Goal: Task Accomplishment & Management: Manage account settings

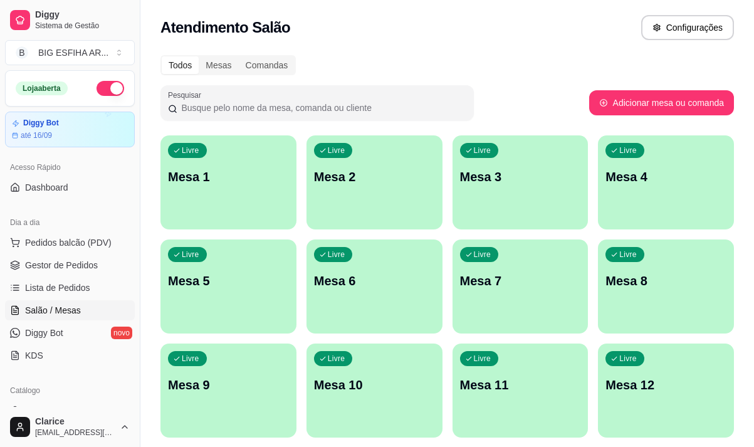
click at [530, 40] on div "Atendimento Salão Configurações" at bounding box center [446, 24] width 613 height 48
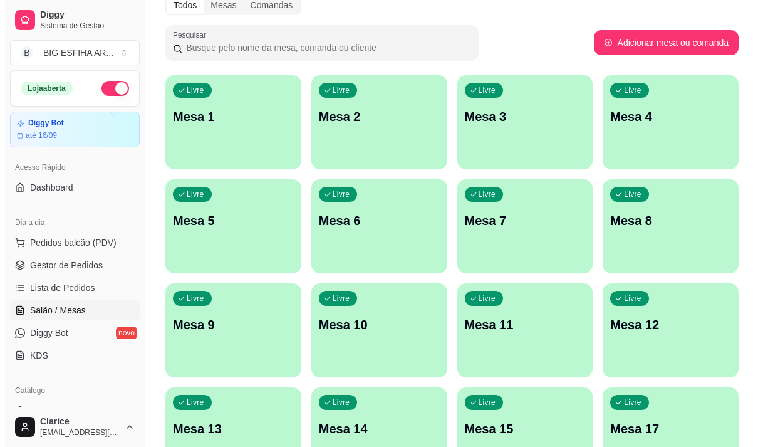
scroll to position [63, 0]
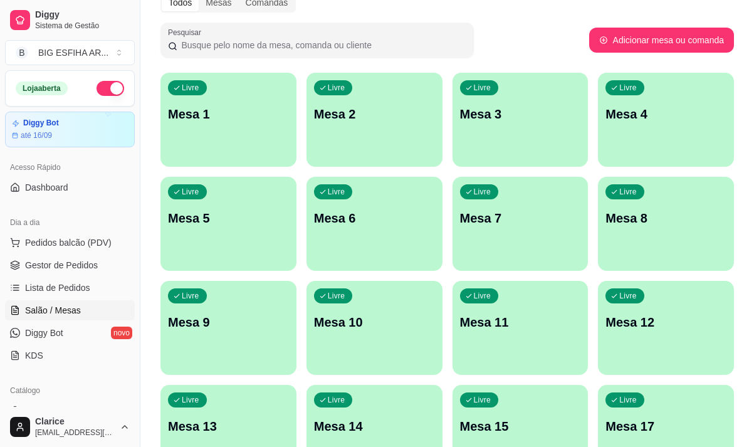
click at [657, 324] on p "Mesa 12" at bounding box center [665, 322] width 121 height 18
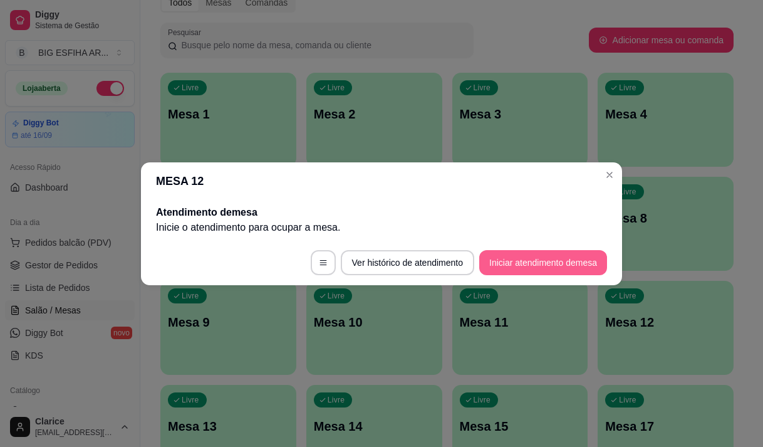
click at [538, 266] on button "Iniciar atendimento de mesa" at bounding box center [543, 262] width 128 height 25
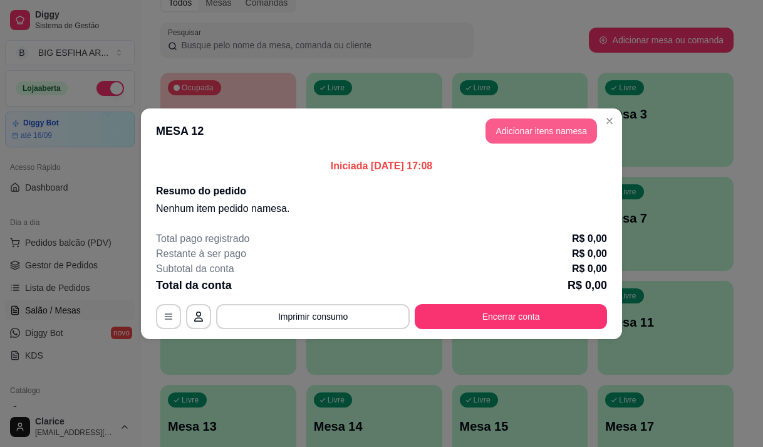
click at [511, 134] on button "Adicionar itens na mesa" at bounding box center [541, 130] width 112 height 25
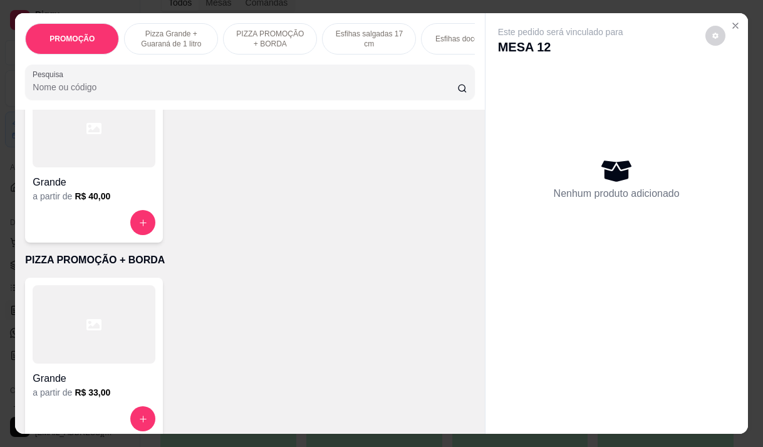
scroll to position [439, 0]
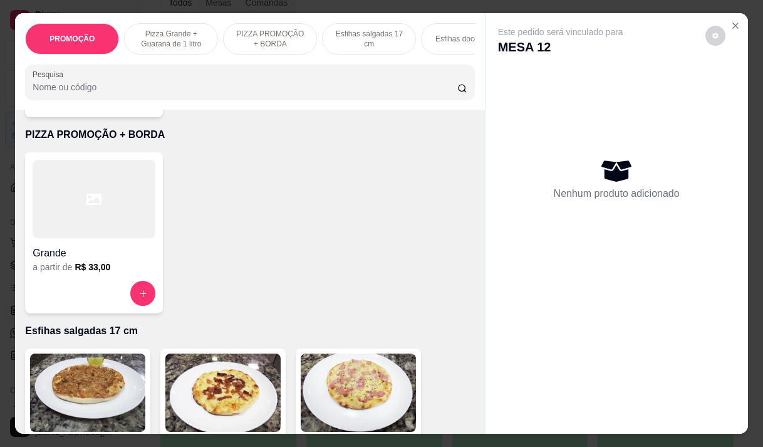
click at [140, 298] on icon "increase-product-quantity" at bounding box center [142, 293] width 9 height 9
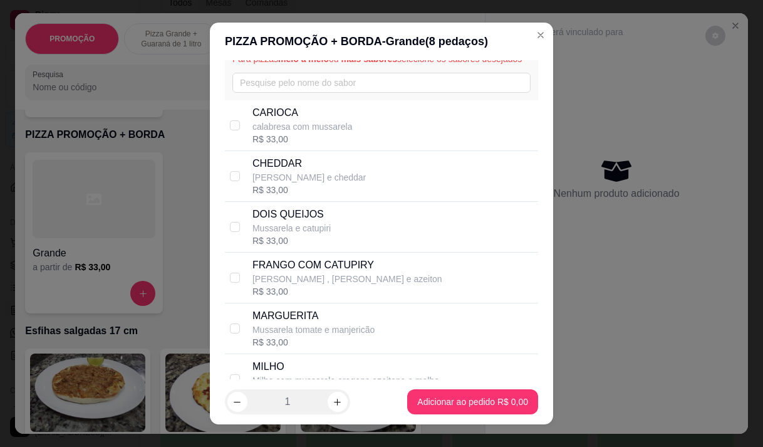
click at [363, 273] on p "FRANGO COM CATUPIRY" at bounding box center [347, 264] width 190 height 15
checkbox input "true"
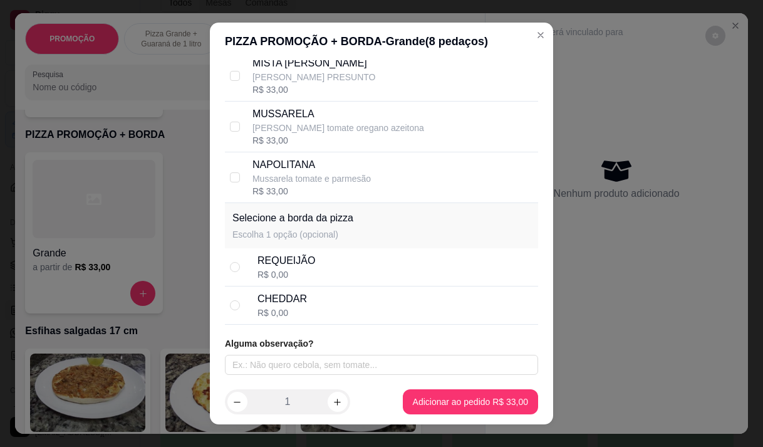
scroll to position [429, 0]
click at [329, 271] on div "REQUEIJÃO R$ 0,00" at bounding box center [395, 267] width 276 height 28
radio input "true"
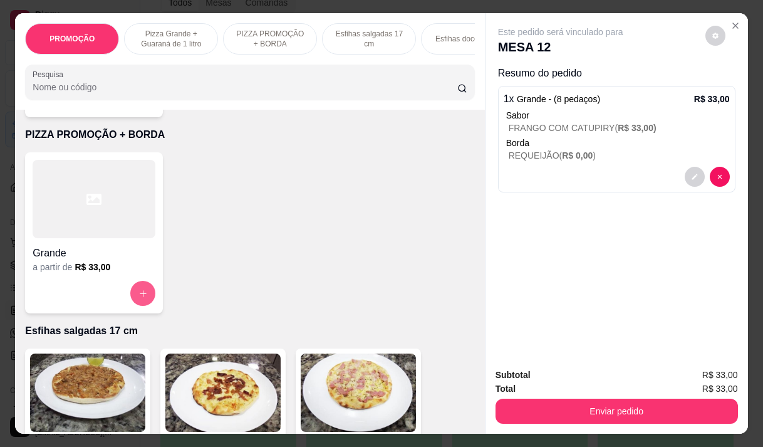
click at [142, 298] on icon "increase-product-quantity" at bounding box center [142, 293] width 9 height 9
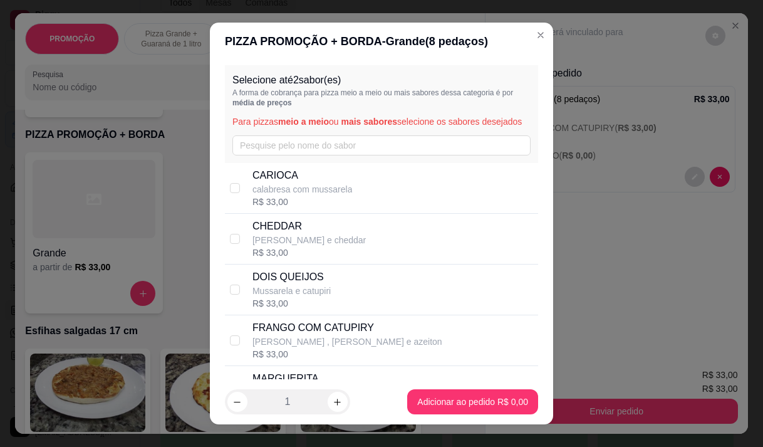
click at [310, 195] on p "calabresa com mussarela" at bounding box center [302, 189] width 100 height 13
checkbox input "true"
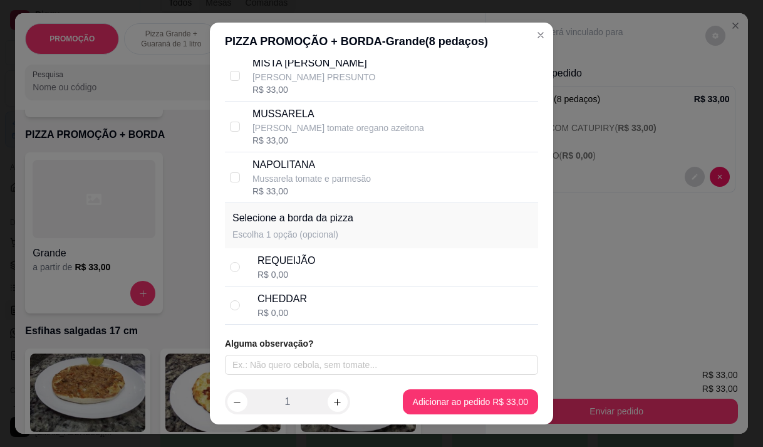
click at [304, 299] on div "CHEDDAR R$ 0,00" at bounding box center [395, 305] width 276 height 28
radio input "true"
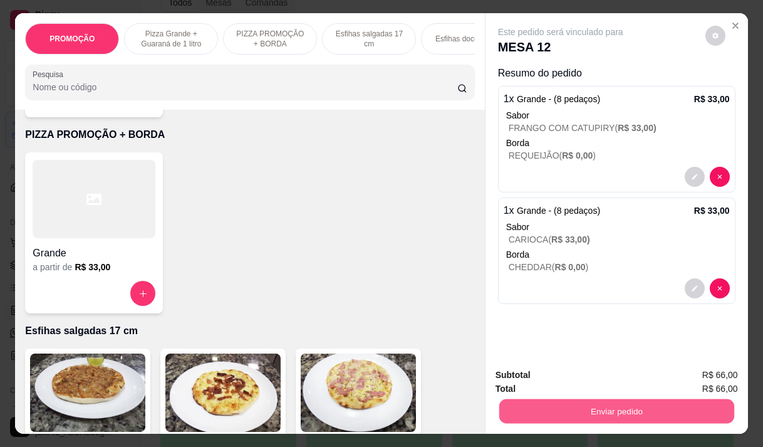
click at [614, 408] on button "Enviar pedido" at bounding box center [616, 410] width 235 height 24
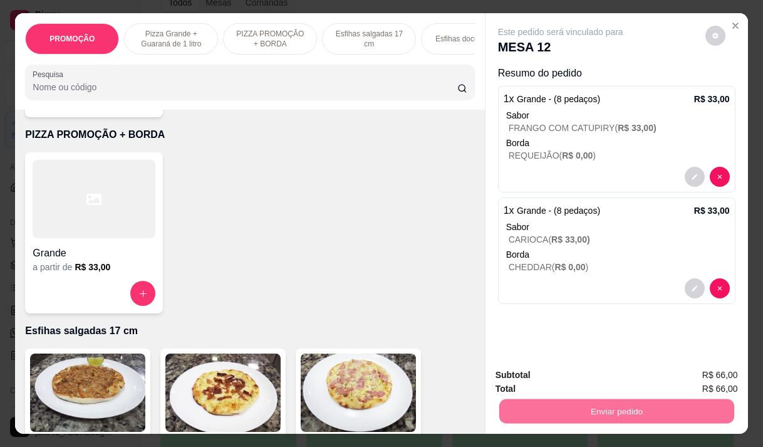
click at [553, 374] on button "Não registrar e enviar pedido" at bounding box center [575, 375] width 130 height 24
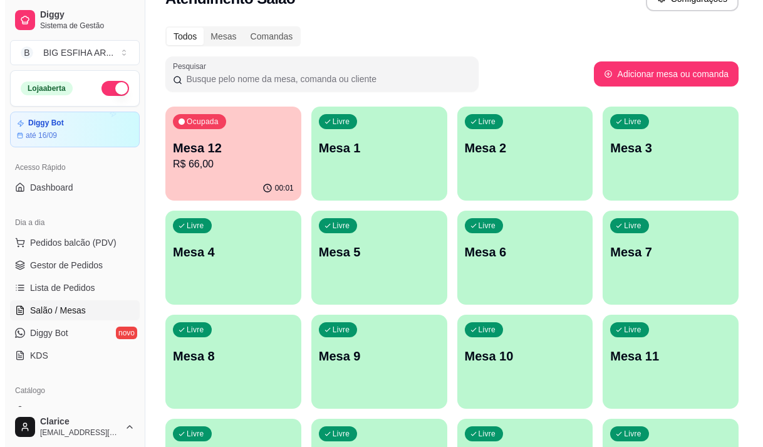
scroll to position [0, 0]
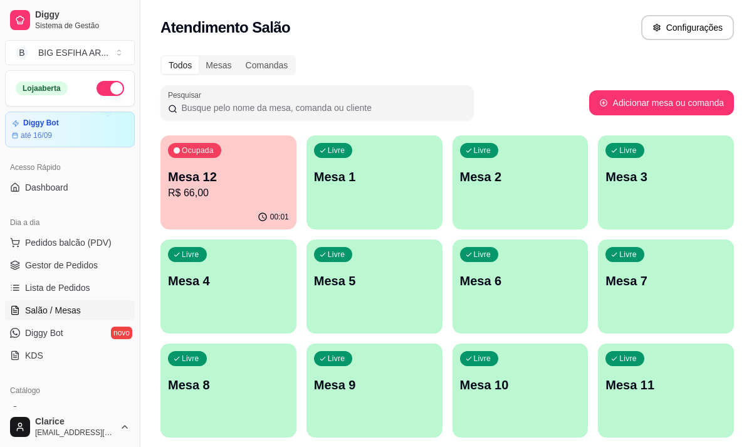
click at [185, 171] on p "Mesa 12" at bounding box center [228, 177] width 121 height 18
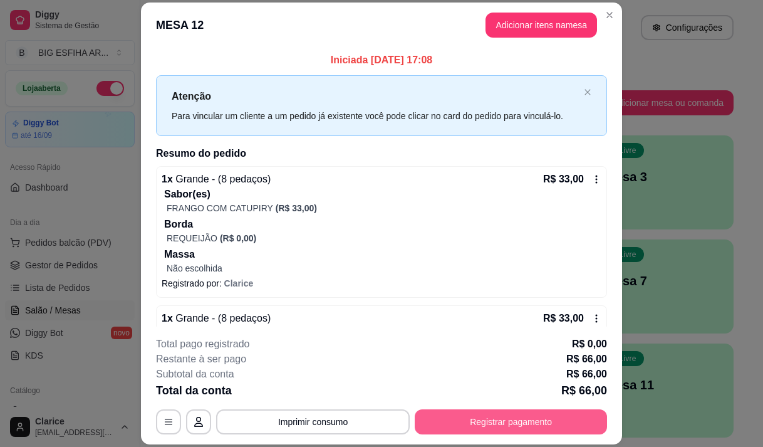
click at [480, 423] on button "Registrar pagamento" at bounding box center [511, 421] width 192 height 25
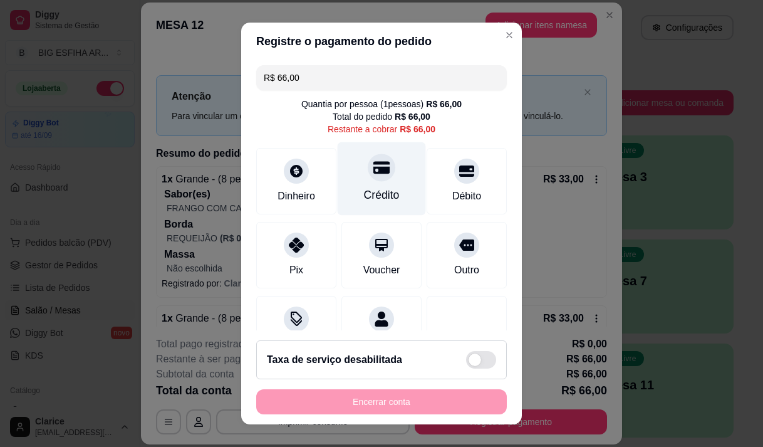
click at [372, 202] on div "Crédito" at bounding box center [382, 195] width 36 height 16
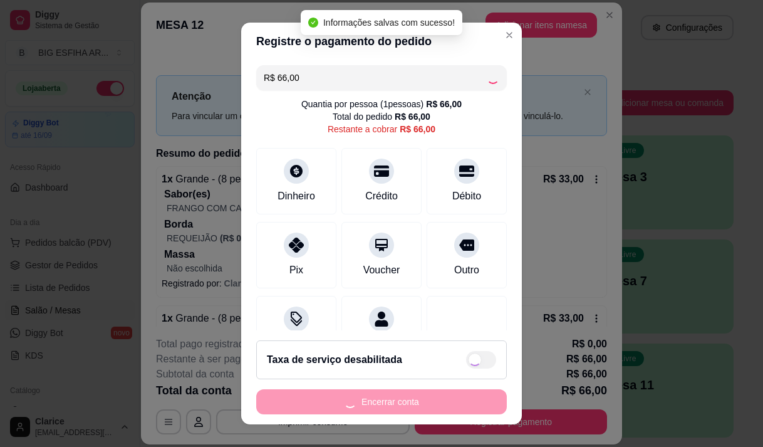
type input "R$ 0,00"
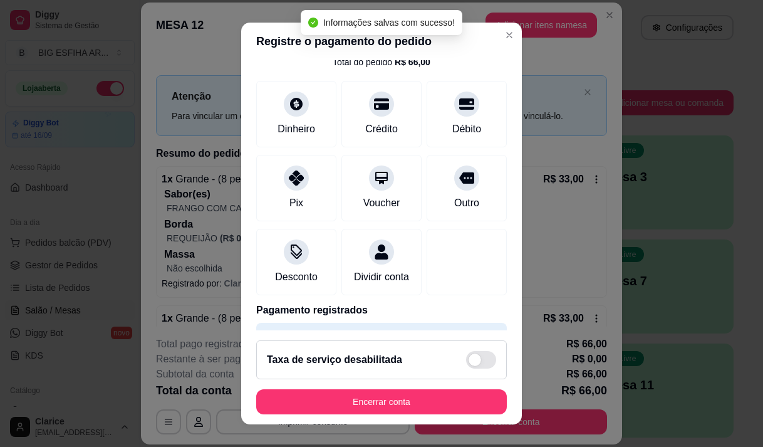
scroll to position [104, 0]
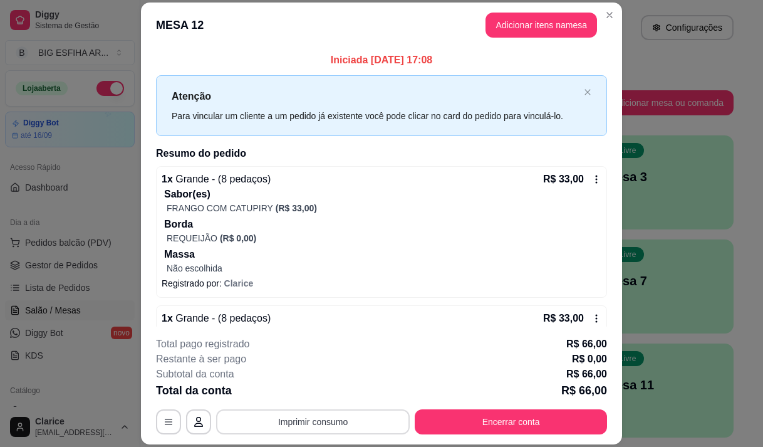
click at [313, 423] on button "Imprimir consumo" at bounding box center [313, 421] width 194 height 25
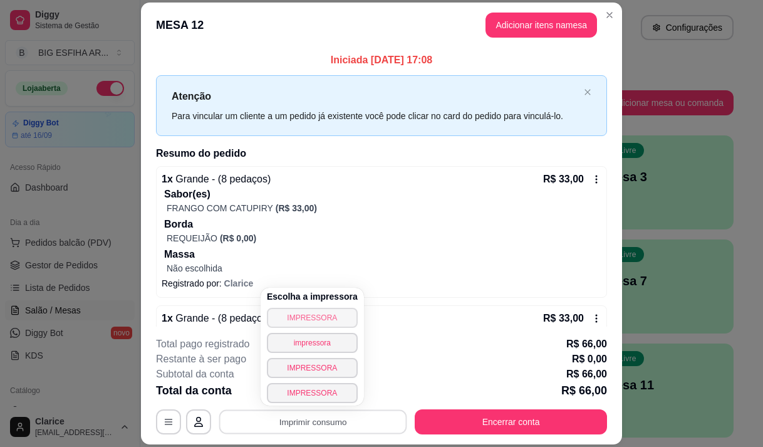
click at [300, 318] on button "IMPRESSORA" at bounding box center [312, 318] width 91 height 20
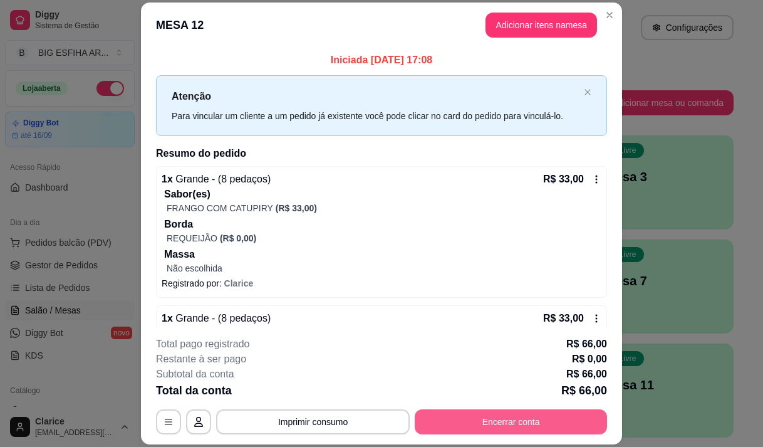
click at [487, 420] on button "Encerrar conta" at bounding box center [511, 421] width 192 height 25
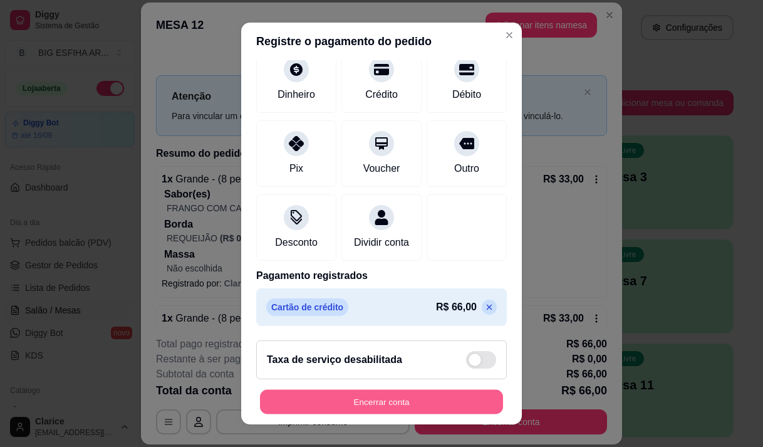
click at [356, 396] on button "Encerrar conta" at bounding box center [381, 402] width 243 height 24
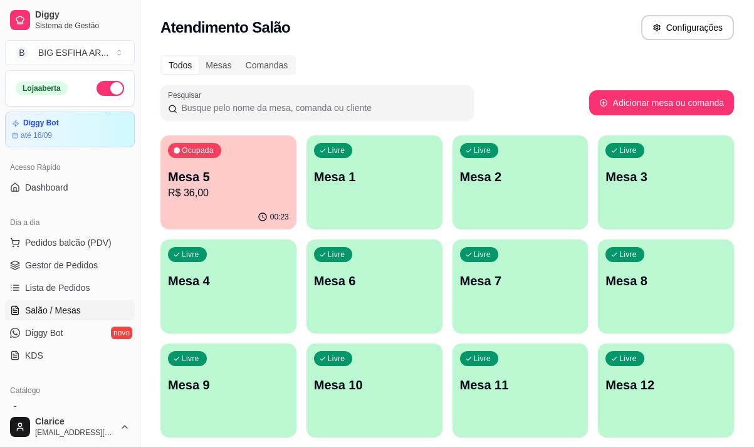
click at [616, 175] on p "Mesa 3" at bounding box center [665, 177] width 121 height 18
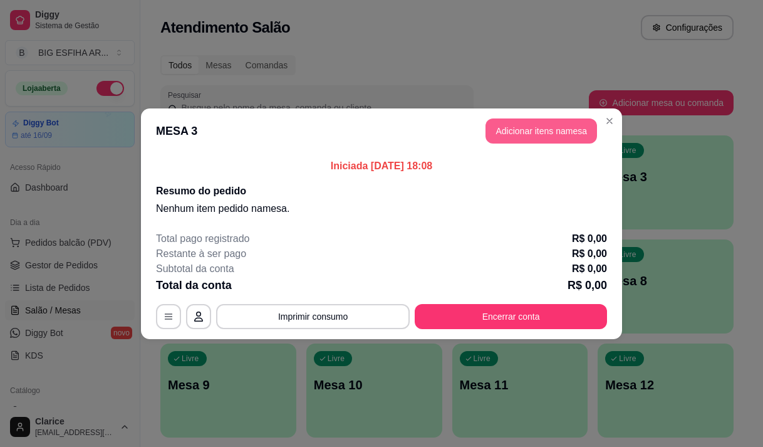
click at [561, 137] on button "Adicionar itens na mesa" at bounding box center [541, 130] width 112 height 25
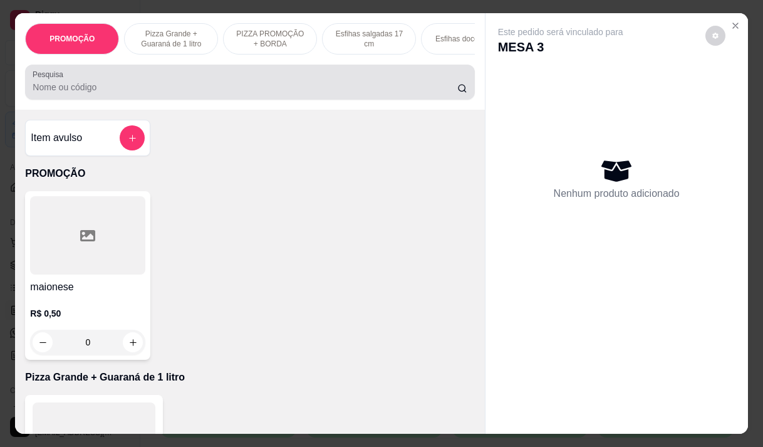
click at [210, 79] on div at bounding box center [250, 82] width 434 height 25
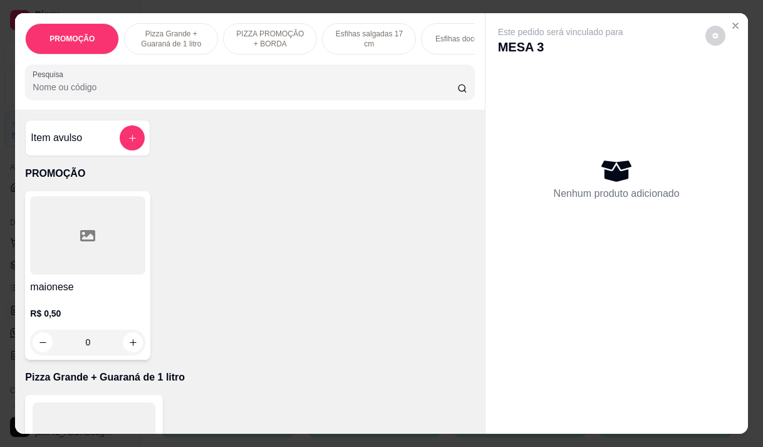
click at [143, 87] on input "Pesquisa" at bounding box center [245, 87] width 425 height 13
click at [141, 91] on input "Pesquisa" at bounding box center [245, 87] width 425 height 13
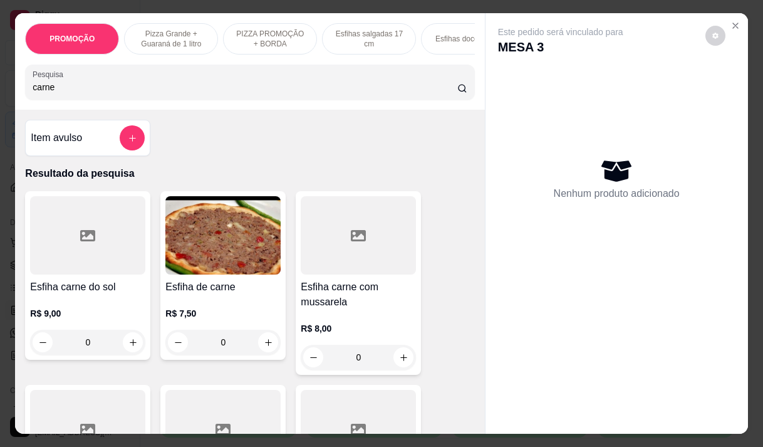
type input "carne"
click at [262, 351] on div "0" at bounding box center [222, 342] width 115 height 25
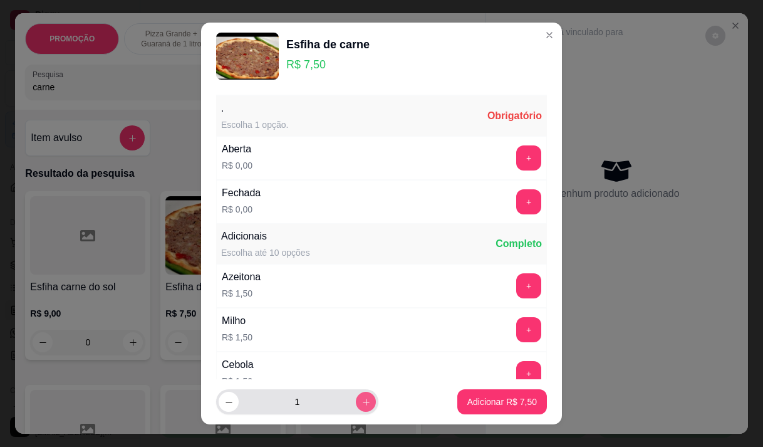
click at [356, 393] on button "increase-product-quantity" at bounding box center [366, 402] width 20 height 20
type input "4"
click at [517, 157] on button "+" at bounding box center [529, 157] width 24 height 24
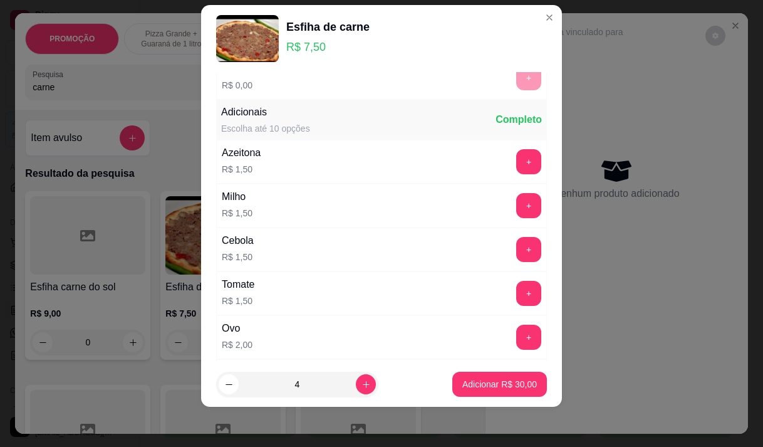
scroll to position [134, 0]
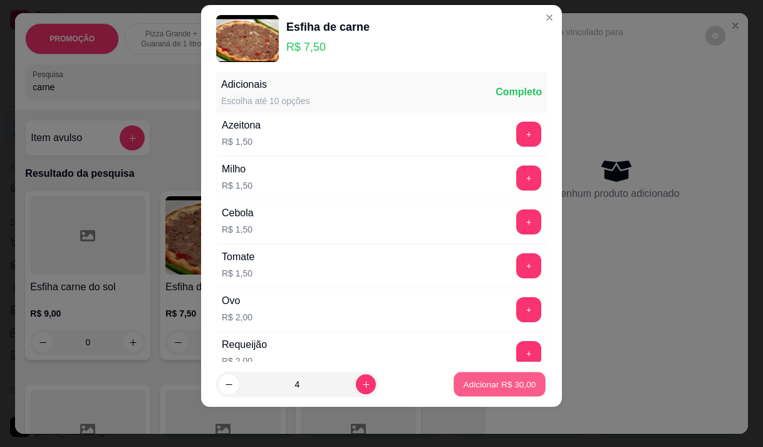
click at [502, 383] on p "Adicionar R$ 30,00" at bounding box center [500, 384] width 73 height 12
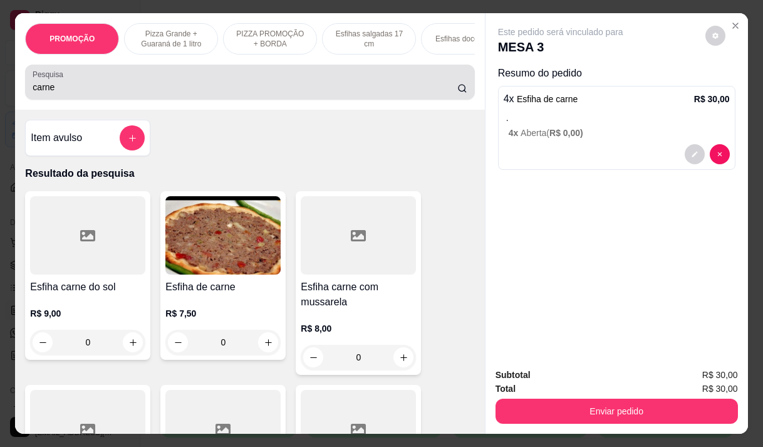
click at [181, 93] on input "carne" at bounding box center [245, 87] width 425 height 13
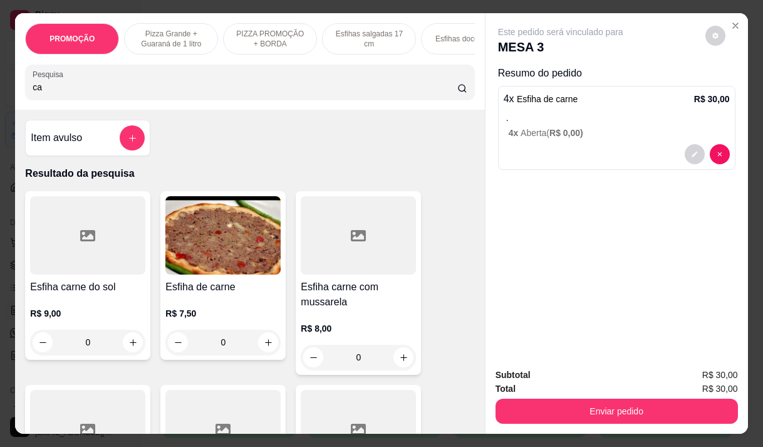
type input "c"
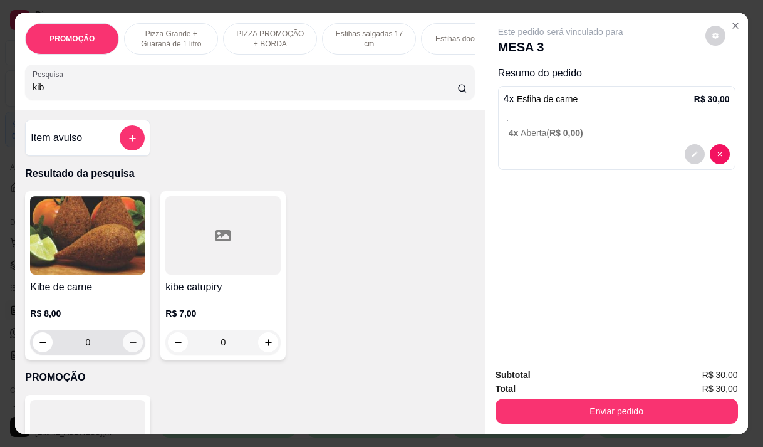
type input "kib"
click at [130, 345] on icon "increase-product-quantity" at bounding box center [133, 342] width 6 height 6
click at [128, 347] on icon "increase-product-quantity" at bounding box center [132, 342] width 9 height 9
type input "2"
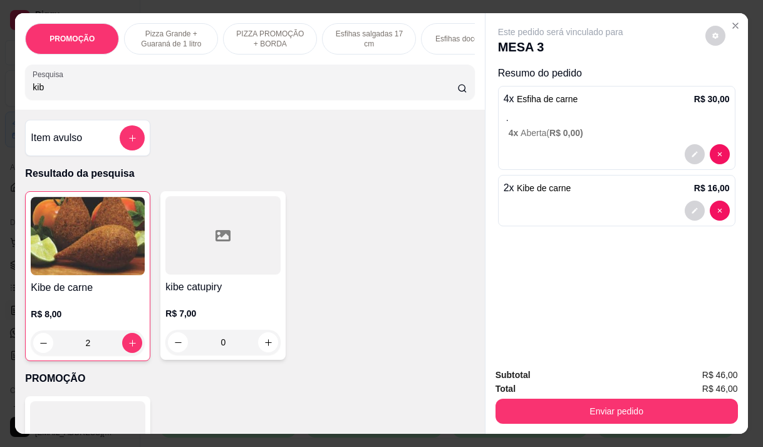
click at [96, 93] on input "kib" at bounding box center [245, 87] width 425 height 13
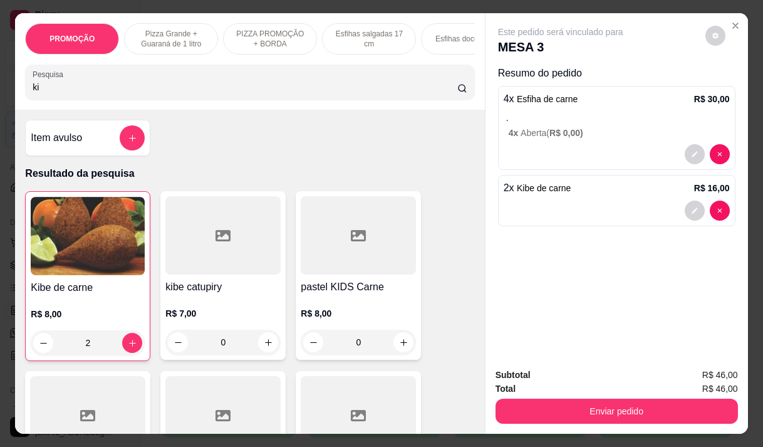
type input "k"
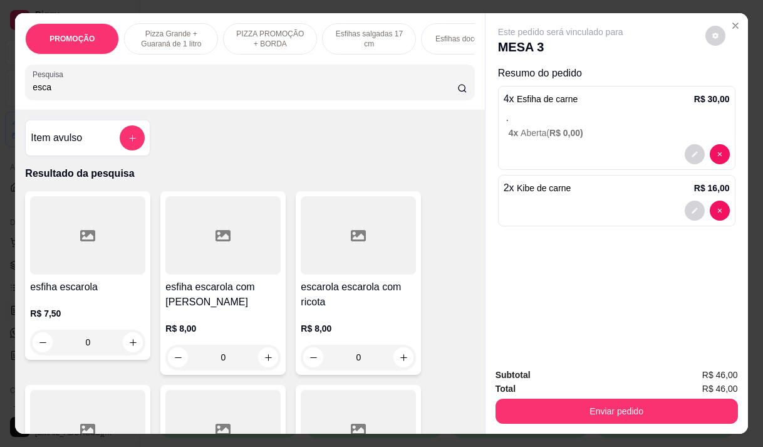
click at [263, 361] on div "0" at bounding box center [222, 357] width 115 height 25
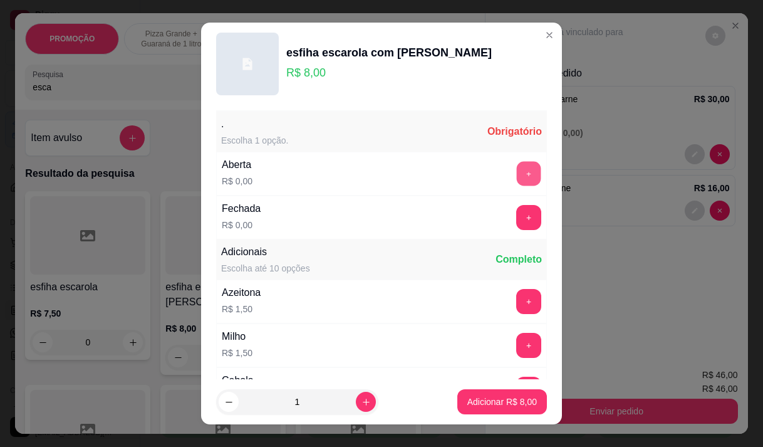
click at [517, 177] on button "+" at bounding box center [529, 173] width 24 height 24
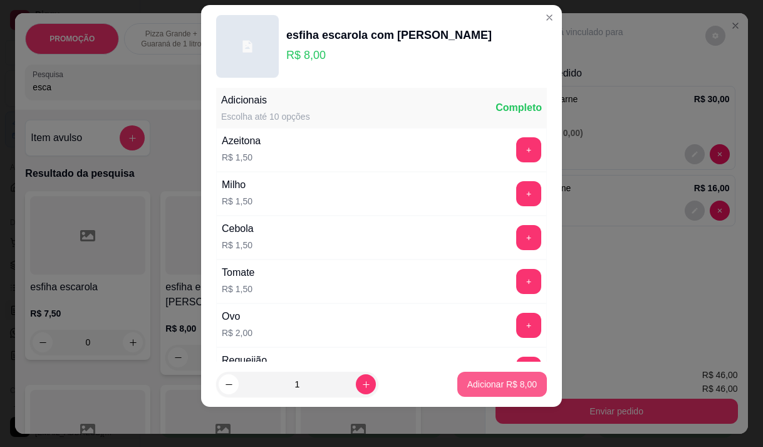
click at [484, 382] on p "Adicionar R$ 8,00" at bounding box center [502, 384] width 70 height 13
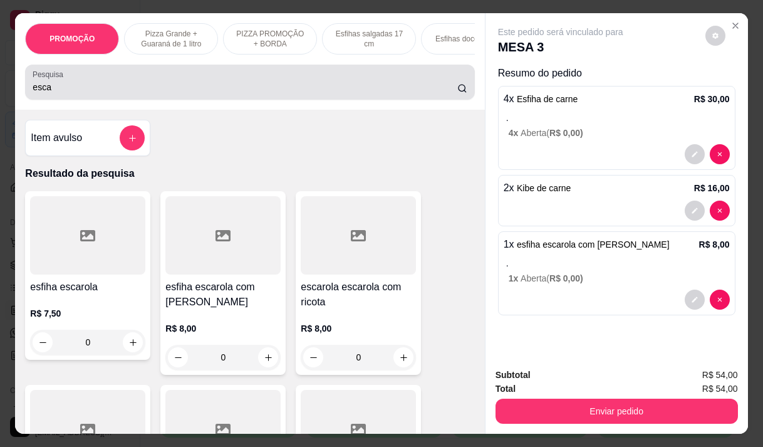
click at [114, 92] on input "esca" at bounding box center [245, 87] width 425 height 13
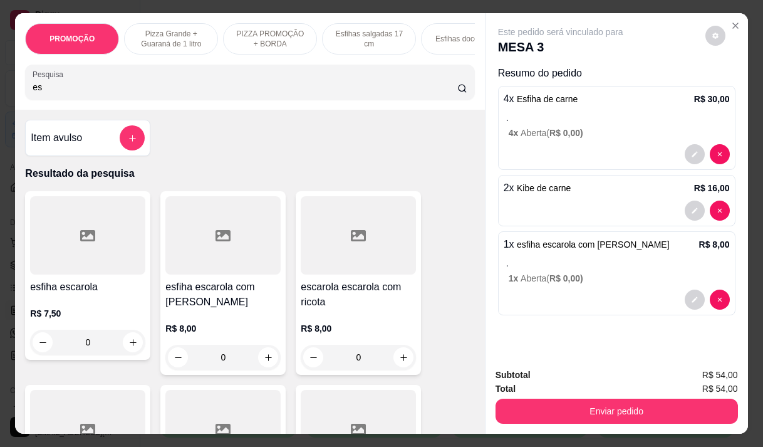
type input "e"
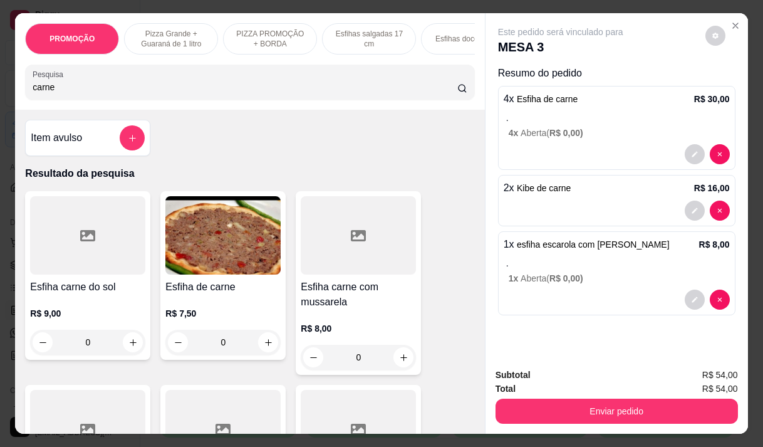
click at [263, 346] on div "0" at bounding box center [222, 342] width 115 height 25
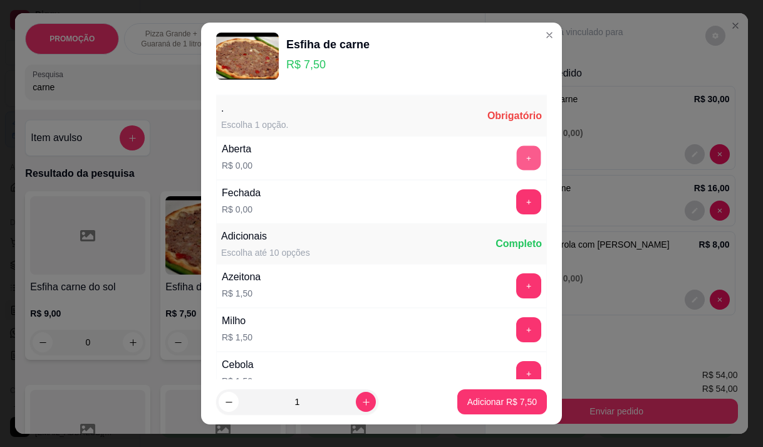
click at [517, 155] on button "+" at bounding box center [529, 157] width 24 height 24
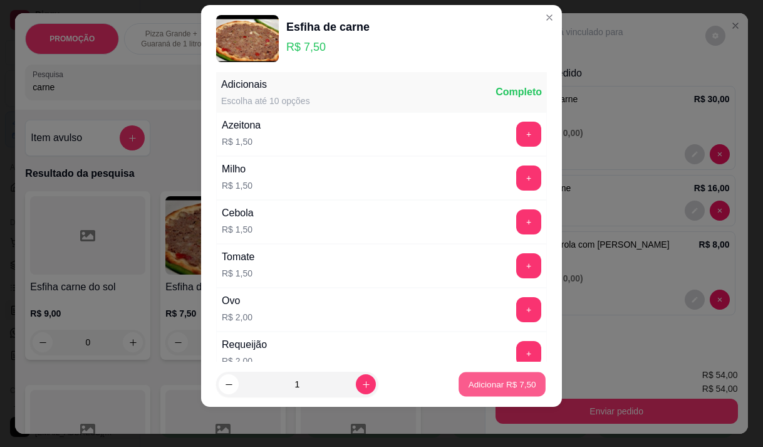
click at [487, 380] on p "Adicionar R$ 7,50" at bounding box center [502, 384] width 68 height 12
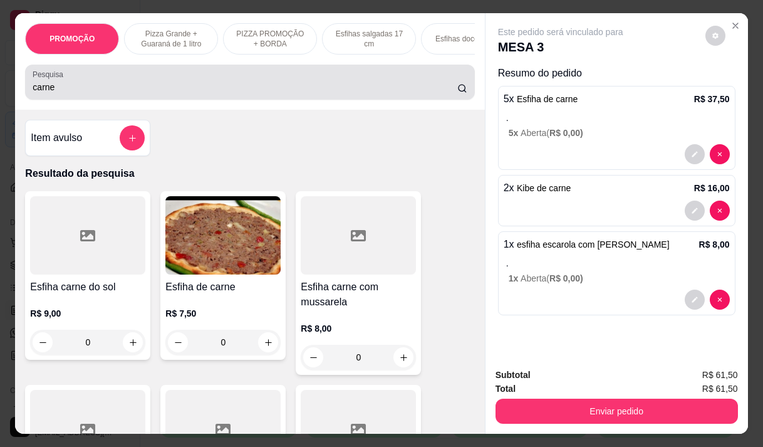
click at [208, 93] on input "carne" at bounding box center [245, 87] width 425 height 13
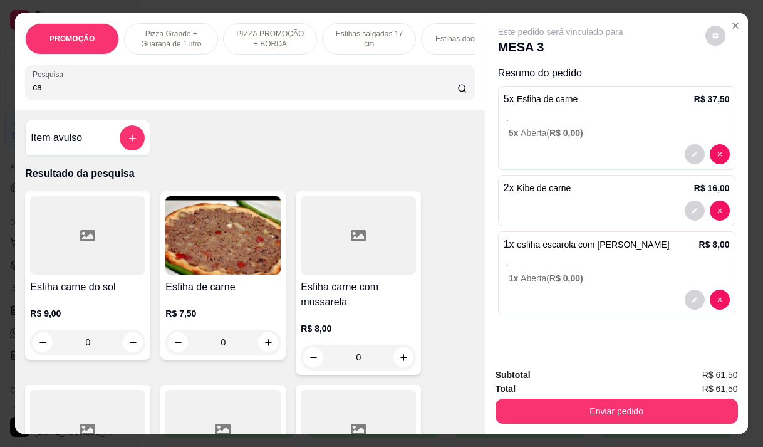
type input "c"
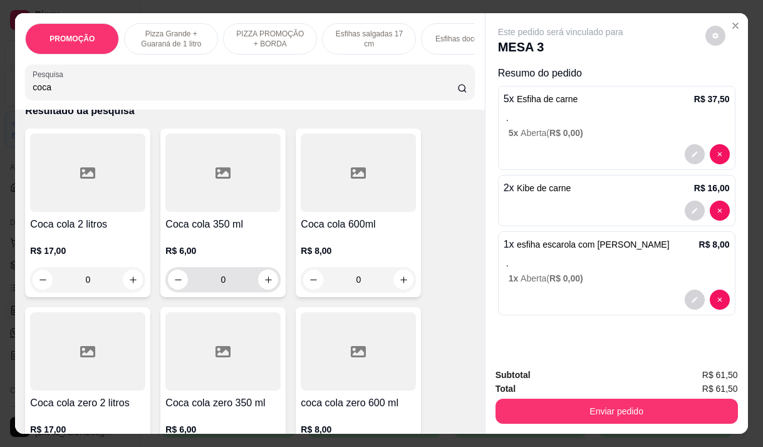
scroll to position [125, 0]
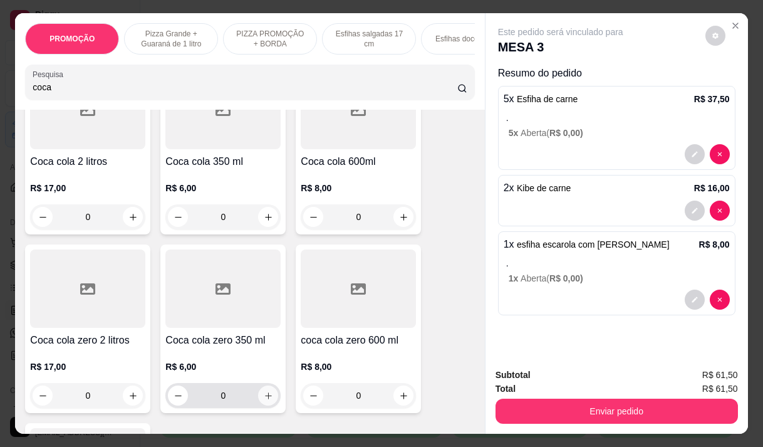
type input "coca"
click at [258, 397] on button "increase-product-quantity" at bounding box center [268, 395] width 20 height 20
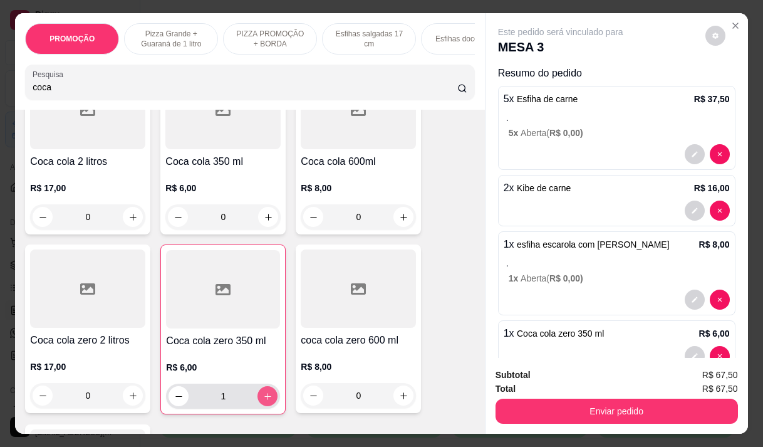
type input "1"
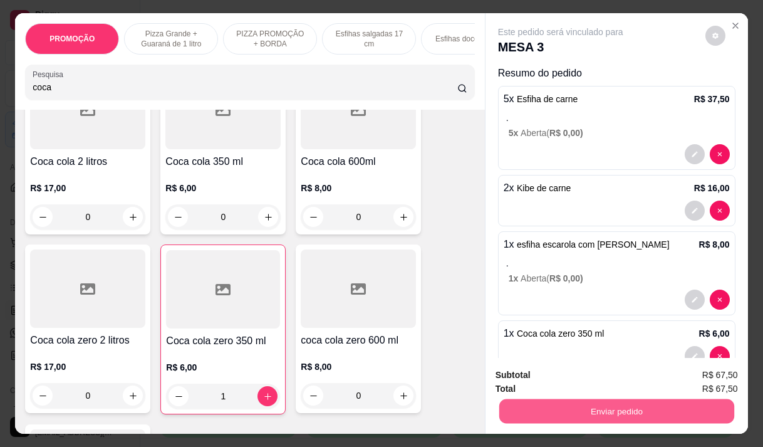
click at [603, 410] on button "Enviar pedido" at bounding box center [616, 410] width 235 height 24
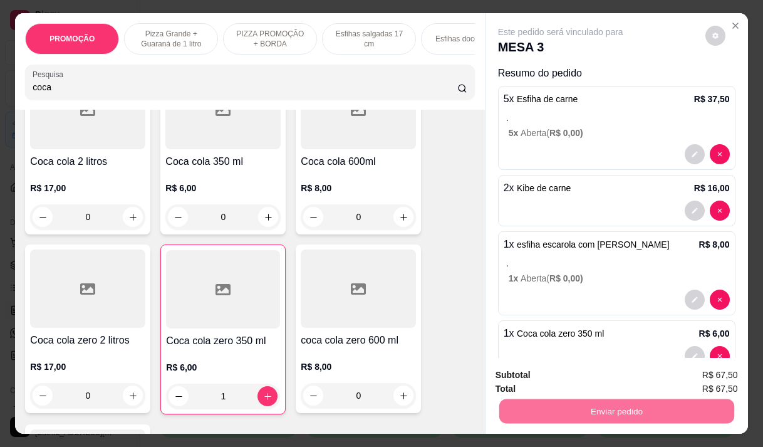
click at [578, 374] on button "Não registrar e enviar pedido" at bounding box center [575, 374] width 127 height 23
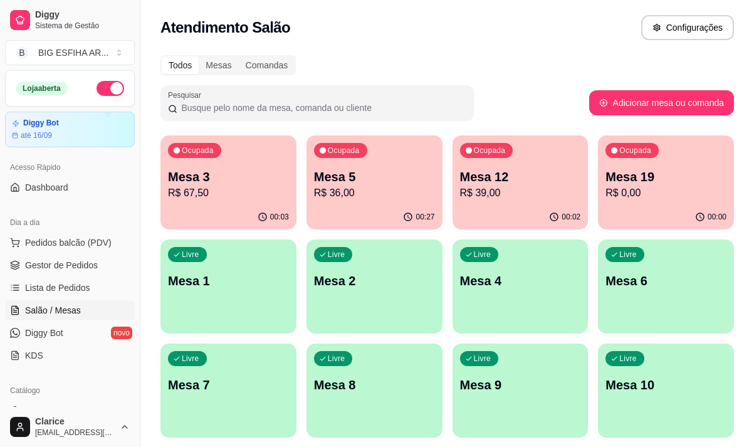
click at [234, 200] on div "Ocupada Mesa 3 R$ 67,50" at bounding box center [228, 170] width 136 height 70
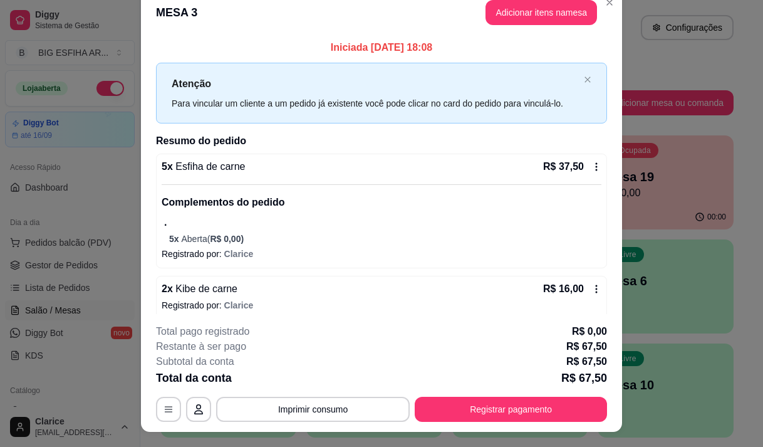
scroll to position [0, 0]
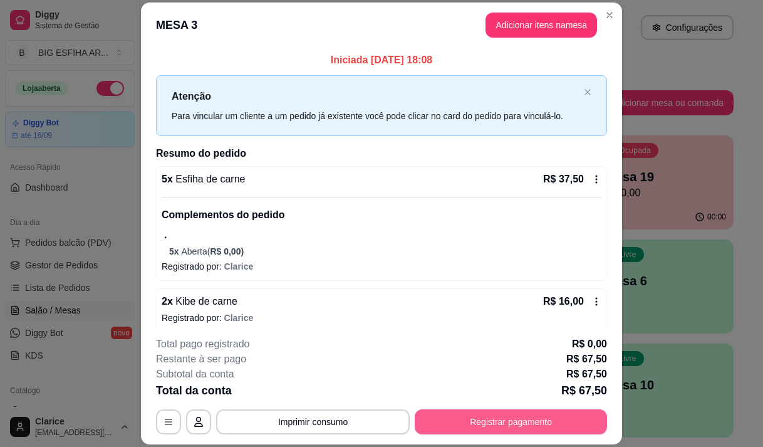
click at [462, 412] on button "Registrar pagamento" at bounding box center [511, 421] width 192 height 25
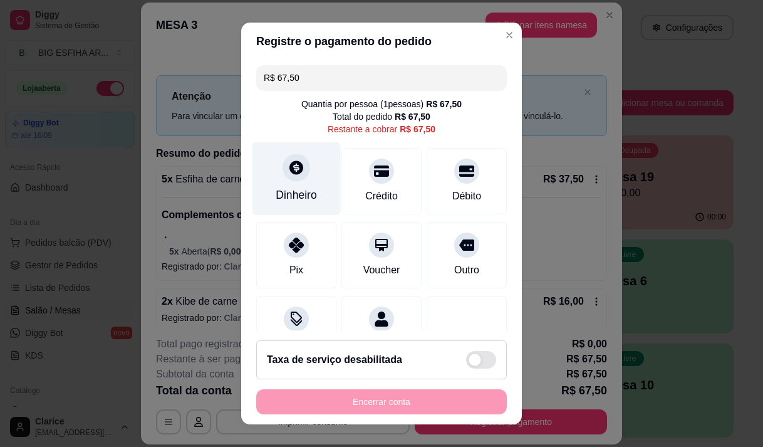
click at [296, 186] on div "Dinheiro" at bounding box center [296, 178] width 88 height 73
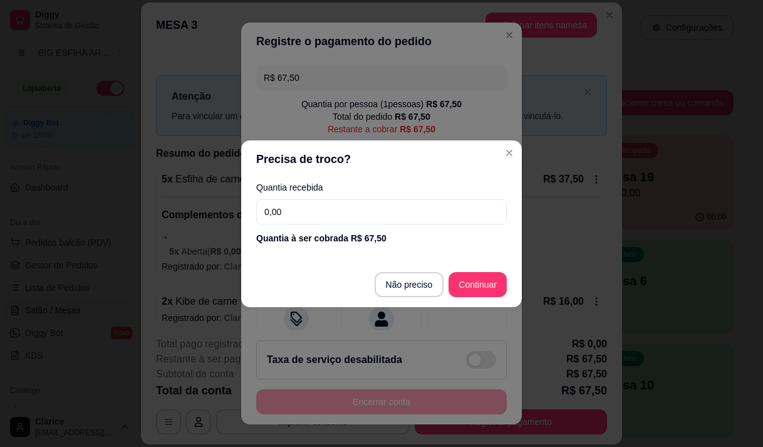
click at [336, 216] on input "0,00" at bounding box center [381, 211] width 251 height 25
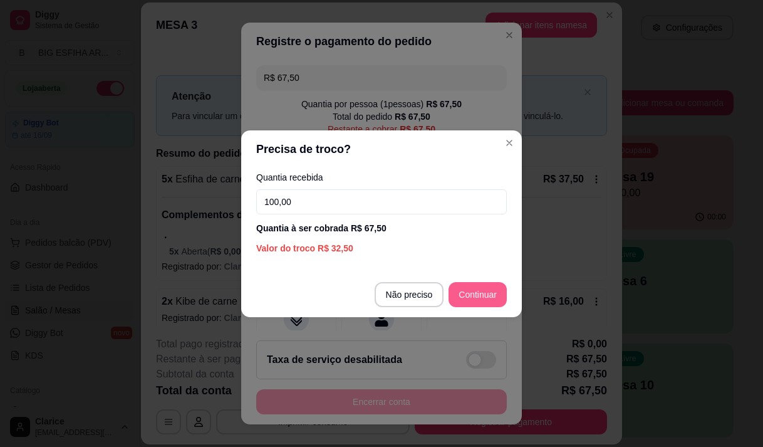
type input "100,00"
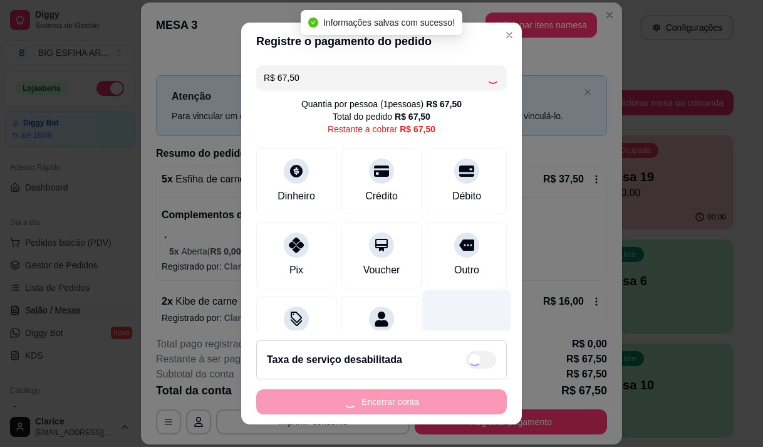
type input "R$ 0,00"
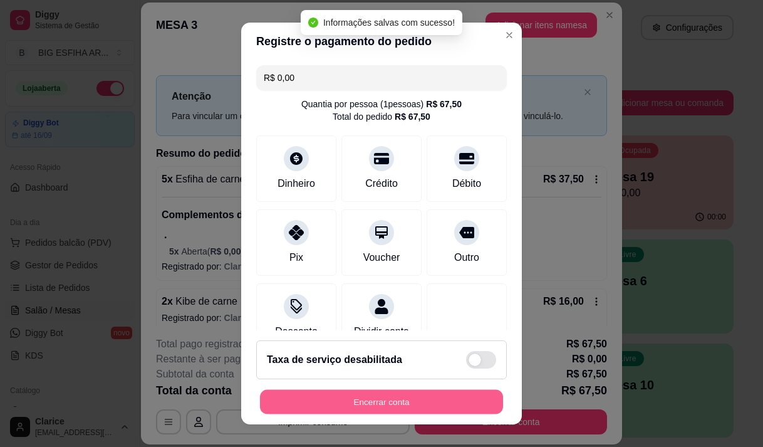
click at [378, 401] on button "Encerrar conta" at bounding box center [381, 402] width 243 height 24
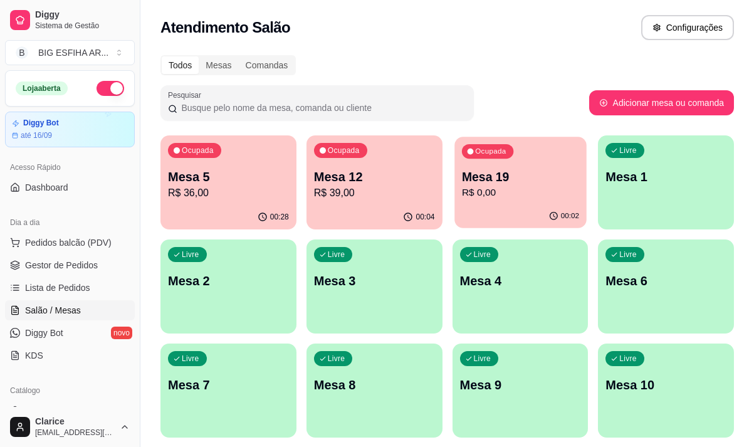
click at [507, 199] on p "R$ 0,00" at bounding box center [519, 192] width 117 height 14
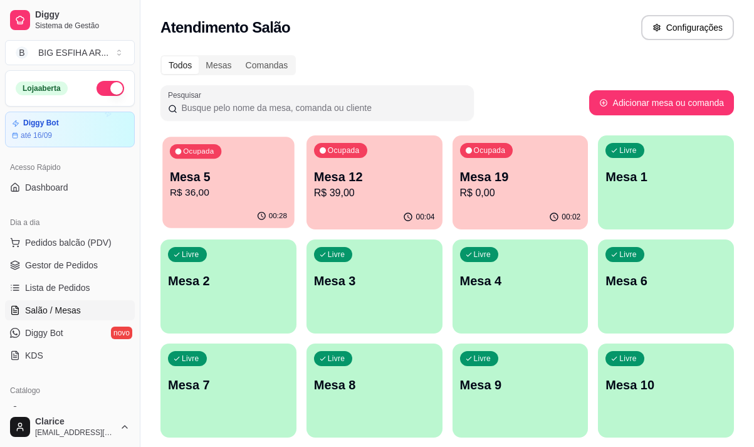
click at [269, 189] on p "R$ 36,00" at bounding box center [228, 192] width 117 height 14
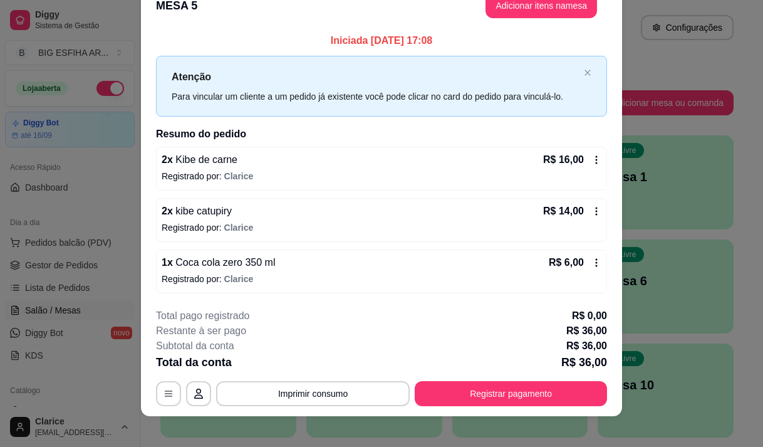
scroll to position [33, 0]
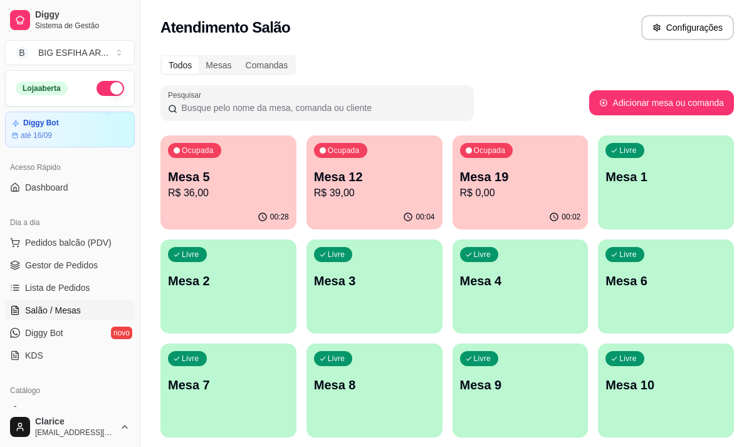
click at [387, 198] on p "R$ 39,00" at bounding box center [374, 192] width 121 height 15
click at [512, 187] on p "R$ 0,00" at bounding box center [520, 192] width 121 height 15
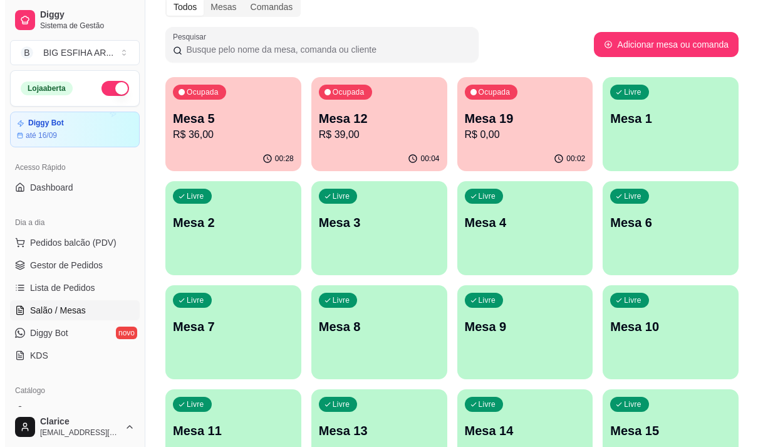
scroll to position [0, 0]
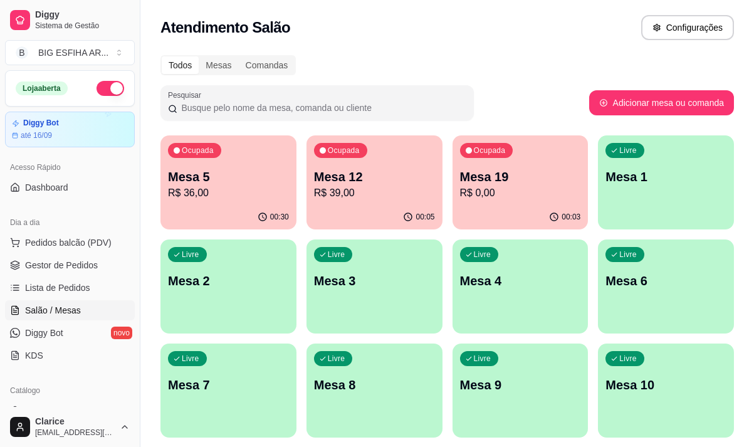
click at [244, 167] on div "Ocupada Mesa 5 R$ 36,00" at bounding box center [228, 170] width 136 height 70
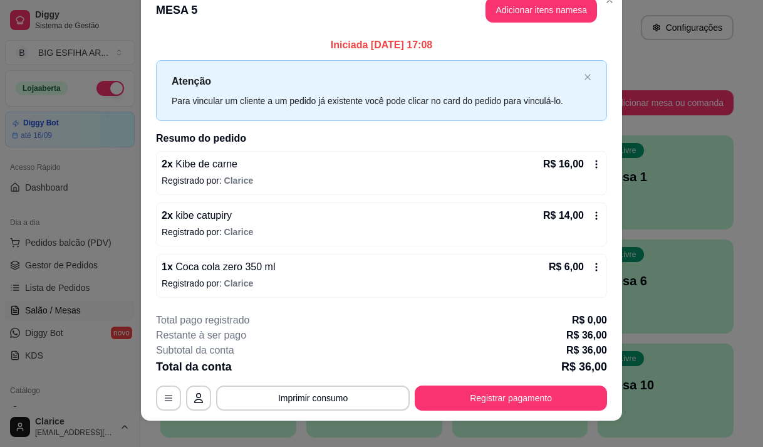
scroll to position [33, 0]
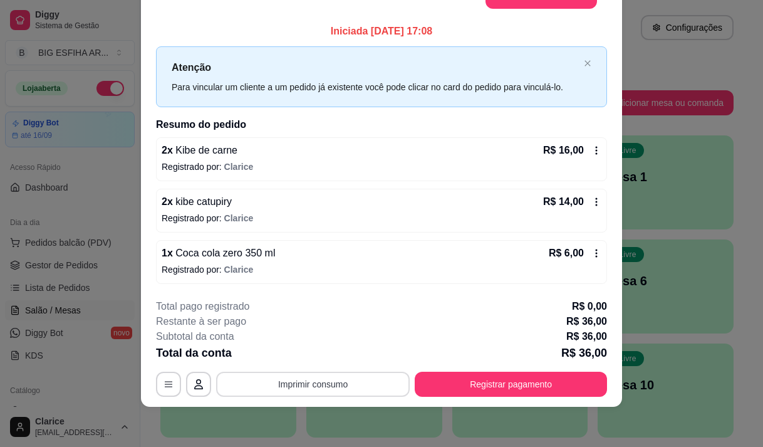
click at [331, 381] on button "Imprimir consumo" at bounding box center [313, 383] width 194 height 25
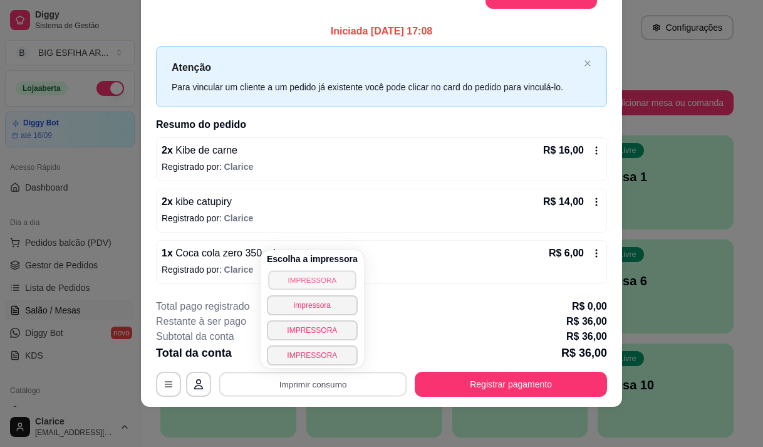
click at [304, 283] on button "IMPRESSORA" at bounding box center [312, 279] width 88 height 19
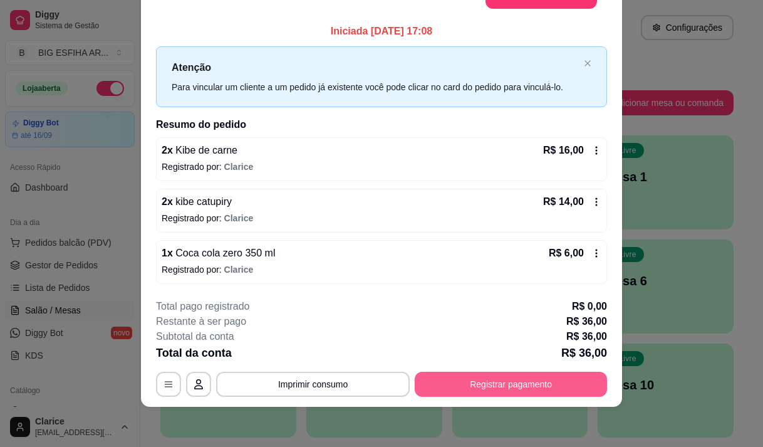
click at [471, 386] on button "Registrar pagamento" at bounding box center [511, 383] width 192 height 25
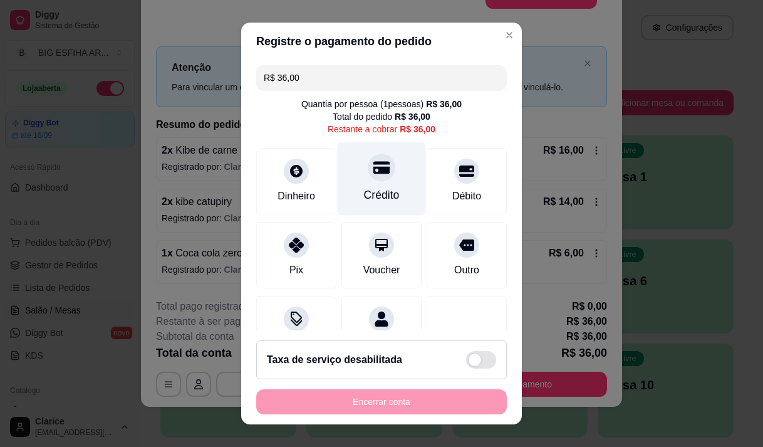
click at [377, 193] on div "Crédito" at bounding box center [382, 195] width 36 height 16
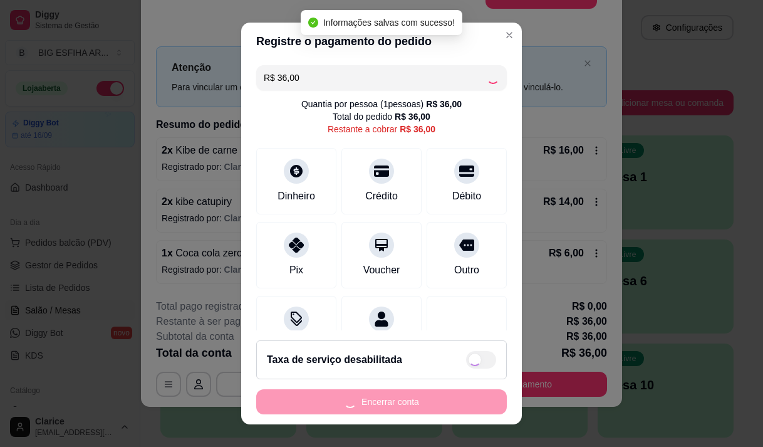
type input "R$ 0,00"
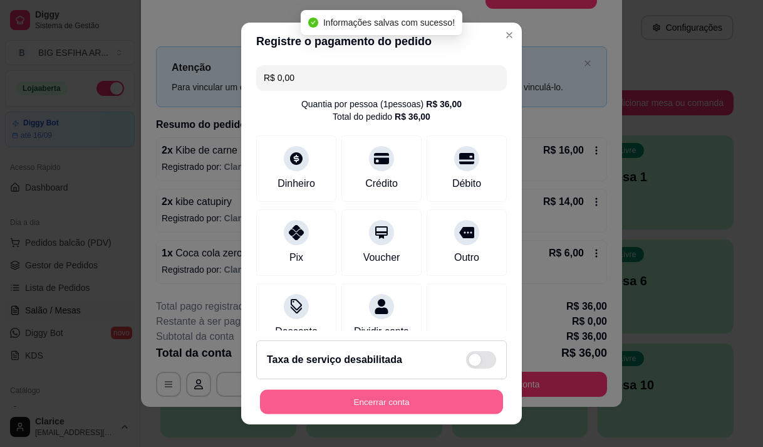
click at [421, 395] on button "Encerrar conta" at bounding box center [381, 402] width 243 height 24
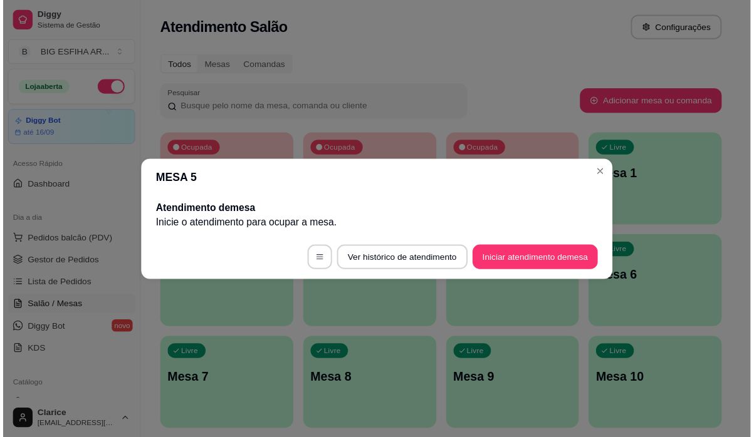
scroll to position [0, 0]
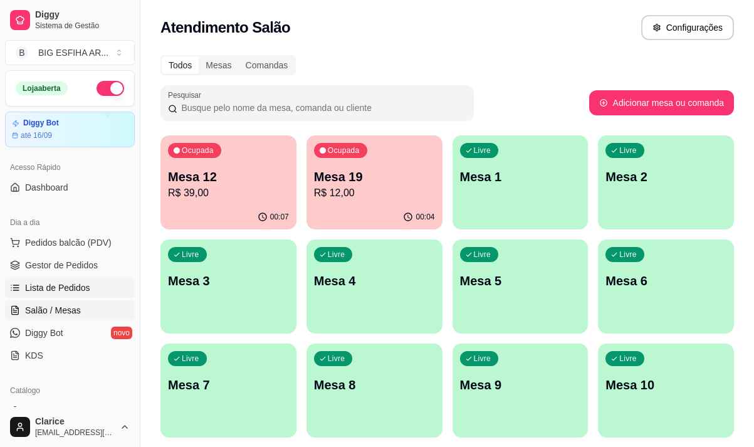
click at [90, 286] on link "Lista de Pedidos" at bounding box center [70, 288] width 130 height 20
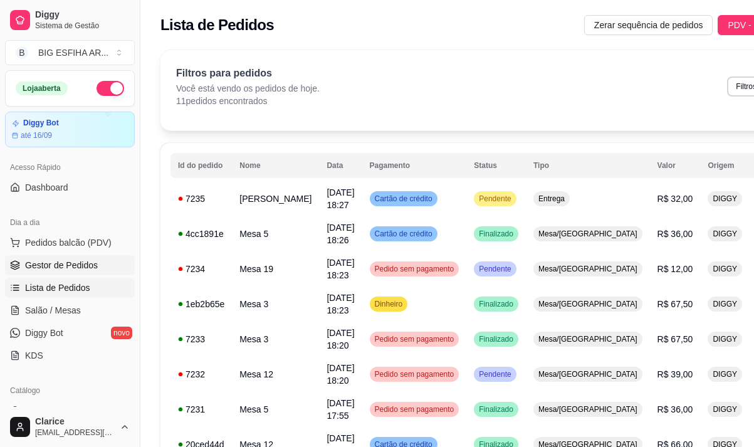
click at [83, 272] on link "Gestor de Pedidos" at bounding box center [70, 265] width 130 height 20
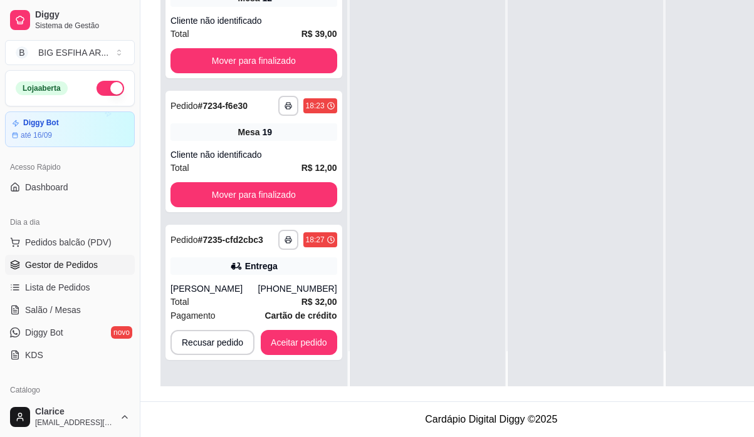
scroll to position [200, 0]
click at [287, 236] on icon "button" at bounding box center [288, 240] width 8 height 8
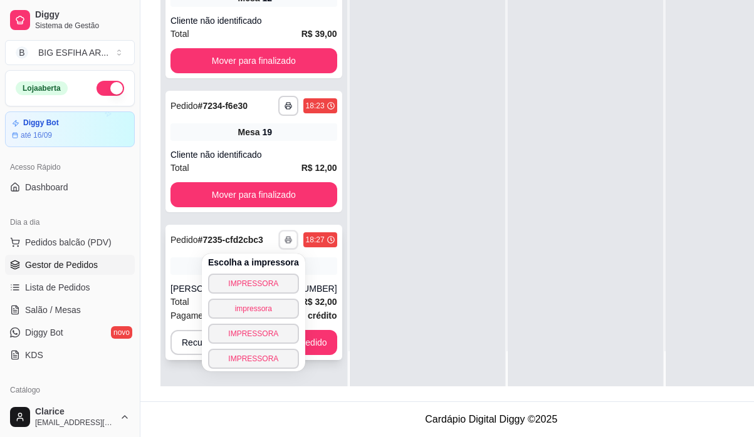
scroll to position [35, 0]
click at [271, 276] on button "IMPRESSORA" at bounding box center [253, 283] width 88 height 19
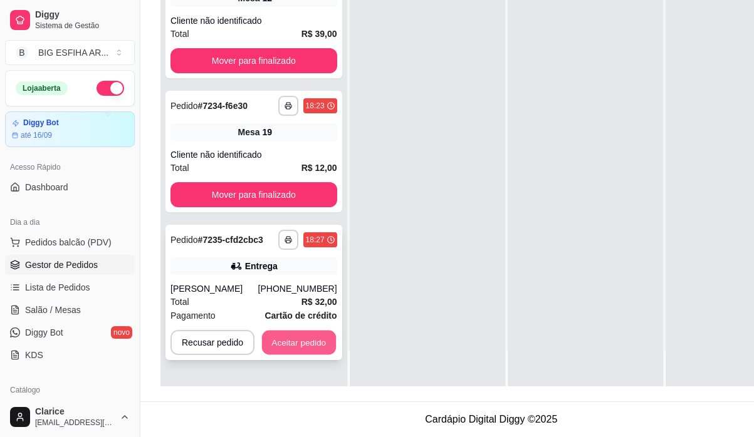
click at [312, 334] on button "Aceitar pedido" at bounding box center [299, 343] width 74 height 24
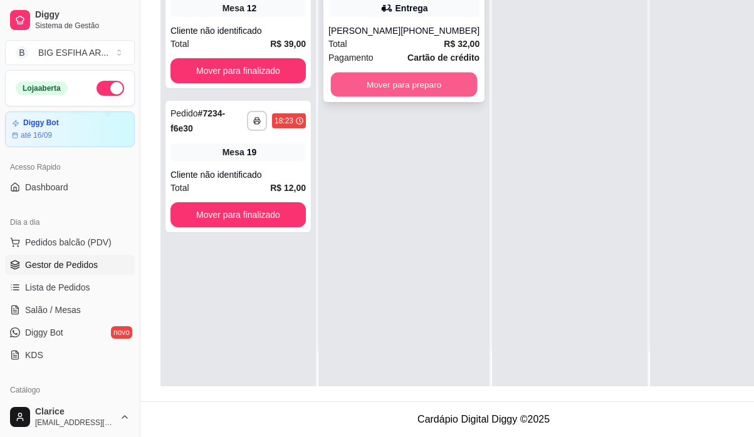
click at [387, 73] on button "Mover para preparo" at bounding box center [404, 85] width 147 height 24
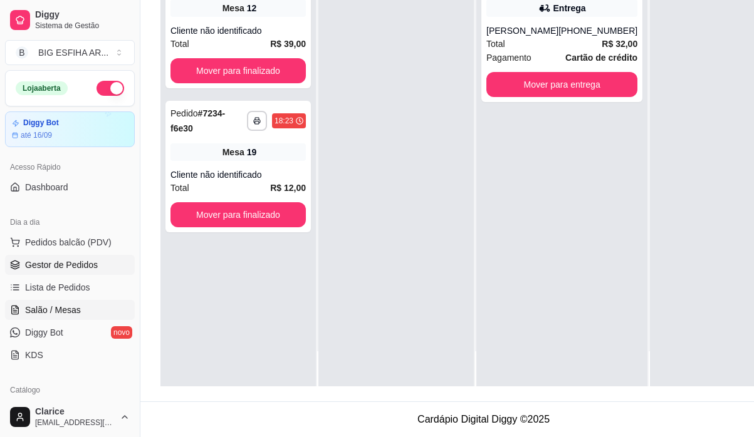
click at [79, 309] on link "Salão / Mesas" at bounding box center [70, 310] width 130 height 20
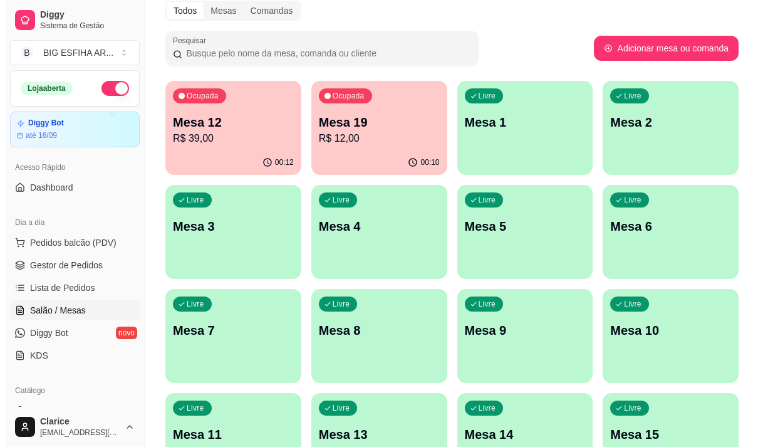
scroll to position [251, 0]
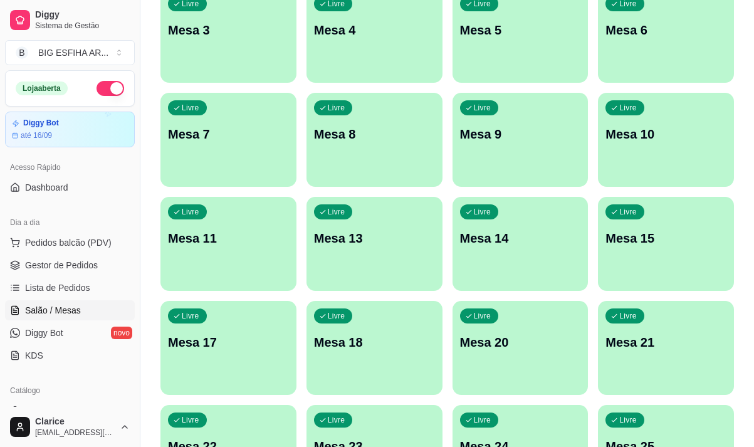
click at [234, 348] on p "Mesa 17" at bounding box center [228, 342] width 121 height 18
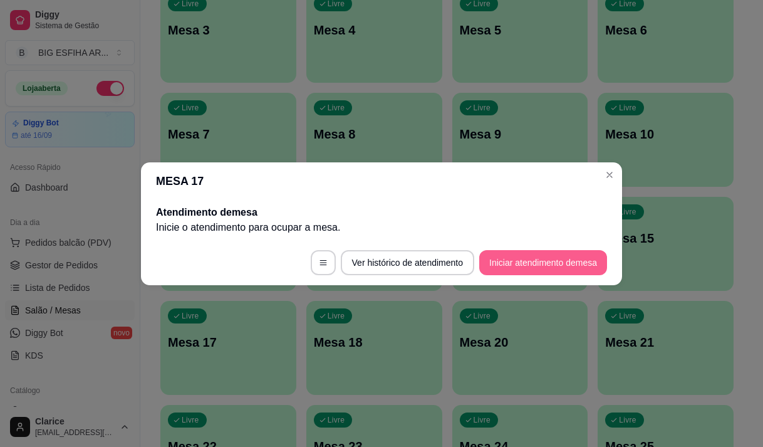
click at [557, 267] on button "Iniciar atendimento de mesa" at bounding box center [543, 262] width 128 height 25
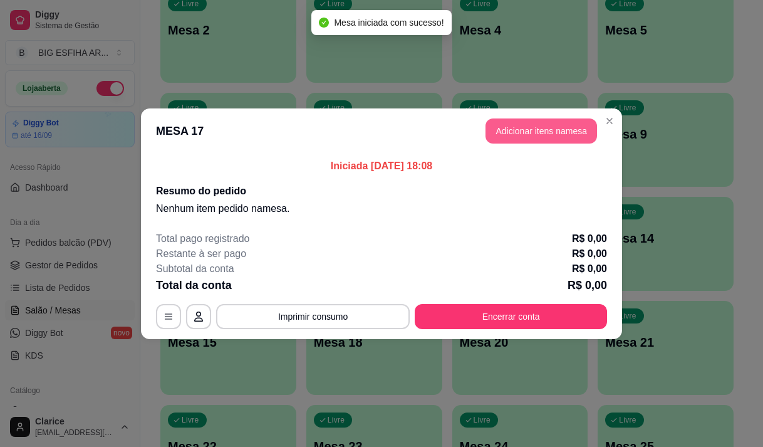
click at [536, 137] on button "Adicionar itens na mesa" at bounding box center [541, 130] width 112 height 25
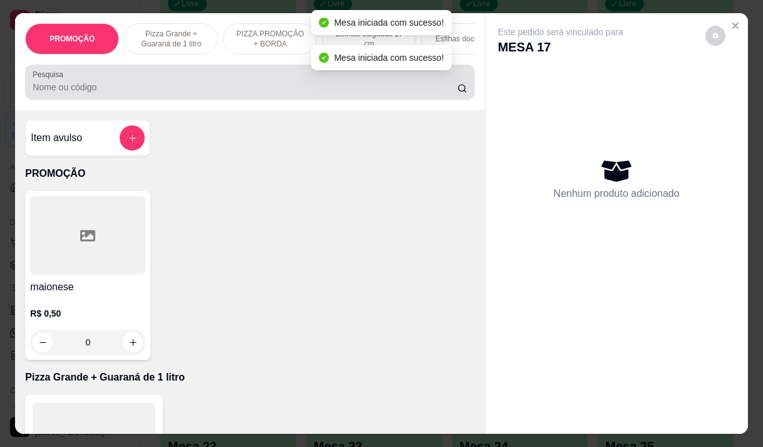
click at [299, 86] on input "Pesquisa" at bounding box center [245, 87] width 425 height 13
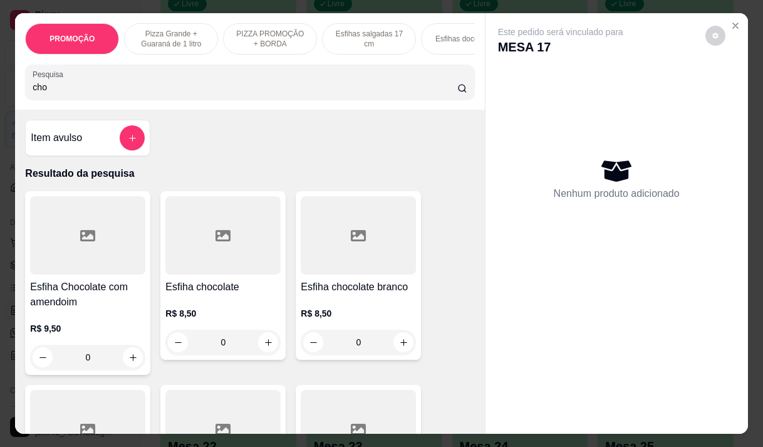
type input "cho"
click at [264, 343] on div "0" at bounding box center [222, 342] width 115 height 25
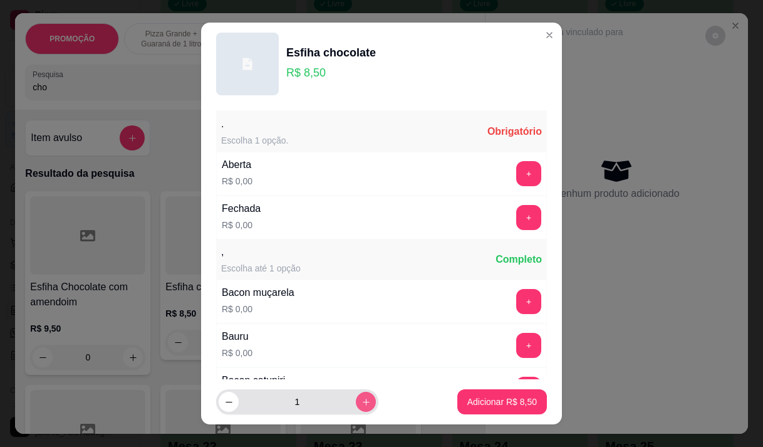
click at [361, 404] on icon "increase-product-quantity" at bounding box center [365, 401] width 9 height 9
type input "2"
click at [517, 173] on button "+" at bounding box center [529, 173] width 24 height 24
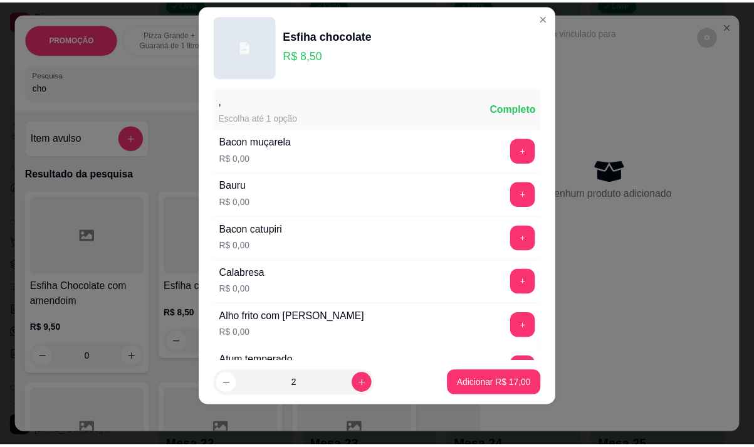
scroll to position [134, 0]
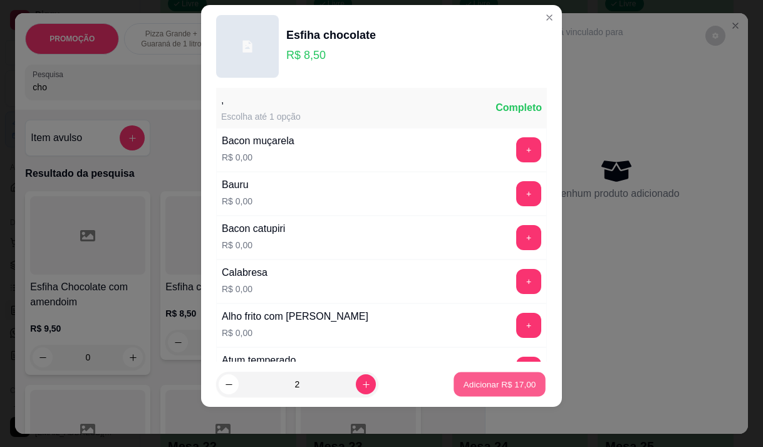
click at [492, 387] on p "Adicionar R$ 17,00" at bounding box center [500, 384] width 73 height 12
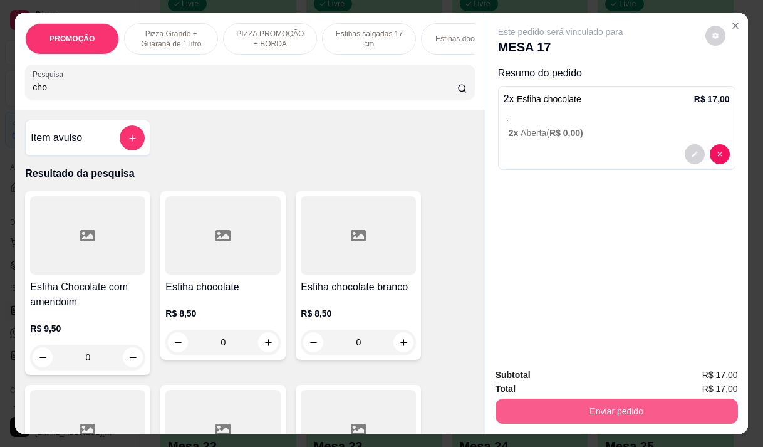
click at [601, 405] on button "Enviar pedido" at bounding box center [617, 410] width 242 height 25
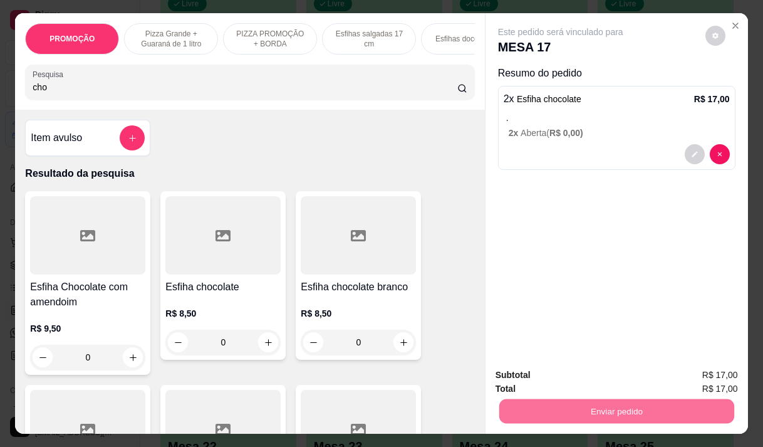
click at [599, 383] on button "Não registrar e enviar pedido" at bounding box center [575, 374] width 127 height 23
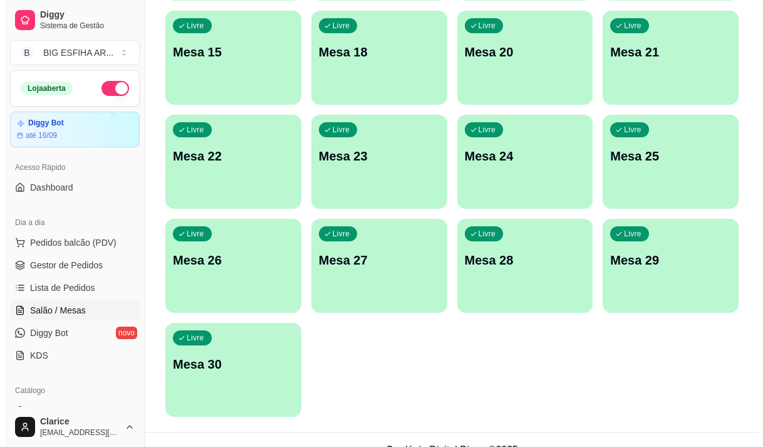
scroll to position [561, 0]
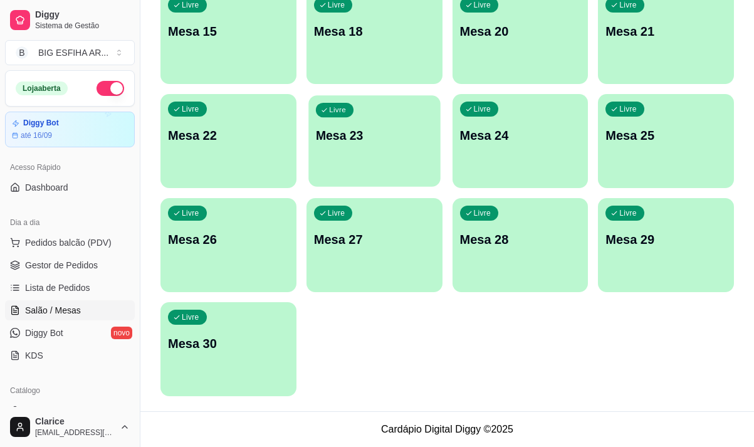
click at [371, 137] on p "Mesa 23" at bounding box center [374, 135] width 117 height 17
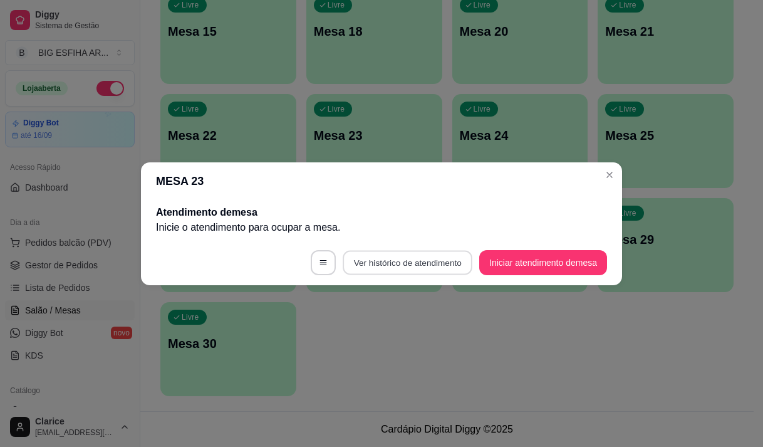
click at [398, 266] on button "Ver histórico de atendimento" at bounding box center [408, 262] width 130 height 24
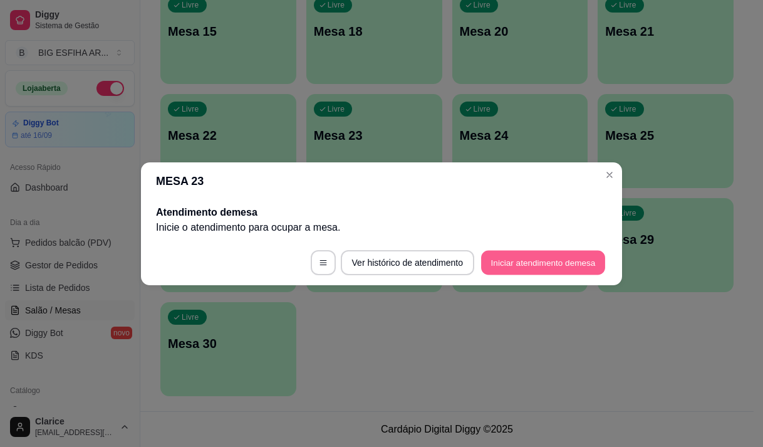
click at [550, 255] on button "Iniciar atendimento de mesa" at bounding box center [543, 262] width 124 height 24
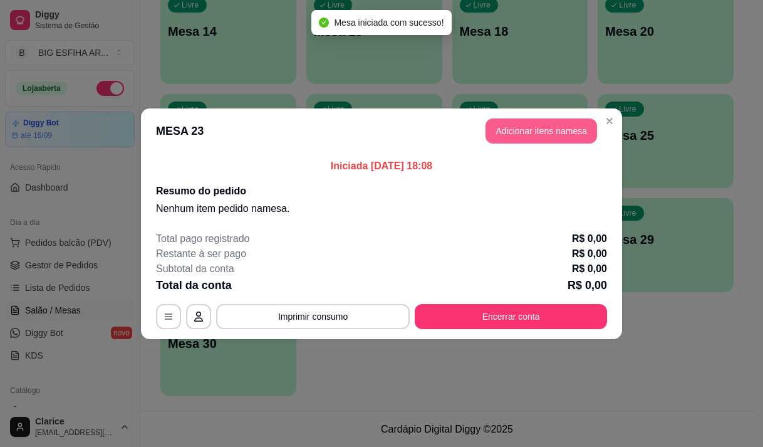
click at [521, 137] on button "Adicionar itens na mesa" at bounding box center [541, 130] width 112 height 25
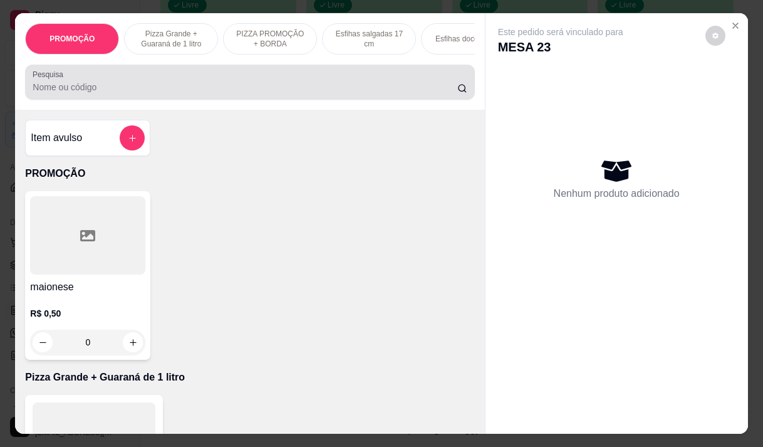
click at [352, 100] on div "Pesquisa" at bounding box center [249, 82] width 449 height 35
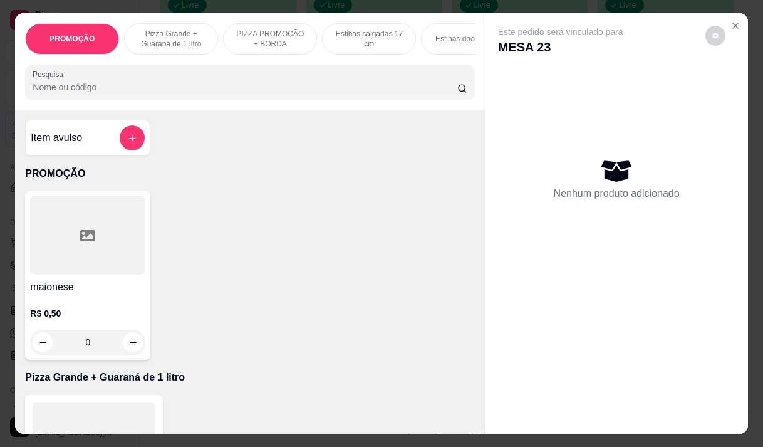
click at [223, 87] on input "Pesquisa" at bounding box center [245, 87] width 425 height 13
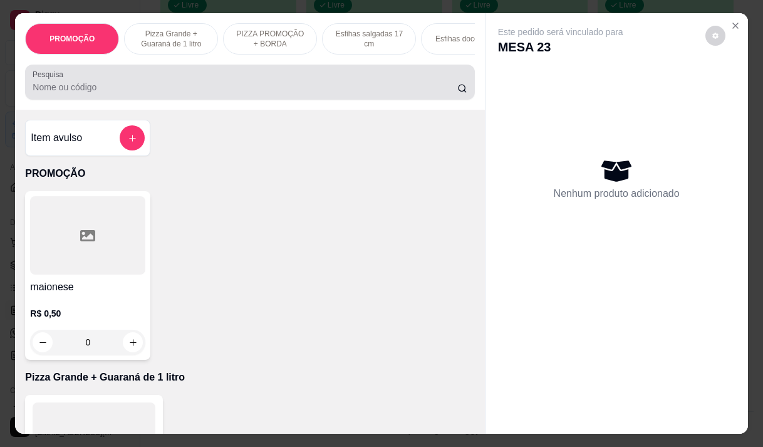
click at [195, 83] on div at bounding box center [250, 82] width 434 height 25
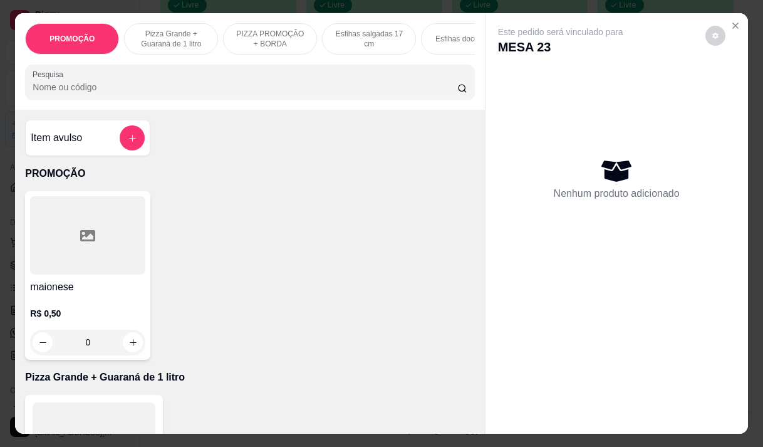
click at [260, 86] on input "Pesquisa" at bounding box center [245, 87] width 425 height 13
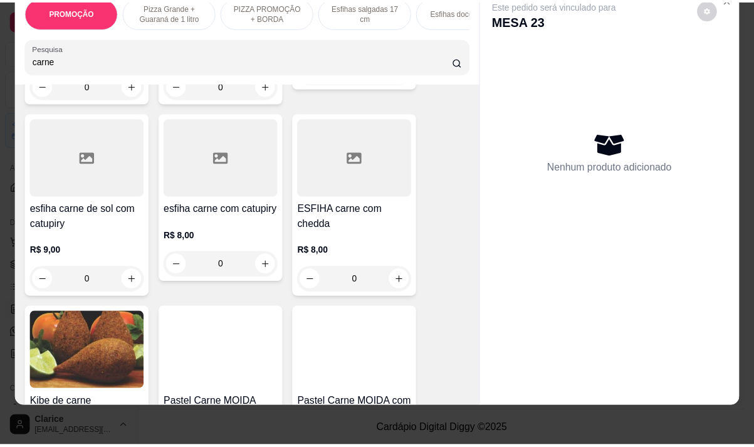
scroll to position [626, 0]
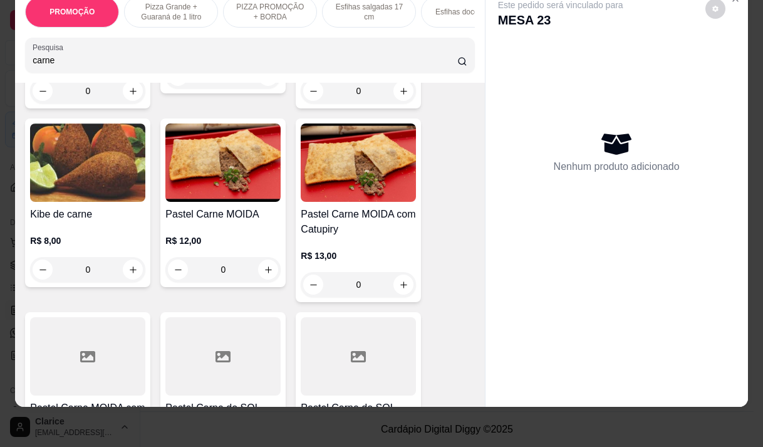
type input "carne"
click at [403, 281] on div "0" at bounding box center [358, 284] width 115 height 25
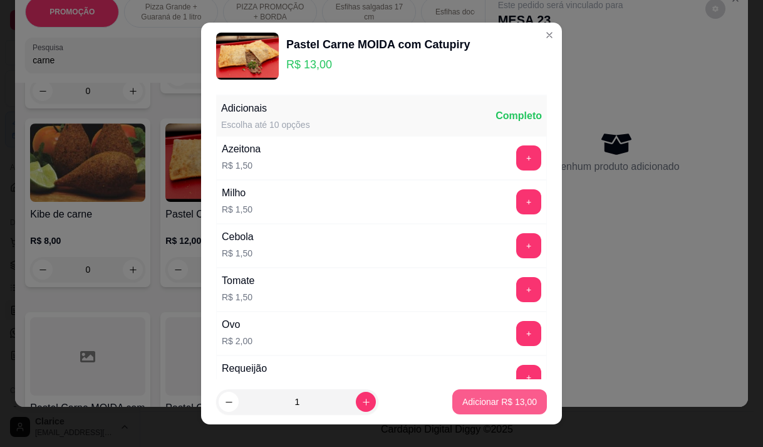
click at [452, 407] on button "Adicionar R$ 13,00" at bounding box center [499, 401] width 95 height 25
type input "1"
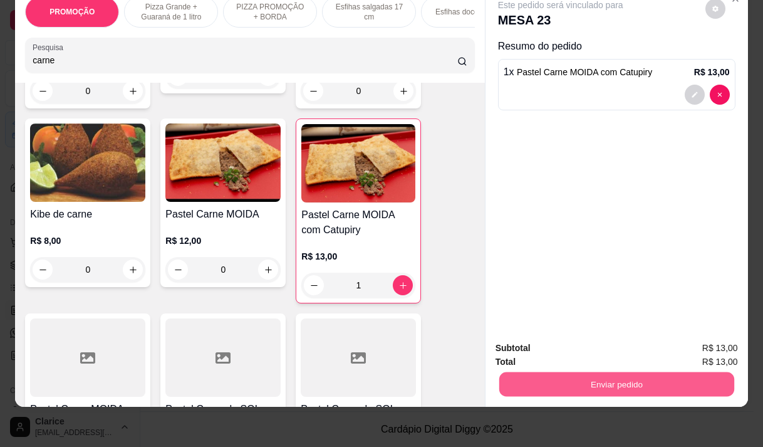
click at [577, 371] on button "Enviar pedido" at bounding box center [616, 383] width 235 height 24
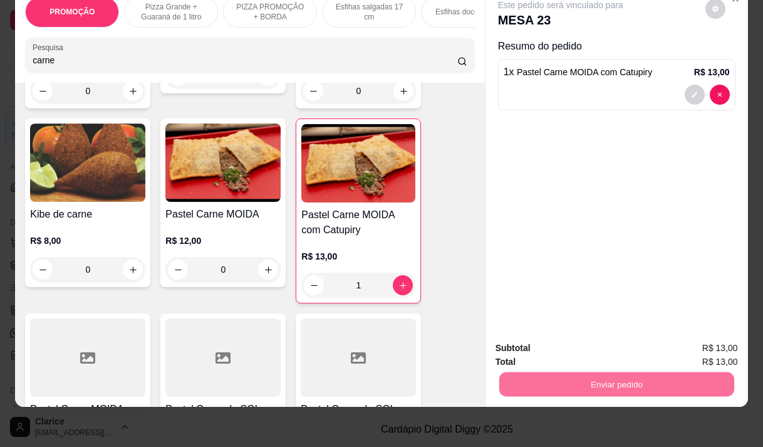
click at [570, 338] on button "Não registrar e enviar pedido" at bounding box center [575, 343] width 127 height 23
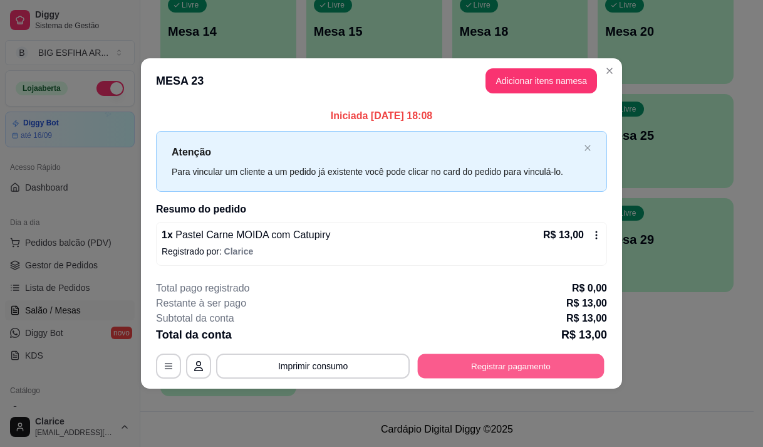
click at [531, 368] on button "Registrar pagamento" at bounding box center [511, 366] width 187 height 24
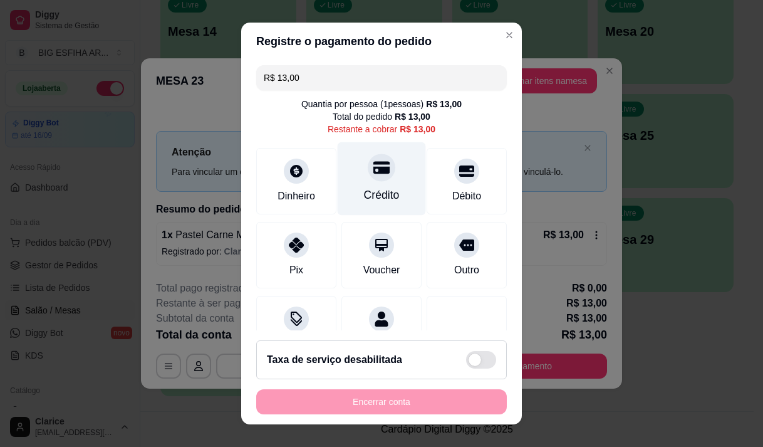
click at [364, 195] on div "Crédito" at bounding box center [382, 195] width 36 height 16
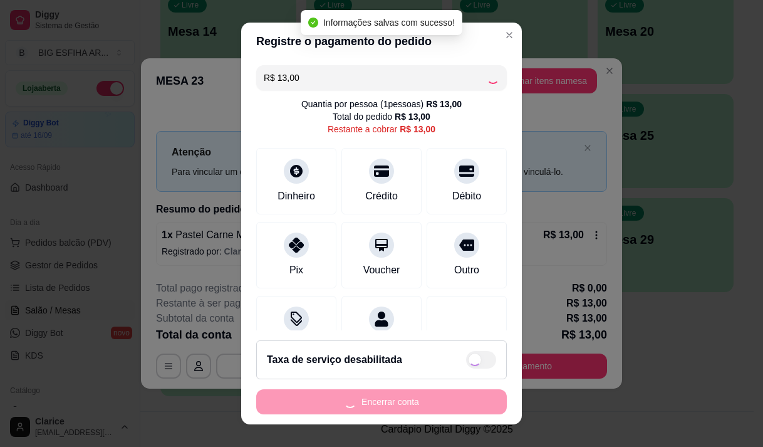
type input "R$ 0,00"
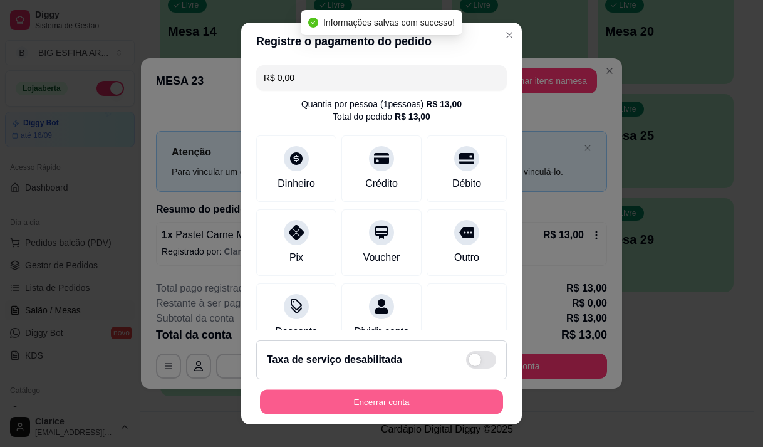
click at [373, 401] on button "Encerrar conta" at bounding box center [381, 402] width 243 height 24
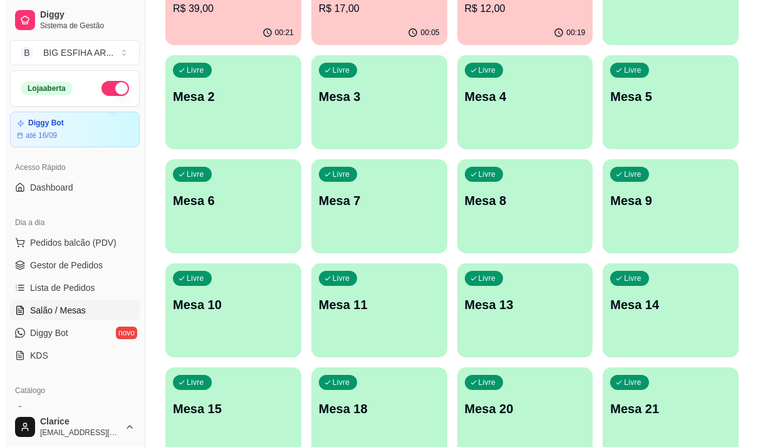
scroll to position [123, 0]
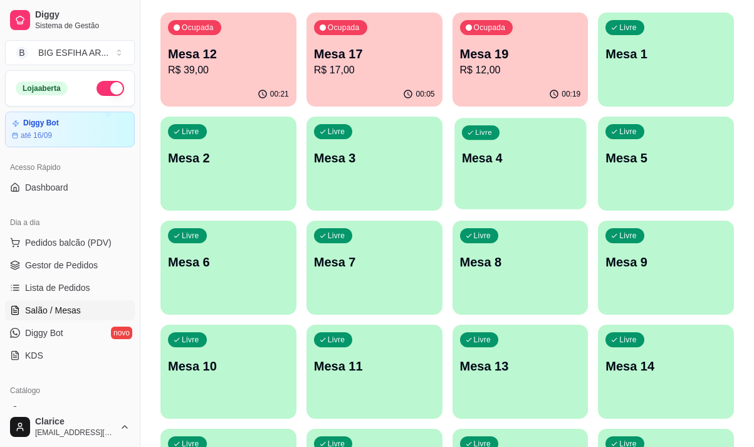
click at [546, 167] on div "Livre Mesa 4" at bounding box center [520, 156] width 132 height 76
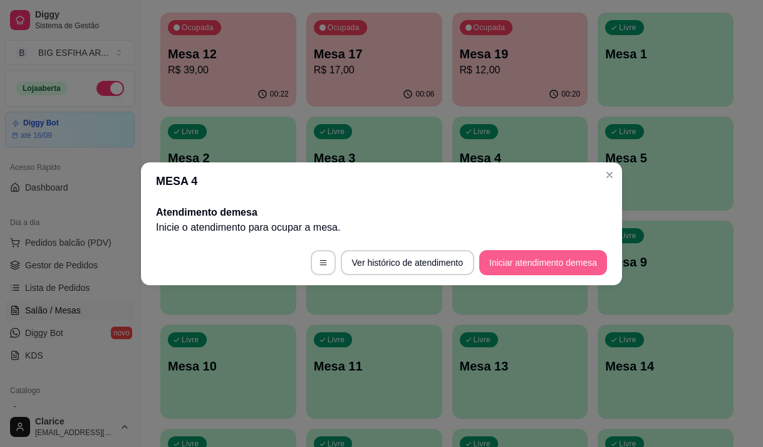
click at [512, 262] on button "Iniciar atendimento de mesa" at bounding box center [543, 262] width 128 height 25
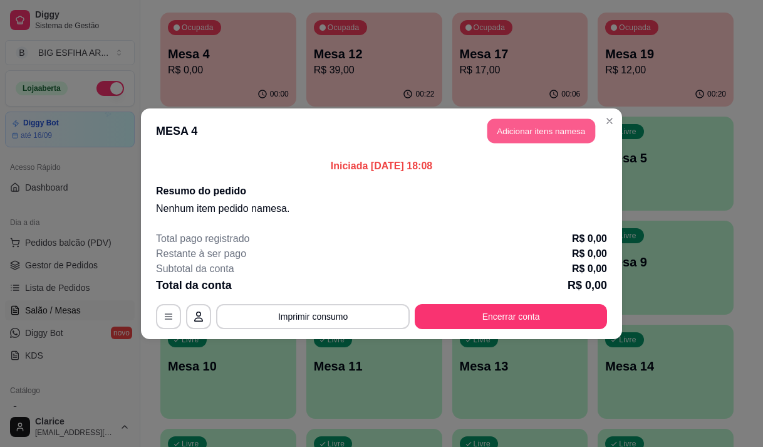
click at [554, 136] on button "Adicionar itens na mesa" at bounding box center [541, 130] width 108 height 24
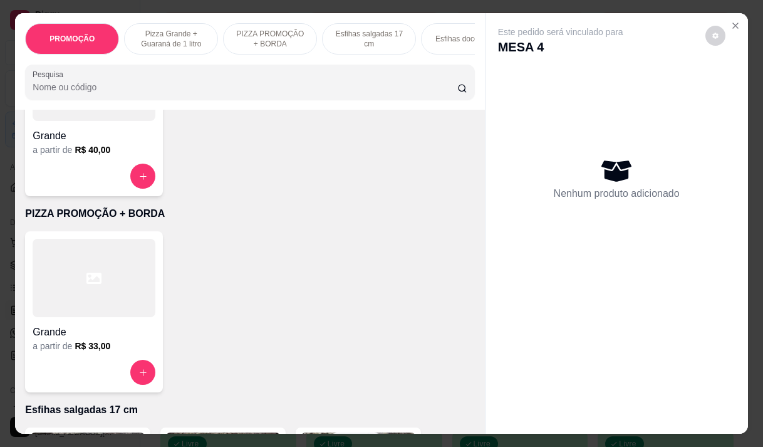
scroll to position [376, 0]
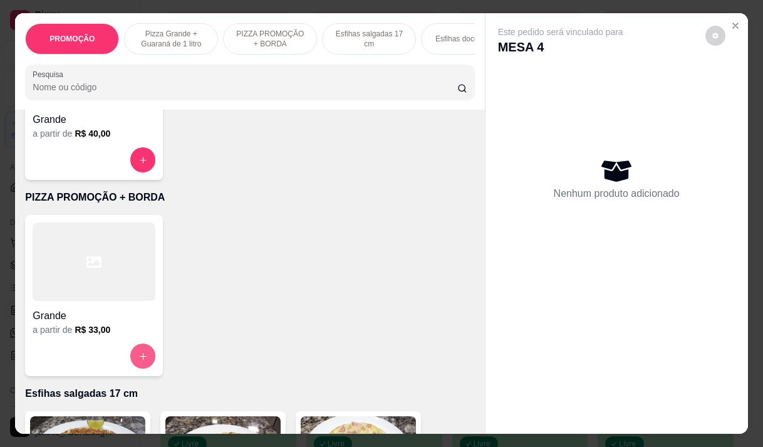
click at [138, 358] on icon "increase-product-quantity" at bounding box center [142, 355] width 9 height 9
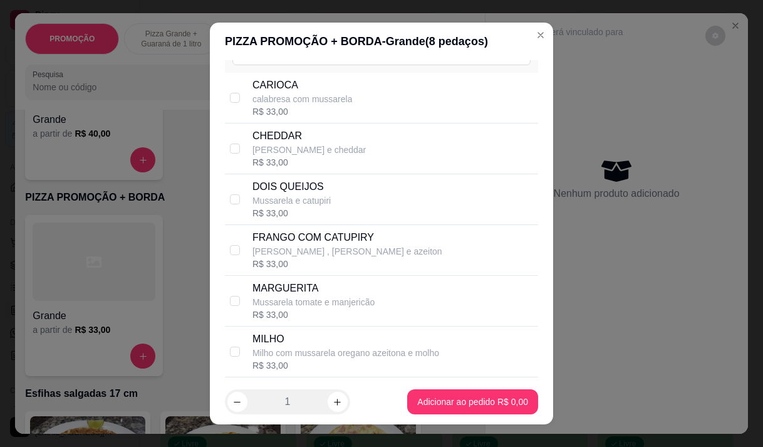
scroll to position [125, 0]
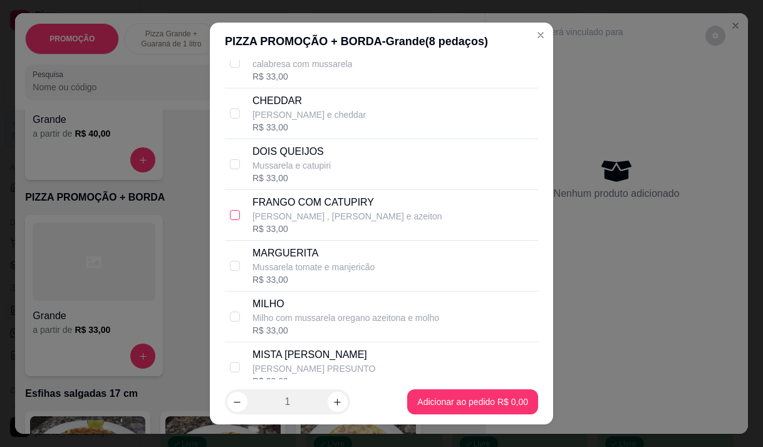
click at [232, 220] on input "checkbox" at bounding box center [235, 215] width 10 height 10
checkbox input "true"
click at [232, 68] on input "checkbox" at bounding box center [235, 63] width 10 height 10
checkbox input "true"
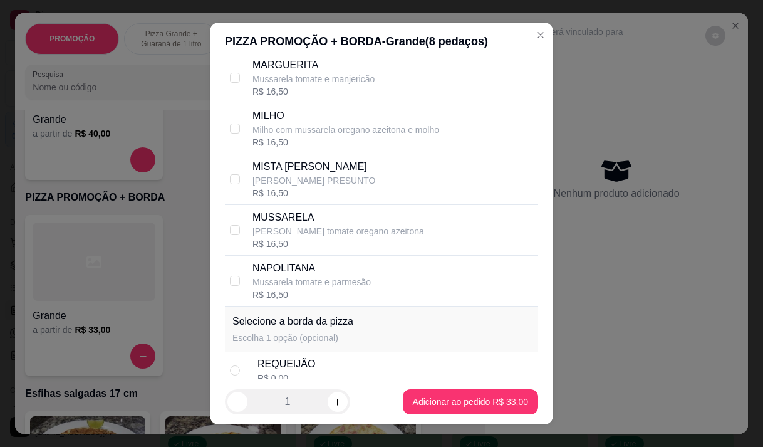
scroll to position [429, 0]
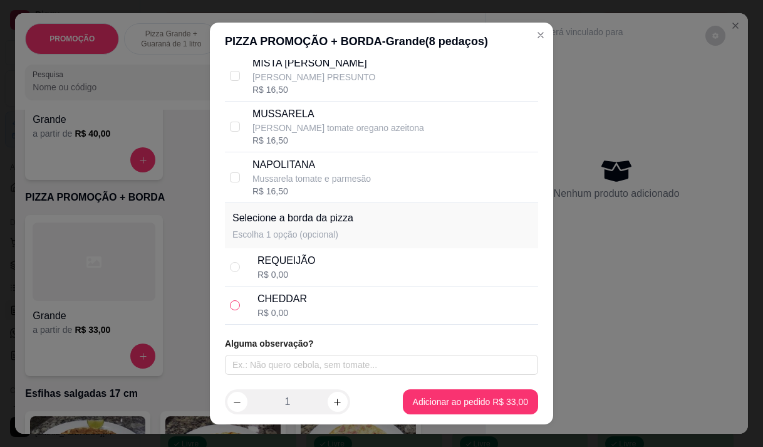
click at [230, 307] on input "radio" at bounding box center [235, 305] width 10 height 10
radio input "true"
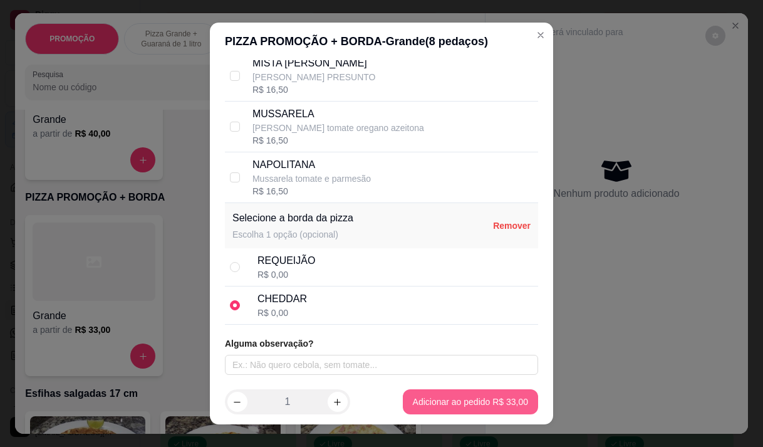
click at [466, 404] on div "Item avulso PROMOÇÃO maionese R$ 0,50 0 Pizza Grande + Guaraná de 1 litro Grand…" at bounding box center [249, 271] width 469 height 323
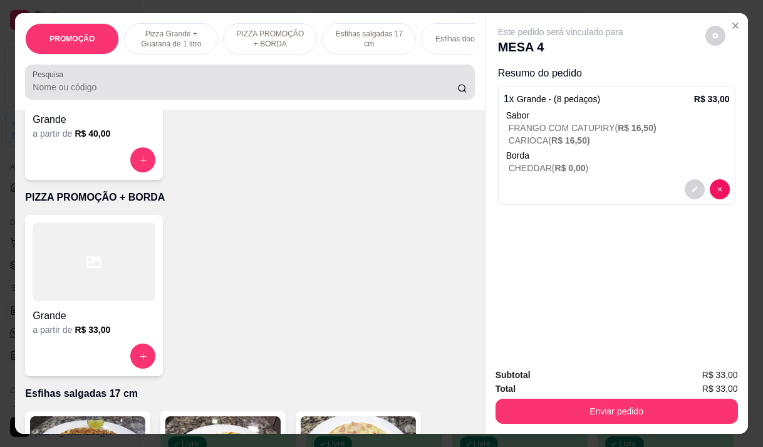
click at [128, 100] on div "Pesquisa" at bounding box center [249, 82] width 449 height 35
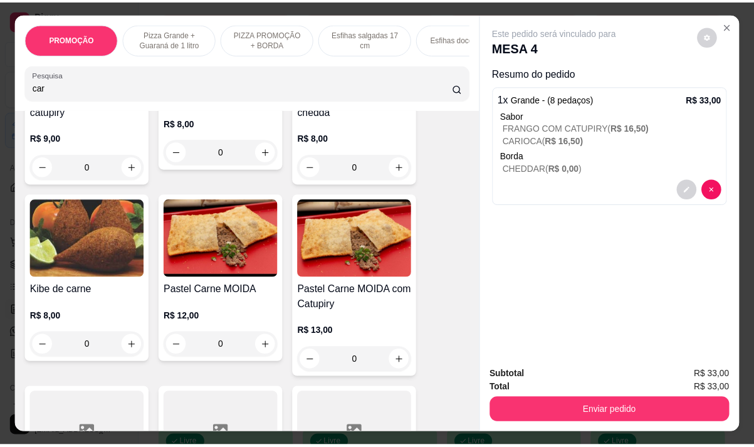
scroll to position [814, 0]
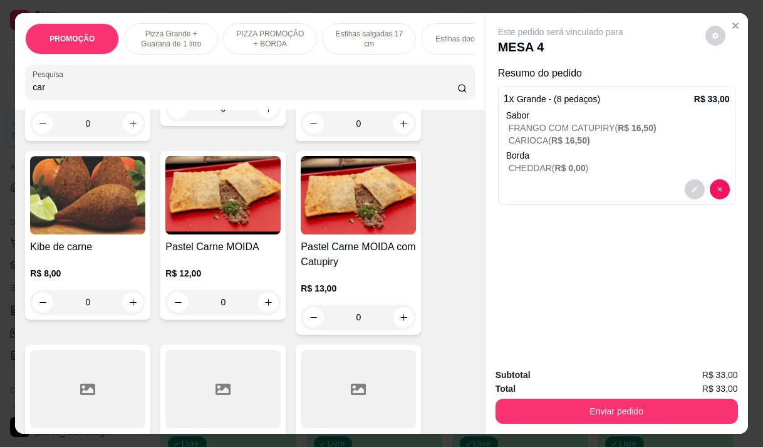
type input "car"
click at [268, 308] on div "0" at bounding box center [222, 301] width 115 height 25
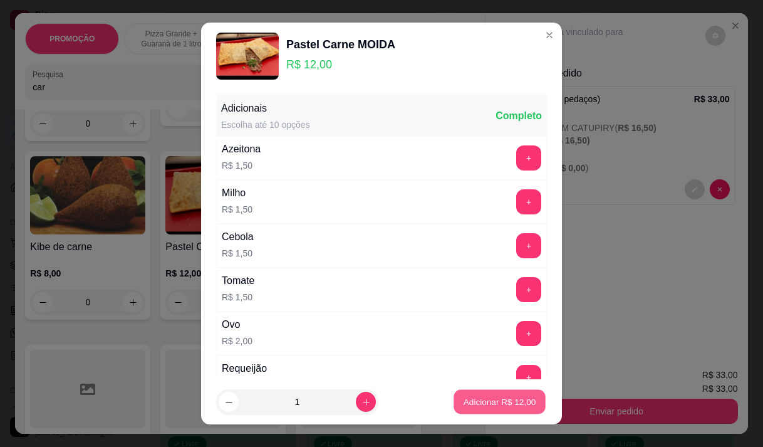
click at [486, 402] on p "Adicionar R$ 12,00" at bounding box center [500, 402] width 73 height 12
type input "1"
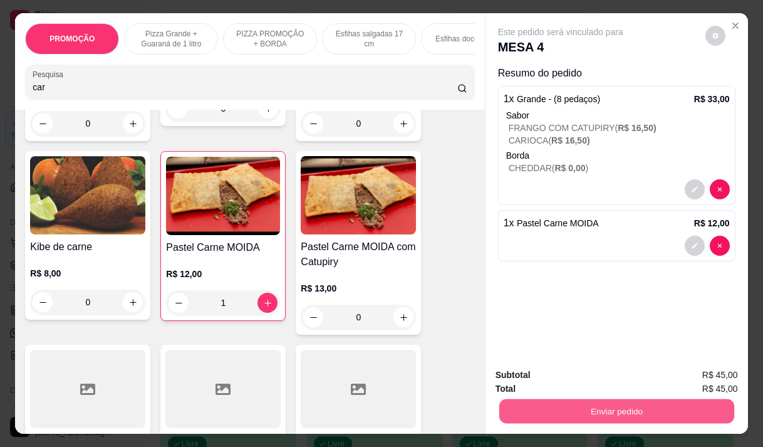
click at [584, 405] on button "Enviar pedido" at bounding box center [616, 410] width 235 height 24
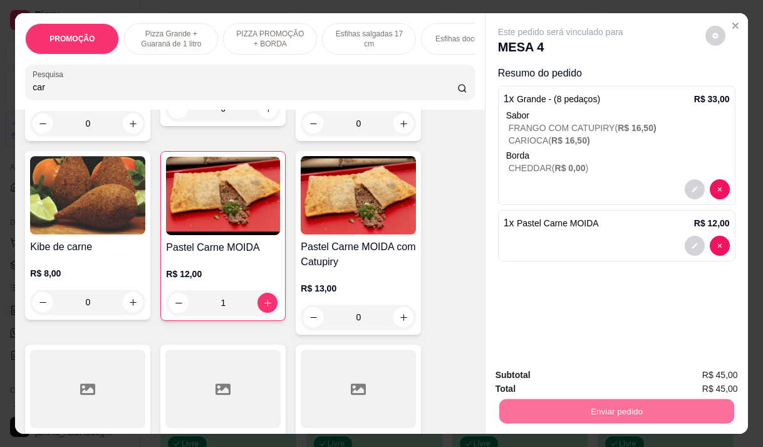
click at [584, 373] on button "Não registrar e enviar pedido" at bounding box center [575, 375] width 130 height 24
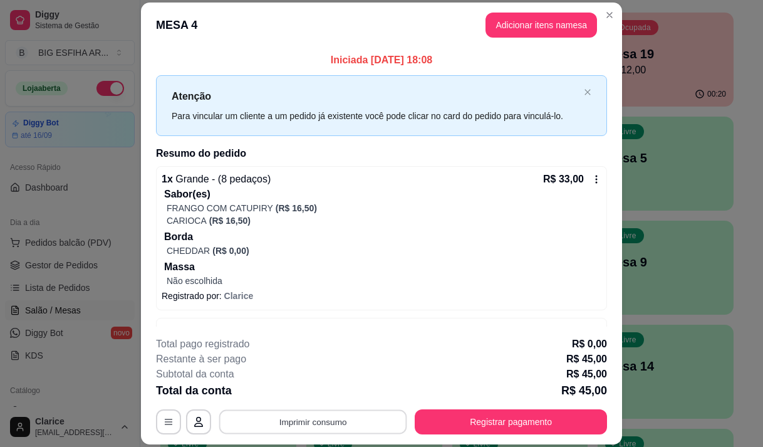
click at [264, 422] on button "Imprimir consumo" at bounding box center [313, 422] width 188 height 24
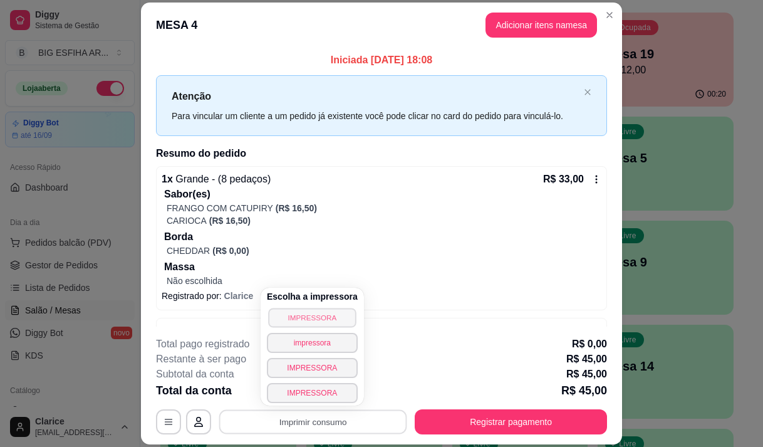
click at [304, 316] on button "IMPRESSORA" at bounding box center [312, 317] width 88 height 19
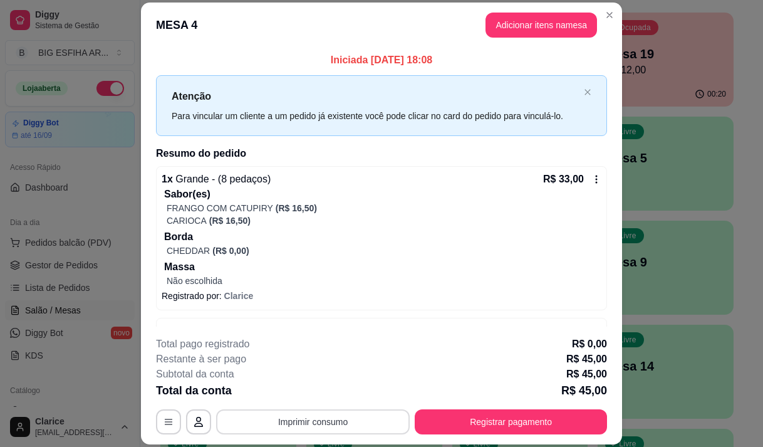
click at [335, 424] on button "Imprimir consumo" at bounding box center [313, 421] width 194 height 25
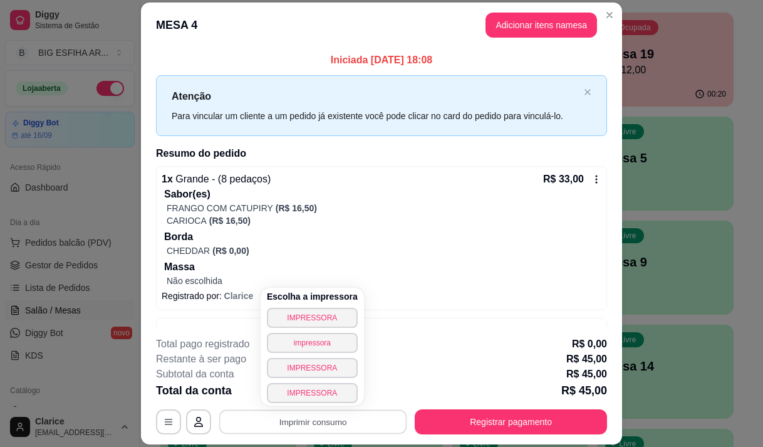
click at [313, 306] on div "Escolha a impressora IMPRESSORA impressora IMPRESSORA IMPRESSORA" at bounding box center [312, 347] width 103 height 118
click at [310, 319] on button "IMPRESSORA" at bounding box center [312, 318] width 91 height 20
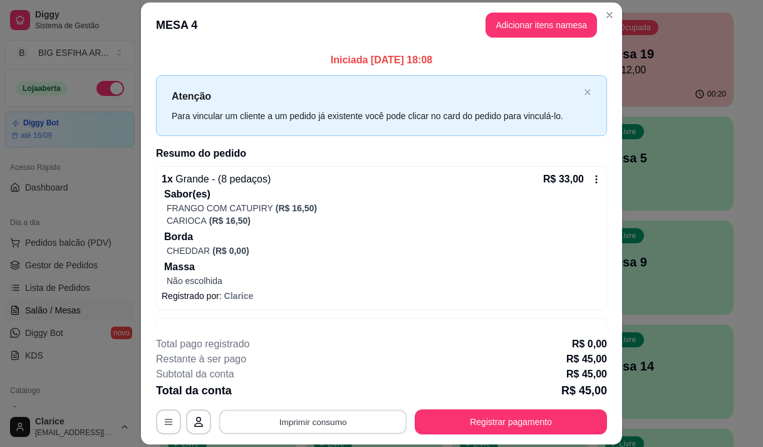
click at [307, 427] on button "Imprimir consumo" at bounding box center [313, 422] width 188 height 24
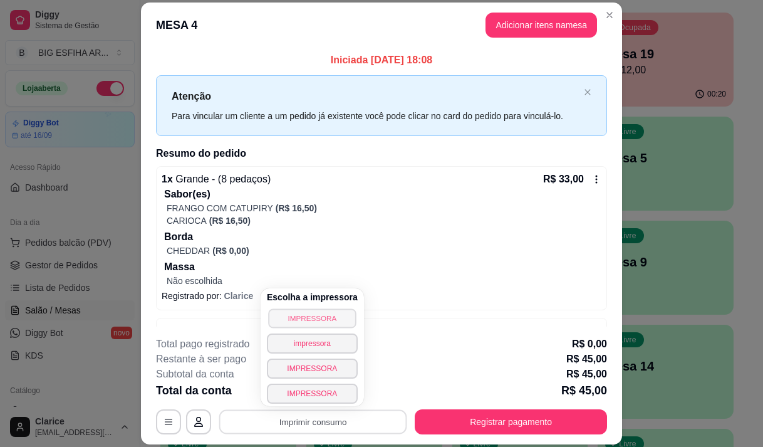
click at [322, 321] on button "IMPRESSORA" at bounding box center [312, 317] width 88 height 19
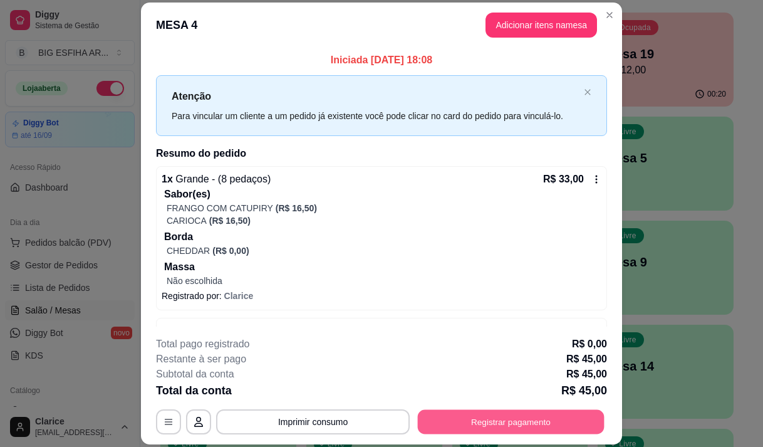
click at [513, 420] on button "Registrar pagamento" at bounding box center [511, 422] width 187 height 24
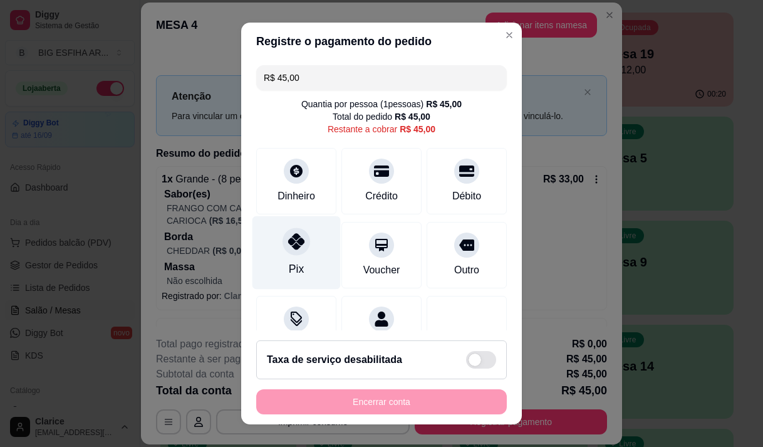
click at [289, 251] on div at bounding box center [297, 241] width 28 height 28
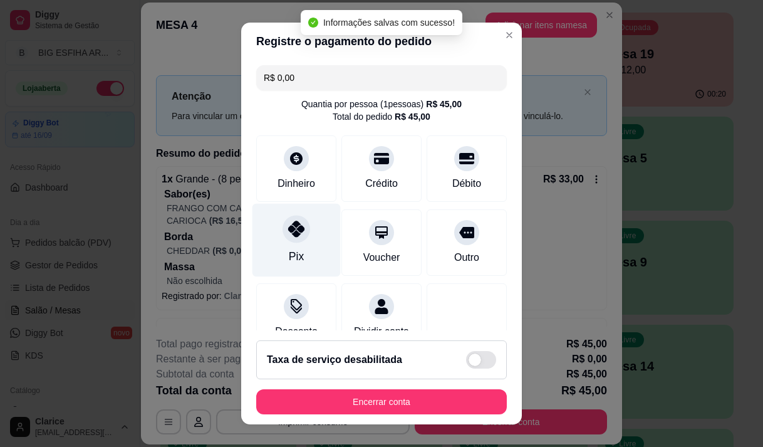
type input "R$ 0,00"
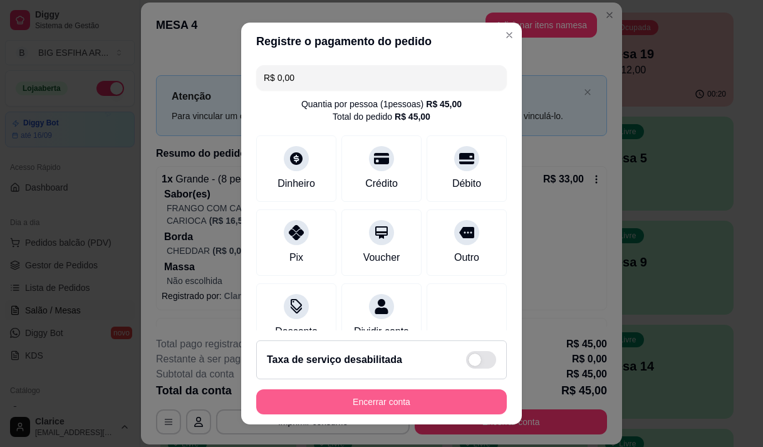
click at [371, 402] on button "Encerrar conta" at bounding box center [381, 401] width 251 height 25
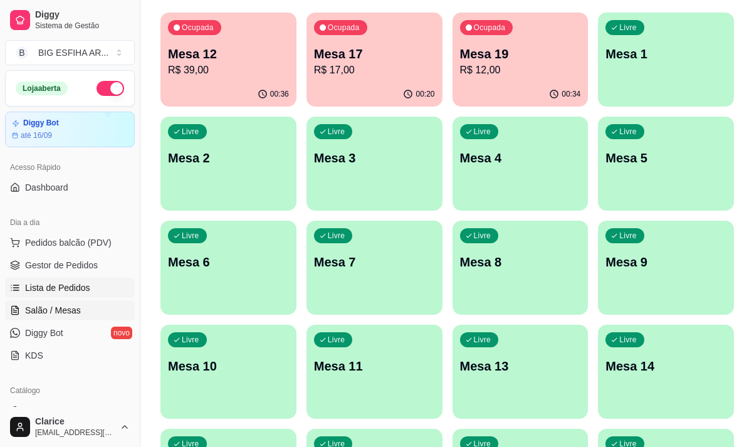
click at [73, 286] on span "Lista de Pedidos" at bounding box center [57, 287] width 65 height 13
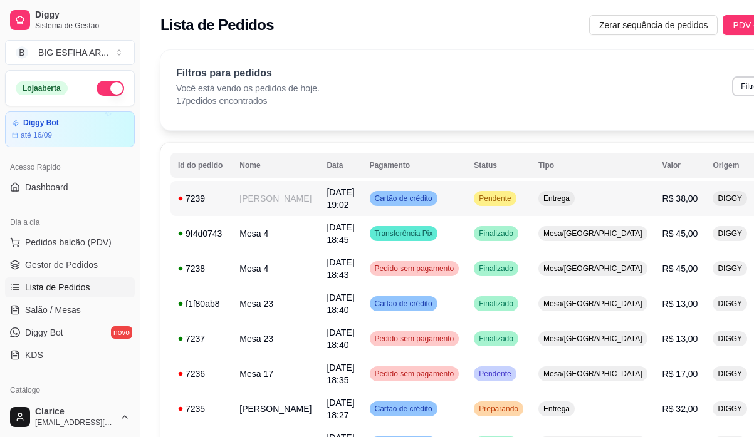
click at [485, 202] on td "Pendente" at bounding box center [498, 198] width 65 height 35
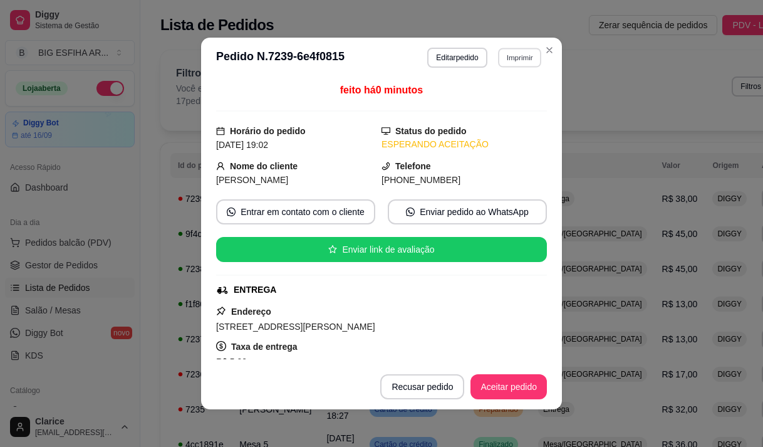
click at [505, 59] on button "Imprimir" at bounding box center [519, 57] width 43 height 19
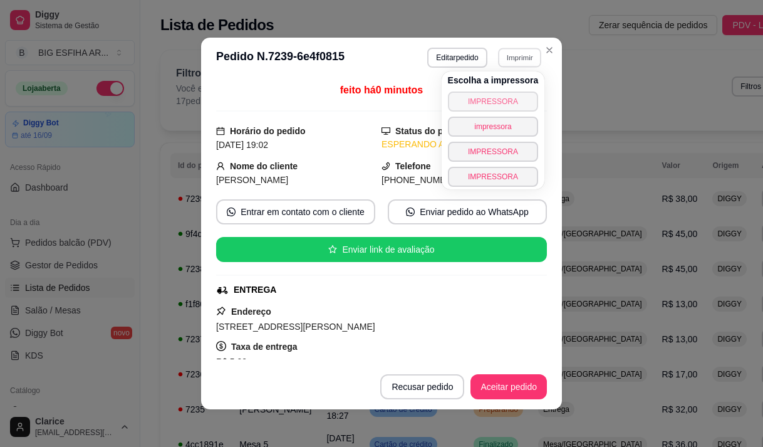
click at [479, 98] on button "IMPRESSORA" at bounding box center [493, 101] width 91 height 20
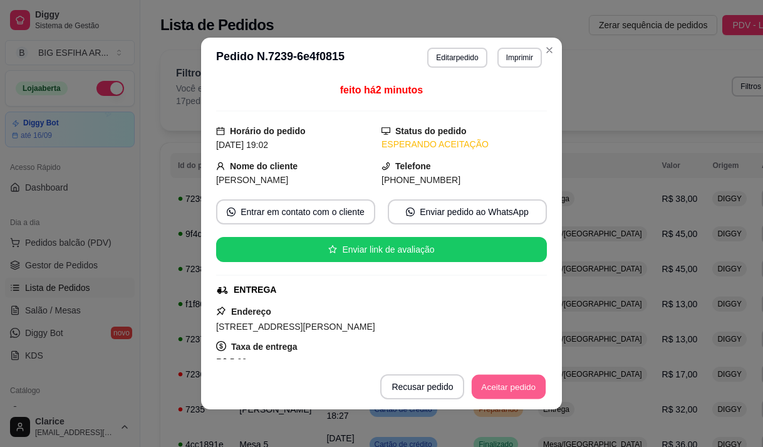
click at [528, 385] on button "Aceitar pedido" at bounding box center [509, 387] width 74 height 24
click at [511, 382] on button "Mover para preparo" at bounding box center [498, 387] width 94 height 24
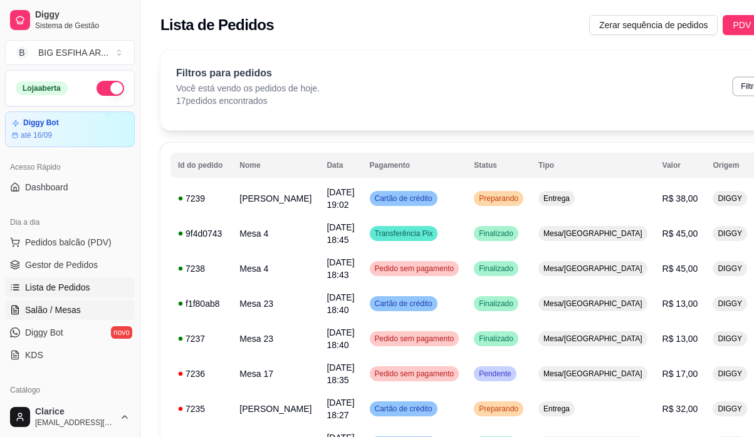
click at [74, 308] on span "Salão / Mesas" at bounding box center [53, 310] width 56 height 13
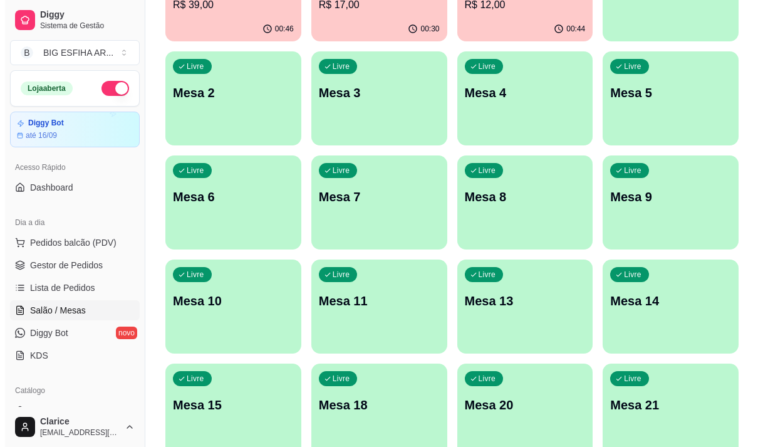
scroll to position [313, 0]
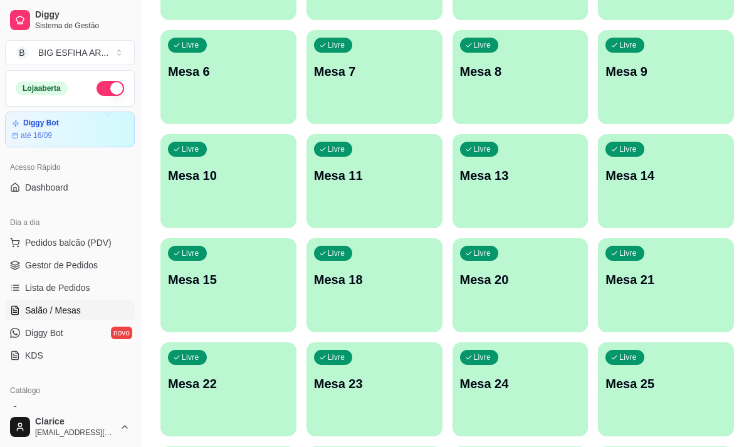
click at [497, 383] on p "Mesa 24" at bounding box center [520, 384] width 121 height 18
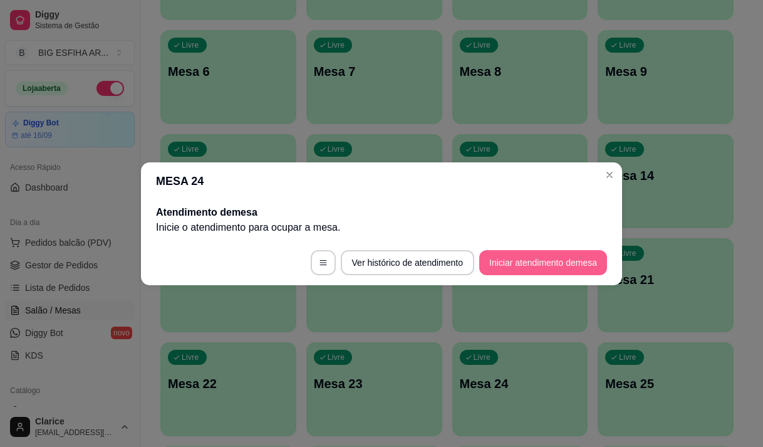
click at [502, 264] on button "Iniciar atendimento de mesa" at bounding box center [543, 262] width 128 height 25
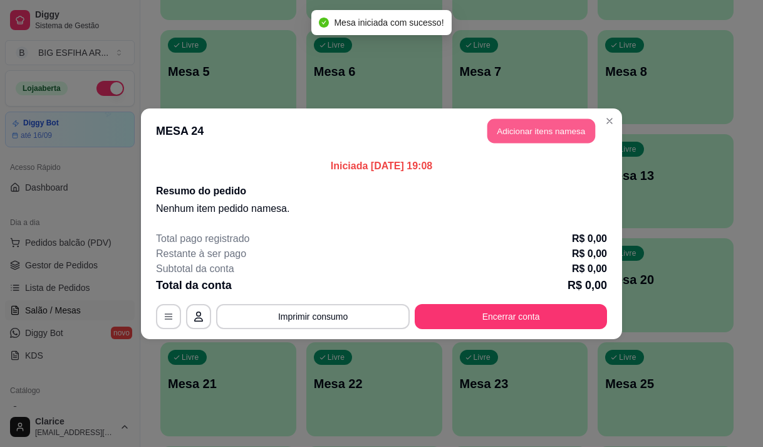
click at [510, 131] on button "Adicionar itens na mesa" at bounding box center [541, 130] width 108 height 24
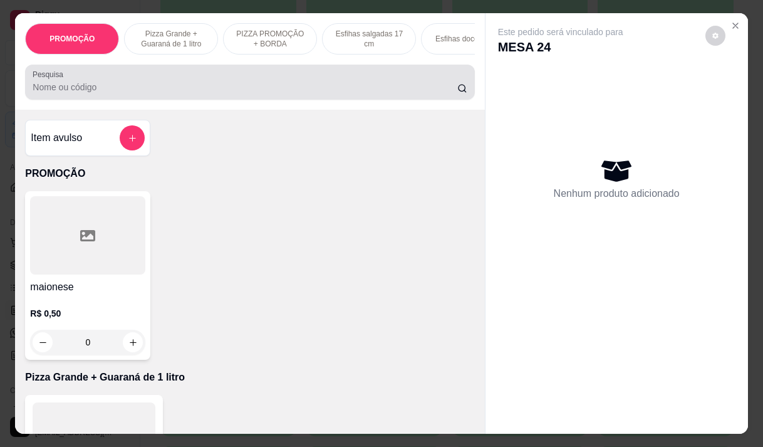
click at [218, 76] on div at bounding box center [250, 82] width 434 height 25
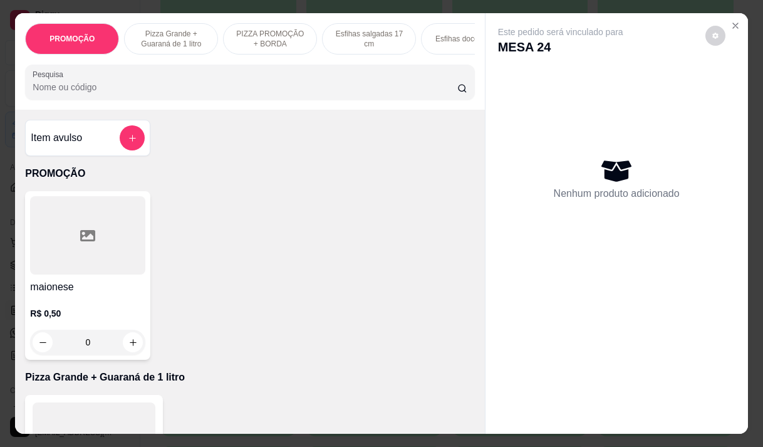
click at [177, 86] on input "Pesquisa" at bounding box center [245, 87] width 425 height 13
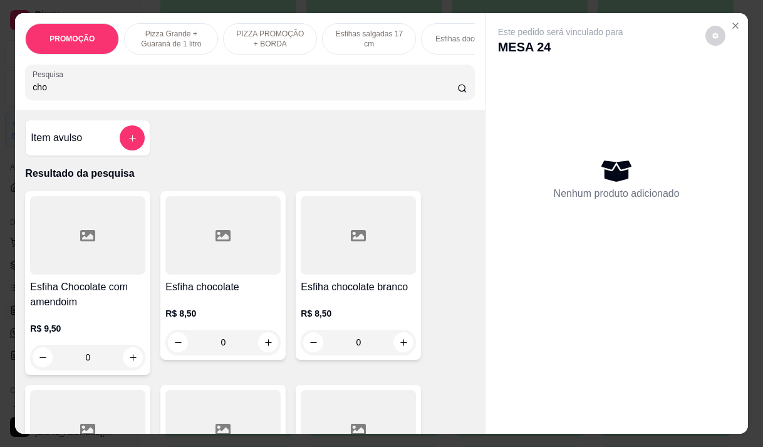
type input "cho"
click at [402, 346] on div "0" at bounding box center [358, 342] width 115 height 25
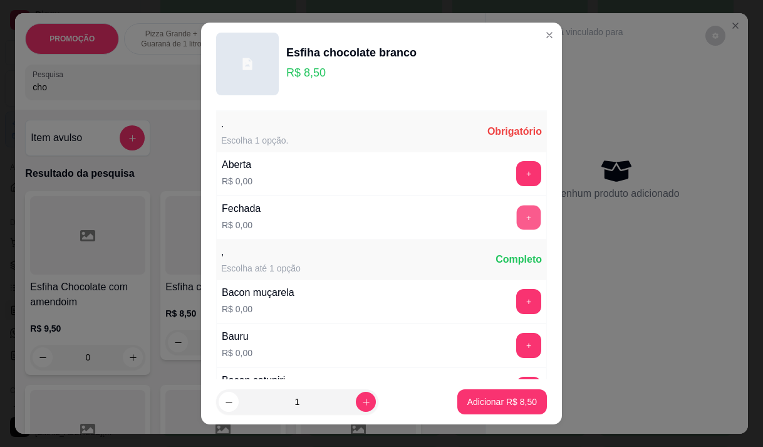
click at [517, 225] on button "+" at bounding box center [529, 217] width 24 height 24
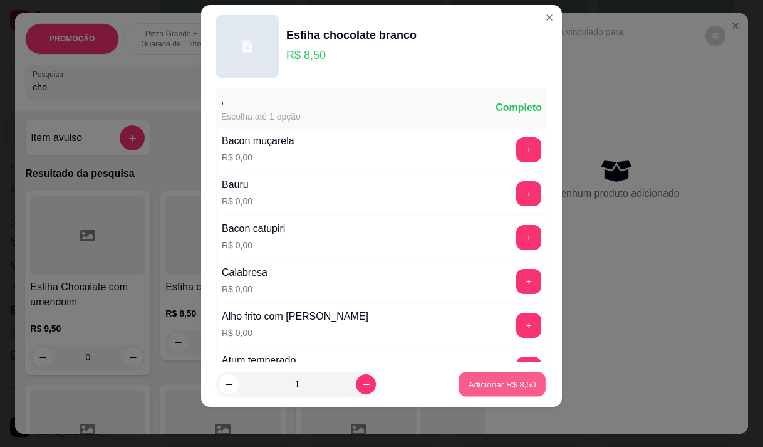
click at [493, 385] on p "Adicionar R$ 8,50" at bounding box center [502, 384] width 68 height 12
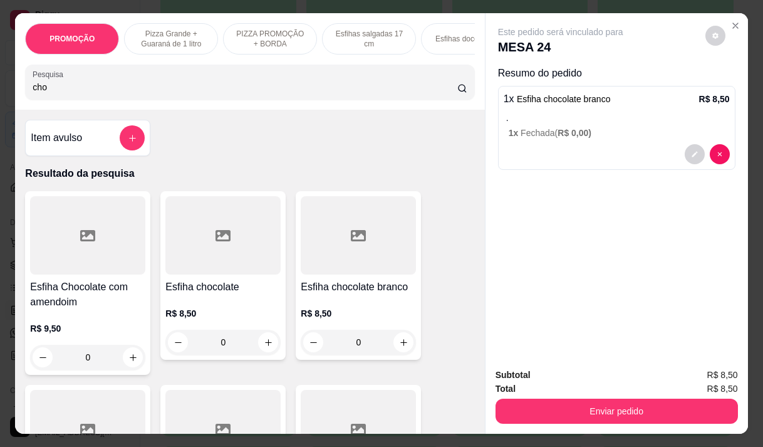
click at [264, 343] on div "0" at bounding box center [222, 342] width 115 height 25
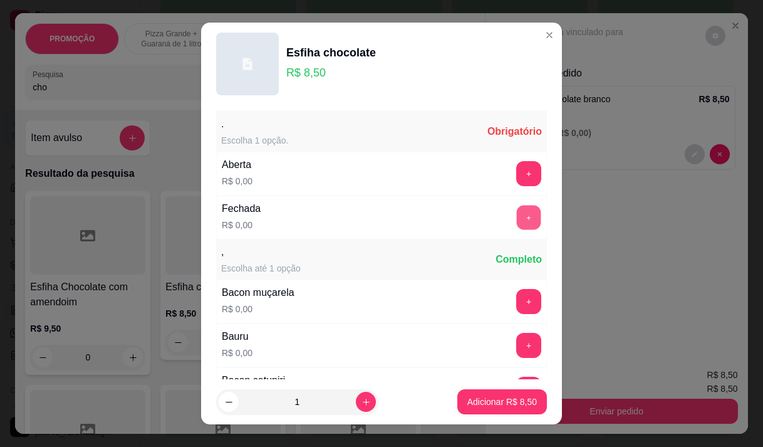
click at [517, 214] on button "+" at bounding box center [529, 217] width 24 height 24
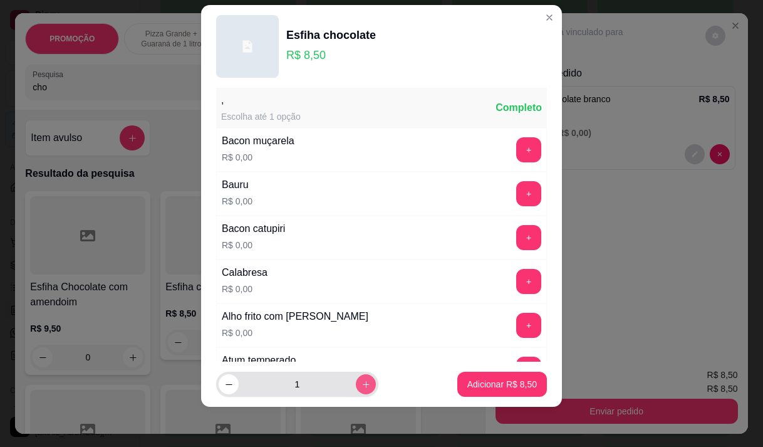
click at [356, 387] on button "increase-product-quantity" at bounding box center [366, 384] width 20 height 20
type input "2"
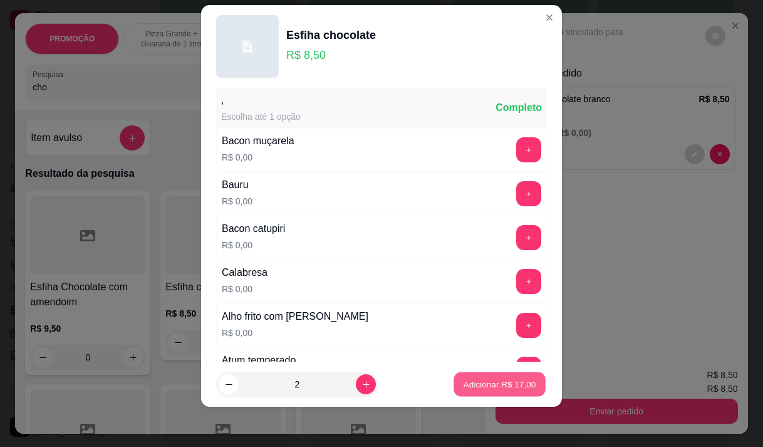
click at [508, 377] on button "Adicionar R$ 17,00" at bounding box center [500, 384] width 92 height 24
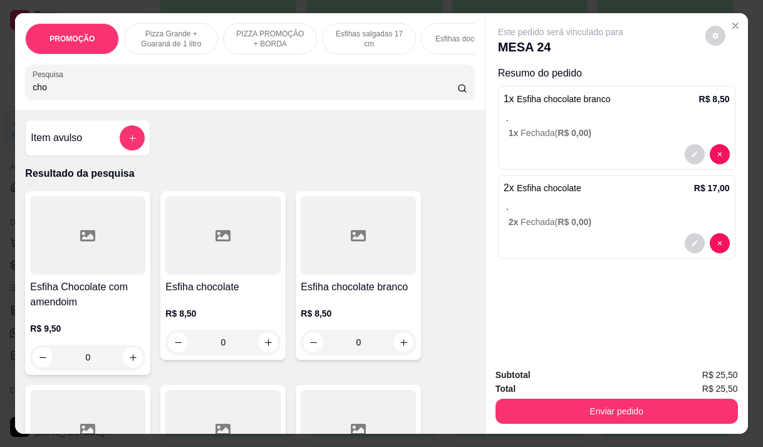
click at [179, 93] on input "cho" at bounding box center [245, 87] width 425 height 13
type input "c"
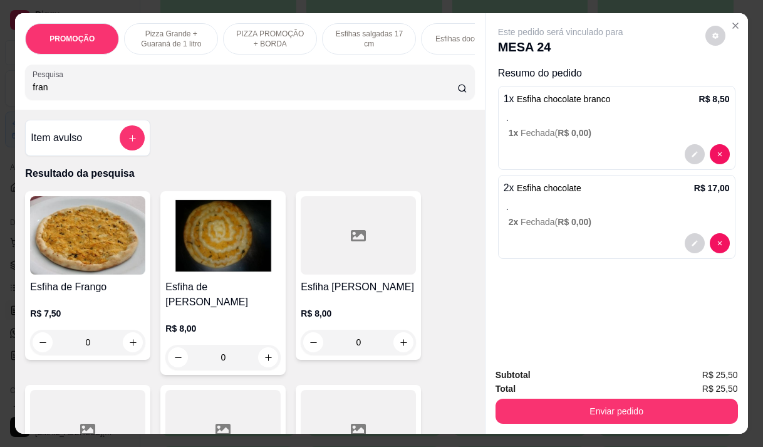
type input "fran"
click at [396, 344] on div "0" at bounding box center [358, 342] width 115 height 25
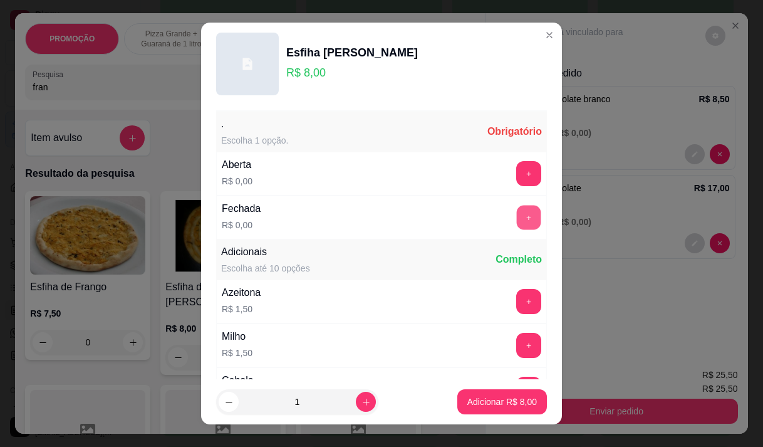
click at [517, 213] on button "+" at bounding box center [529, 217] width 24 height 24
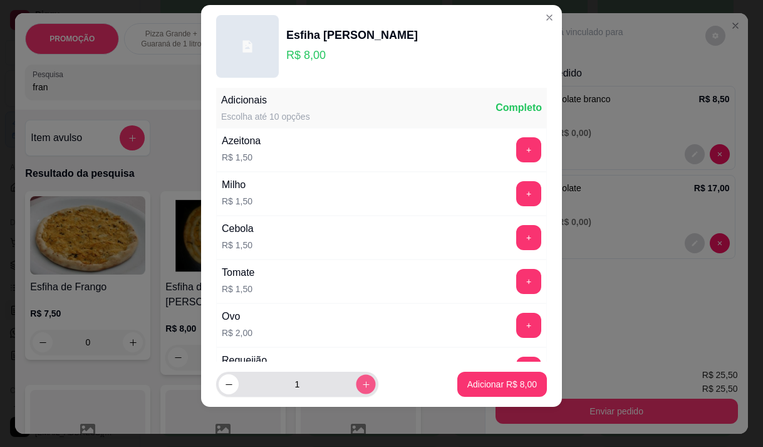
click at [361, 380] on icon "increase-product-quantity" at bounding box center [365, 384] width 9 height 9
type input "2"
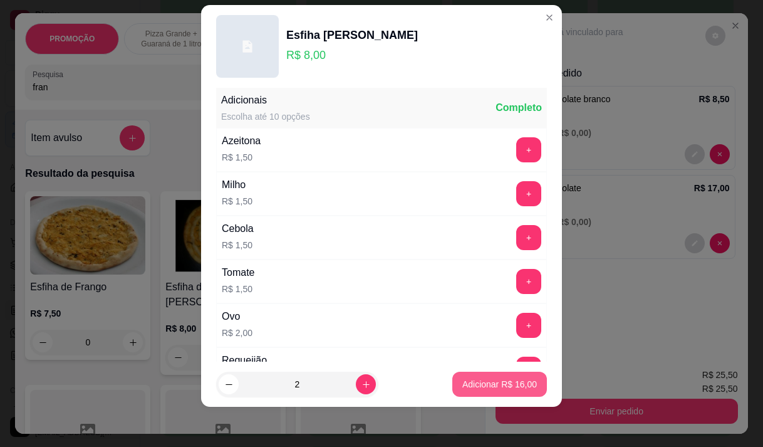
click at [485, 376] on button "Adicionar R$ 16,00" at bounding box center [499, 383] width 95 height 25
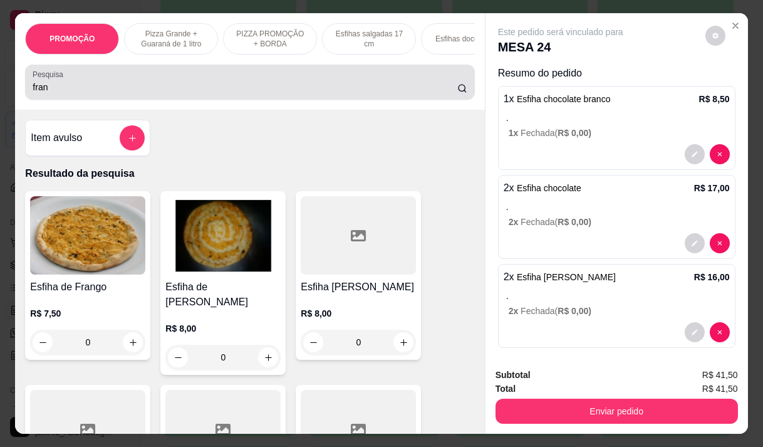
click at [234, 93] on input "fran" at bounding box center [245, 87] width 425 height 13
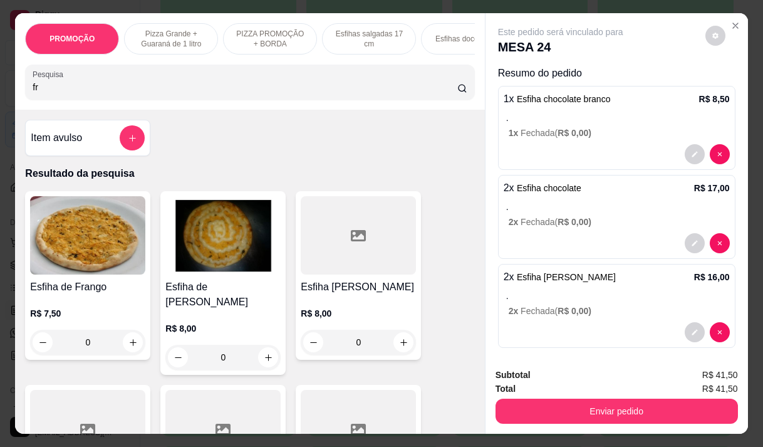
type input "f"
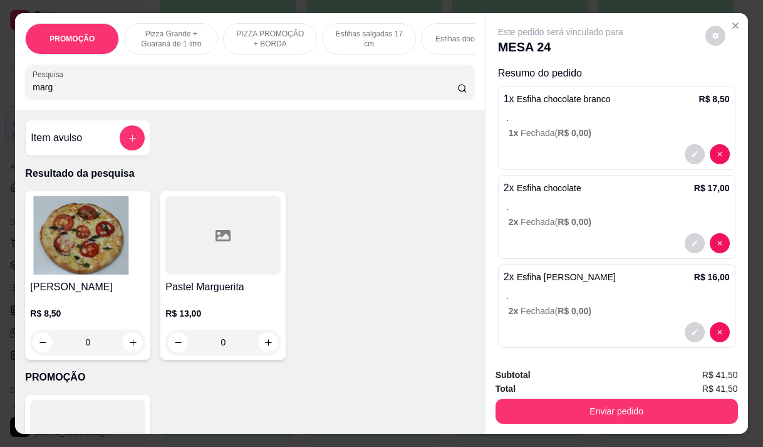
type input "marg"
click at [132, 339] on div "0" at bounding box center [87, 342] width 115 height 25
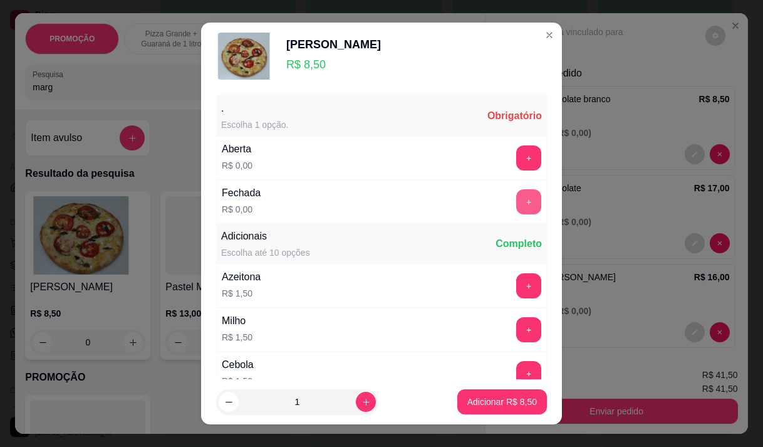
click at [516, 197] on button "+" at bounding box center [528, 201] width 25 height 25
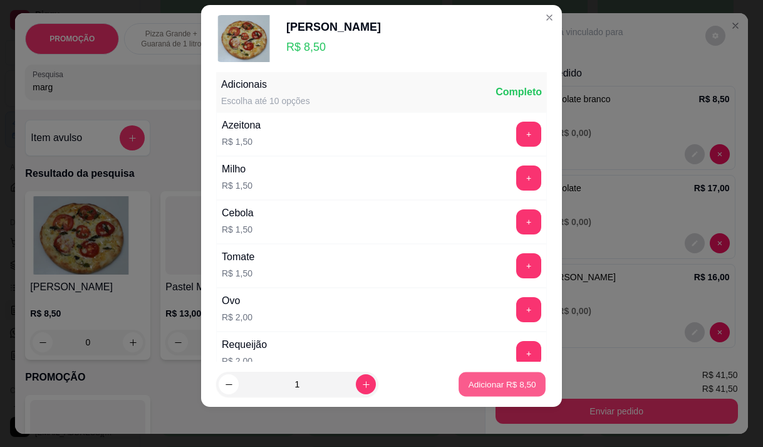
click at [487, 381] on p "Adicionar R$ 8,50" at bounding box center [502, 384] width 68 height 12
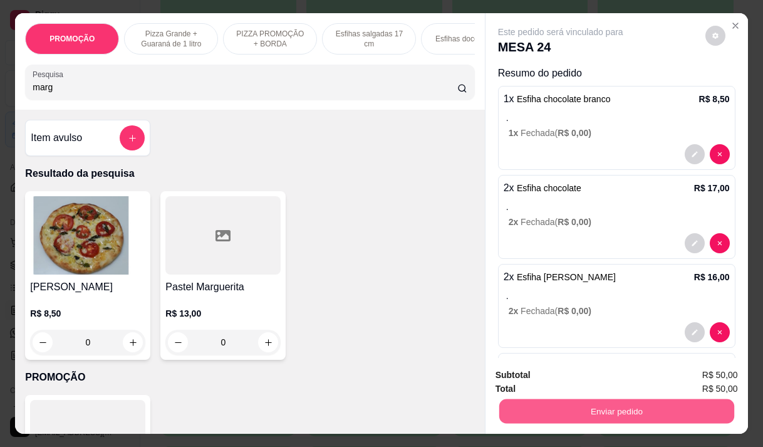
click at [624, 408] on button "Enviar pedido" at bounding box center [616, 410] width 235 height 24
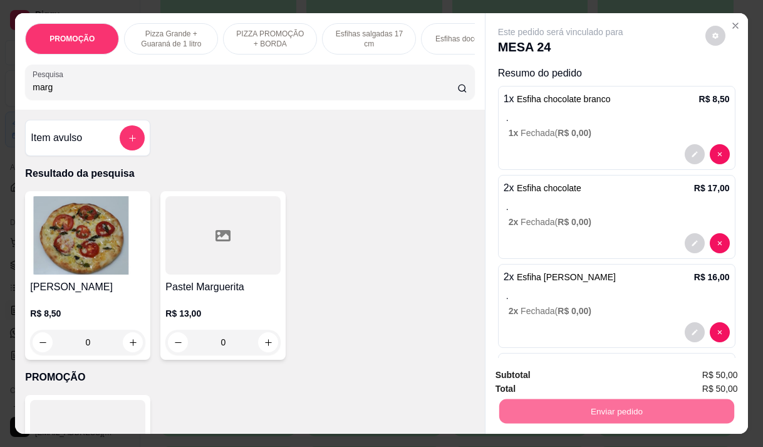
click at [594, 370] on button "Não registrar e enviar pedido" at bounding box center [575, 374] width 127 height 23
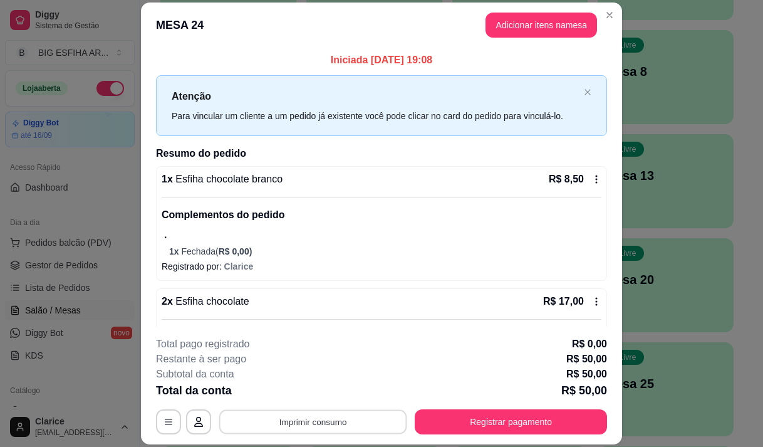
click at [331, 417] on button "Imprimir consumo" at bounding box center [313, 422] width 188 height 24
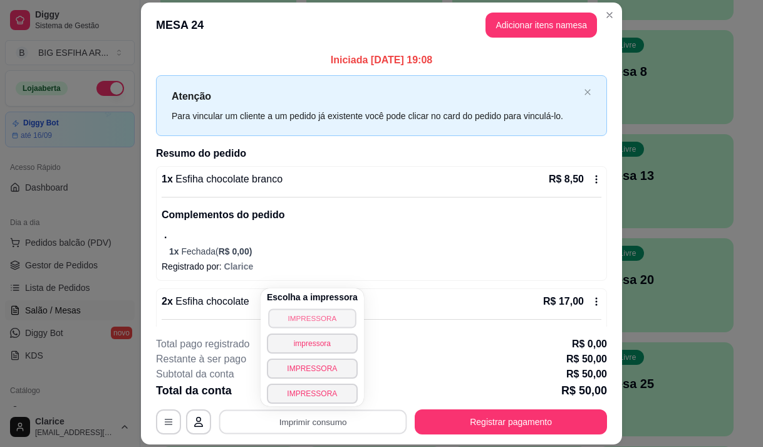
click at [323, 317] on button "IMPRESSORA" at bounding box center [312, 317] width 88 height 19
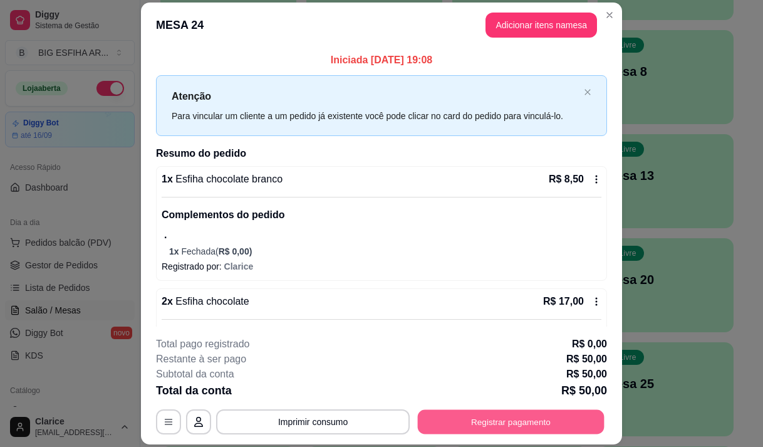
click at [467, 424] on button "Registrar pagamento" at bounding box center [511, 422] width 187 height 24
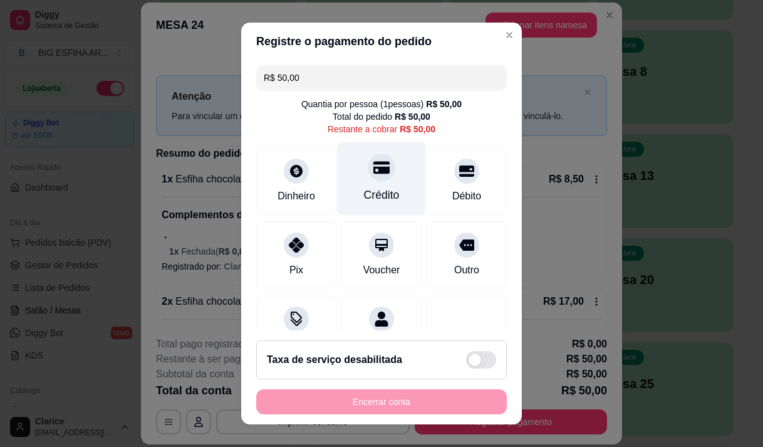
click at [392, 187] on div "Crédito" at bounding box center [382, 178] width 88 height 73
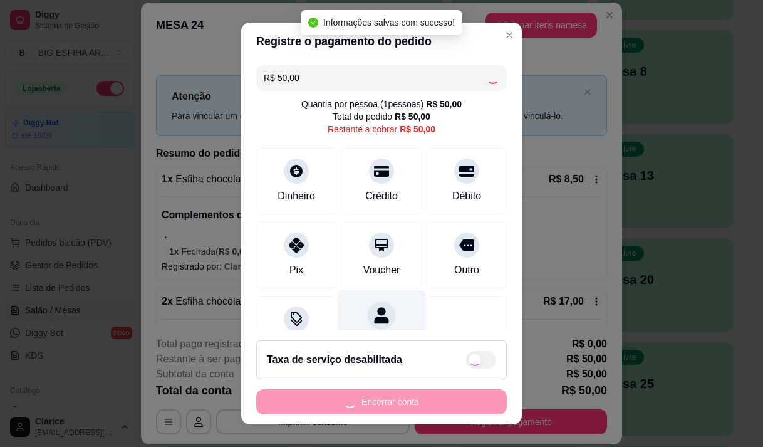
type input "R$ 0,00"
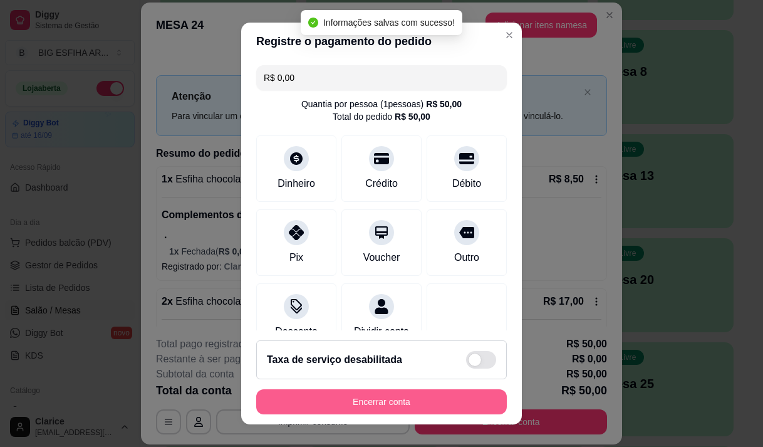
click at [385, 401] on button "Encerrar conta" at bounding box center [381, 401] width 251 height 25
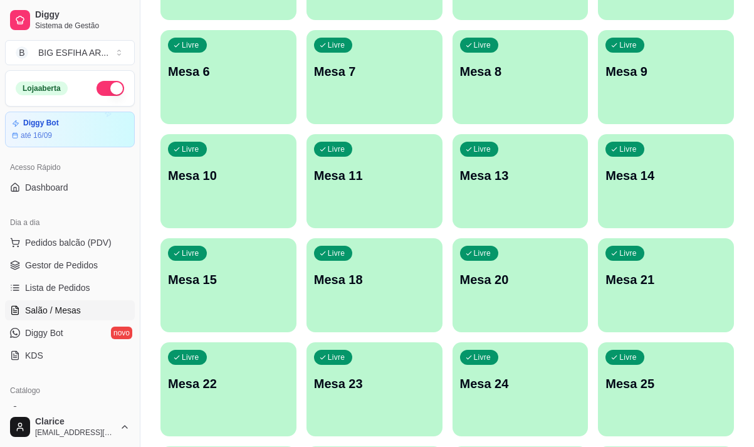
click at [643, 378] on p "Mesa 25" at bounding box center [665, 384] width 121 height 18
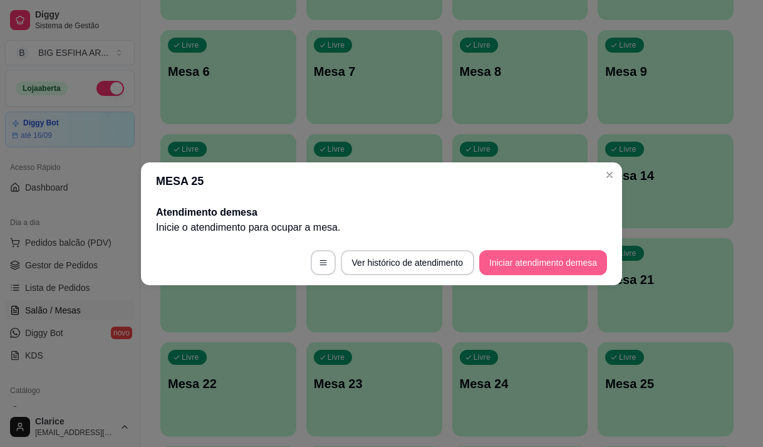
click at [586, 252] on button "Iniciar atendimento de mesa" at bounding box center [543, 262] width 128 height 25
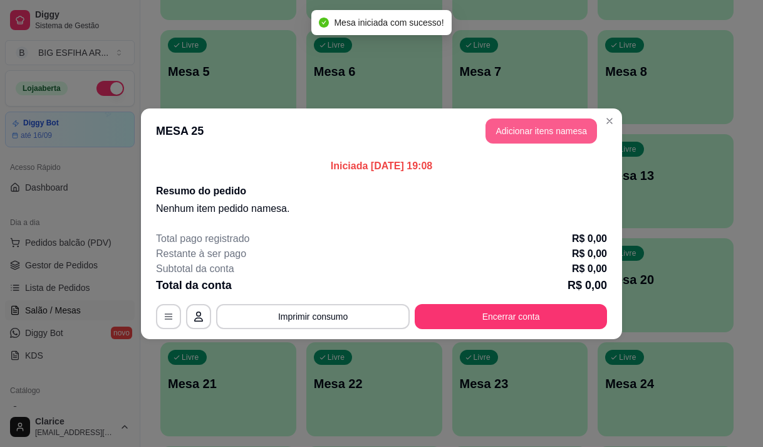
click at [555, 138] on button "Adicionar itens na mesa" at bounding box center [541, 130] width 112 height 25
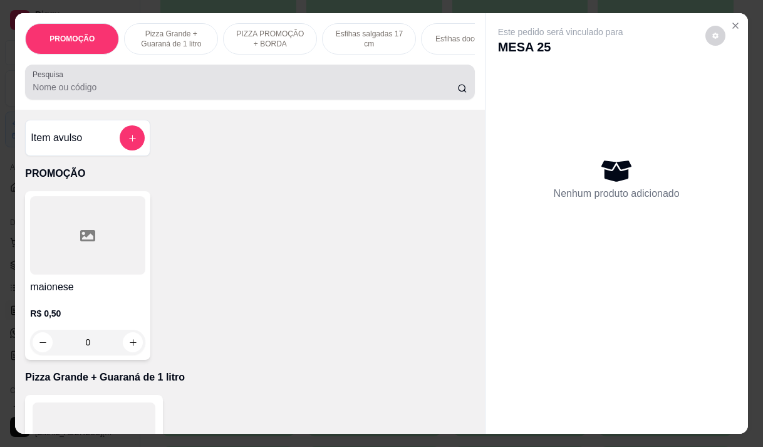
click at [286, 81] on div at bounding box center [250, 82] width 434 height 25
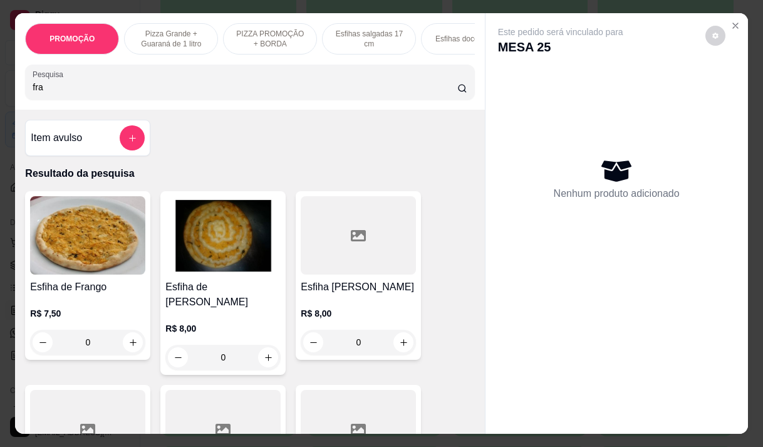
type input "fra"
click at [125, 345] on div "0" at bounding box center [87, 342] width 115 height 25
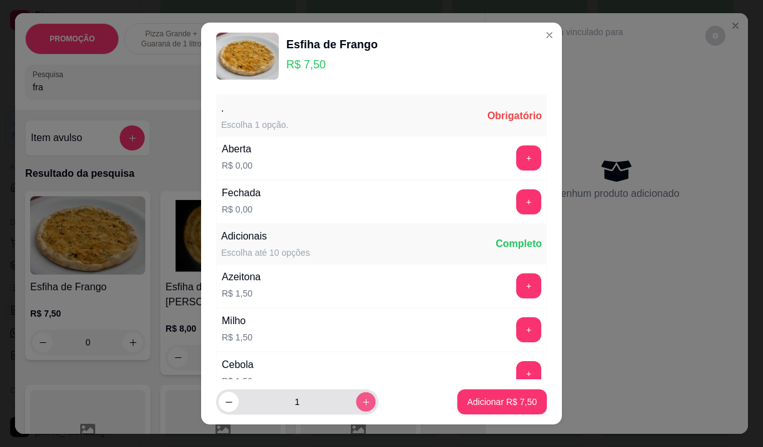
click at [361, 400] on icon "increase-product-quantity" at bounding box center [365, 401] width 9 height 9
type input "2"
click at [516, 204] on button "+" at bounding box center [528, 201] width 25 height 25
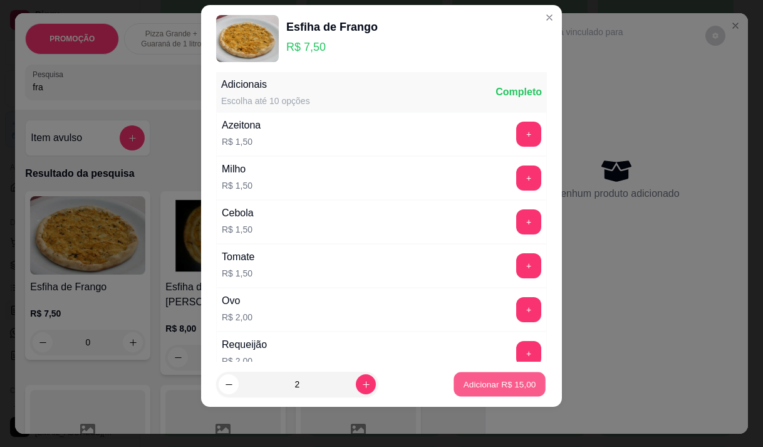
click at [494, 382] on p "Adicionar R$ 15,00" at bounding box center [500, 384] width 73 height 12
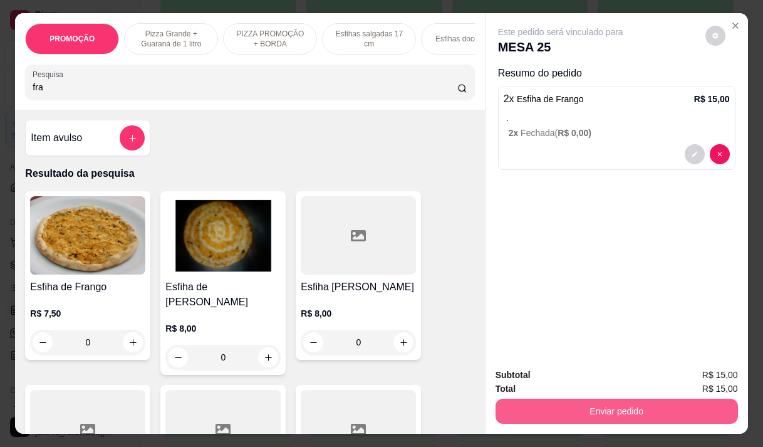
click at [601, 408] on button "Enviar pedido" at bounding box center [617, 410] width 242 height 25
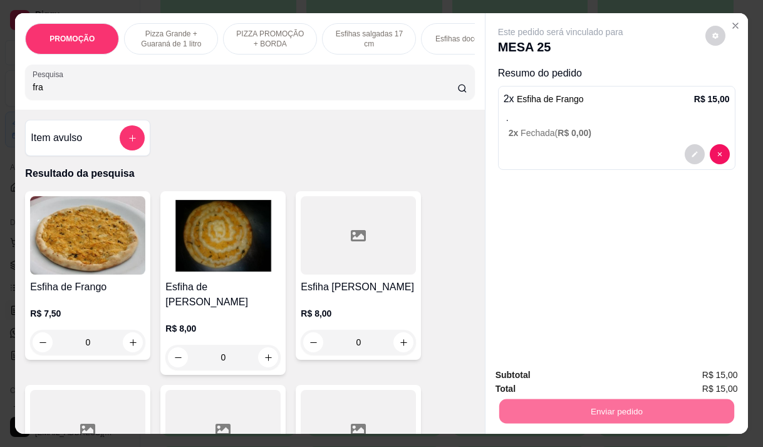
click at [591, 375] on button "Não registrar e enviar pedido" at bounding box center [575, 374] width 127 height 23
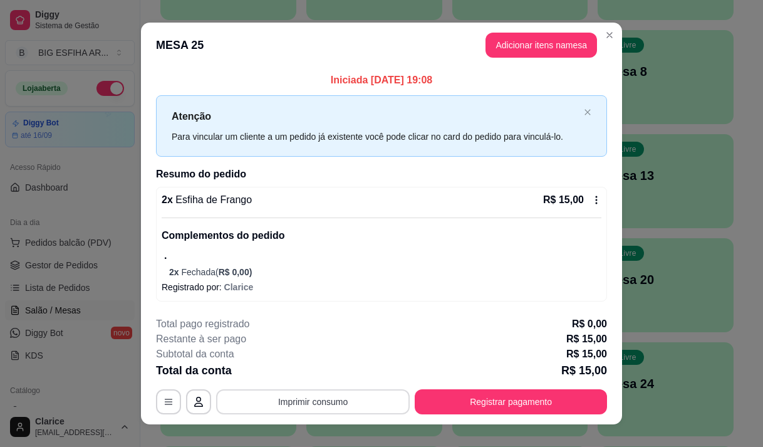
click at [373, 393] on button "Imprimir consumo" at bounding box center [313, 401] width 194 height 25
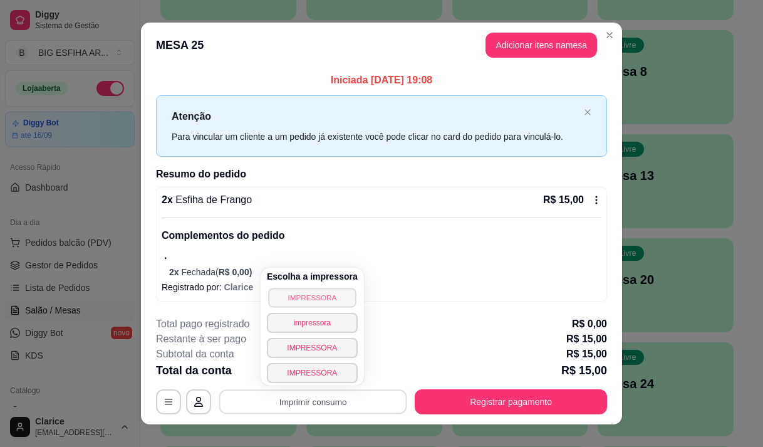
click at [318, 291] on button "IMPRESSORA" at bounding box center [312, 297] width 88 height 19
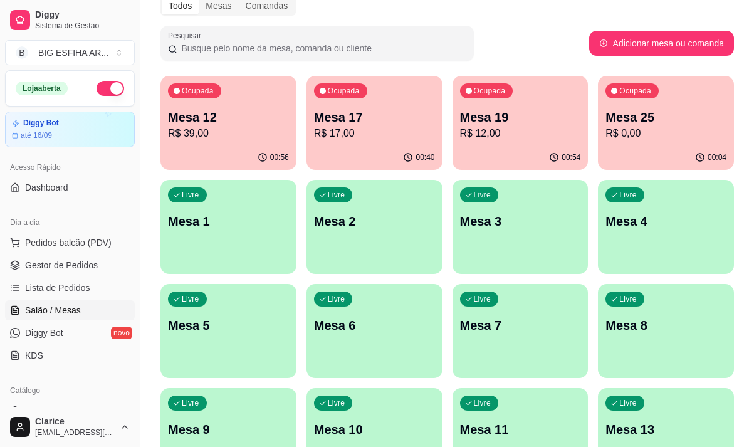
scroll to position [0, 0]
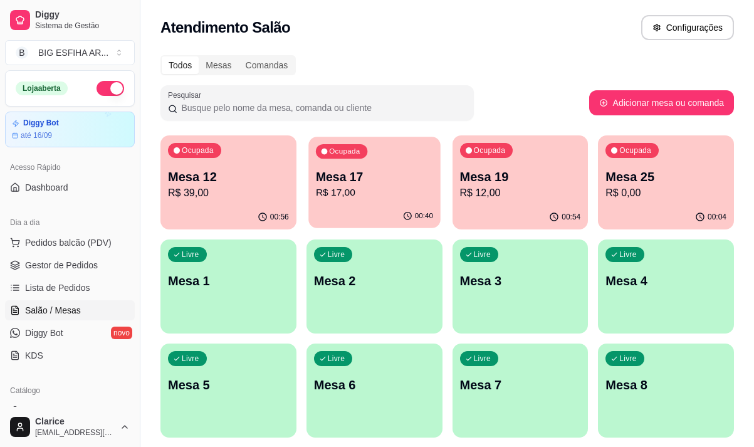
click at [330, 182] on p "Mesa 17" at bounding box center [374, 177] width 117 height 17
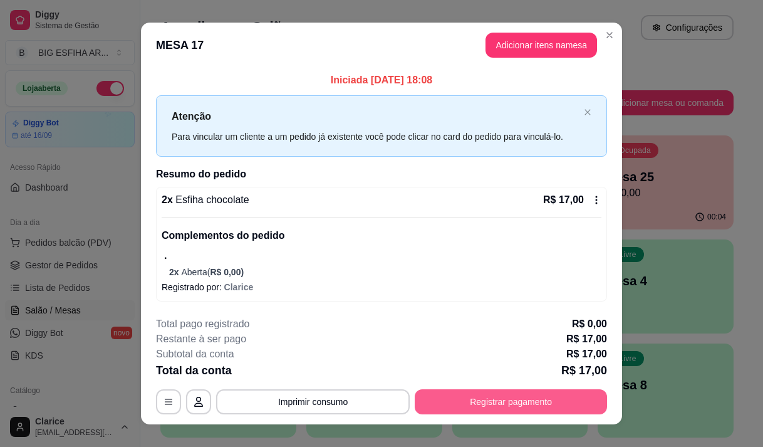
click at [447, 401] on button "Registrar pagamento" at bounding box center [511, 401] width 192 height 25
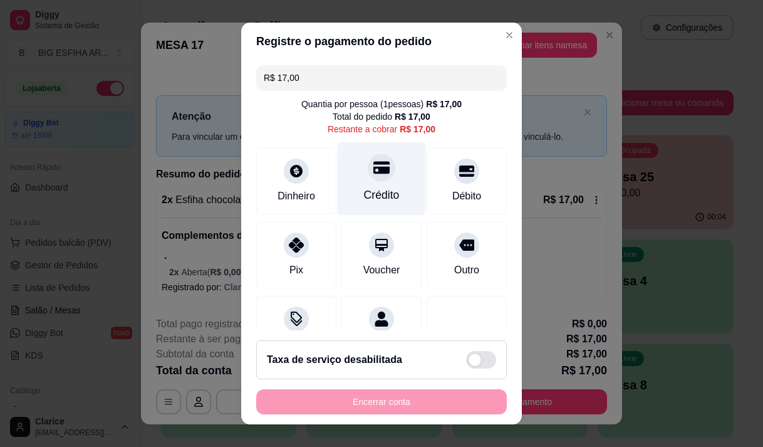
click at [356, 180] on div "Crédito" at bounding box center [382, 178] width 88 height 73
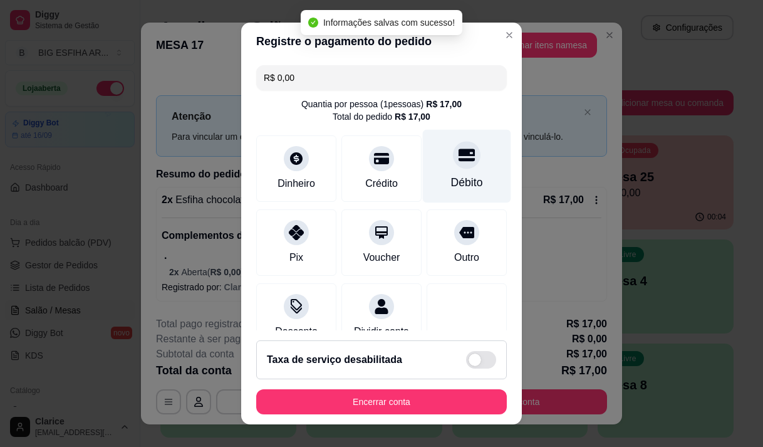
type input "R$ 0,00"
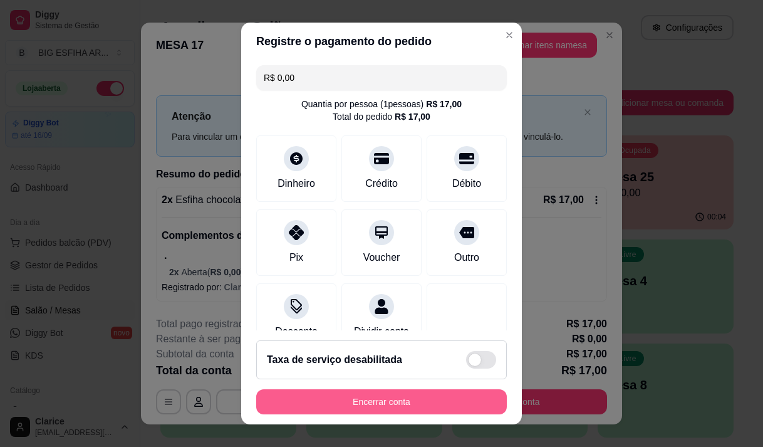
click at [393, 397] on button "Encerrar conta" at bounding box center [381, 401] width 251 height 25
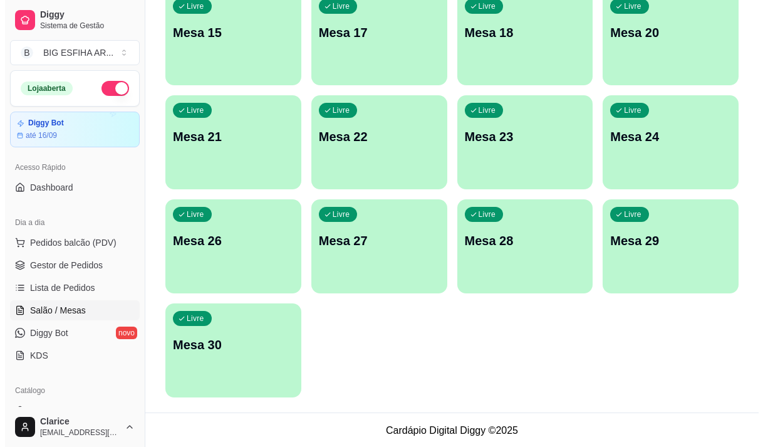
scroll to position [561, 0]
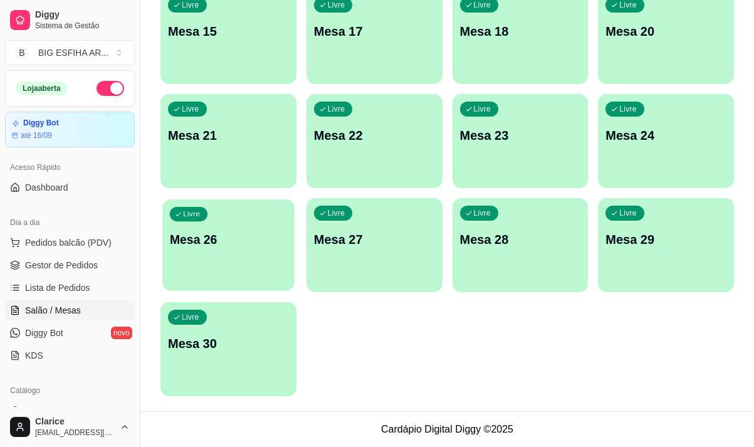
click at [228, 255] on div "Livre Mesa 26" at bounding box center [228, 237] width 132 height 76
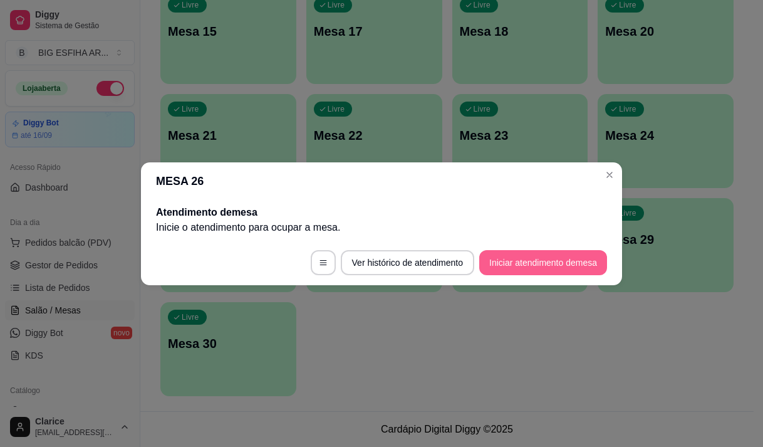
click at [540, 270] on button "Iniciar atendimento de mesa" at bounding box center [543, 262] width 128 height 25
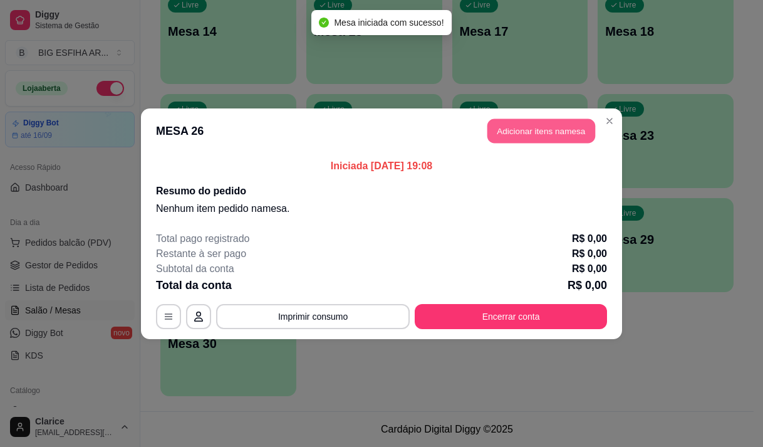
click at [523, 136] on button "Adicionar itens na mesa" at bounding box center [541, 130] width 108 height 24
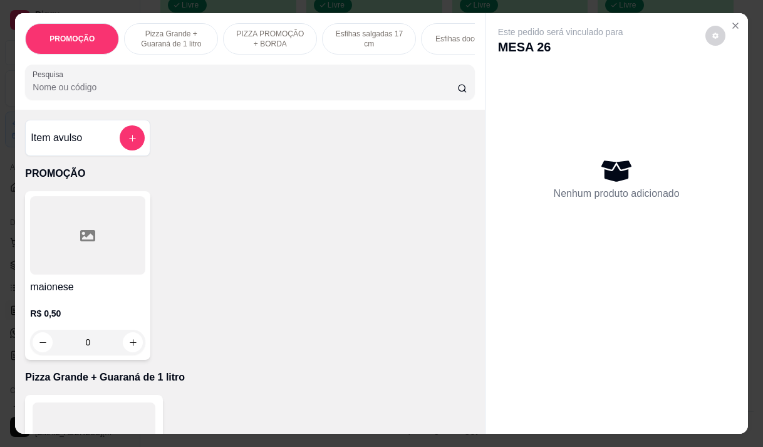
click at [150, 88] on input "Pesquisa" at bounding box center [245, 87] width 425 height 13
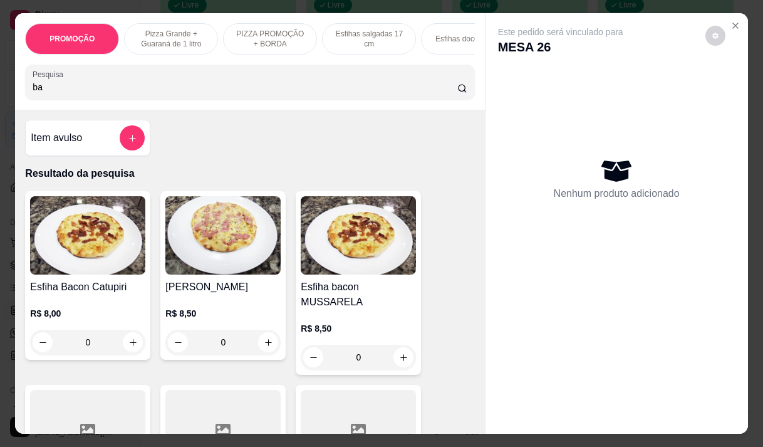
type input "b"
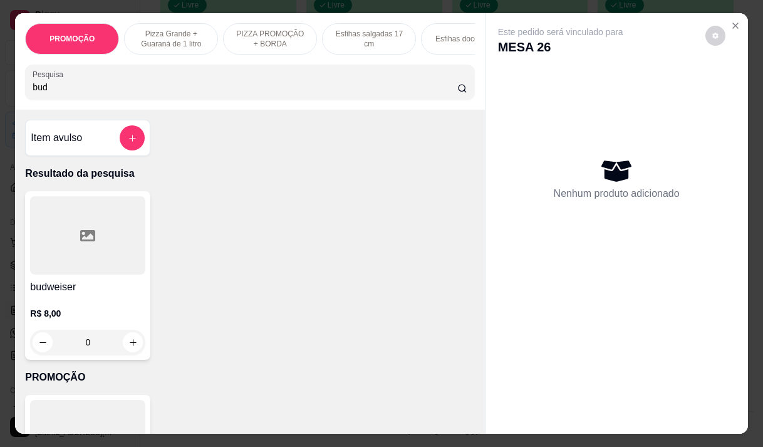
type input "bud"
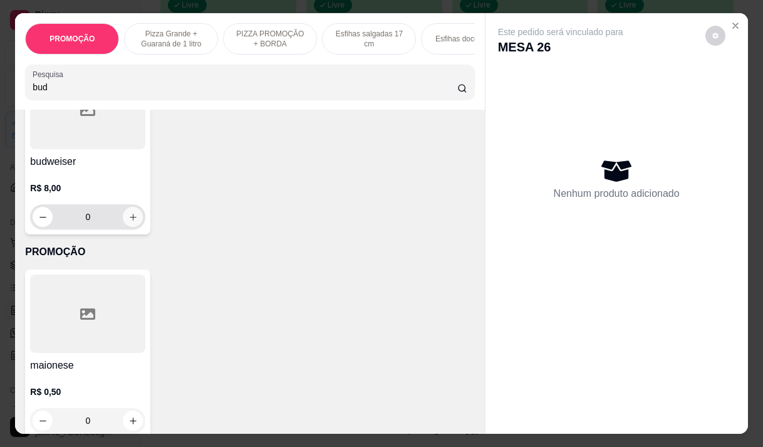
click at [128, 218] on icon "increase-product-quantity" at bounding box center [132, 216] width 9 height 9
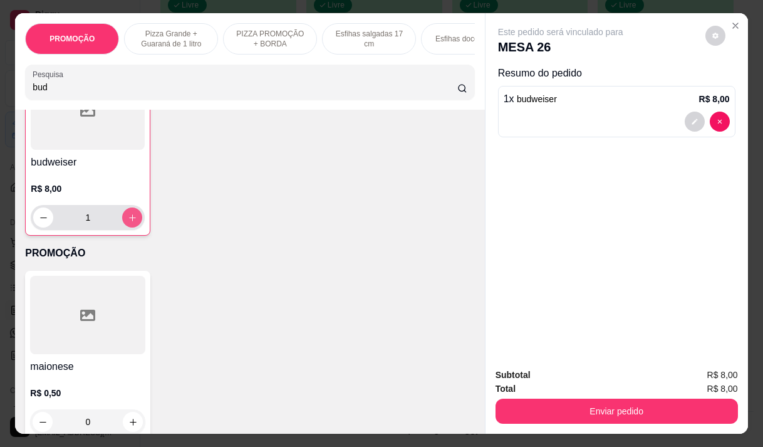
type input "1"
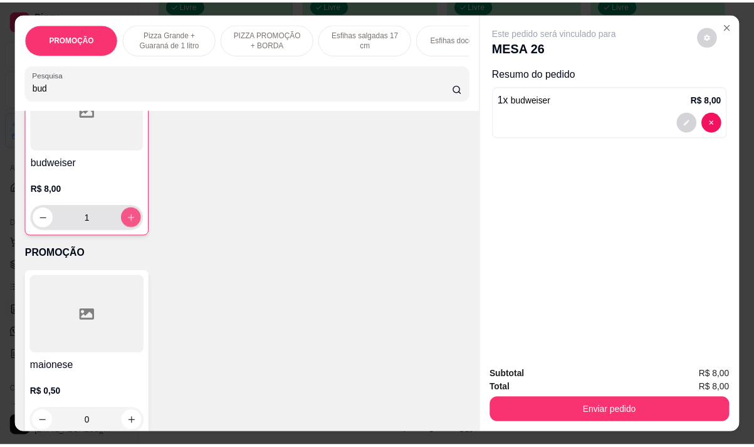
scroll to position [126, 0]
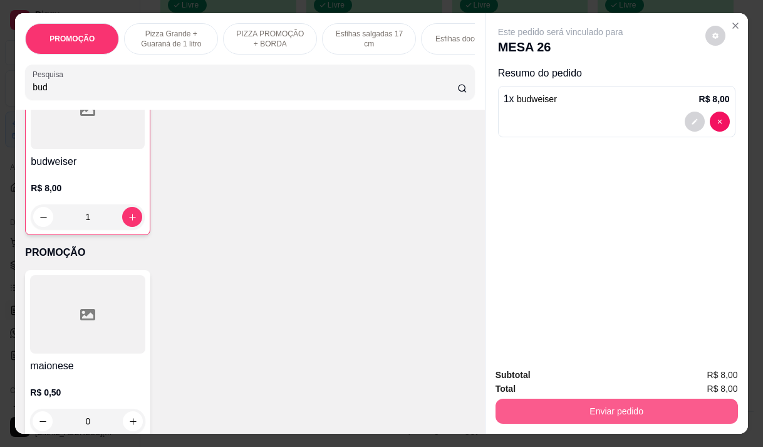
click at [626, 407] on button "Enviar pedido" at bounding box center [617, 410] width 242 height 25
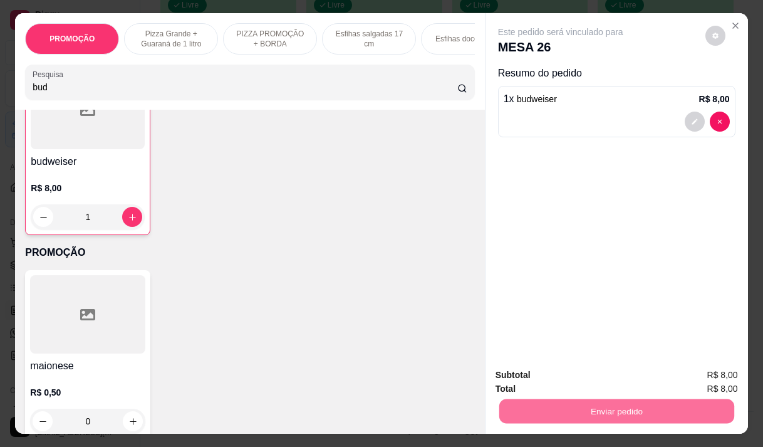
click at [597, 382] on button "Não registrar e enviar pedido" at bounding box center [575, 375] width 130 height 24
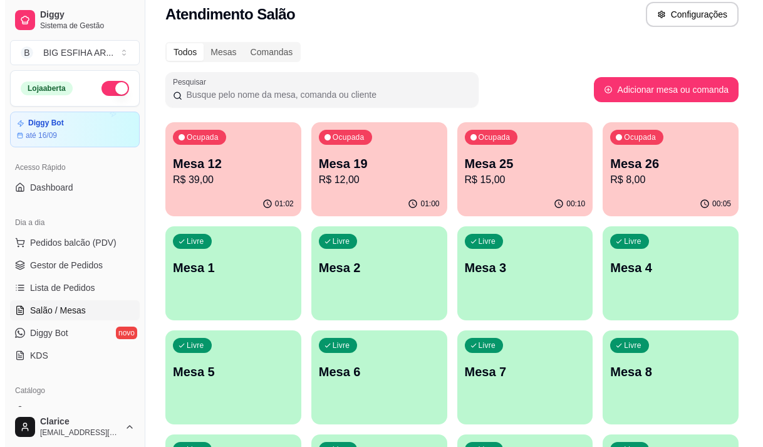
scroll to position [0, 0]
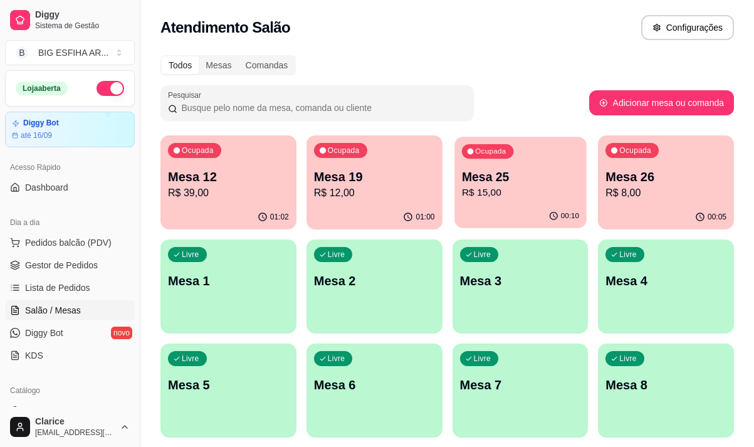
click at [526, 182] on p "Mesa 25" at bounding box center [519, 177] width 117 height 17
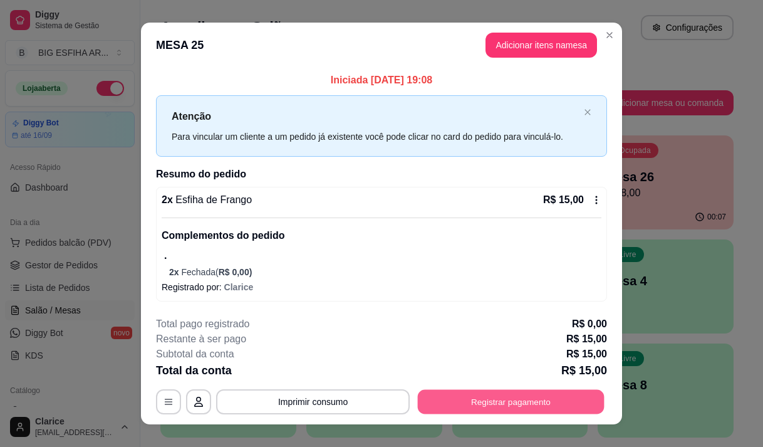
click at [505, 405] on button "Registrar pagamento" at bounding box center [511, 401] width 187 height 24
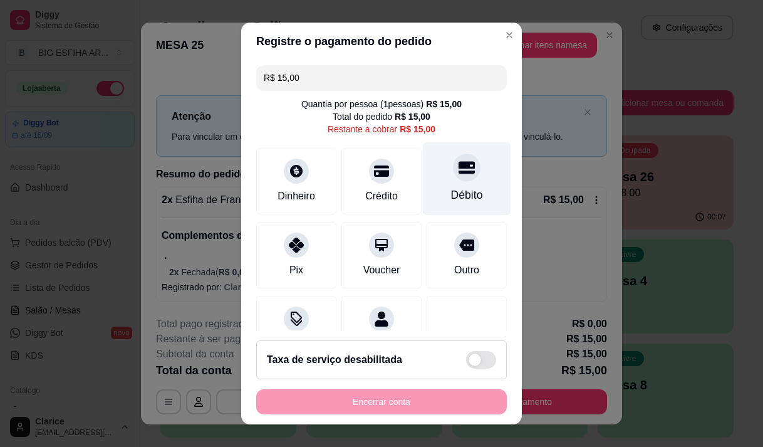
click at [448, 183] on div "Débito" at bounding box center [467, 178] width 88 height 73
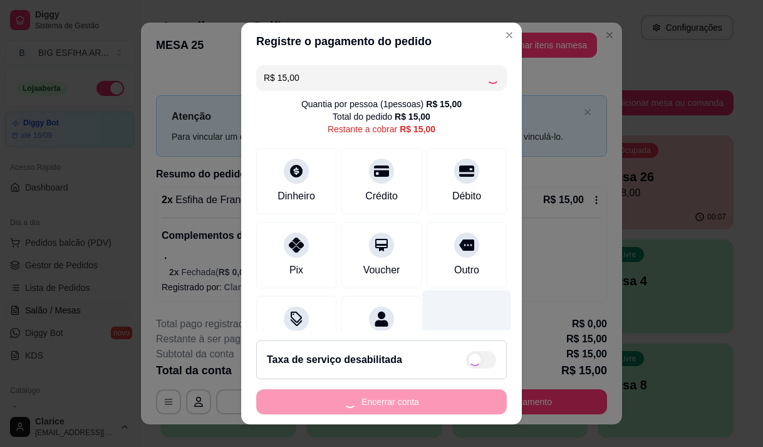
scroll to position [51, 0]
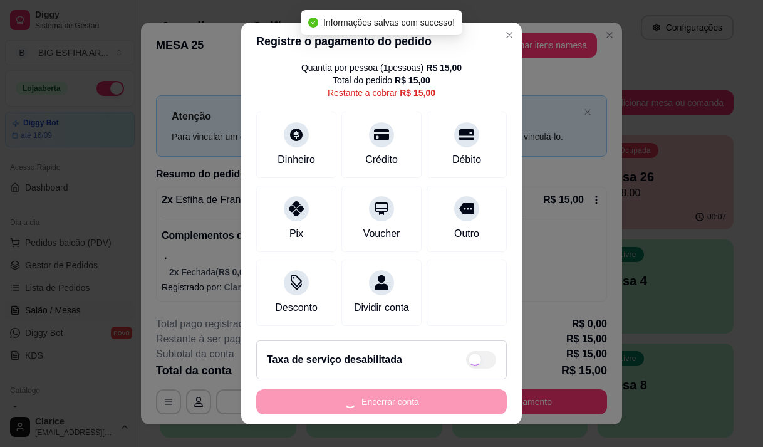
type input "R$ 0,00"
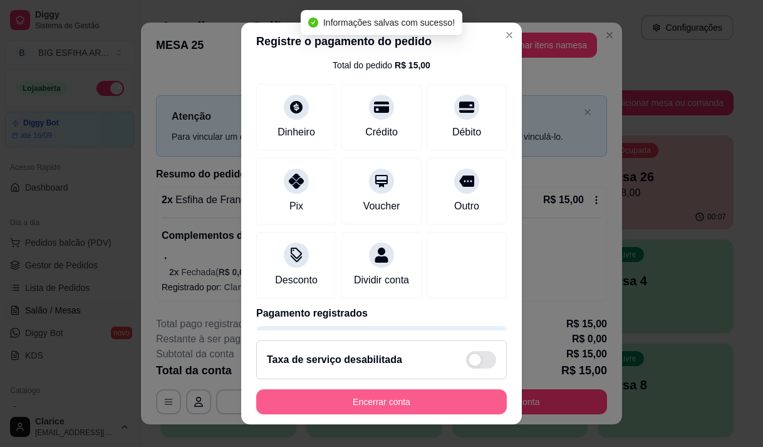
click at [417, 395] on button "Encerrar conta" at bounding box center [381, 401] width 251 height 25
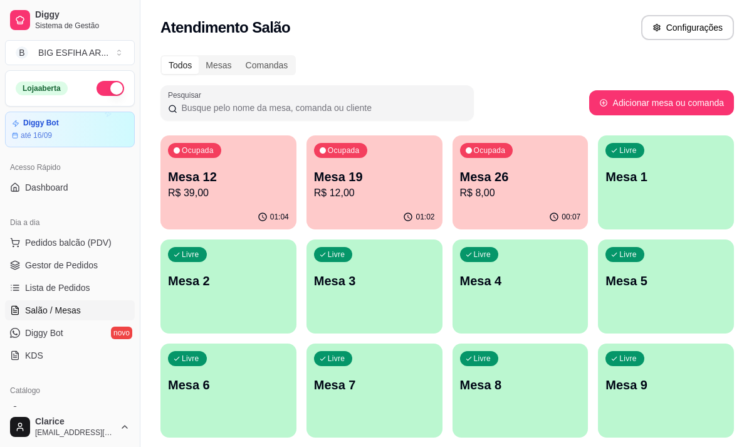
click at [256, 197] on p "R$ 39,00" at bounding box center [228, 192] width 121 height 15
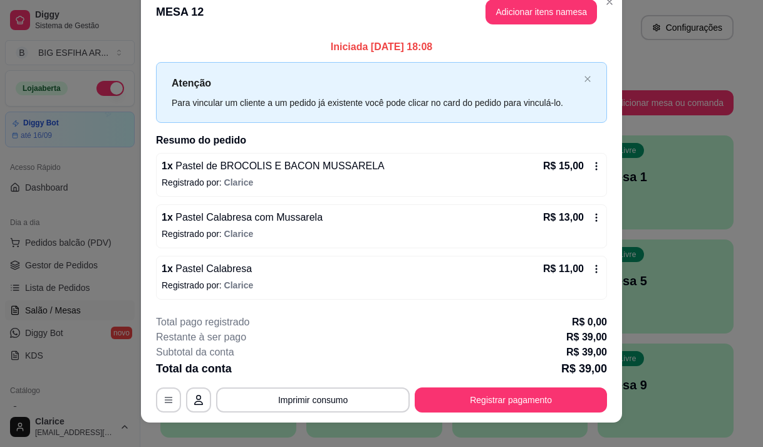
scroll to position [33, 0]
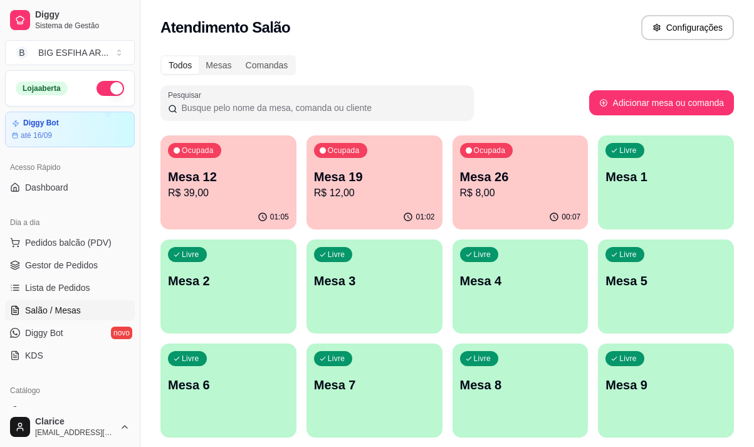
click at [484, 185] on div "Mesa 26 R$ 8,00" at bounding box center [520, 184] width 121 height 33
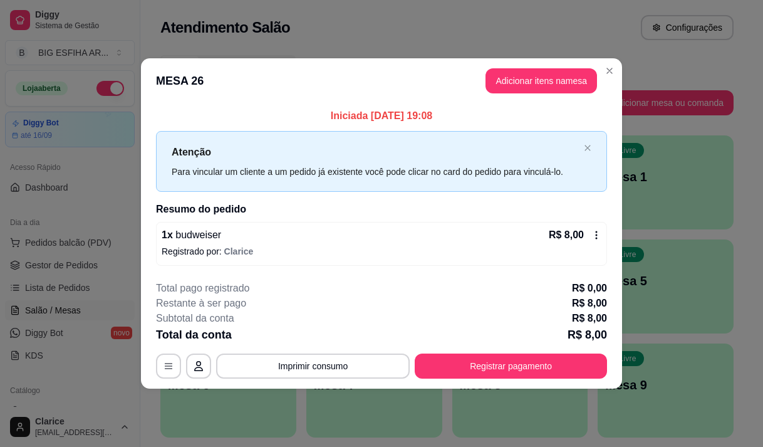
click at [457, 352] on div "**********" at bounding box center [381, 330] width 451 height 98
click at [457, 353] on div "**********" at bounding box center [381, 330] width 451 height 98
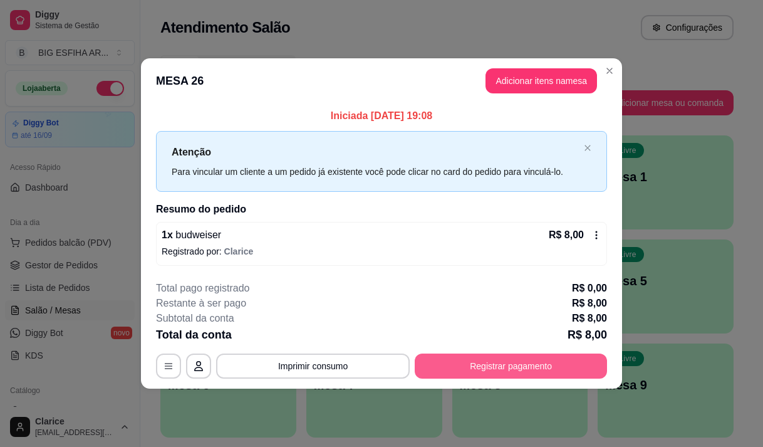
click at [459, 360] on button "Registrar pagamento" at bounding box center [511, 365] width 192 height 25
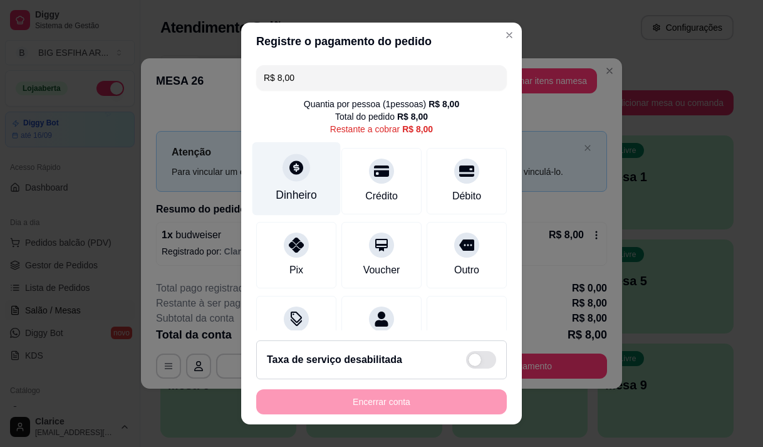
click at [270, 177] on div "Dinheiro" at bounding box center [296, 178] width 88 height 73
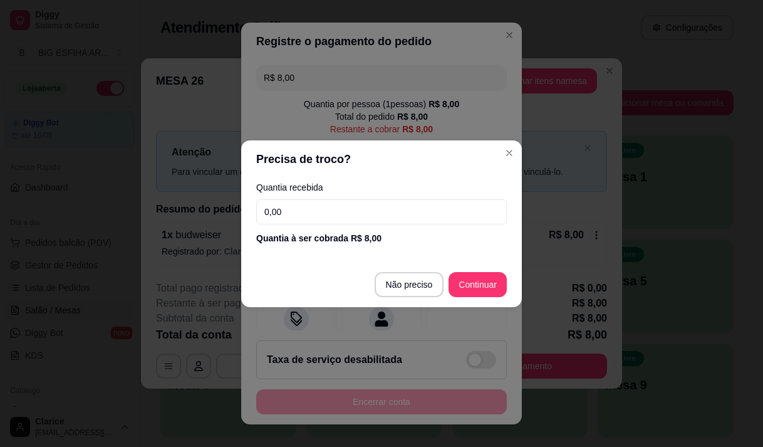
click at [299, 210] on input "0,00" at bounding box center [381, 211] width 251 height 25
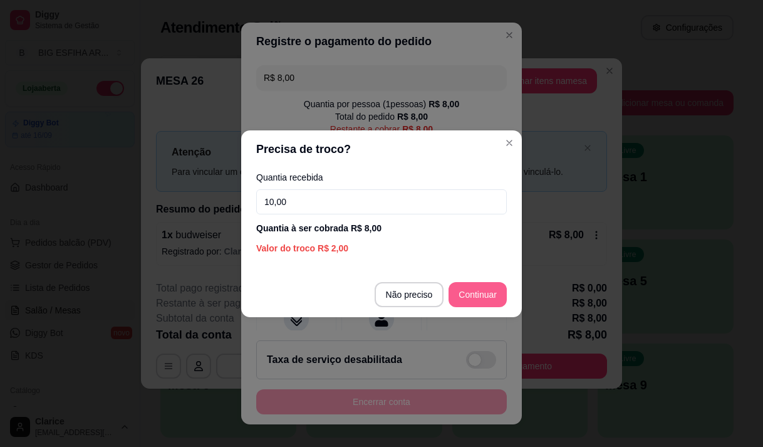
type input "10,00"
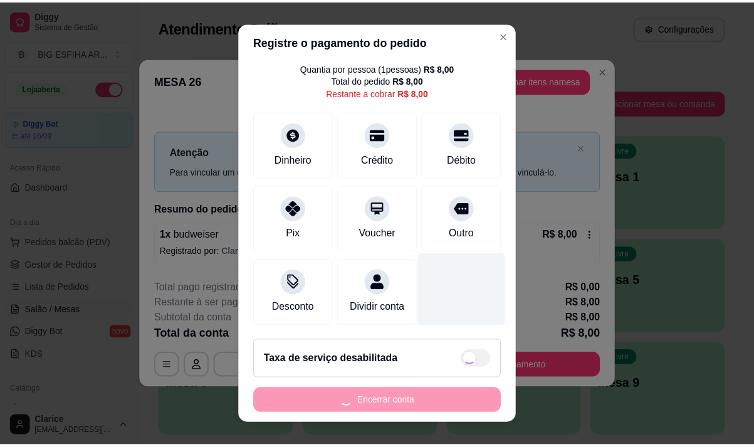
scroll to position [51, 0]
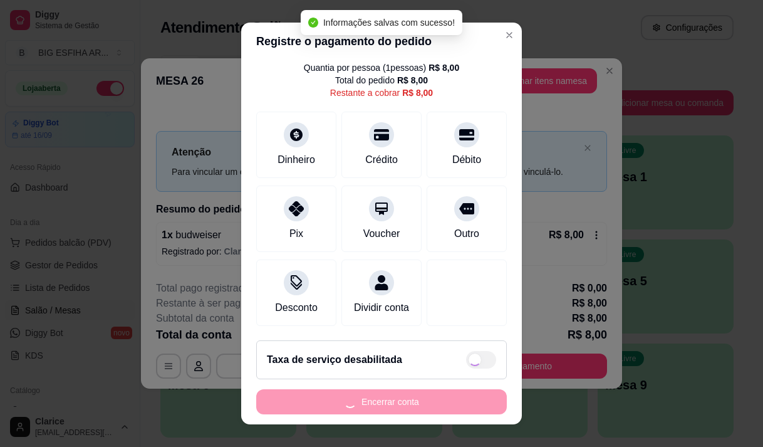
type input "R$ 0,00"
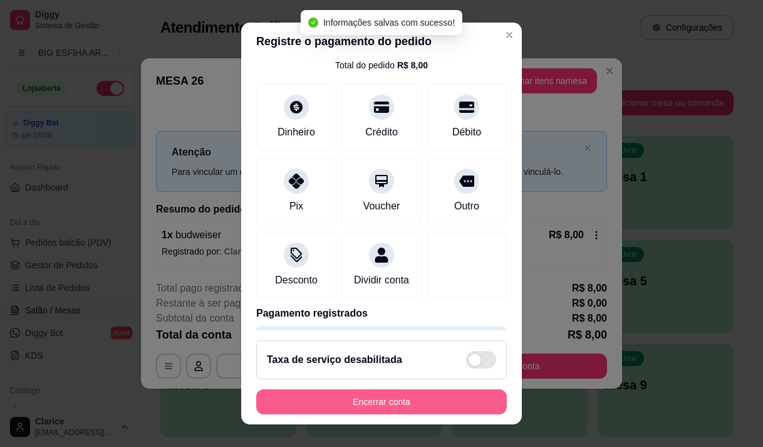
click at [392, 398] on button "Encerrar conta" at bounding box center [381, 401] width 251 height 25
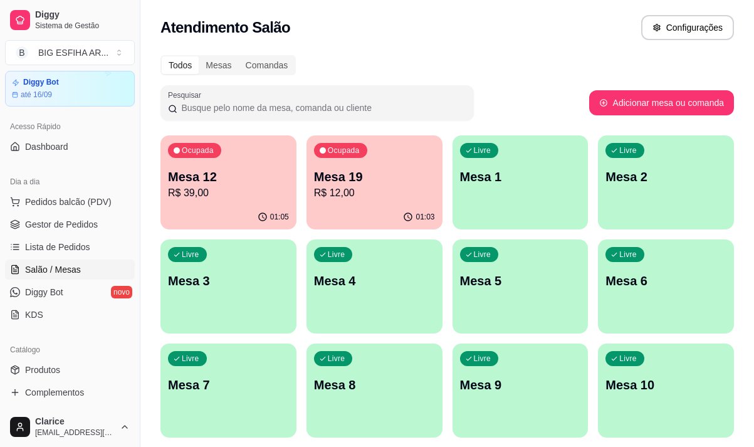
scroll to position [63, 0]
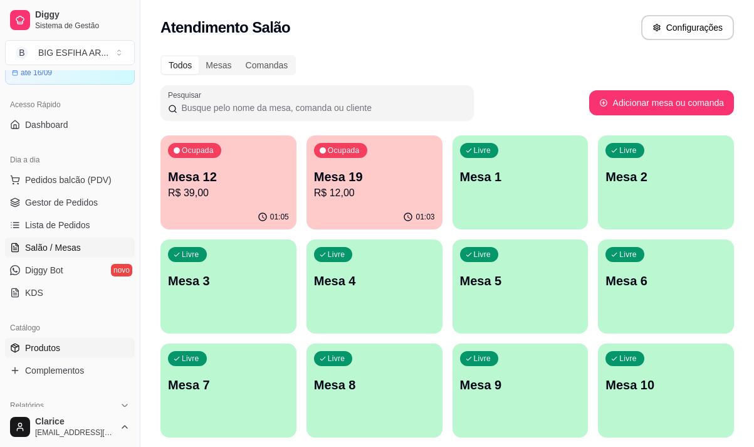
click at [53, 344] on span "Produtos" at bounding box center [42, 347] width 35 height 13
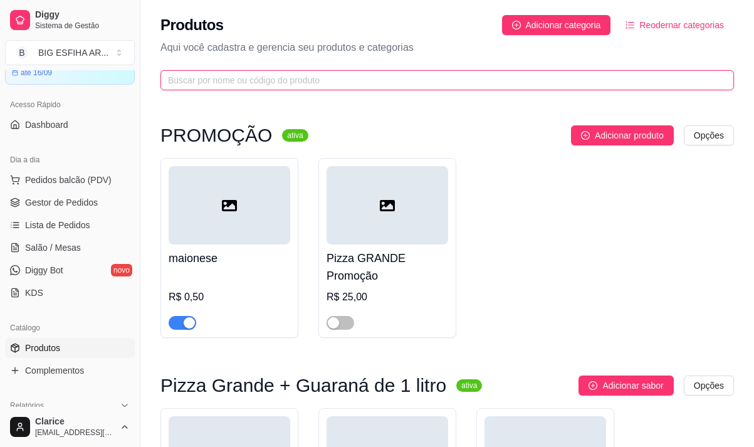
click at [215, 75] on input "text" at bounding box center [442, 80] width 548 height 14
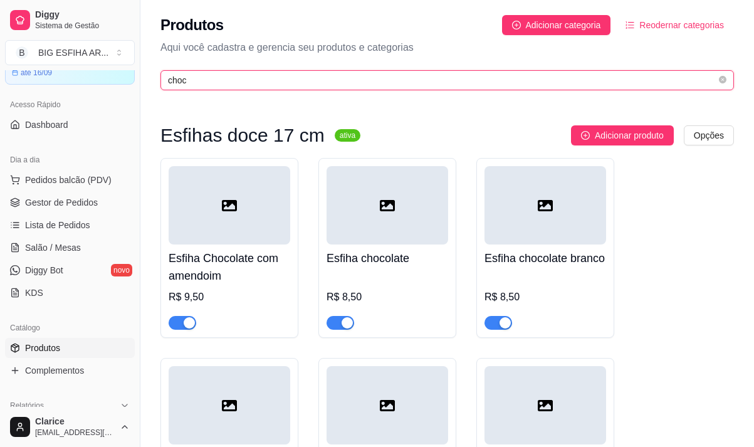
click at [194, 77] on input "choc" at bounding box center [442, 80] width 548 height 14
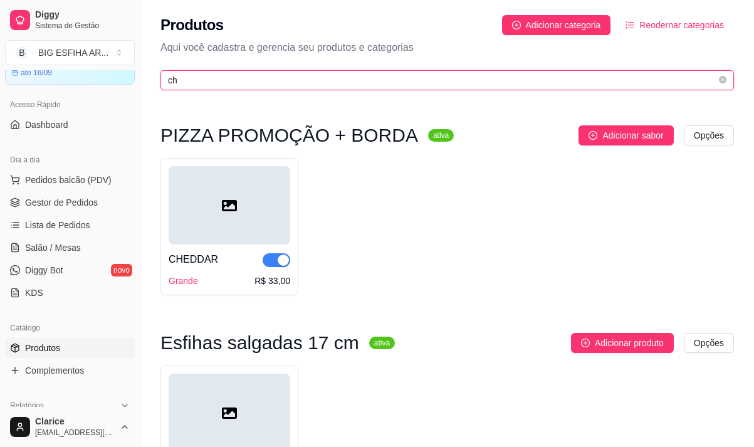
type input "c"
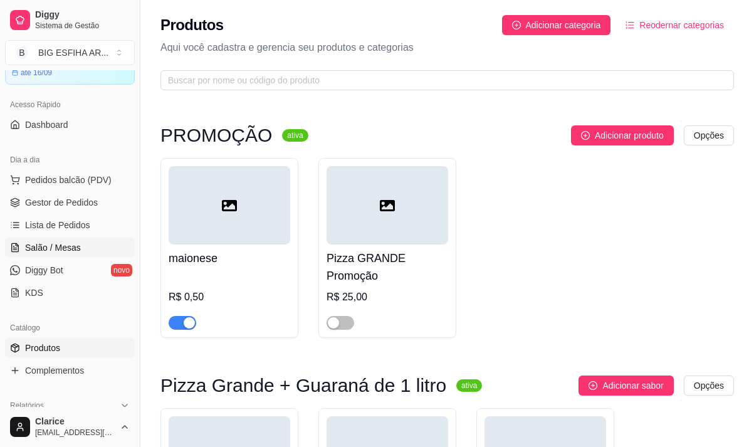
click at [48, 245] on span "Salão / Mesas" at bounding box center [53, 247] width 56 height 13
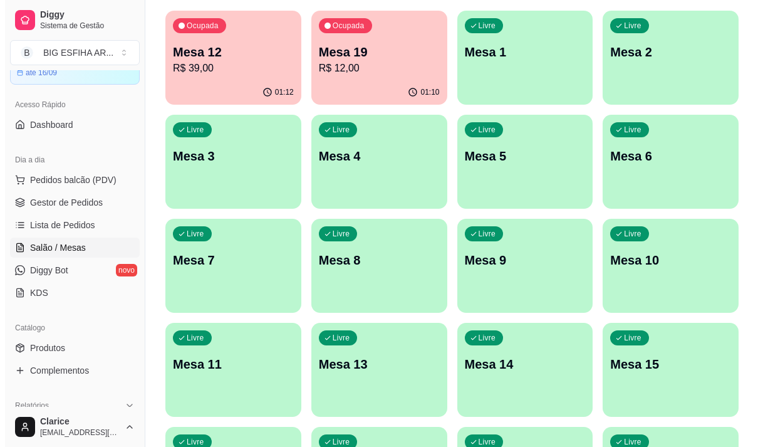
scroll to position [125, 0]
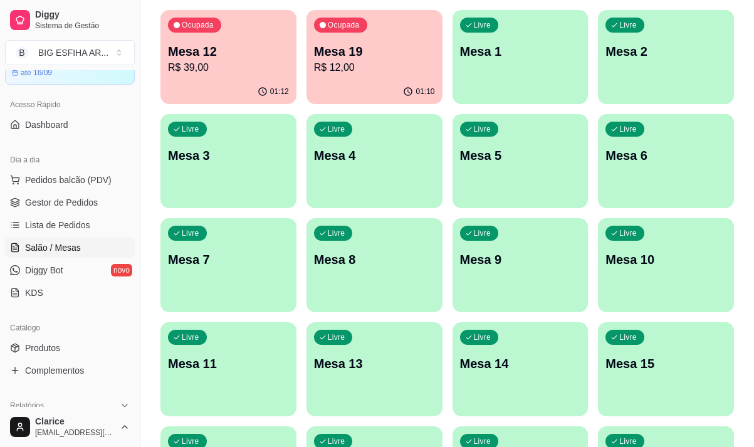
click at [500, 280] on div "Livre Mesa 9" at bounding box center [520, 257] width 136 height 79
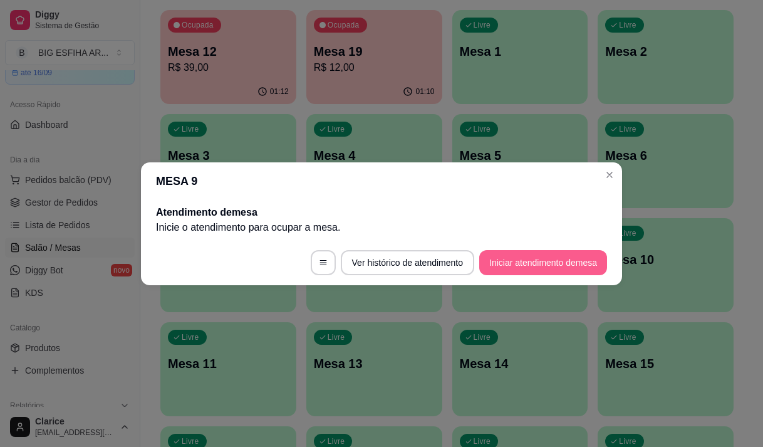
click at [502, 264] on button "Iniciar atendimento de mesa" at bounding box center [543, 262] width 128 height 25
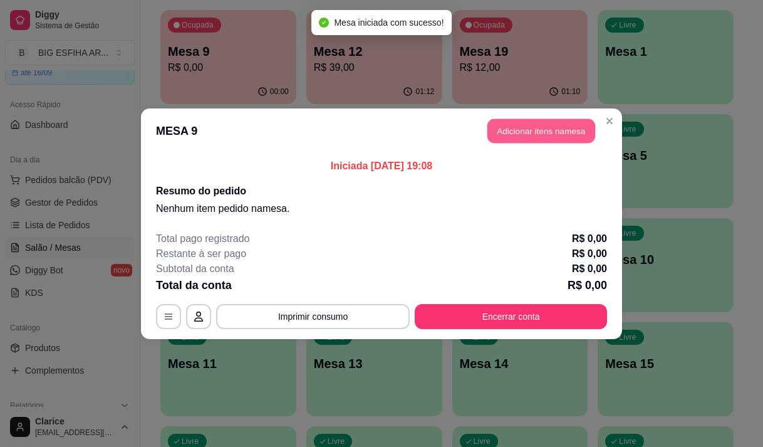
click at [536, 133] on button "Adicionar itens na mesa" at bounding box center [541, 130] width 108 height 24
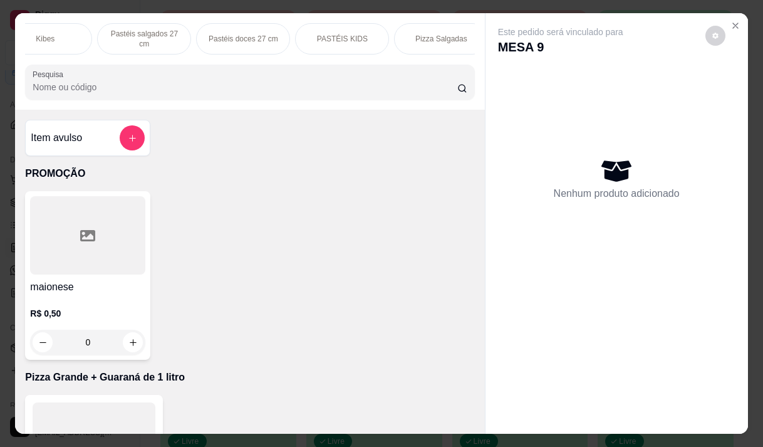
scroll to position [0, 566]
click at [393, 28] on div "Pizza Salgadas" at bounding box center [397, 38] width 94 height 31
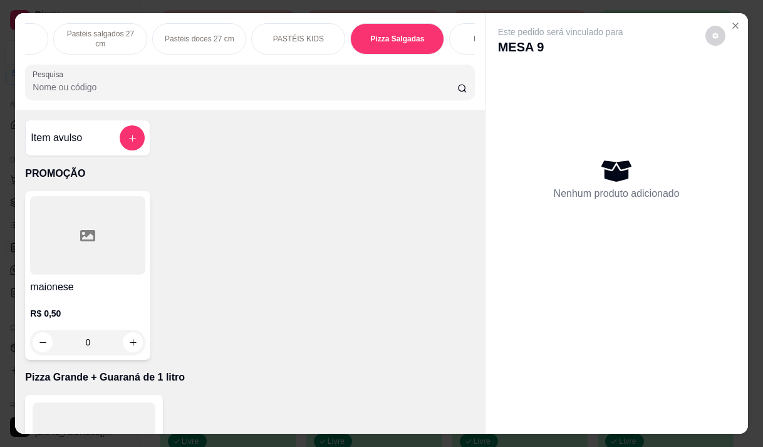
scroll to position [31, 0]
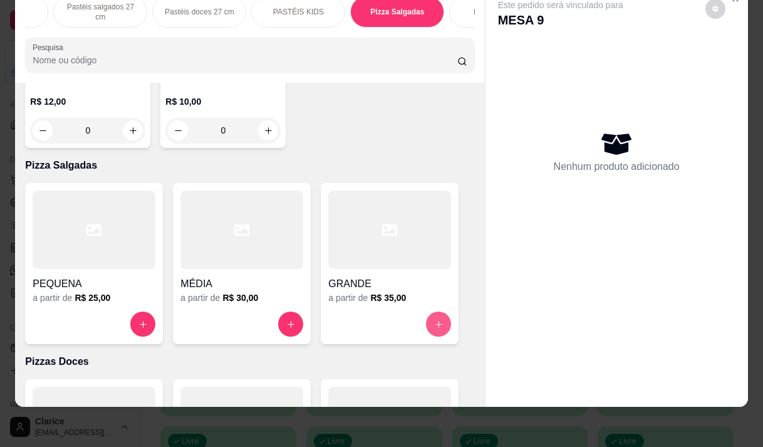
click at [442, 311] on button "increase-product-quantity" at bounding box center [438, 323] width 25 height 25
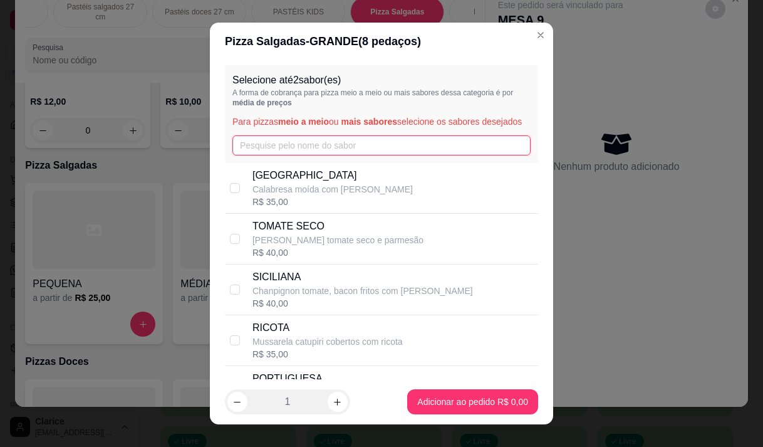
click at [350, 155] on input "text" at bounding box center [381, 145] width 298 height 20
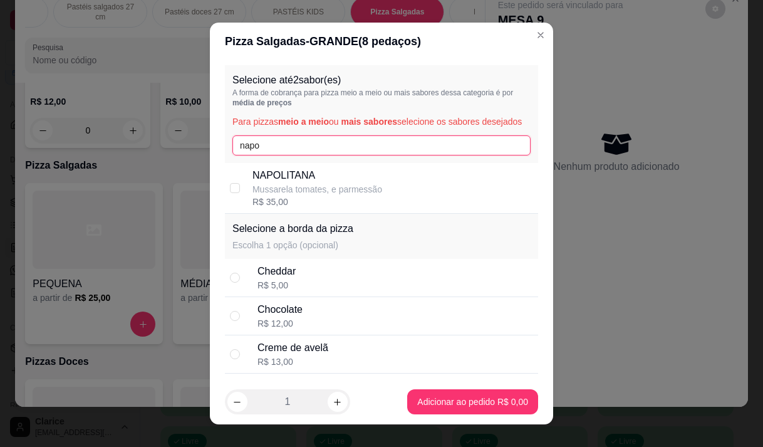
type input "napo"
click at [339, 183] on p "NAPOLITANA" at bounding box center [317, 175] width 130 height 15
checkbox input "true"
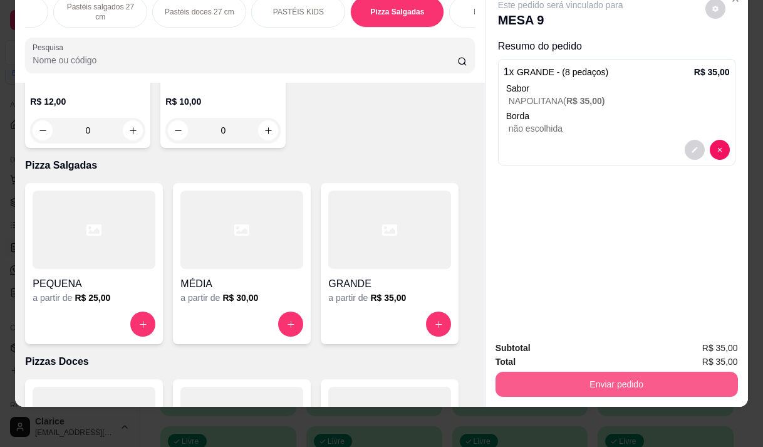
click at [569, 382] on button "Enviar pedido" at bounding box center [617, 383] width 242 height 25
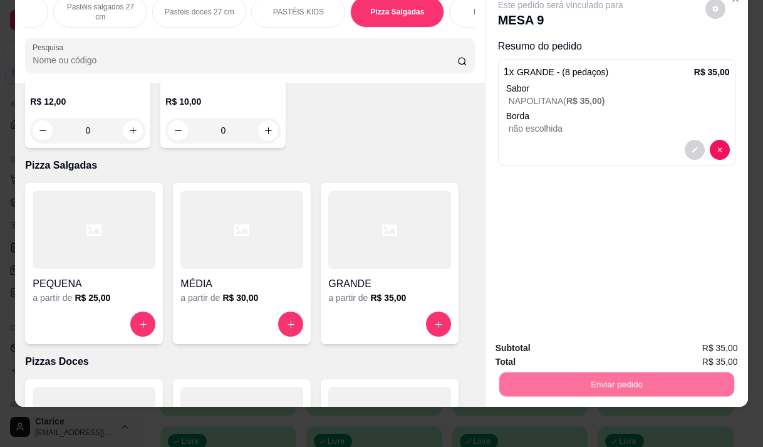
click at [535, 344] on button "Não registrar e enviar pedido" at bounding box center [575, 344] width 130 height 24
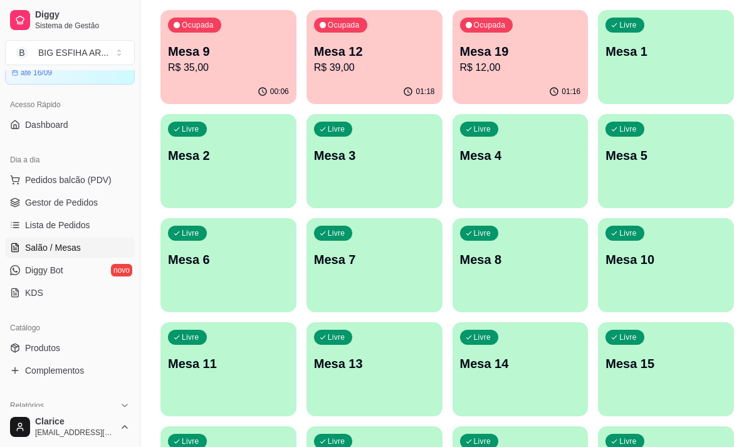
scroll to position [0, 0]
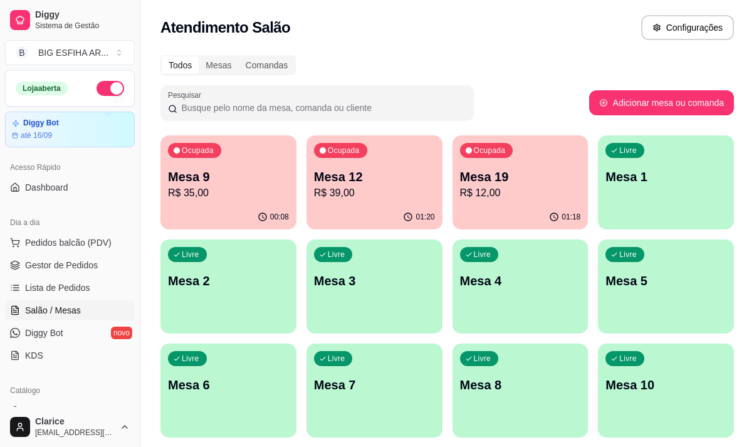
click at [338, 190] on p "R$ 39,00" at bounding box center [374, 192] width 121 height 15
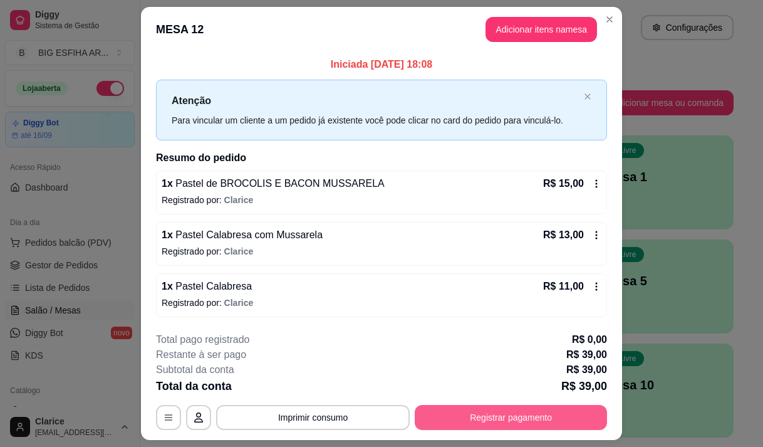
click at [469, 423] on button "Registrar pagamento" at bounding box center [511, 417] width 192 height 25
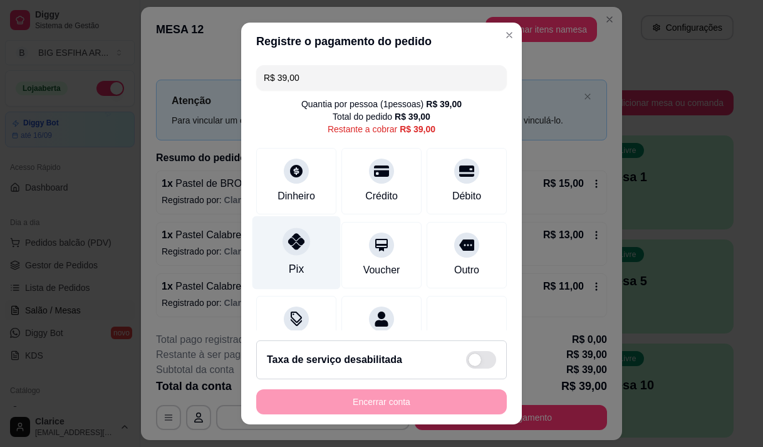
click at [288, 248] on icon at bounding box center [296, 241] width 16 height 16
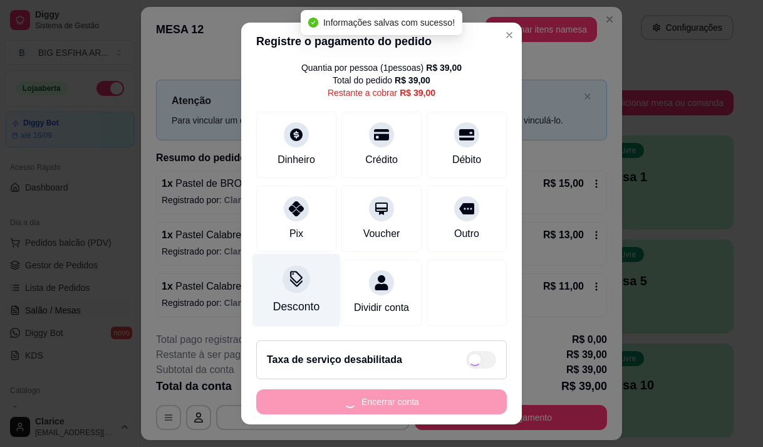
scroll to position [51, 0]
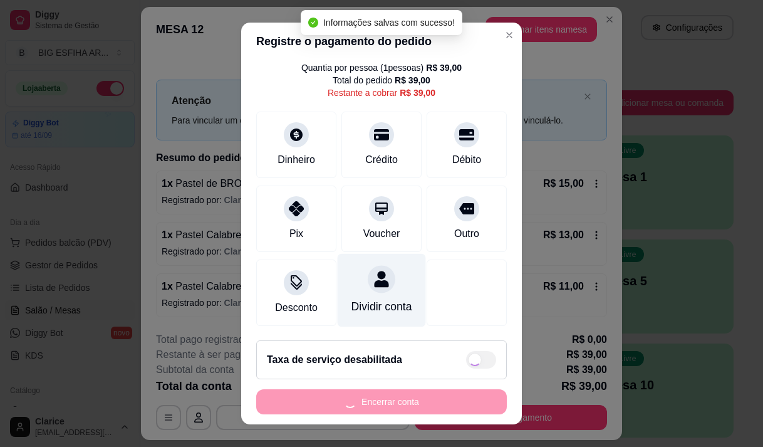
type input "R$ 0,00"
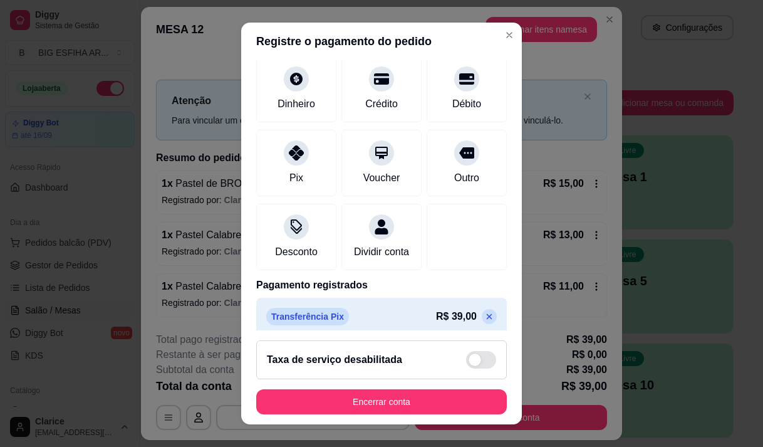
scroll to position [104, 0]
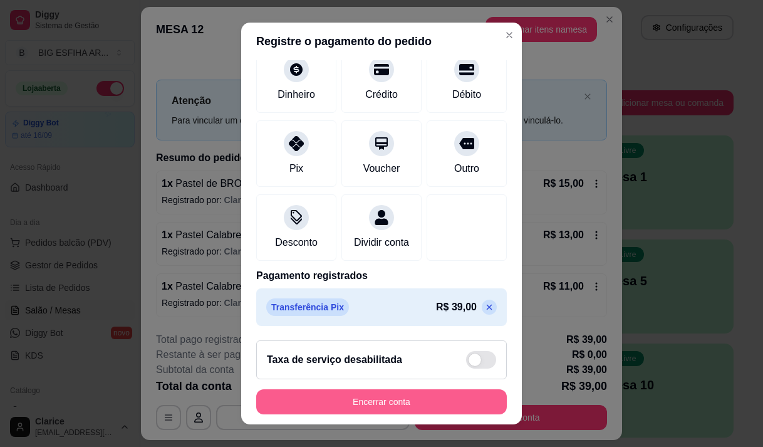
click at [343, 403] on button "Encerrar conta" at bounding box center [381, 401] width 251 height 25
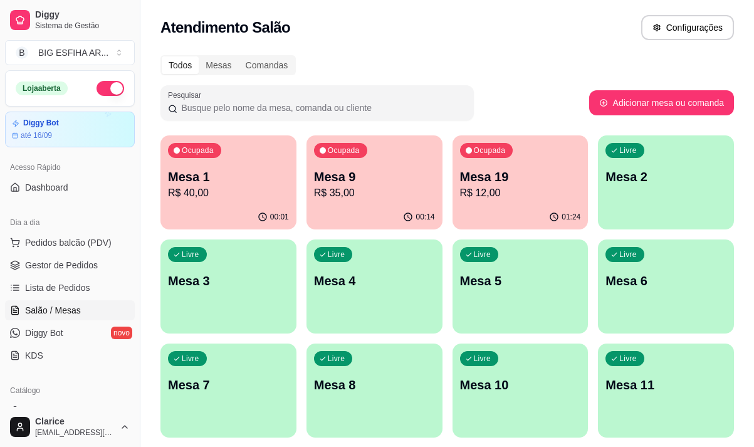
click at [358, 200] on p "R$ 35,00" at bounding box center [374, 192] width 121 height 15
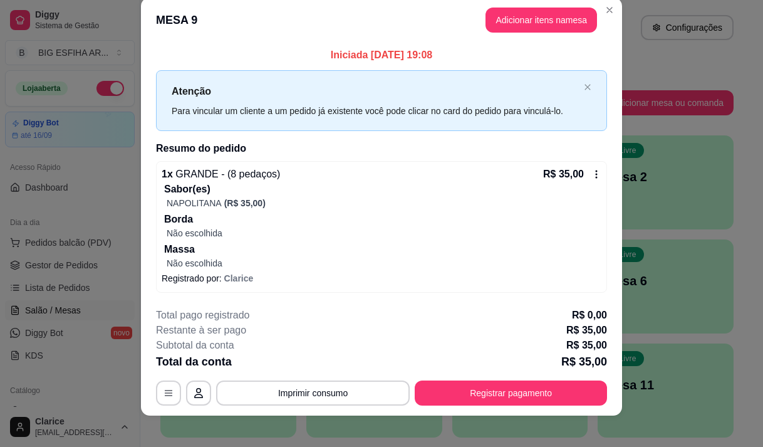
scroll to position [26, 0]
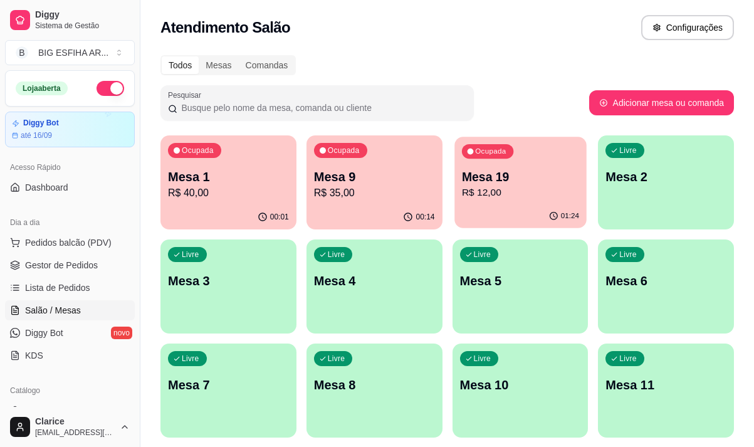
click at [540, 211] on div "01:24" at bounding box center [520, 216] width 132 height 24
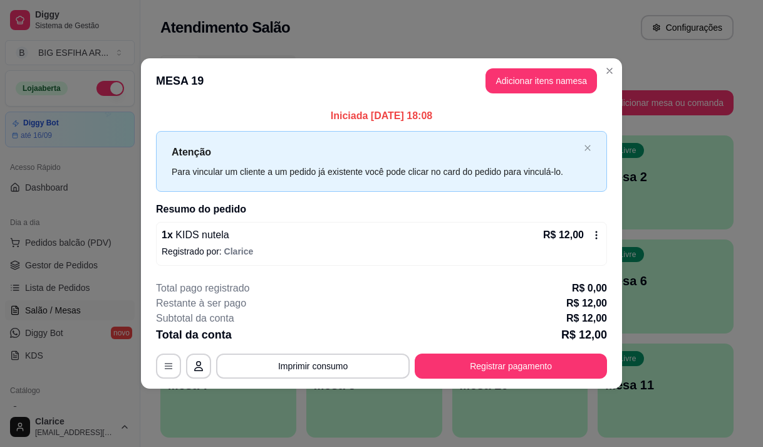
click at [597, 236] on icon at bounding box center [596, 235] width 10 height 10
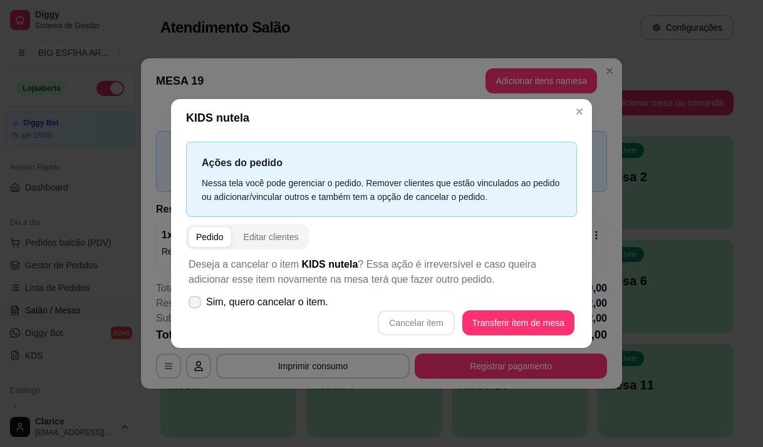
click at [248, 303] on span "Sim, quero cancelar o item." at bounding box center [267, 301] width 122 height 15
click at [196, 304] on input "Sim, quero cancelar o item." at bounding box center [192, 308] width 8 height 8
checkbox input "true"
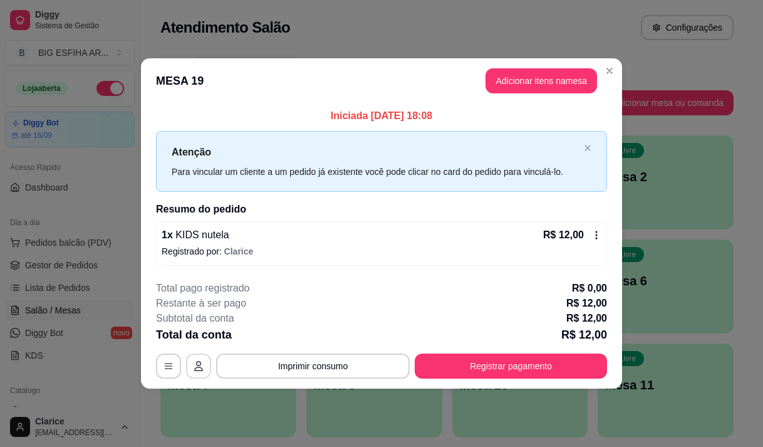
click at [189, 365] on button "button" at bounding box center [198, 365] width 25 height 25
click at [593, 229] on div "R$ 12,00" at bounding box center [572, 234] width 58 height 15
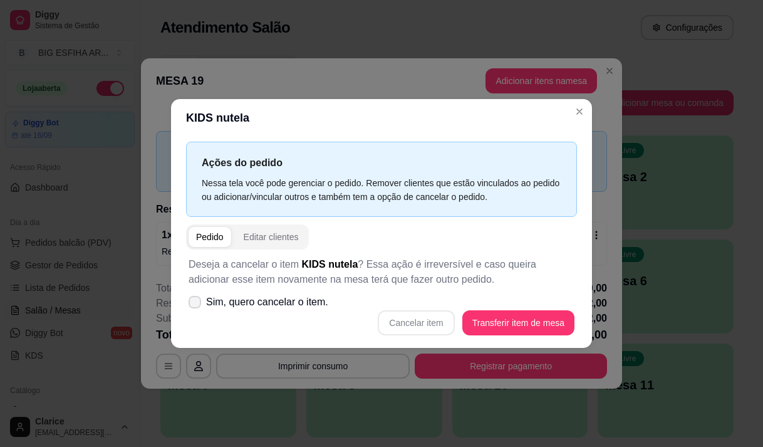
click at [238, 305] on span "Sim, quero cancelar o item." at bounding box center [267, 301] width 122 height 15
click at [196, 305] on input "Sim, quero cancelar o item." at bounding box center [192, 308] width 8 height 8
checkbox input "true"
click at [428, 328] on button "Cancelar item" at bounding box center [416, 322] width 75 height 24
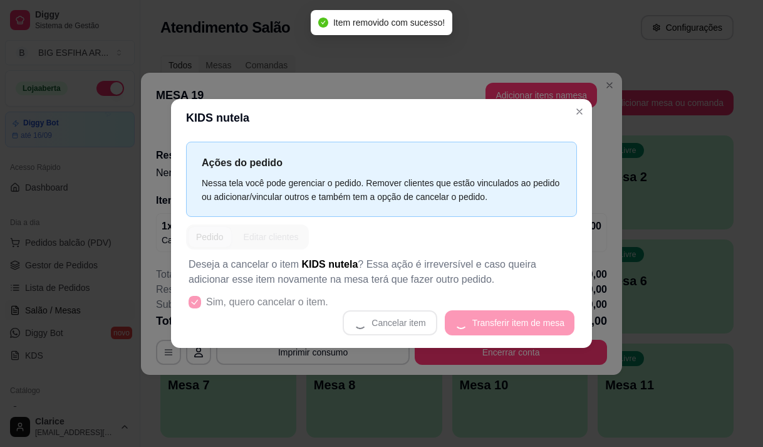
click at [474, 130] on header "KIDS nutela" at bounding box center [381, 118] width 421 height 38
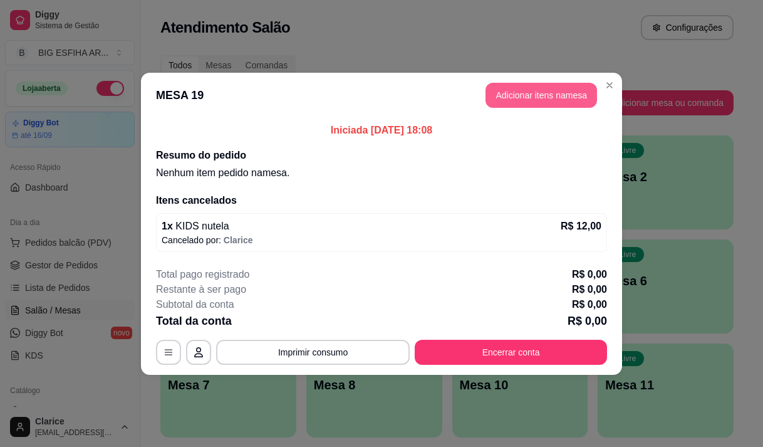
click at [516, 93] on button "Adicionar itens na mesa" at bounding box center [541, 95] width 112 height 25
click at [199, 92] on input "Pesquisa" at bounding box center [245, 87] width 425 height 13
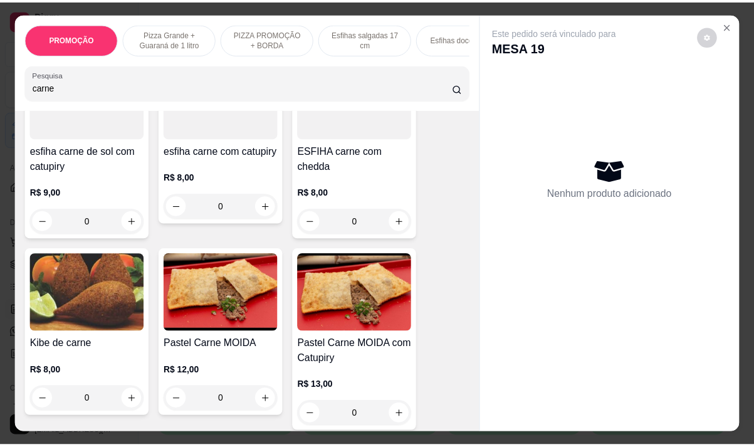
scroll to position [564, 0]
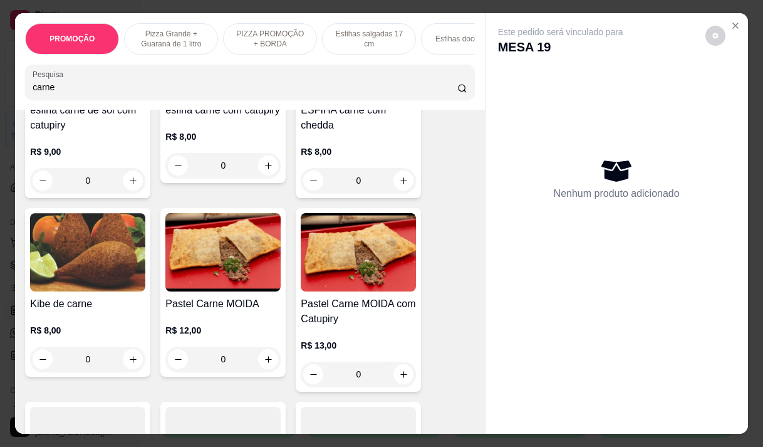
type input "carne"
click at [226, 316] on div "R$ 12,00 0" at bounding box center [222, 341] width 115 height 60
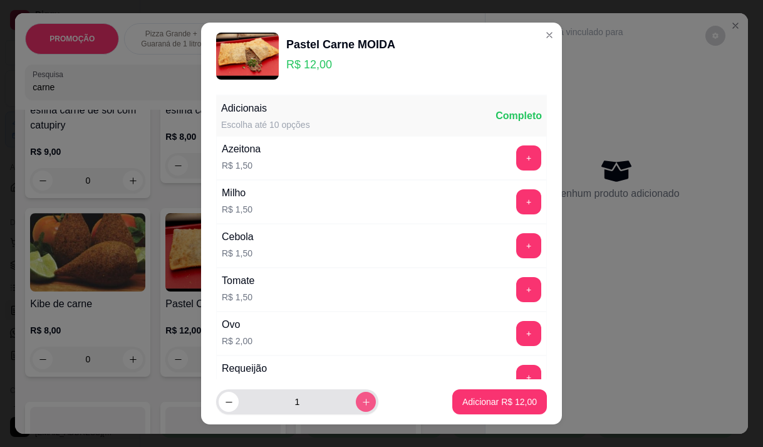
click at [363, 402] on icon "increase-product-quantity" at bounding box center [366, 401] width 7 height 7
type input "4"
click at [480, 386] on footer "4 Adicionar R$ 48,00" at bounding box center [381, 401] width 361 height 45
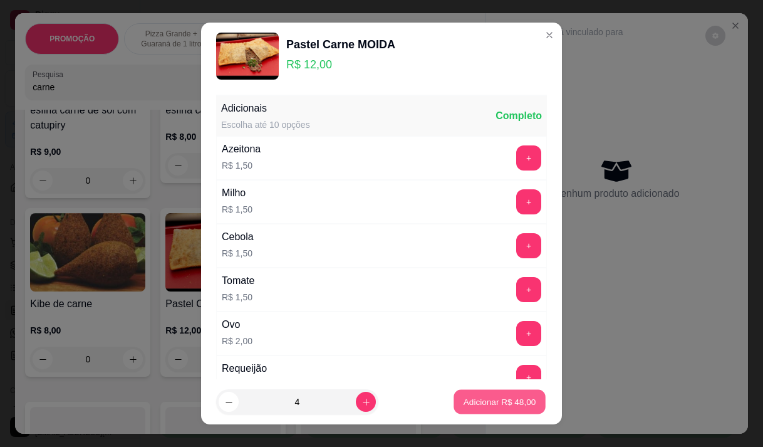
click at [471, 399] on p "Adicionar R$ 48,00" at bounding box center [500, 402] width 73 height 12
type input "4"
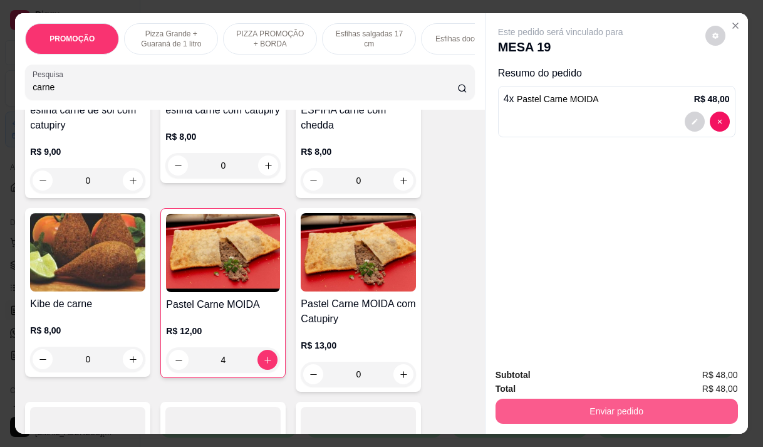
click at [544, 400] on button "Enviar pedido" at bounding box center [617, 410] width 242 height 25
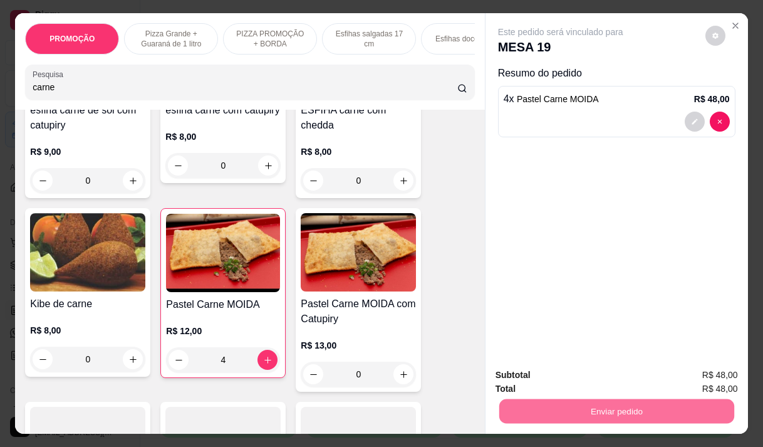
click at [529, 373] on button "Não registrar e enviar pedido" at bounding box center [575, 375] width 130 height 24
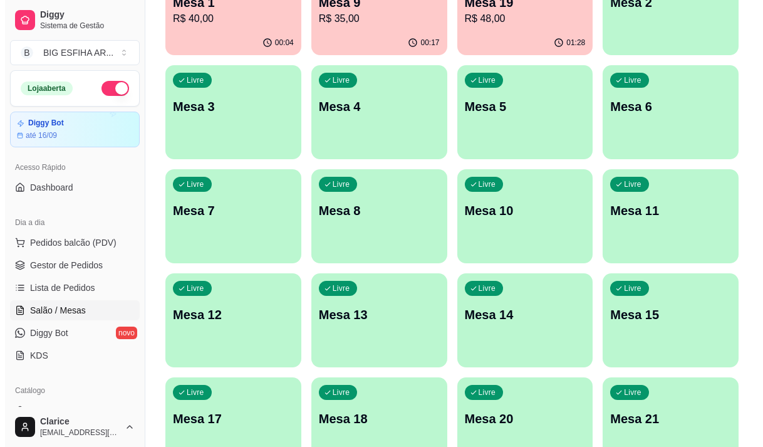
scroll to position [0, 0]
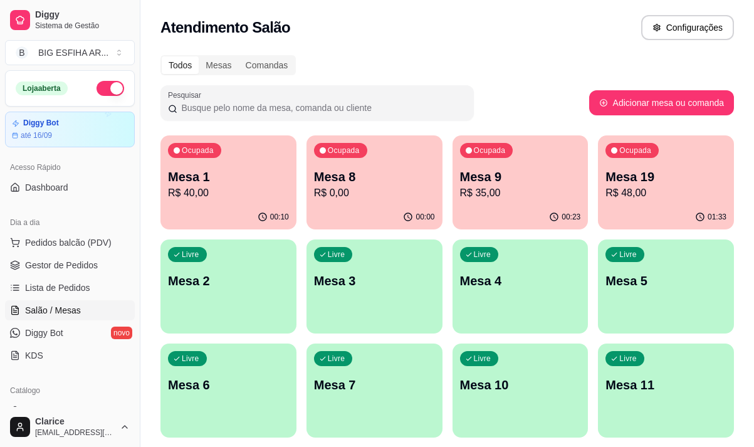
click at [643, 328] on div "button" at bounding box center [666, 325] width 136 height 15
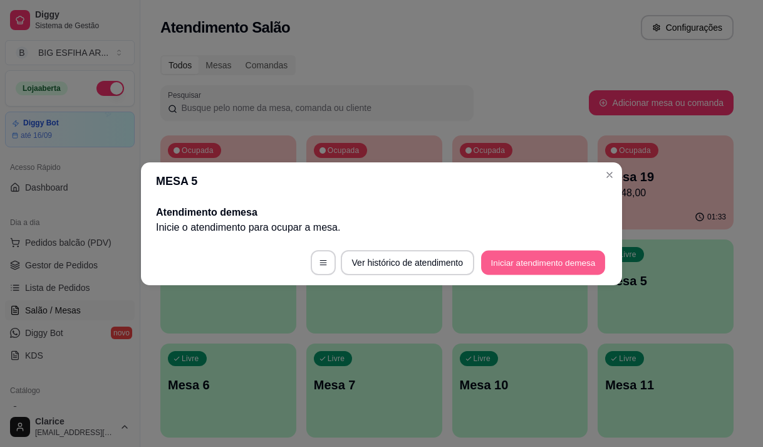
click at [533, 258] on button "Iniciar atendimento de mesa" at bounding box center [543, 262] width 124 height 24
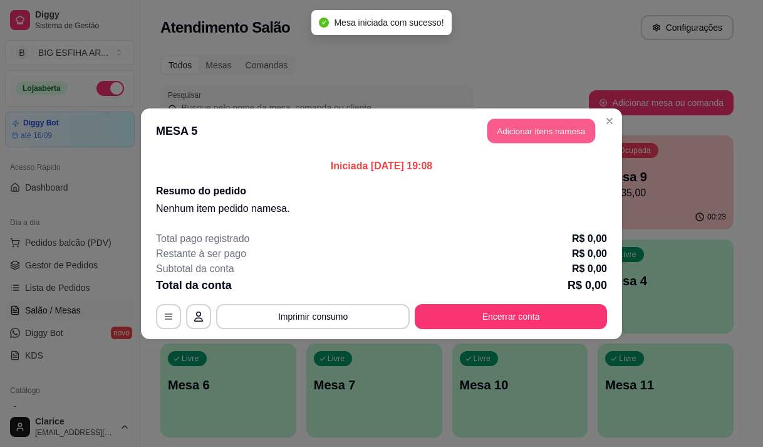
click at [511, 128] on button "Adicionar itens na mesa" at bounding box center [541, 130] width 108 height 24
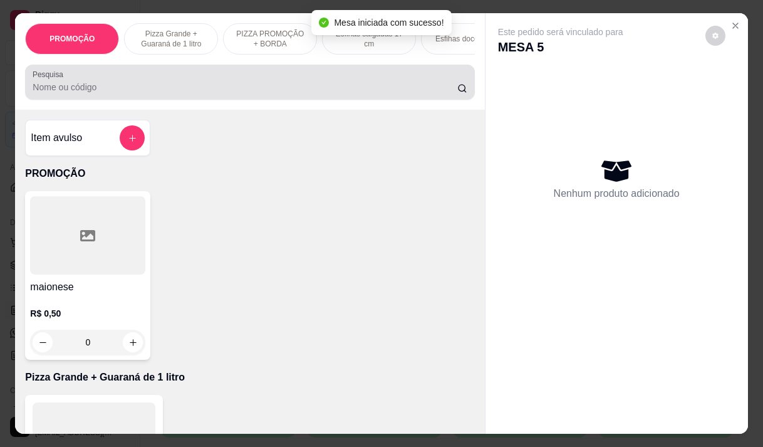
click at [213, 95] on div at bounding box center [250, 82] width 434 height 25
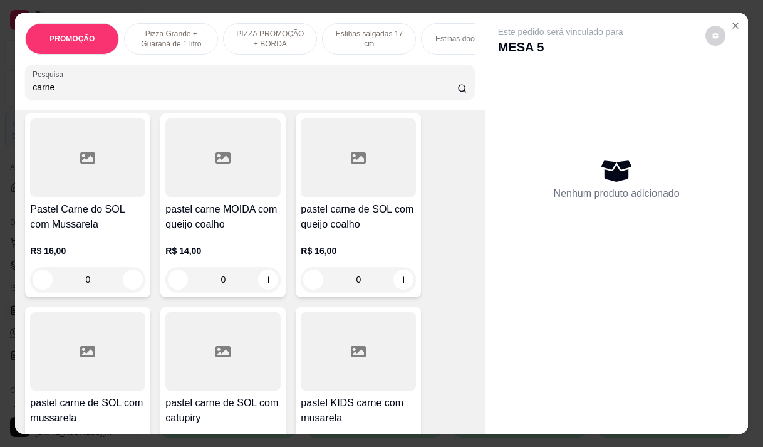
scroll to position [940, 0]
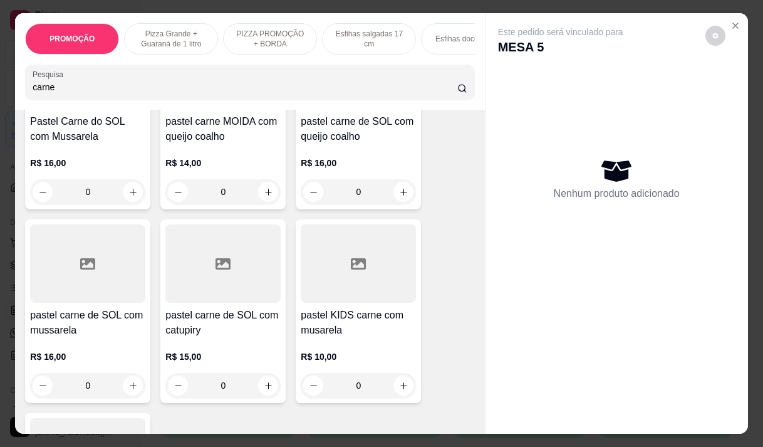
type input "carne"
click at [216, 139] on h4 "pastel carne MOIDA com queijo coalho" at bounding box center [222, 129] width 115 height 30
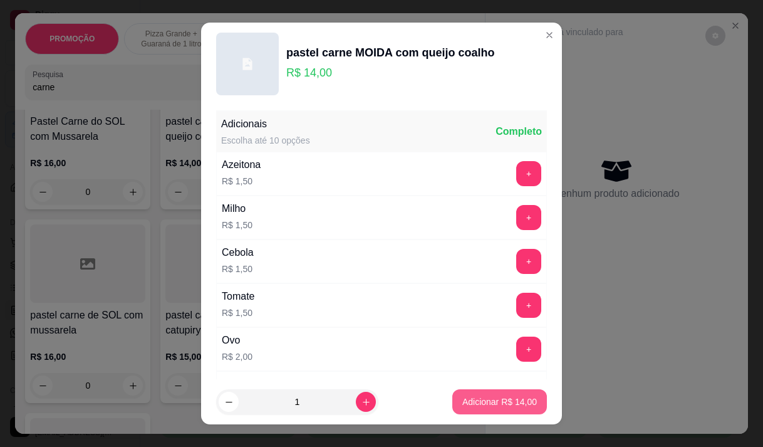
click at [496, 403] on p "Adicionar R$ 14,00" at bounding box center [499, 401] width 75 height 13
type input "1"
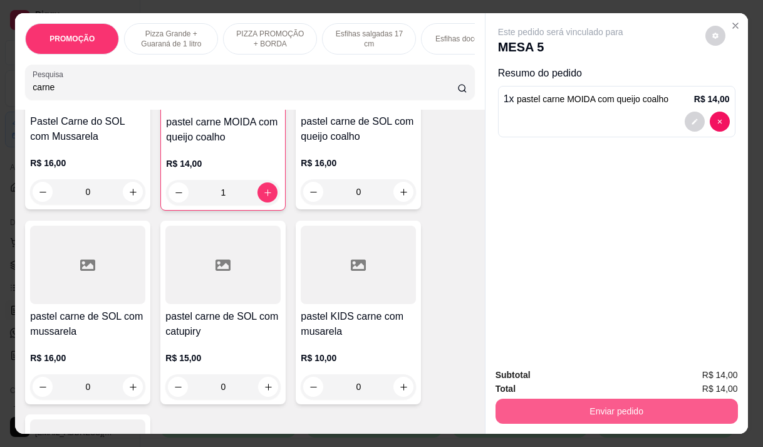
click at [583, 407] on button "Enviar pedido" at bounding box center [617, 410] width 242 height 25
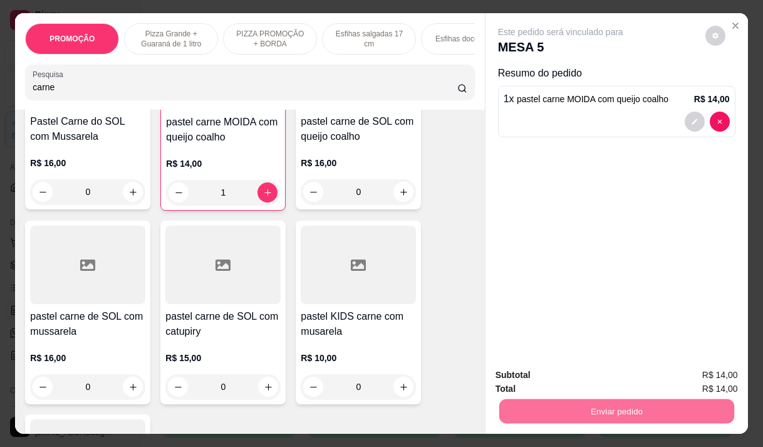
click at [556, 375] on button "Não registrar e enviar pedido" at bounding box center [575, 375] width 130 height 24
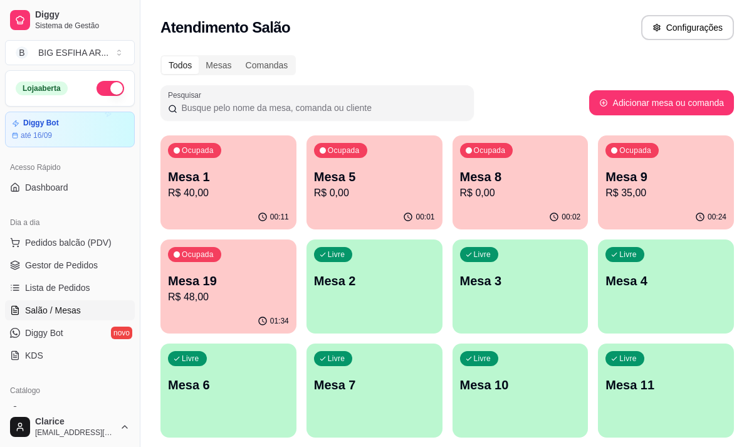
click at [249, 289] on div "Mesa 19 R$ 48,00" at bounding box center [228, 288] width 121 height 33
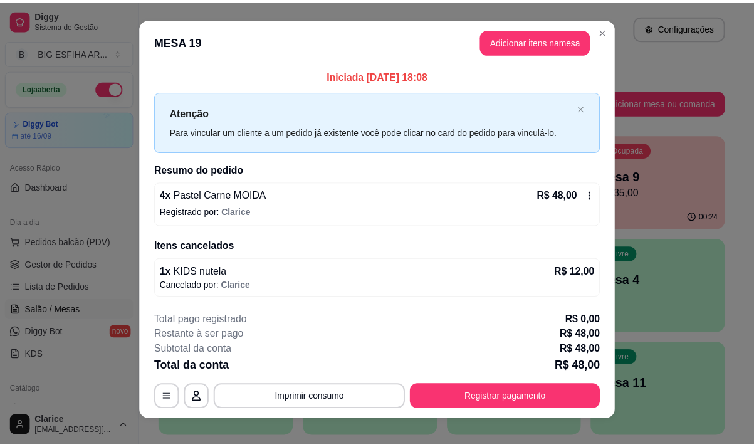
scroll to position [0, 0]
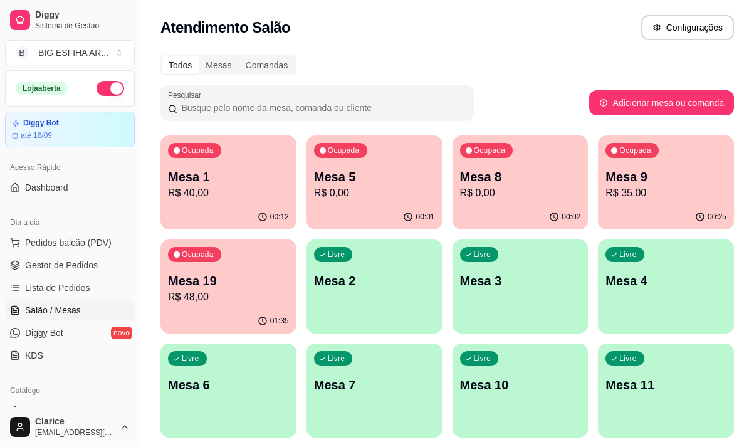
click at [519, 318] on div "button" at bounding box center [520, 325] width 136 height 15
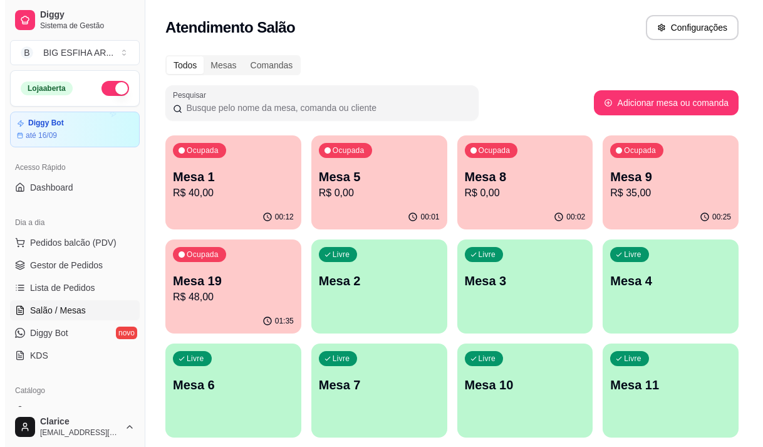
scroll to position [63, 0]
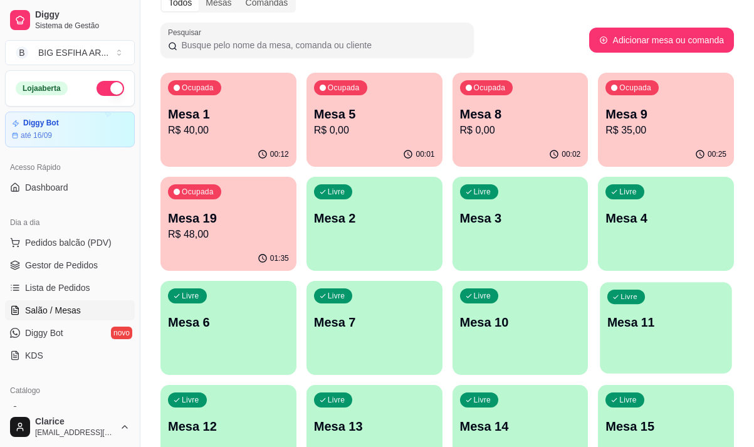
click at [653, 345] on div "Livre Mesa 11" at bounding box center [666, 320] width 132 height 76
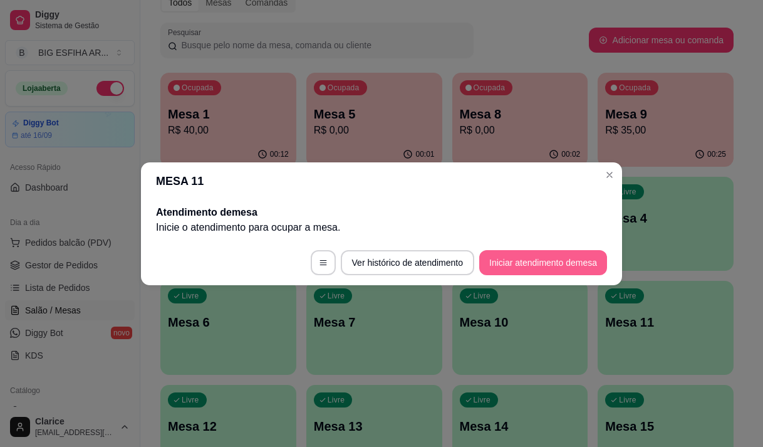
click at [546, 270] on button "Iniciar atendimento de mesa" at bounding box center [543, 262] width 128 height 25
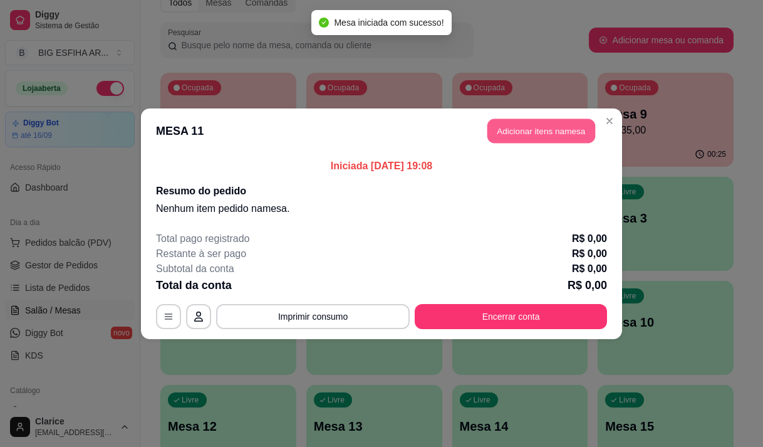
click at [546, 137] on button "Adicionar itens na mesa" at bounding box center [541, 130] width 108 height 24
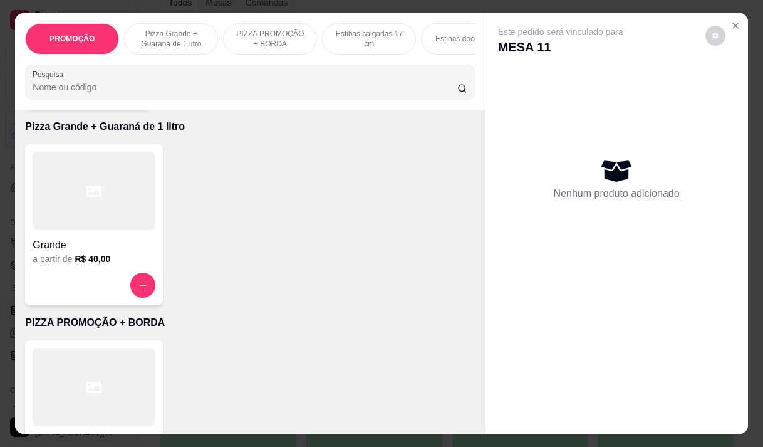
scroll to position [376, 0]
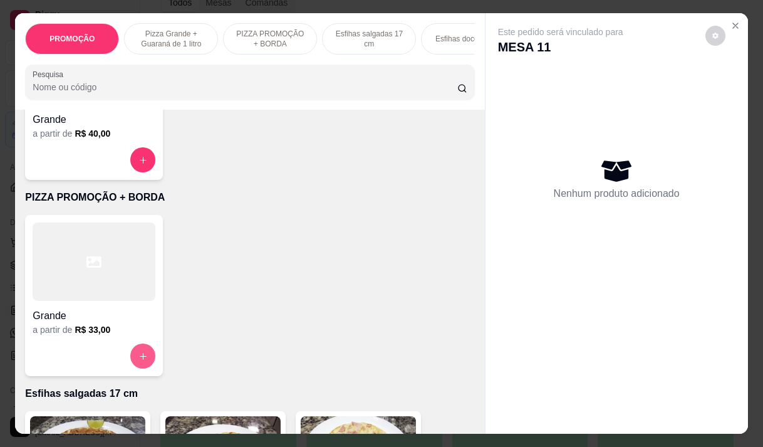
click at [138, 360] on icon "increase-product-quantity" at bounding box center [142, 355] width 9 height 9
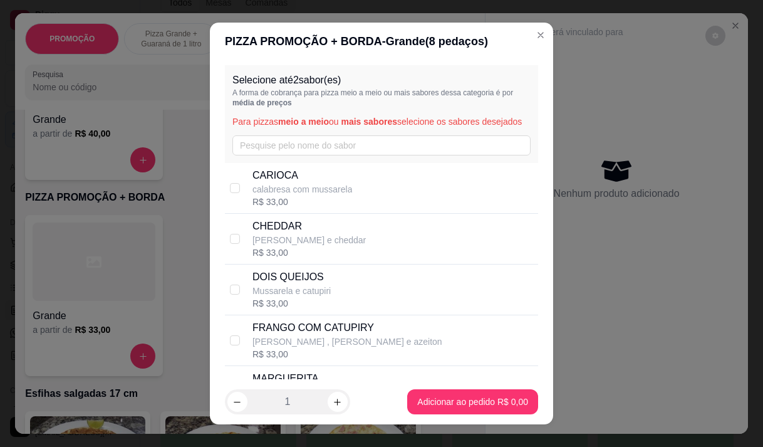
click at [302, 195] on p "calabresa com mussarela" at bounding box center [302, 189] width 100 height 13
checkbox input "true"
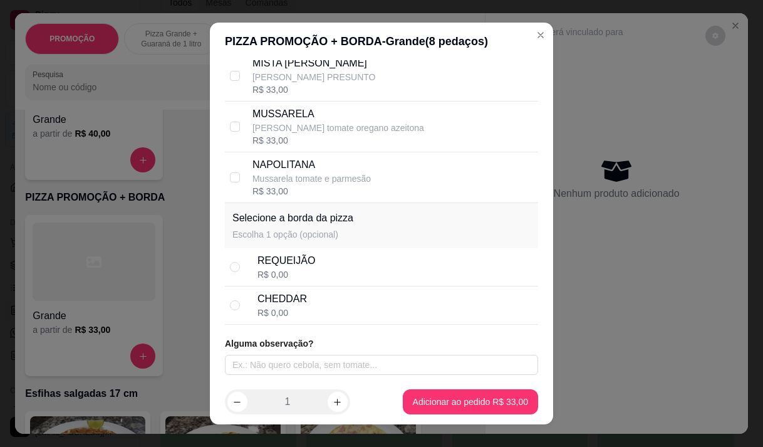
scroll to position [429, 0]
click at [360, 268] on div "REQUEIJÃO R$ 0,00" at bounding box center [395, 267] width 276 height 28
radio input "true"
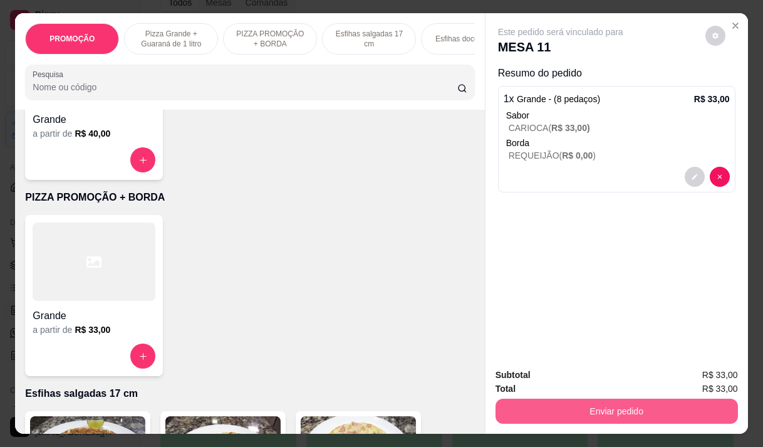
click at [608, 402] on button "Enviar pedido" at bounding box center [617, 410] width 242 height 25
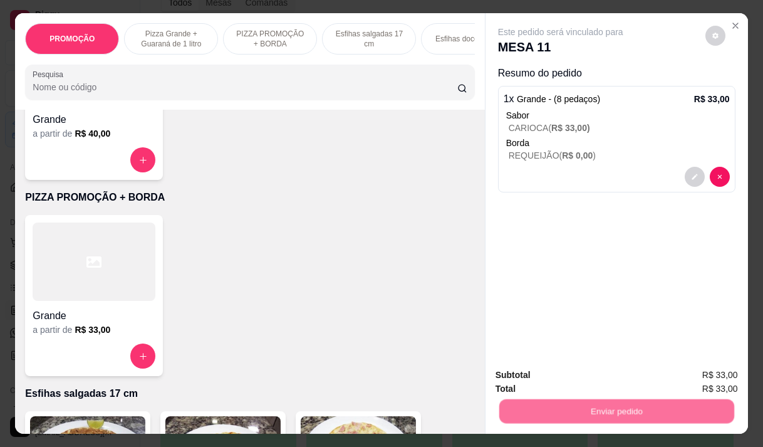
click at [526, 374] on button "Não registrar e enviar pedido" at bounding box center [575, 375] width 130 height 24
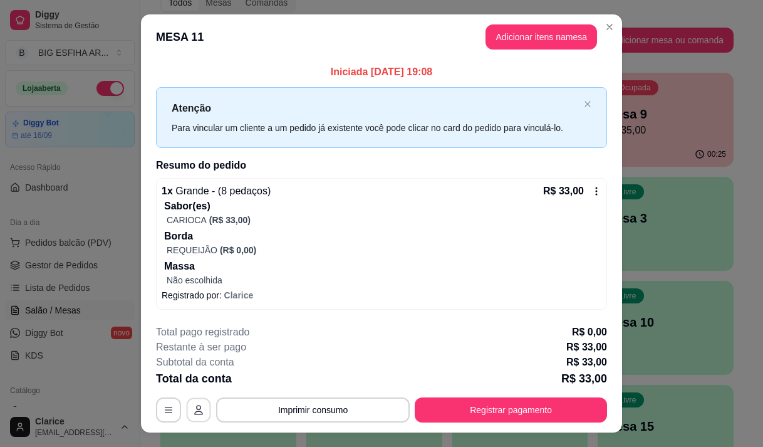
click at [194, 413] on icon "button" at bounding box center [199, 410] width 10 height 10
click at [165, 407] on icon "button" at bounding box center [169, 410] width 8 height 6
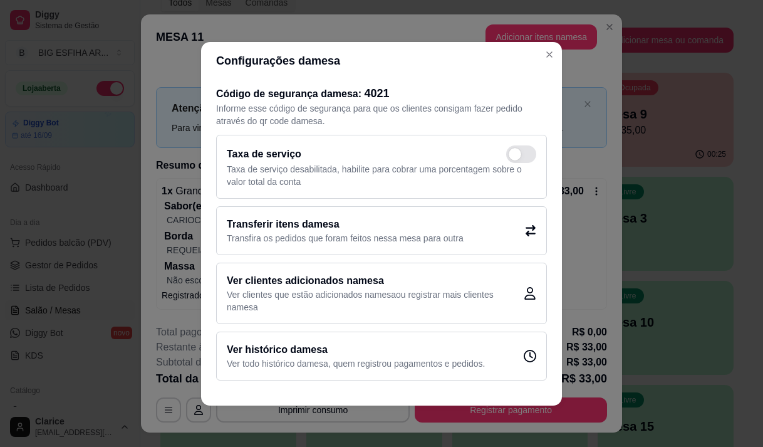
click at [528, 227] on icon at bounding box center [531, 229] width 10 height 11
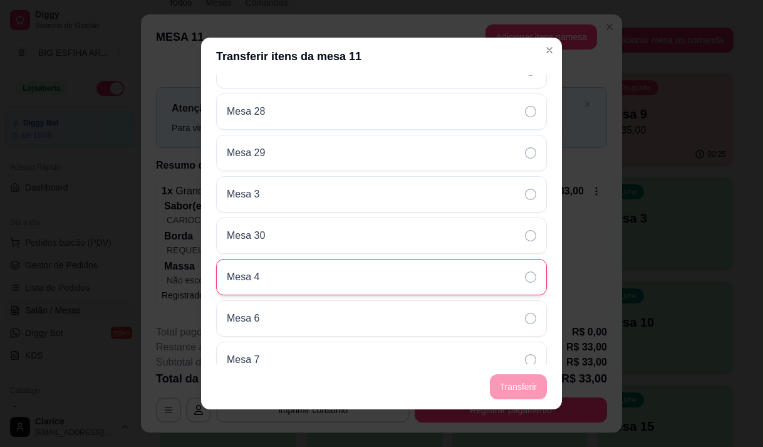
scroll to position [835, 0]
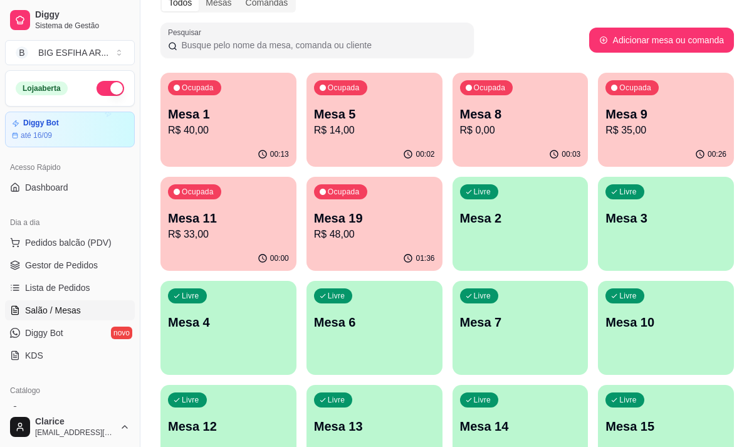
click at [387, 152] on div "00:02" at bounding box center [374, 154] width 136 height 24
click at [495, 113] on p "Mesa 8" at bounding box center [520, 114] width 121 height 18
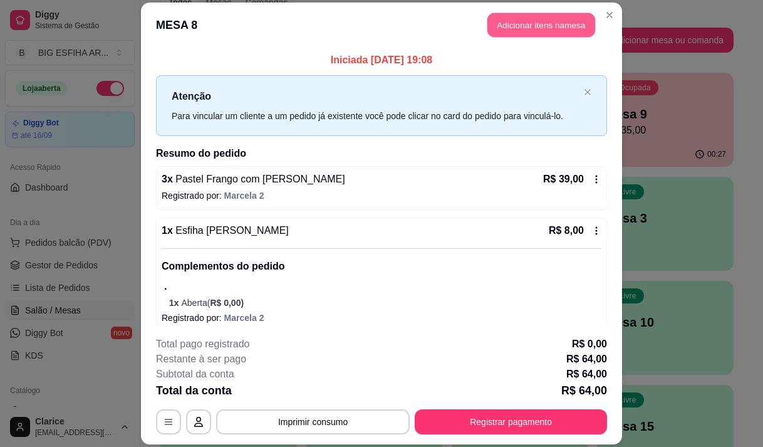
click at [529, 24] on button "Adicionar itens na mesa" at bounding box center [541, 25] width 108 height 24
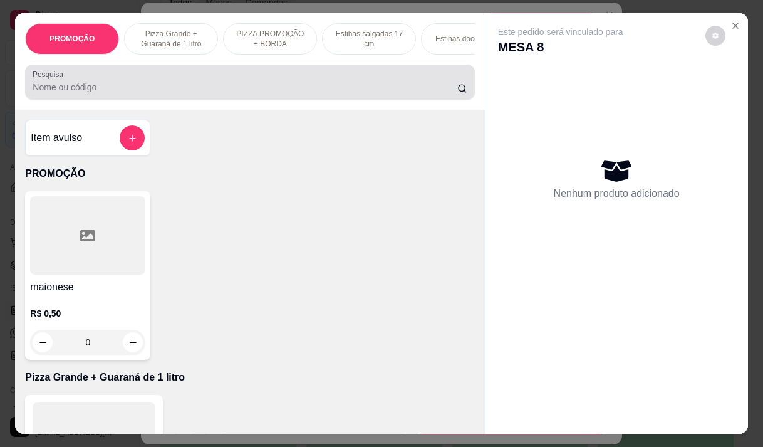
click at [278, 88] on input "Pesquisa" at bounding box center [245, 87] width 425 height 13
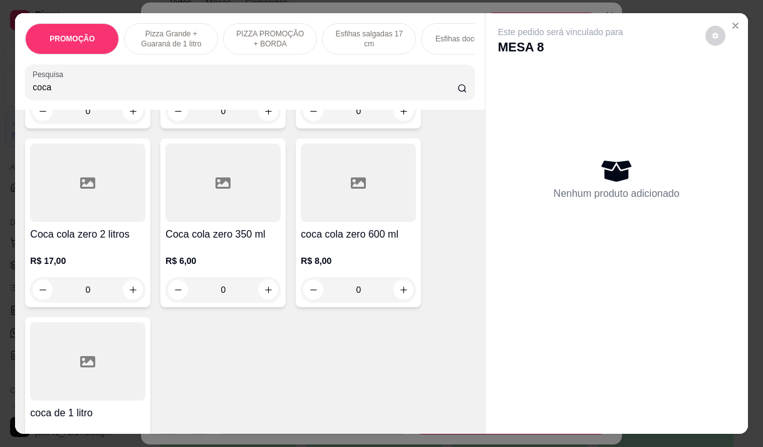
scroll to position [313, 0]
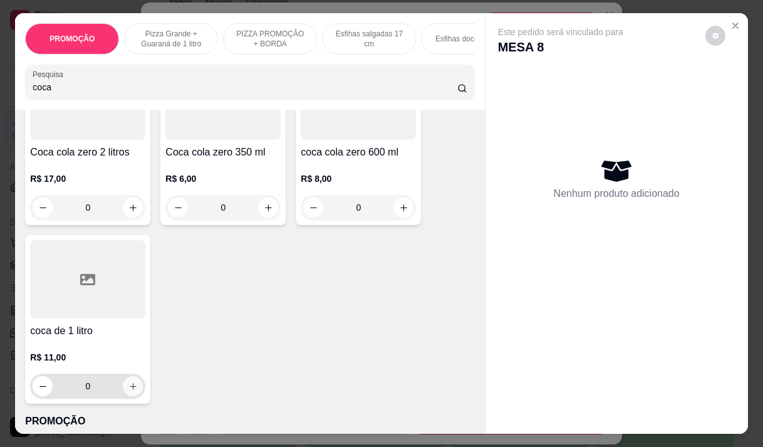
type input "coca"
click at [128, 391] on icon "increase-product-quantity" at bounding box center [132, 386] width 9 height 9
type input "1"
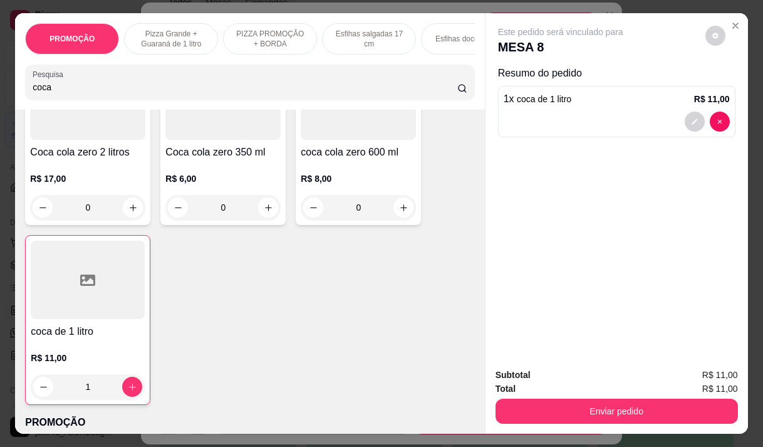
click at [70, 93] on input "coca" at bounding box center [245, 87] width 425 height 13
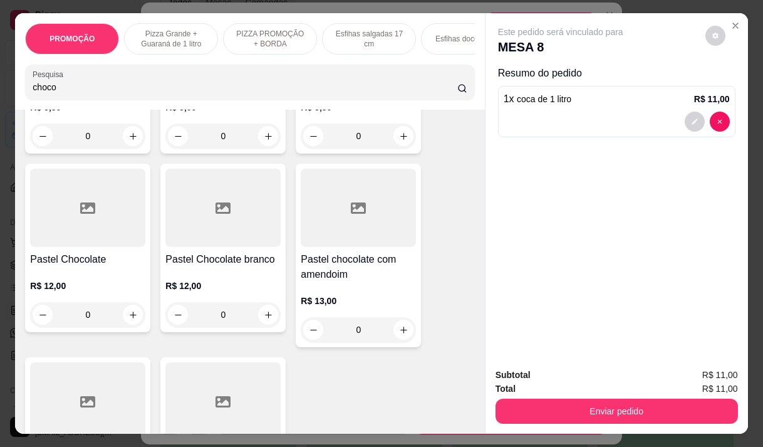
scroll to position [0, 0]
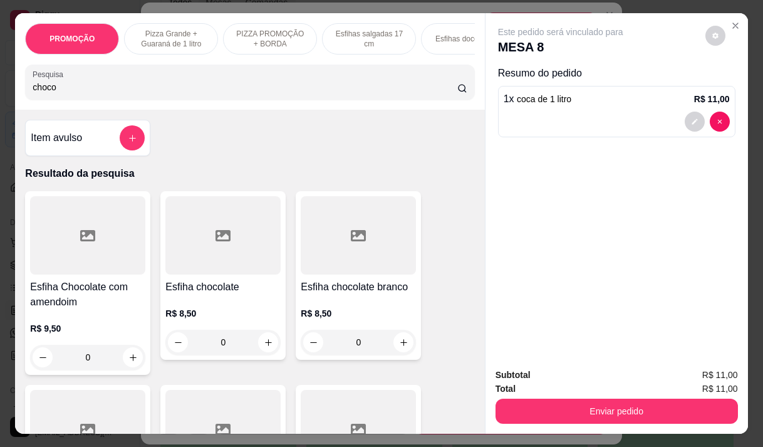
type input "choco"
click at [264, 346] on div "0" at bounding box center [222, 342] width 115 height 25
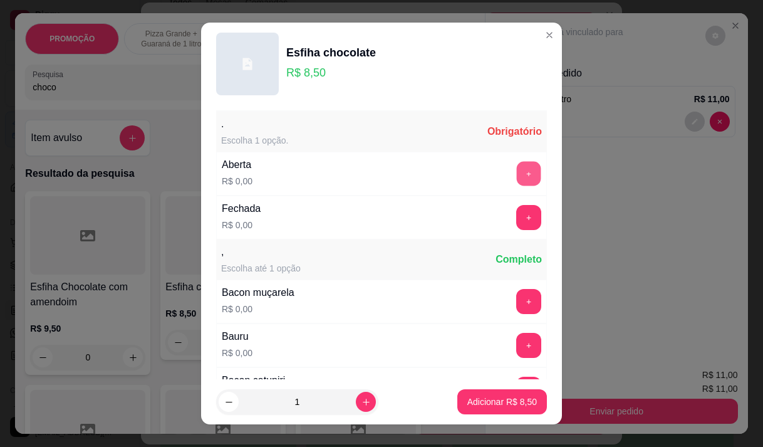
click at [517, 175] on button "+" at bounding box center [529, 173] width 24 height 24
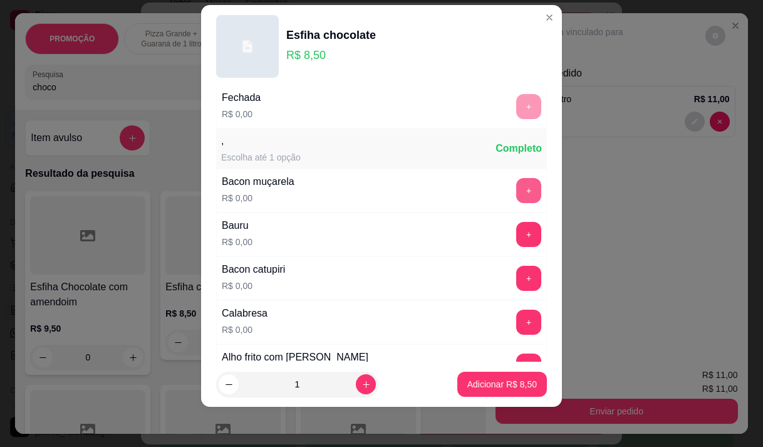
scroll to position [134, 0]
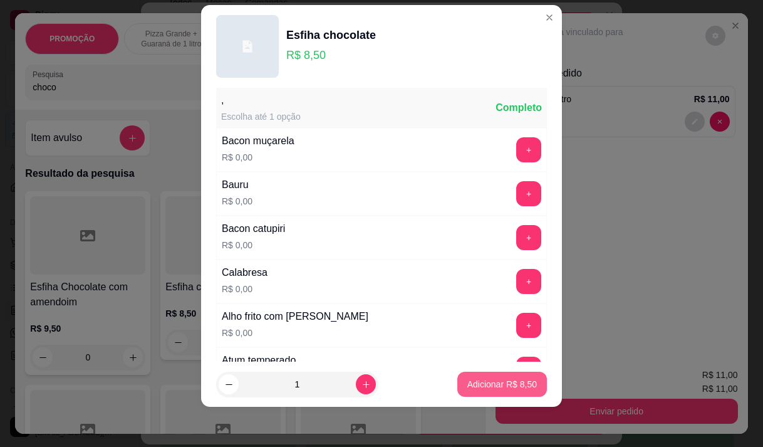
click at [501, 378] on p "Adicionar R$ 8,50" at bounding box center [502, 384] width 70 height 13
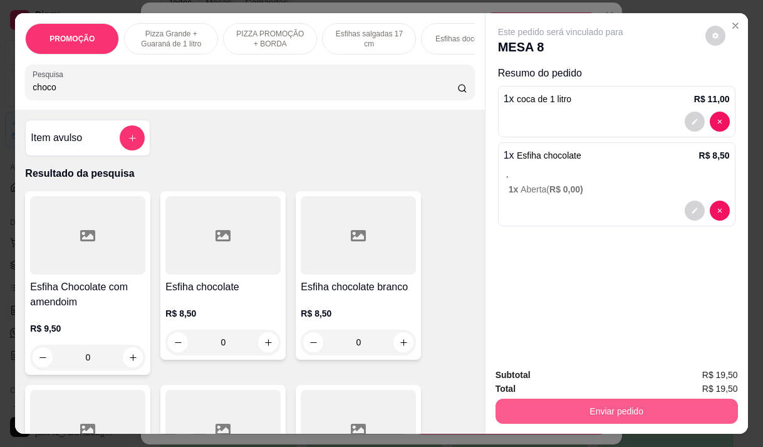
click at [591, 401] on button "Enviar pedido" at bounding box center [617, 410] width 242 height 25
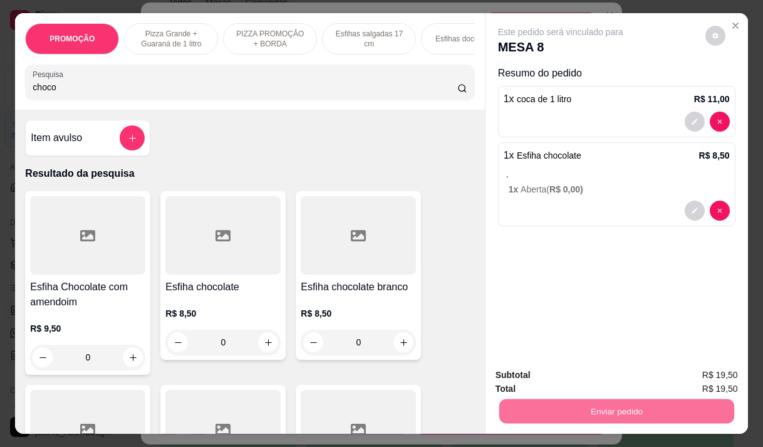
click at [592, 376] on button "Não registrar e enviar pedido" at bounding box center [575, 375] width 130 height 24
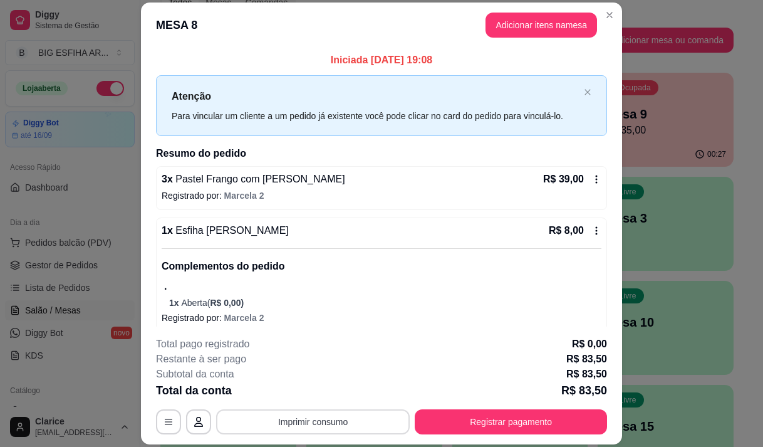
click at [348, 423] on button "Imprimir consumo" at bounding box center [313, 421] width 194 height 25
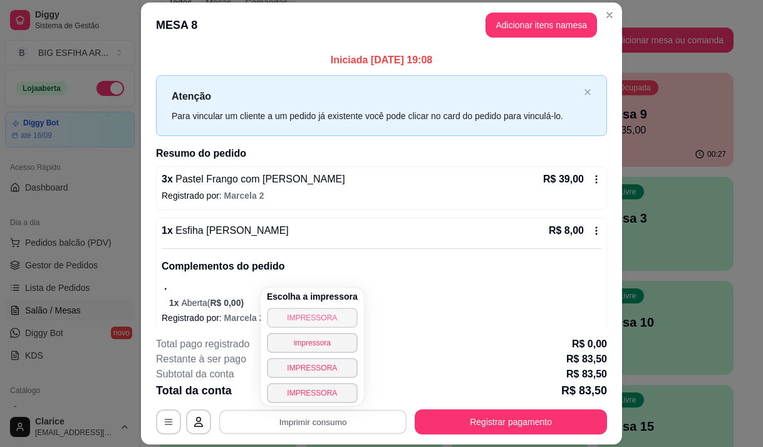
click at [316, 314] on button "IMPRESSORA" at bounding box center [312, 318] width 91 height 20
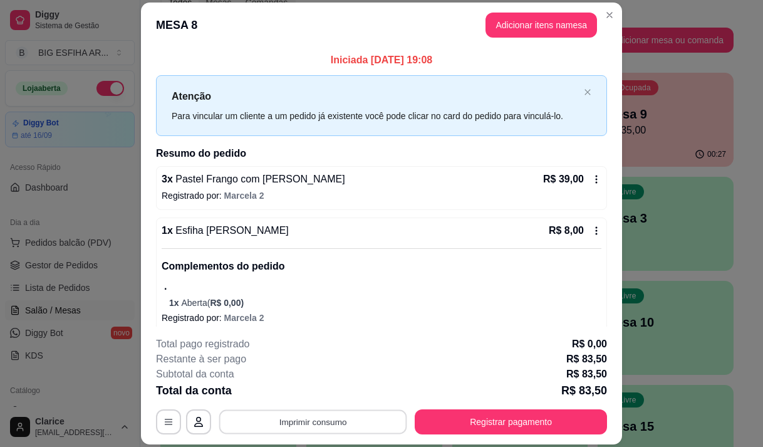
click at [343, 422] on button "Imprimir consumo" at bounding box center [313, 422] width 188 height 24
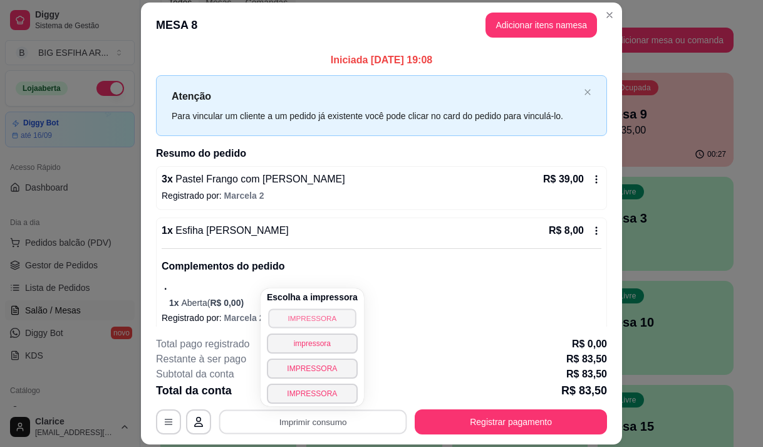
click at [313, 318] on button "IMPRESSORA" at bounding box center [312, 317] width 88 height 19
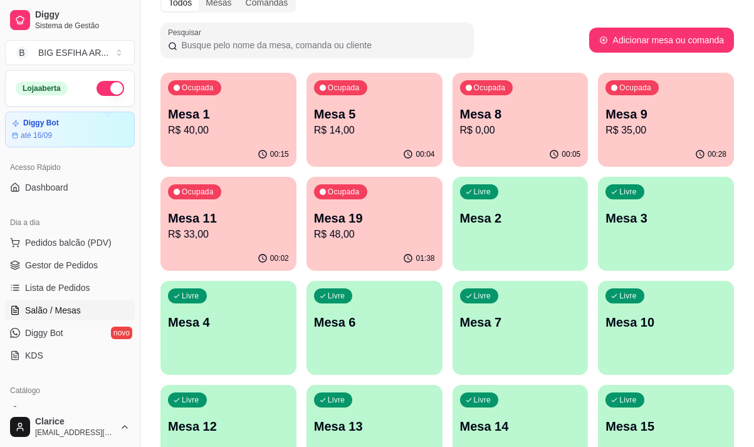
click at [380, 228] on p "R$ 48,00" at bounding box center [374, 234] width 121 height 15
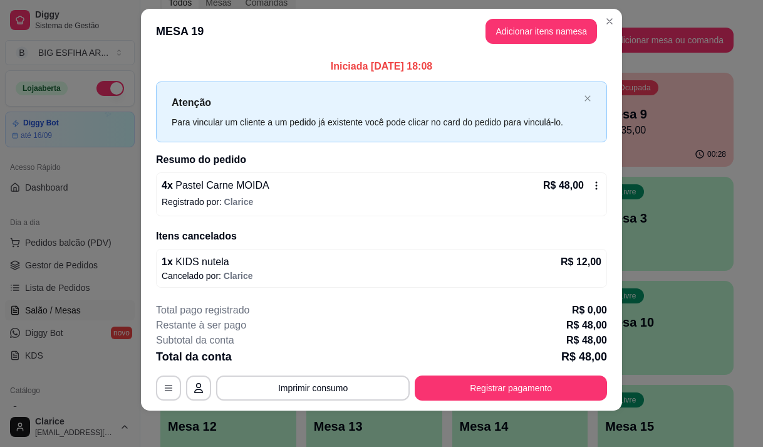
scroll to position [18, 0]
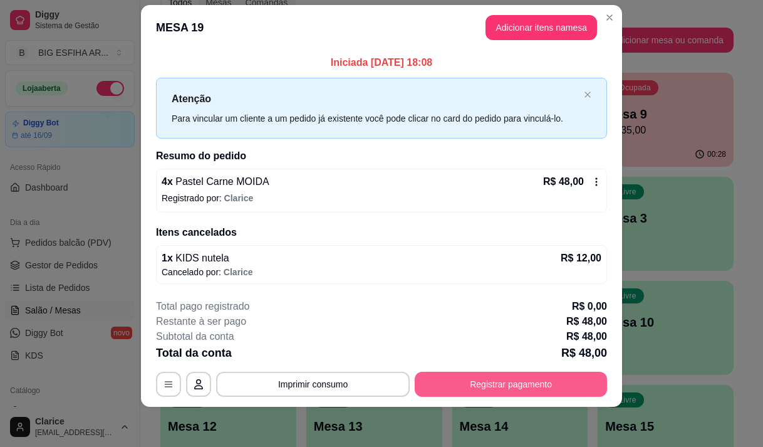
click at [472, 386] on button "Registrar pagamento" at bounding box center [511, 383] width 192 height 25
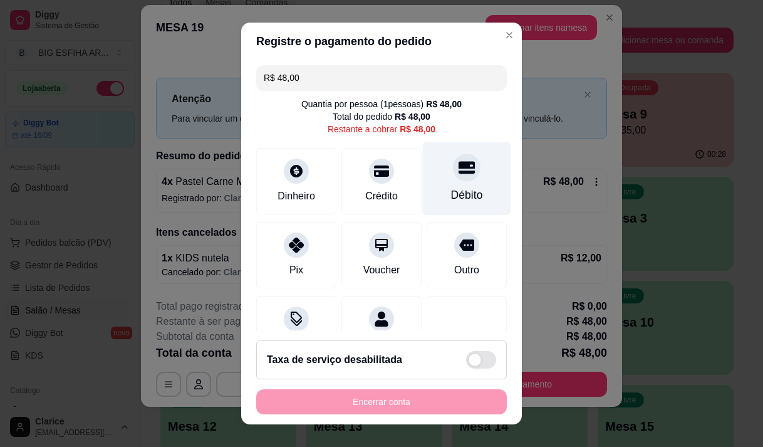
click at [453, 178] on div at bounding box center [467, 167] width 28 height 28
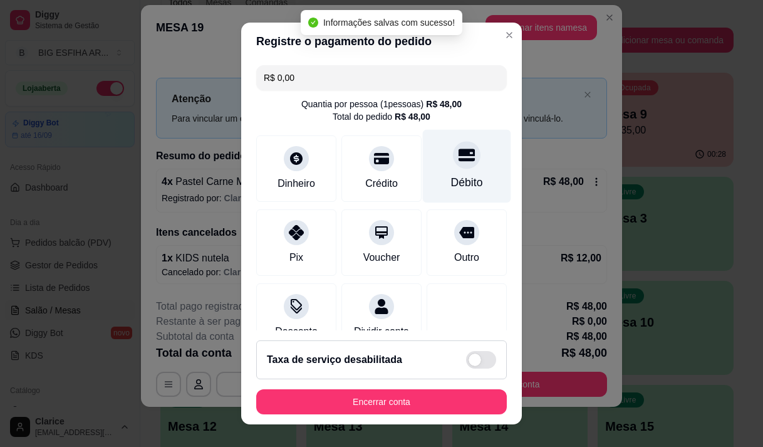
type input "R$ 0,00"
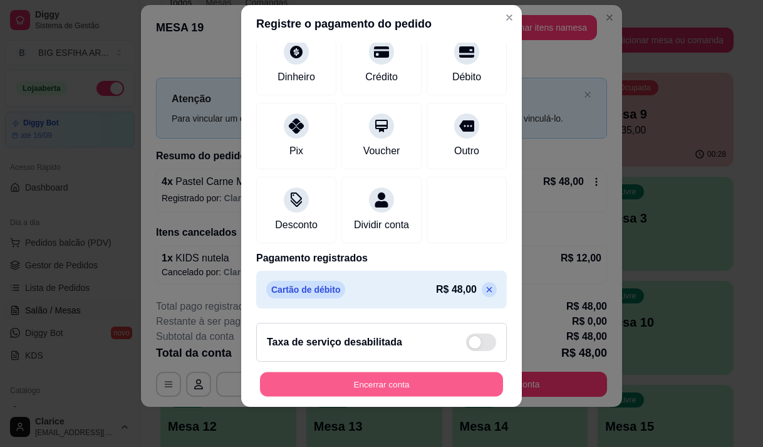
click at [378, 374] on button "Encerrar conta" at bounding box center [381, 384] width 243 height 24
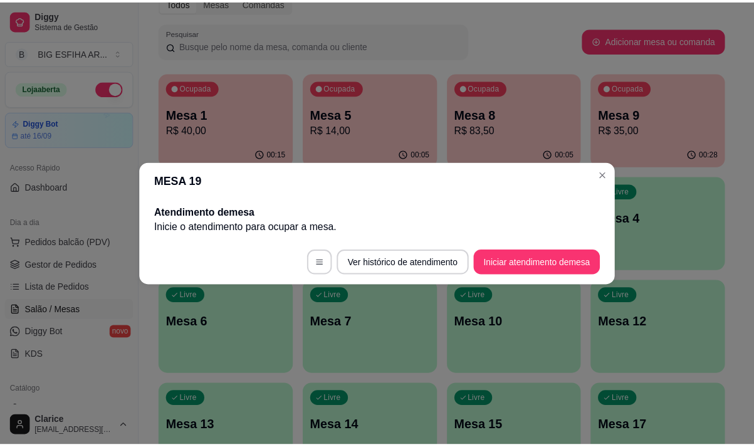
scroll to position [0, 0]
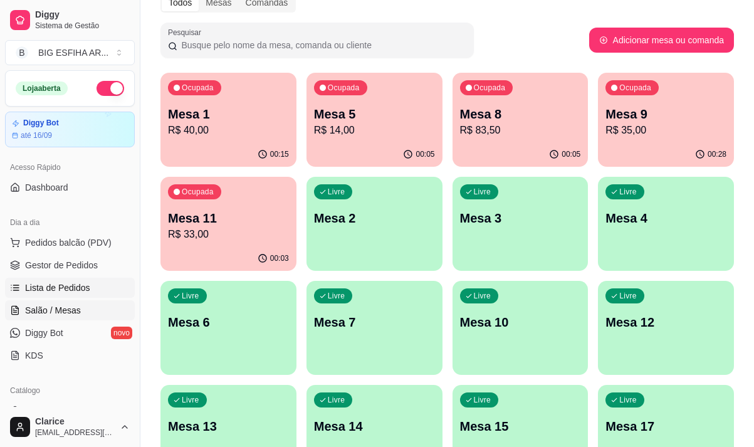
click at [78, 281] on span "Lista de Pedidos" at bounding box center [57, 287] width 65 height 13
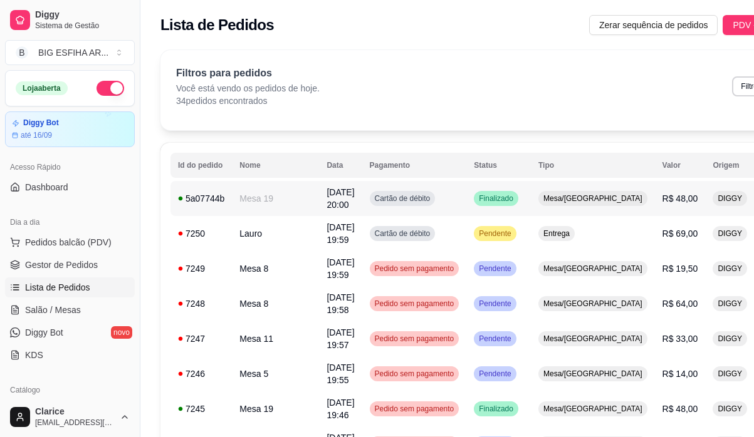
click at [498, 209] on td "Finalizado" at bounding box center [498, 198] width 65 height 35
click at [570, 241] on td "Entrega" at bounding box center [593, 233] width 124 height 35
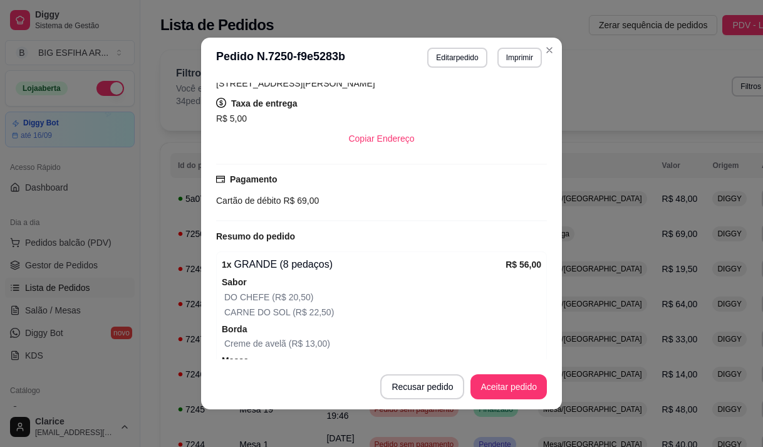
scroll to position [360, 0]
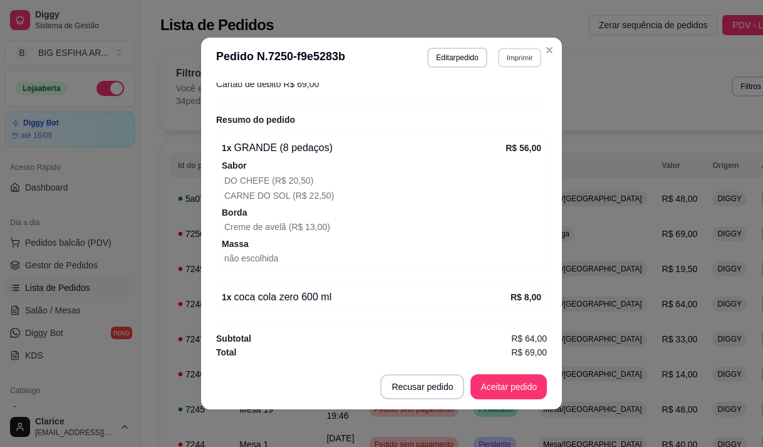
click at [506, 61] on button "Imprimir" at bounding box center [519, 57] width 43 height 19
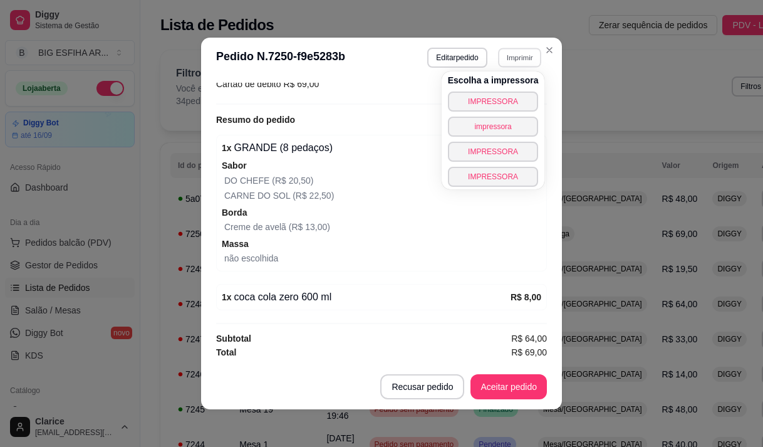
click at [491, 91] on div "Escolha a impressora IMPRESSORA impressora IMPRESSORA IMPRESSORA" at bounding box center [493, 130] width 103 height 118
click at [481, 97] on button "IMPRESSORA" at bounding box center [493, 100] width 88 height 19
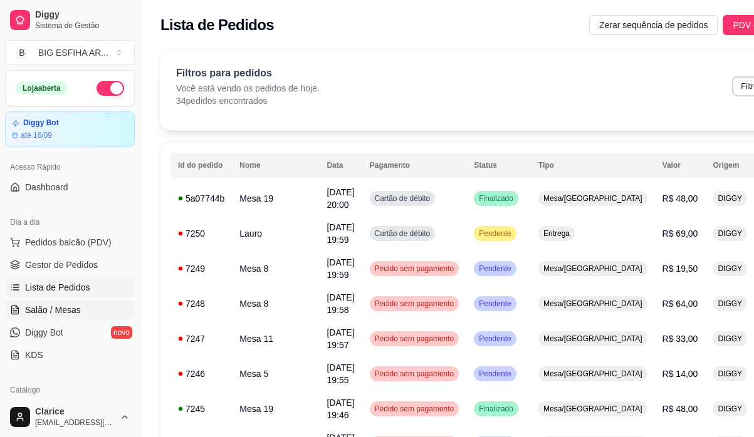
click at [73, 305] on span "Salão / Mesas" at bounding box center [53, 310] width 56 height 13
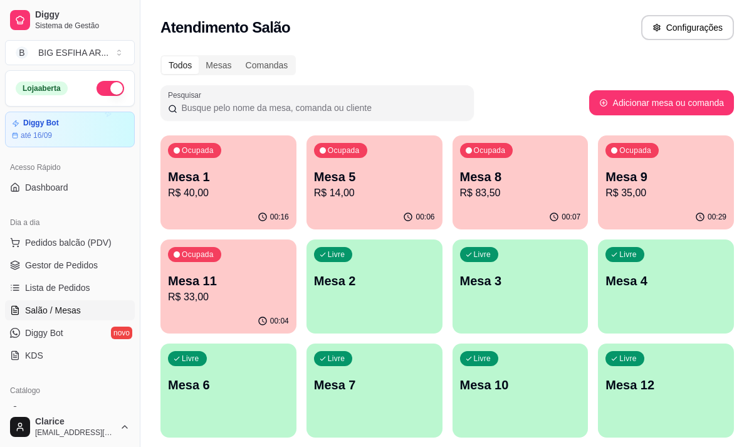
click at [366, 177] on p "Mesa 5" at bounding box center [374, 177] width 121 height 18
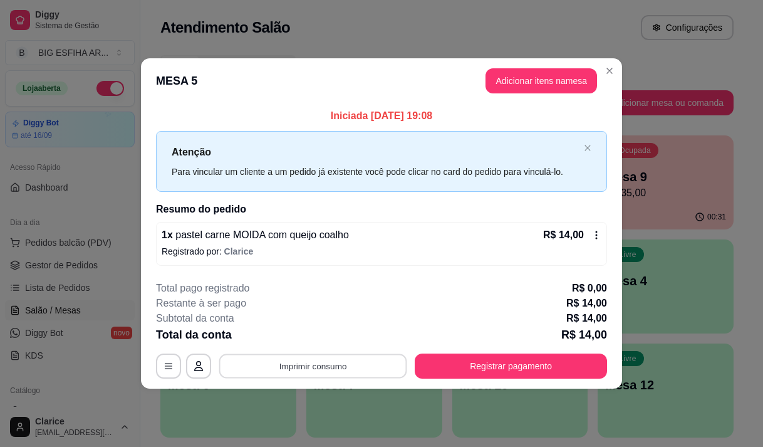
click at [371, 359] on button "Imprimir consumo" at bounding box center [313, 366] width 188 height 24
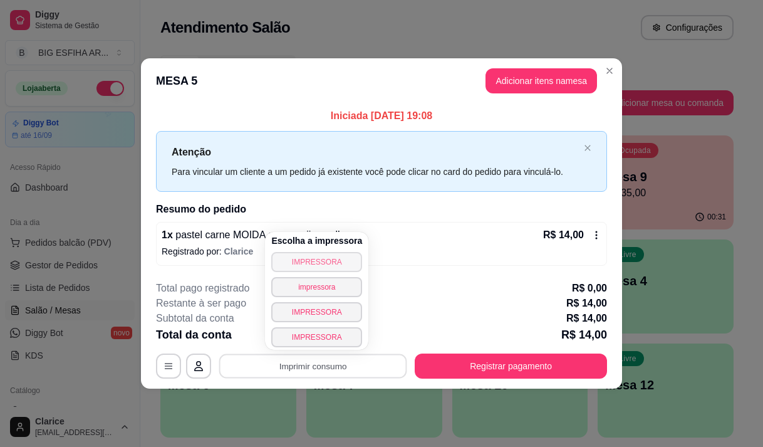
click at [328, 258] on button "IMPRESSORA" at bounding box center [316, 262] width 91 height 20
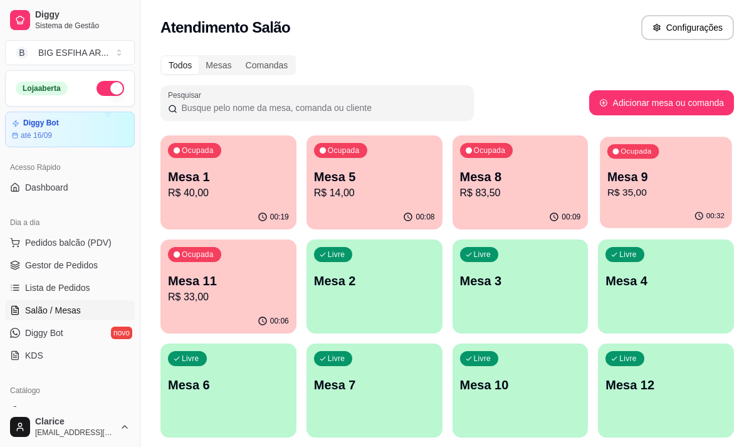
click at [638, 205] on div "00:32" at bounding box center [666, 216] width 132 height 24
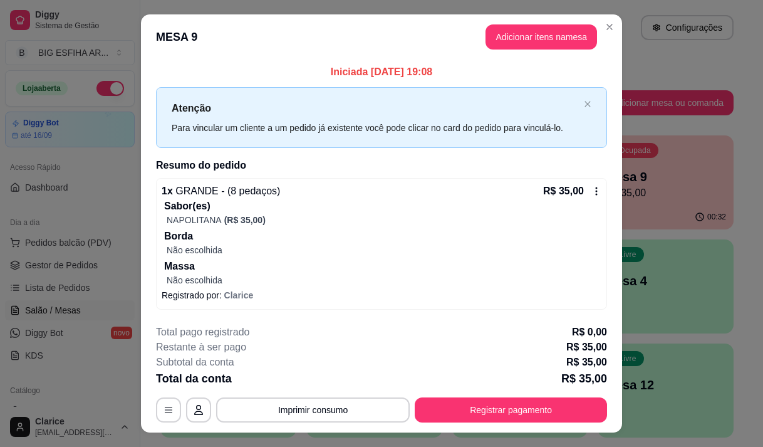
scroll to position [26, 0]
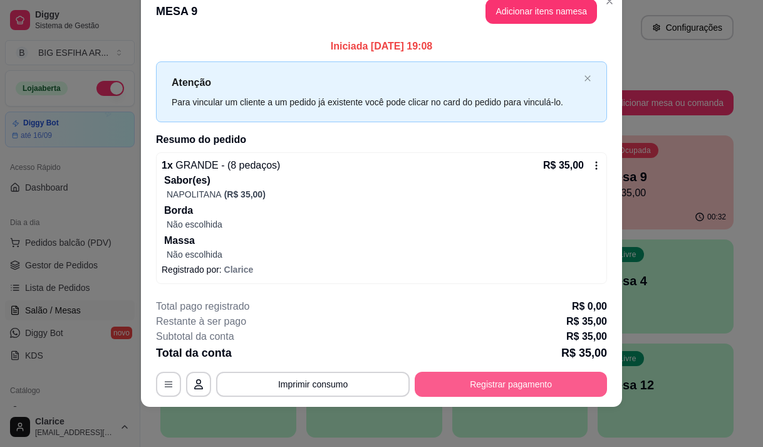
click at [464, 381] on button "Registrar pagamento" at bounding box center [511, 383] width 192 height 25
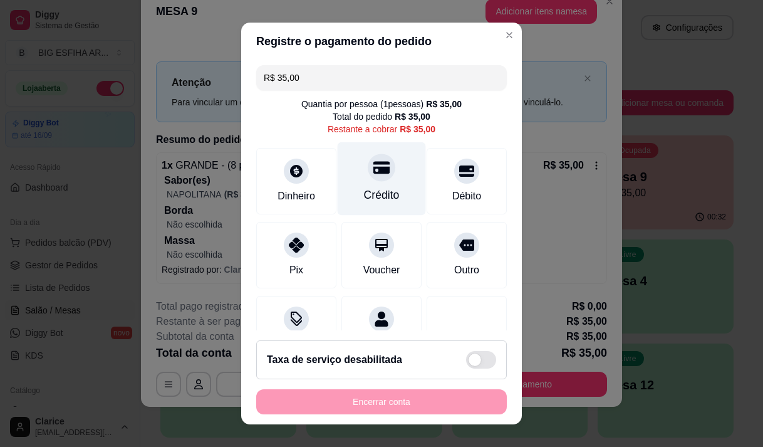
click at [382, 194] on div "Crédito" at bounding box center [382, 195] width 36 height 16
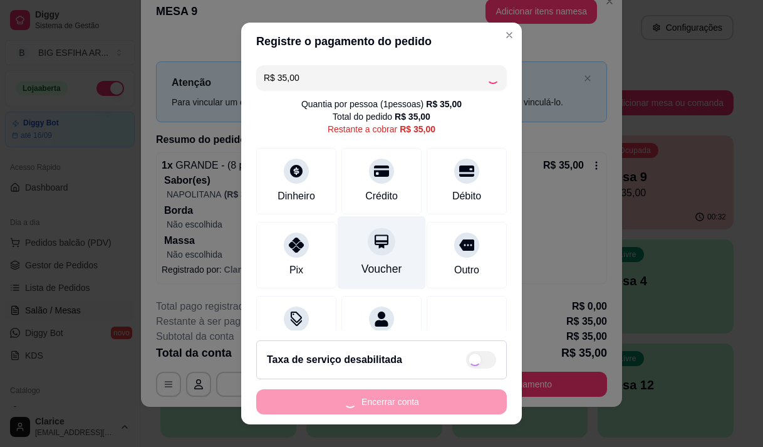
scroll to position [51, 0]
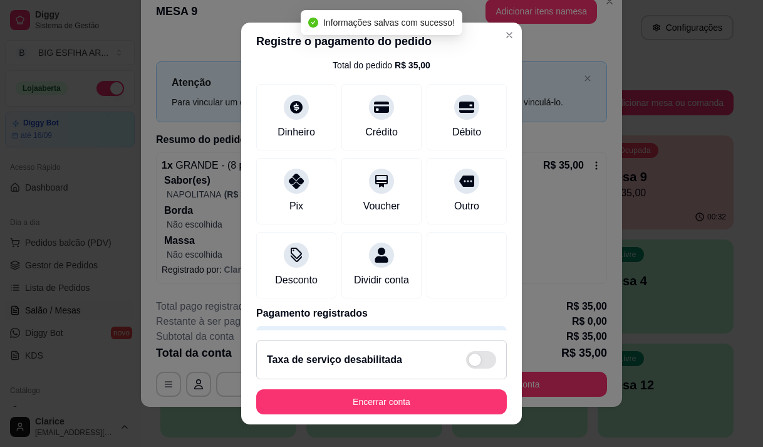
type input "R$ 0,00"
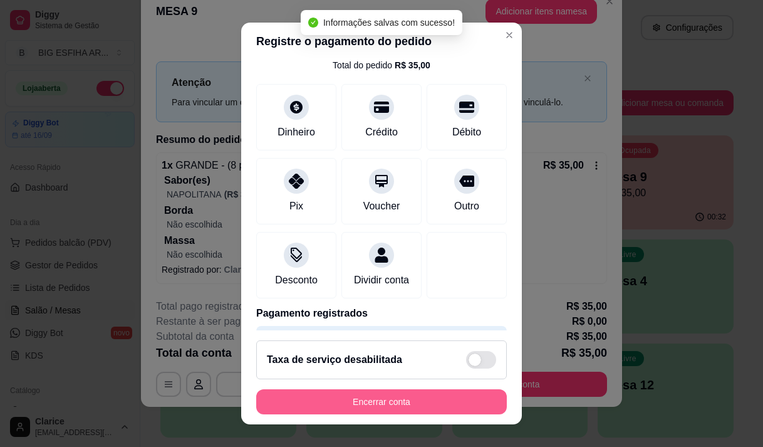
click at [361, 396] on button "Encerrar conta" at bounding box center [381, 401] width 251 height 25
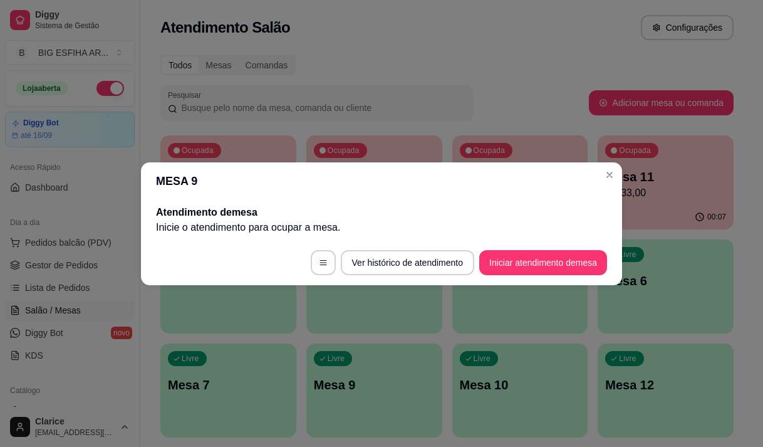
scroll to position [0, 0]
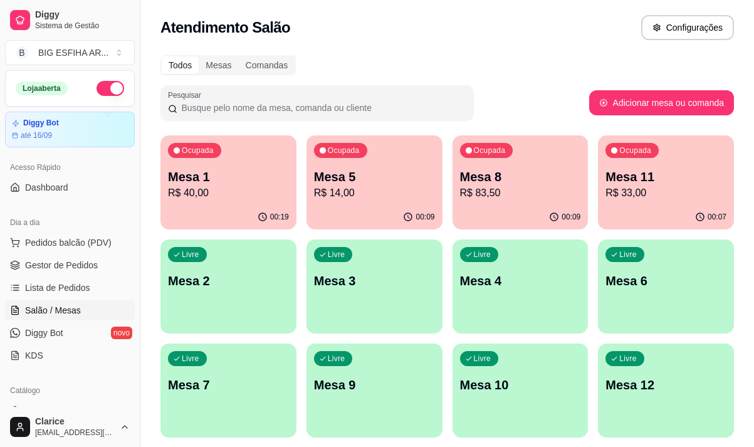
click at [388, 211] on div "00:09" at bounding box center [374, 217] width 136 height 24
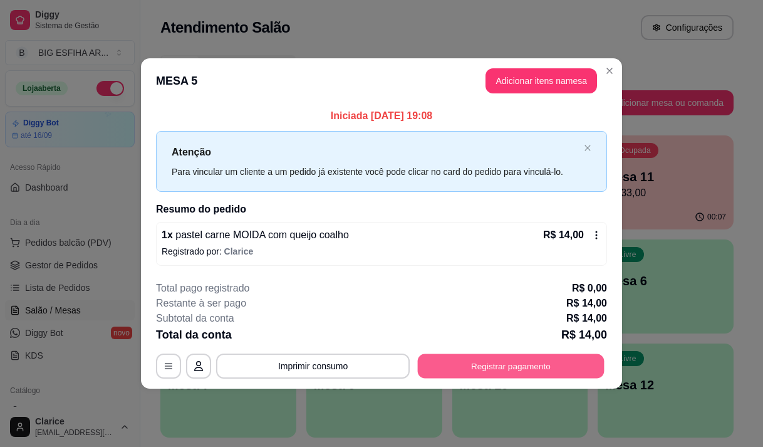
click at [503, 366] on button "Registrar pagamento" at bounding box center [511, 366] width 187 height 24
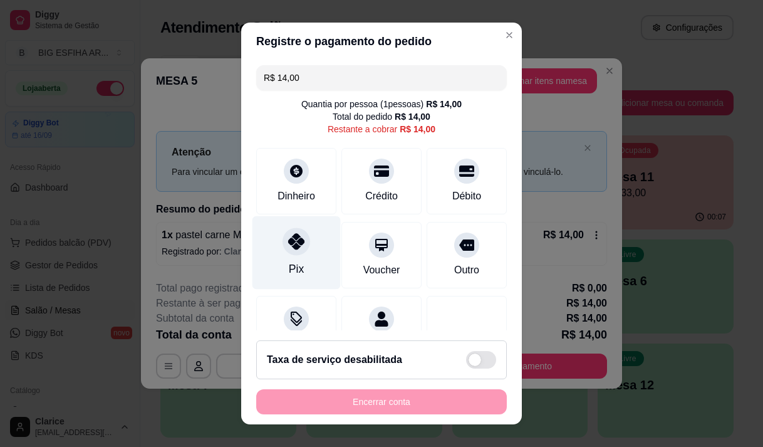
click at [289, 249] on icon at bounding box center [296, 241] width 16 height 16
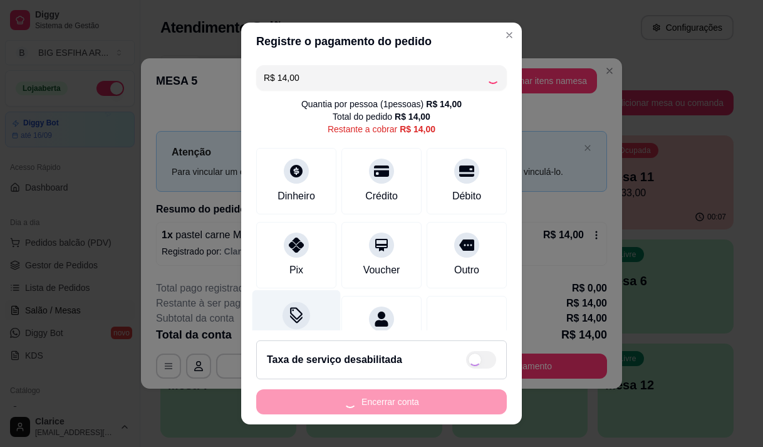
type input "R$ 0,00"
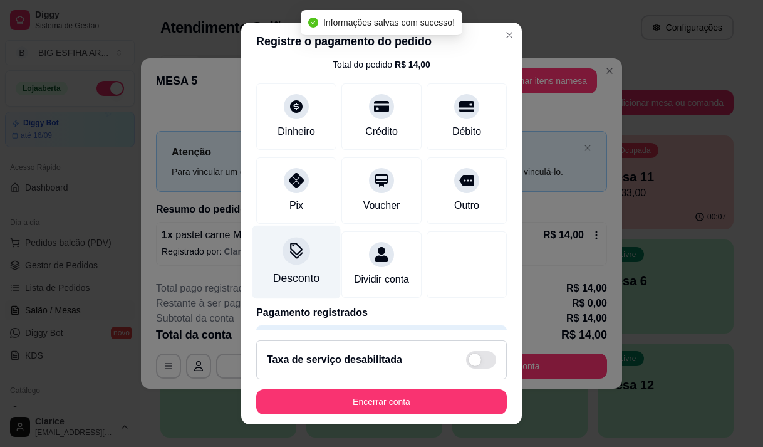
scroll to position [104, 0]
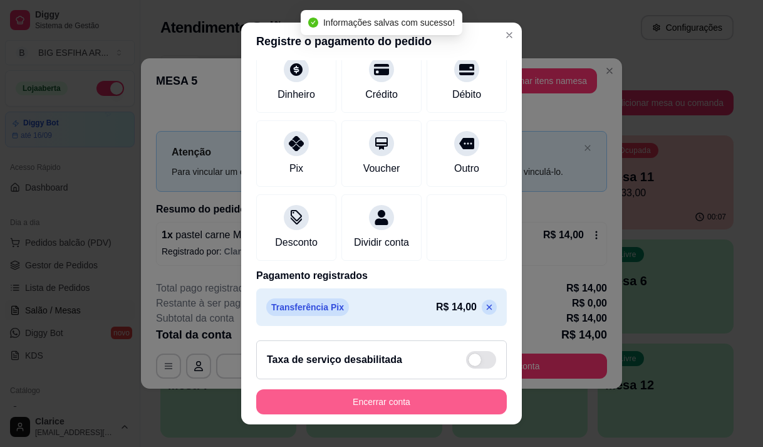
click at [383, 390] on button "Encerrar conta" at bounding box center [381, 401] width 251 height 25
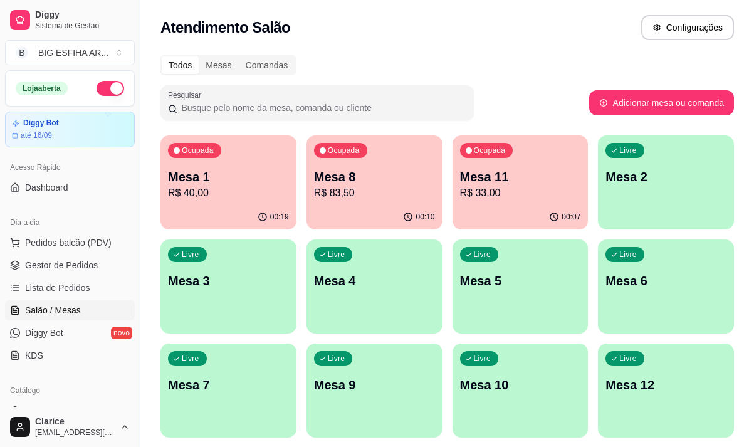
click at [516, 213] on div "00:07" at bounding box center [520, 217] width 136 height 24
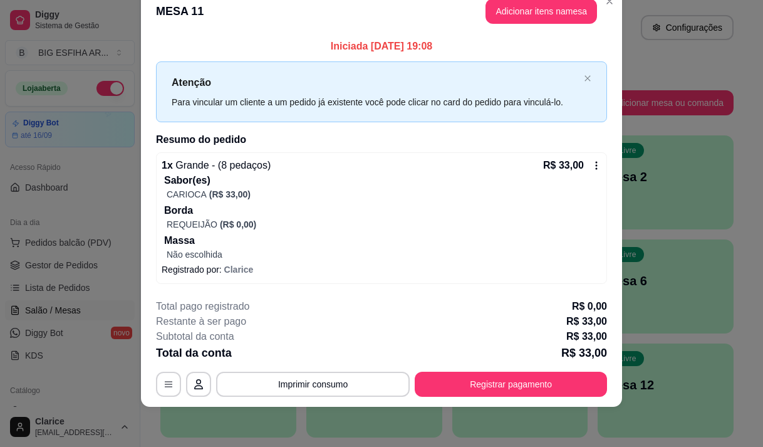
scroll to position [0, 0]
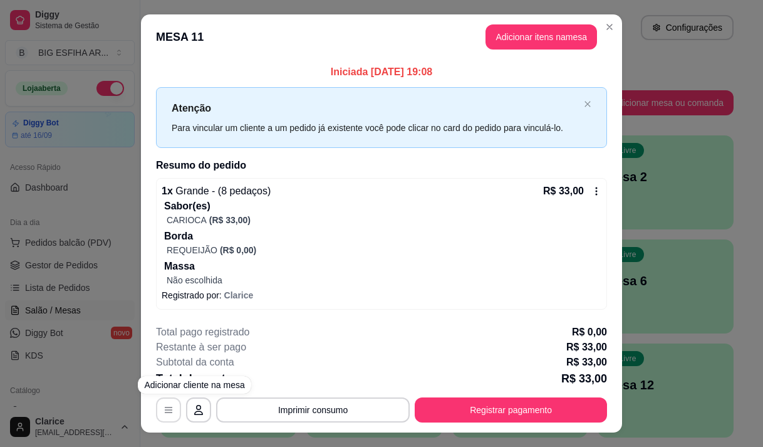
click at [167, 412] on icon "button" at bounding box center [169, 410] width 10 height 10
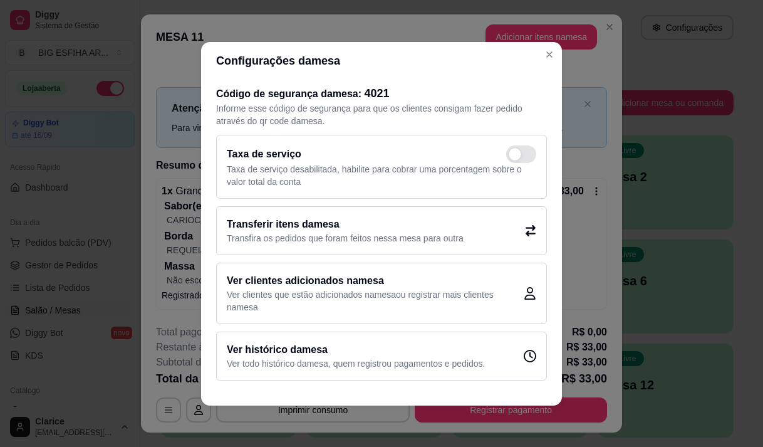
click at [526, 223] on div "Transferir itens da mesa Transfira os pedidos que foram feitos nessa mesa para …" at bounding box center [381, 230] width 331 height 49
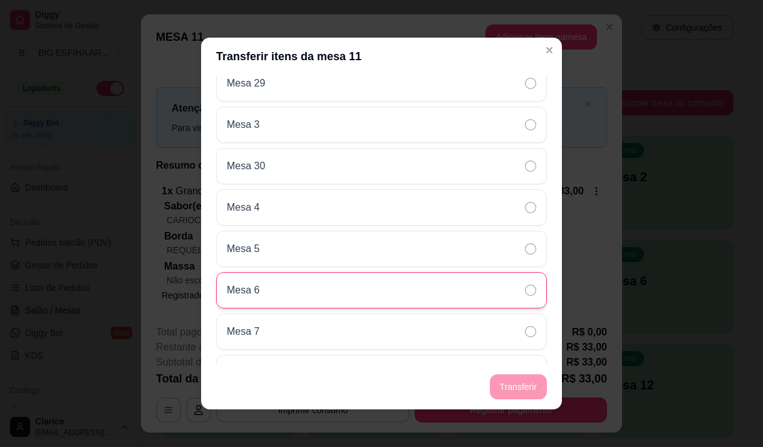
scroll to position [940, 0]
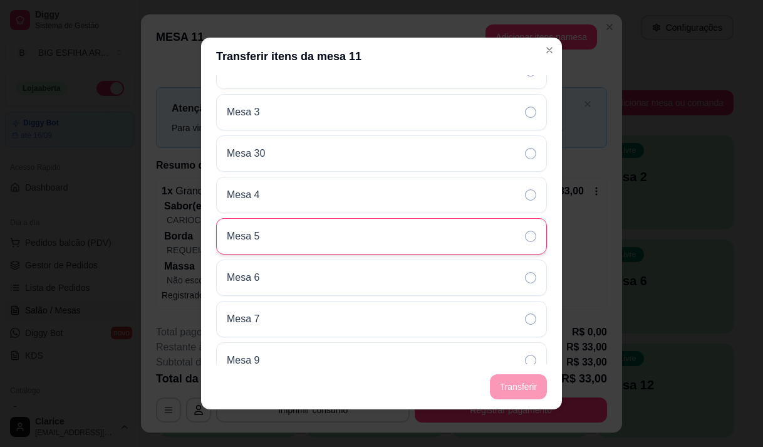
click at [328, 241] on div "Mesa 5" at bounding box center [381, 236] width 331 height 36
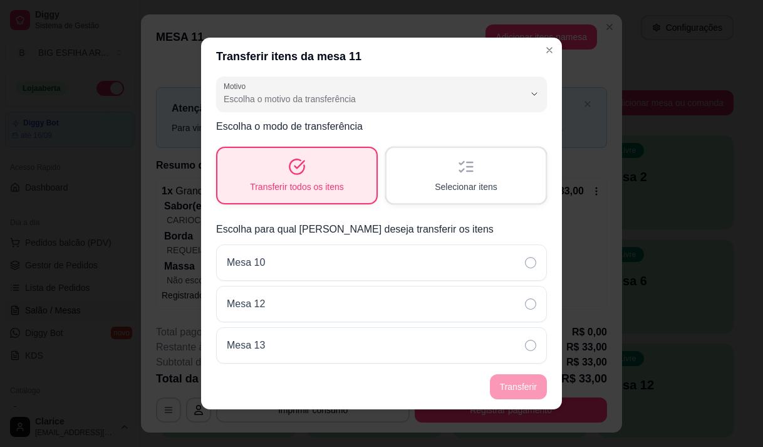
scroll to position [0, 0]
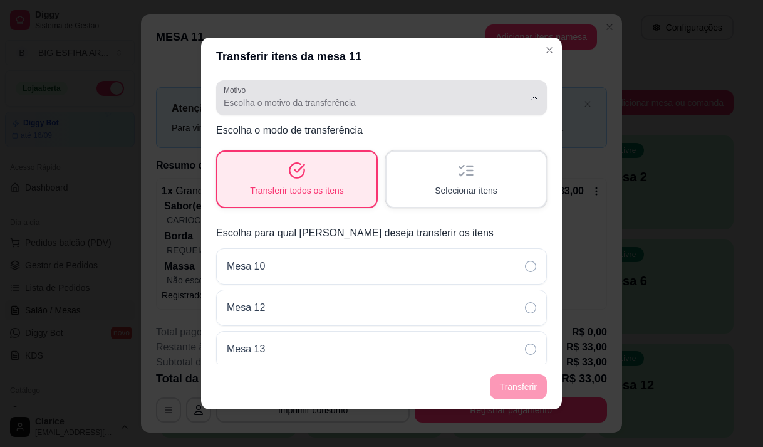
click at [371, 100] on span "Escolha o motivo da transferência" at bounding box center [374, 102] width 301 height 13
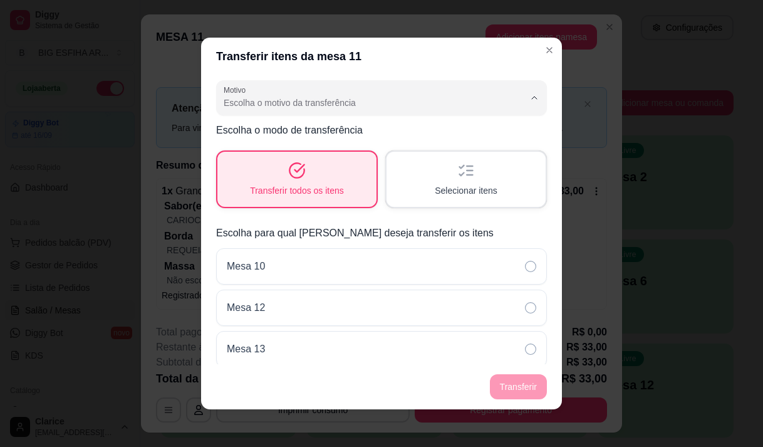
click at [317, 163] on li "Mudança de mesa" at bounding box center [371, 152] width 299 height 19
type input "TABLE_TRANSFER"
select select "TABLE_TRANSFER"
click at [514, 385] on button "Transferir" at bounding box center [518, 386] width 57 height 25
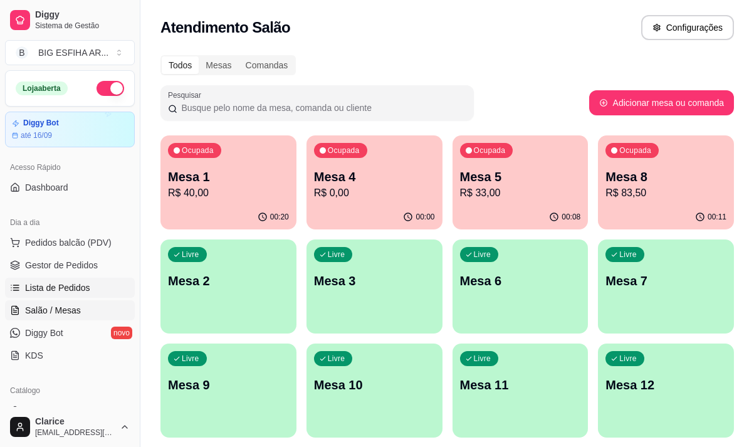
click at [63, 286] on span "Lista de Pedidos" at bounding box center [57, 287] width 65 height 13
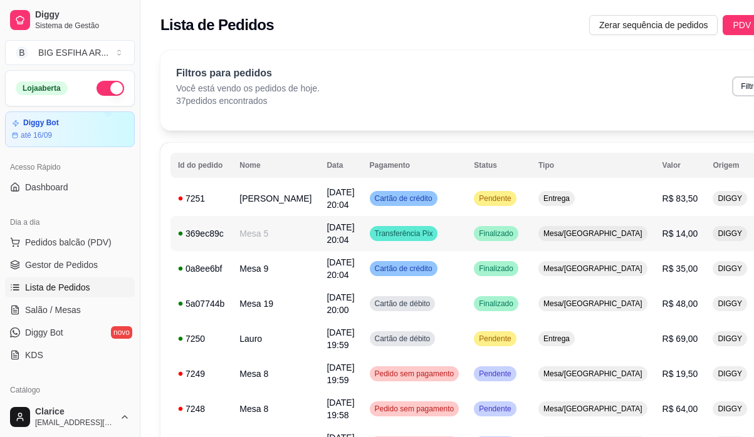
click at [541, 235] on span "Mesa/[GEOGRAPHIC_DATA]" at bounding box center [593, 234] width 104 height 10
click at [328, 196] on td "[DATE] 20:04" at bounding box center [340, 198] width 43 height 35
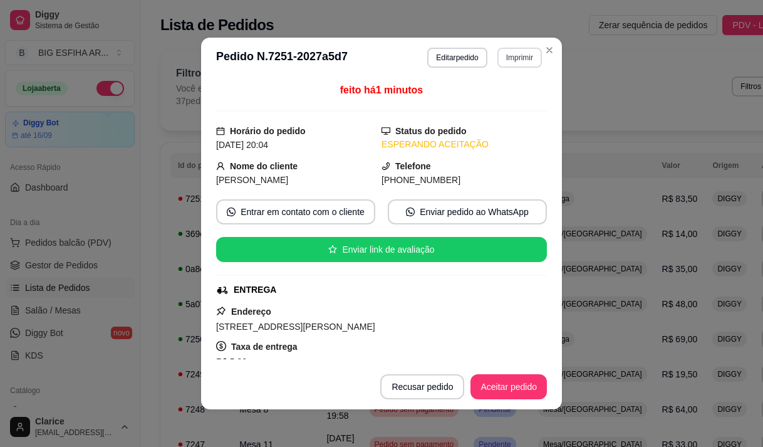
click at [506, 65] on button "Imprimir" at bounding box center [519, 58] width 44 height 20
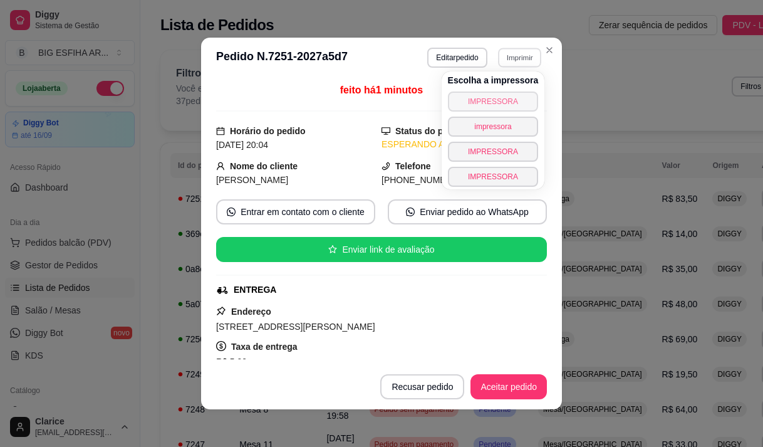
click at [497, 103] on button "IMPRESSORA" at bounding box center [493, 101] width 91 height 20
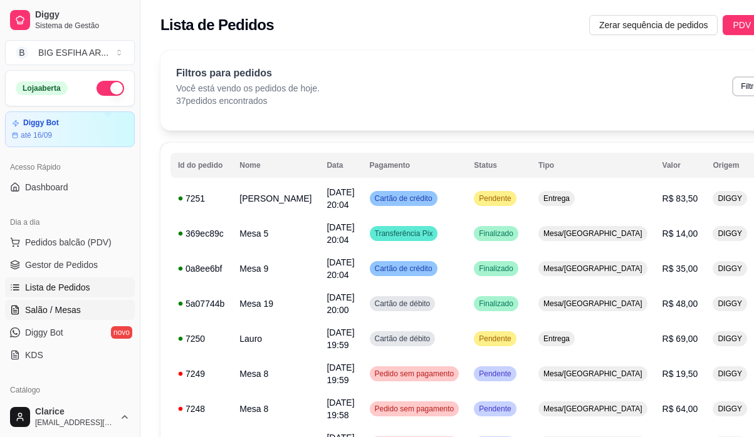
click at [56, 309] on span "Salão / Mesas" at bounding box center [53, 310] width 56 height 13
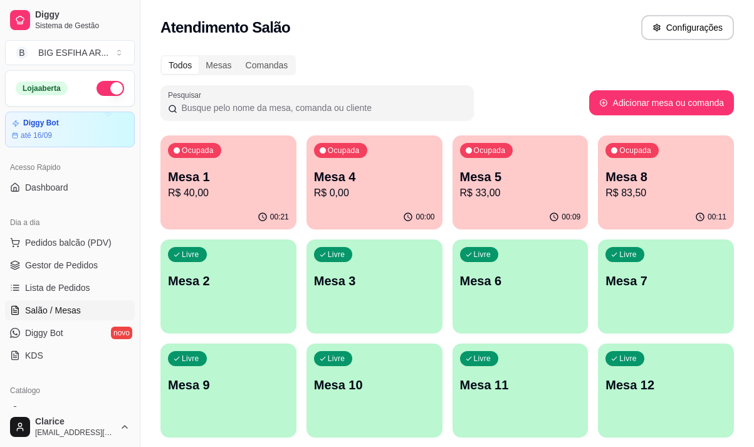
click at [662, 296] on div "Livre Mesa 7" at bounding box center [666, 278] width 136 height 79
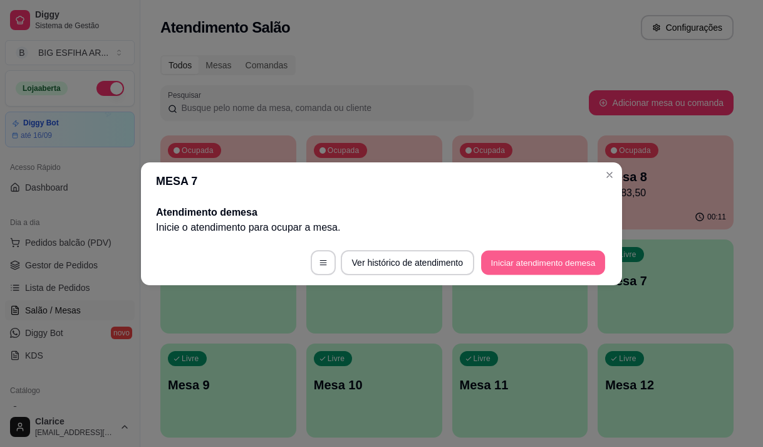
click at [579, 270] on button "Iniciar atendimento de mesa" at bounding box center [543, 262] width 124 height 24
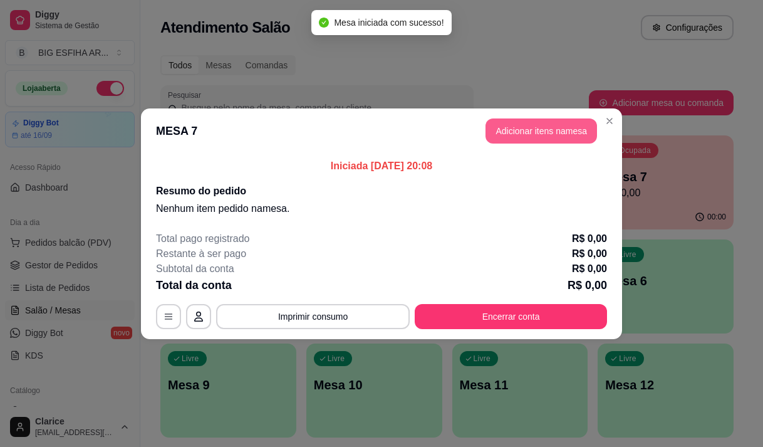
click at [518, 133] on button "Adicionar itens na mesa" at bounding box center [541, 130] width 112 height 25
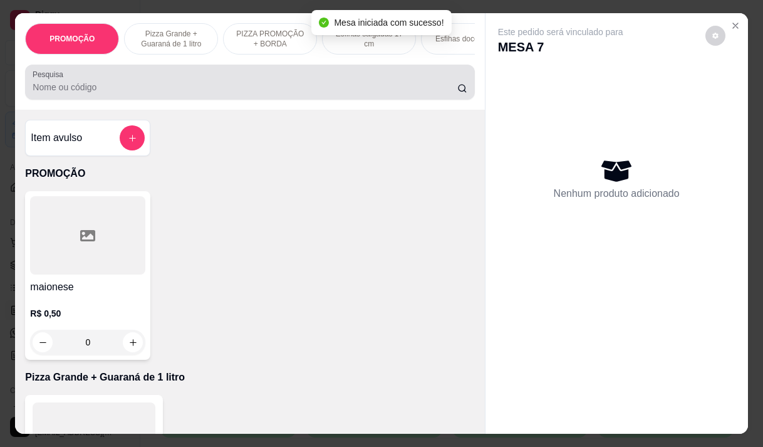
click at [329, 93] on input "Pesquisa" at bounding box center [245, 87] width 425 height 13
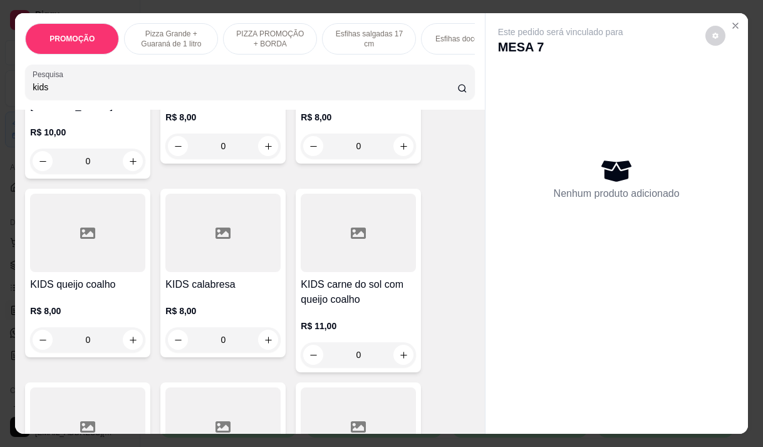
scroll to position [251, 0]
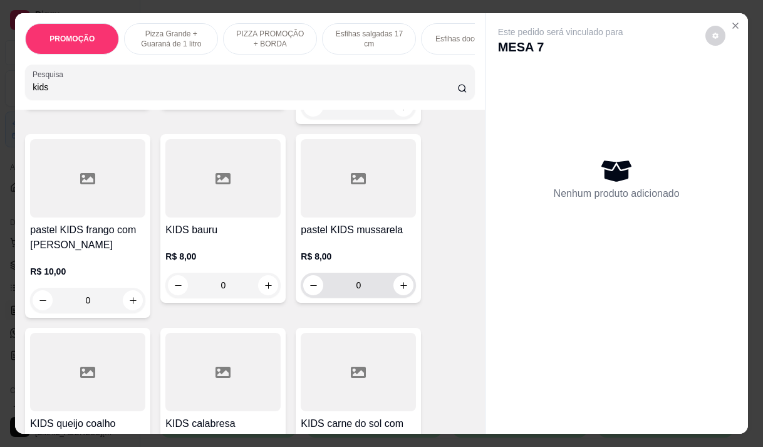
type input "kids"
click at [398, 295] on button "increase-product-quantity" at bounding box center [403, 285] width 20 height 20
type input "1"
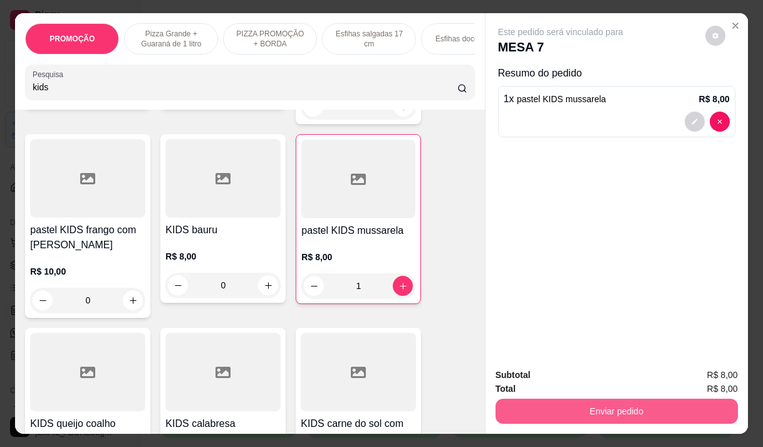
click at [566, 406] on button "Enviar pedido" at bounding box center [617, 410] width 242 height 25
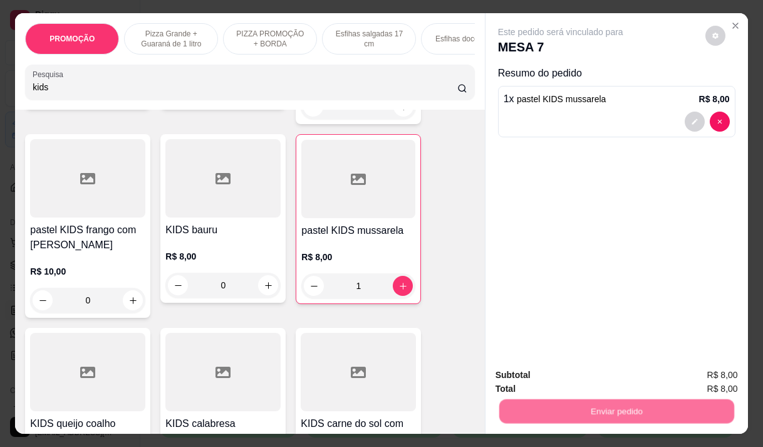
click at [559, 382] on button "Não registrar e enviar pedido" at bounding box center [575, 374] width 127 height 23
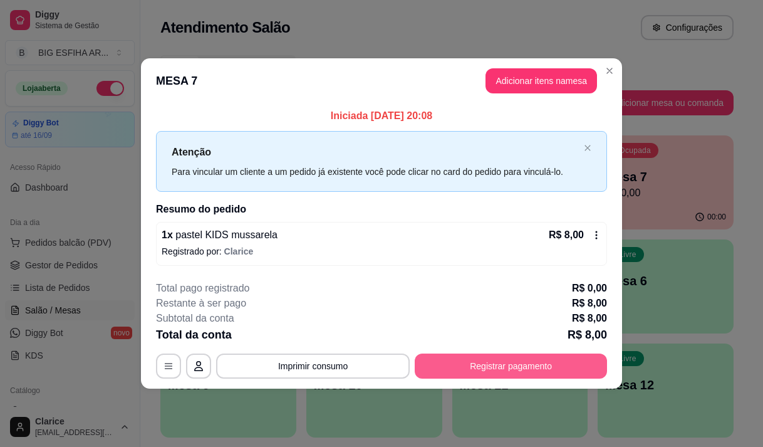
click at [499, 355] on button "Registrar pagamento" at bounding box center [511, 365] width 192 height 25
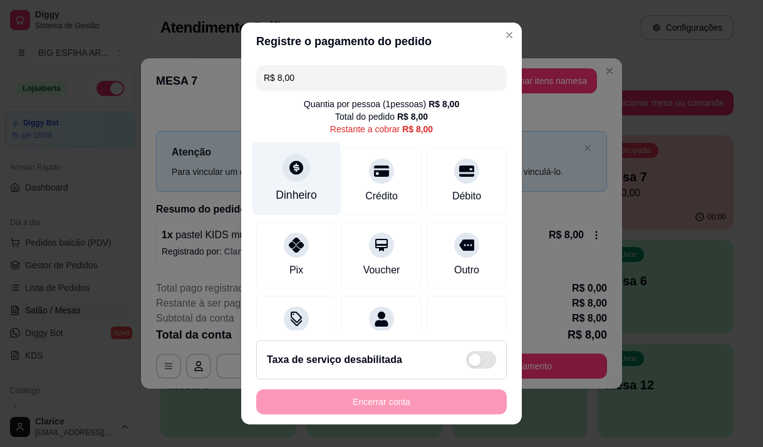
click at [291, 195] on div "Dinheiro" at bounding box center [296, 195] width 41 height 16
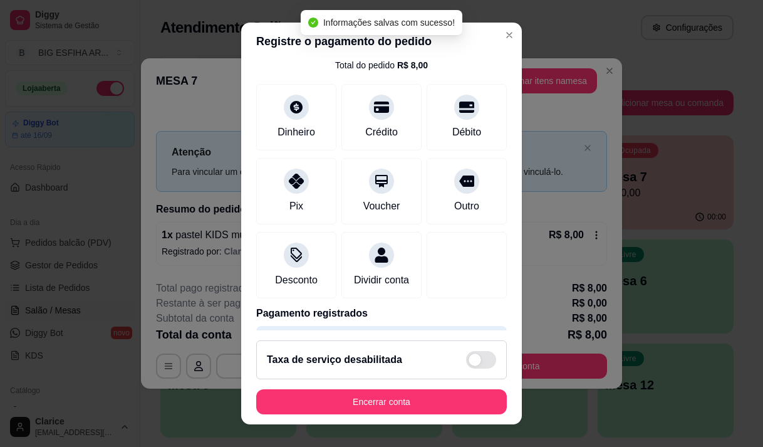
type input "R$ 0,00"
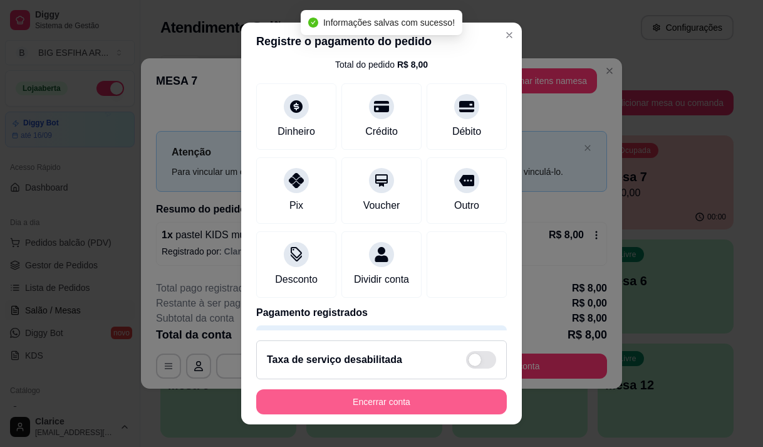
click at [442, 397] on button "Encerrar conta" at bounding box center [381, 401] width 251 height 25
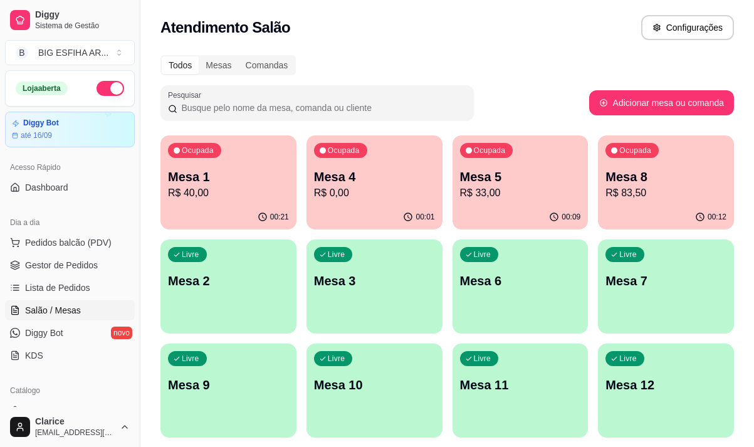
click at [400, 197] on p "R$ 0,00" at bounding box center [374, 192] width 121 height 15
click at [378, 186] on p "R$ 0,00" at bounding box center [374, 192] width 117 height 14
click at [504, 171] on p "Mesa 5" at bounding box center [519, 177] width 117 height 17
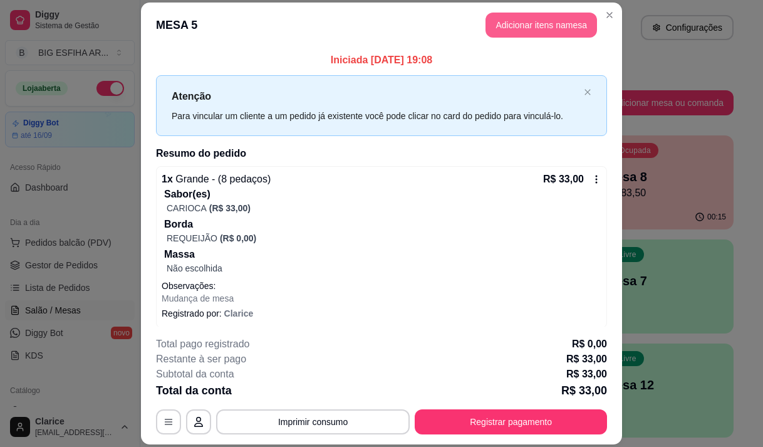
click at [551, 33] on button "Adicionar itens na mesa" at bounding box center [541, 25] width 112 height 25
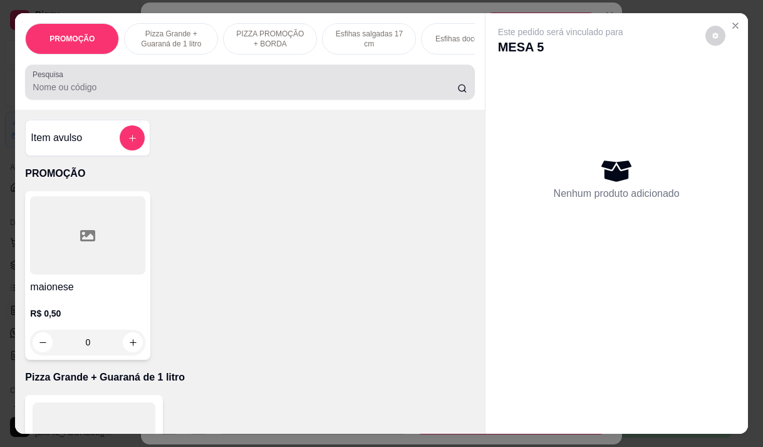
click at [272, 83] on div at bounding box center [250, 82] width 434 height 25
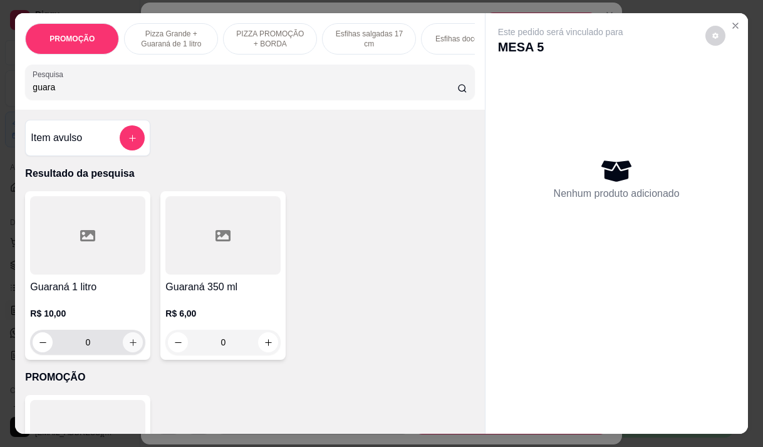
type input "guara"
click at [130, 346] on icon "increase-product-quantity" at bounding box center [133, 342] width 7 height 7
type input "1"
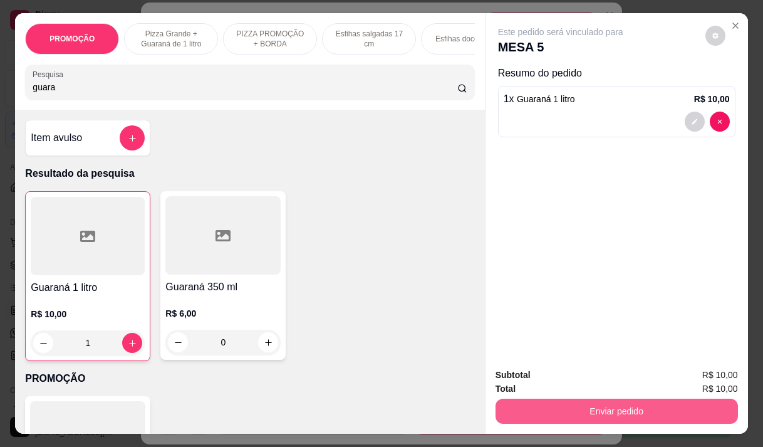
click at [656, 407] on button "Enviar pedido" at bounding box center [617, 410] width 242 height 25
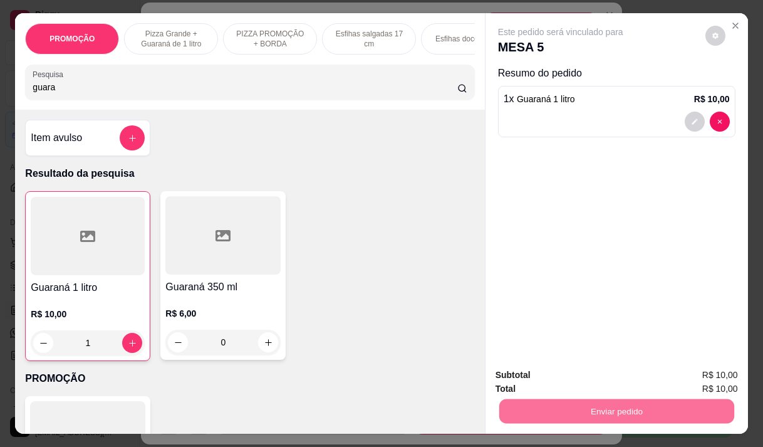
click at [611, 370] on button "Não registrar e enviar pedido" at bounding box center [575, 374] width 127 height 23
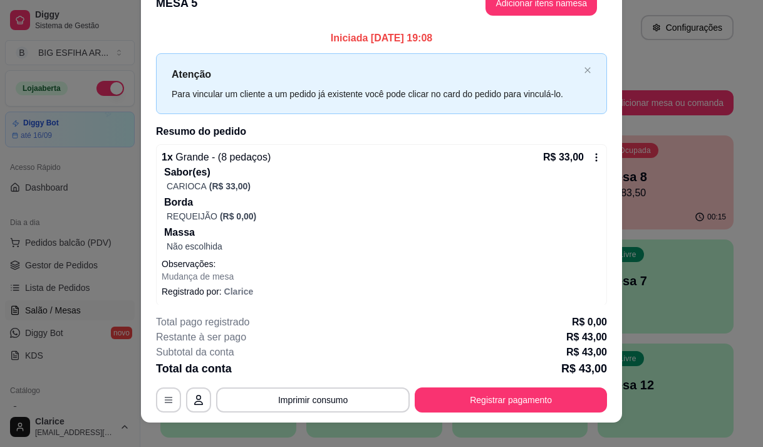
scroll to position [38, 0]
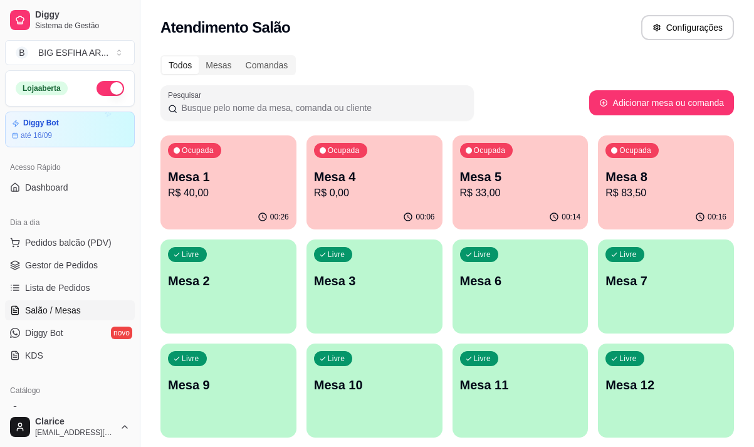
click at [519, 174] on p "Mesa 5" at bounding box center [520, 177] width 121 height 18
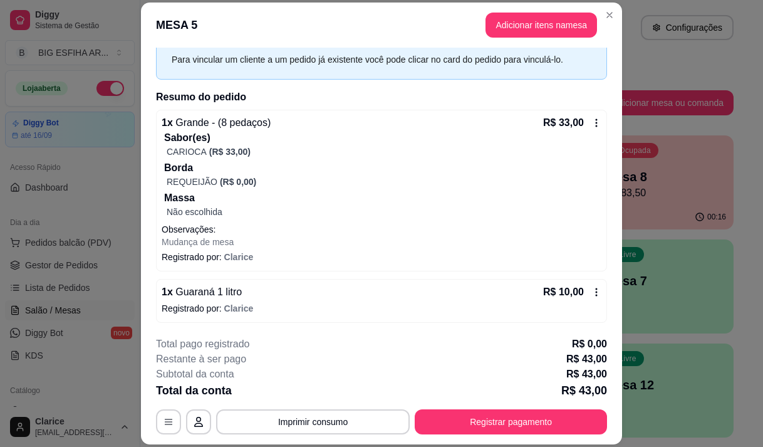
scroll to position [57, 0]
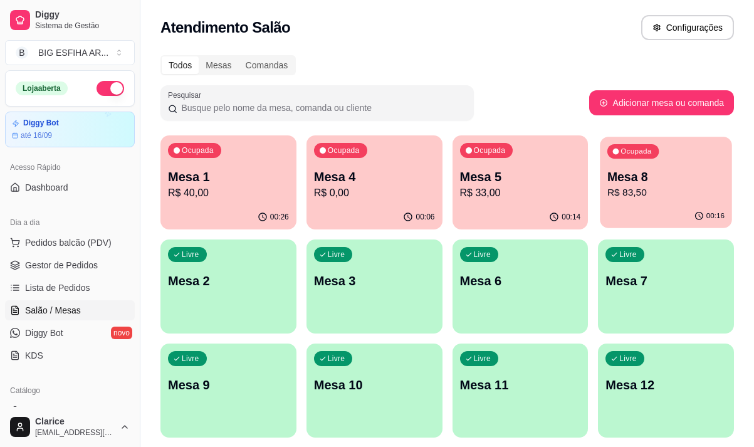
click at [662, 189] on p "R$ 83,50" at bounding box center [665, 192] width 117 height 14
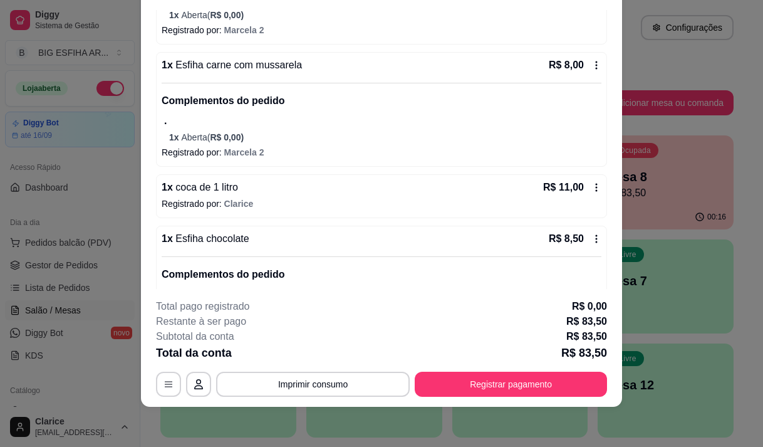
scroll to position [303, 0]
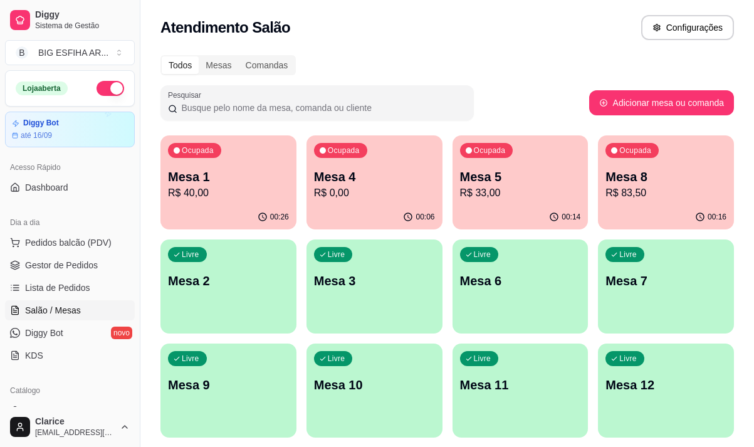
click at [343, 206] on div "00:06" at bounding box center [374, 217] width 136 height 24
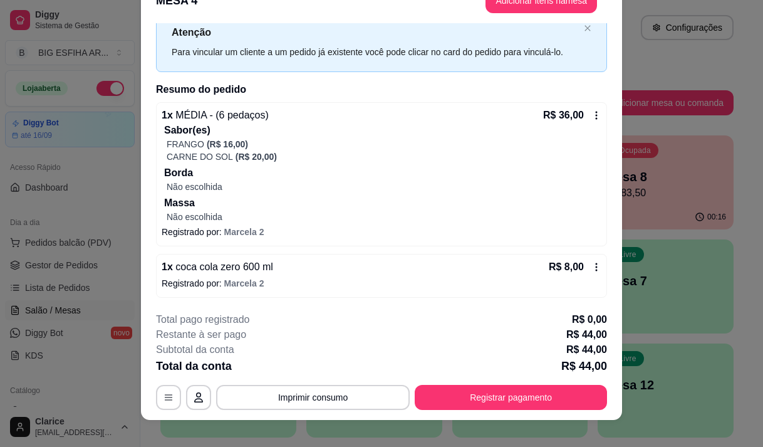
scroll to position [38, 0]
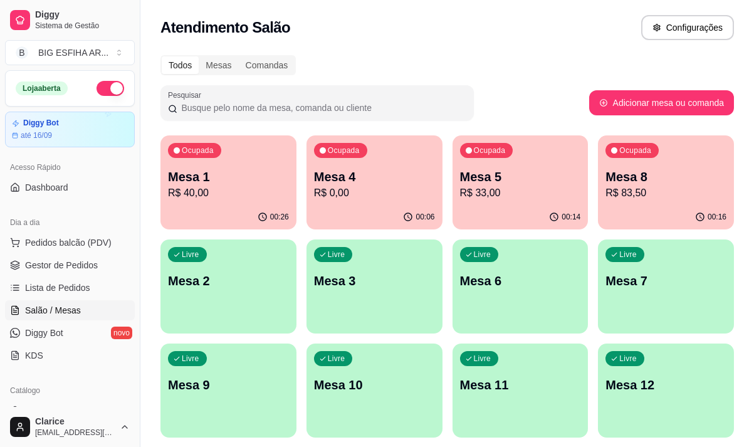
click at [191, 175] on p "Mesa 1" at bounding box center [228, 177] width 121 height 18
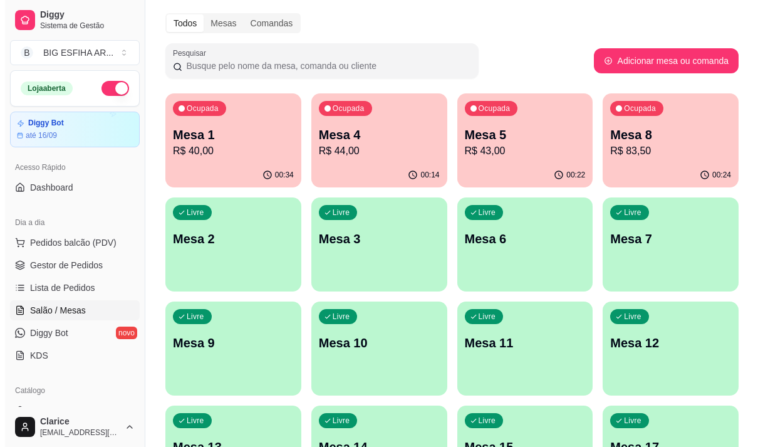
scroll to position [63, 0]
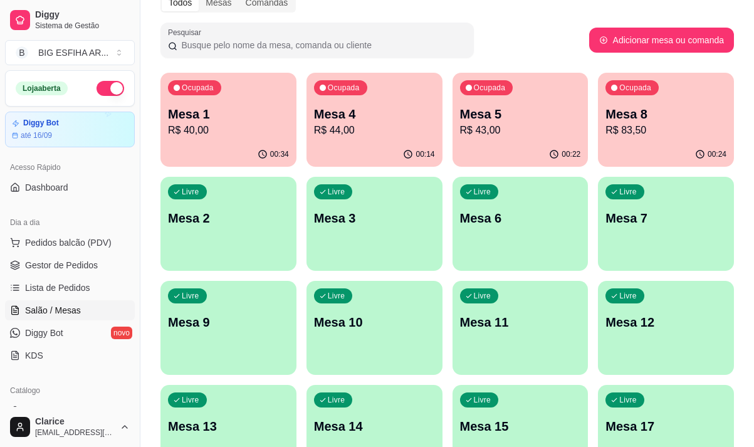
click at [626, 334] on div "Livre Mesa 12" at bounding box center [666, 320] width 136 height 79
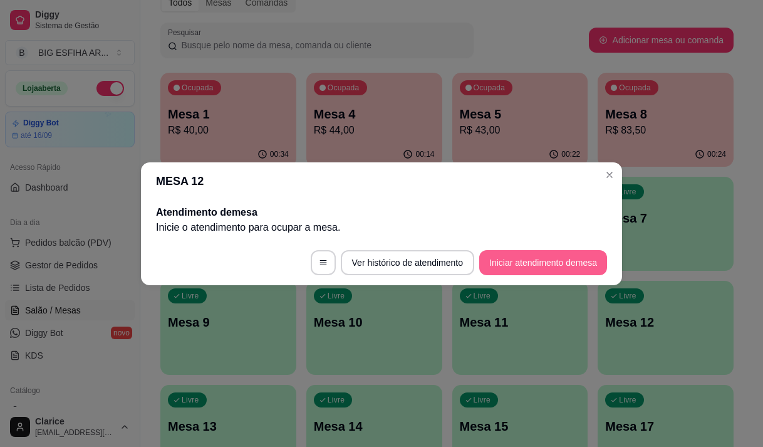
click at [515, 262] on button "Iniciar atendimento de mesa" at bounding box center [543, 262] width 128 height 25
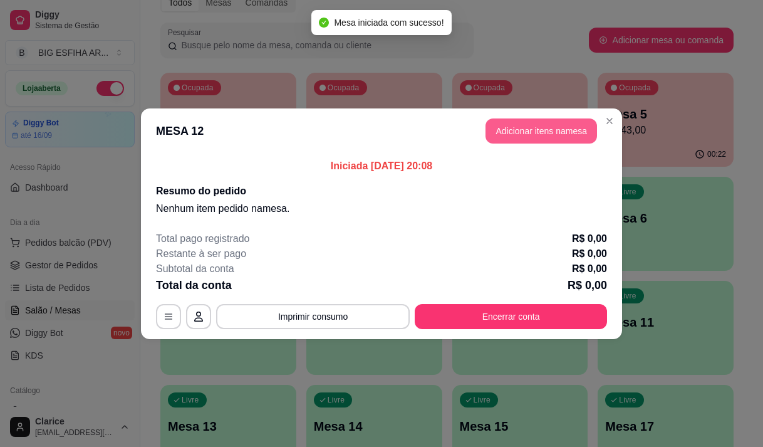
click at [559, 142] on button "Adicionar itens na mesa" at bounding box center [541, 130] width 112 height 25
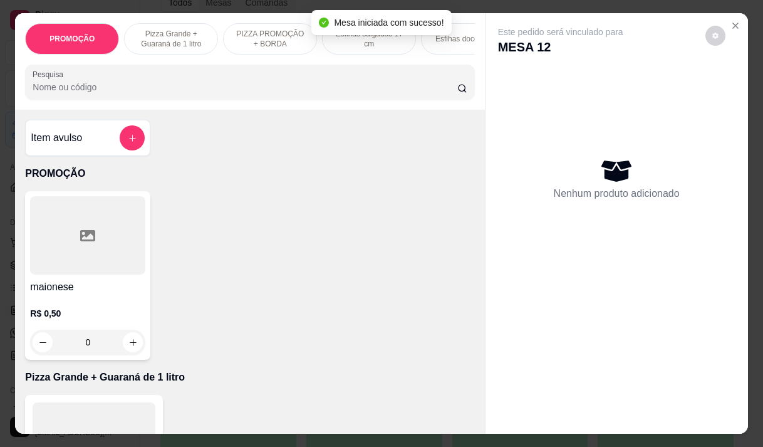
click at [306, 93] on input "Pesquisa" at bounding box center [245, 87] width 425 height 13
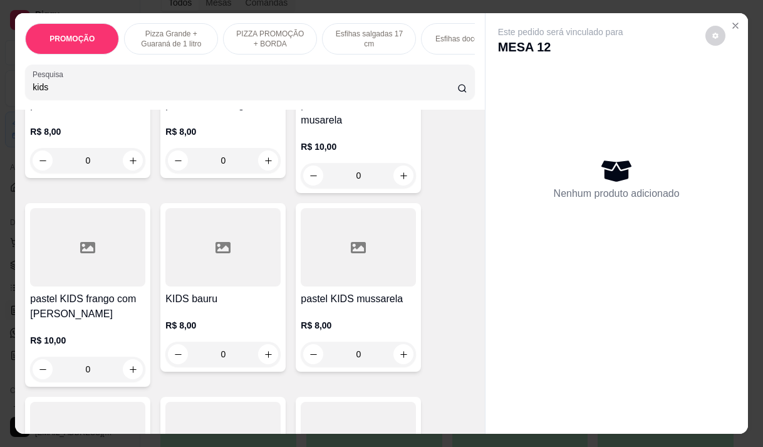
scroll to position [188, 0]
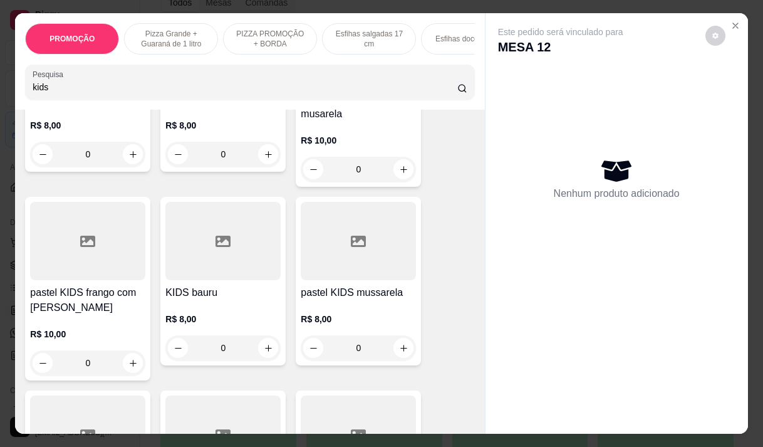
type input "kids"
click at [92, 327] on div "R$ 10,00 0" at bounding box center [87, 345] width 115 height 60
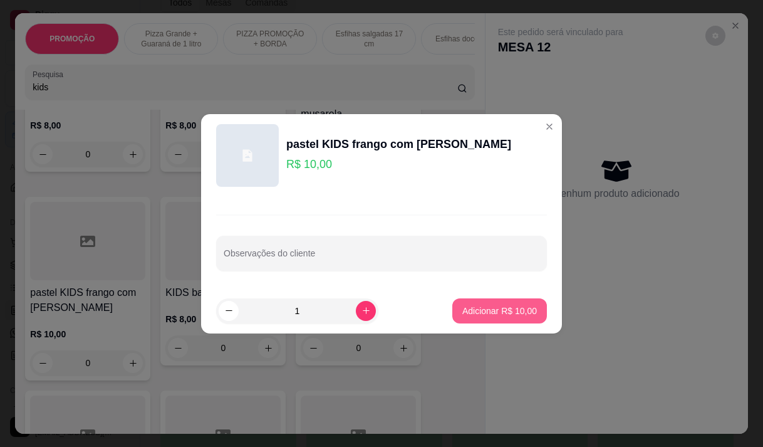
click at [465, 304] on p "Adicionar R$ 10,00" at bounding box center [499, 310] width 75 height 13
type input "1"
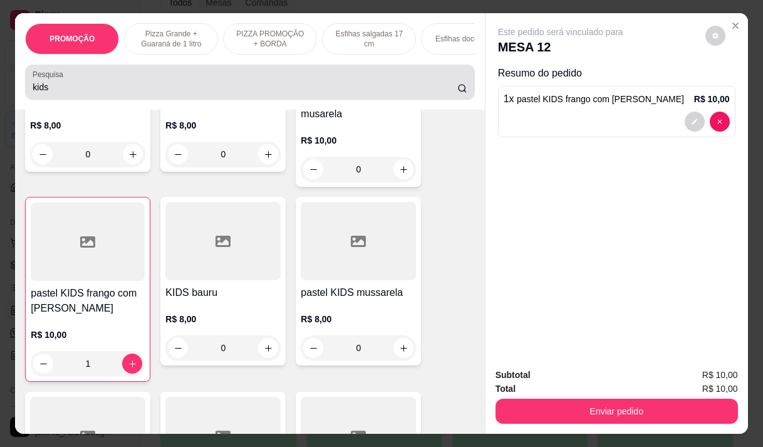
click at [141, 76] on div "kids" at bounding box center [250, 82] width 434 height 25
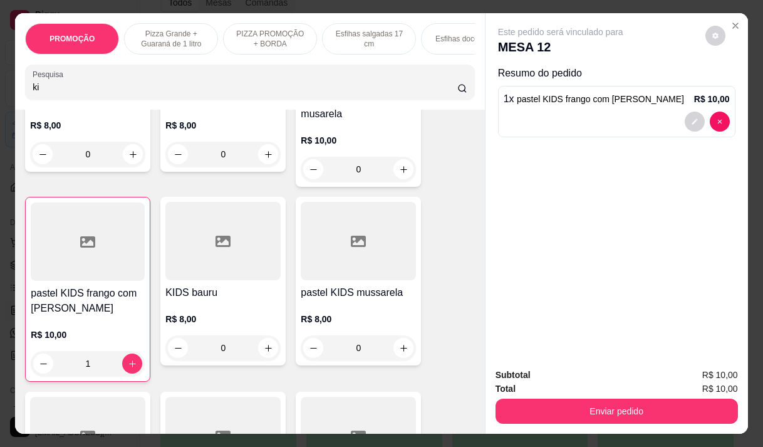
type input "k"
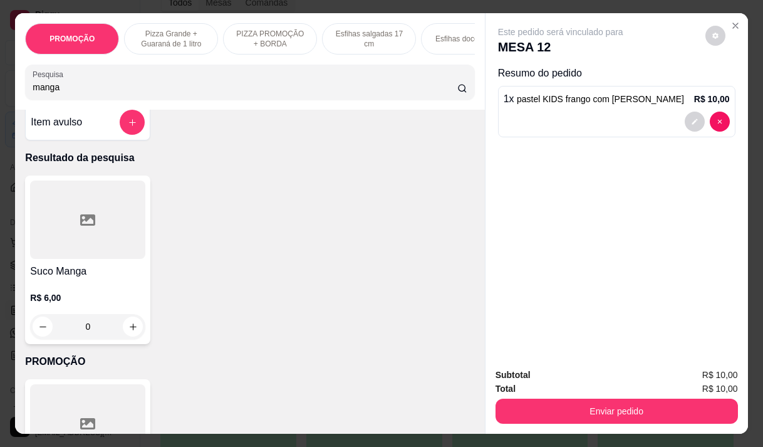
scroll to position [0, 0]
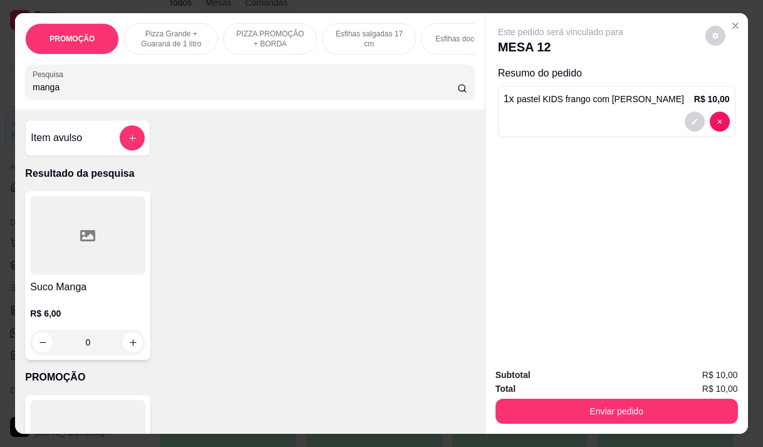
type input "manga"
click at [53, 299] on div "R$ 6,00 0" at bounding box center [87, 324] width 115 height 60
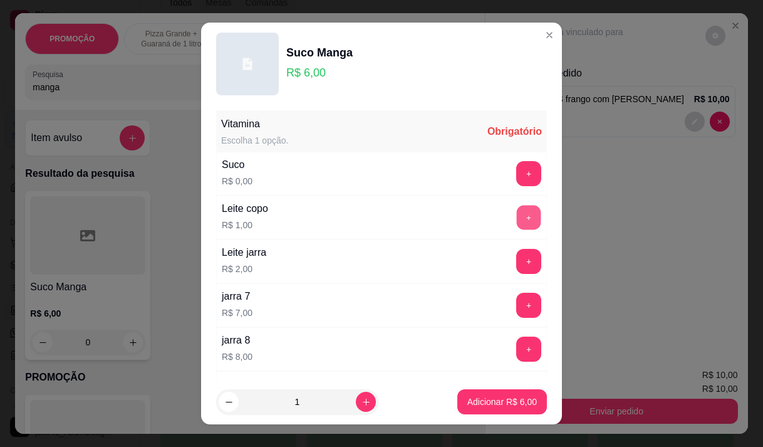
click at [517, 209] on button "+" at bounding box center [529, 217] width 24 height 24
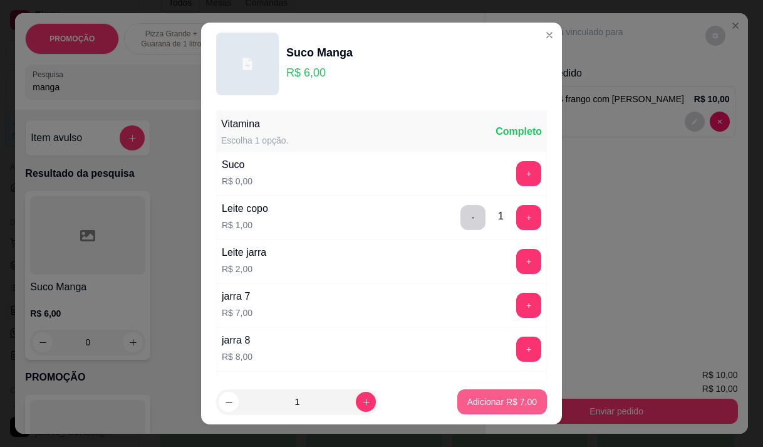
click at [495, 398] on p "Adicionar R$ 7,00" at bounding box center [502, 401] width 70 height 13
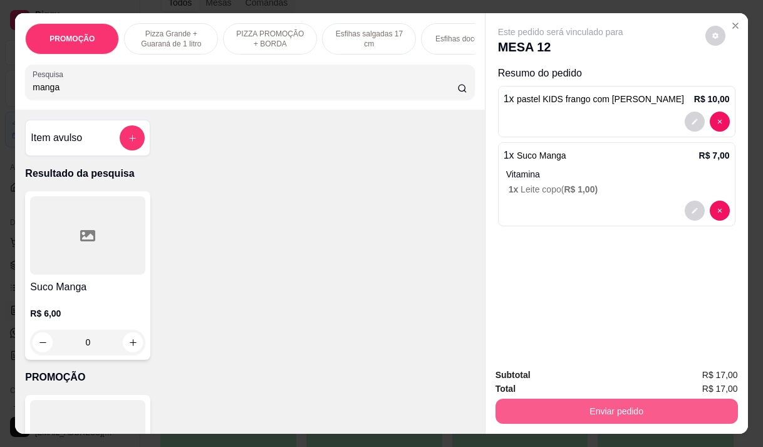
click at [619, 403] on button "Enviar pedido" at bounding box center [617, 410] width 242 height 25
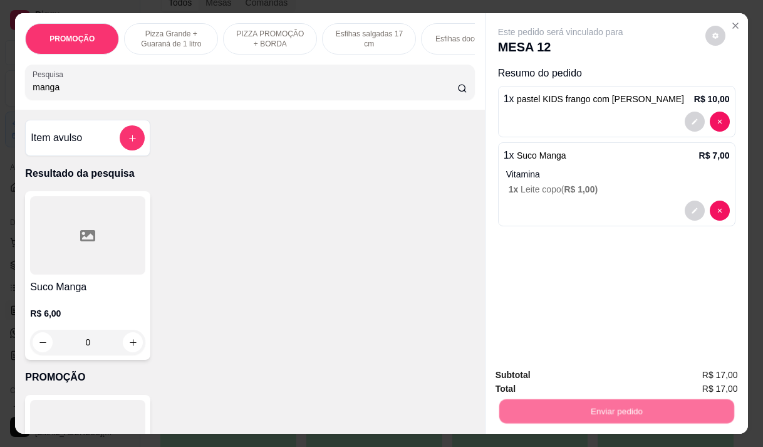
click at [531, 371] on button "Não registrar e enviar pedido" at bounding box center [575, 375] width 130 height 24
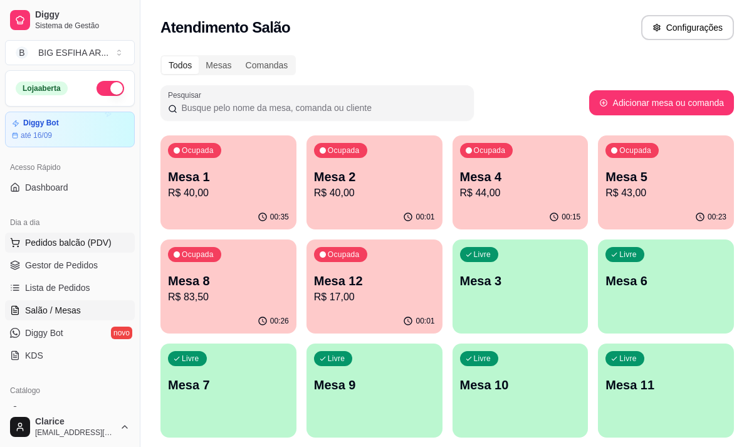
click at [64, 244] on span "Pedidos balcão (PDV)" at bounding box center [68, 242] width 86 height 13
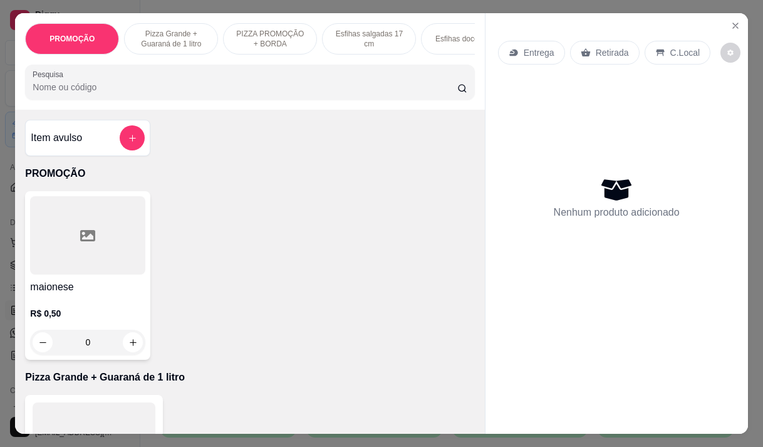
click at [534, 48] on p "Entrega" at bounding box center [539, 52] width 31 height 13
click at [408, 96] on div "Busque pelo cliente" at bounding box center [381, 81] width 254 height 36
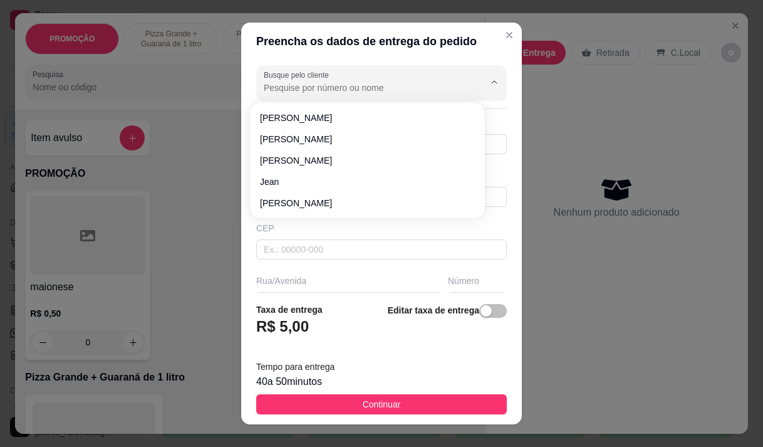
click at [407, 93] on input "Busque pelo cliente" at bounding box center [364, 87] width 200 height 13
click at [366, 87] on input "Busque pelo cliente" at bounding box center [364, 87] width 200 height 13
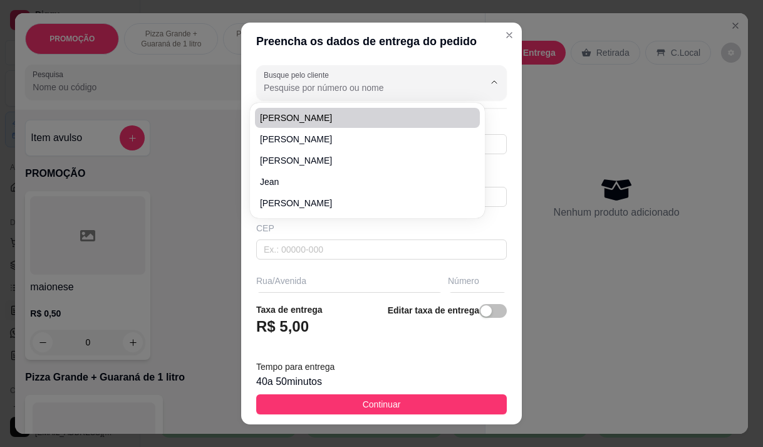
click at [314, 88] on input "Busque pelo cliente" at bounding box center [364, 87] width 200 height 13
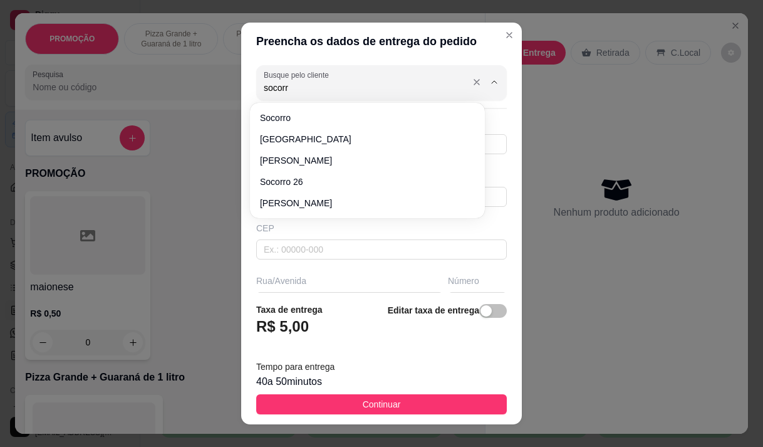
type input "socorro"
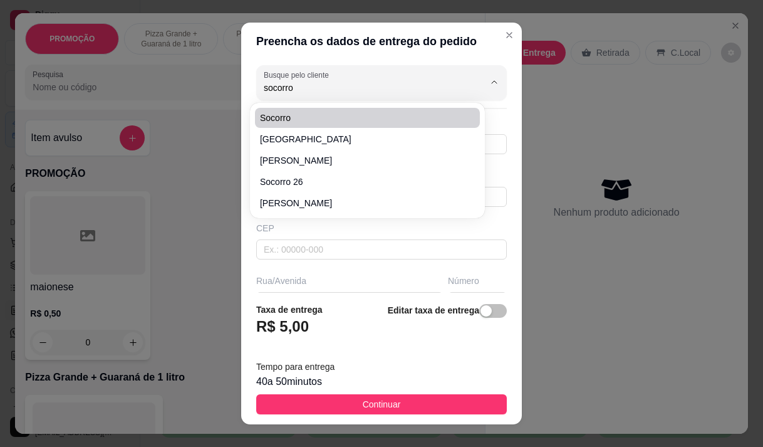
click at [315, 117] on span "socorro" at bounding box center [361, 118] width 202 height 13
type input "85996104661"
type input "socorro"
type input "[STREET_ADDRESS][PERSON_NAME]"
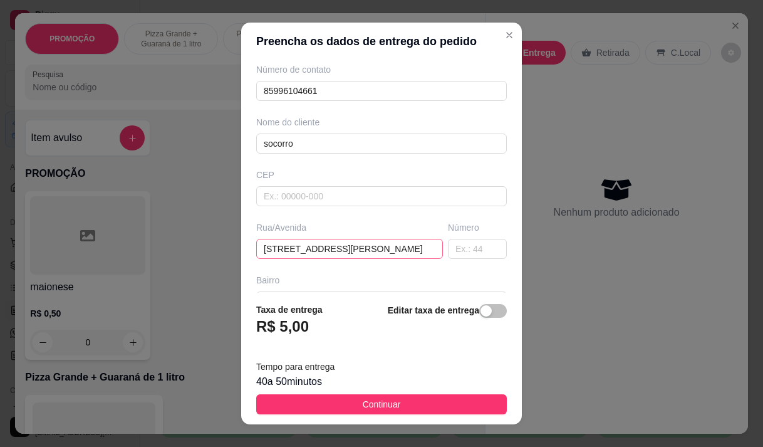
scroll to position [125, 0]
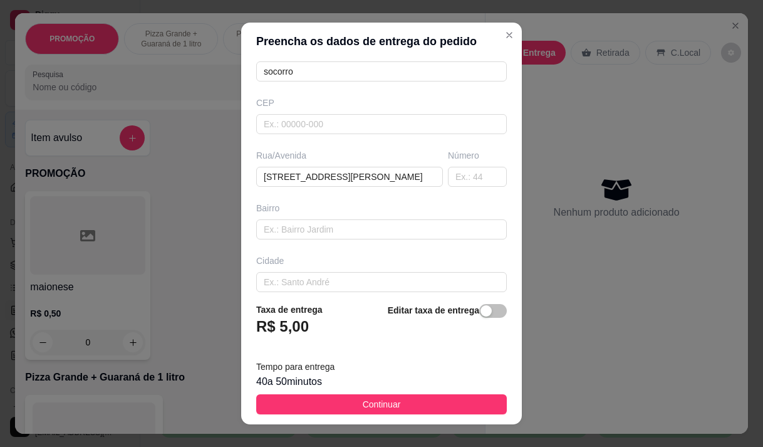
type input "socorro"
click at [504, 30] on icon "Close" at bounding box center [509, 35] width 10 height 10
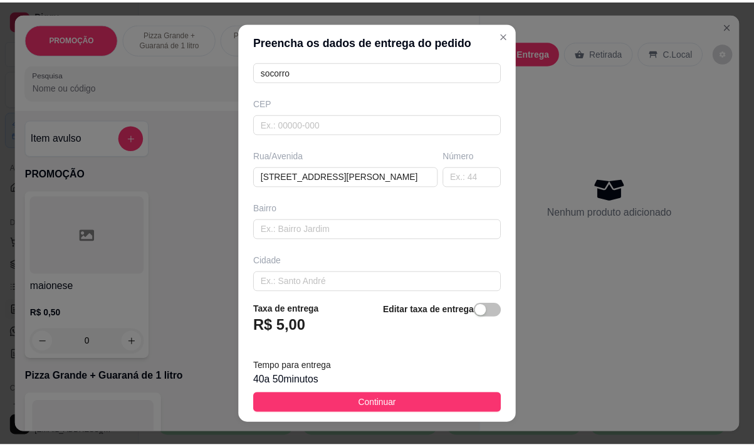
scroll to position [0, 0]
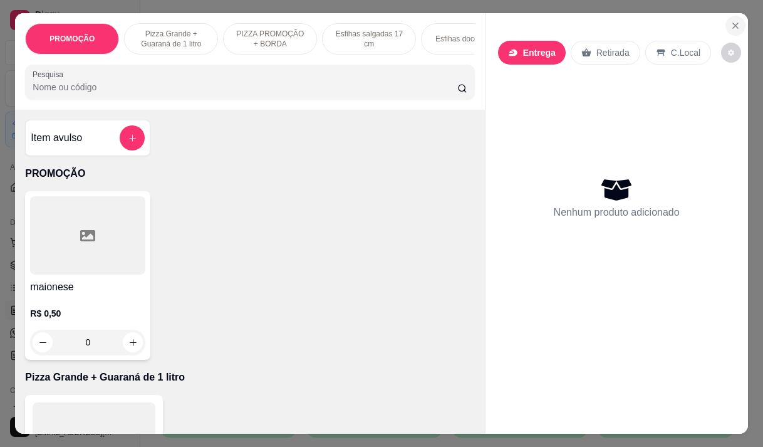
click at [731, 21] on icon "Close" at bounding box center [735, 26] width 10 height 10
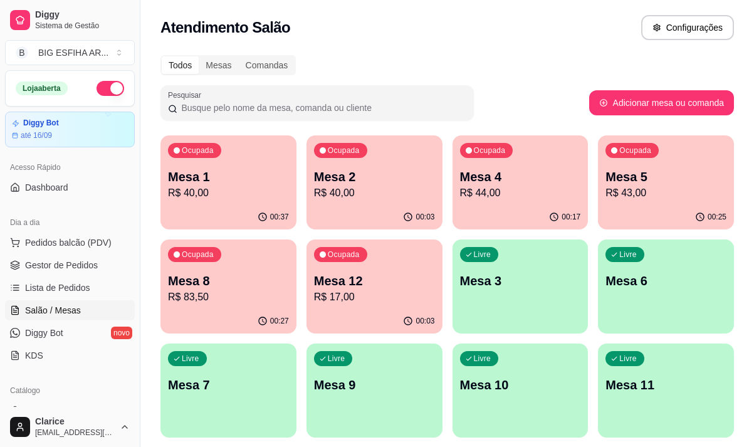
click at [539, 201] on div "Ocupada Mesa 4 R$ 44,00" at bounding box center [520, 170] width 136 height 70
click at [663, 194] on p "R$ 43,00" at bounding box center [665, 192] width 121 height 15
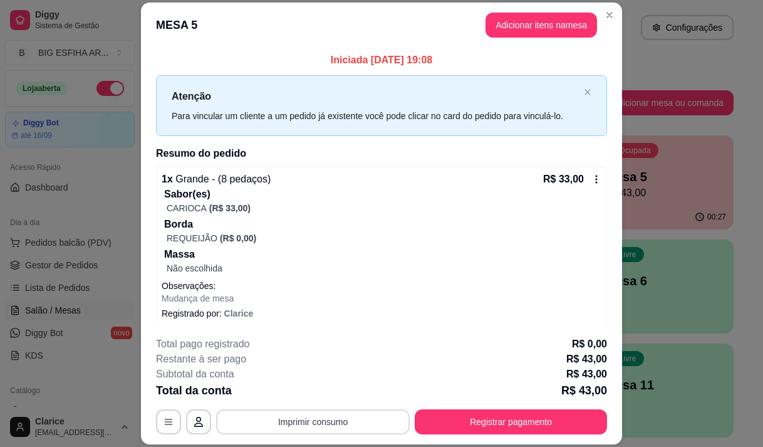
click at [311, 415] on button "Imprimir consumo" at bounding box center [313, 421] width 194 height 25
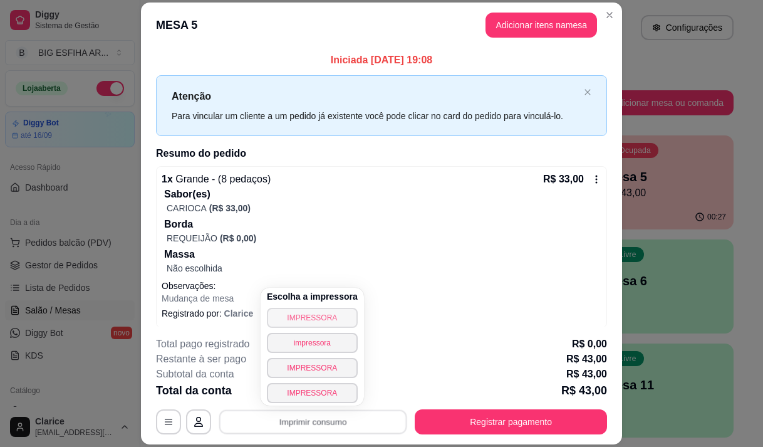
click at [308, 315] on button "IMPRESSORA" at bounding box center [312, 318] width 91 height 20
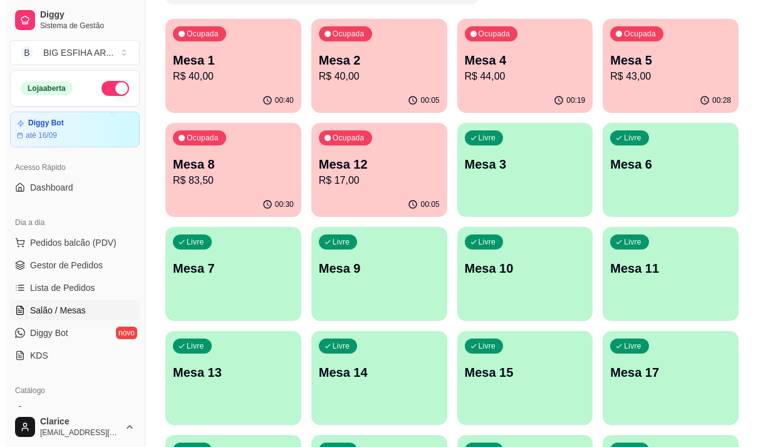
scroll to position [125, 0]
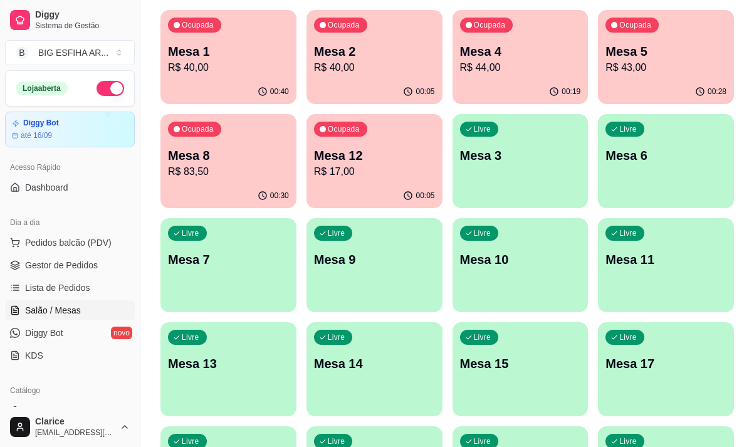
click at [650, 291] on div "Livre Mesa 11" at bounding box center [666, 257] width 136 height 79
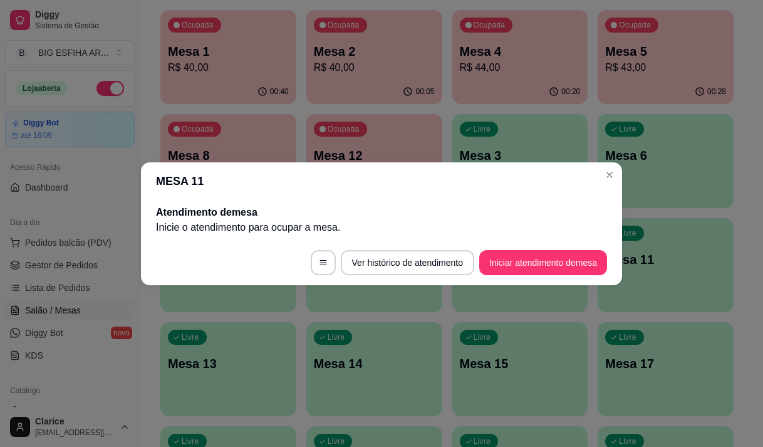
click at [554, 274] on footer "Ver histórico de atendimento Iniciar atendimento de mesa" at bounding box center [381, 262] width 481 height 45
click at [551, 270] on button "Iniciar atendimento de mesa" at bounding box center [543, 262] width 128 height 25
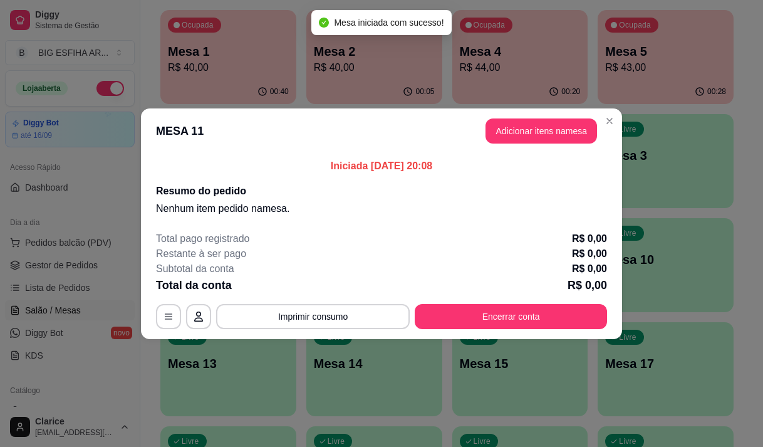
click at [555, 133] on button "Adicionar itens na mesa" at bounding box center [541, 130] width 112 height 25
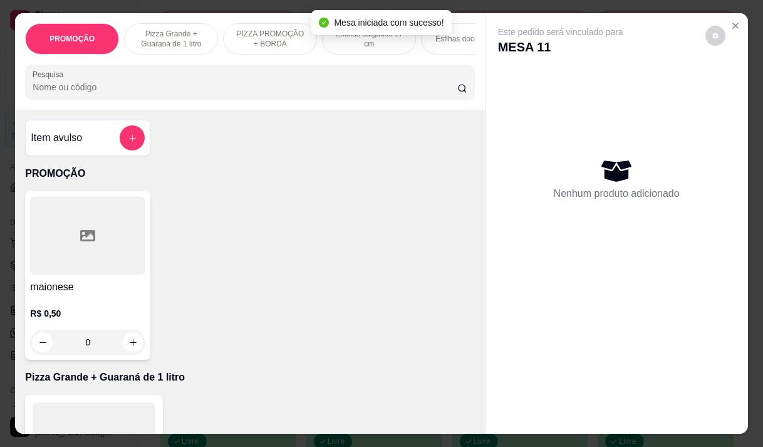
click at [289, 93] on input "Pesquisa" at bounding box center [245, 87] width 425 height 13
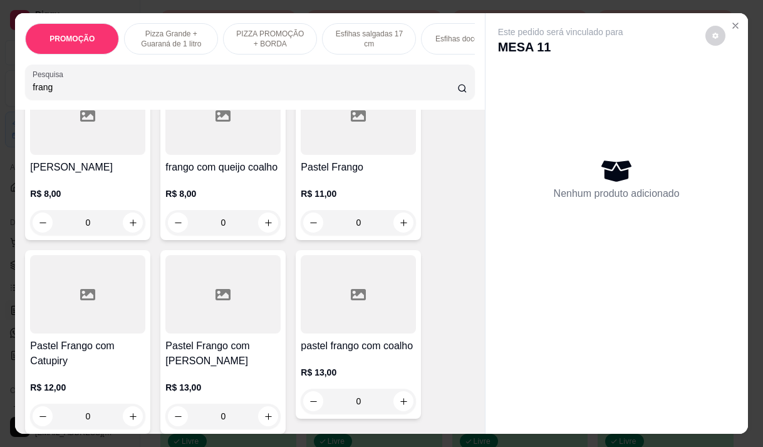
scroll to position [376, 0]
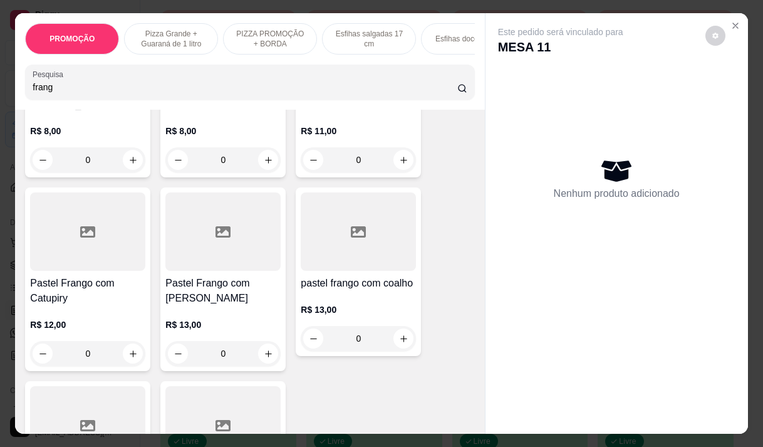
type input "frang"
click at [119, 341] on div "0" at bounding box center [87, 353] width 115 height 25
click at [487, 397] on p "Adicionar R$ 12,00" at bounding box center [499, 401] width 75 height 13
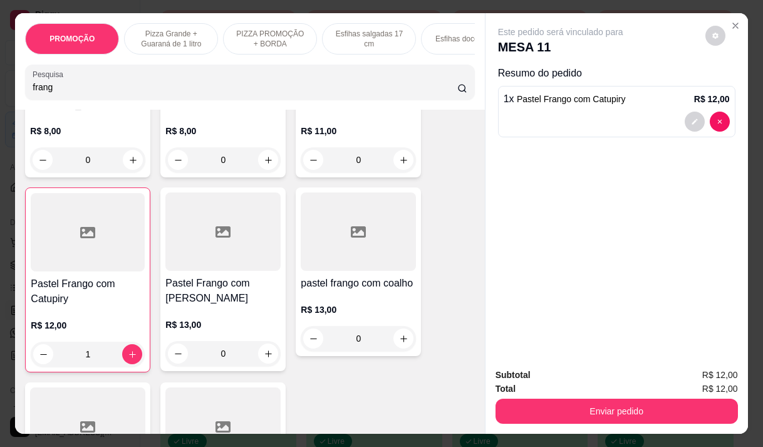
type input "1"
click at [77, 91] on input "frang" at bounding box center [245, 87] width 425 height 13
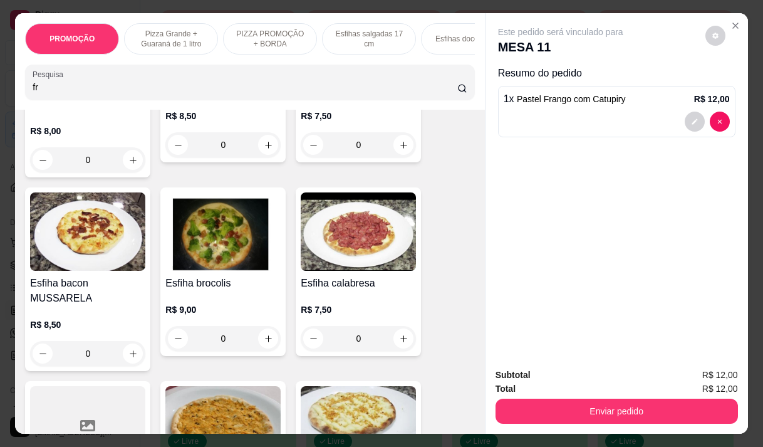
type input "f"
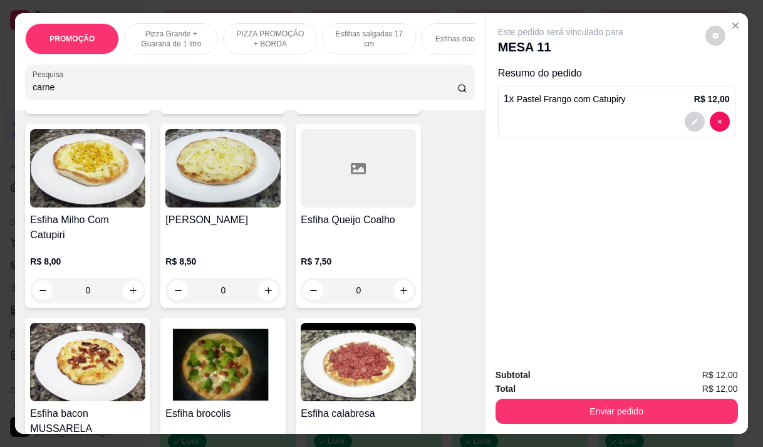
scroll to position [3989, 0]
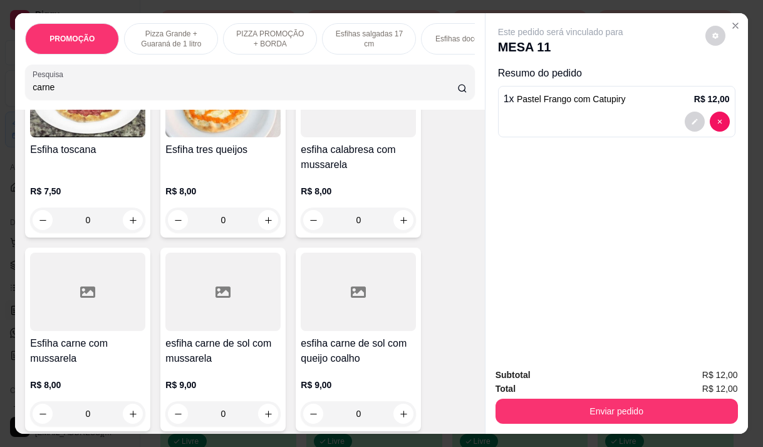
type input "carne"
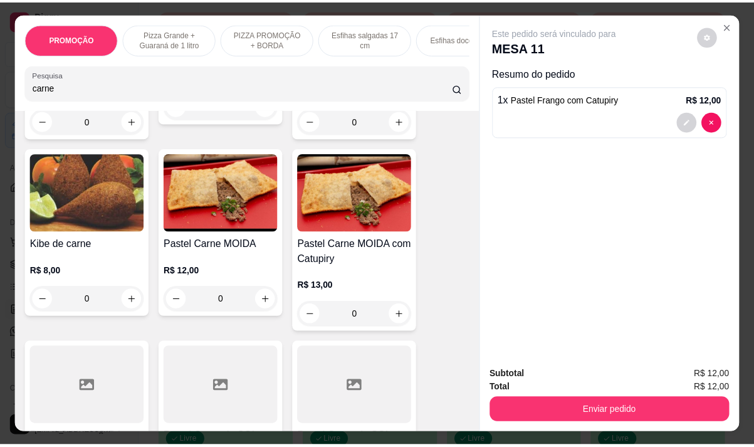
scroll to position [626, 0]
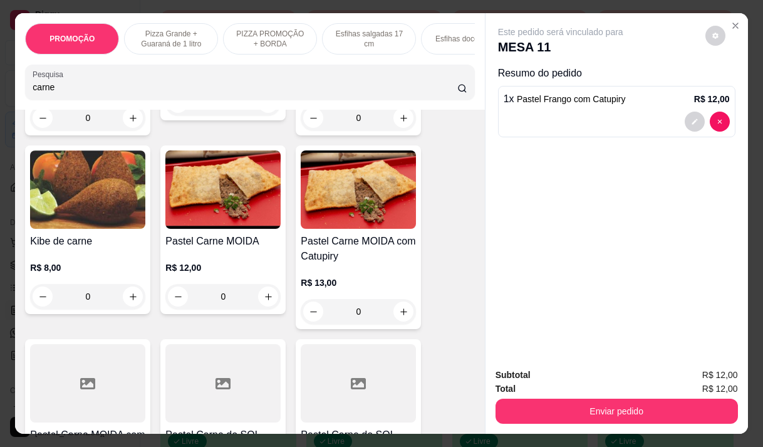
click at [238, 288] on div "R$ 12,00 0" at bounding box center [222, 285] width 115 height 48
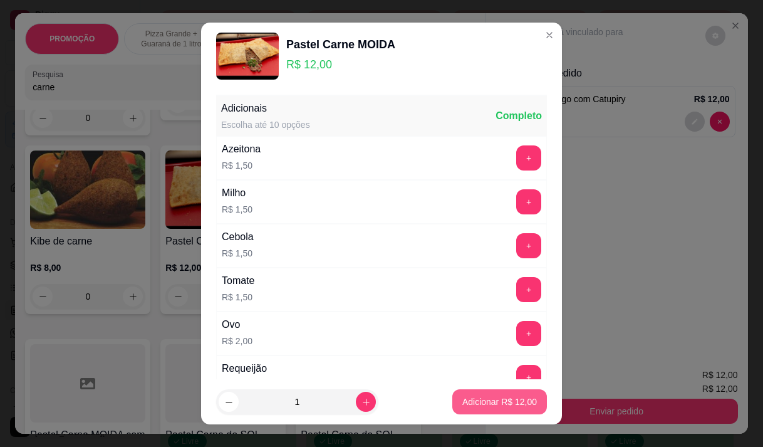
click at [495, 408] on button "Adicionar R$ 12,00" at bounding box center [499, 401] width 95 height 25
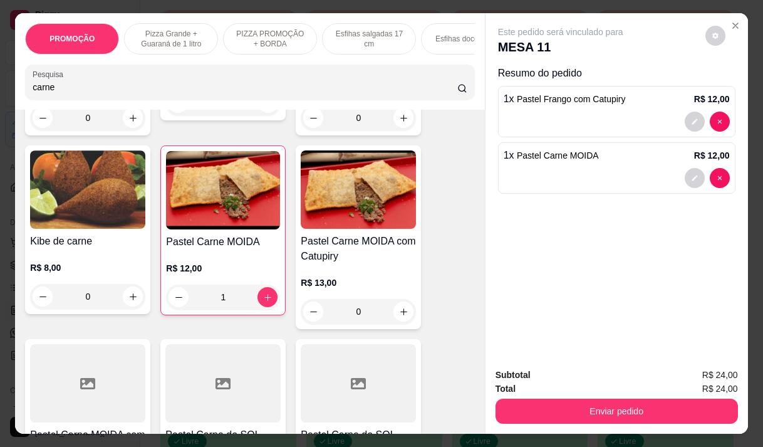
type input "1"
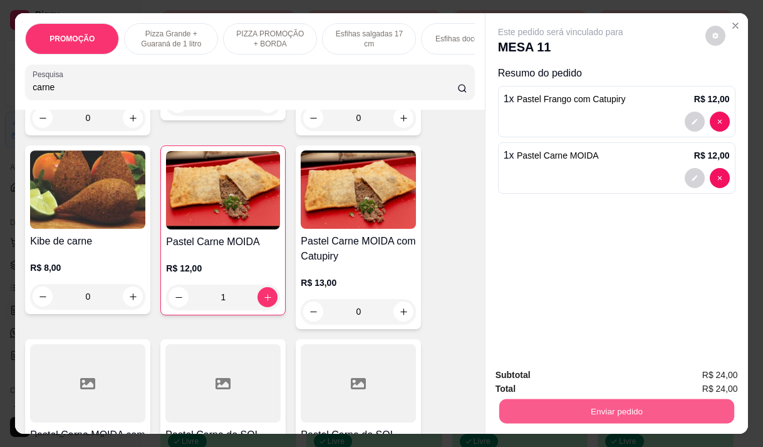
click at [603, 404] on button "Enviar pedido" at bounding box center [616, 410] width 235 height 24
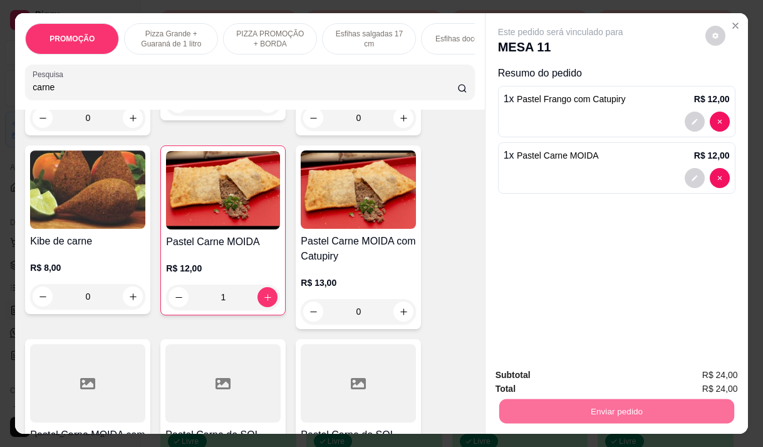
click at [598, 381] on button "Não registrar e enviar pedido" at bounding box center [575, 375] width 130 height 24
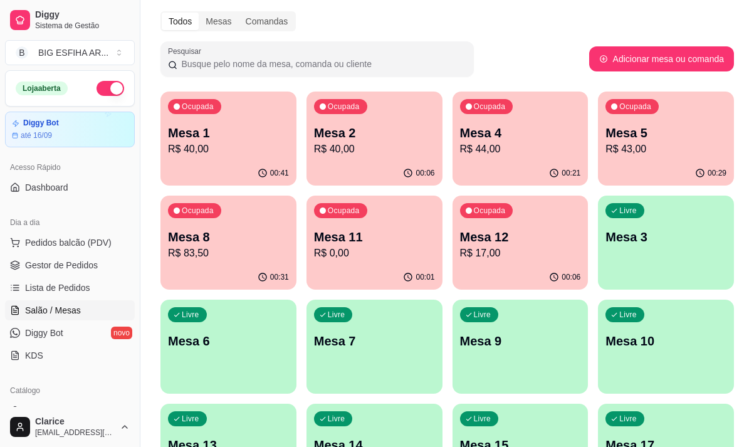
scroll to position [0, 0]
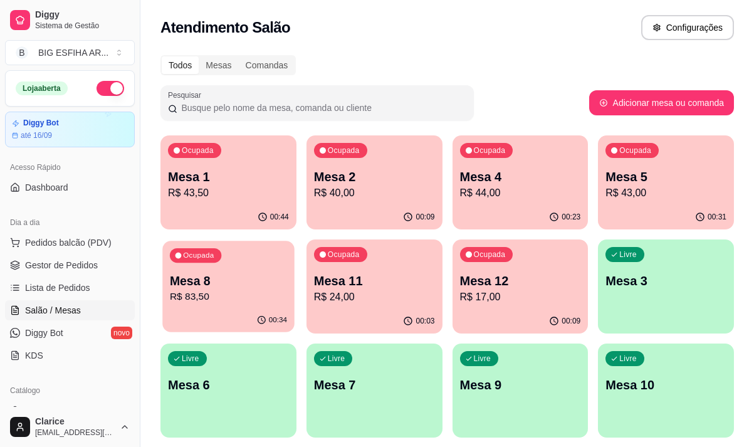
click at [215, 284] on p "Mesa 8" at bounding box center [228, 281] width 117 height 17
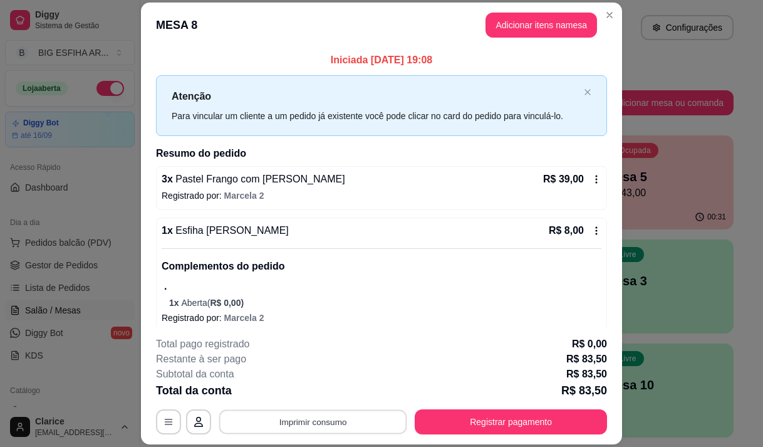
click at [361, 420] on button "Imprimir consumo" at bounding box center [313, 422] width 188 height 24
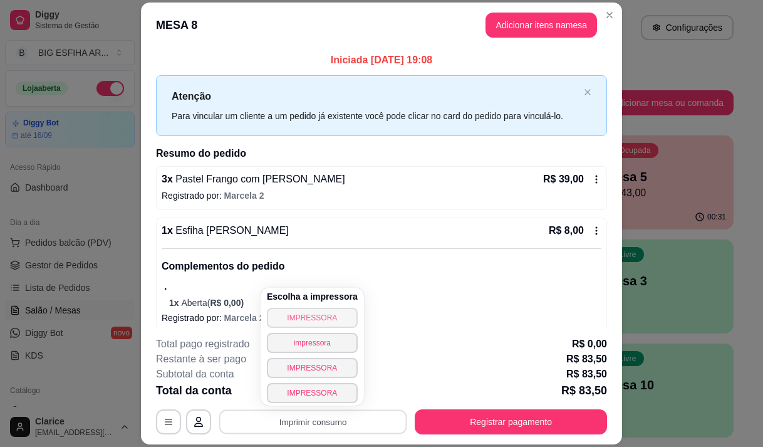
click at [339, 312] on button "IMPRESSORA" at bounding box center [312, 318] width 91 height 20
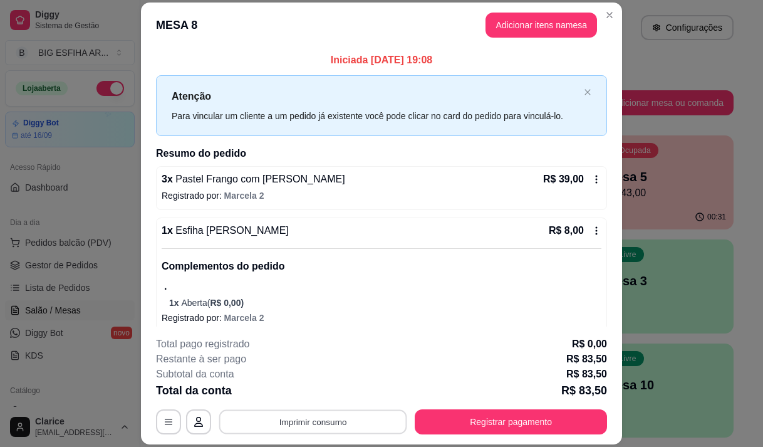
click at [355, 421] on button "Imprimir consumo" at bounding box center [313, 422] width 188 height 24
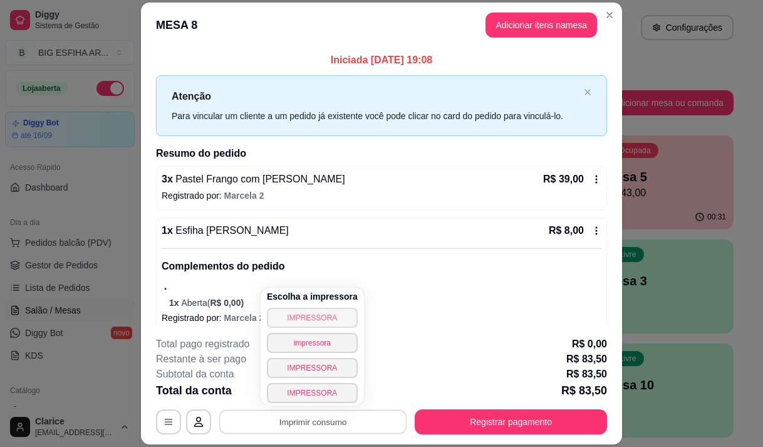
click at [324, 310] on button "IMPRESSORA" at bounding box center [312, 318] width 91 height 20
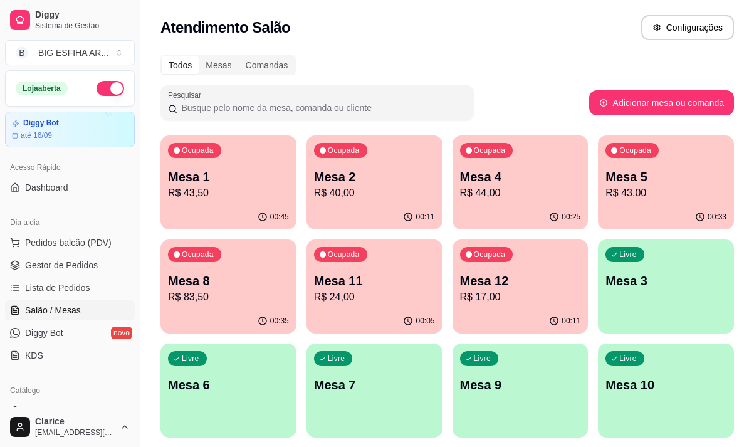
click at [513, 291] on p "R$ 17,00" at bounding box center [520, 296] width 121 height 15
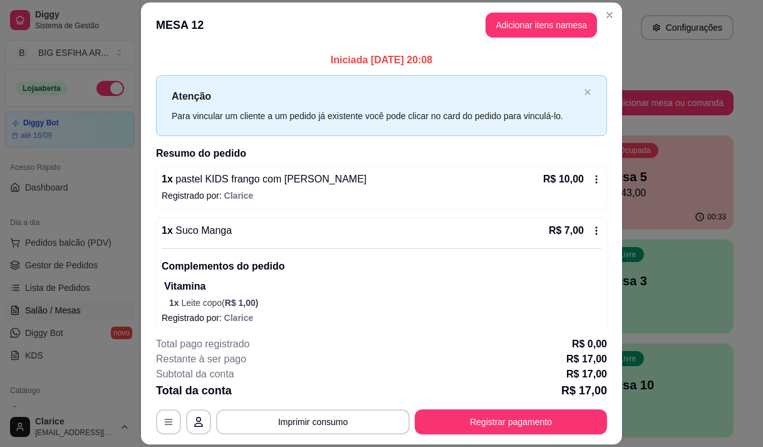
scroll to position [10, 0]
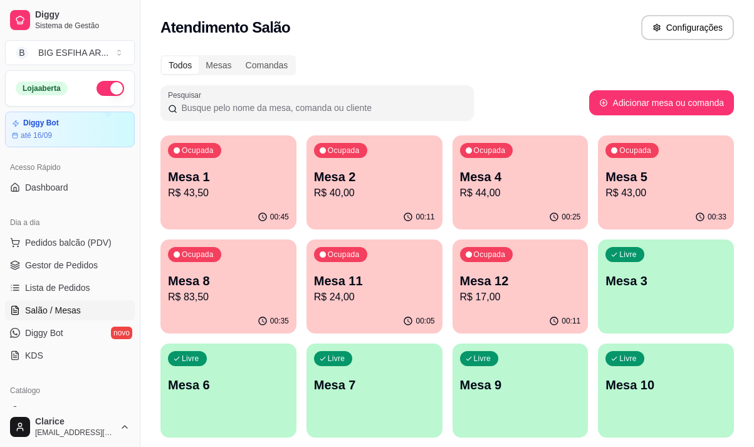
click at [373, 292] on p "R$ 24,00" at bounding box center [374, 296] width 121 height 15
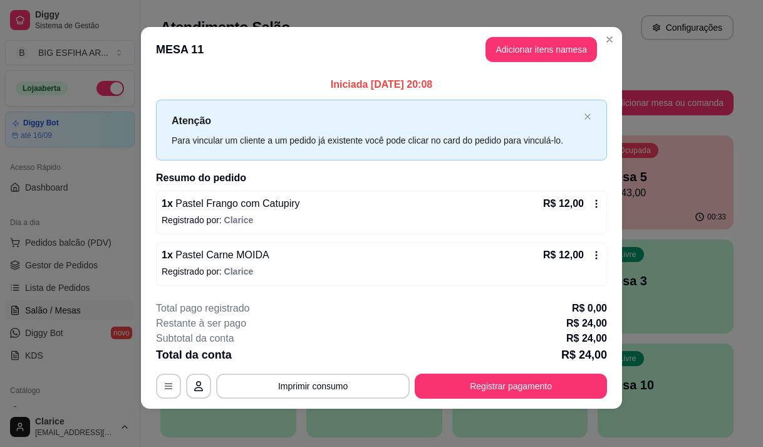
scroll to position [8, 0]
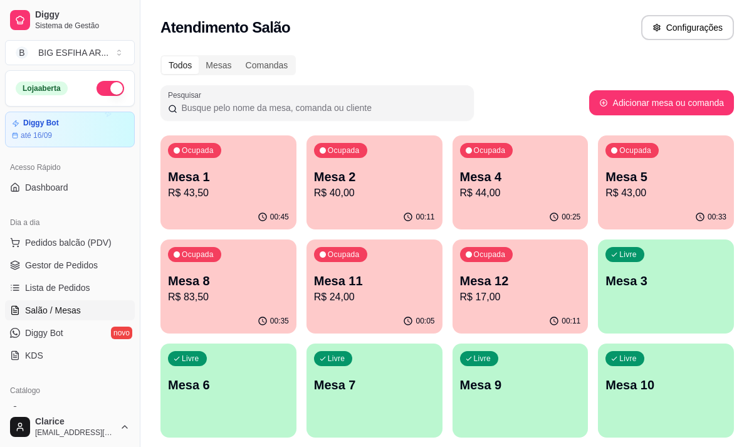
click at [241, 198] on p "R$ 43,50" at bounding box center [228, 192] width 121 height 15
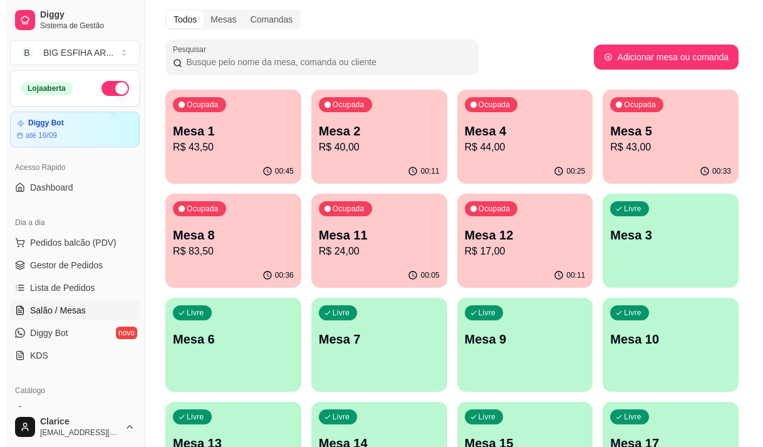
scroll to position [63, 0]
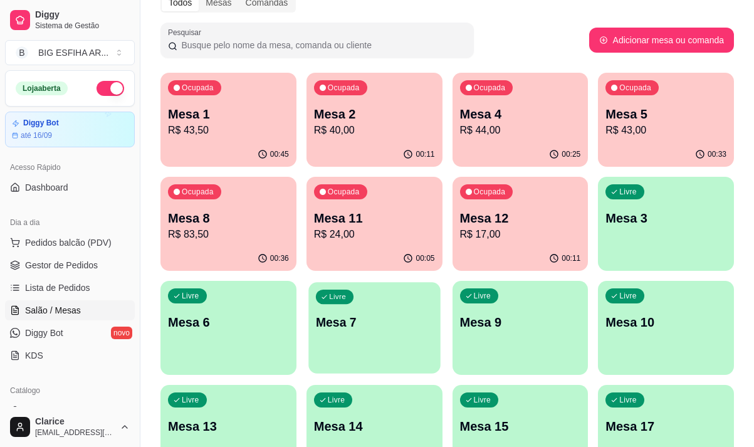
click at [387, 333] on div "Livre Mesa 7" at bounding box center [374, 320] width 132 height 76
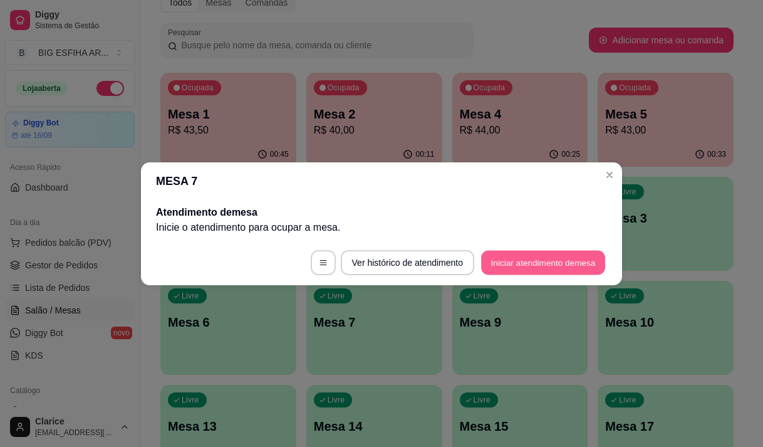
click at [553, 256] on button "Iniciar atendimento de mesa" at bounding box center [543, 262] width 124 height 24
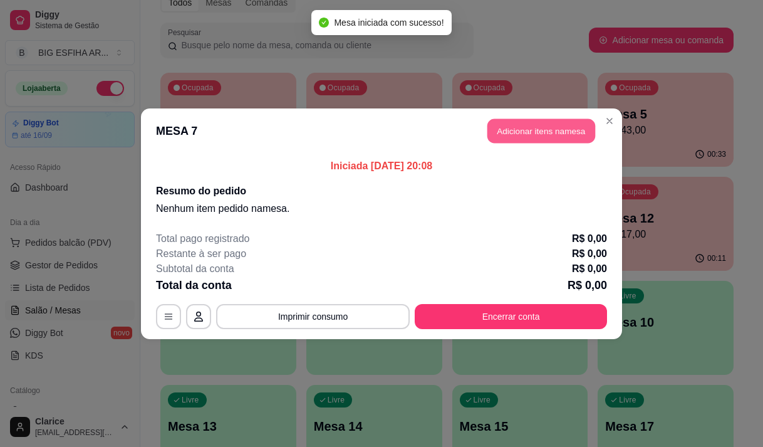
click at [523, 129] on button "Adicionar itens na mesa" at bounding box center [541, 130] width 108 height 24
click at [210, 90] on input "Pesquisa" at bounding box center [245, 87] width 425 height 13
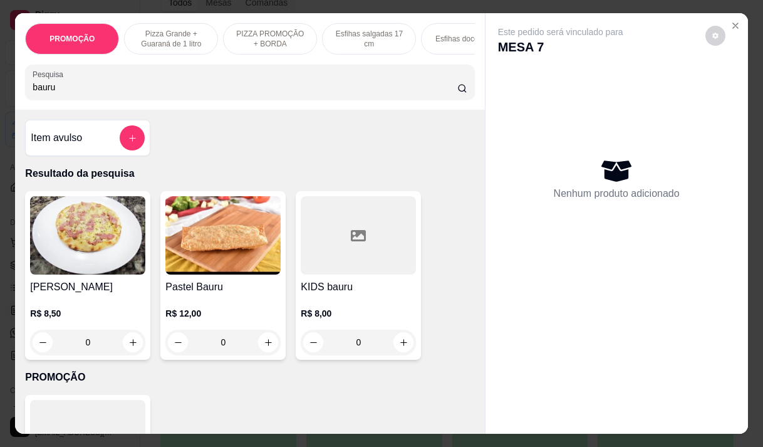
type input "bauru"
click at [205, 253] on img at bounding box center [222, 235] width 115 height 78
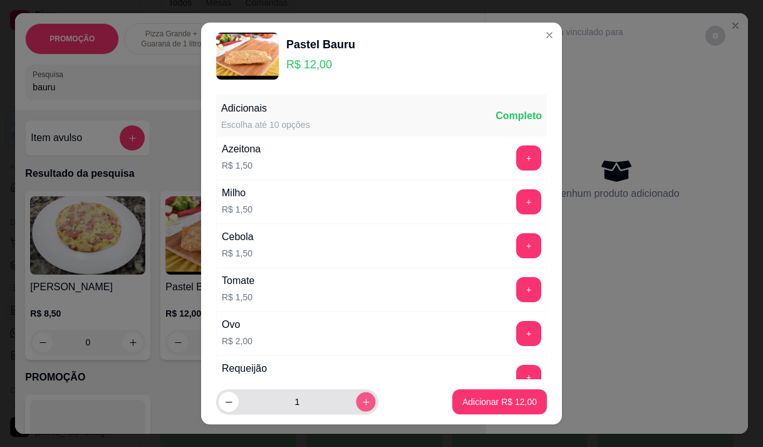
click at [363, 404] on icon "increase-product-quantity" at bounding box center [366, 401] width 6 height 6
type input "2"
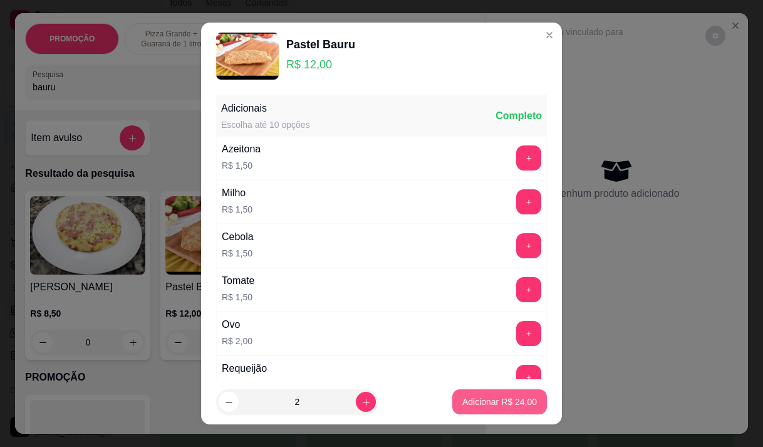
click at [469, 402] on p "Adicionar R$ 24,00" at bounding box center [499, 401] width 75 height 13
type input "2"
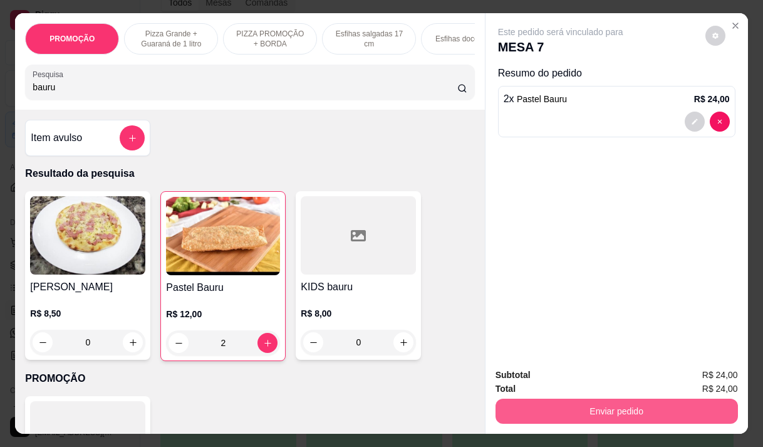
click at [566, 404] on button "Enviar pedido" at bounding box center [617, 410] width 242 height 25
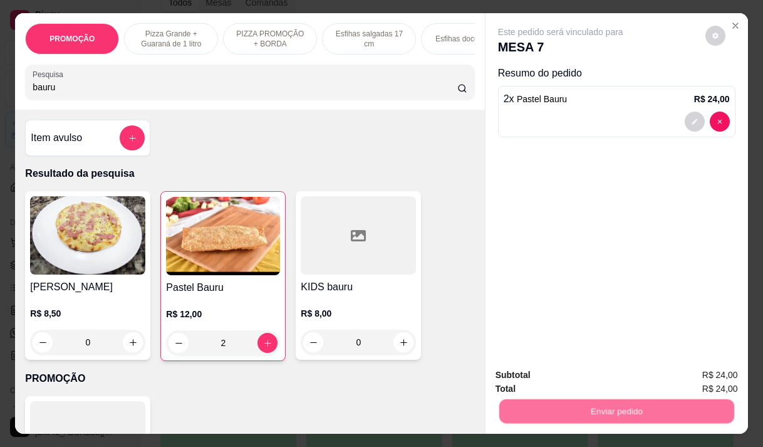
click at [563, 376] on button "Não registrar e enviar pedido" at bounding box center [575, 375] width 130 height 24
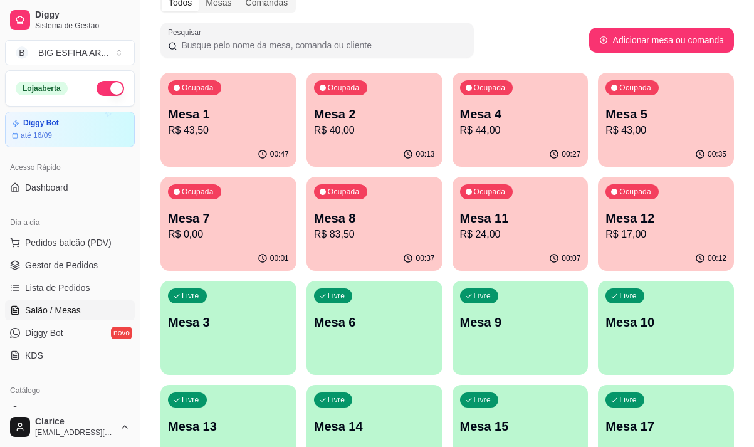
click at [229, 137] on p "R$ 43,50" at bounding box center [228, 130] width 121 height 15
click at [380, 240] on p "R$ 83,50" at bounding box center [374, 234] width 117 height 14
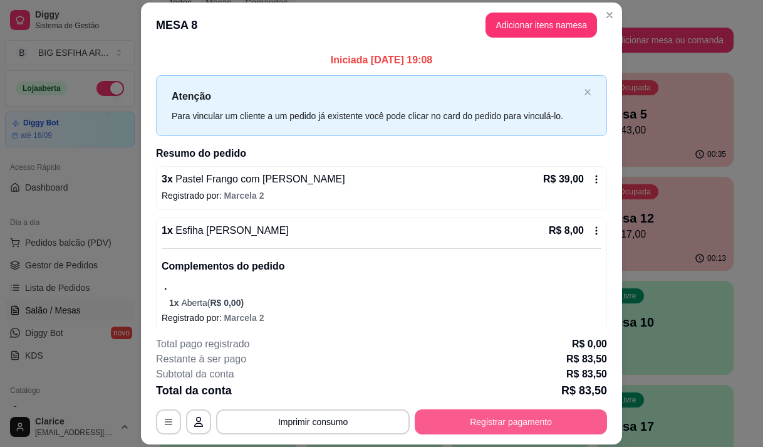
click at [474, 418] on button "Registrar pagamento" at bounding box center [511, 421] width 192 height 25
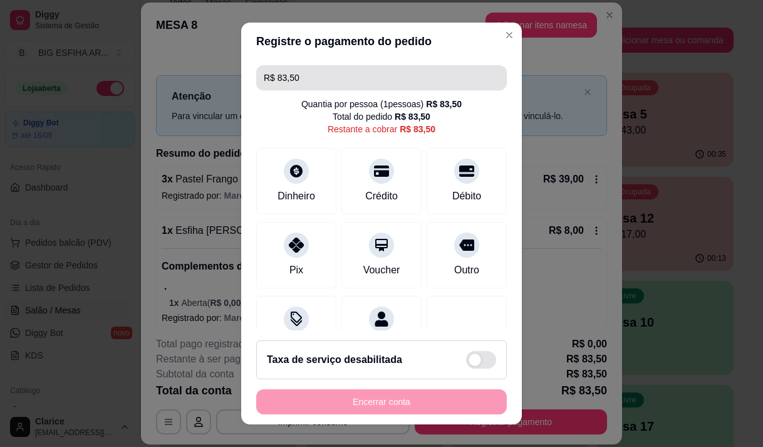
click at [298, 82] on input "R$ 83,50" at bounding box center [382, 77] width 236 height 25
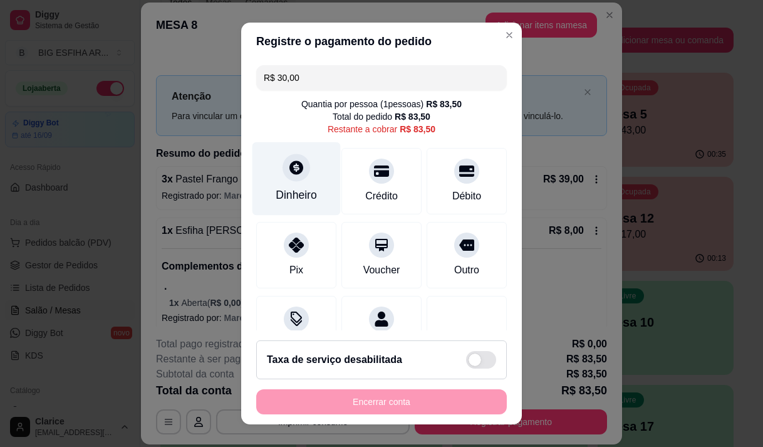
click at [291, 187] on div "Dinheiro" at bounding box center [296, 195] width 41 height 16
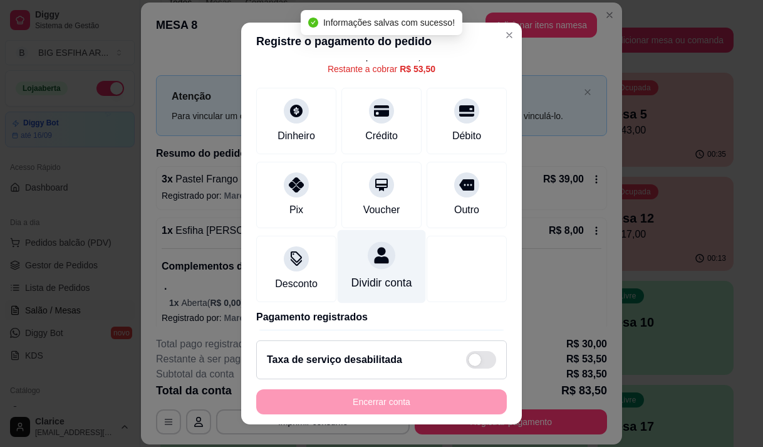
scroll to position [0, 0]
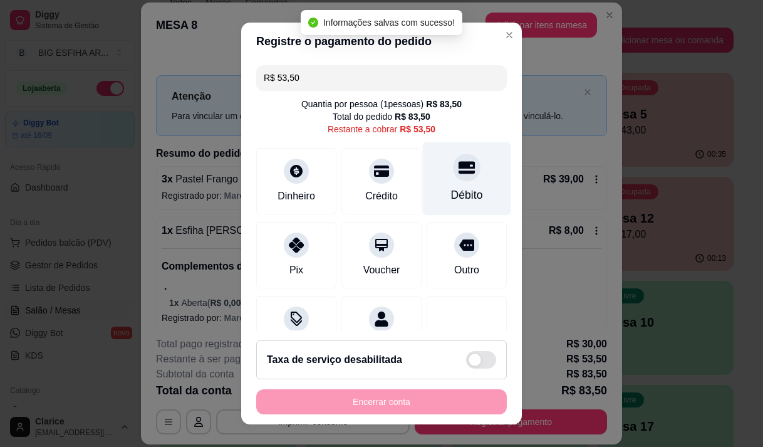
click at [451, 192] on div "Débito" at bounding box center [467, 195] width 32 height 16
type input "R$ 0,00"
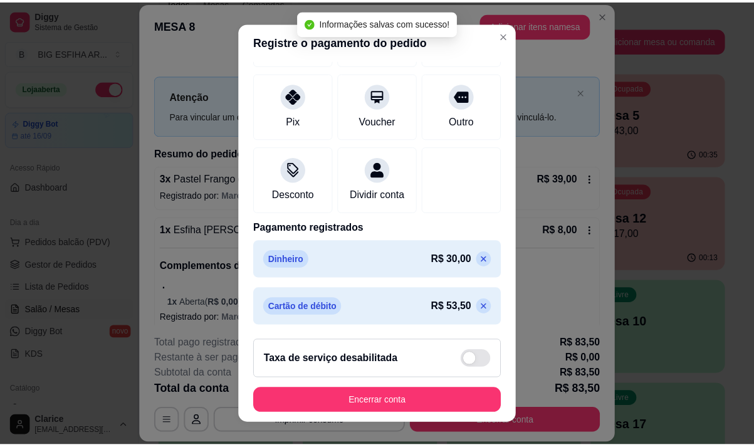
scroll to position [152, 0]
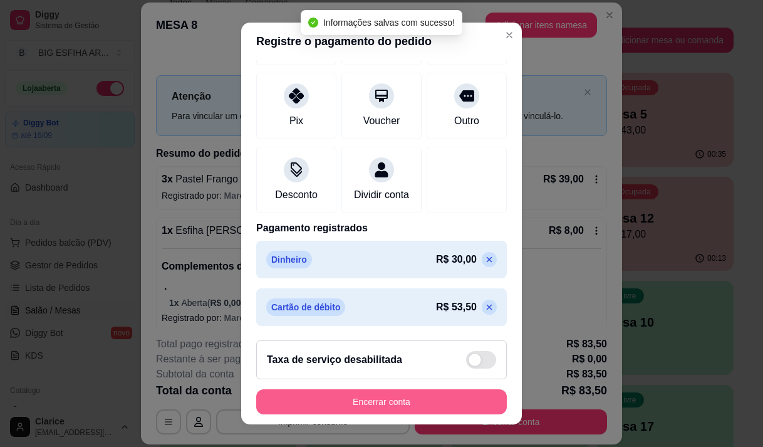
click at [392, 399] on button "Encerrar conta" at bounding box center [381, 401] width 251 height 25
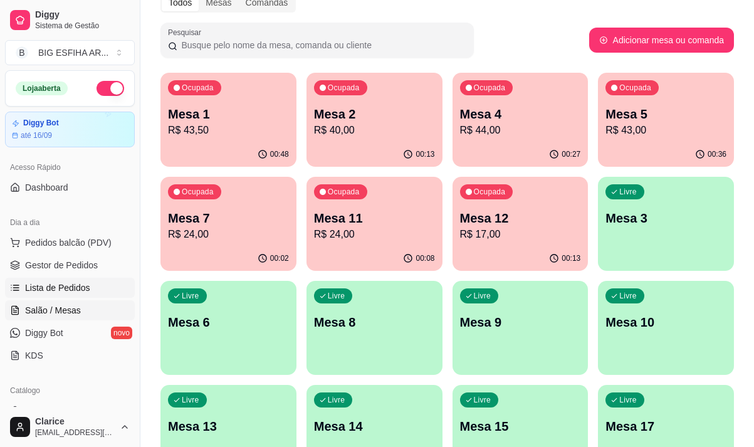
click at [80, 285] on span "Lista de Pedidos" at bounding box center [57, 287] width 65 height 13
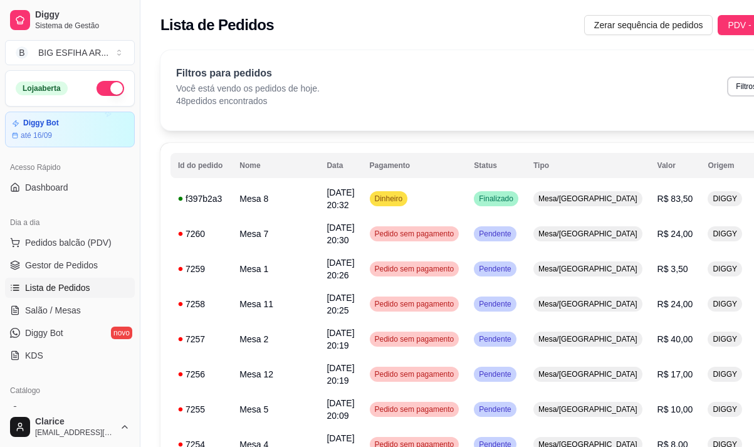
drag, startPoint x: 363, startPoint y: 45, endPoint x: 329, endPoint y: 32, distance: 36.3
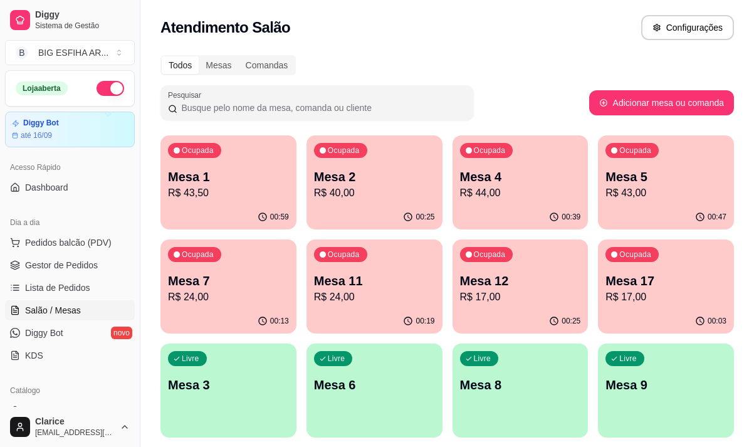
click at [232, 205] on div "00:59" at bounding box center [228, 217] width 136 height 24
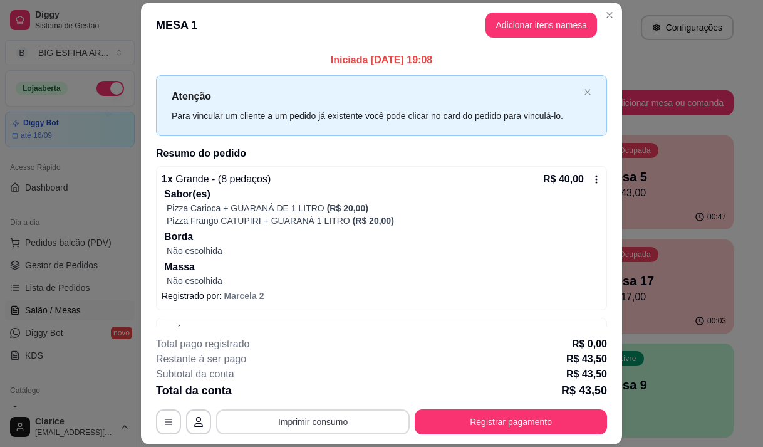
click at [289, 419] on button "Imprimir consumo" at bounding box center [313, 421] width 194 height 25
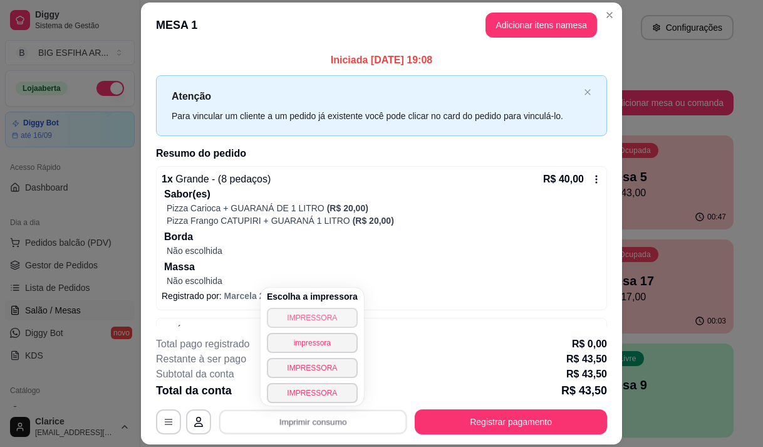
click at [308, 316] on button "IMPRESSORA" at bounding box center [312, 318] width 91 height 20
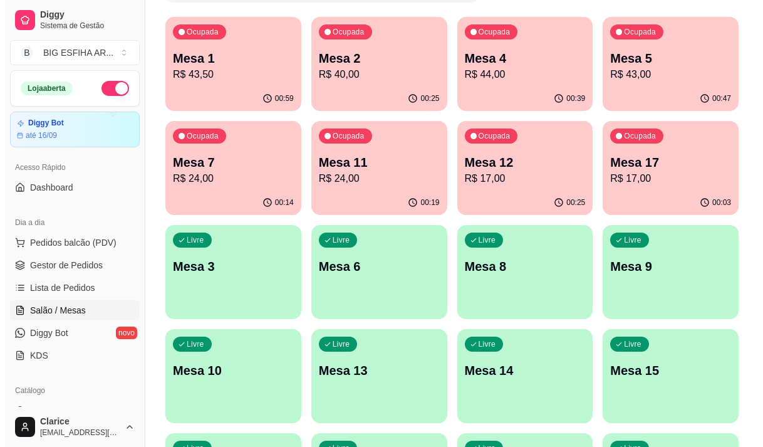
scroll to position [125, 0]
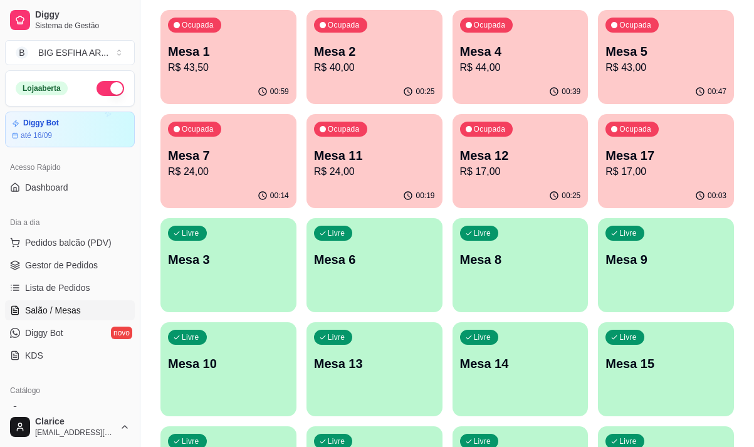
click at [638, 379] on div "Livre Mesa 15" at bounding box center [666, 361] width 136 height 79
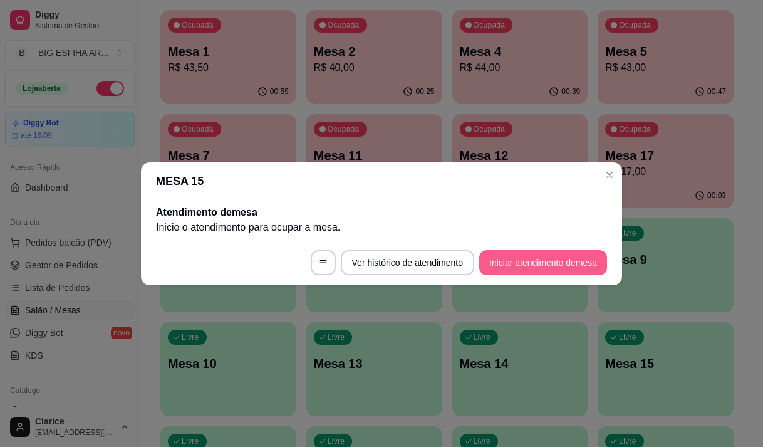
click at [526, 256] on button "Iniciar atendimento de mesa" at bounding box center [543, 262] width 128 height 25
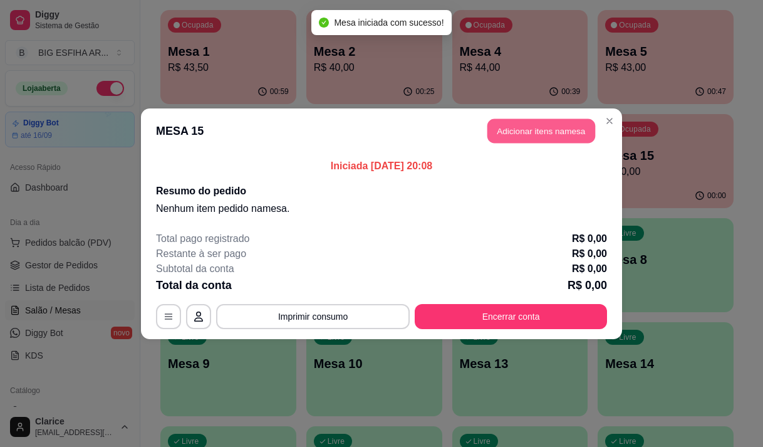
click at [519, 124] on button "Adicionar itens na mesa" at bounding box center [541, 130] width 108 height 24
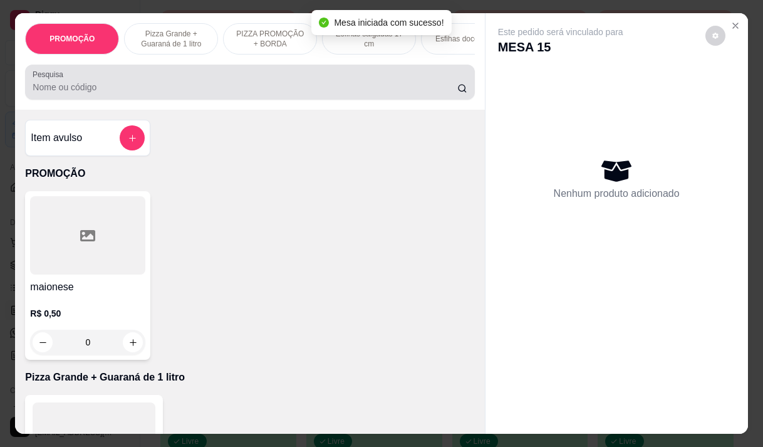
click at [313, 92] on input "Pesquisa" at bounding box center [245, 87] width 425 height 13
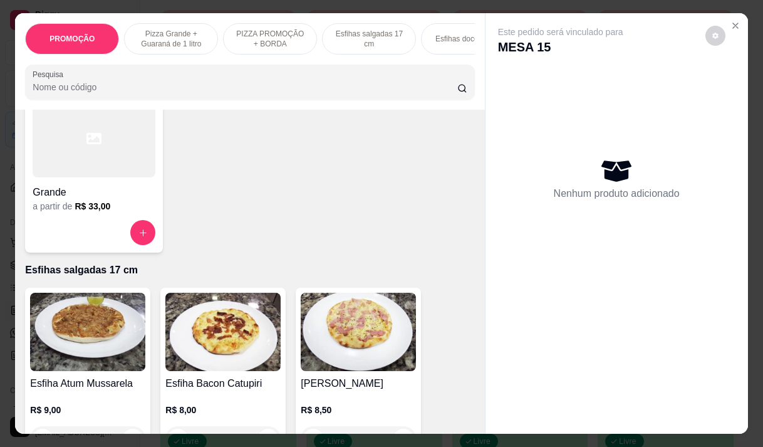
scroll to position [501, 0]
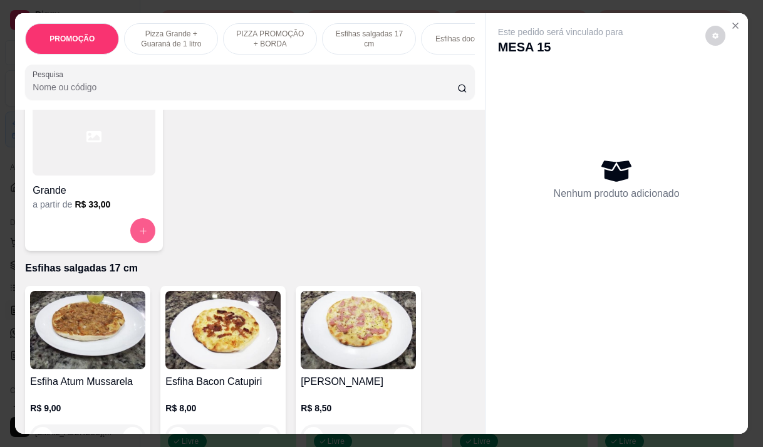
click at [138, 236] on icon "increase-product-quantity" at bounding box center [142, 230] width 9 height 9
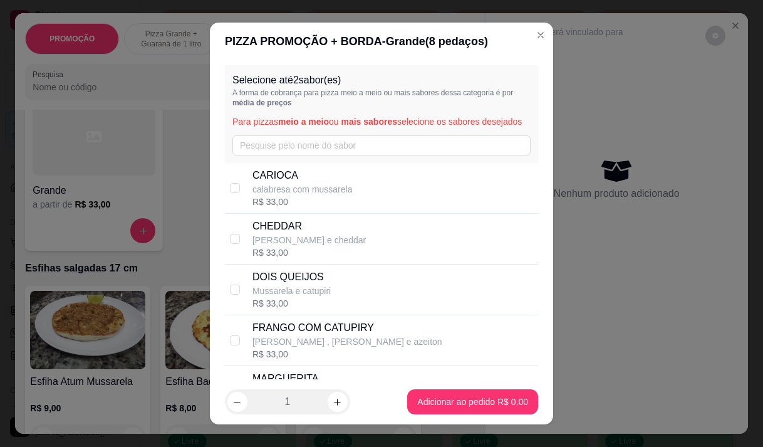
click at [320, 195] on p "calabresa com mussarela" at bounding box center [302, 189] width 100 height 13
checkbox input "true"
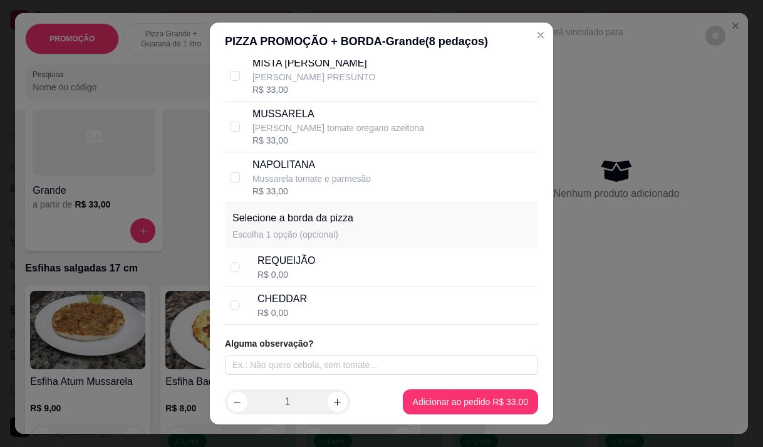
scroll to position [429, 0]
click at [315, 335] on div "Selecione até 2 sabor(es) A forma de cobrança para pizza meio a meio ou mais sa…" at bounding box center [381, 219] width 343 height 319
click at [304, 300] on div "CHEDDAR R$ 0,00" at bounding box center [395, 305] width 276 height 28
radio input "true"
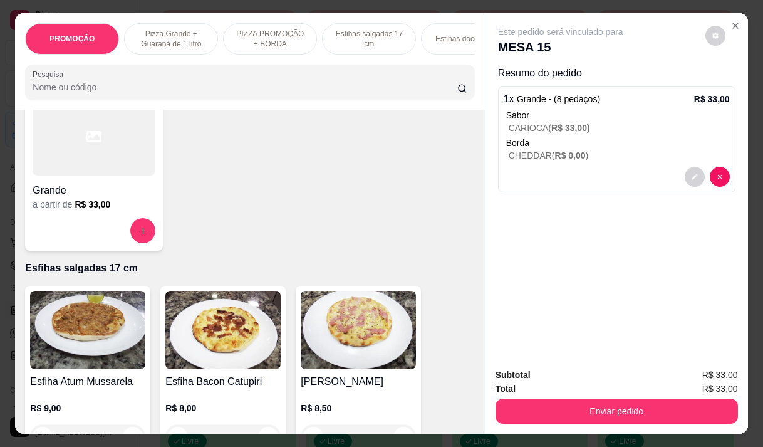
click at [123, 228] on div at bounding box center [94, 230] width 123 height 25
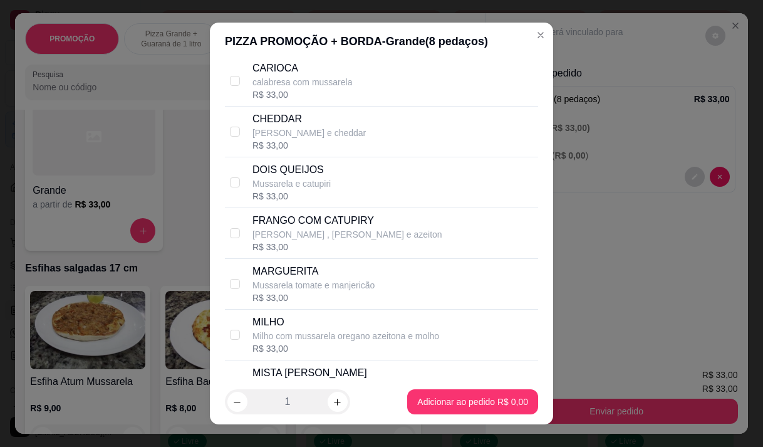
scroll to position [125, 0]
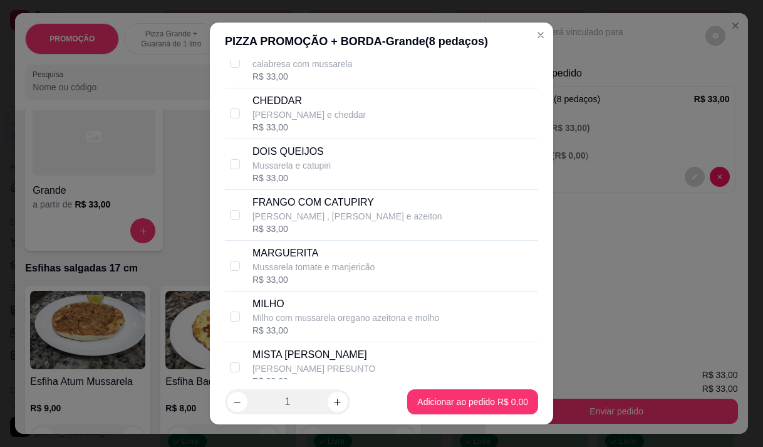
click at [296, 273] on p "Mussarela tomate e manjericão" at bounding box center [313, 267] width 122 height 13
click at [247, 277] on div "MARGUERITA Mussarela tomate e manjericão R$ 33,00" at bounding box center [381, 266] width 313 height 51
checkbox input "false"
click at [271, 222] on p "[PERSON_NAME] , [PERSON_NAME] e azeiton" at bounding box center [347, 216] width 190 height 13
checkbox input "true"
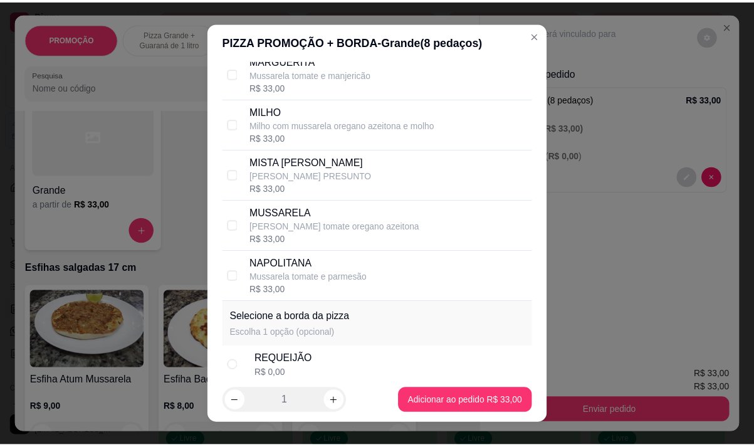
scroll to position [429, 0]
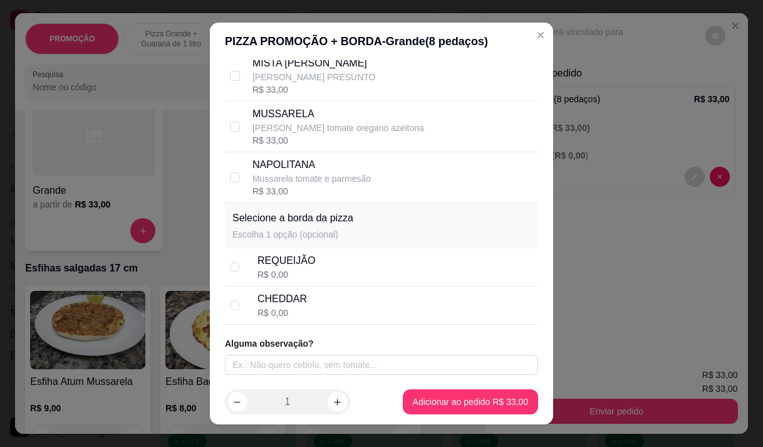
click at [296, 302] on div "CHEDDAR" at bounding box center [281, 298] width 49 height 15
radio input "true"
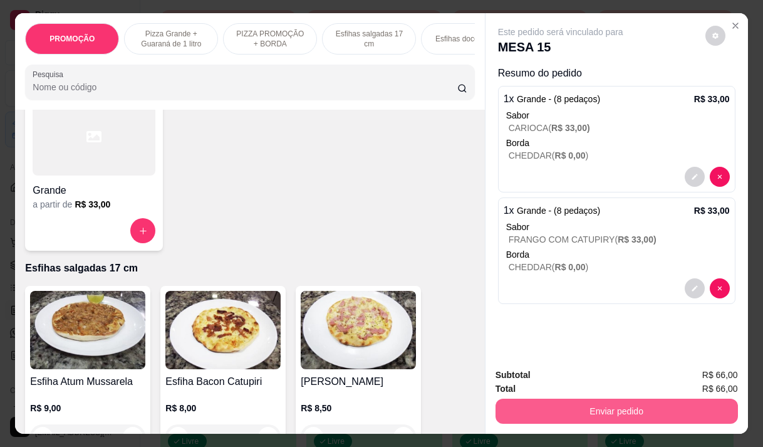
click at [520, 403] on button "Enviar pedido" at bounding box center [617, 410] width 242 height 25
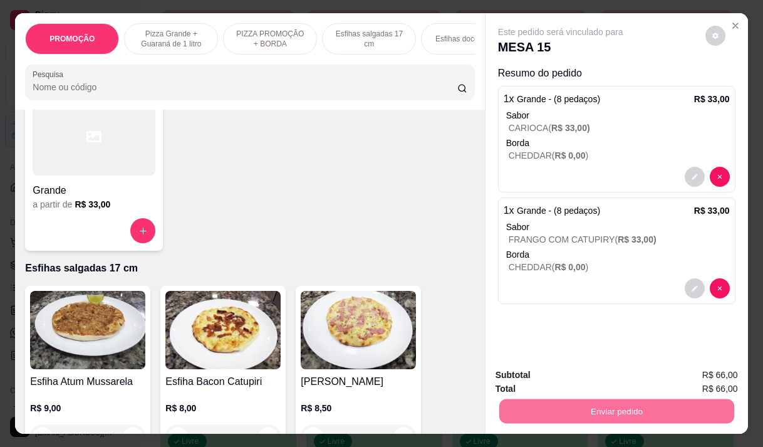
click at [534, 374] on button "Não registrar e enviar pedido" at bounding box center [575, 375] width 130 height 24
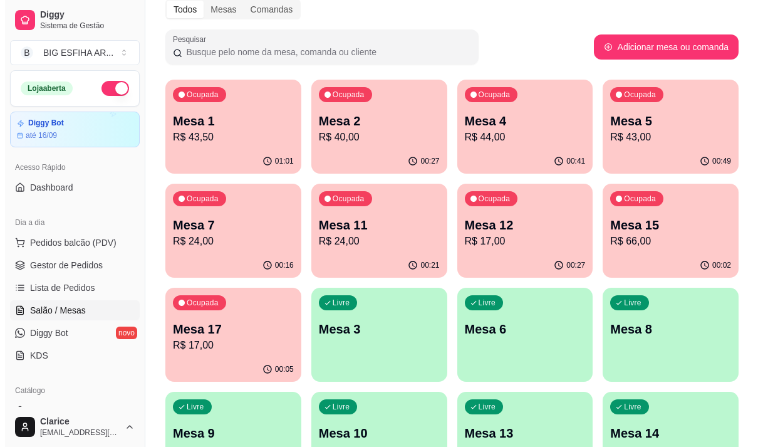
scroll to position [0, 0]
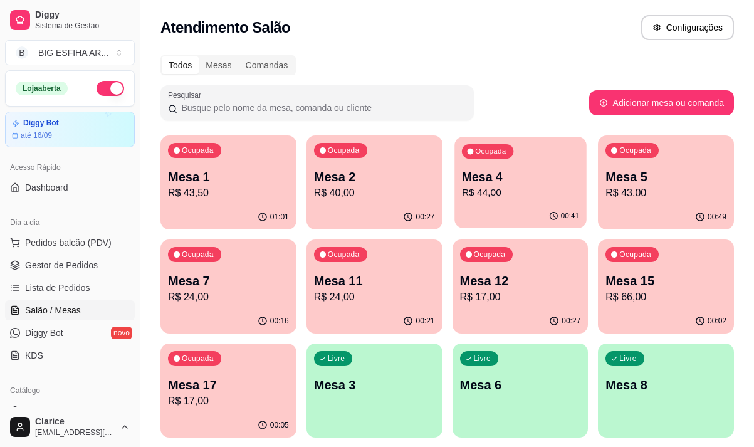
click at [564, 210] on div "00:41" at bounding box center [520, 216] width 132 height 24
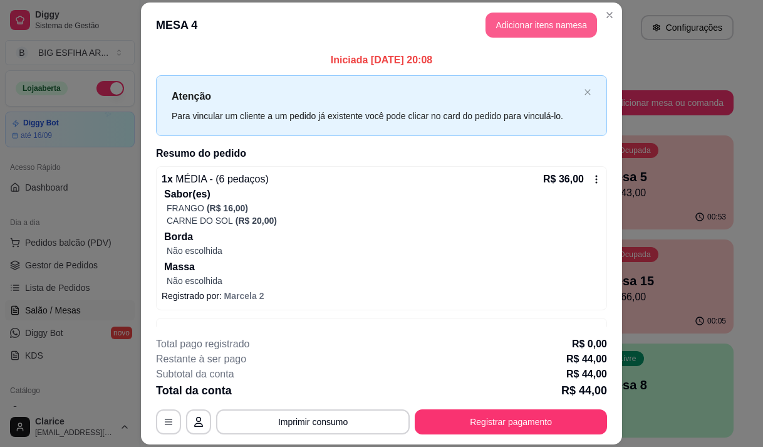
click at [544, 23] on button "Adicionar itens na mesa" at bounding box center [541, 25] width 112 height 25
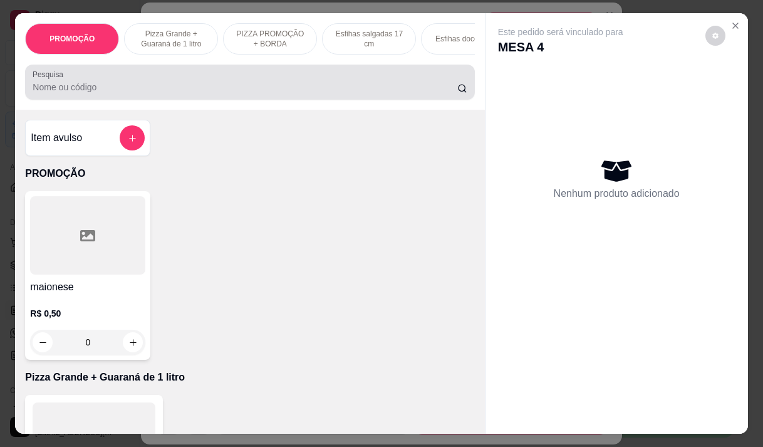
click at [86, 93] on input "Pesquisa" at bounding box center [245, 87] width 425 height 13
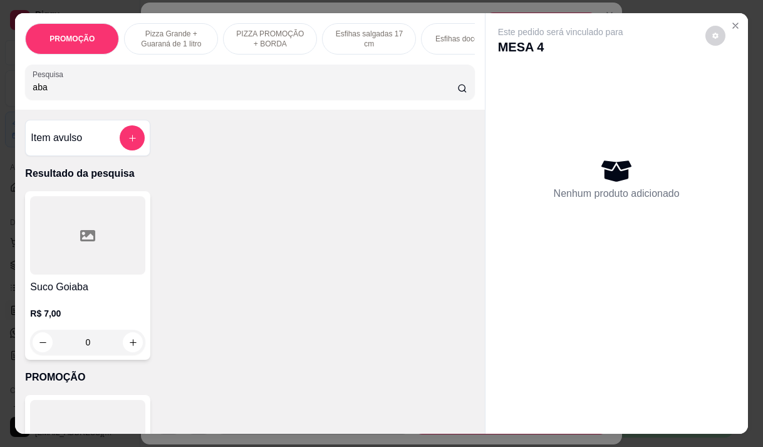
click at [59, 86] on input "aba" at bounding box center [245, 87] width 425 height 13
type input "abaca"
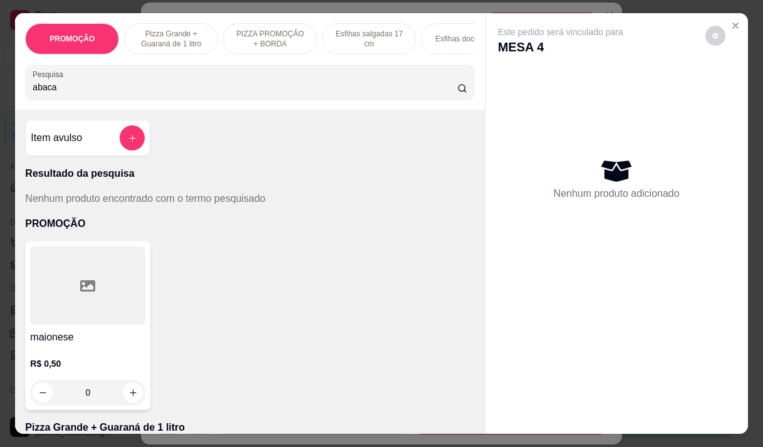
click at [444, 93] on input "abaca" at bounding box center [245, 87] width 425 height 13
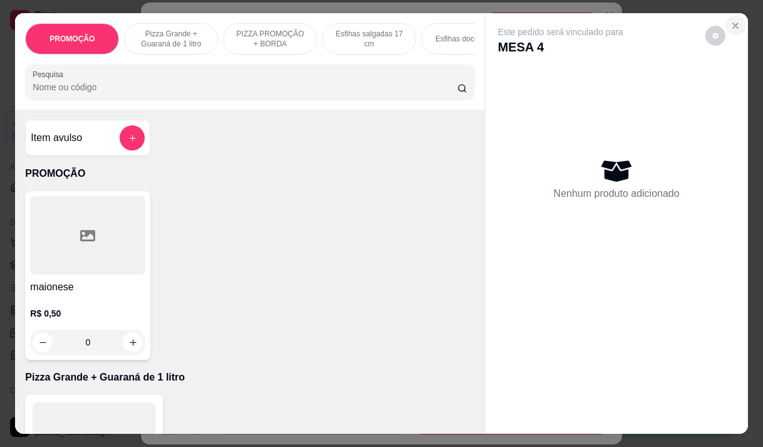
click at [731, 24] on icon "Close" at bounding box center [735, 26] width 10 height 10
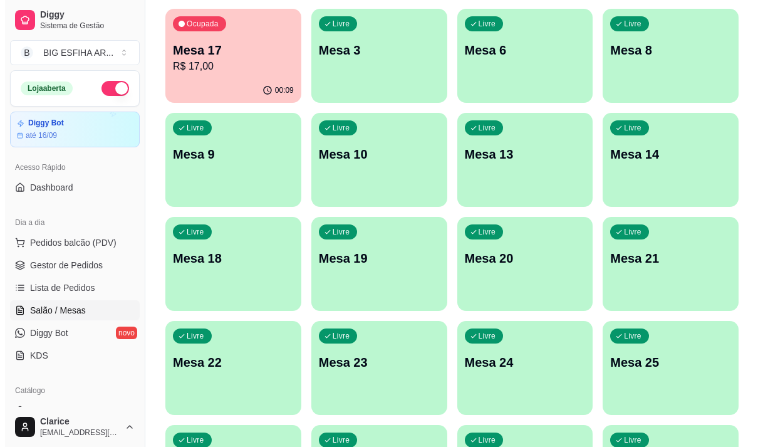
scroll to position [313, 0]
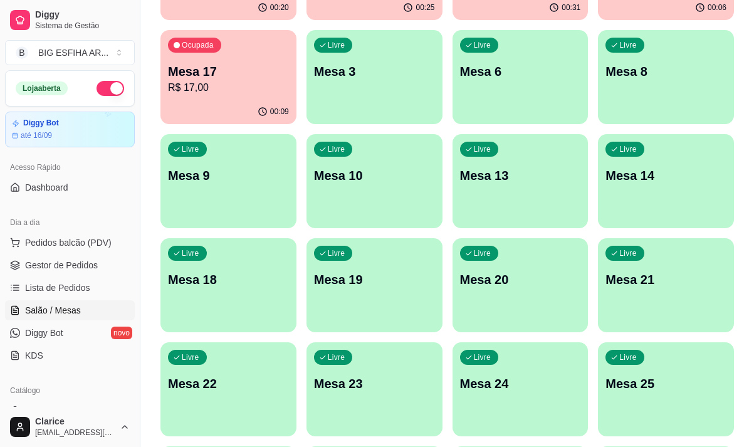
click at [512, 318] on div "button" at bounding box center [520, 324] width 136 height 15
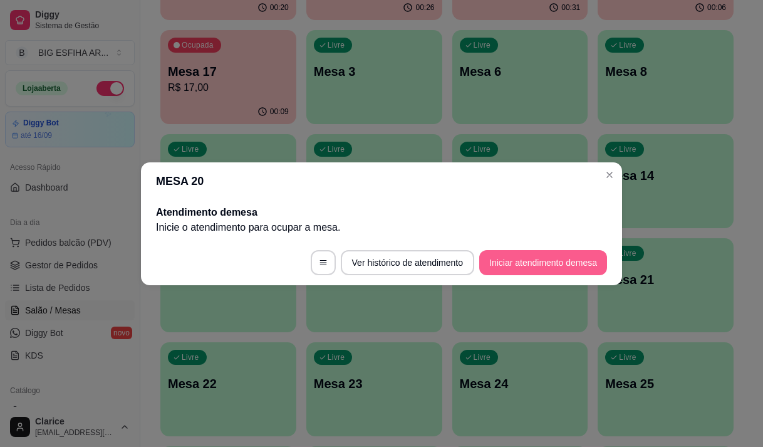
click at [519, 261] on button "Iniciar atendimento de mesa" at bounding box center [543, 262] width 128 height 25
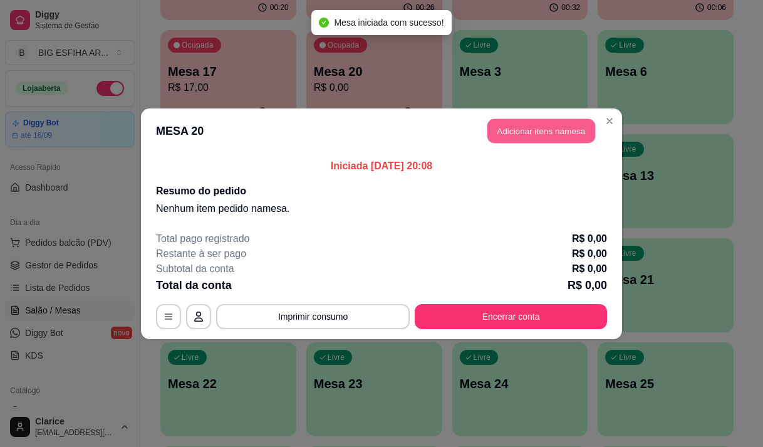
click at [537, 130] on button "Adicionar itens na mesa" at bounding box center [541, 130] width 108 height 24
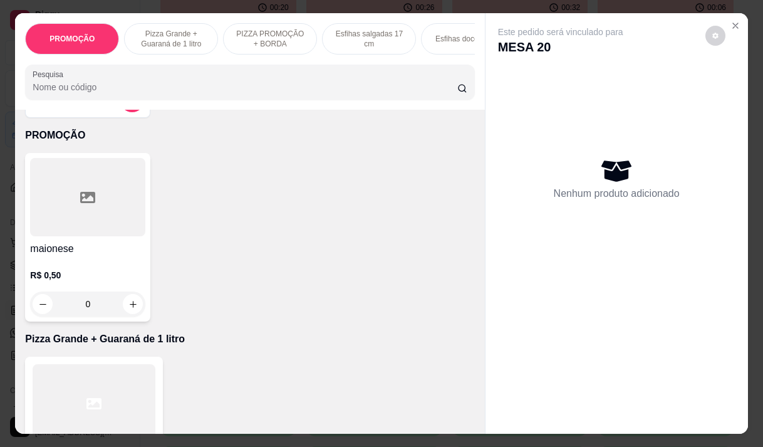
scroll to position [188, 0]
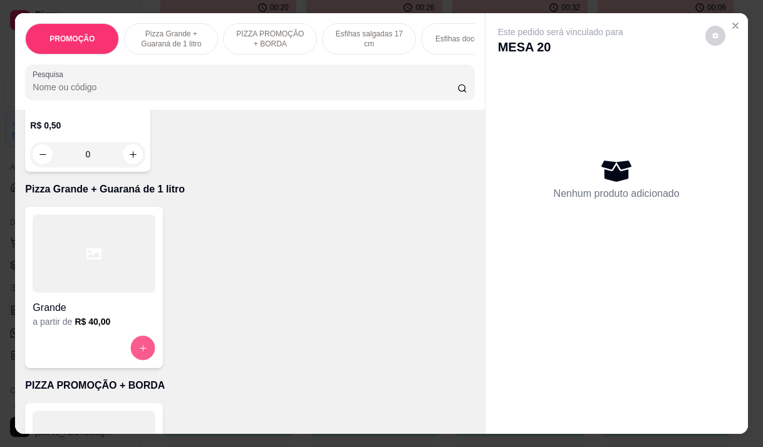
click at [138, 352] on icon "increase-product-quantity" at bounding box center [142, 347] width 9 height 9
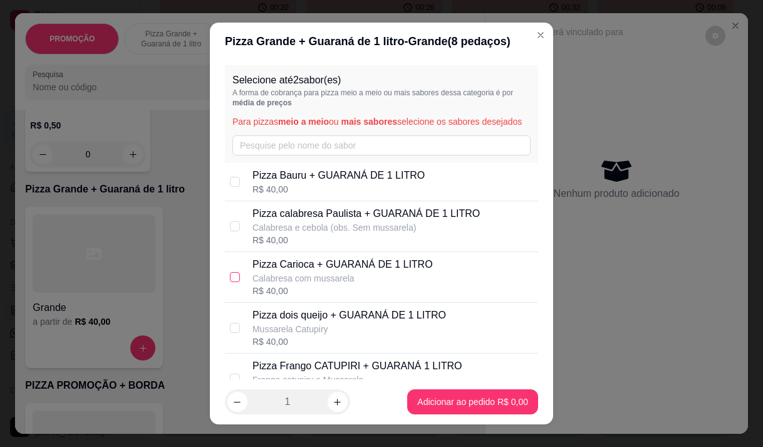
click at [230, 282] on input "checkbox" at bounding box center [235, 277] width 10 height 10
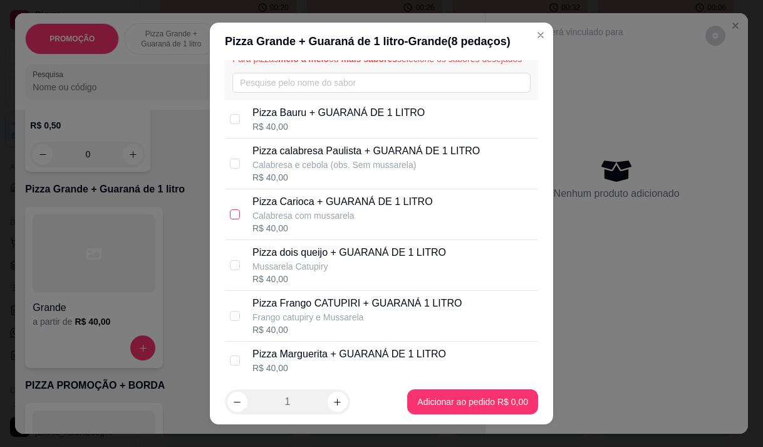
click at [230, 219] on input "checkbox" at bounding box center [235, 214] width 10 height 10
checkbox input "true"
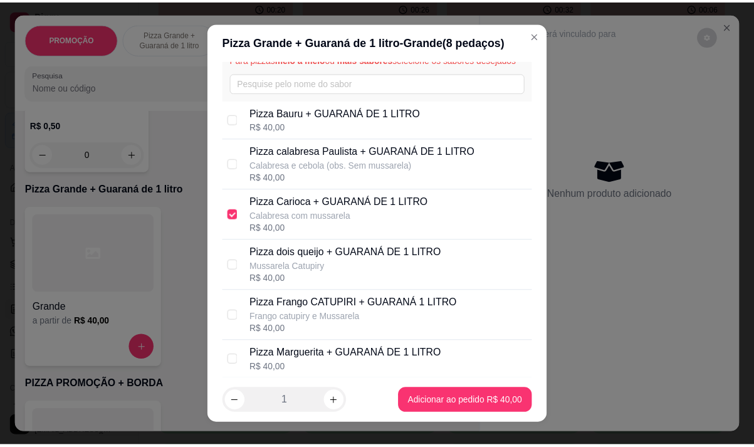
scroll to position [125, 0]
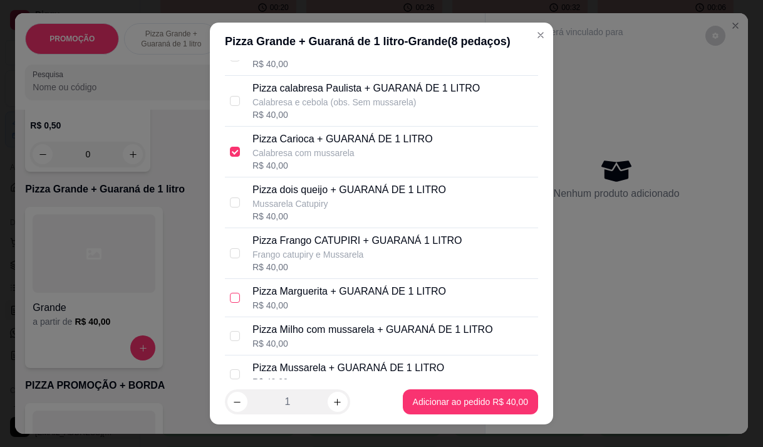
click at [231, 303] on input "checkbox" at bounding box center [235, 298] width 10 height 10
checkbox input "true"
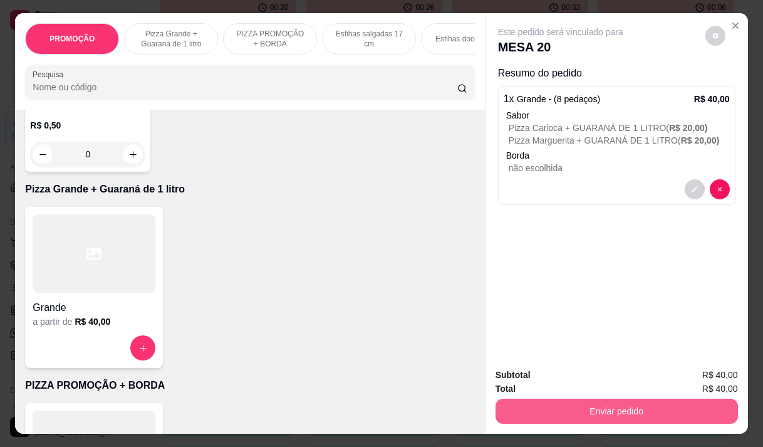
click at [650, 400] on button "Enviar pedido" at bounding box center [617, 410] width 242 height 25
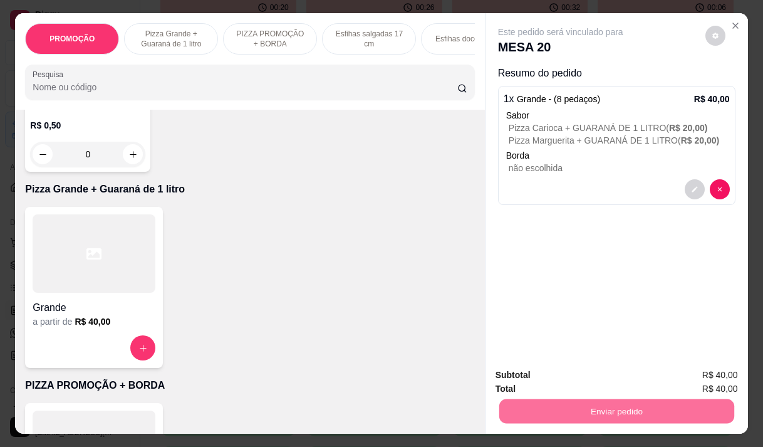
click at [579, 387] on button "Não registrar e enviar pedido" at bounding box center [575, 374] width 127 height 23
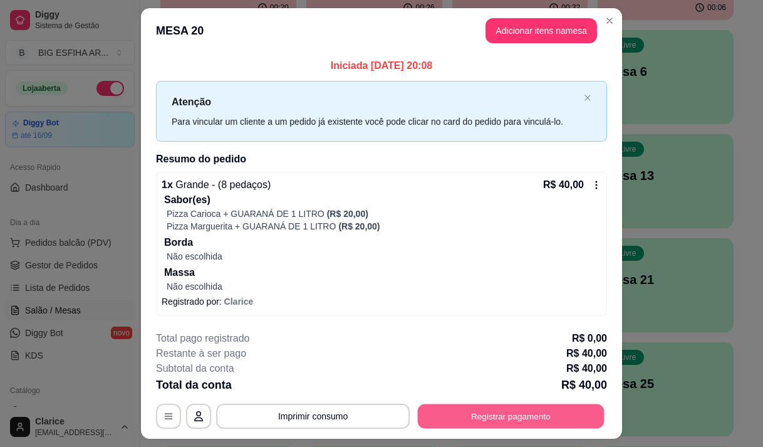
click at [507, 420] on button "Registrar pagamento" at bounding box center [511, 416] width 187 height 24
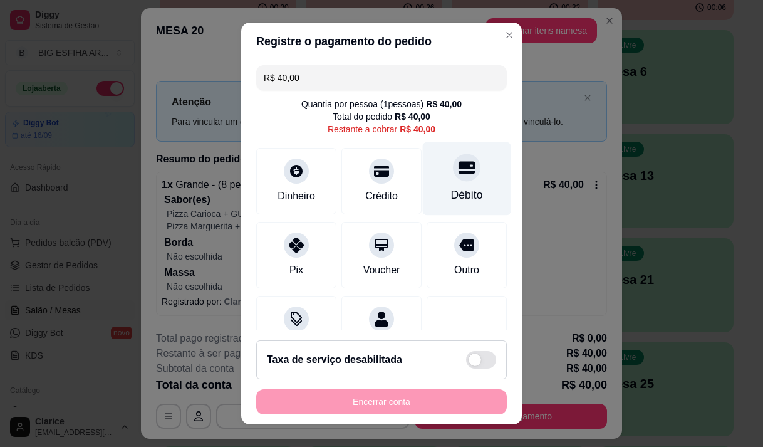
click at [451, 190] on div "Débito" at bounding box center [467, 195] width 32 height 16
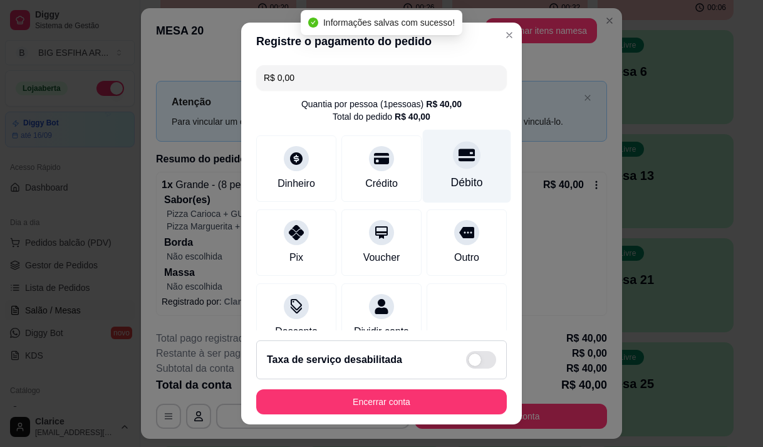
type input "R$ 0,00"
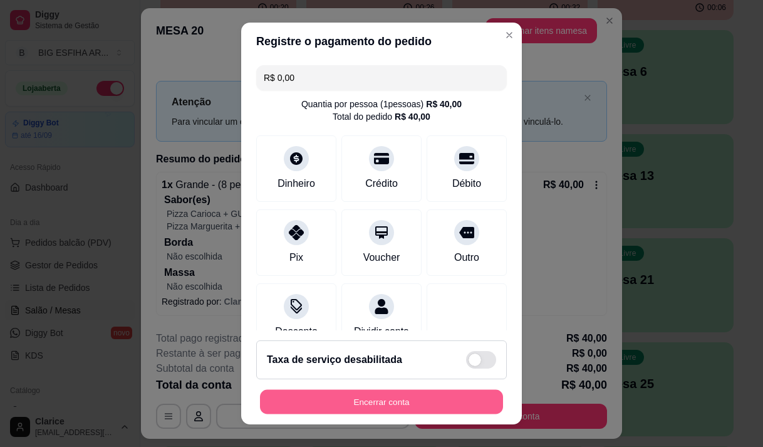
click at [368, 410] on button "Encerrar conta" at bounding box center [381, 402] width 243 height 24
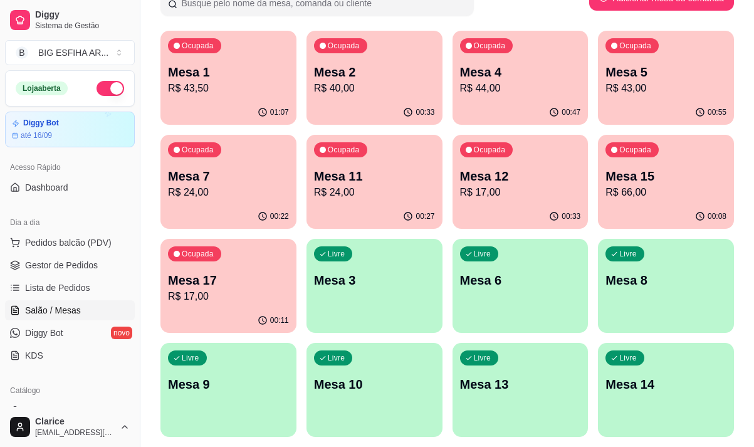
scroll to position [63, 0]
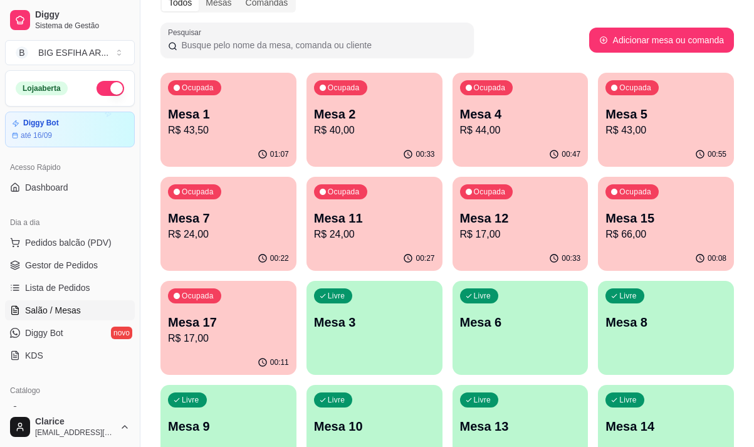
click at [333, 128] on p "R$ 40,00" at bounding box center [374, 130] width 121 height 15
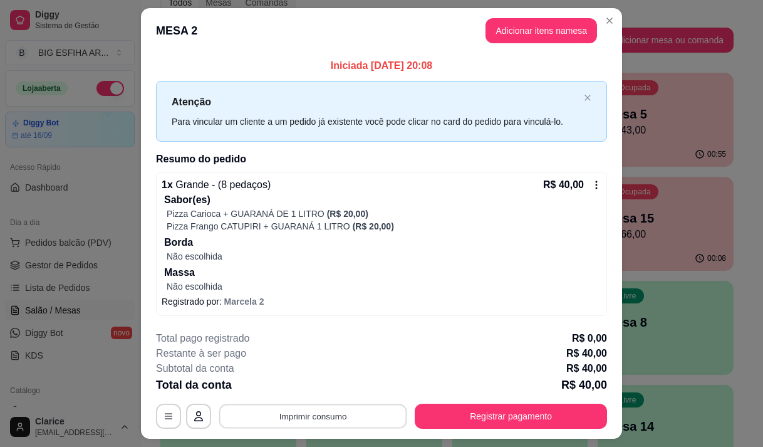
click at [346, 412] on button "Imprimir consumo" at bounding box center [313, 416] width 188 height 24
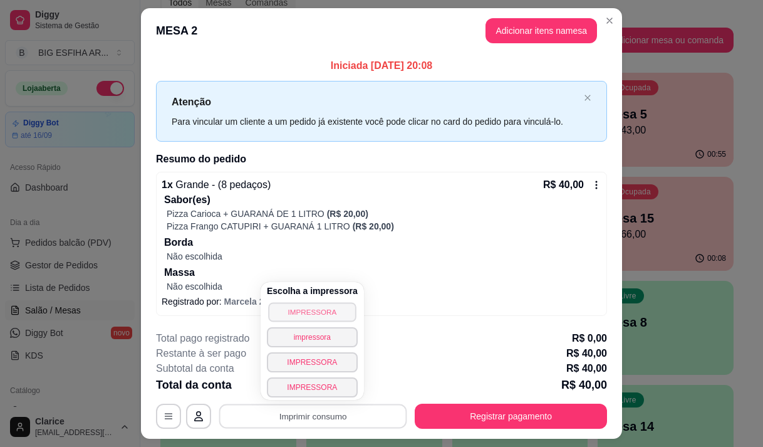
click at [311, 314] on button "IMPRESSORA" at bounding box center [312, 311] width 88 height 19
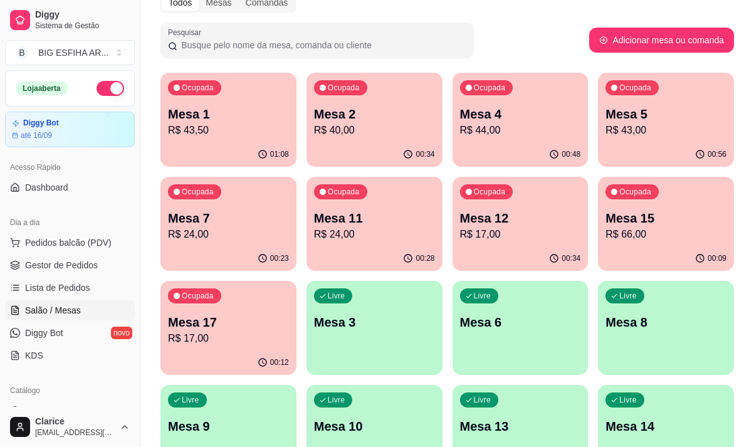
click at [479, 123] on p "R$ 44,00" at bounding box center [520, 130] width 121 height 15
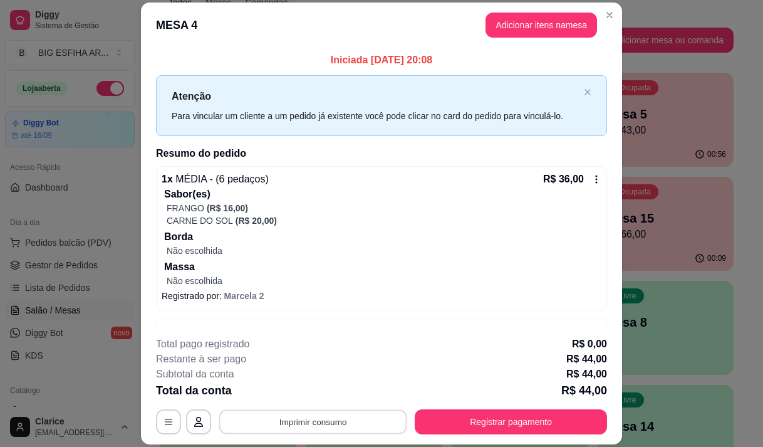
click at [395, 427] on button "Imprimir consumo" at bounding box center [313, 422] width 188 height 24
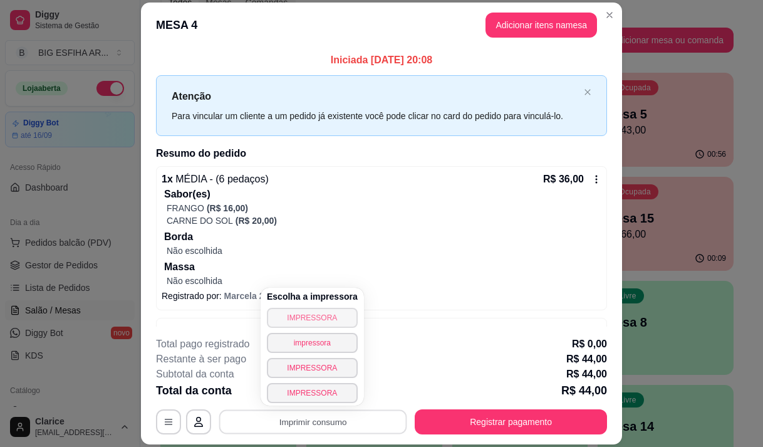
click at [320, 313] on button "IMPRESSORA" at bounding box center [312, 318] width 91 height 20
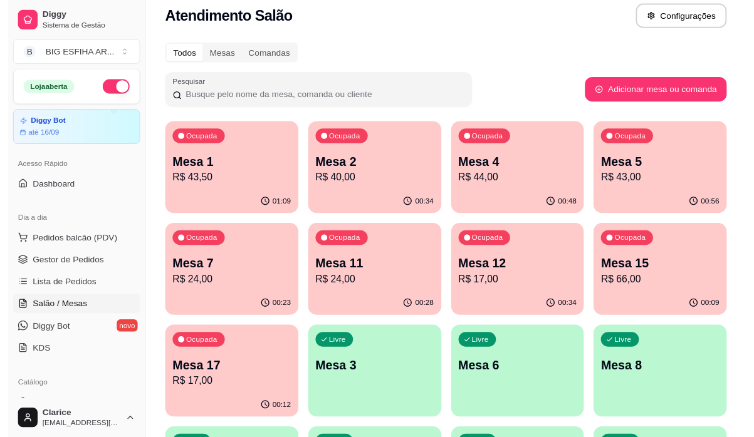
scroll to position [0, 0]
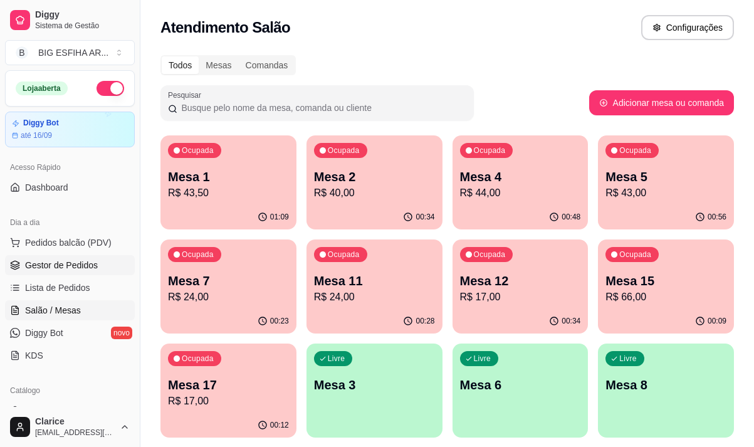
click at [78, 267] on span "Gestor de Pedidos" at bounding box center [61, 265] width 73 height 13
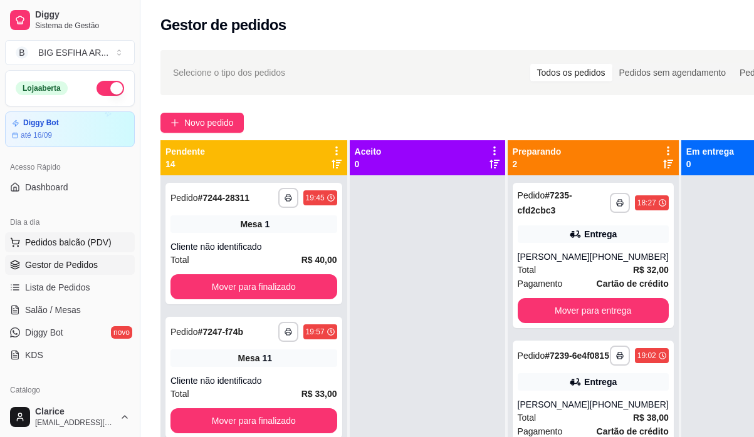
click at [110, 249] on button "Pedidos balcão (PDV)" at bounding box center [70, 242] width 130 height 20
click at [71, 249] on div at bounding box center [87, 235] width 115 height 78
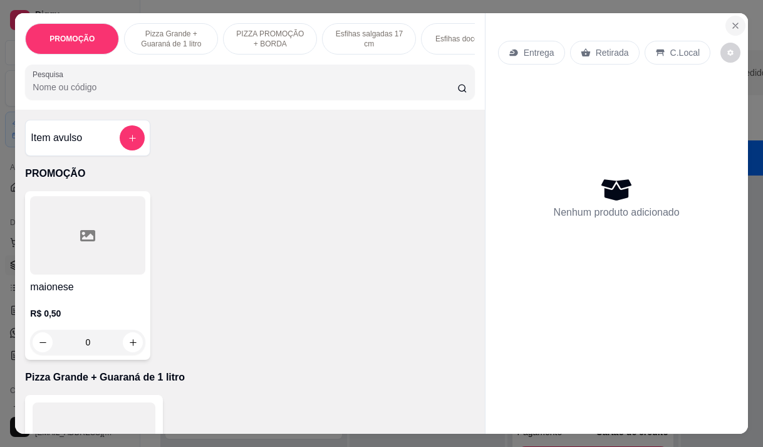
click at [730, 21] on icon "Close" at bounding box center [735, 26] width 10 height 10
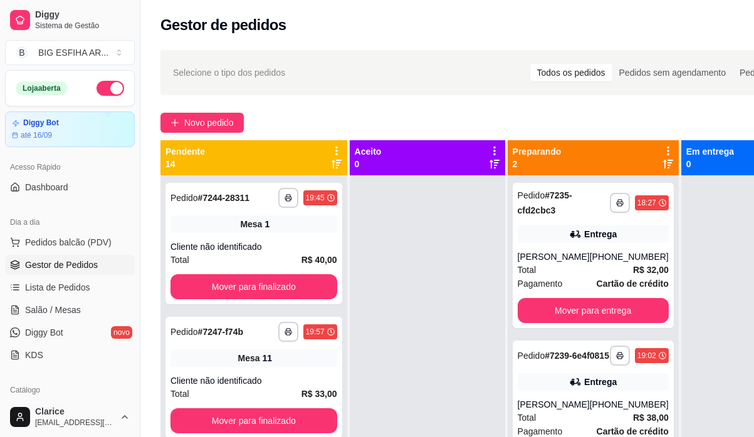
click at [85, 269] on span "Gestor de Pedidos" at bounding box center [61, 265] width 73 height 13
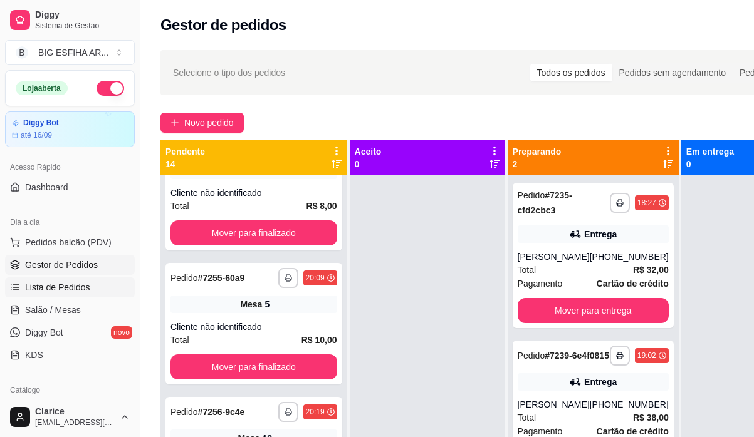
click at [64, 287] on span "Lista de Pedidos" at bounding box center [57, 287] width 65 height 13
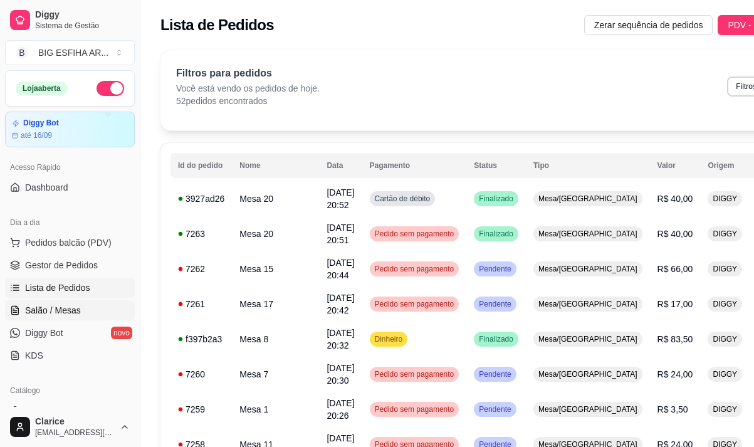
click at [45, 308] on span "Salão / Mesas" at bounding box center [53, 310] width 56 height 13
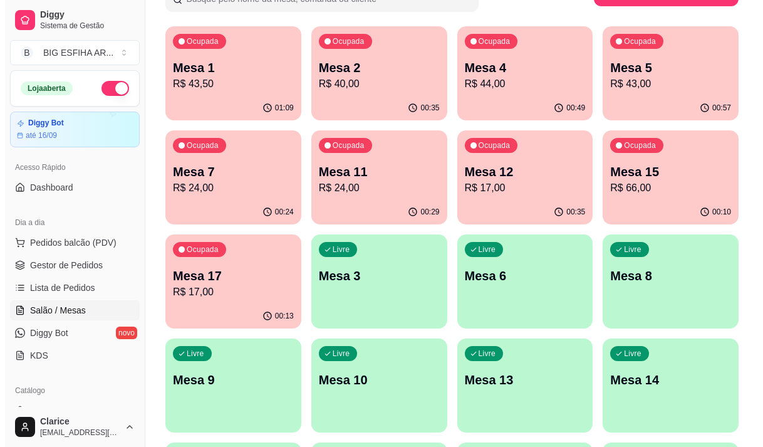
scroll to position [125, 0]
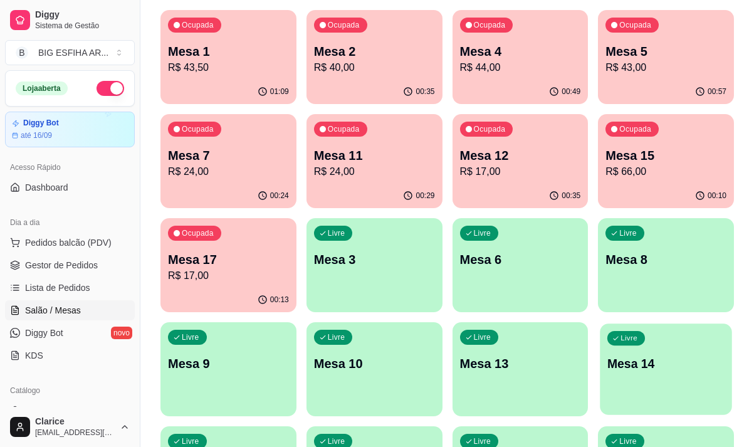
click at [650, 378] on div "Livre Mesa 14" at bounding box center [666, 361] width 132 height 76
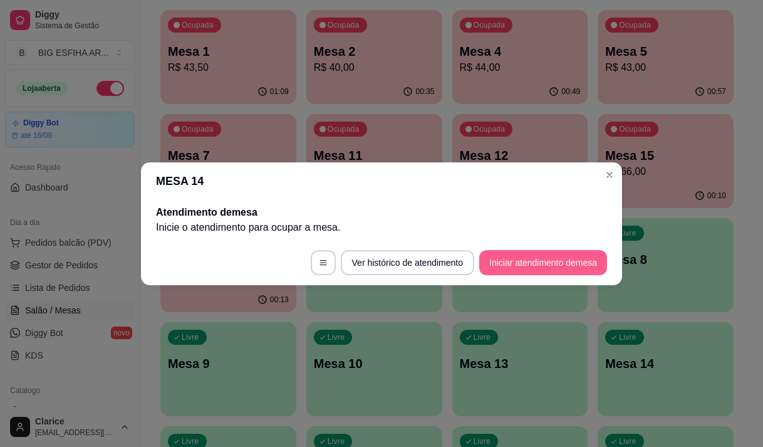
click at [534, 259] on button "Iniciar atendimento de mesa" at bounding box center [543, 262] width 128 height 25
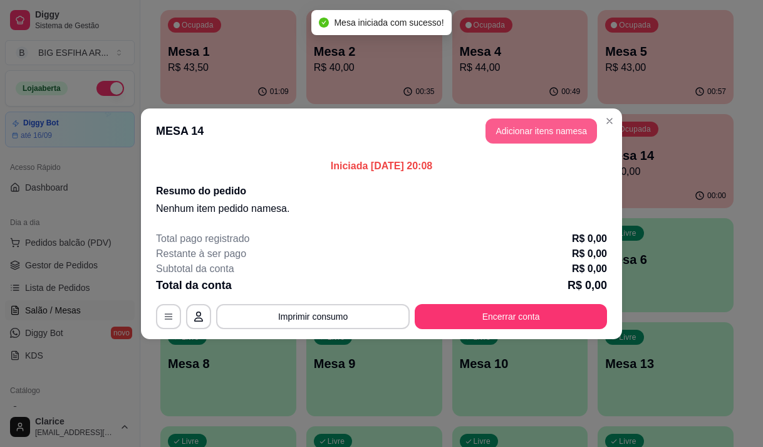
click at [561, 131] on button "Adicionar itens na mesa" at bounding box center [541, 130] width 112 height 25
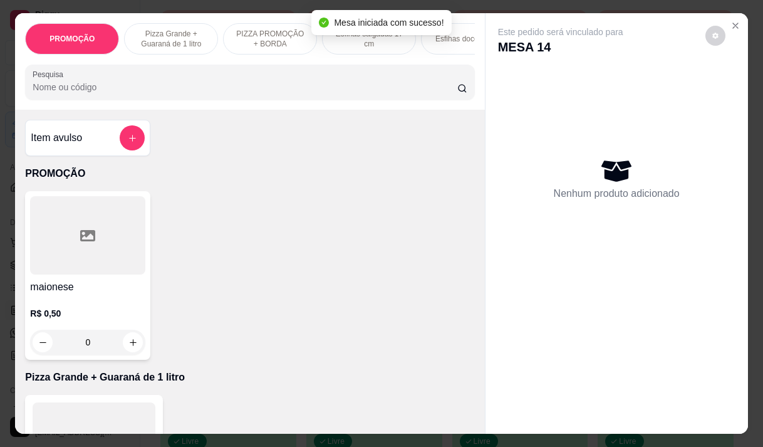
click at [316, 93] on input "Pesquisa" at bounding box center [245, 87] width 425 height 13
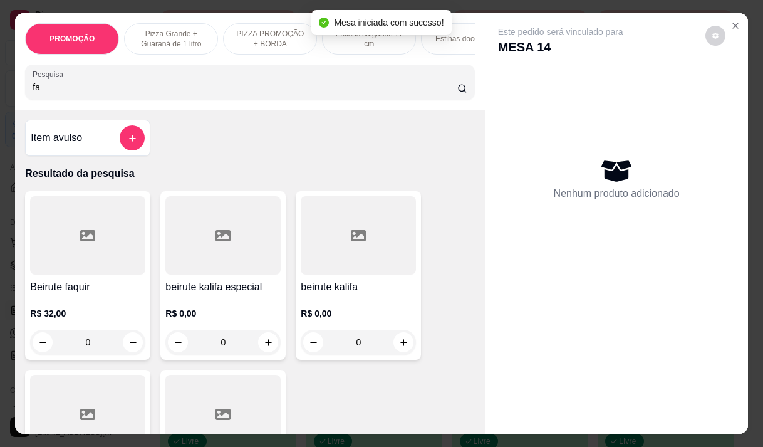
type input "f"
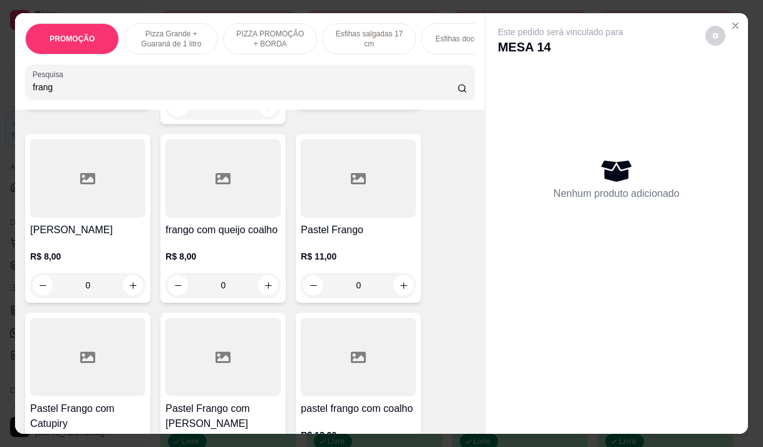
scroll to position [439, 0]
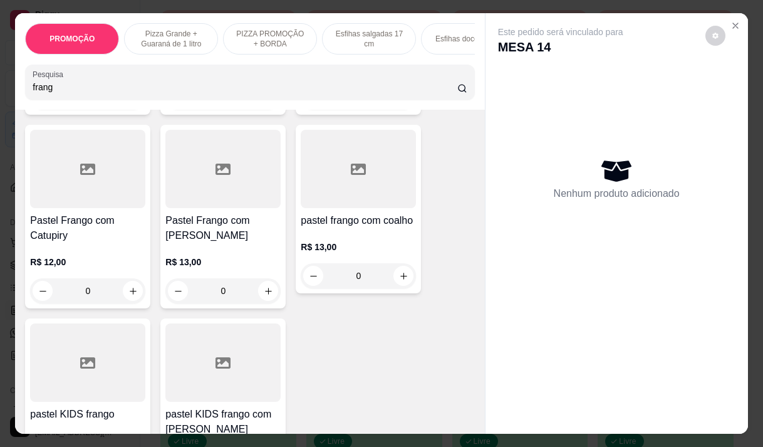
type input "frang"
click at [81, 262] on div "R$ 12,00 0" at bounding box center [87, 280] width 115 height 48
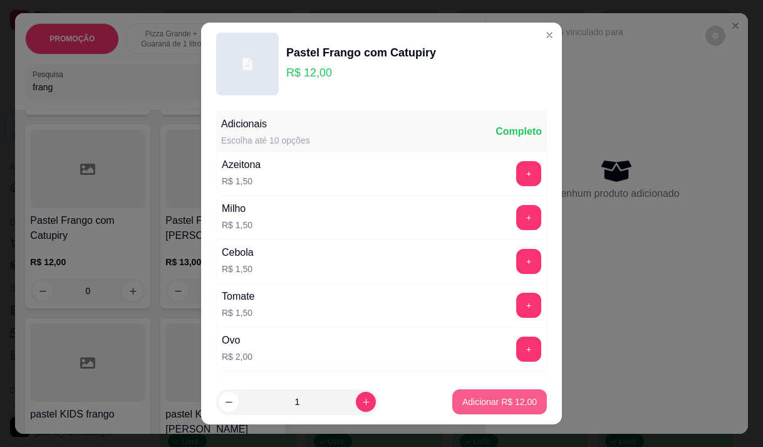
click at [521, 402] on p "Adicionar R$ 12,00" at bounding box center [499, 401] width 75 height 13
type input "1"
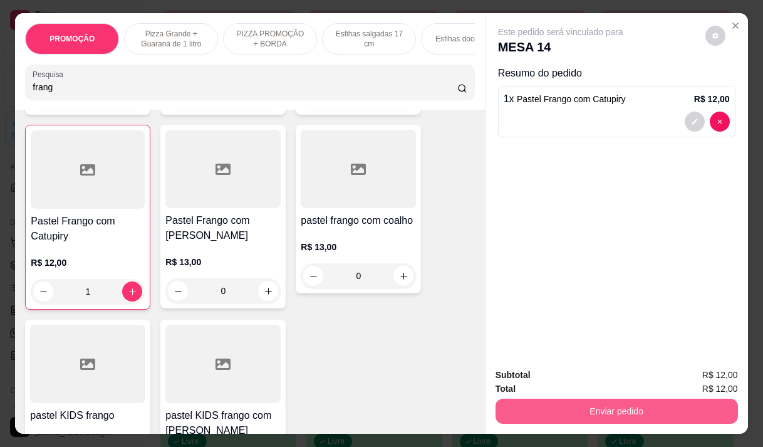
click at [604, 406] on button "Enviar pedido" at bounding box center [617, 410] width 242 height 25
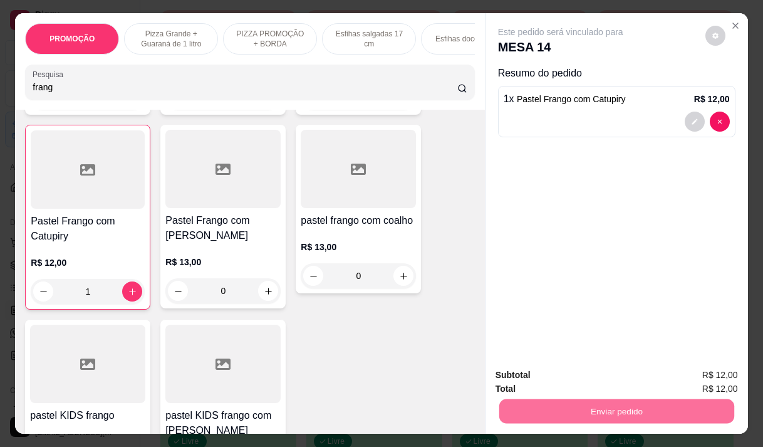
click at [398, 172] on div at bounding box center [358, 169] width 115 height 78
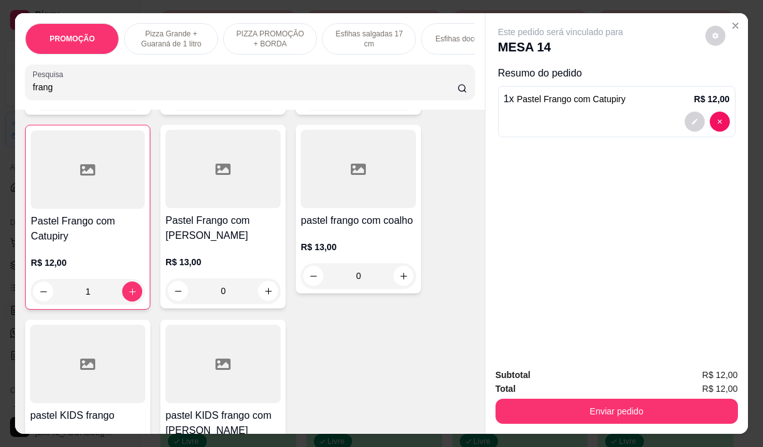
click at [331, 93] on input "frang" at bounding box center [245, 87] width 425 height 13
type input "f"
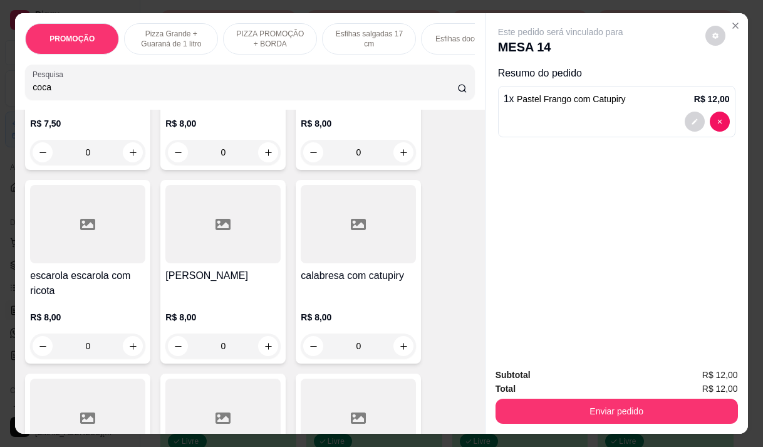
scroll to position [3991, 0]
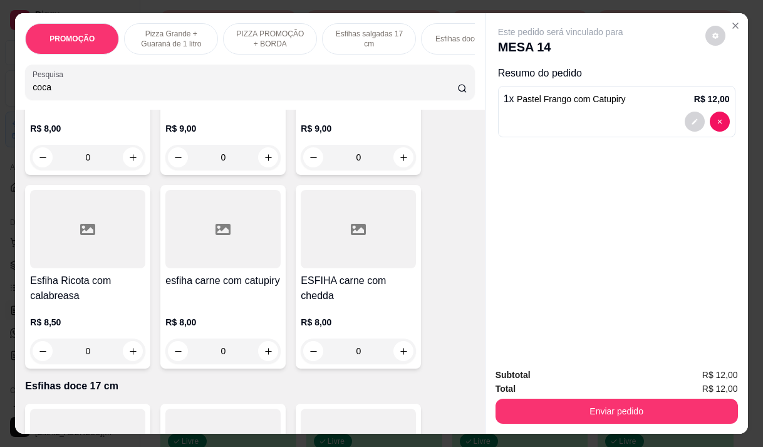
type input "coca"
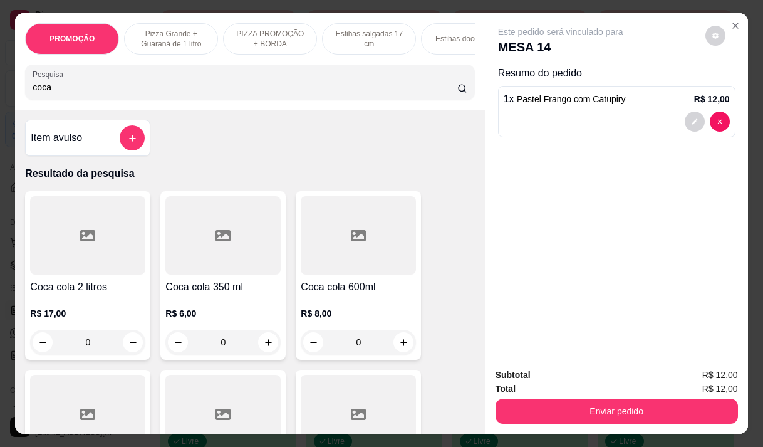
click at [246, 332] on div "R$ 6,00 0" at bounding box center [222, 331] width 115 height 48
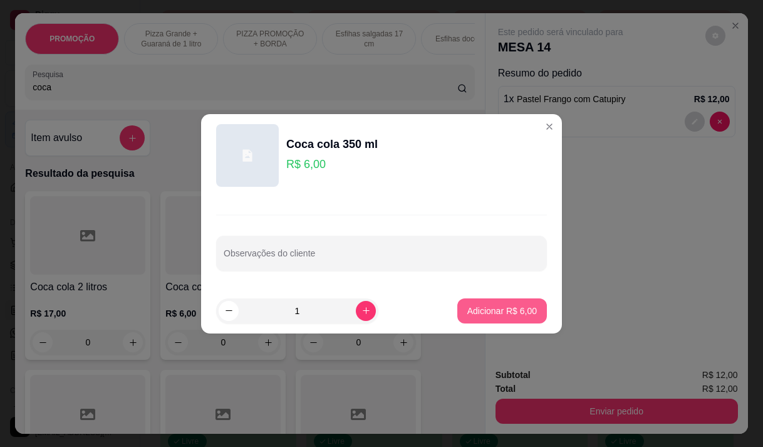
click at [465, 299] on button "Adicionar R$ 6,00" at bounding box center [502, 310] width 90 height 25
type input "1"
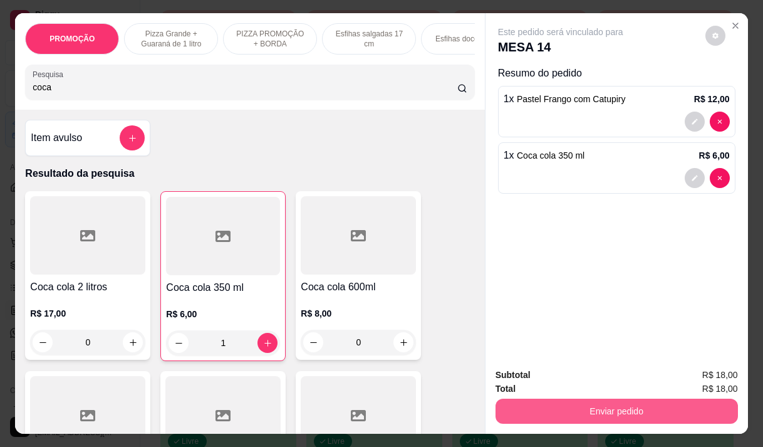
click at [563, 402] on button "Enviar pedido" at bounding box center [617, 410] width 242 height 25
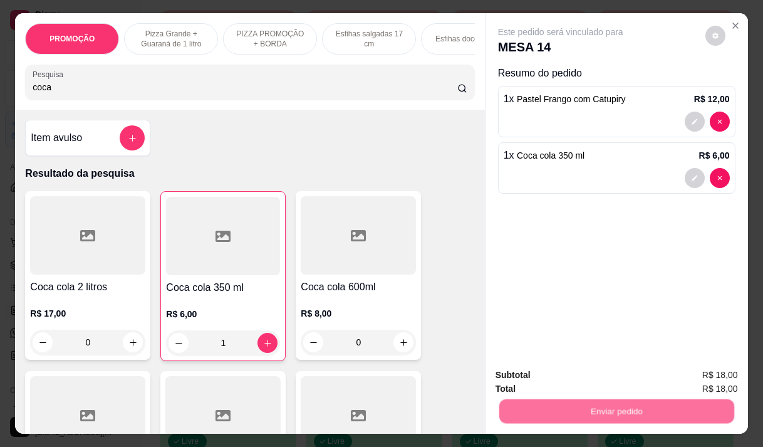
click at [545, 371] on button "Não registrar e enviar pedido" at bounding box center [575, 374] width 127 height 23
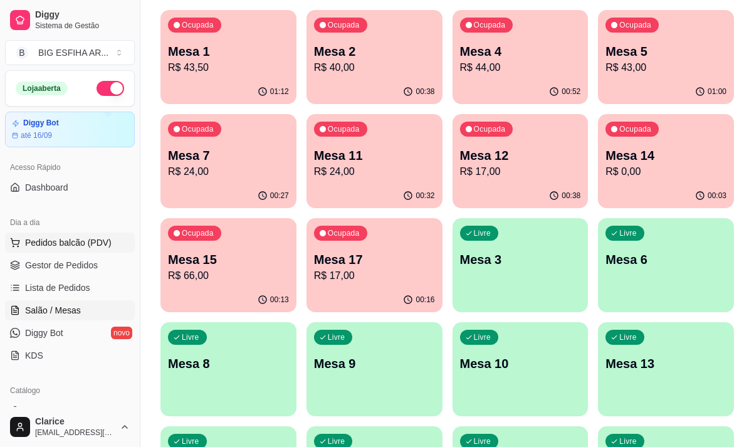
click at [86, 244] on span "Pedidos balcão (PDV)" at bounding box center [68, 242] width 86 height 13
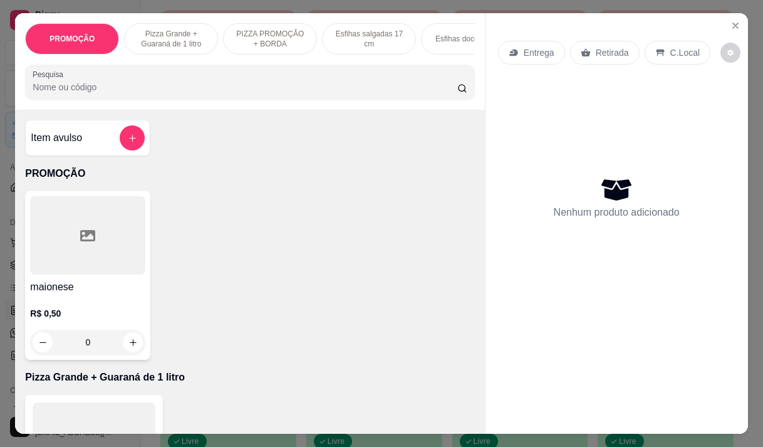
click at [528, 57] on div "Entrega" at bounding box center [531, 53] width 67 height 24
click at [368, 89] on input "Busque pelo cliente" at bounding box center [364, 87] width 200 height 13
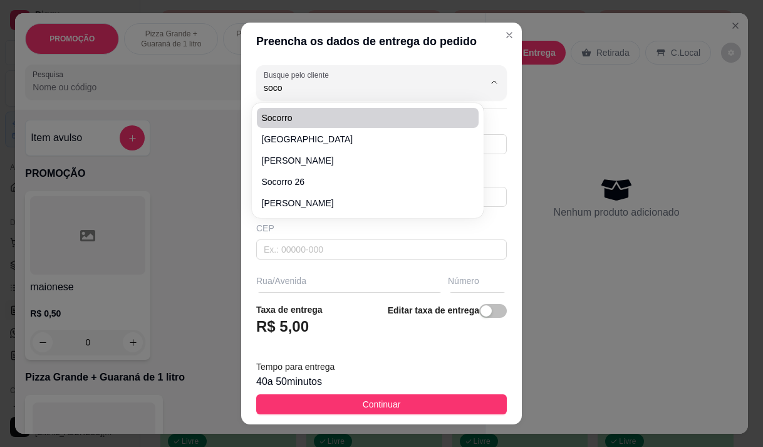
click at [360, 110] on li "socorro" at bounding box center [368, 118] width 222 height 20
type input "socorro"
type input "85996104661"
type input "socorro"
type input "[STREET_ADDRESS][PERSON_NAME]"
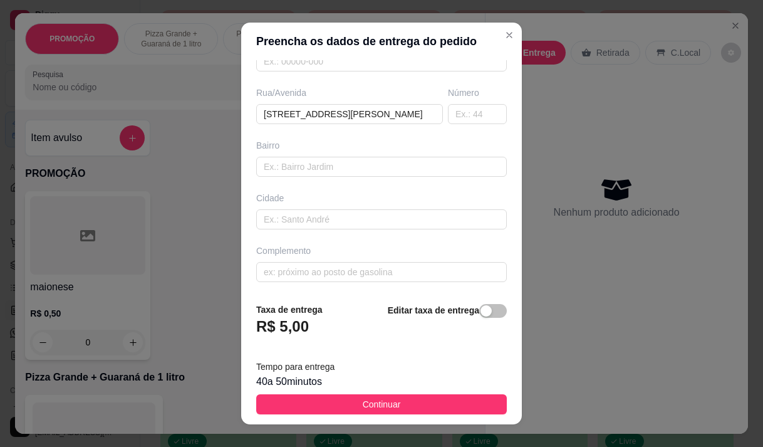
scroll to position [189, 0]
type input "socorro"
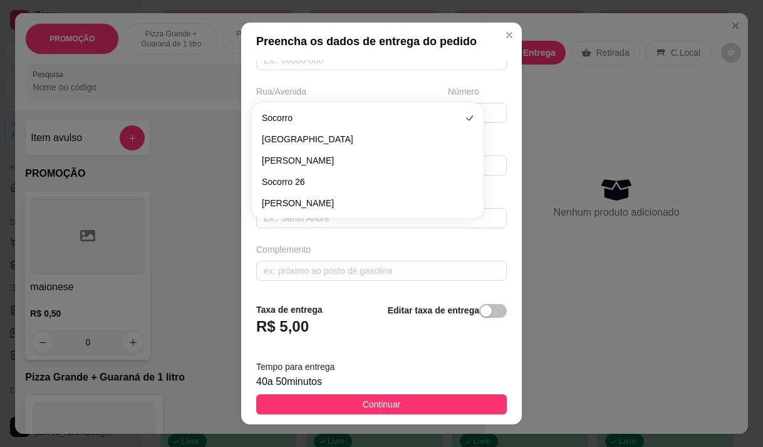
scroll to position [0, 0]
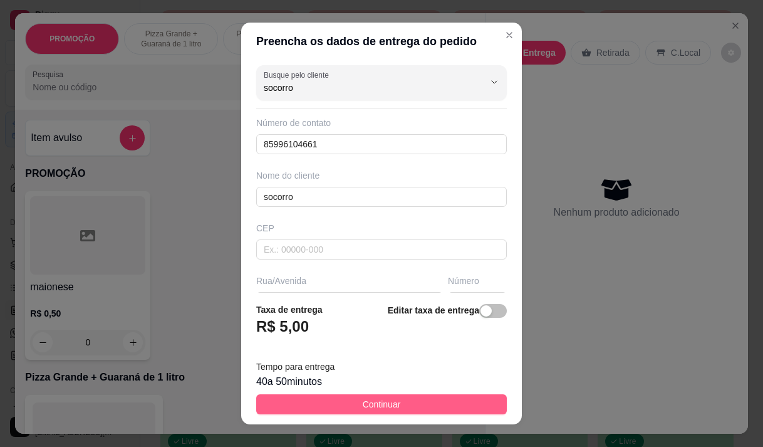
click at [352, 402] on button "Continuar" at bounding box center [381, 404] width 251 height 20
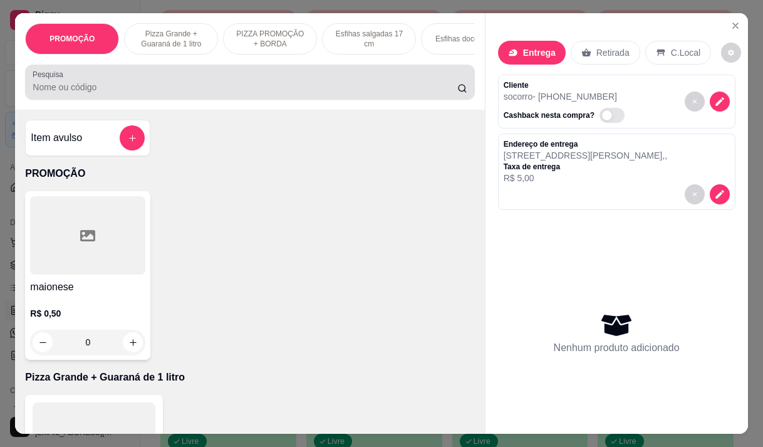
click at [265, 95] on div at bounding box center [250, 82] width 434 height 25
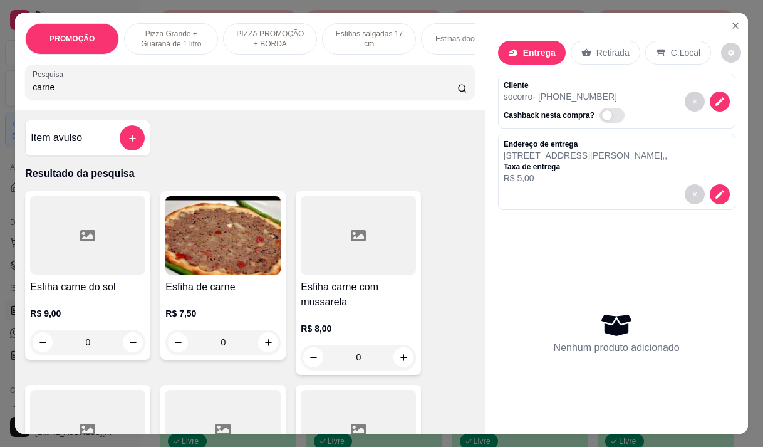
type input "carne"
click at [224, 271] on img at bounding box center [222, 235] width 115 height 78
click at [353, 309] on h4 "Esfiha carne com mussarela" at bounding box center [358, 294] width 115 height 30
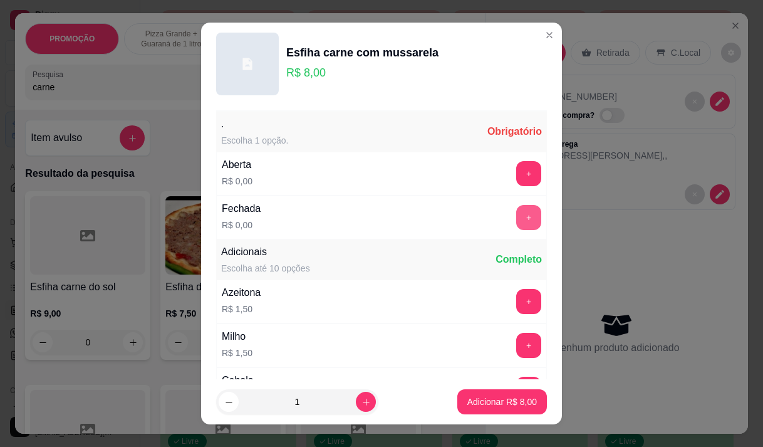
click at [516, 224] on button "+" at bounding box center [528, 217] width 25 height 25
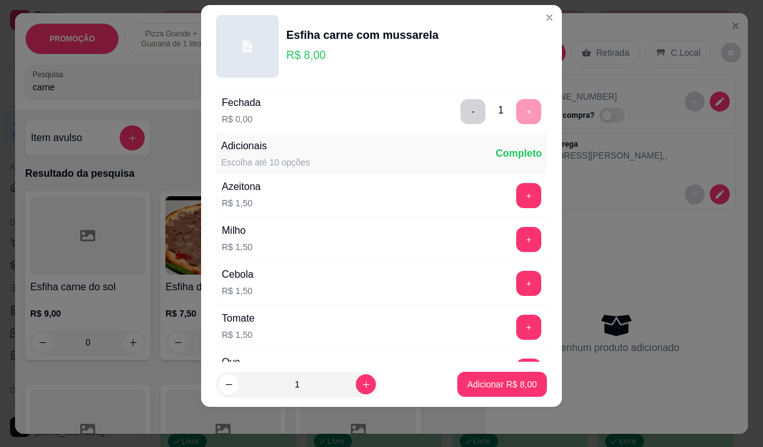
scroll to position [26, 0]
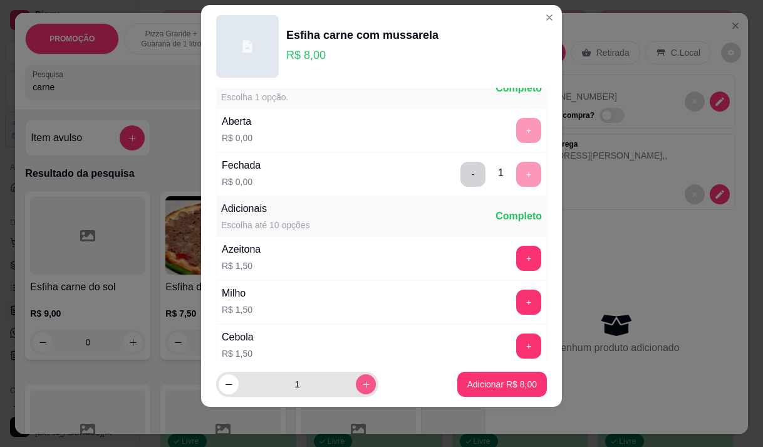
click at [361, 383] on icon "increase-product-quantity" at bounding box center [365, 384] width 9 height 9
type input "2"
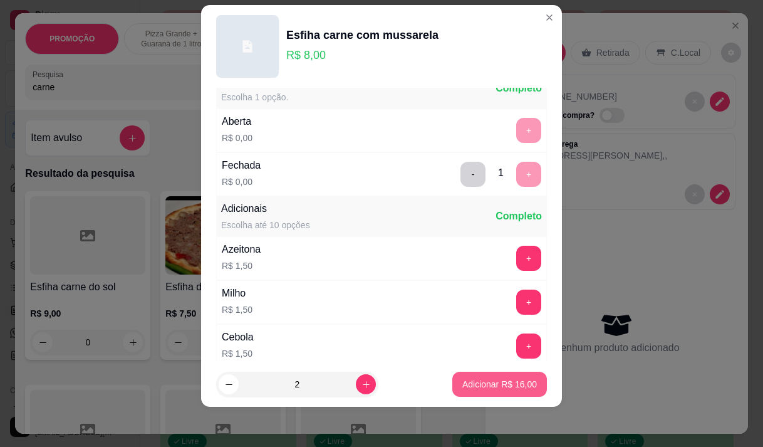
click at [480, 382] on p "Adicionar R$ 16,00" at bounding box center [499, 384] width 75 height 13
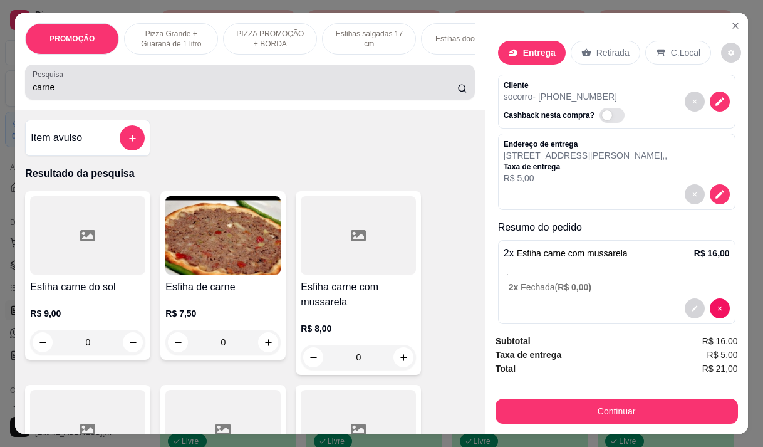
click at [118, 91] on input "carne" at bounding box center [245, 87] width 425 height 13
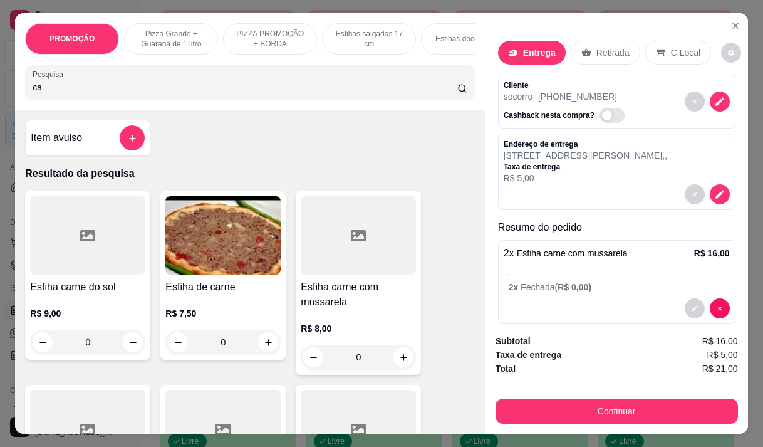
type input "c"
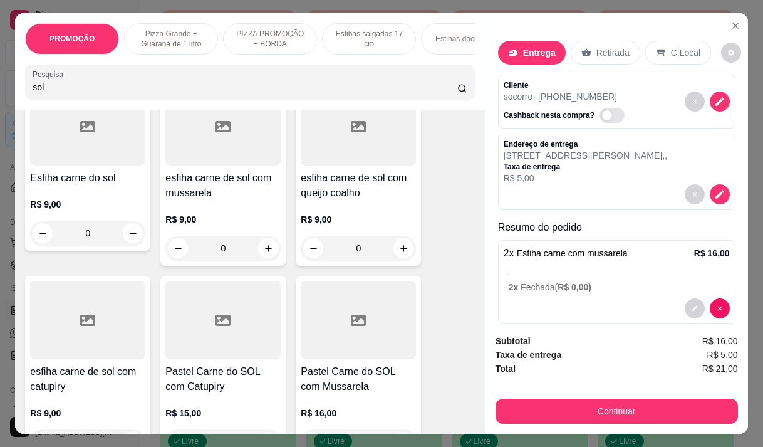
scroll to position [125, 0]
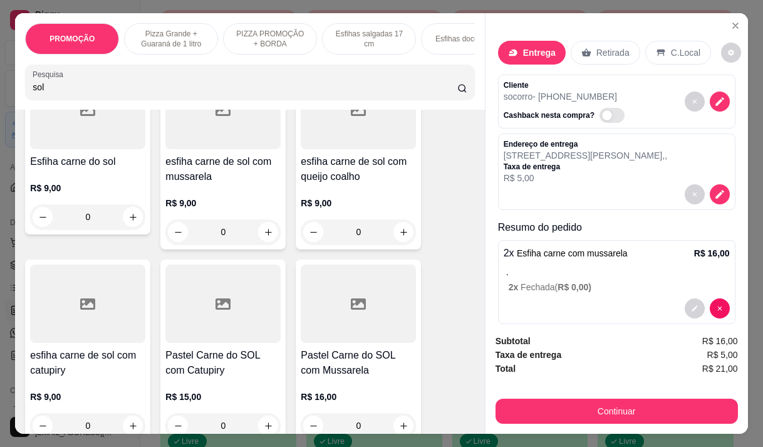
type input "sol"
click at [383, 199] on div "R$ 9,00 0" at bounding box center [358, 214] width 115 height 60
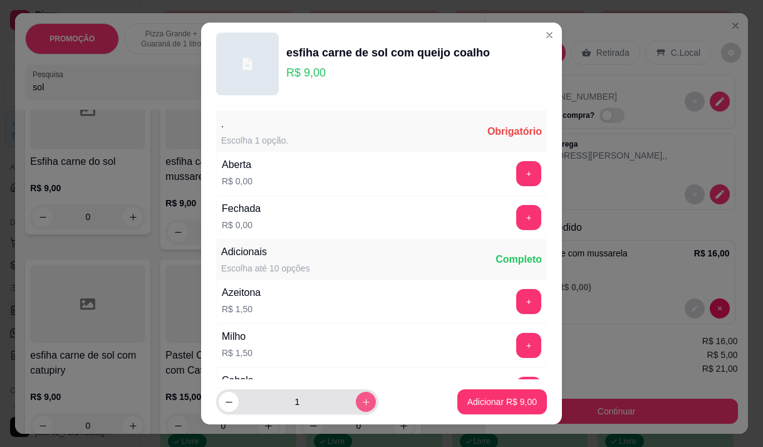
click at [361, 401] on icon "increase-product-quantity" at bounding box center [365, 401] width 9 height 9
type input "2"
click at [517, 213] on button "+" at bounding box center [529, 217] width 24 height 24
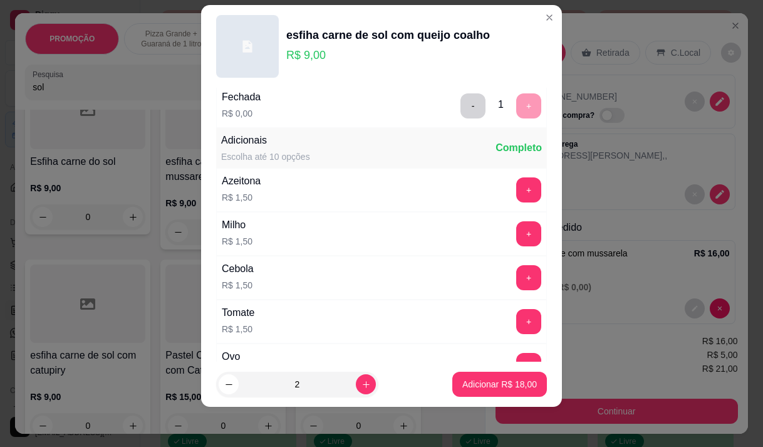
scroll to position [134, 0]
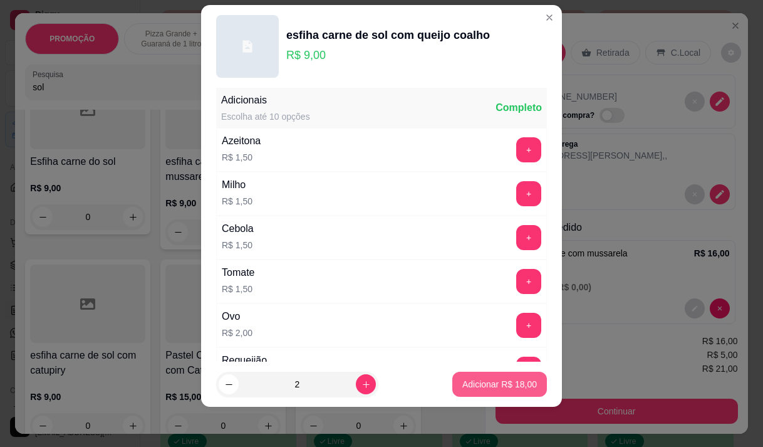
click at [467, 385] on p "Adicionar R$ 18,00" at bounding box center [499, 384] width 75 height 13
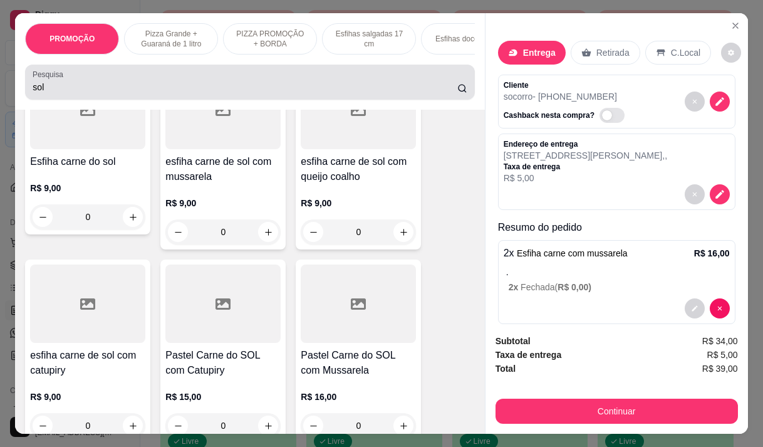
click at [114, 89] on input "sol" at bounding box center [245, 87] width 425 height 13
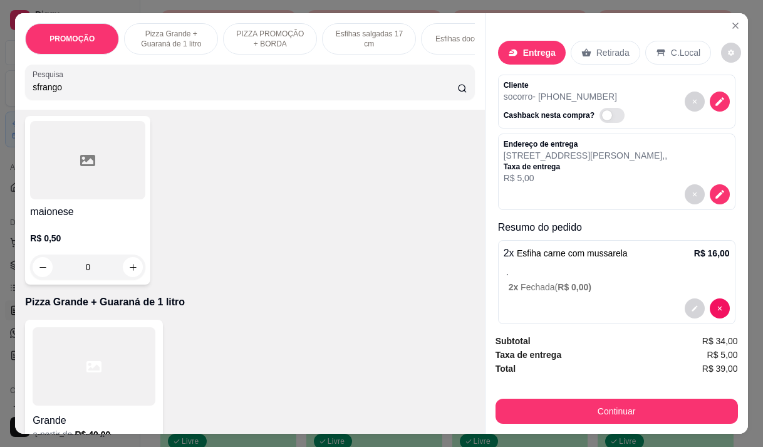
scroll to position [661, 0]
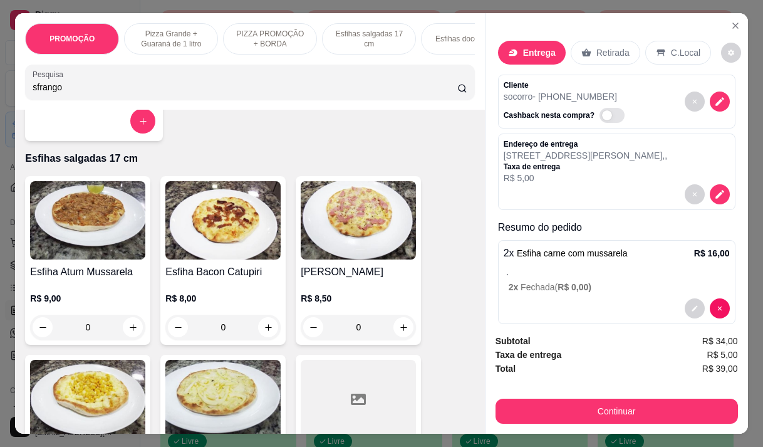
click at [33, 93] on input "sfrango" at bounding box center [245, 87] width 425 height 13
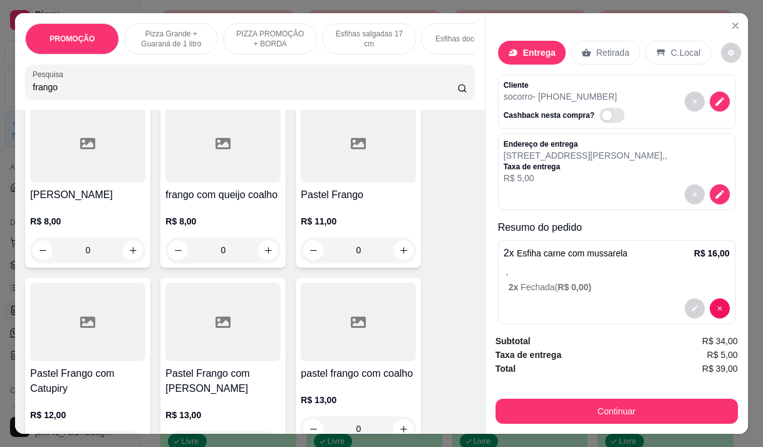
scroll to position [285, 0]
type input "frango"
click at [254, 215] on p "R$ 8,00" at bounding box center [222, 221] width 115 height 13
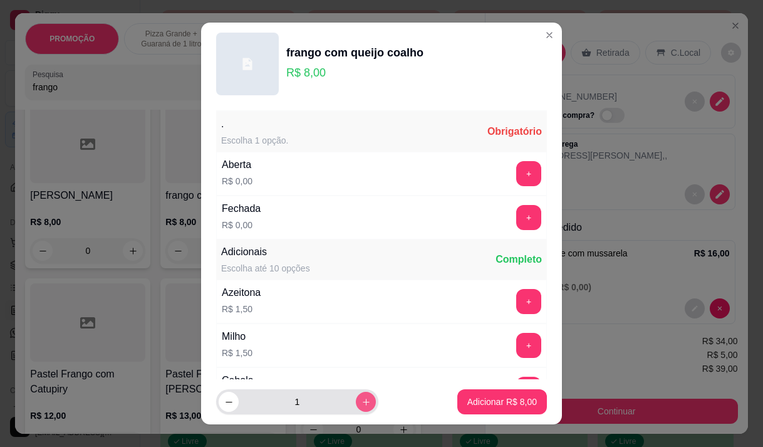
click at [361, 400] on icon "increase-product-quantity" at bounding box center [365, 401] width 9 height 9
type input "2"
click at [517, 214] on button "+" at bounding box center [529, 217] width 24 height 24
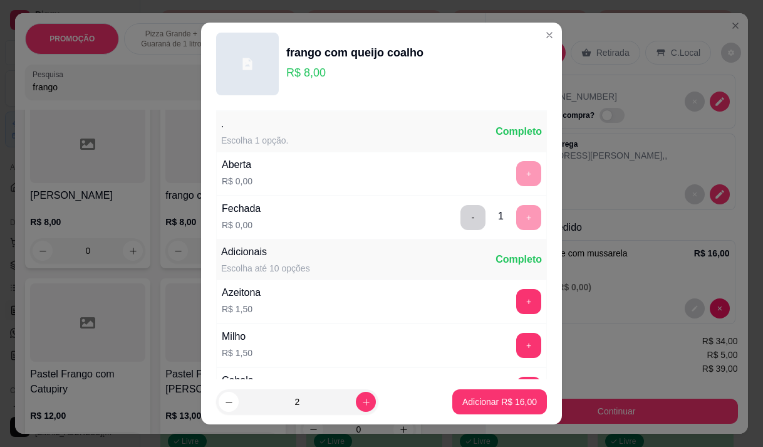
scroll to position [134, 0]
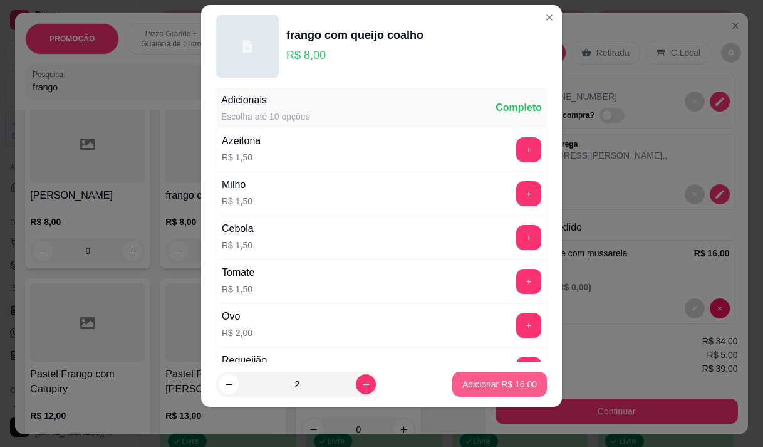
click at [463, 390] on p "Adicionar R$ 16,00" at bounding box center [499, 384] width 75 height 13
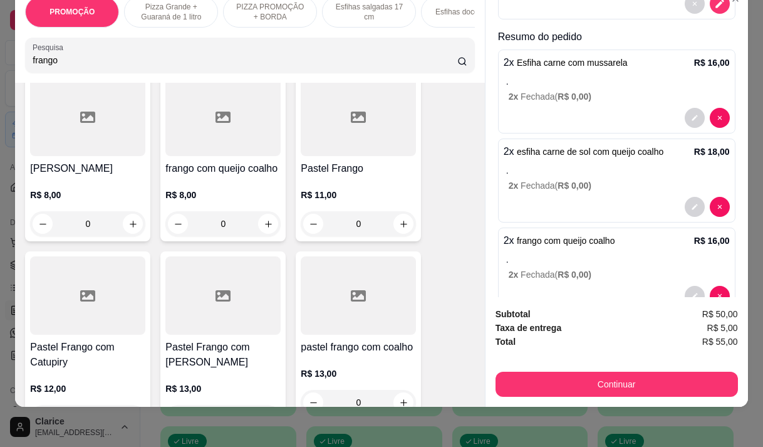
scroll to position [196, 0]
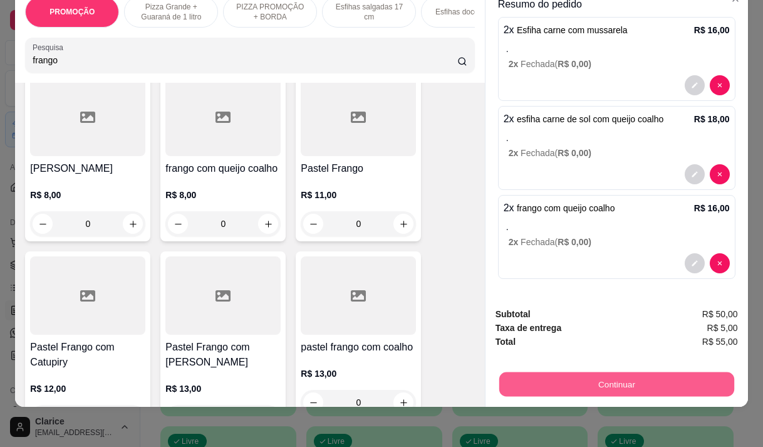
click at [514, 375] on button "Continuar" at bounding box center [616, 383] width 235 height 24
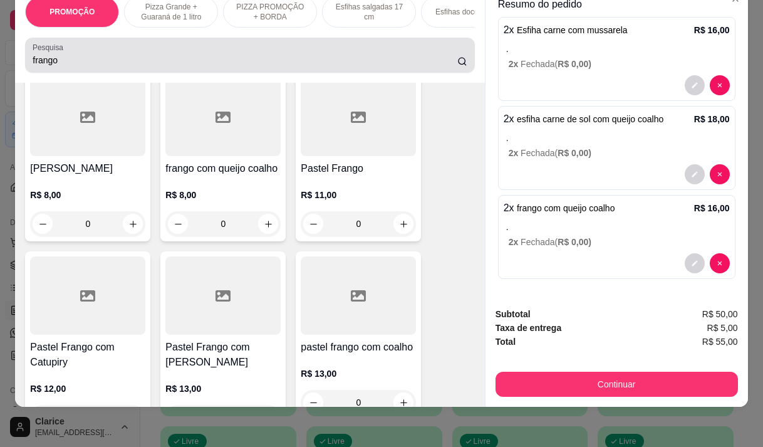
click at [371, 66] on input "frango" at bounding box center [245, 60] width 425 height 13
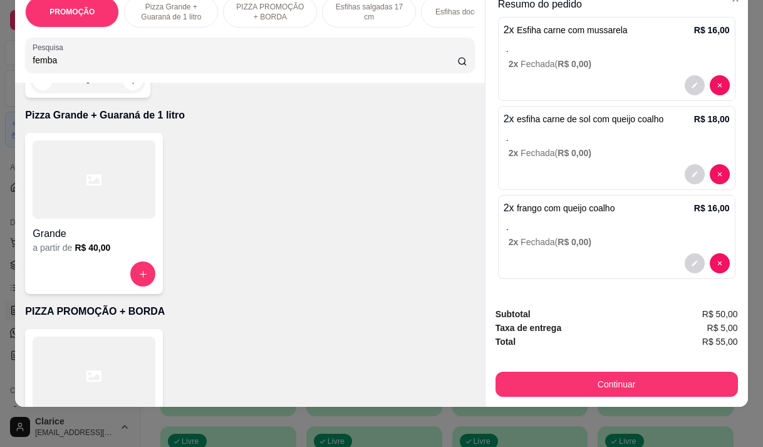
scroll to position [2324, 0]
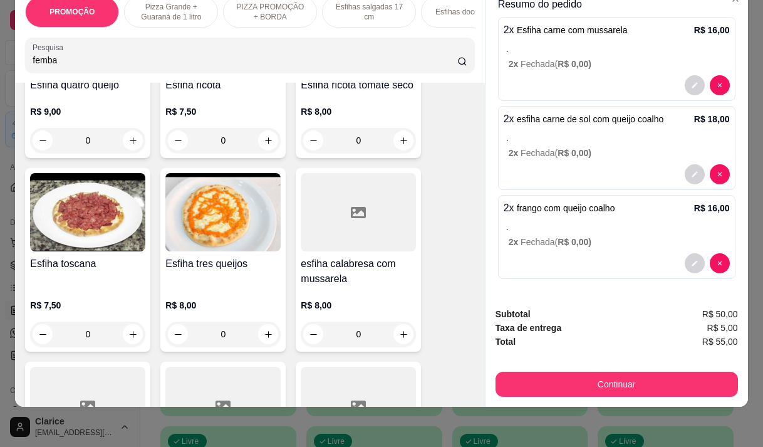
click at [33, 62] on input "femba" at bounding box center [245, 60] width 425 height 13
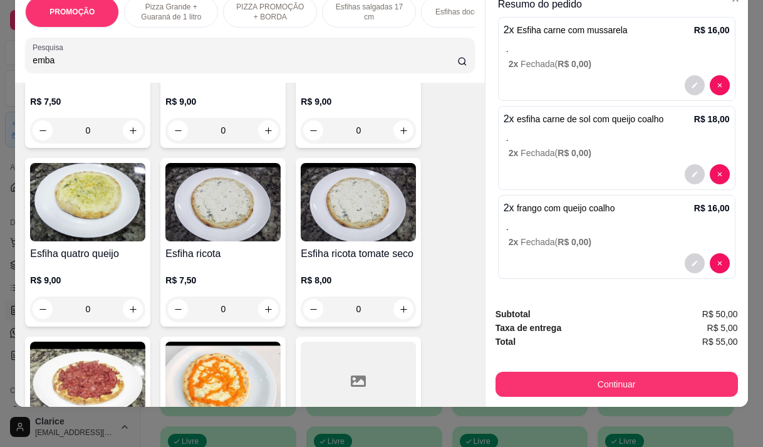
type input "emba"
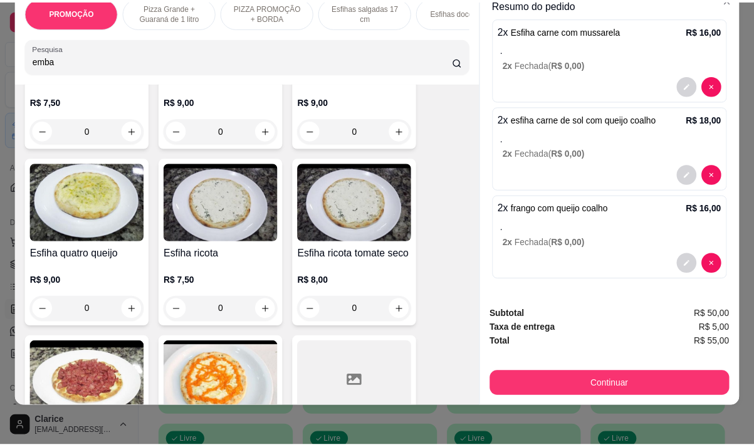
scroll to position [0, 0]
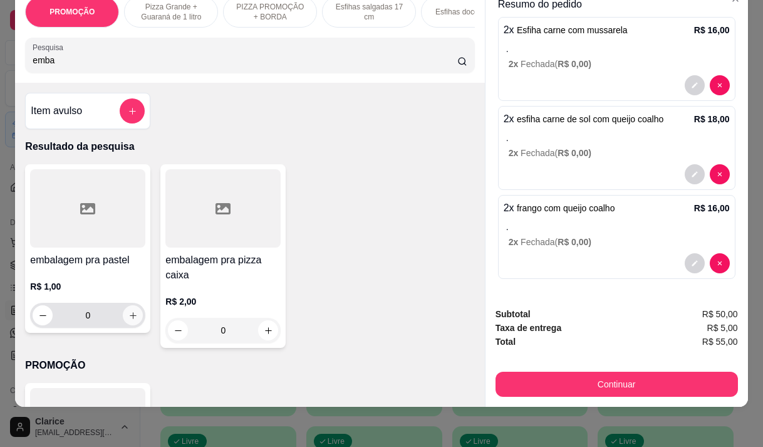
click at [128, 313] on icon "increase-product-quantity" at bounding box center [132, 315] width 9 height 9
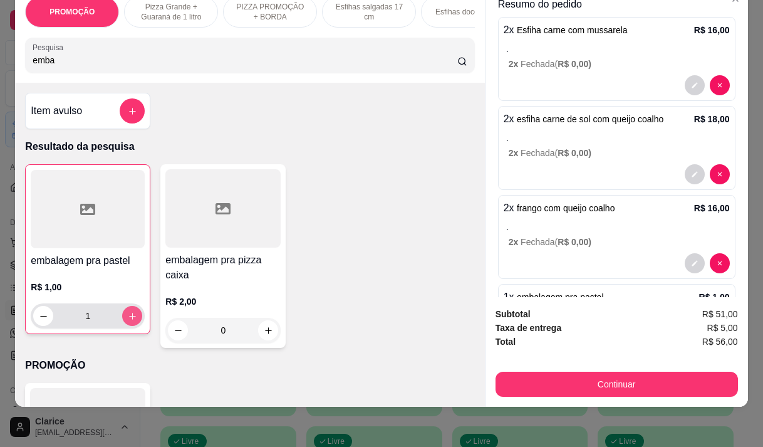
type input "1"
click at [128, 312] on icon "increase-product-quantity" at bounding box center [132, 315] width 9 height 9
type input "2"
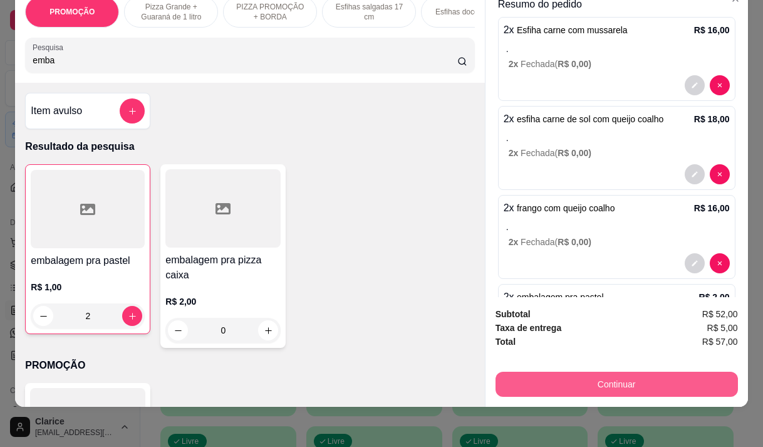
click at [551, 371] on button "Continuar" at bounding box center [617, 383] width 242 height 25
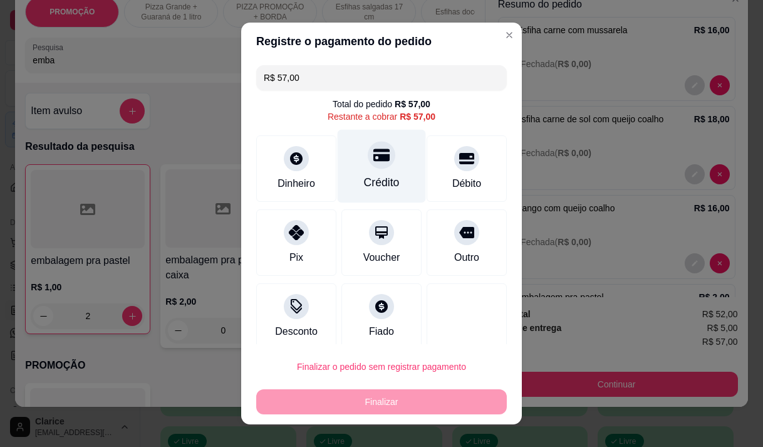
click at [378, 169] on div "Crédito" at bounding box center [382, 165] width 88 height 73
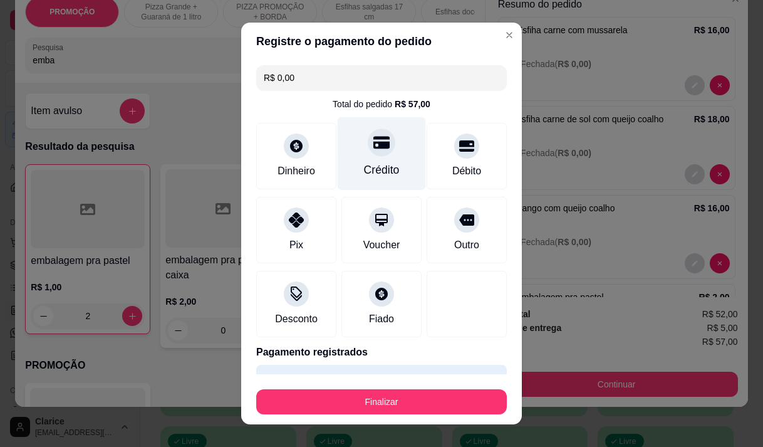
type input "R$ 0,00"
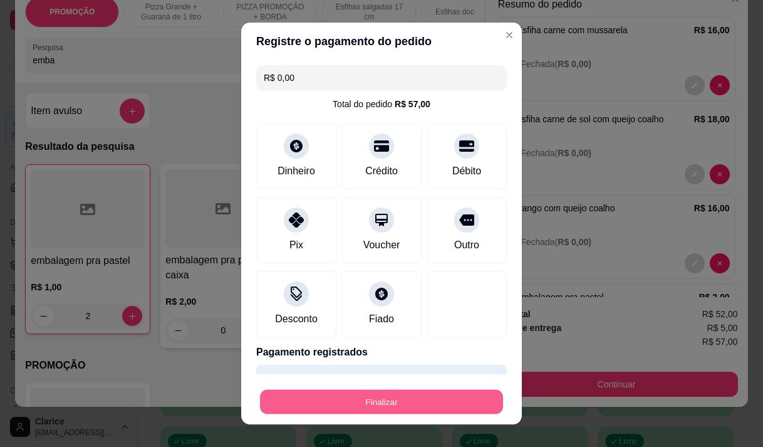
click at [389, 397] on button "Finalizar" at bounding box center [381, 402] width 243 height 24
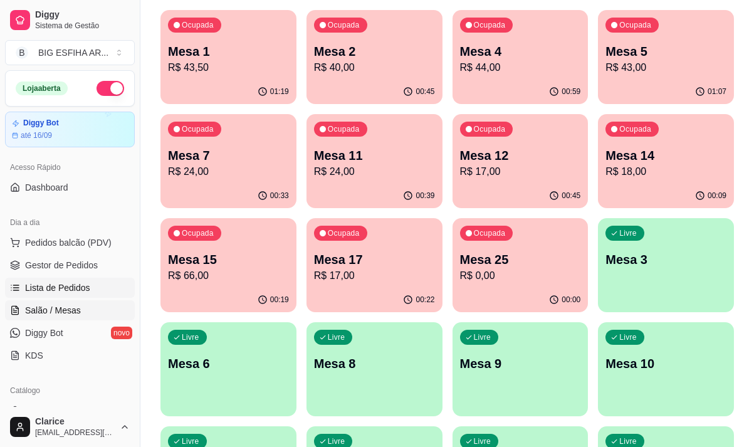
click at [71, 280] on link "Lista de Pedidos" at bounding box center [70, 288] width 130 height 20
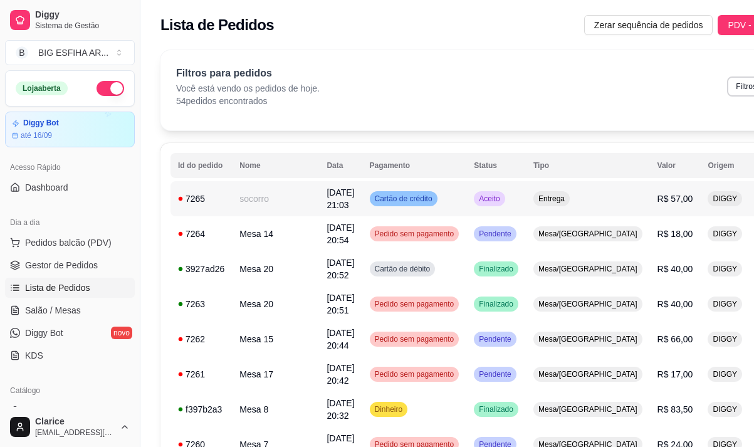
click at [423, 205] on td "Cartão de crédito" at bounding box center [414, 198] width 105 height 35
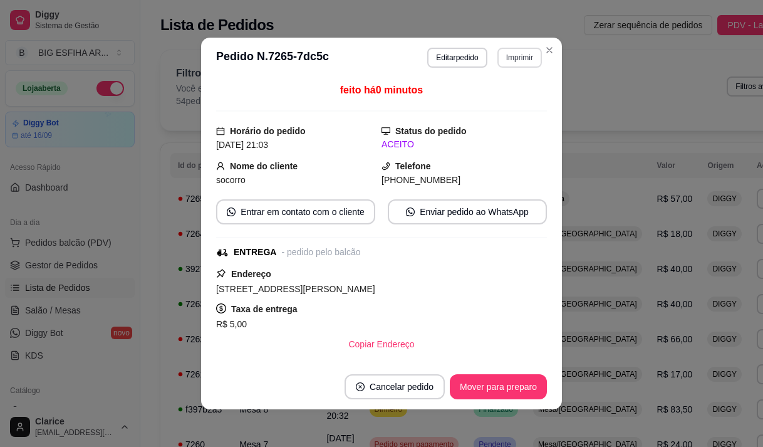
click at [510, 62] on button "Imprimir" at bounding box center [519, 58] width 44 height 20
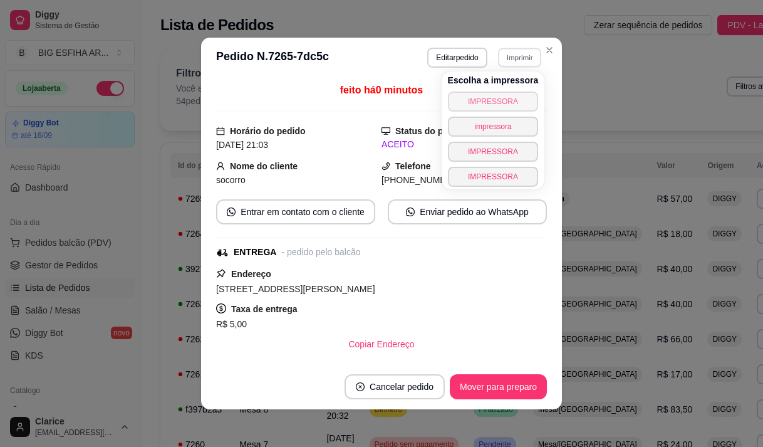
click at [506, 105] on button "IMPRESSORA" at bounding box center [493, 101] width 91 height 20
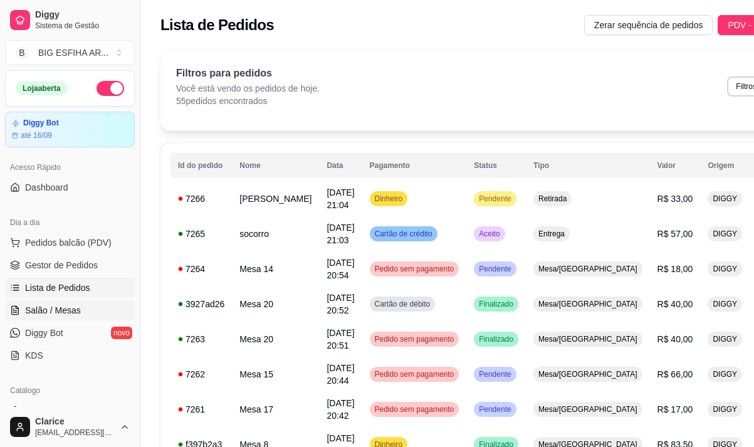
click at [59, 305] on span "Salão / Mesas" at bounding box center [53, 310] width 56 height 13
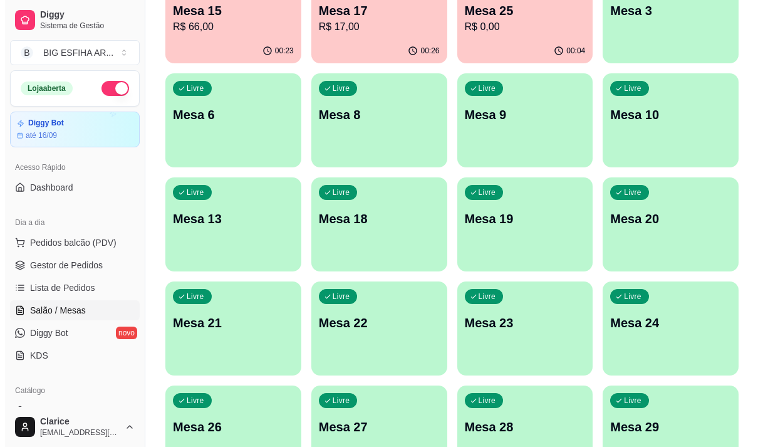
scroll to position [376, 0]
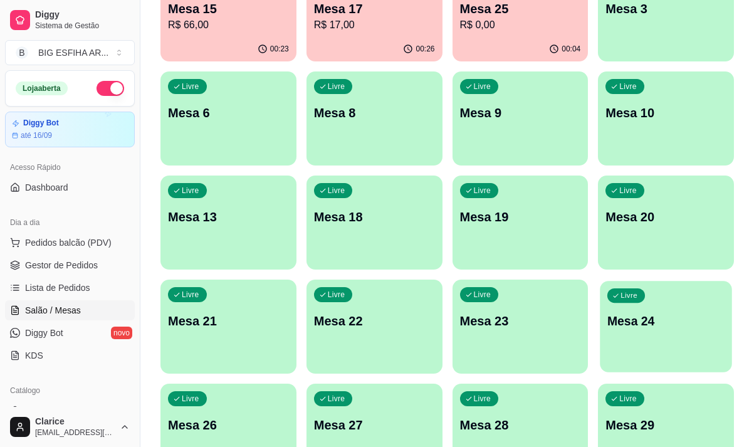
click at [640, 330] on div "Livre Mesa 24" at bounding box center [666, 319] width 132 height 76
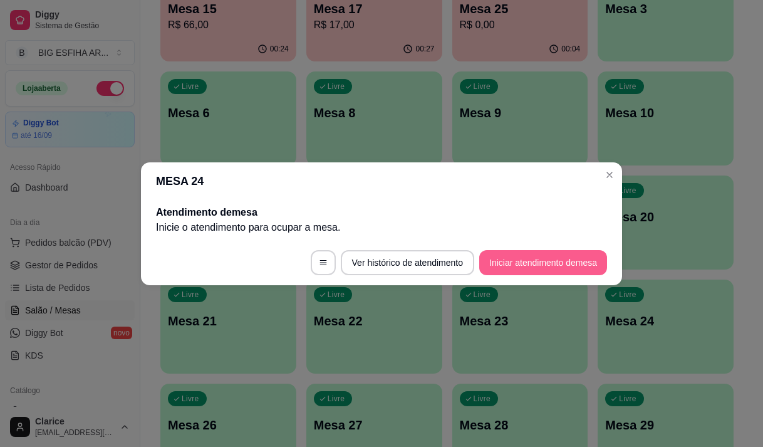
click at [501, 261] on button "Iniciar atendimento de mesa" at bounding box center [543, 262] width 128 height 25
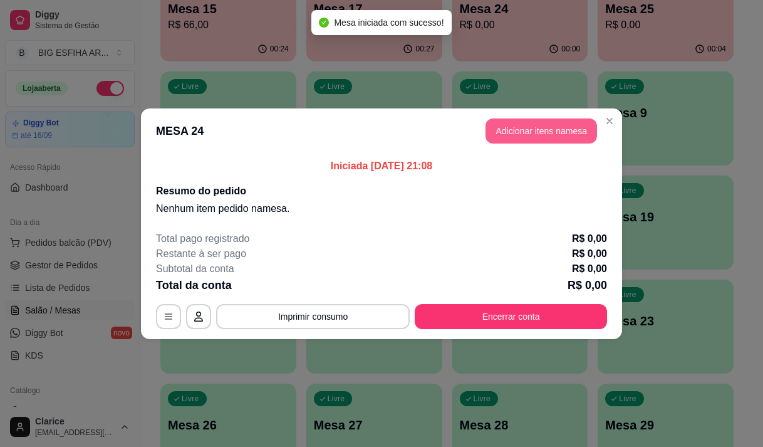
click at [571, 128] on button "Adicionar itens na mesa" at bounding box center [541, 130] width 112 height 25
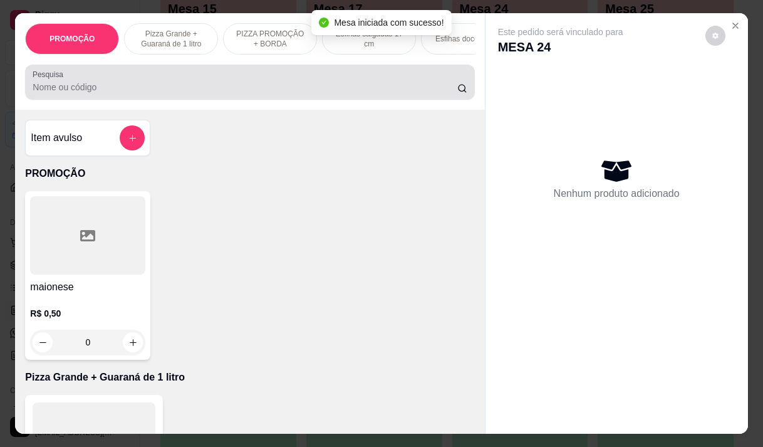
click at [226, 93] on input "Pesquisa" at bounding box center [245, 87] width 425 height 13
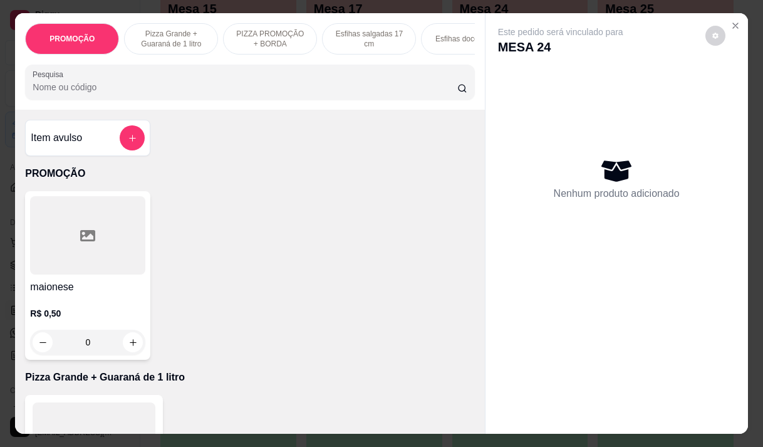
click at [113, 93] on input "Pesquisa" at bounding box center [245, 87] width 425 height 13
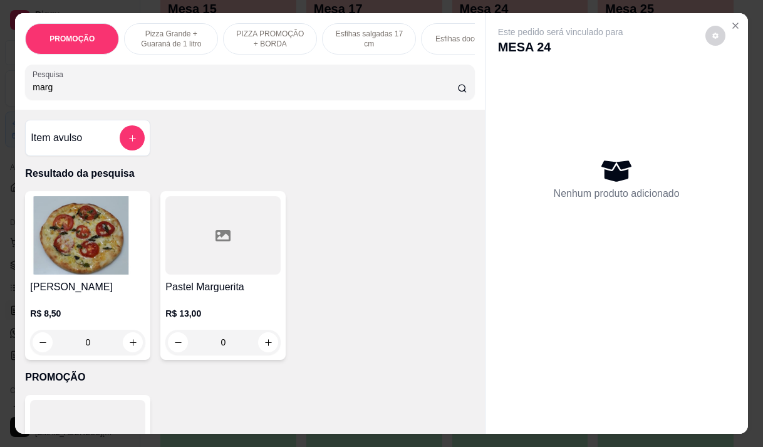
type input "marg"
click at [266, 345] on div "0" at bounding box center [222, 342] width 115 height 25
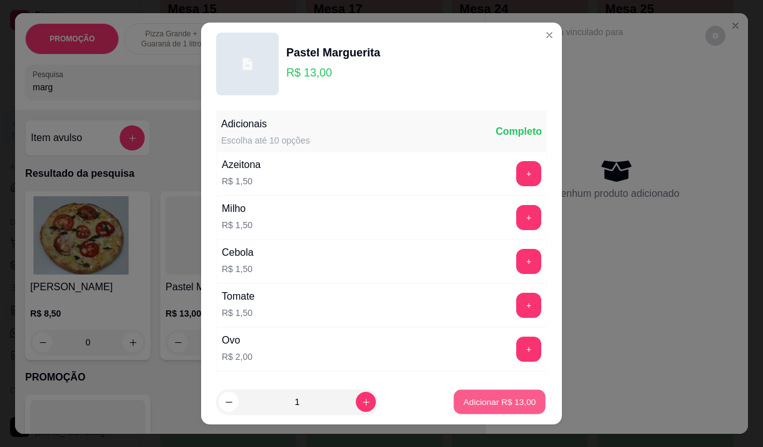
click at [493, 394] on button "Adicionar R$ 13,00" at bounding box center [500, 402] width 92 height 24
type input "1"
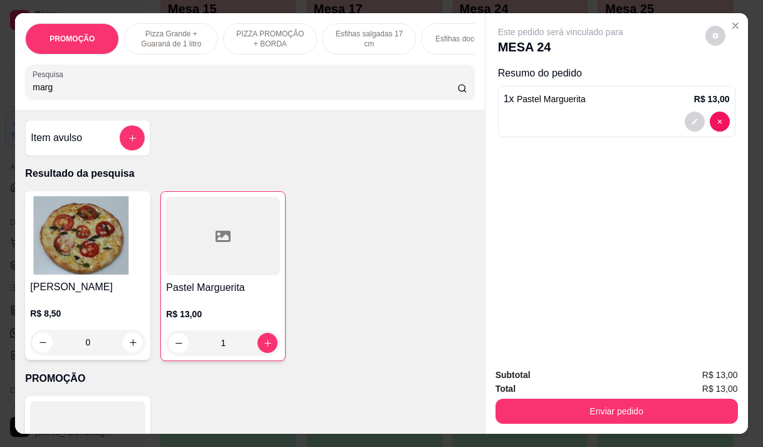
click at [125, 92] on input "marg" at bounding box center [245, 87] width 425 height 13
type input "m"
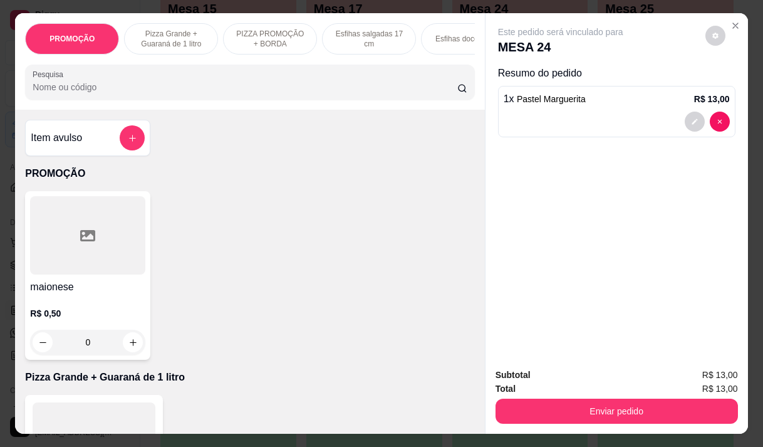
click at [44, 93] on input "Pesquisa" at bounding box center [245, 87] width 425 height 13
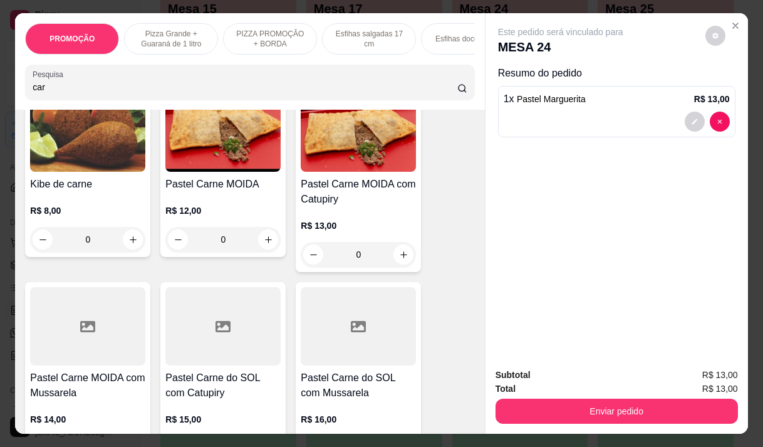
scroll to position [1002, 0]
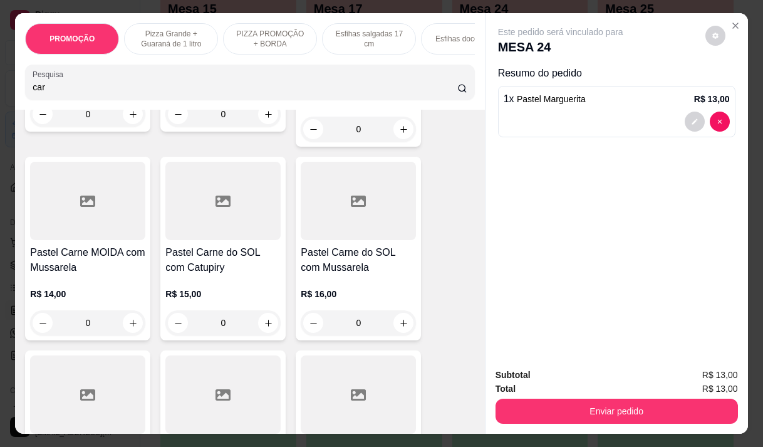
type input "car"
click at [127, 326] on div "0" at bounding box center [87, 322] width 115 height 25
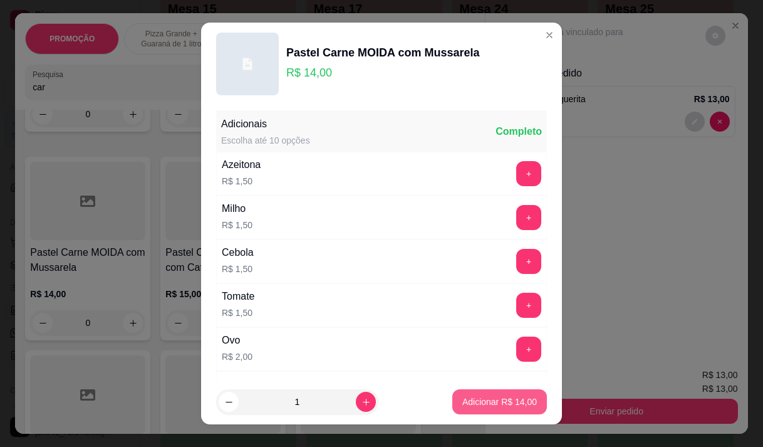
click at [482, 400] on p "Adicionar R$ 14,00" at bounding box center [499, 401] width 75 height 13
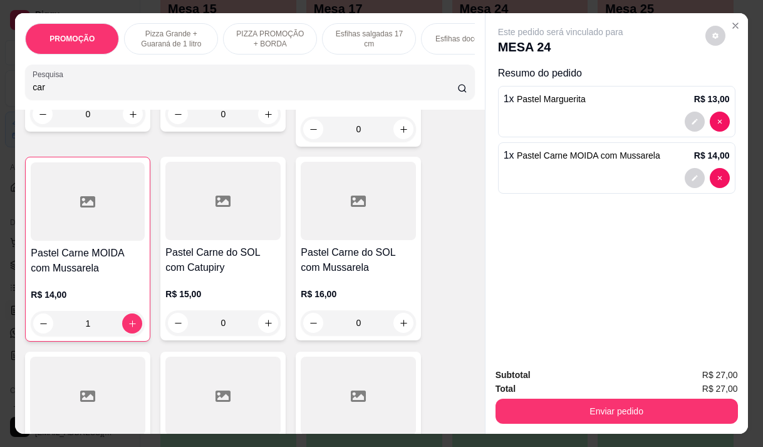
type input "1"
click at [117, 93] on input "car" at bounding box center [245, 87] width 425 height 13
type input "c"
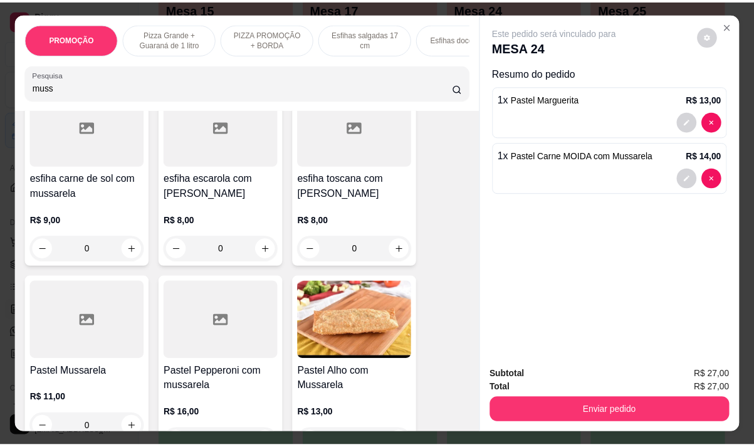
scroll to position [752, 0]
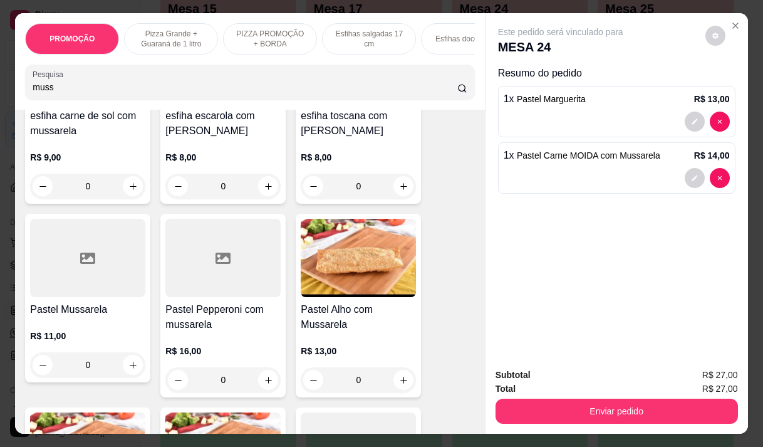
type input "muss"
click at [130, 368] on div "0" at bounding box center [87, 364] width 115 height 25
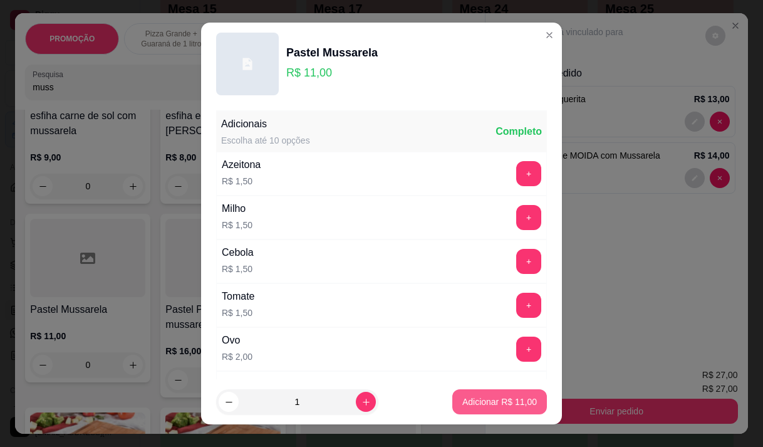
click at [479, 397] on p "Adicionar R$ 11,00" at bounding box center [499, 401] width 75 height 13
type input "1"
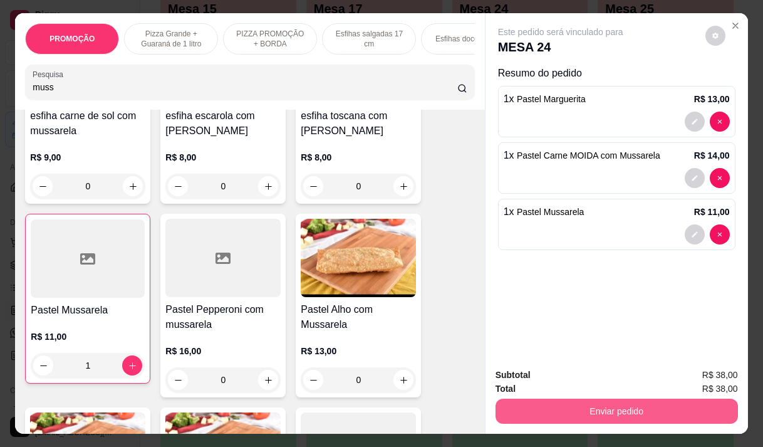
click at [633, 402] on button "Enviar pedido" at bounding box center [617, 410] width 242 height 25
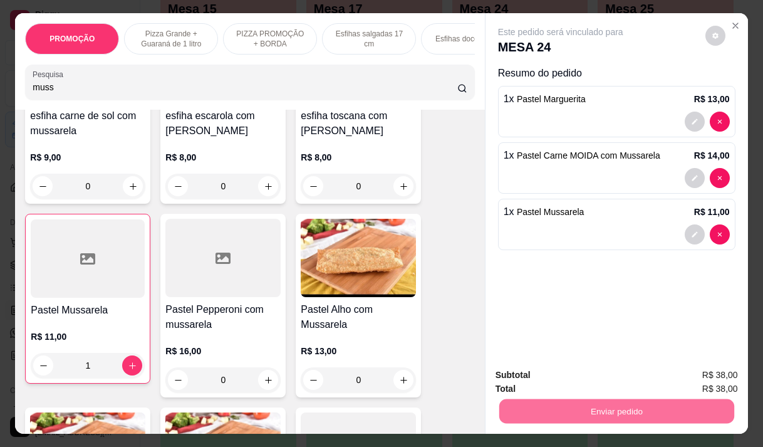
click at [571, 376] on button "Não registrar e enviar pedido" at bounding box center [575, 374] width 127 height 23
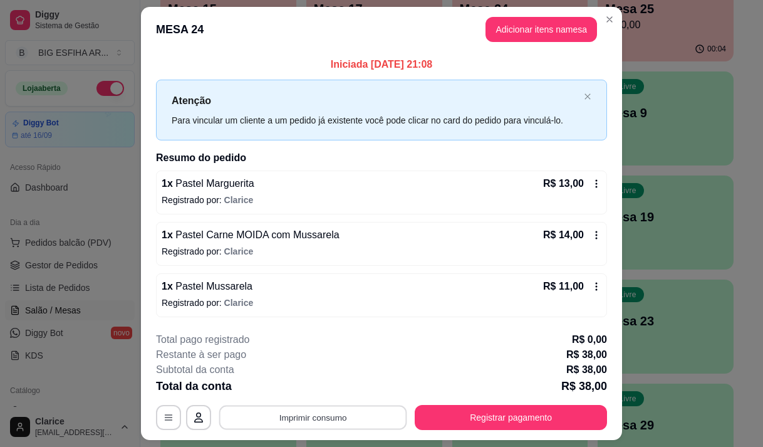
click at [313, 423] on button "Imprimir consumo" at bounding box center [313, 417] width 188 height 24
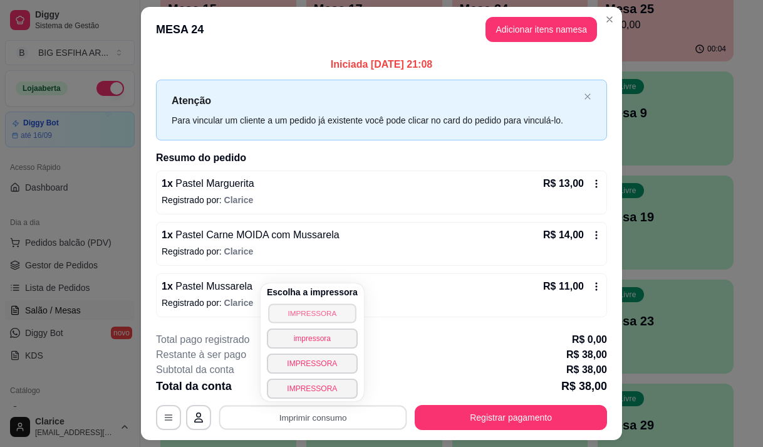
click at [319, 314] on button "IMPRESSORA" at bounding box center [312, 312] width 88 height 19
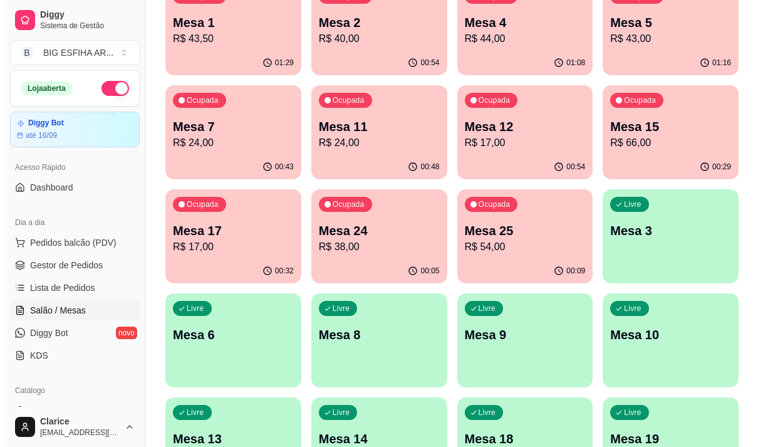
scroll to position [188, 0]
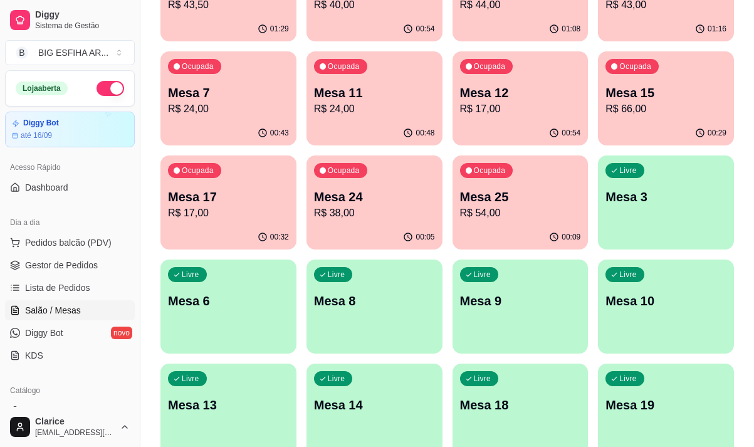
click at [396, 225] on div "00:05" at bounding box center [374, 237] width 136 height 24
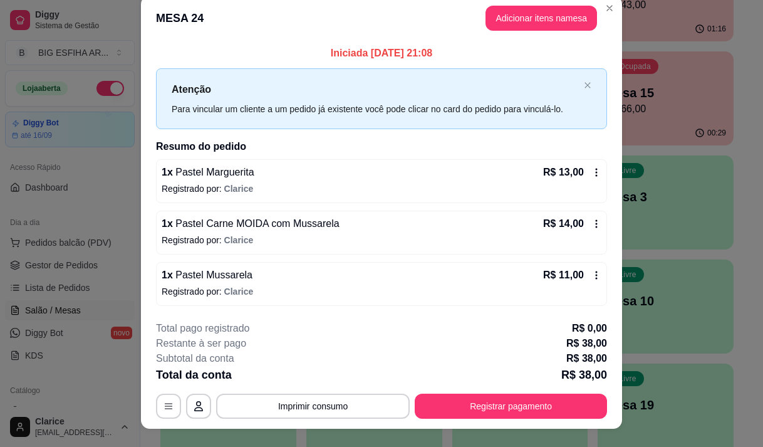
scroll to position [0, 0]
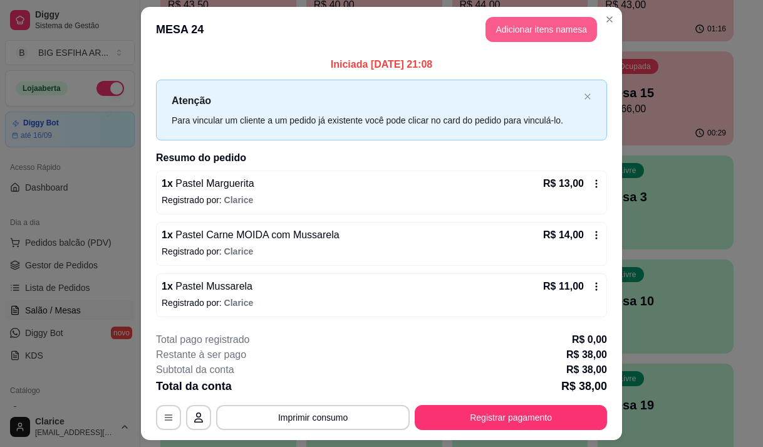
click at [512, 34] on button "Adicionar itens na mesa" at bounding box center [541, 29] width 112 height 25
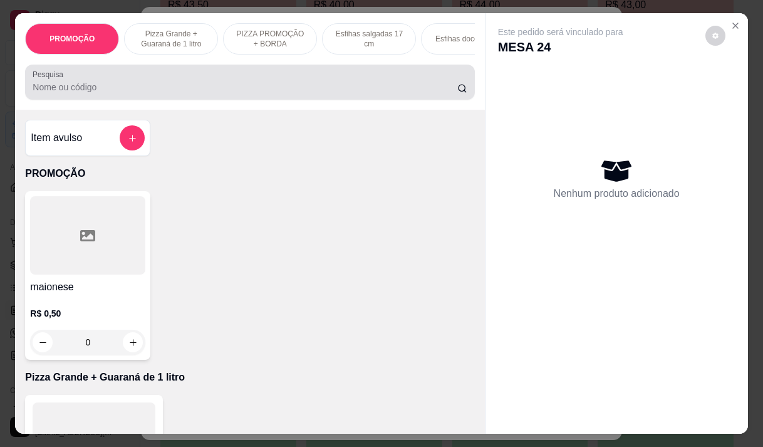
click at [385, 90] on input "Pesquisa" at bounding box center [245, 87] width 425 height 13
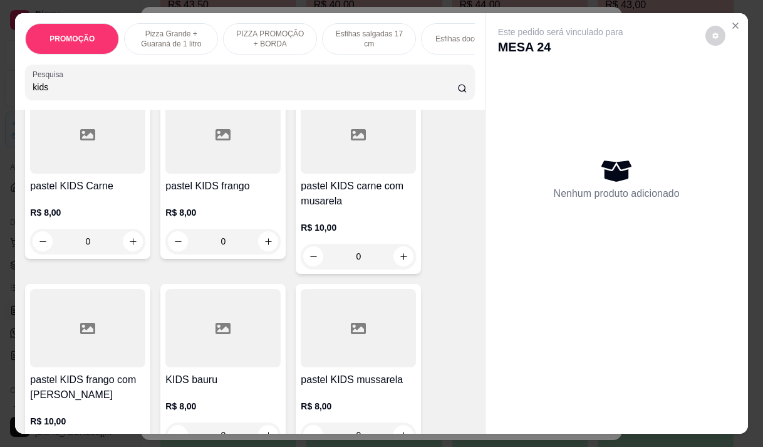
scroll to position [63, 0]
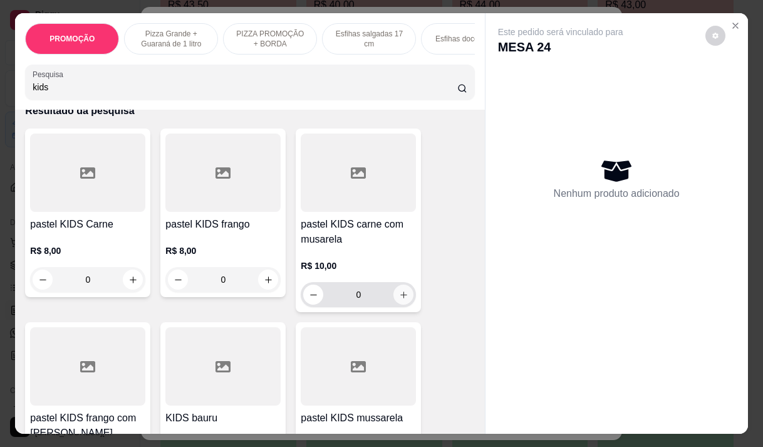
type input "kids"
click at [399, 295] on icon "increase-product-quantity" at bounding box center [403, 294] width 9 height 9
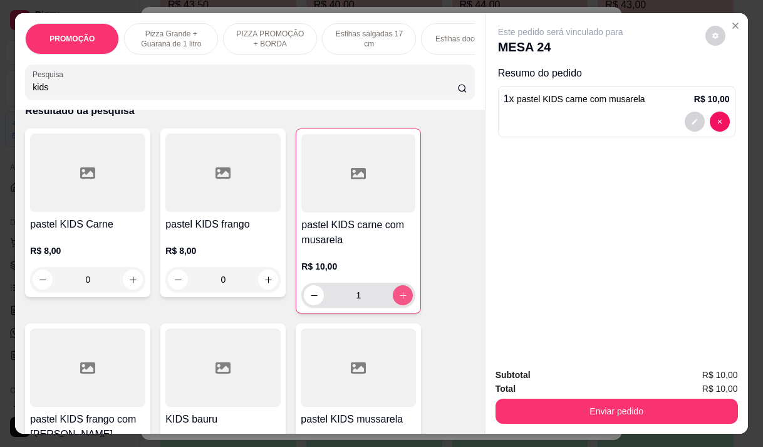
type input "1"
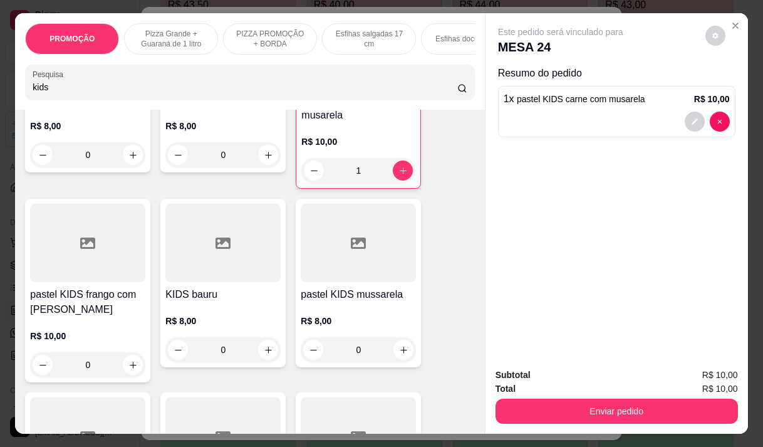
scroll to position [188, 0]
click at [130, 367] on icon "increase-product-quantity" at bounding box center [132, 364] width 9 height 9
type input "1"
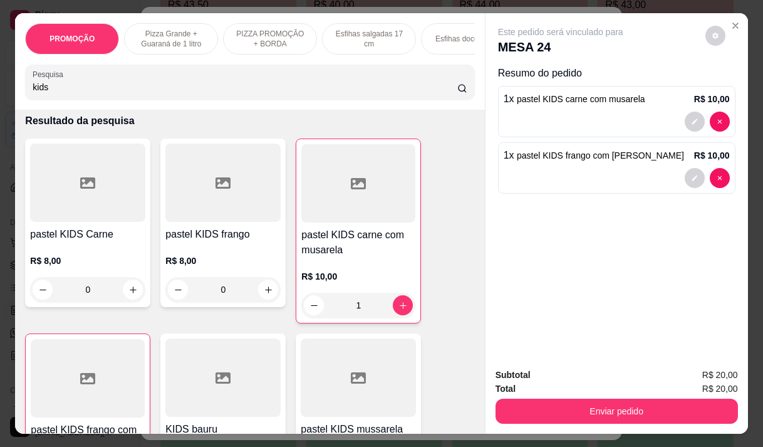
scroll to position [0, 0]
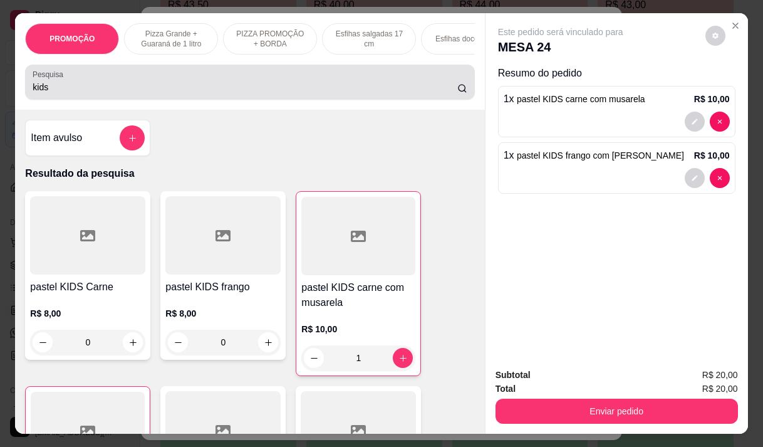
click at [78, 100] on div "Pesquisa kids" at bounding box center [249, 82] width 449 height 35
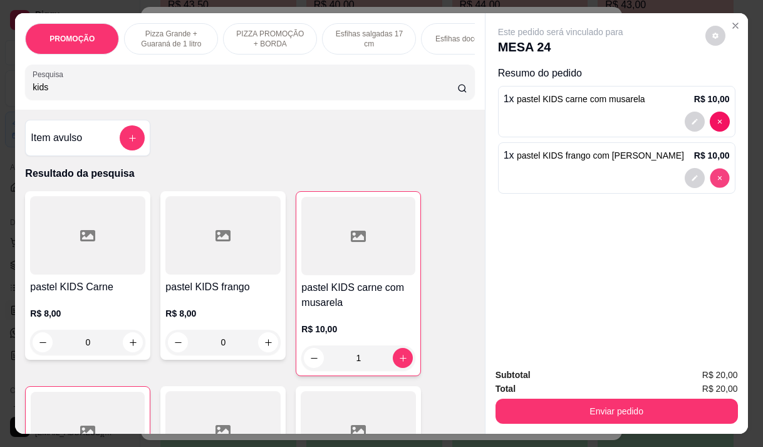
type input "0"
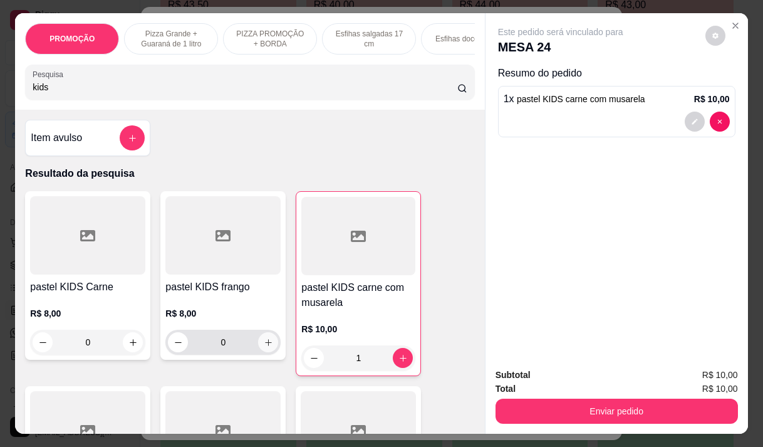
click at [264, 347] on icon "increase-product-quantity" at bounding box center [268, 342] width 9 height 9
type input "1"
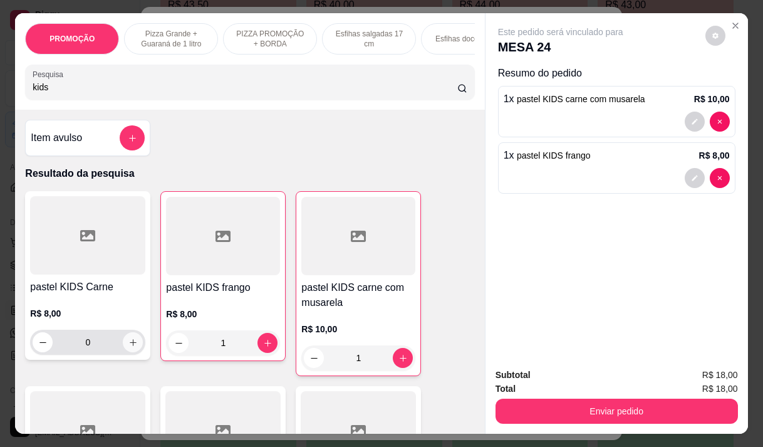
click at [134, 344] on button "increase-product-quantity" at bounding box center [133, 342] width 20 height 20
type input "1"
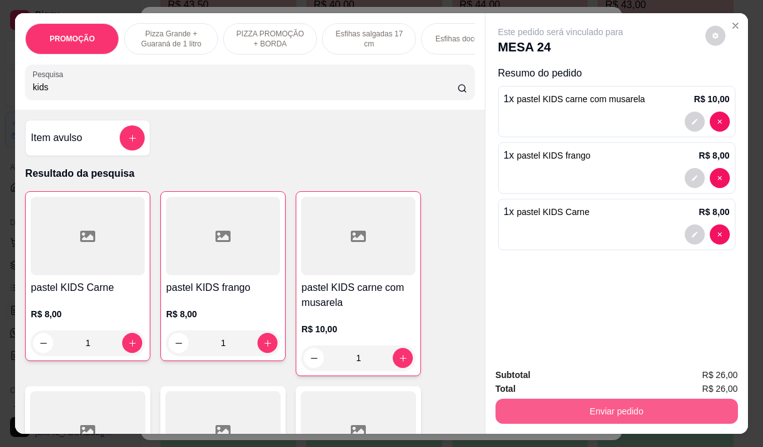
click at [561, 402] on button "Enviar pedido" at bounding box center [617, 410] width 242 height 25
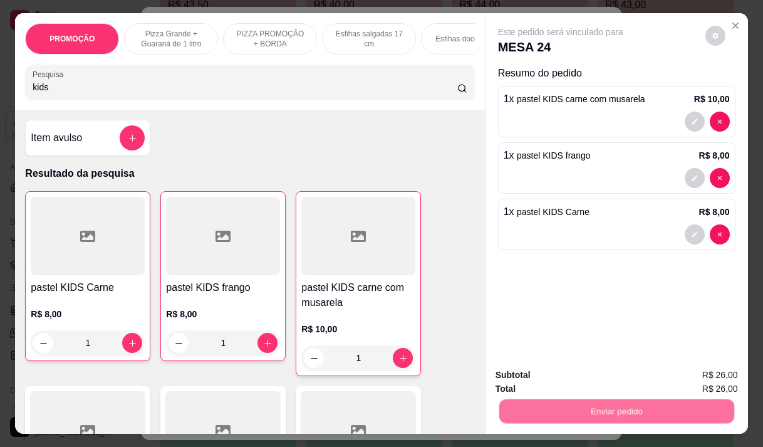
click at [552, 372] on button "Não registrar e enviar pedido" at bounding box center [575, 375] width 130 height 24
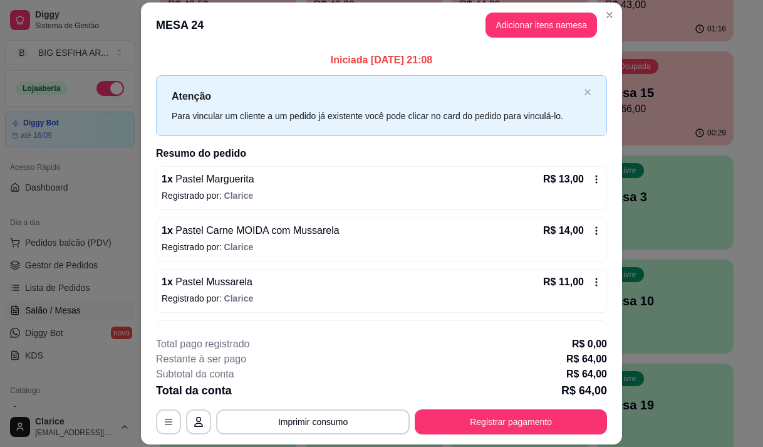
click at [591, 177] on icon at bounding box center [596, 179] width 10 height 10
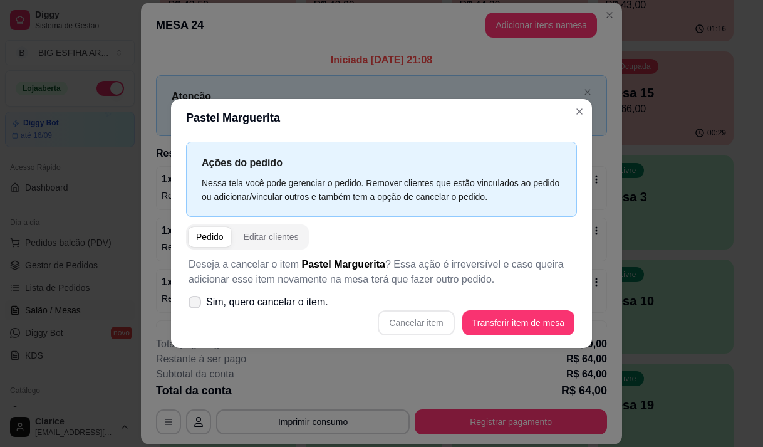
click at [207, 304] on span "Sim, quero cancelar o item." at bounding box center [267, 301] width 122 height 15
click at [196, 304] on input "Sim, quero cancelar o item." at bounding box center [192, 308] width 8 height 8
checkbox input "true"
click at [425, 328] on button "Cancelar item" at bounding box center [416, 322] width 76 height 25
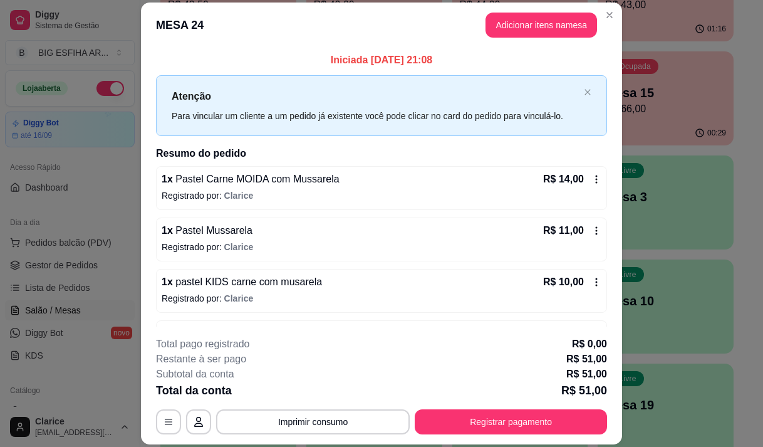
click at [591, 230] on icon at bounding box center [596, 231] width 10 height 10
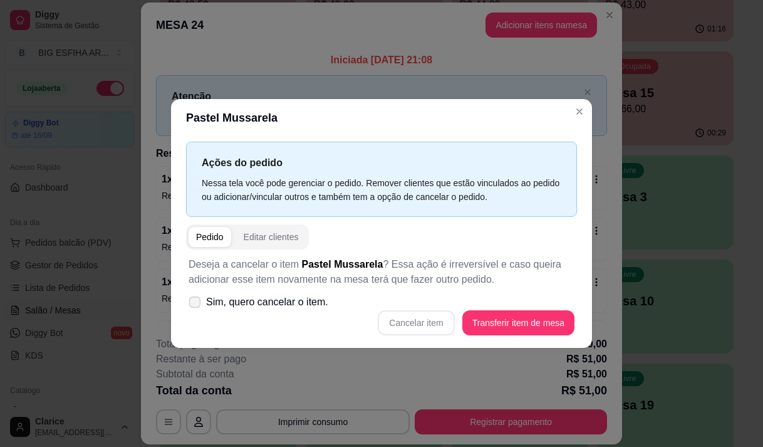
click at [204, 296] on label "Sim, quero cancelar o item." at bounding box center [259, 301] width 150 height 25
click at [196, 304] on input "Sim, quero cancelar o item." at bounding box center [192, 308] width 8 height 8
checkbox input "true"
click at [417, 324] on button "Cancelar item" at bounding box center [416, 322] width 76 height 25
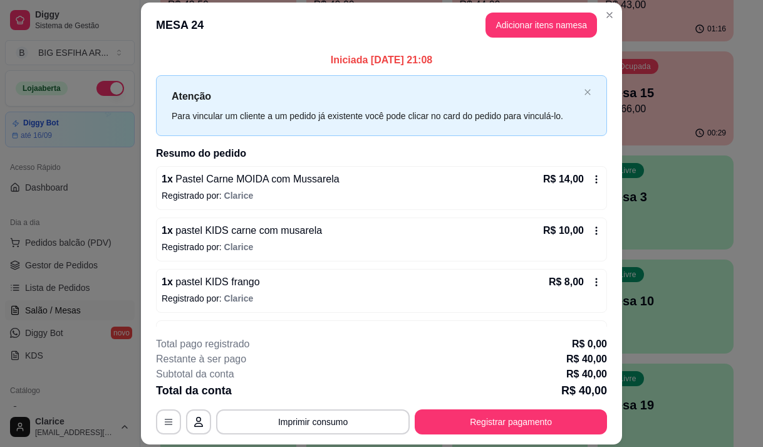
click at [591, 184] on icon at bounding box center [596, 179] width 10 height 10
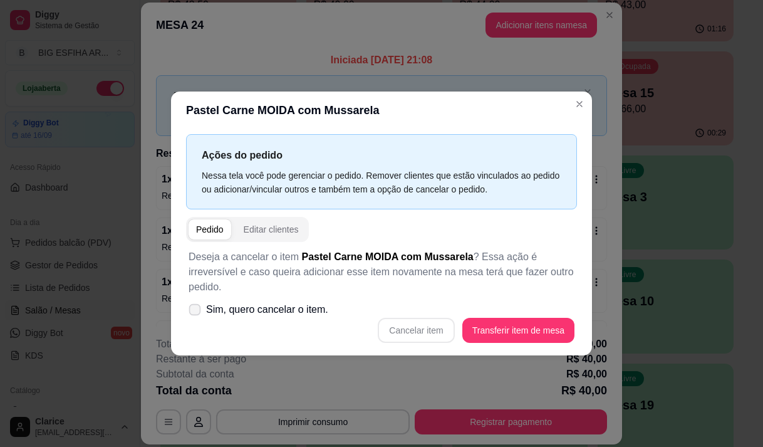
click at [246, 302] on span "Sim, quero cancelar o item." at bounding box center [267, 309] width 122 height 15
click at [196, 311] on input "Sim, quero cancelar o item." at bounding box center [192, 315] width 8 height 8
checkbox input "true"
click at [427, 319] on button "Cancelar item" at bounding box center [416, 330] width 75 height 24
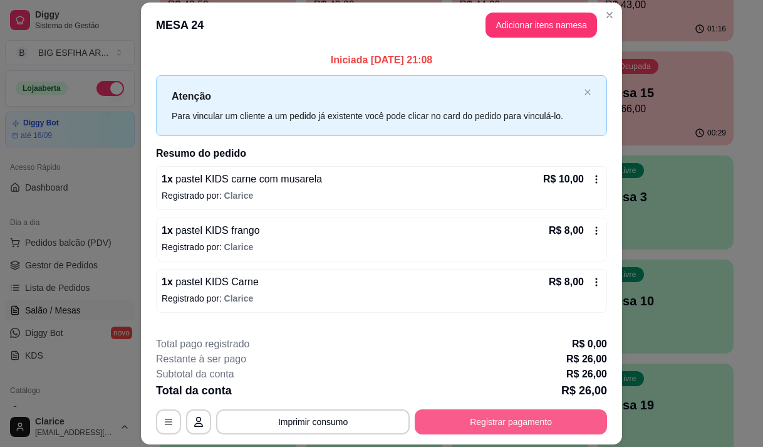
click at [467, 426] on button "Registrar pagamento" at bounding box center [511, 421] width 192 height 25
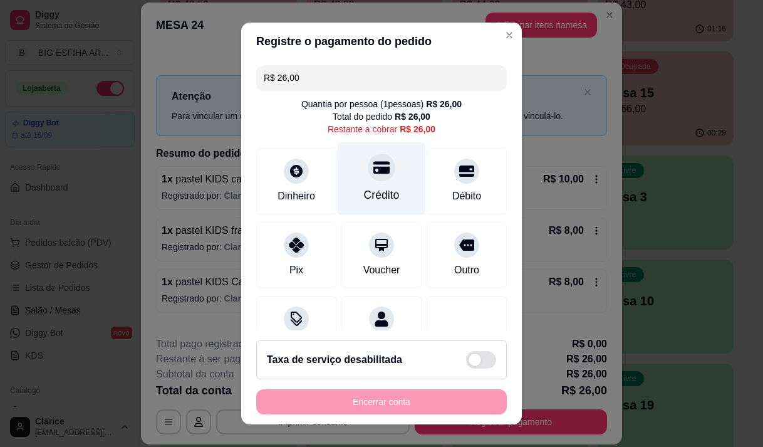
click at [369, 186] on div "Crédito" at bounding box center [382, 178] width 88 height 73
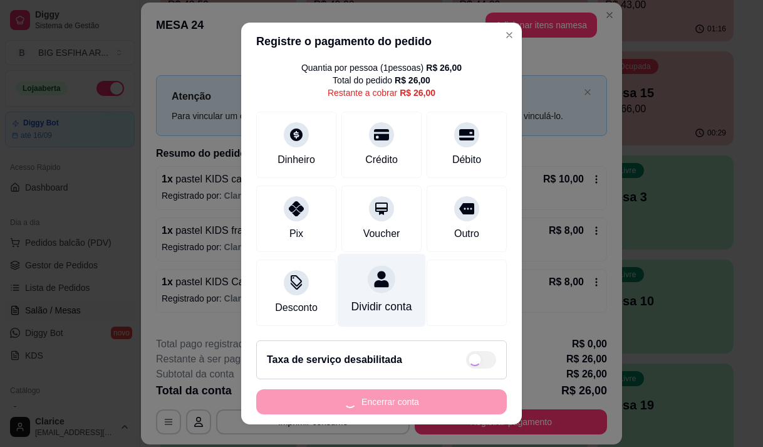
type input "R$ 0,00"
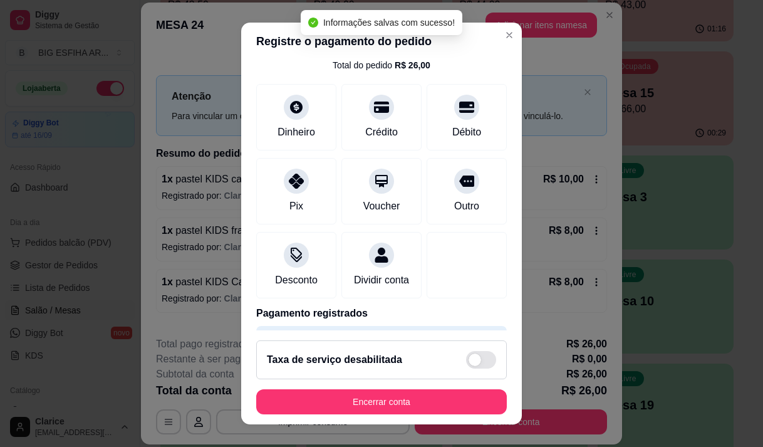
scroll to position [52, 0]
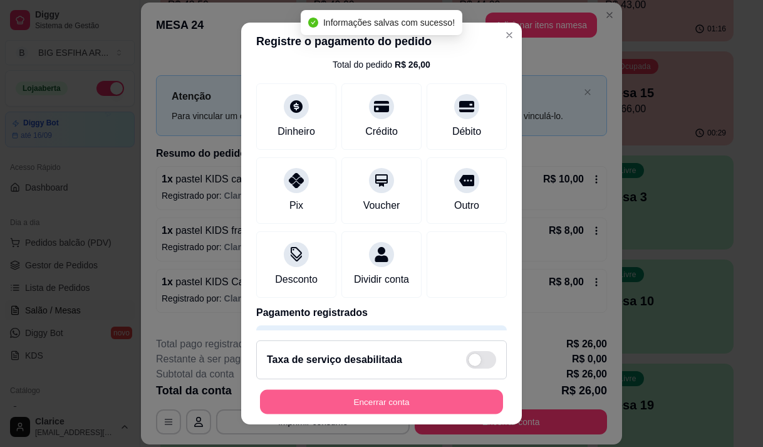
click at [362, 407] on button "Encerrar conta" at bounding box center [381, 402] width 243 height 24
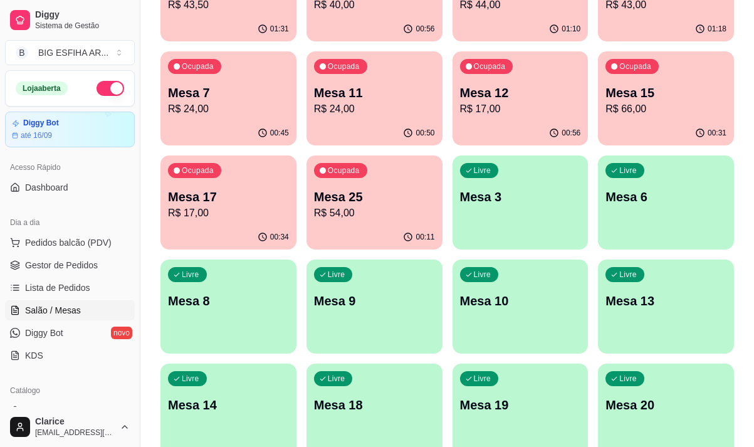
click at [375, 226] on div "00:11" at bounding box center [374, 237] width 136 height 24
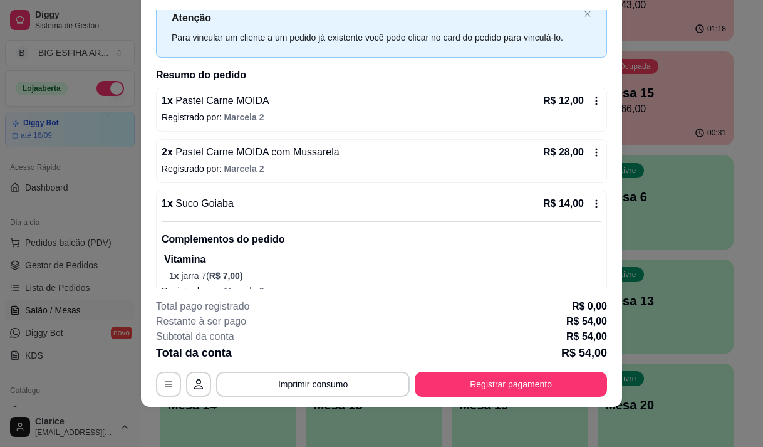
scroll to position [61, 0]
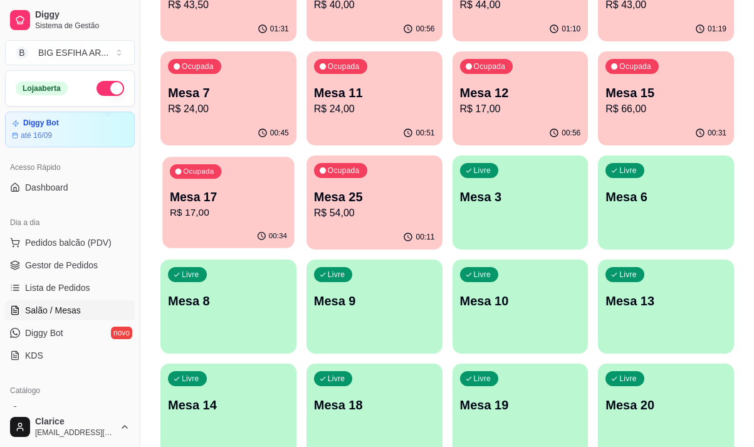
click at [229, 227] on div "00:34" at bounding box center [228, 236] width 132 height 24
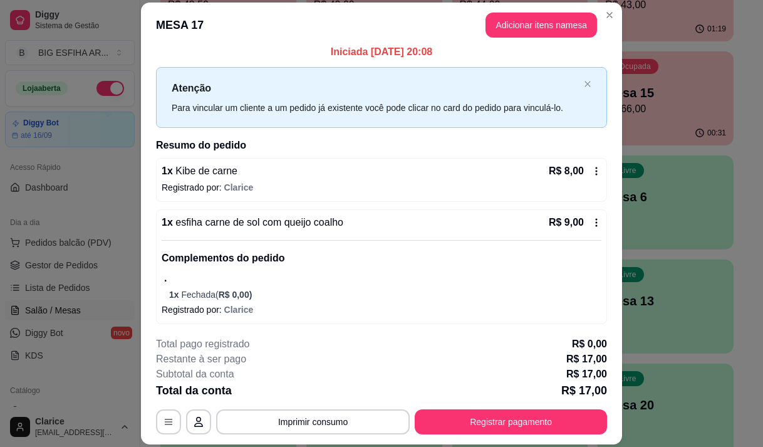
scroll to position [10, 0]
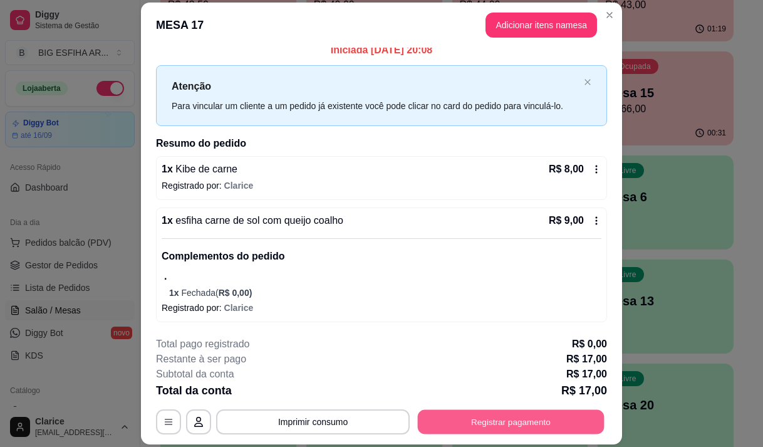
click at [446, 423] on button "Registrar pagamento" at bounding box center [511, 422] width 187 height 24
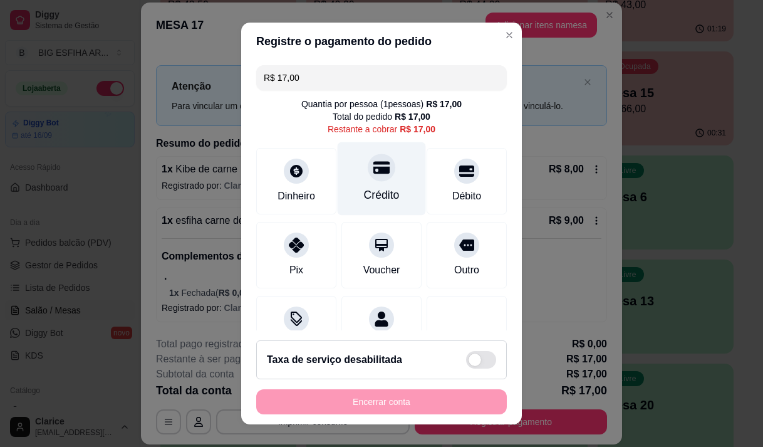
click at [367, 189] on div "Crédito" at bounding box center [382, 195] width 36 height 16
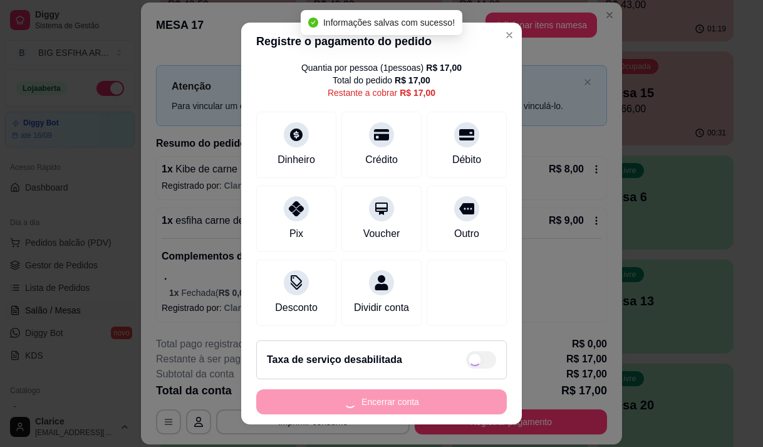
type input "R$ 0,00"
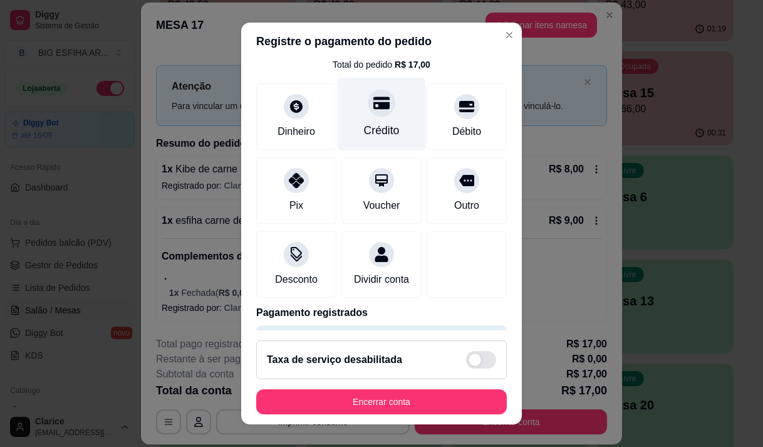
click at [365, 123] on div "Crédito" at bounding box center [382, 130] width 36 height 16
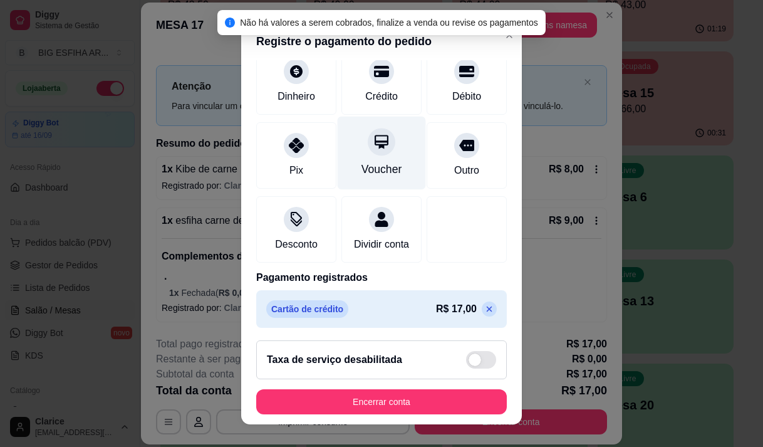
scroll to position [104, 0]
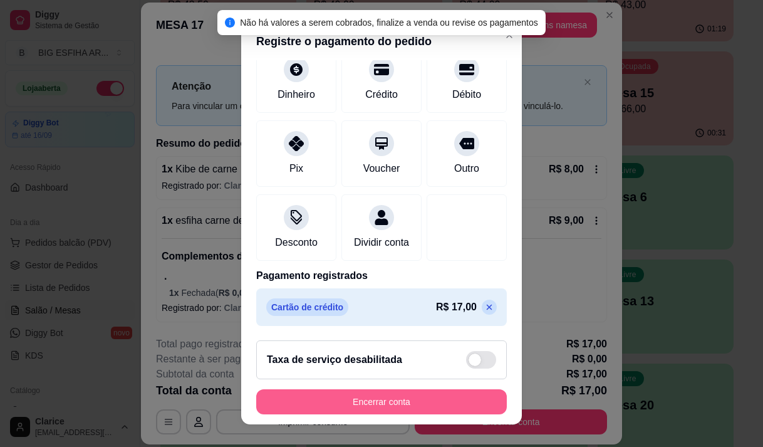
click at [310, 403] on button "Encerrar conta" at bounding box center [381, 401] width 251 height 25
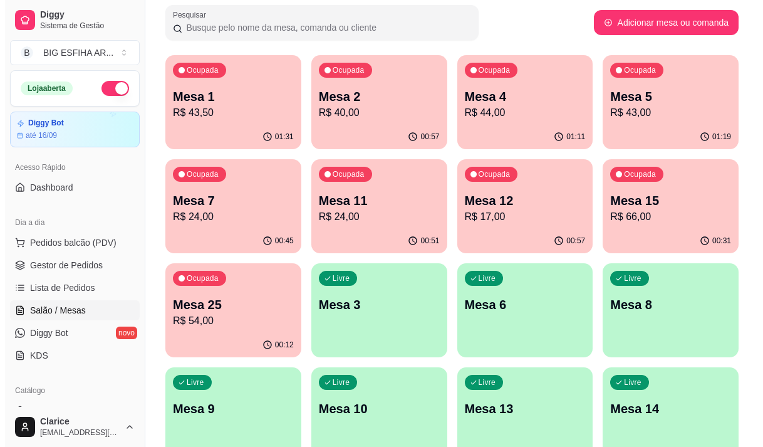
scroll to position [0, 0]
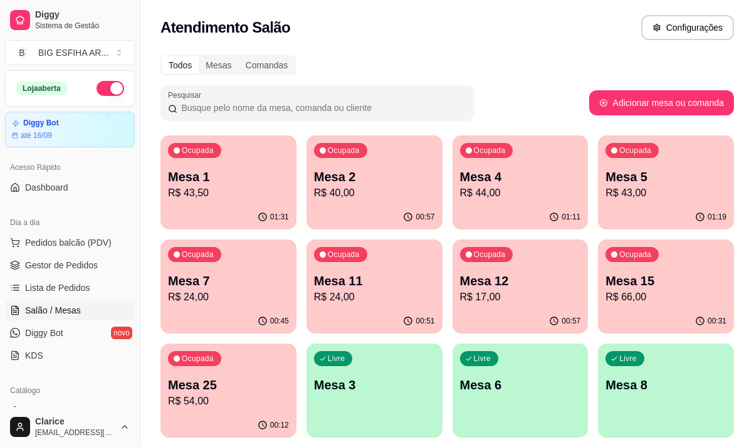
click at [234, 198] on p "R$ 43,50" at bounding box center [228, 192] width 121 height 15
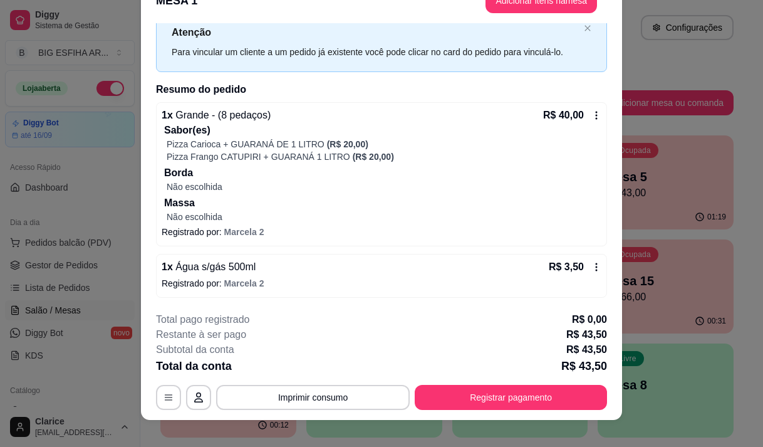
scroll to position [38, 0]
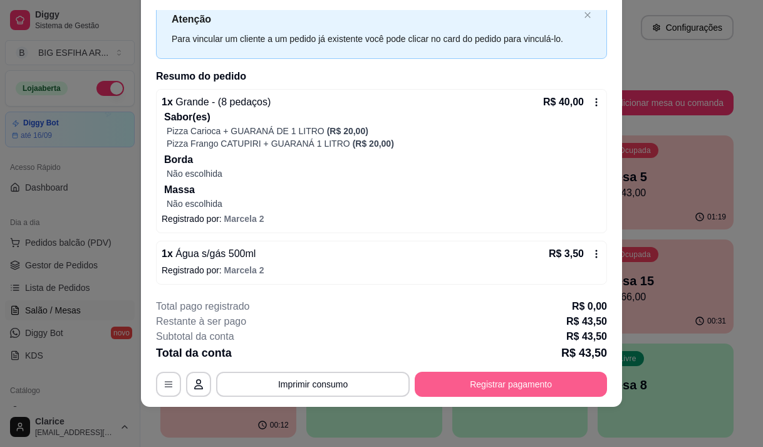
click at [542, 379] on button "Registrar pagamento" at bounding box center [511, 383] width 192 height 25
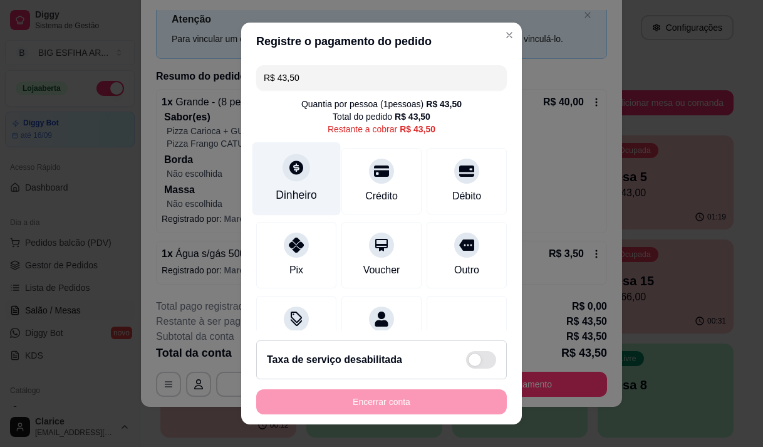
click at [291, 195] on div "Dinheiro" at bounding box center [296, 195] width 41 height 16
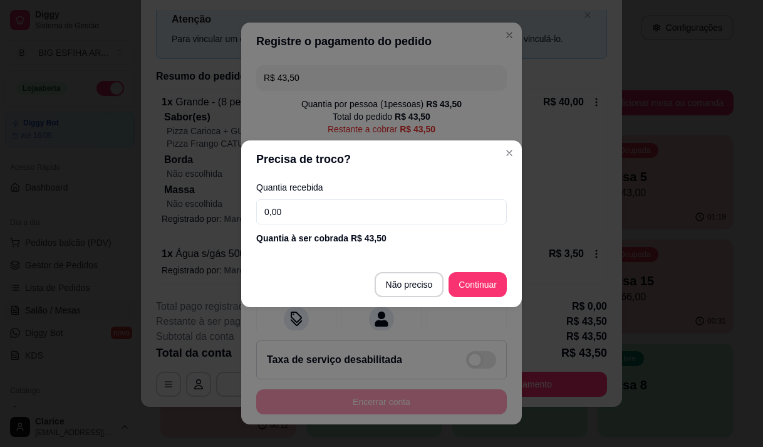
click at [307, 219] on input "0,00" at bounding box center [381, 211] width 251 height 25
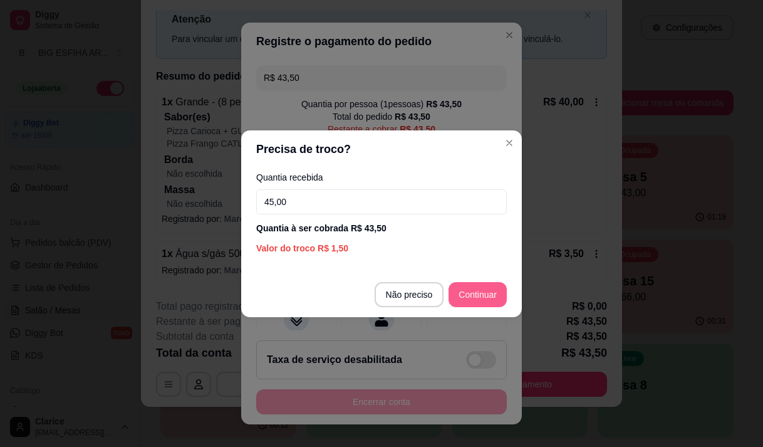
type input "45,00"
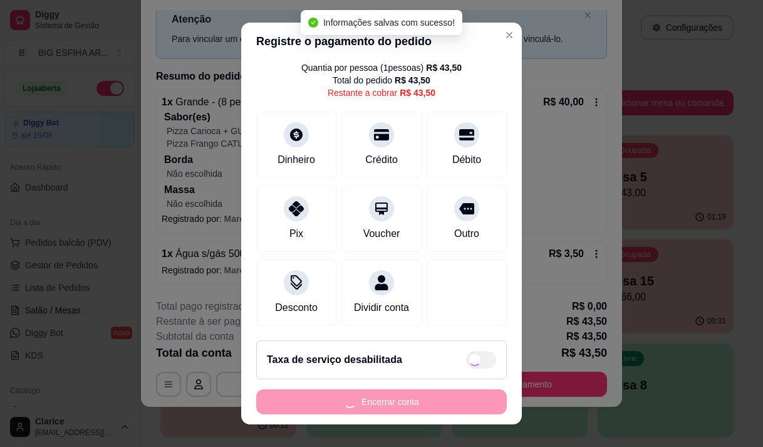
scroll to position [51, 0]
type input "R$ 0,00"
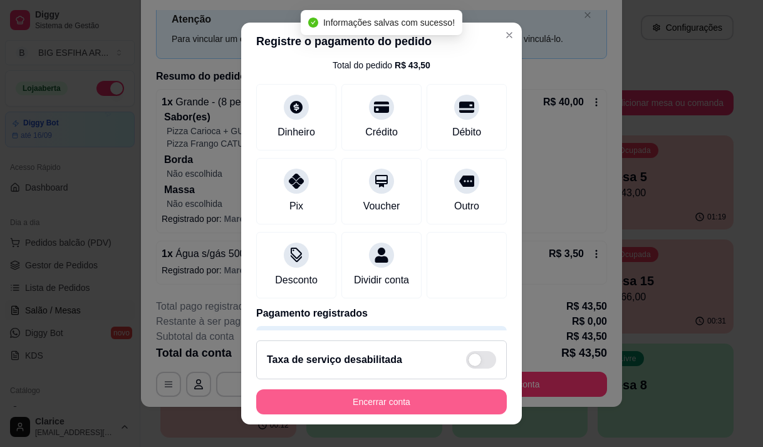
scroll to position [18, 0]
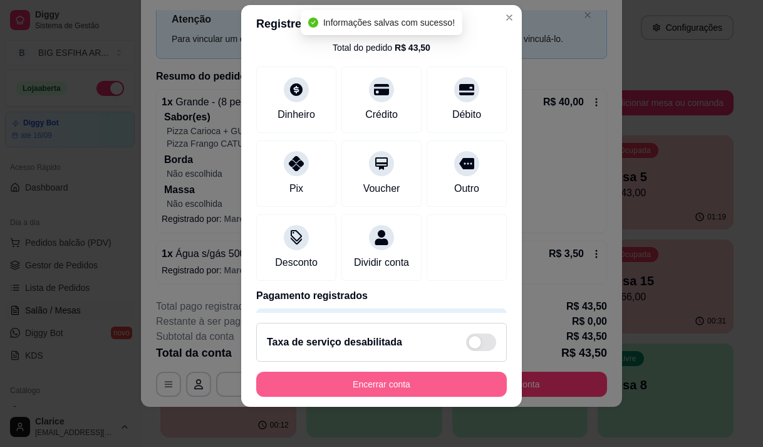
click at [389, 387] on button "Encerrar conta" at bounding box center [381, 383] width 251 height 25
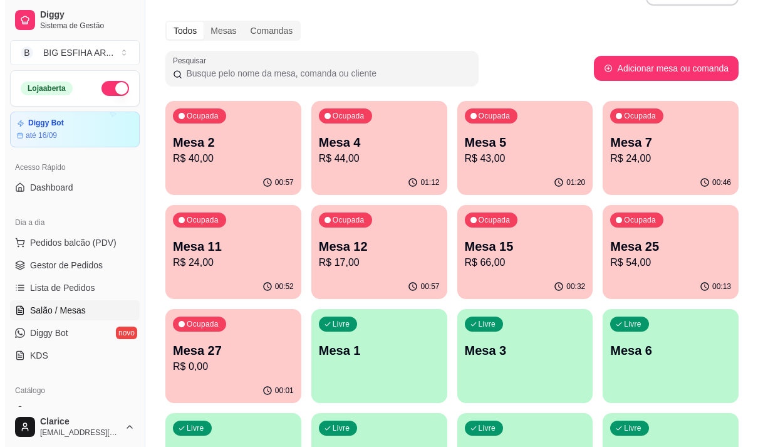
scroll to position [63, 0]
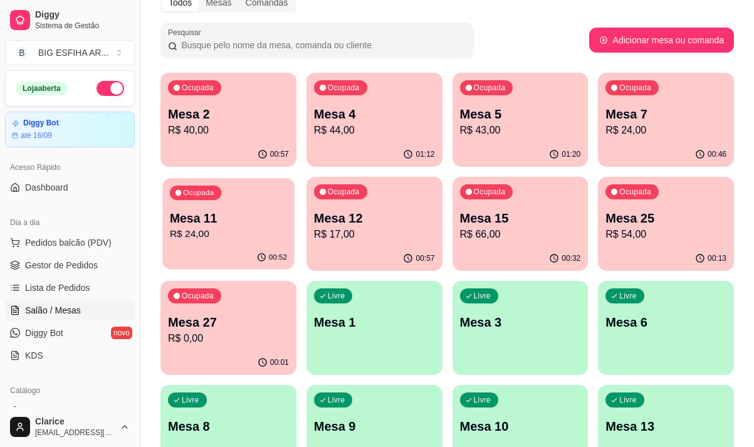
click at [265, 246] on div "00:52" at bounding box center [228, 258] width 132 height 24
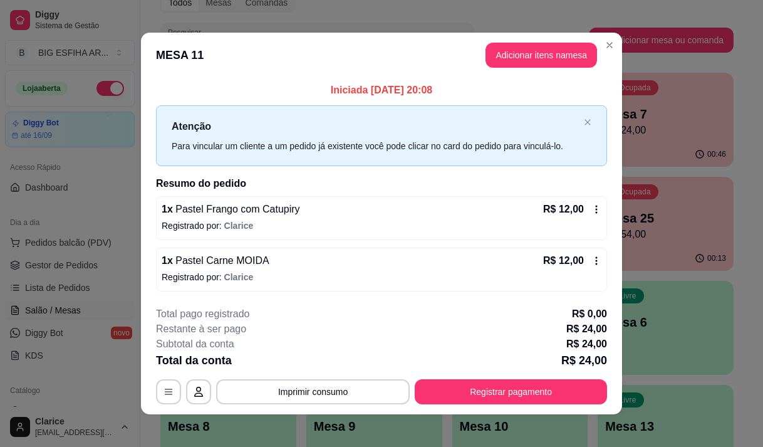
scroll to position [8, 0]
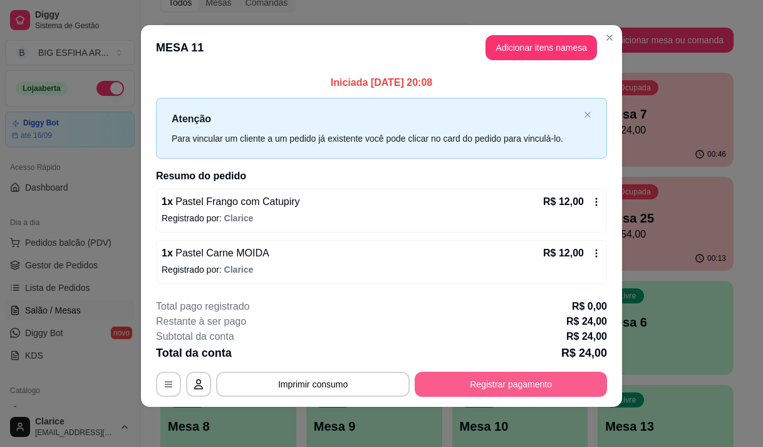
click at [468, 385] on button "Registrar pagamento" at bounding box center [511, 383] width 192 height 25
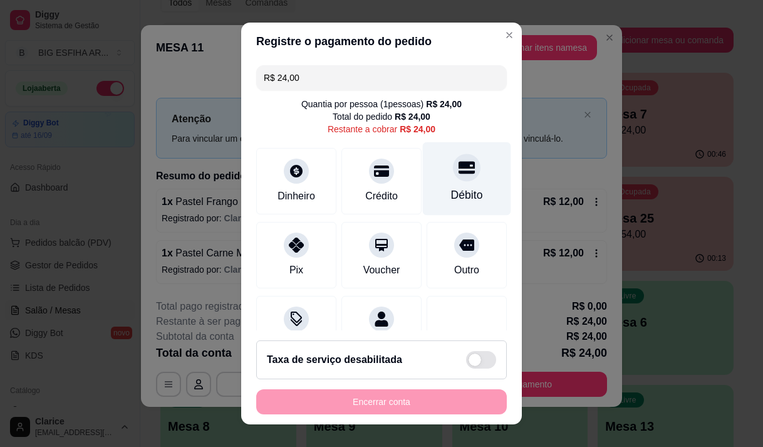
click at [444, 182] on div "Débito" at bounding box center [467, 178] width 88 height 73
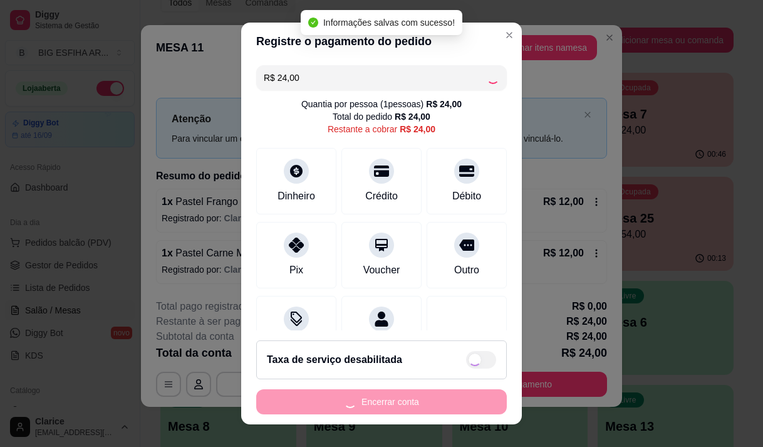
type input "R$ 0,00"
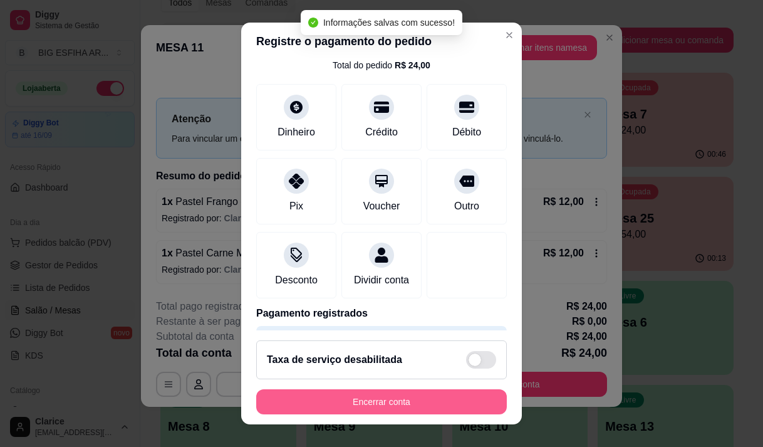
click at [349, 398] on button "Encerrar conta" at bounding box center [381, 401] width 251 height 25
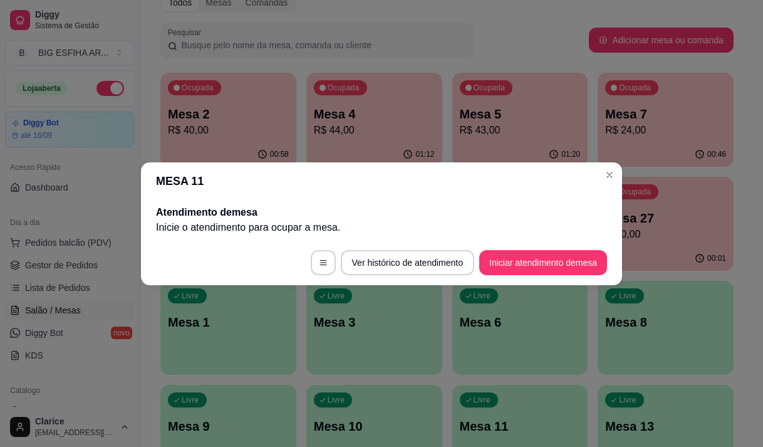
scroll to position [0, 0]
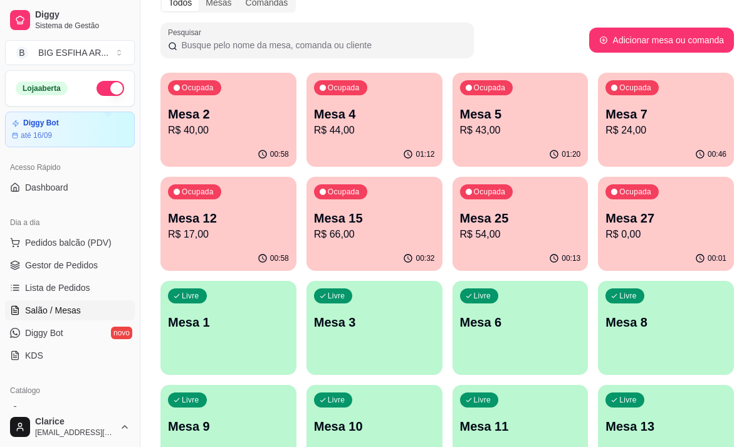
click at [349, 240] on p "R$ 66,00" at bounding box center [374, 234] width 121 height 15
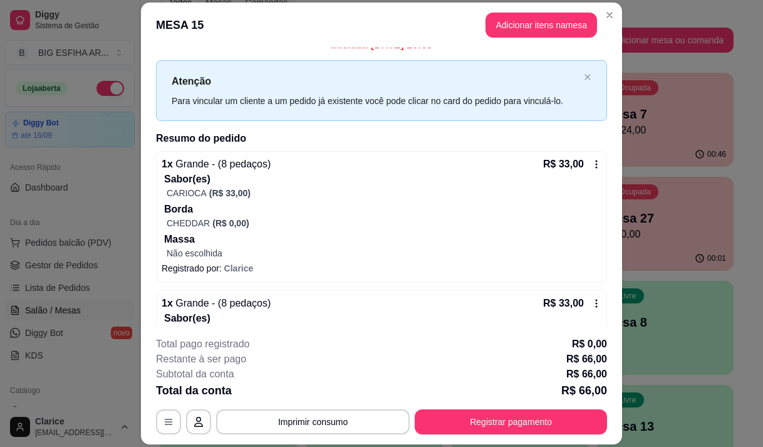
scroll to position [115, 0]
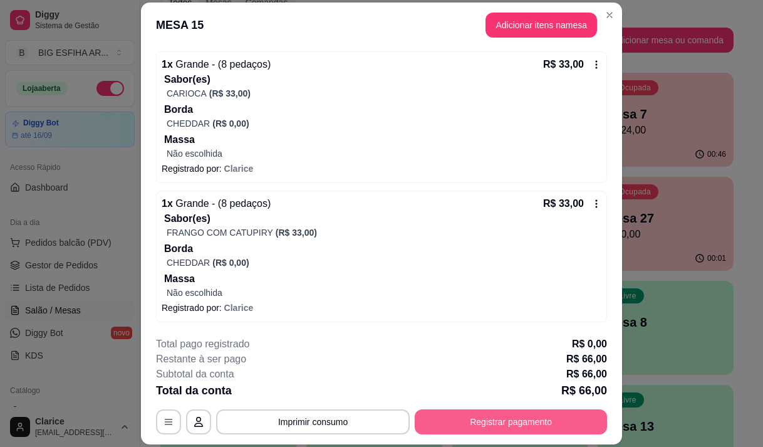
click at [449, 415] on button "Registrar pagamento" at bounding box center [511, 421] width 192 height 25
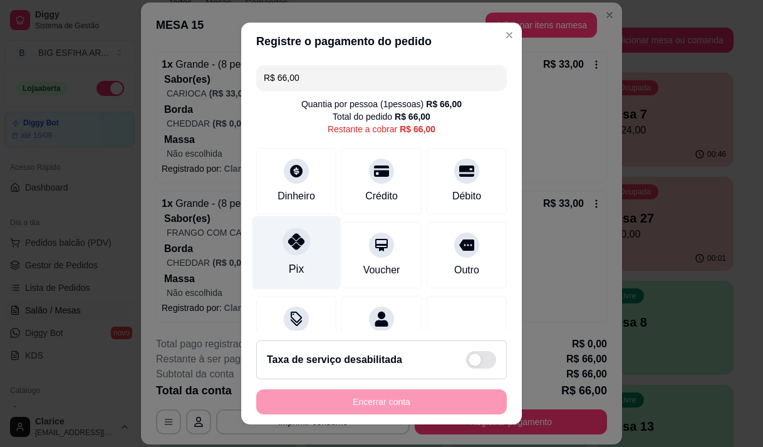
click at [300, 257] on div "Pix" at bounding box center [296, 251] width 88 height 73
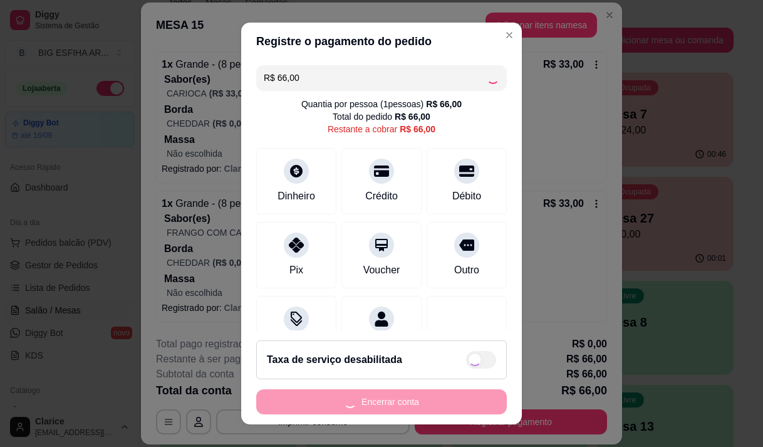
scroll to position [51, 0]
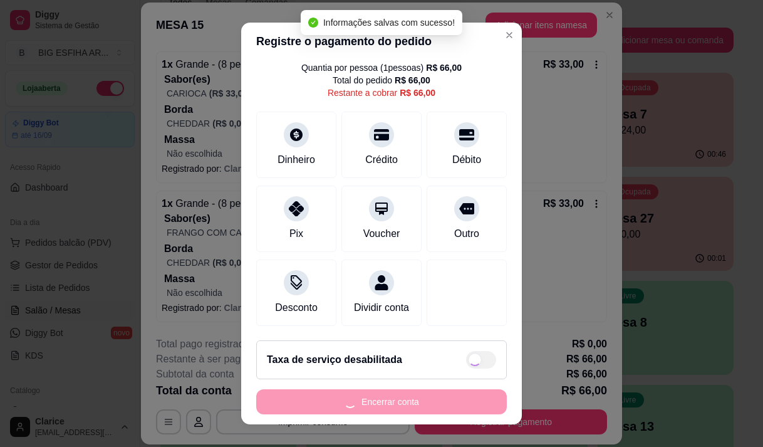
type input "R$ 0,00"
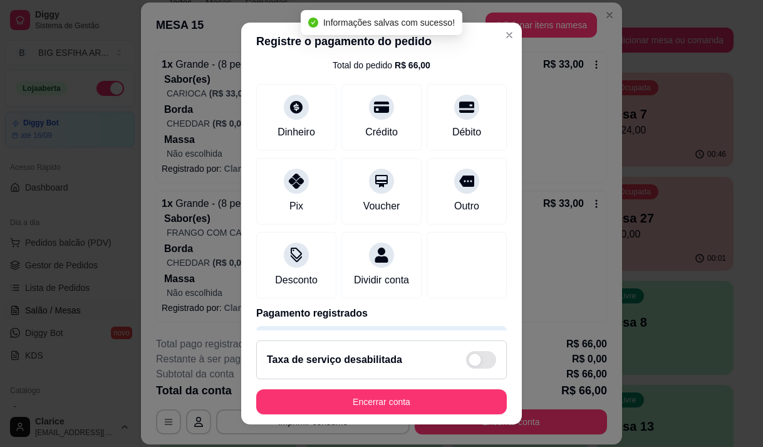
scroll to position [18, 0]
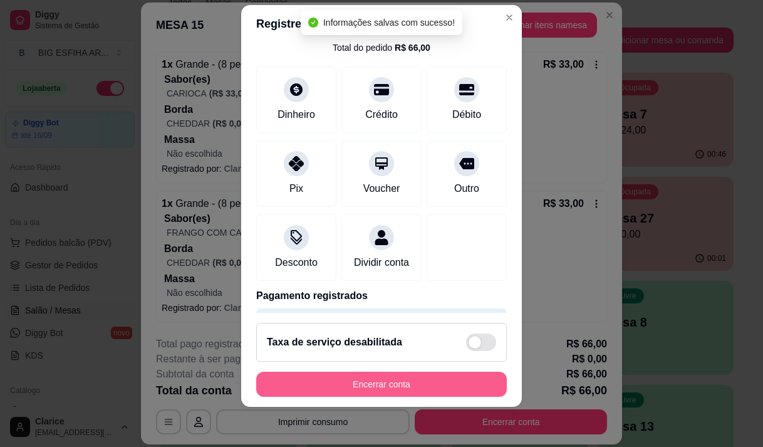
click at [390, 382] on button "Encerrar conta" at bounding box center [381, 383] width 251 height 25
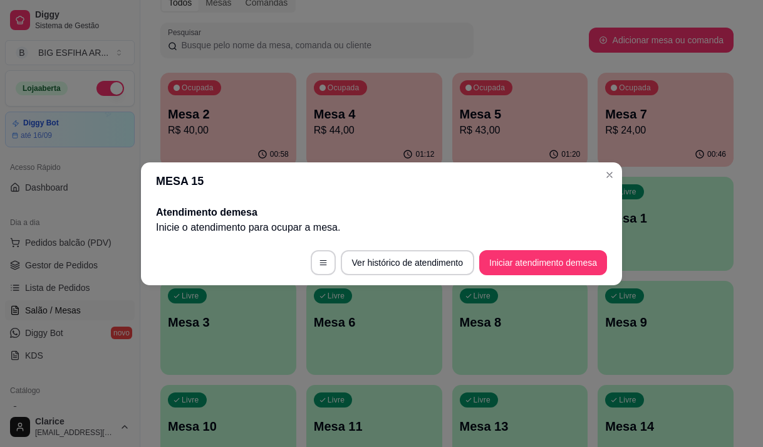
scroll to position [0, 0]
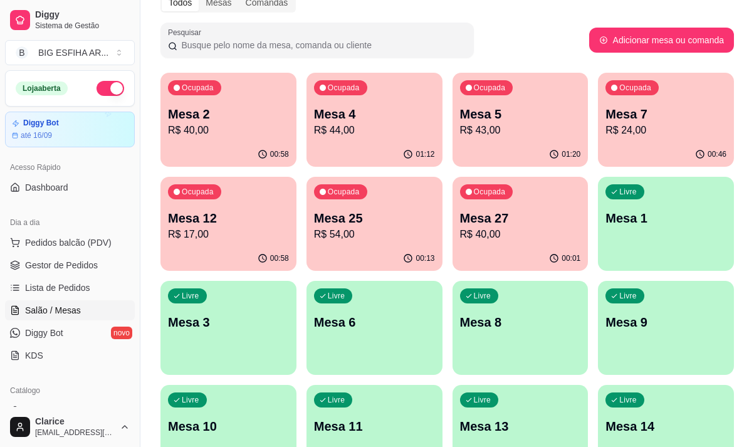
click at [621, 145] on div "00:46" at bounding box center [666, 154] width 136 height 24
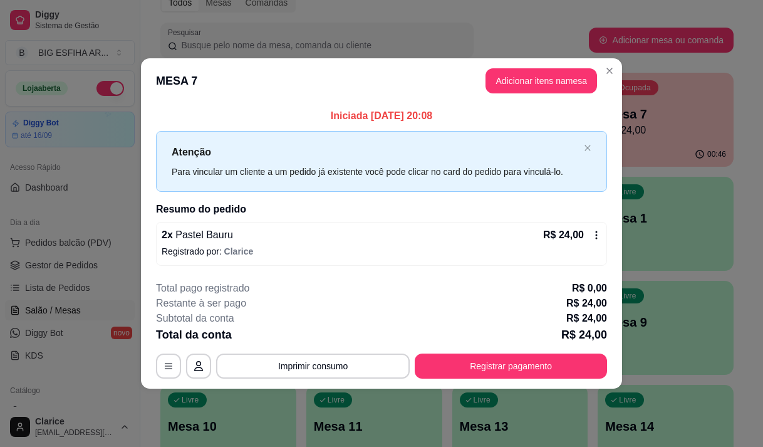
click at [612, 210] on div "Iniciada 29/08/2025 às 20:08 Atenção Para vincular um cliente a um pedido já ex…" at bounding box center [381, 186] width 481 height 167
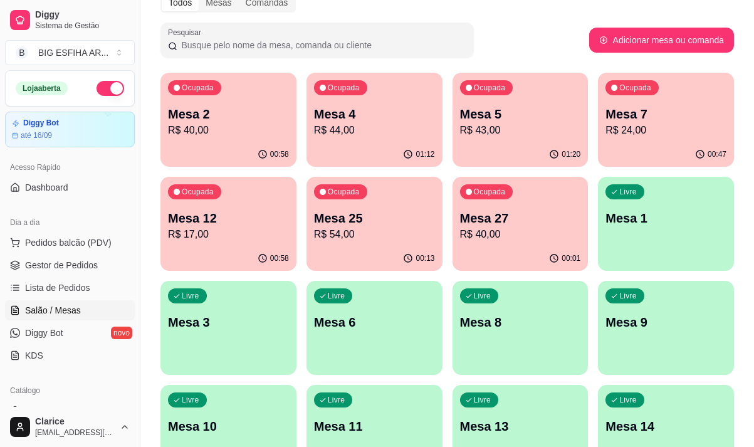
click at [250, 145] on div "00:58" at bounding box center [228, 154] width 136 height 24
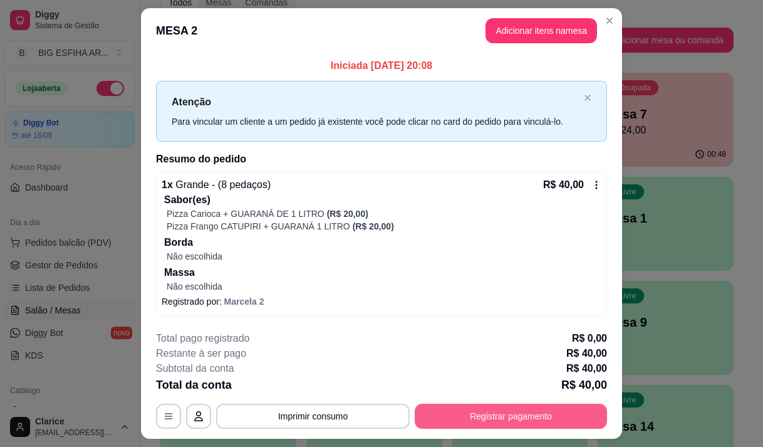
click at [492, 415] on button "Registrar pagamento" at bounding box center [511, 415] width 192 height 25
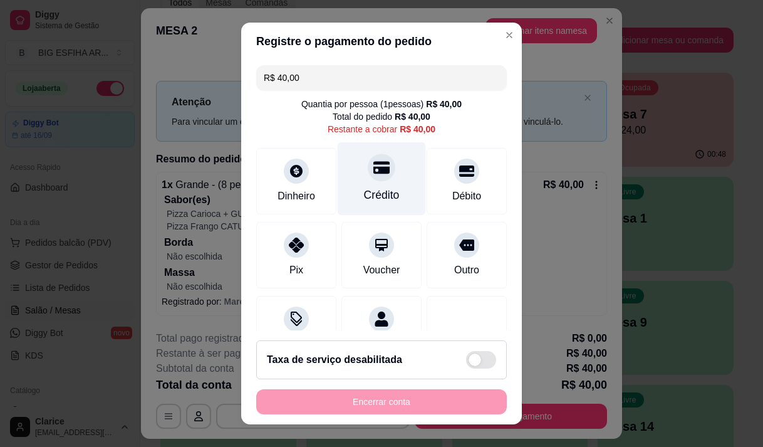
click at [368, 180] on div at bounding box center [382, 167] width 28 height 28
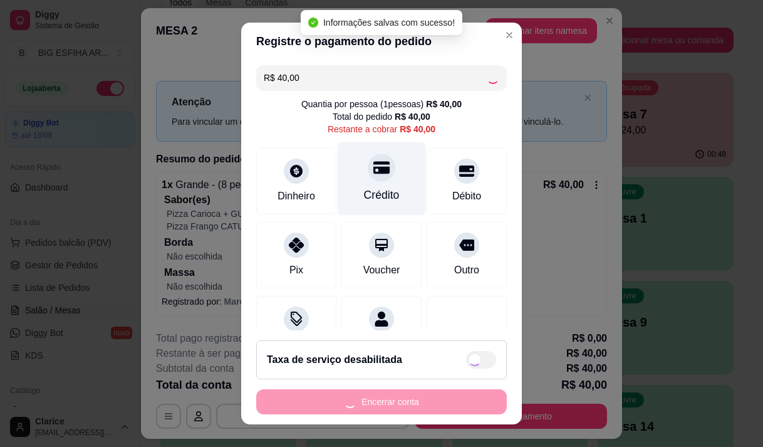
type input "R$ 0,00"
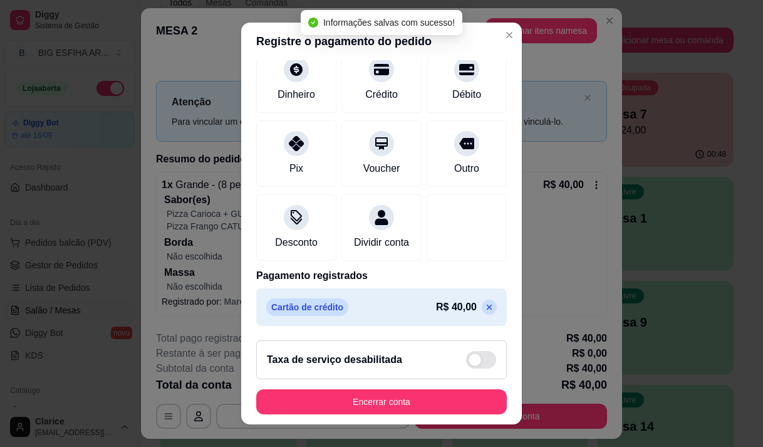
scroll to position [104, 0]
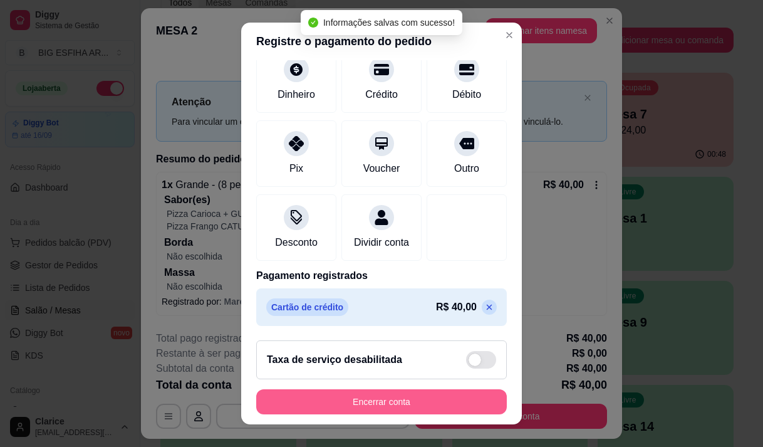
click at [349, 398] on button "Encerrar conta" at bounding box center [381, 401] width 251 height 25
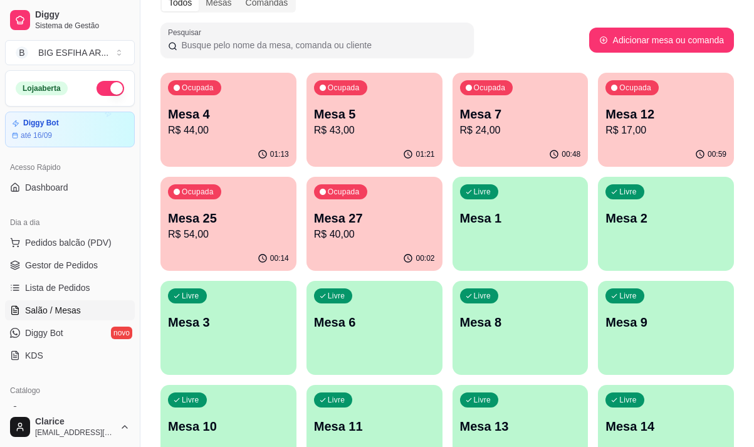
click at [514, 120] on p "Mesa 7" at bounding box center [520, 114] width 121 height 18
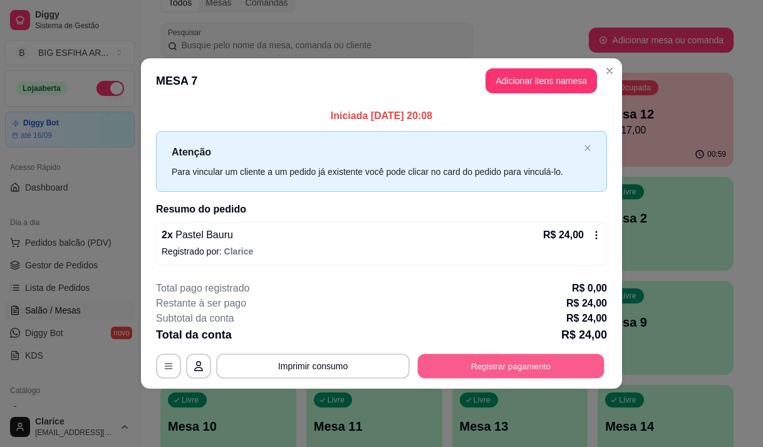
click at [494, 363] on button "Registrar pagamento" at bounding box center [511, 366] width 187 height 24
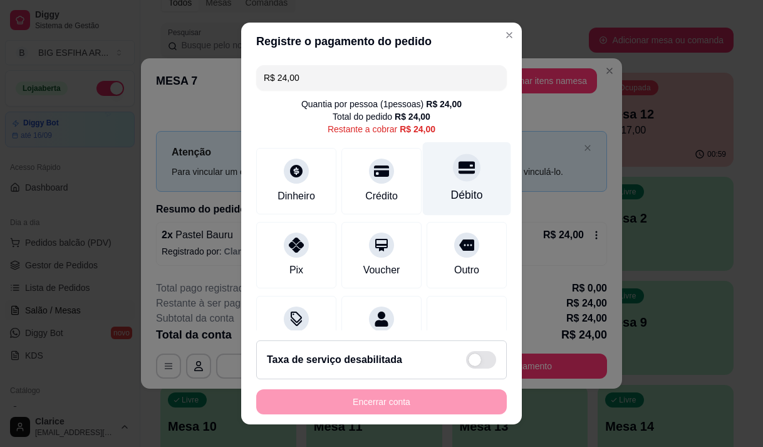
click at [451, 197] on div "Débito" at bounding box center [467, 195] width 32 height 16
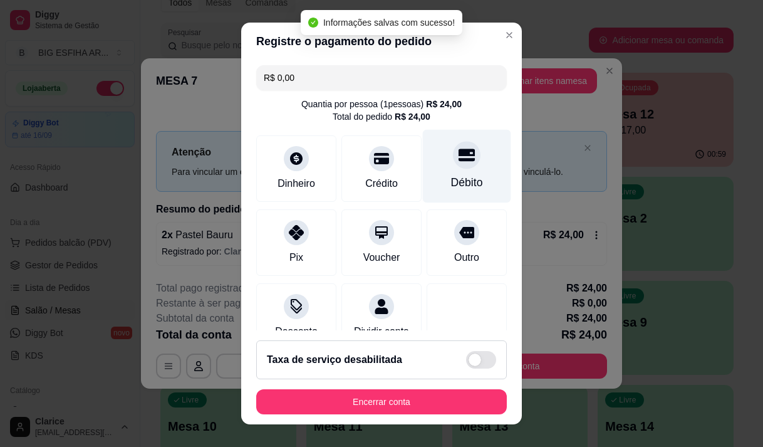
type input "R$ 0,00"
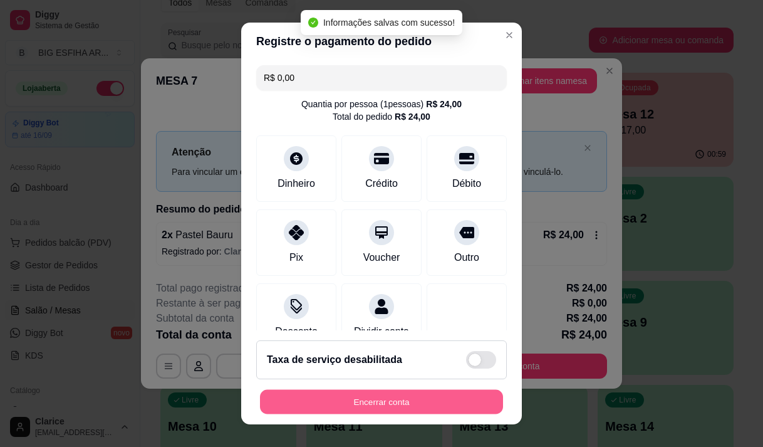
click at [345, 397] on button "Encerrar conta" at bounding box center [381, 402] width 243 height 24
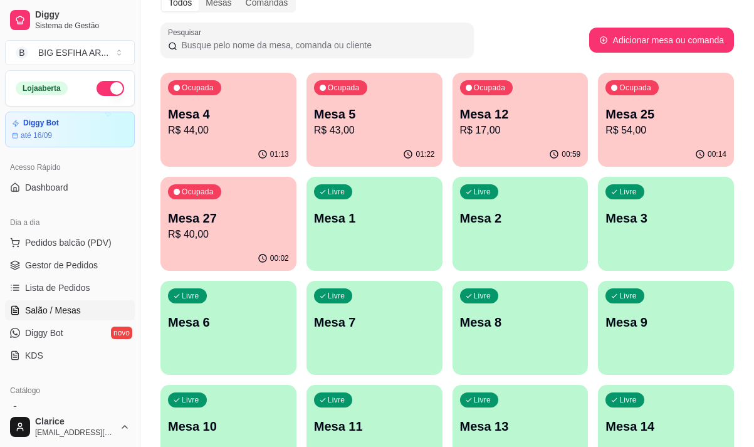
click at [219, 113] on p "Mesa 4" at bounding box center [228, 114] width 121 height 18
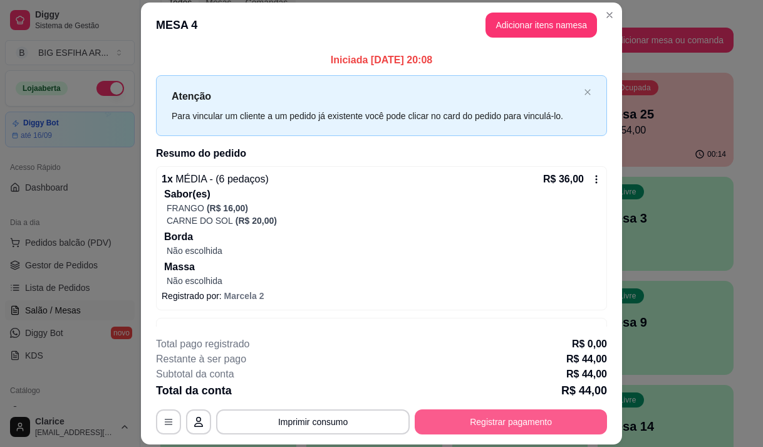
click at [477, 416] on button "Registrar pagamento" at bounding box center [511, 421] width 192 height 25
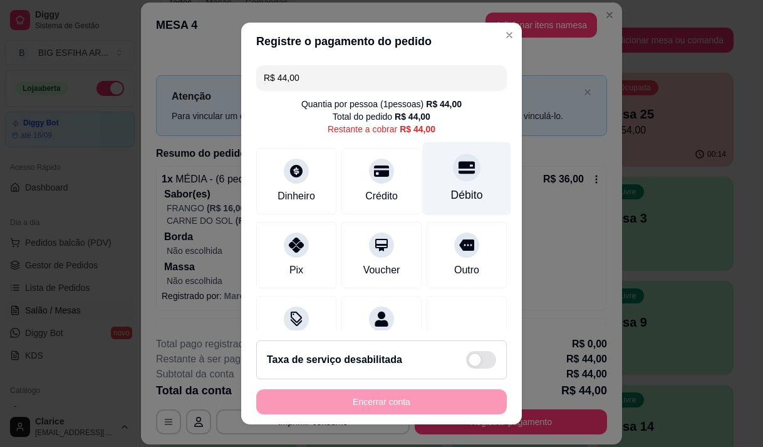
click at [436, 185] on div "Débito" at bounding box center [467, 178] width 88 height 73
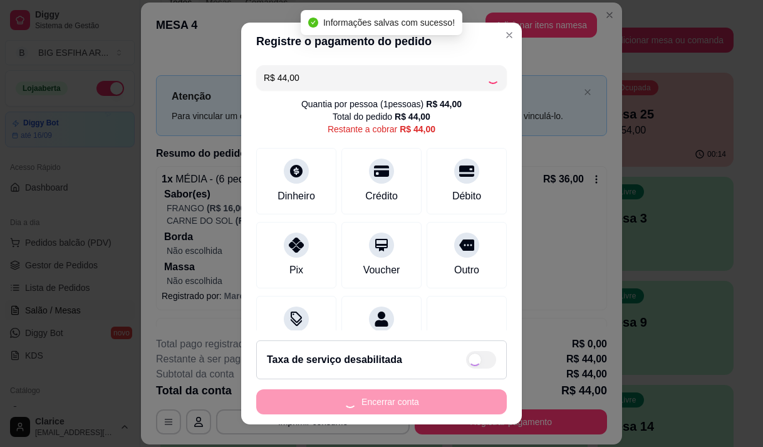
type input "R$ 0,00"
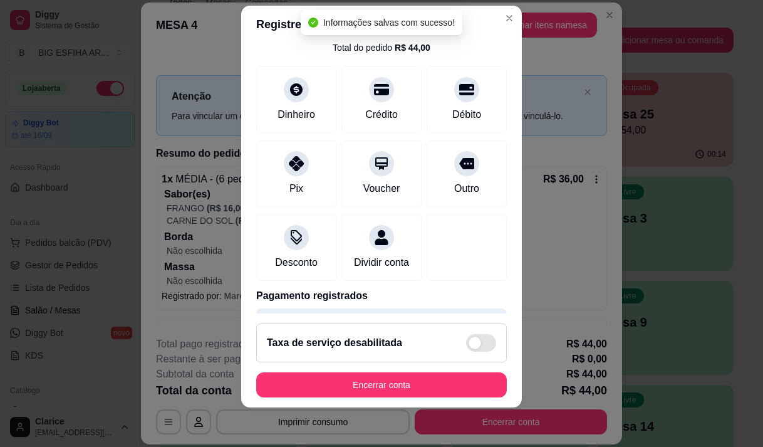
scroll to position [18, 0]
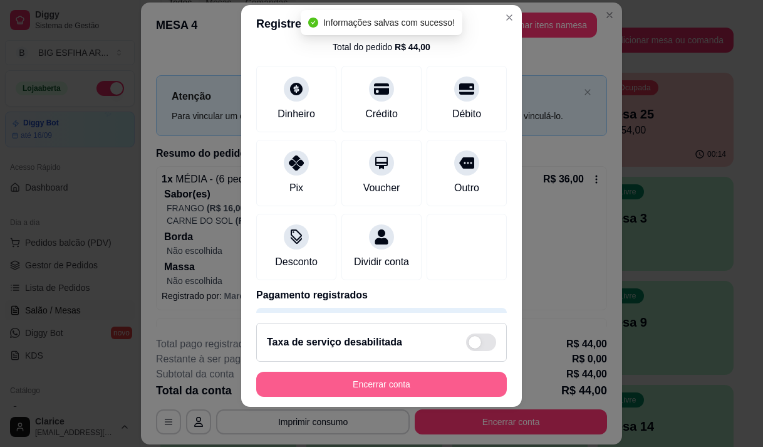
click at [363, 388] on button "Encerrar conta" at bounding box center [381, 383] width 251 height 25
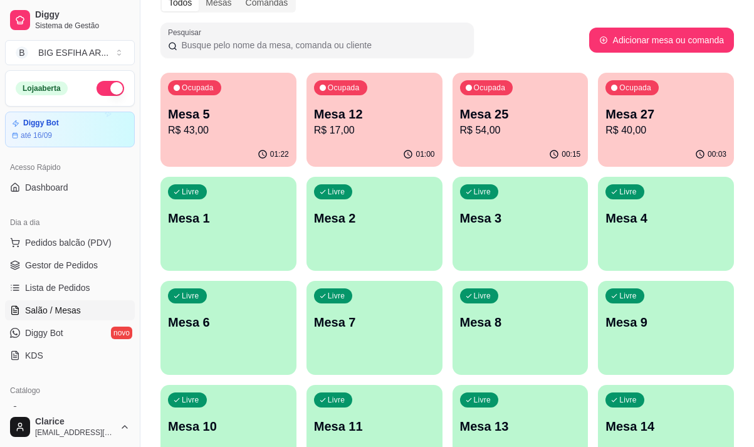
click at [476, 312] on div "Livre Mesa 8" at bounding box center [520, 320] width 136 height 79
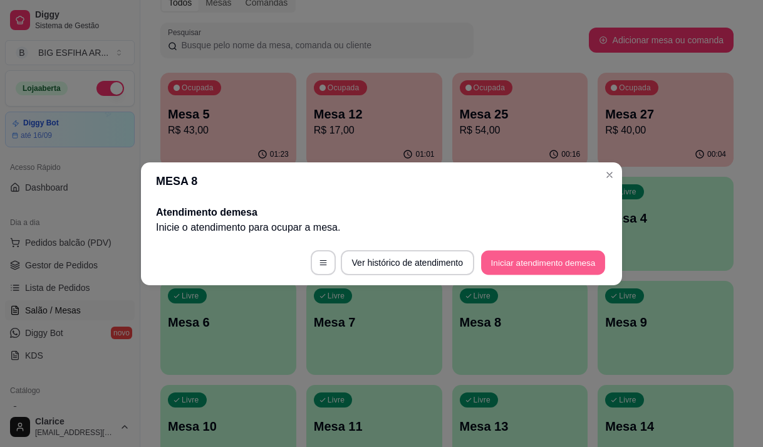
click at [537, 266] on button "Iniciar atendimento de mesa" at bounding box center [543, 262] width 124 height 24
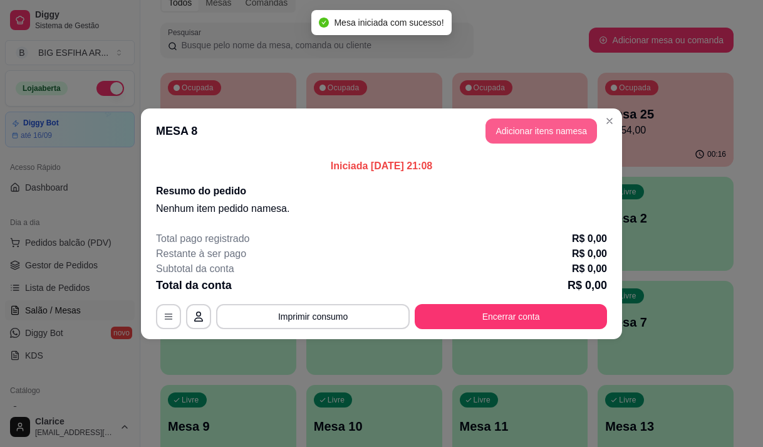
click at [514, 132] on button "Adicionar itens na mesa" at bounding box center [541, 130] width 112 height 25
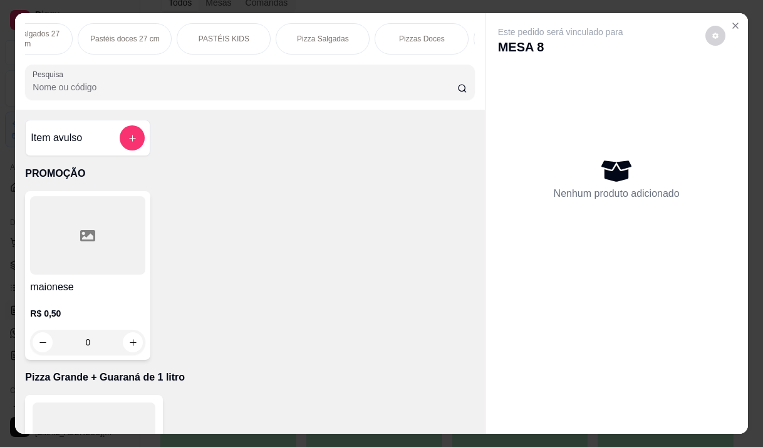
scroll to position [0, 647]
click at [316, 34] on p "Pizza Salgadas" at bounding box center [316, 39] width 52 height 10
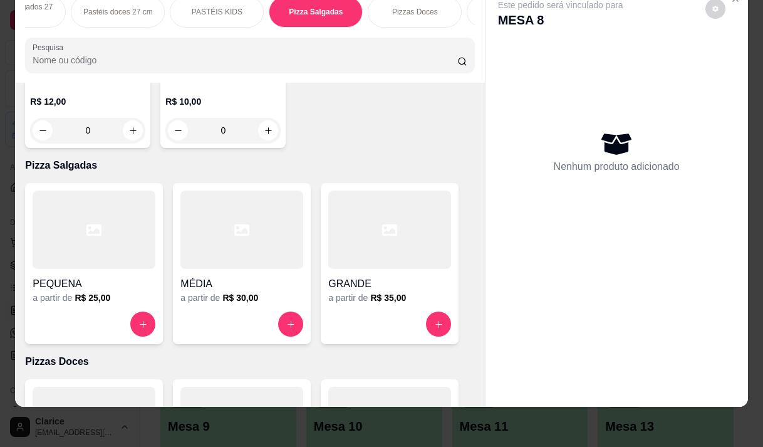
click at [449, 244] on div "GRANDE a partir de R$ 35,00" at bounding box center [390, 263] width 138 height 161
click at [430, 244] on div "TOMATE SECO mussarela tomate seco e parmesão R$ 40,00" at bounding box center [393, 239] width 283 height 40
checkbox input "true"
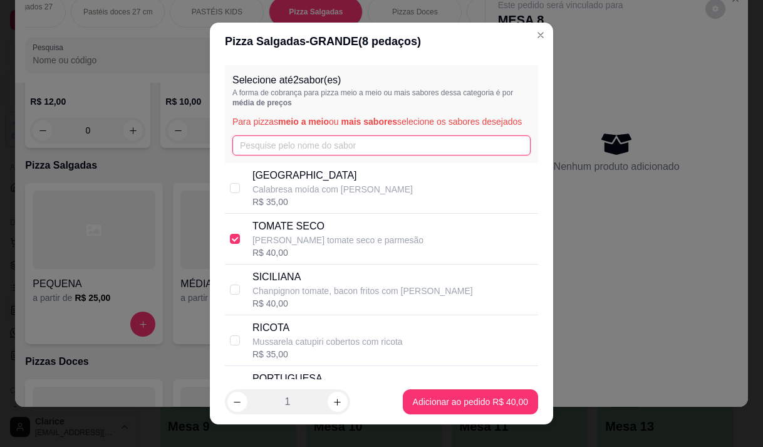
click at [340, 155] on input "text" at bounding box center [381, 145] width 298 height 20
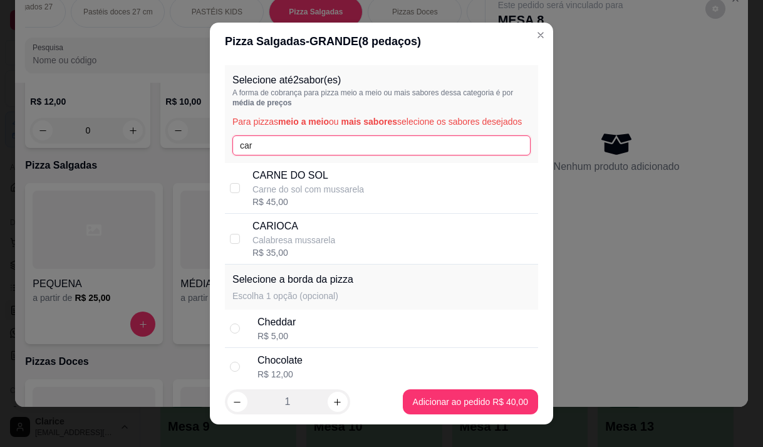
type input "car"
click at [321, 246] on p "Calabresa mussarela" at bounding box center [293, 240] width 83 height 13
checkbox input "true"
click at [282, 148] on input "car" at bounding box center [381, 145] width 298 height 20
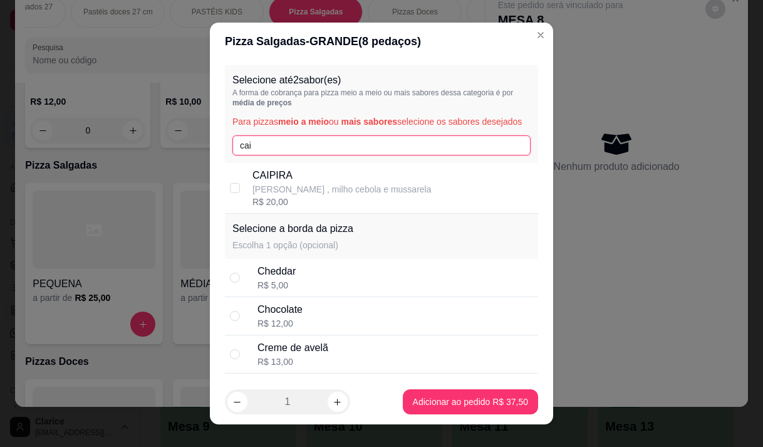
type input "cai"
click at [291, 195] on p "frango temperado , milho cebola e mussarela" at bounding box center [341, 189] width 179 height 13
checkbox input "true"
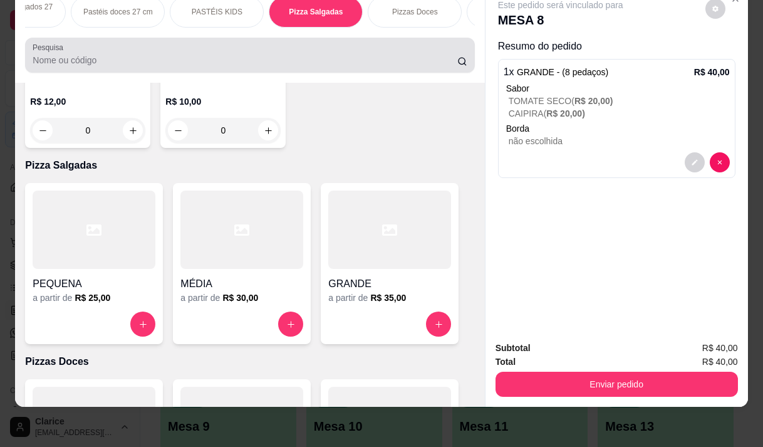
click at [370, 53] on div at bounding box center [250, 55] width 434 height 25
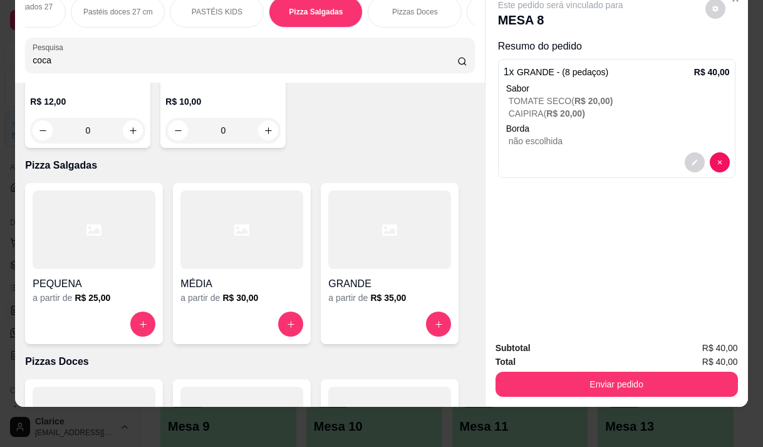
type input "coca"
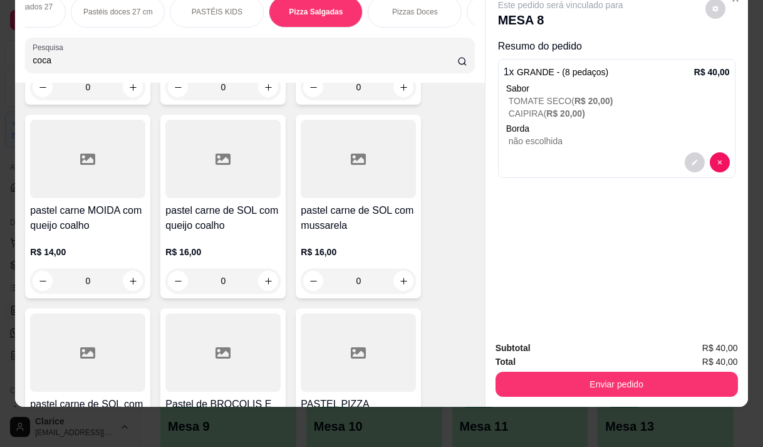
scroll to position [0, 0]
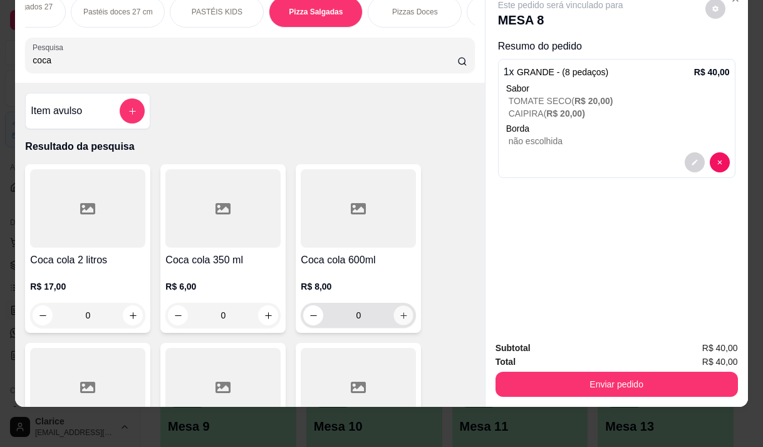
click at [399, 317] on icon "increase-product-quantity" at bounding box center [403, 315] width 9 height 9
type input "1"
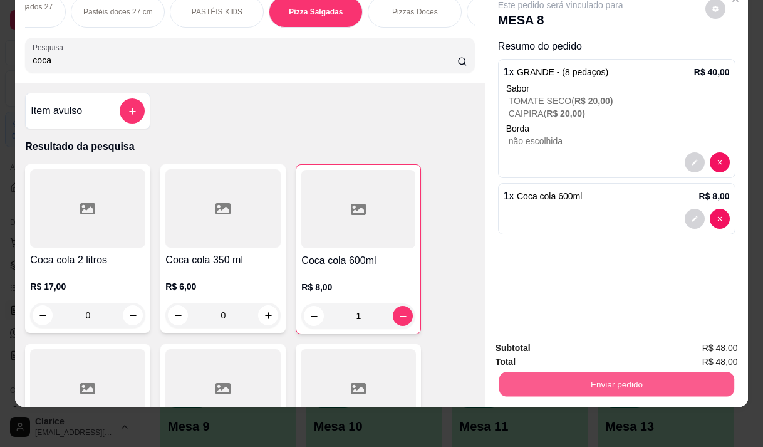
click at [563, 379] on button "Enviar pedido" at bounding box center [616, 383] width 235 height 24
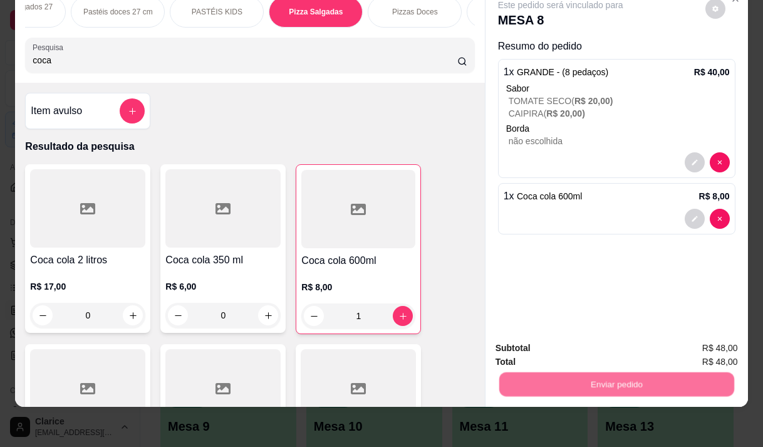
click at [553, 346] on button "Não registrar e enviar pedido" at bounding box center [575, 343] width 127 height 23
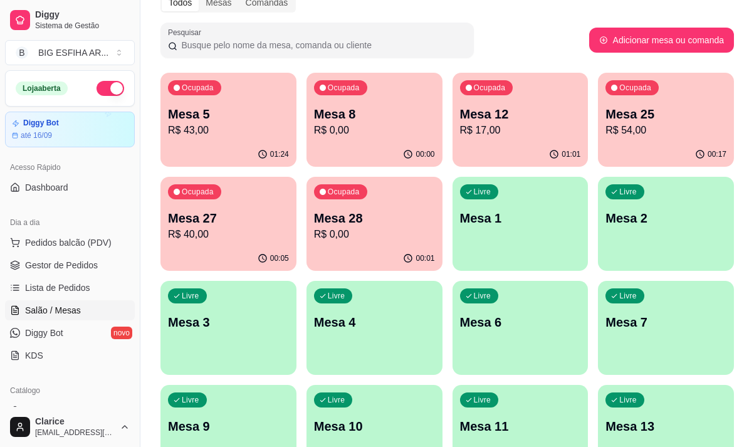
click at [368, 242] on div "Ocupada Mesa 28 R$ 0,00" at bounding box center [374, 212] width 136 height 70
click at [356, 148] on div "00:00" at bounding box center [374, 154] width 136 height 24
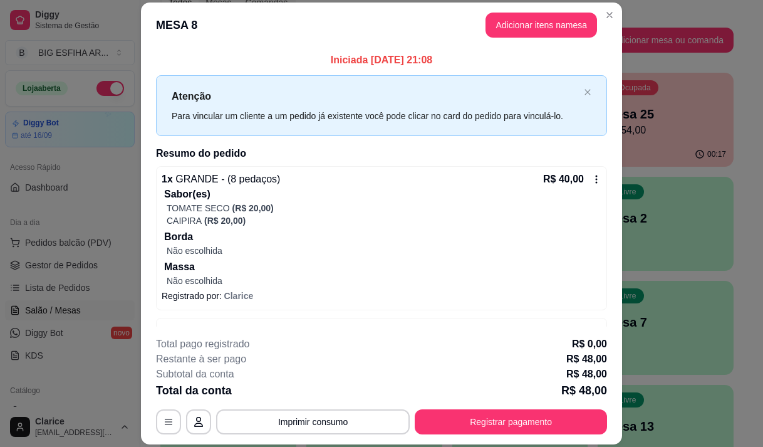
scroll to position [39, 0]
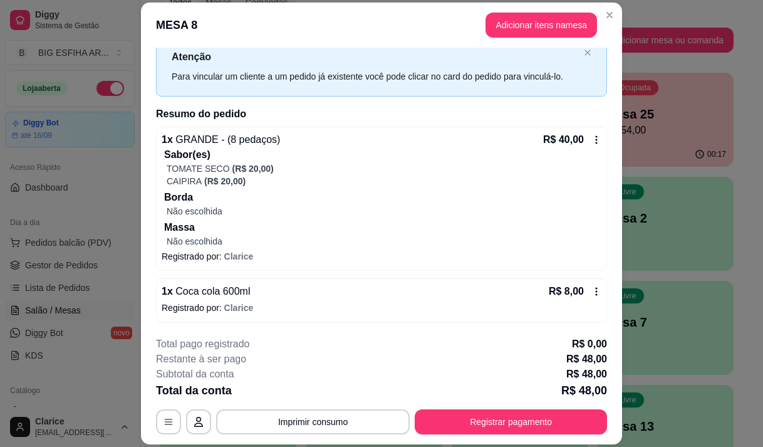
click at [575, 141] on div "R$ 40,00" at bounding box center [572, 139] width 58 height 15
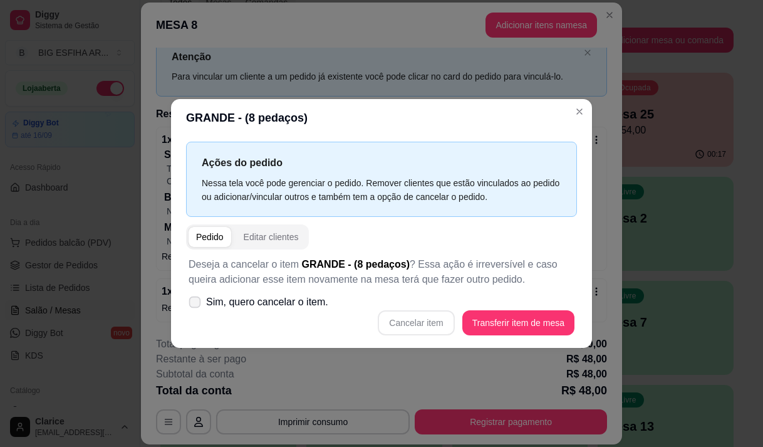
click at [207, 299] on span "Sim, quero cancelar o item." at bounding box center [267, 301] width 122 height 15
click at [196, 304] on input "Sim, quero cancelar o item." at bounding box center [192, 308] width 8 height 8
checkbox input "true"
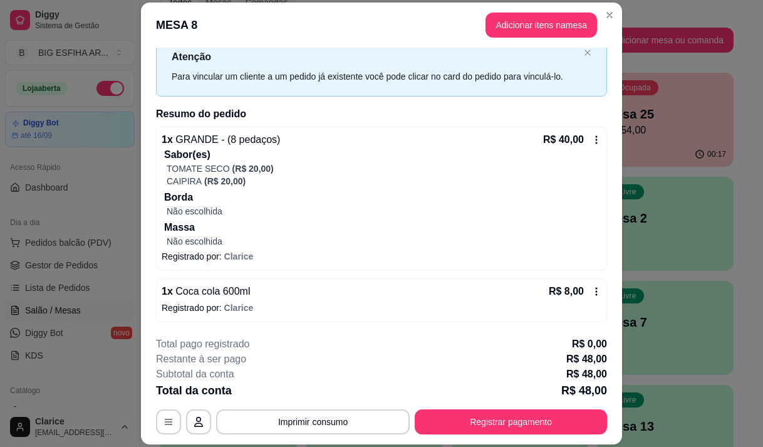
click at [591, 142] on icon at bounding box center [596, 140] width 10 height 10
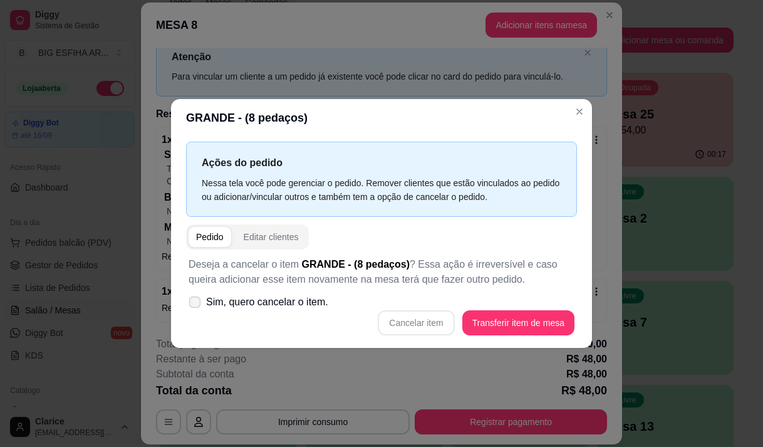
click at [250, 305] on span "Sim, quero cancelar o item." at bounding box center [267, 301] width 122 height 15
click at [196, 305] on input "Sim, quero cancelar o item." at bounding box center [192, 308] width 8 height 8
checkbox input "true"
click at [433, 324] on button "Cancelar item" at bounding box center [416, 322] width 76 height 25
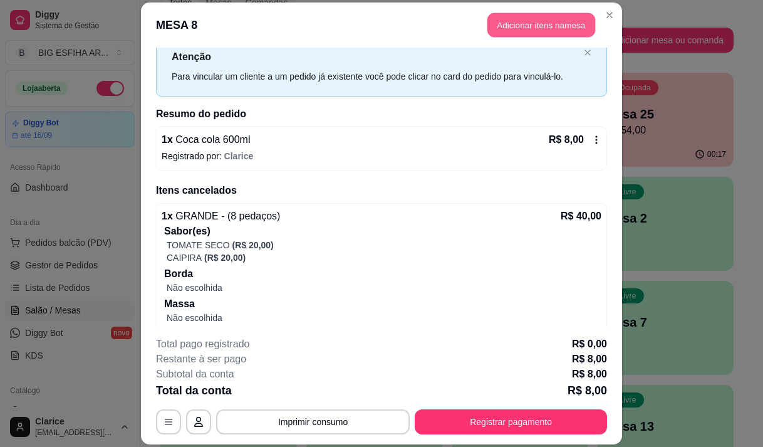
click at [530, 26] on button "Adicionar itens na mesa" at bounding box center [541, 25] width 108 height 24
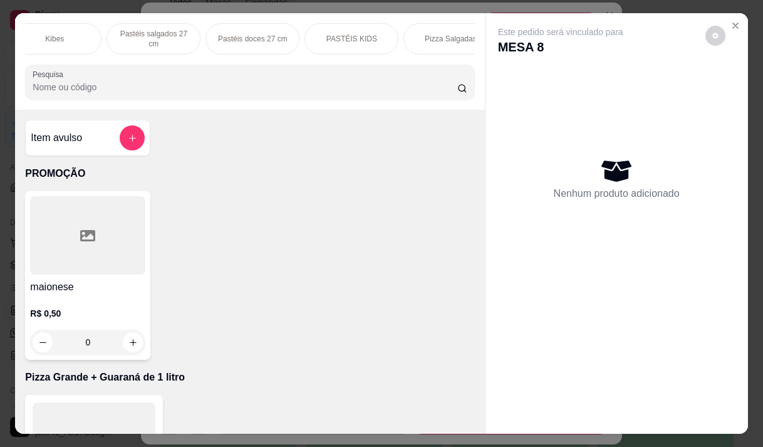
scroll to position [0, 517]
drag, startPoint x: 428, startPoint y: 34, endPoint x: 356, endPoint y: 127, distance: 117.5
click at [428, 34] on p "Pizza Salgadas" at bounding box center [446, 39] width 52 height 10
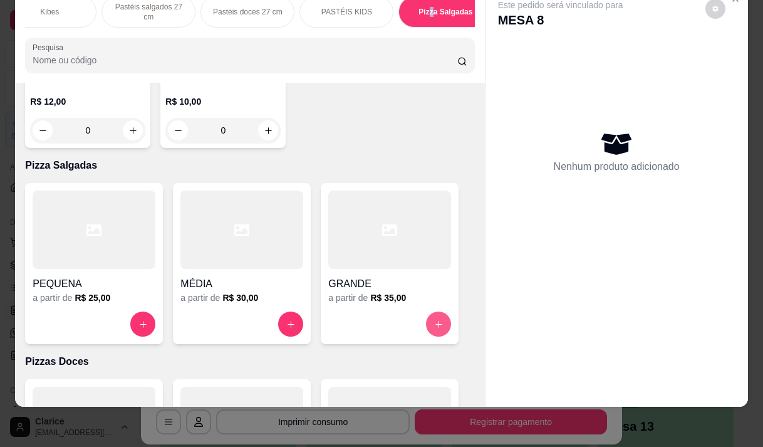
click at [444, 311] on button "increase-product-quantity" at bounding box center [438, 323] width 25 height 25
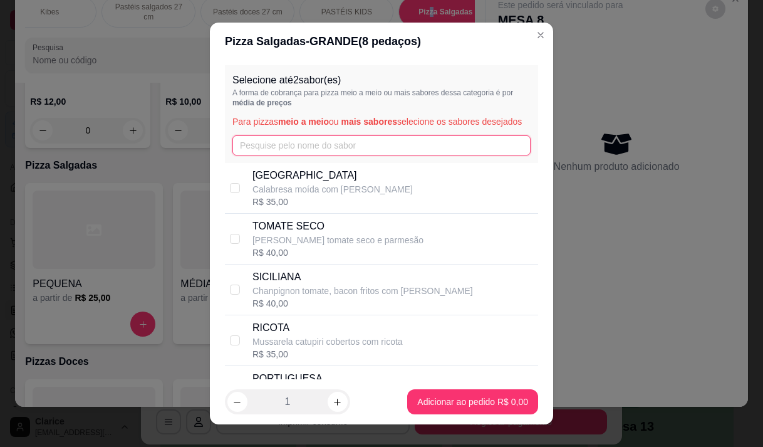
click at [276, 155] on input "text" at bounding box center [381, 145] width 298 height 20
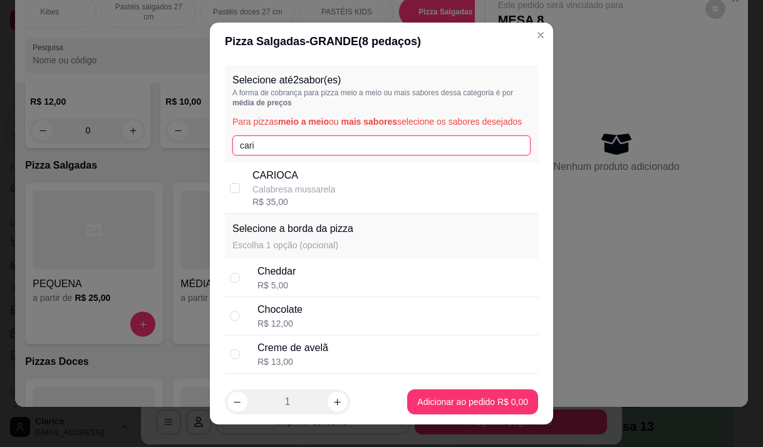
type input "cari"
drag, startPoint x: 272, startPoint y: 201, endPoint x: 289, endPoint y: 185, distance: 23.9
click at [273, 195] on p "Calabresa mussarela" at bounding box center [293, 189] width 83 height 13
checkbox input "true"
click at [304, 155] on input "cari" at bounding box center [381, 145] width 298 height 20
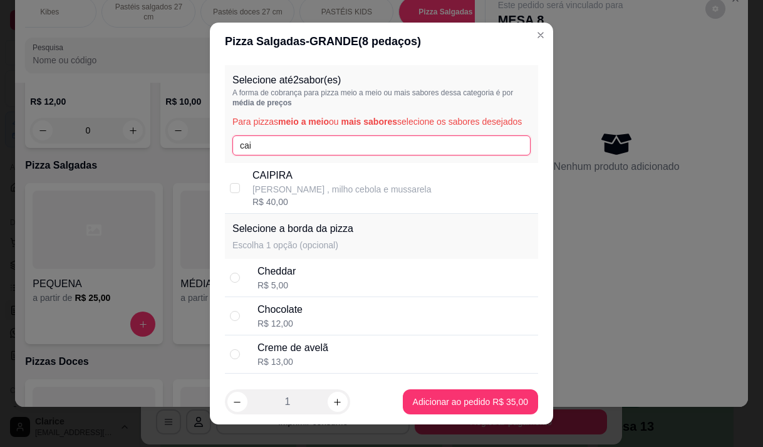
type input "cai"
click at [303, 183] on p "CAIPIRA" at bounding box center [341, 175] width 179 height 15
checkbox input "true"
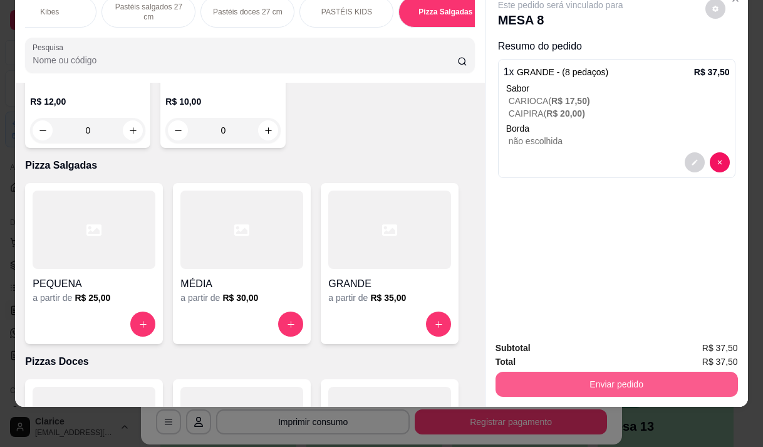
click at [587, 378] on button "Enviar pedido" at bounding box center [617, 383] width 242 height 25
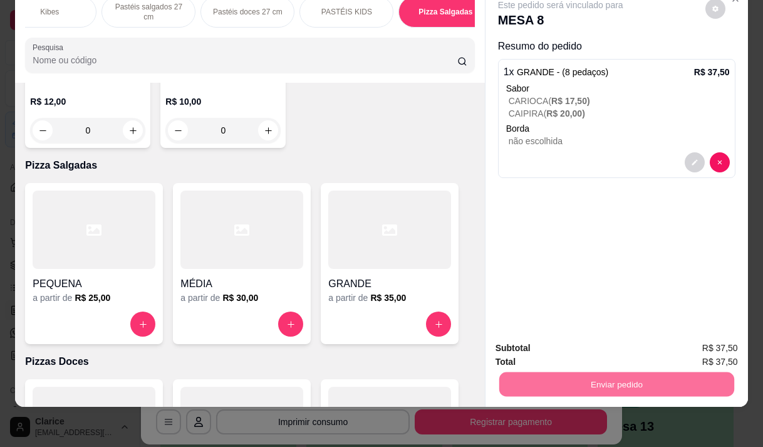
click at [586, 343] on button "Não registrar e enviar pedido" at bounding box center [575, 344] width 130 height 24
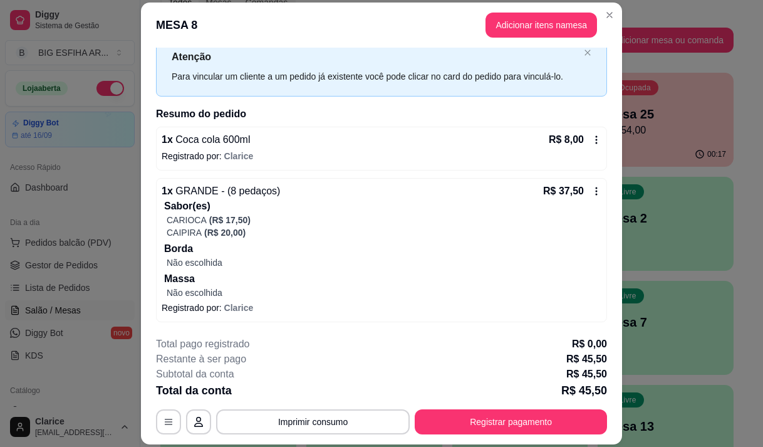
scroll to position [38, 0]
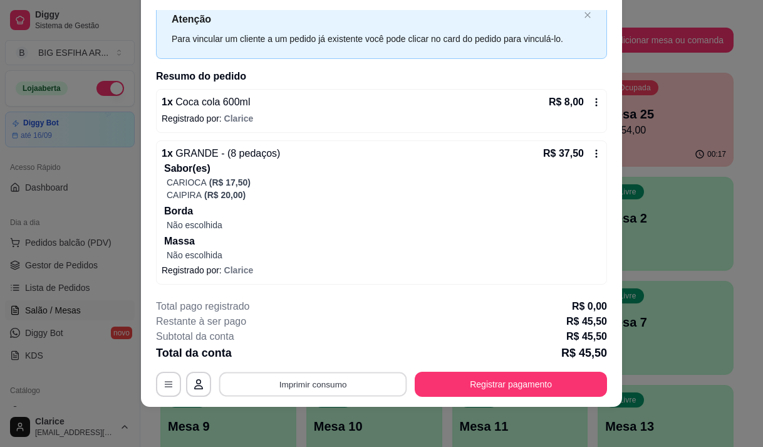
click at [273, 385] on button "Imprimir consumo" at bounding box center [313, 384] width 188 height 24
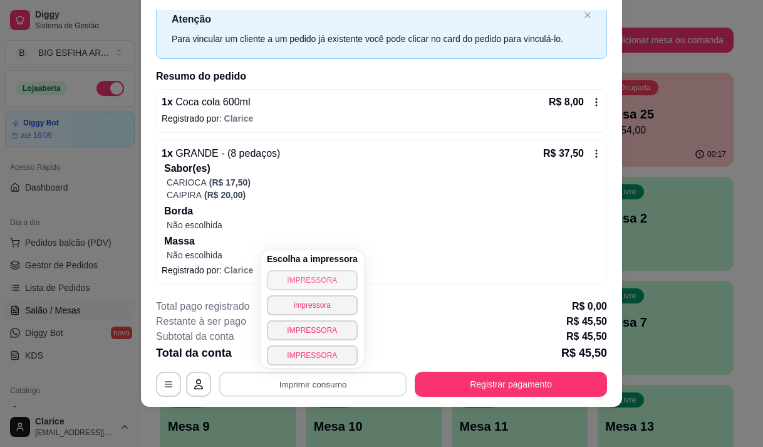
click at [308, 281] on button "IMPRESSORA" at bounding box center [312, 280] width 91 height 20
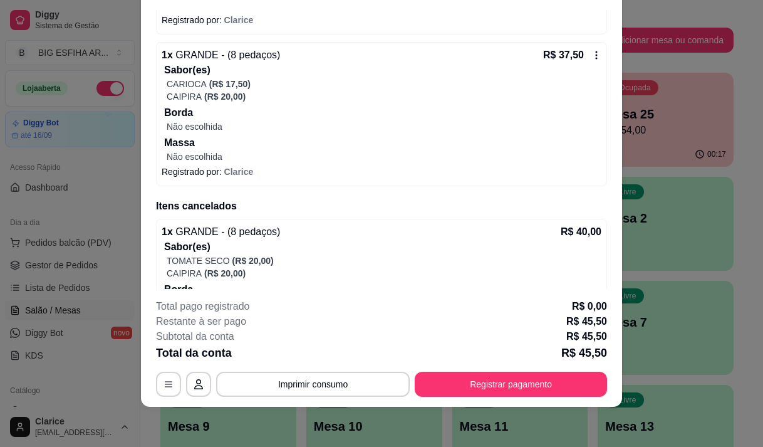
scroll to position [24, 0]
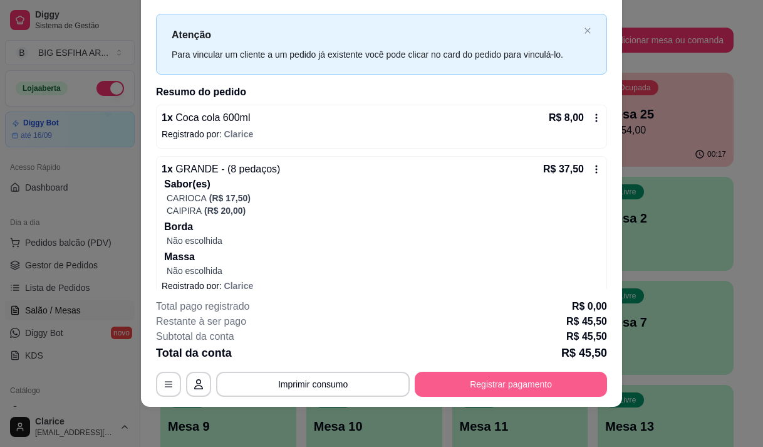
click at [447, 385] on button "Registrar pagamento" at bounding box center [511, 383] width 192 height 25
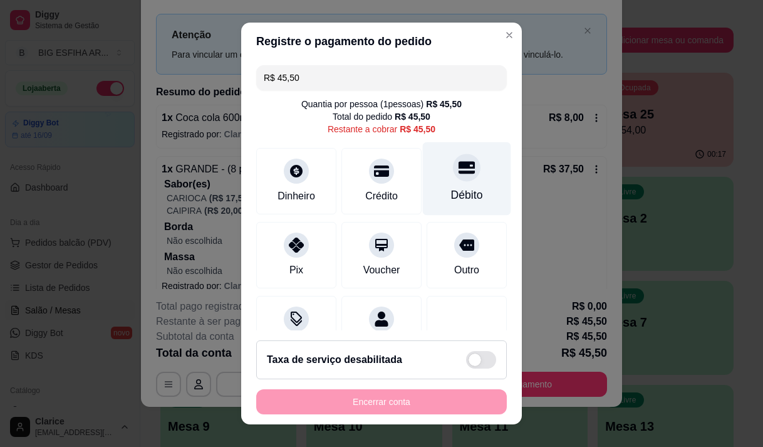
click at [427, 191] on div "Débito" at bounding box center [467, 178] width 88 height 73
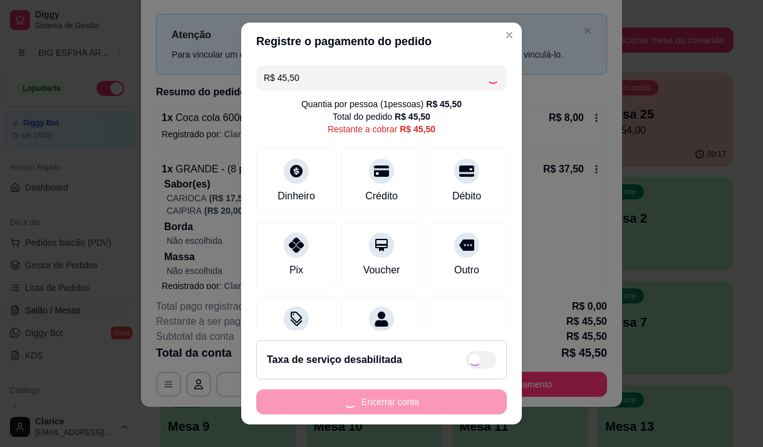
scroll to position [51, 0]
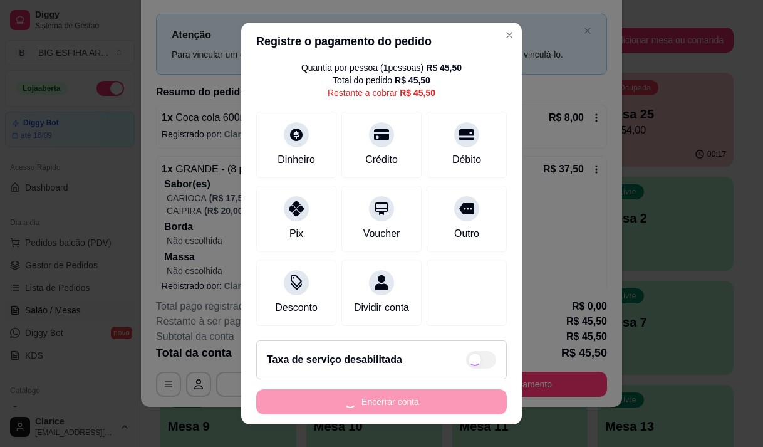
type input "R$ 0,00"
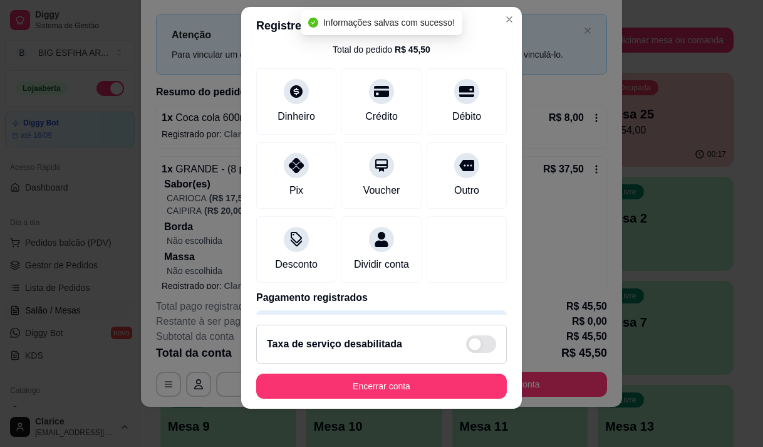
scroll to position [18, 0]
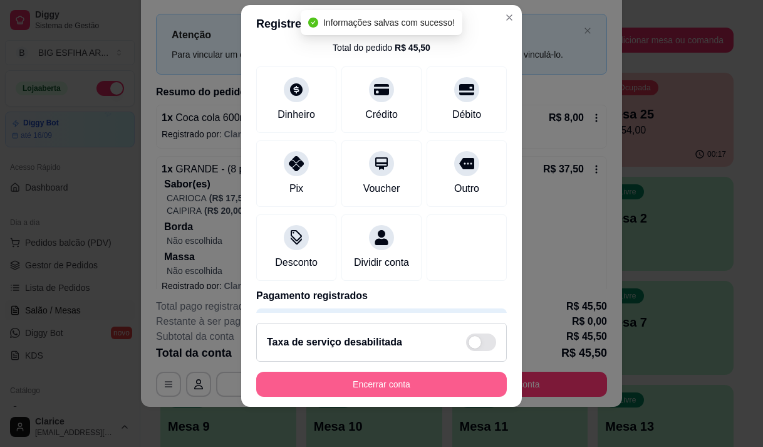
click at [380, 385] on button "Encerrar conta" at bounding box center [381, 383] width 251 height 25
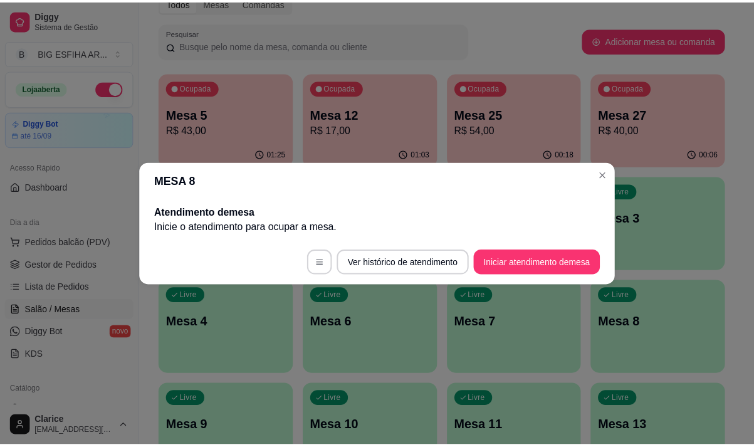
scroll to position [0, 0]
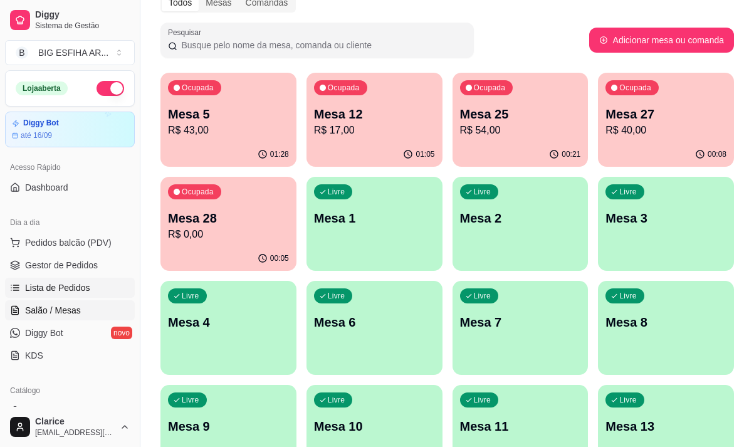
click at [55, 284] on span "Lista de Pedidos" at bounding box center [57, 287] width 65 height 13
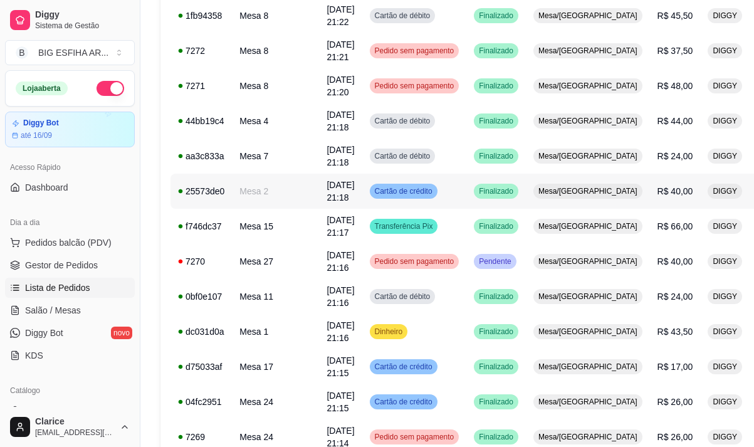
scroll to position [251, 0]
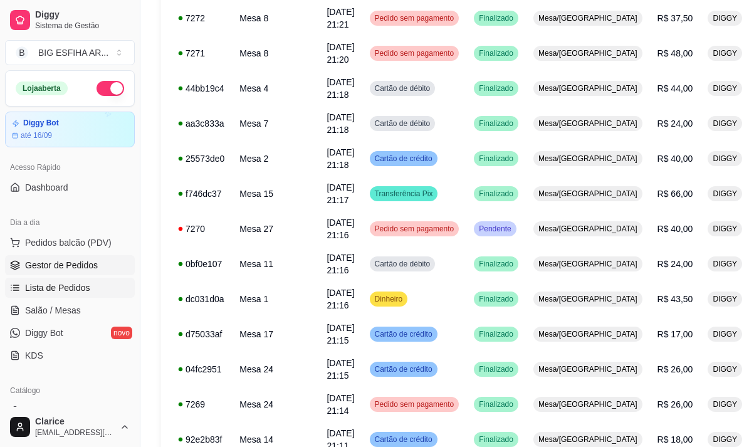
click at [60, 267] on span "Gestor de Pedidos" at bounding box center [61, 265] width 73 height 13
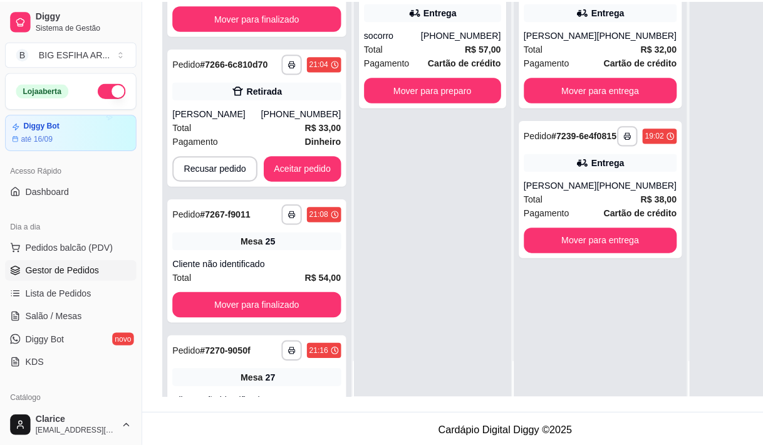
scroll to position [626, 0]
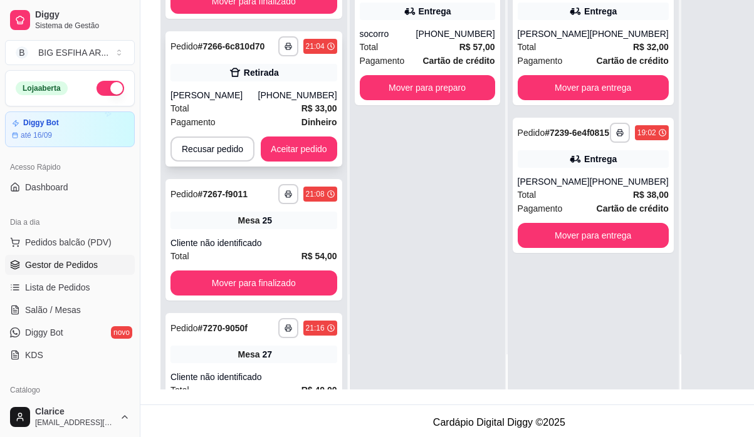
click at [231, 101] on div "Total R$ 33,00" at bounding box center [253, 108] width 167 height 14
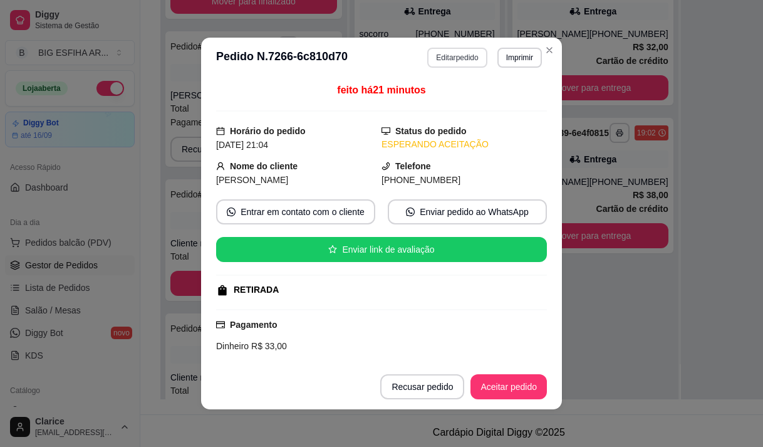
click at [448, 56] on button "Editar pedido" at bounding box center [457, 58] width 60 height 20
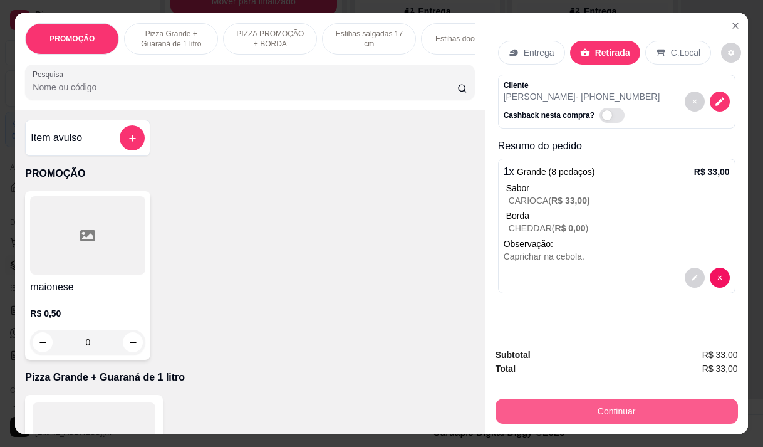
click at [513, 411] on button "Continuar" at bounding box center [617, 410] width 242 height 25
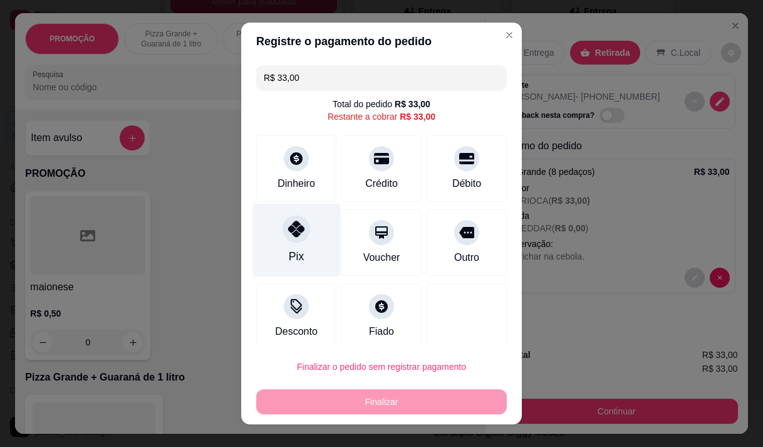
click at [293, 247] on div "Pix" at bounding box center [296, 239] width 88 height 73
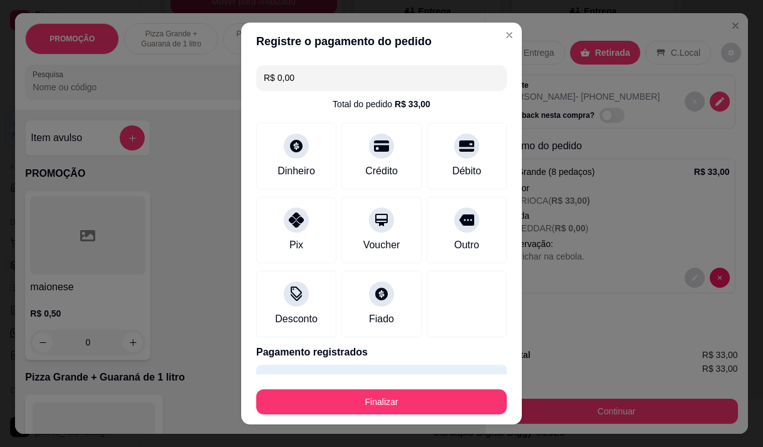
scroll to position [33, 0]
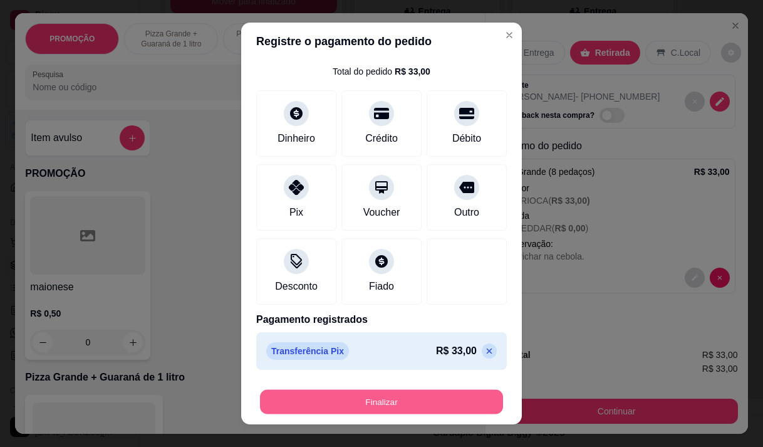
click at [384, 404] on button "Finalizar" at bounding box center [381, 402] width 243 height 24
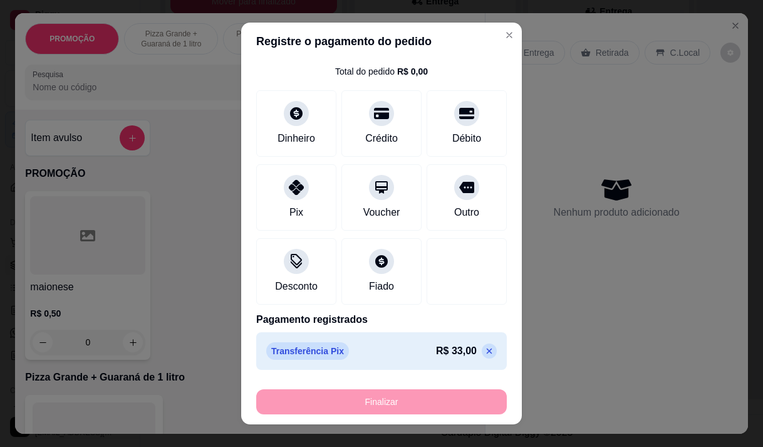
scroll to position [35, 0]
type input "-R$ 33,00"
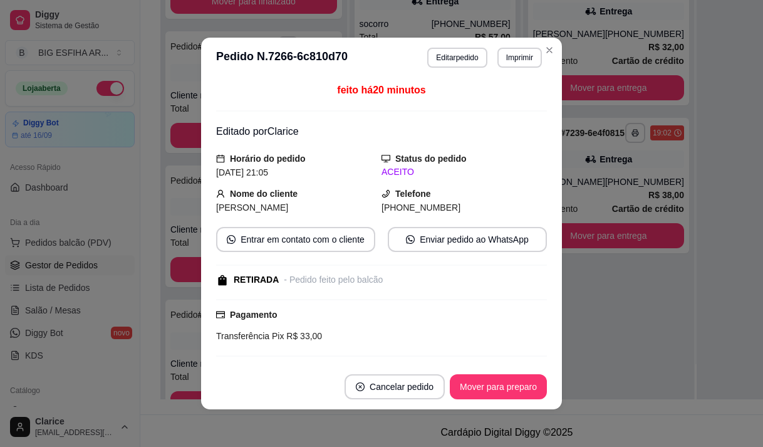
click at [486, 399] on footer "Cancelar pedido Mover para preparo" at bounding box center [381, 386] width 361 height 45
click at [482, 392] on button "Mover para preparo" at bounding box center [498, 386] width 97 height 25
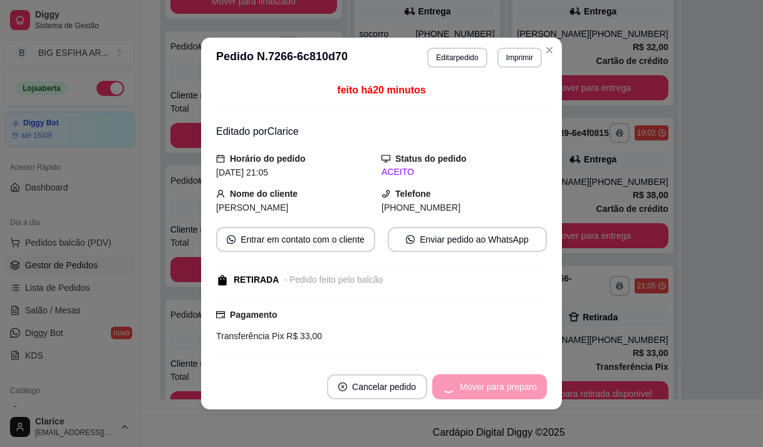
scroll to position [44, 0]
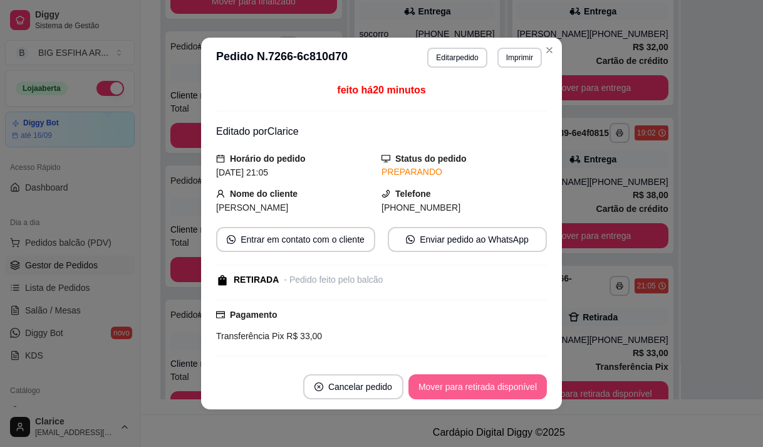
click at [475, 385] on button "Mover para retirada disponível" at bounding box center [477, 386] width 138 height 25
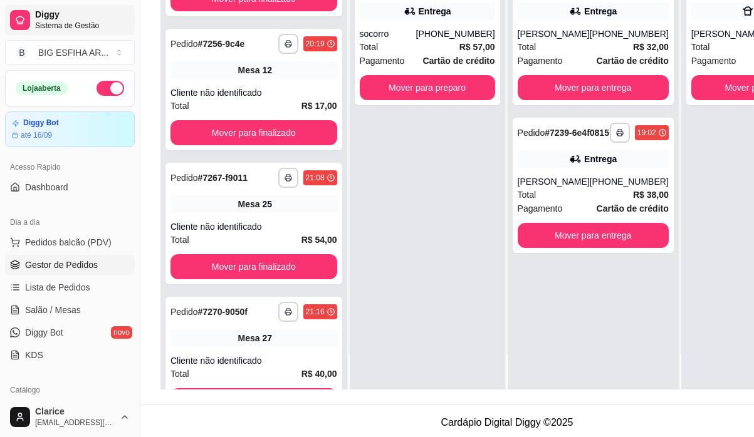
scroll to position [313, 0]
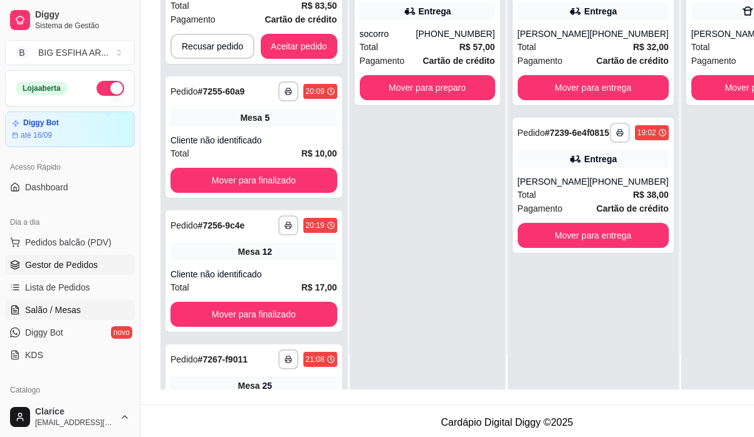
click at [54, 304] on span "Salão / Mesas" at bounding box center [53, 310] width 56 height 13
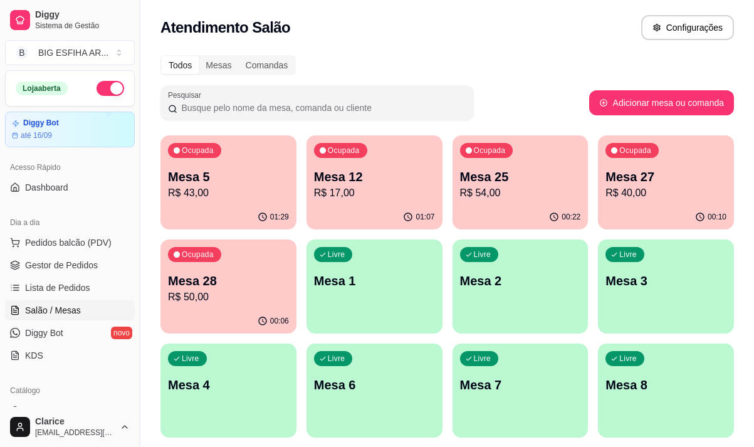
click at [247, 385] on p "Mesa 4" at bounding box center [228, 385] width 121 height 18
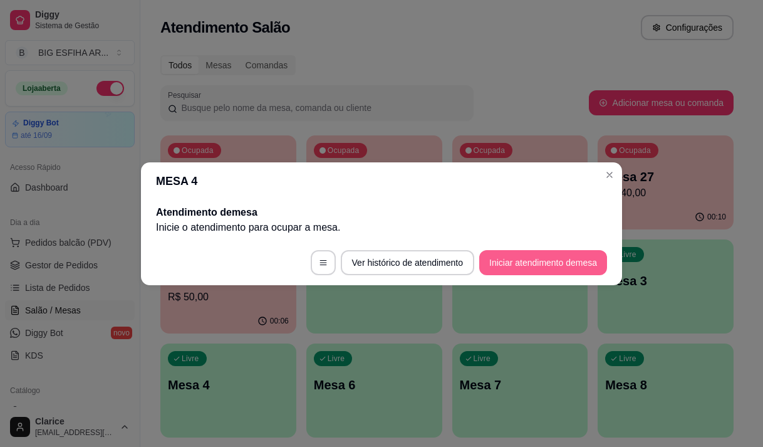
click at [527, 259] on button "Iniciar atendimento de mesa" at bounding box center [543, 262] width 128 height 25
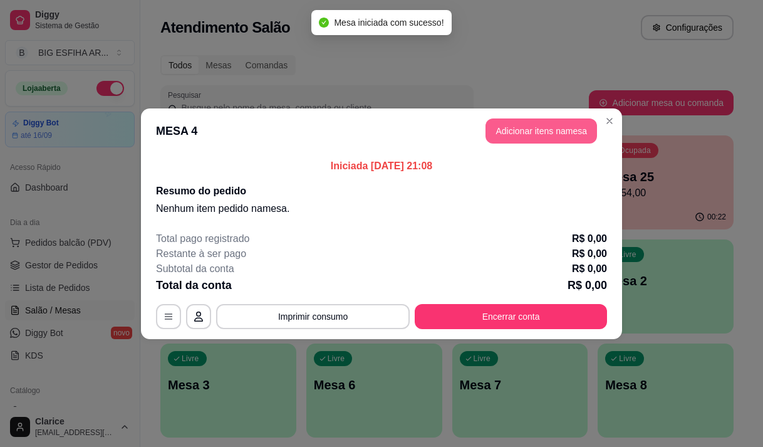
click at [509, 135] on button "Adicionar itens na mesa" at bounding box center [541, 130] width 112 height 25
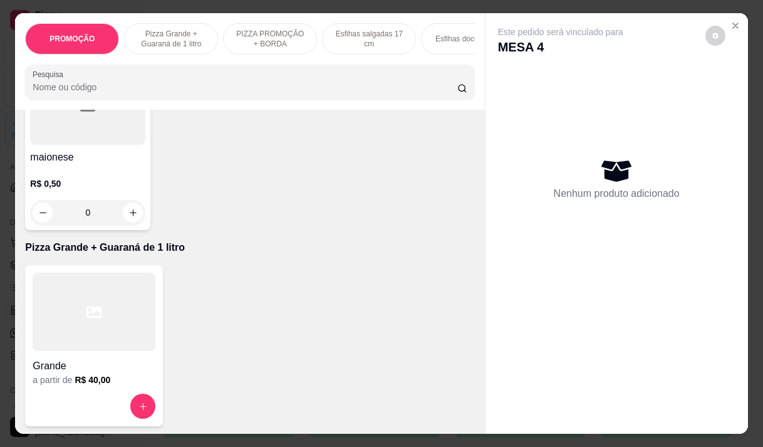
scroll to position [188, 0]
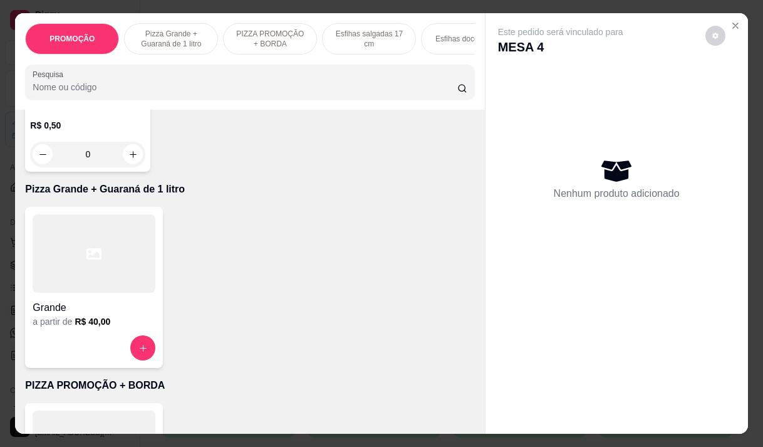
click at [130, 351] on button "increase-product-quantity" at bounding box center [142, 347] width 25 height 25
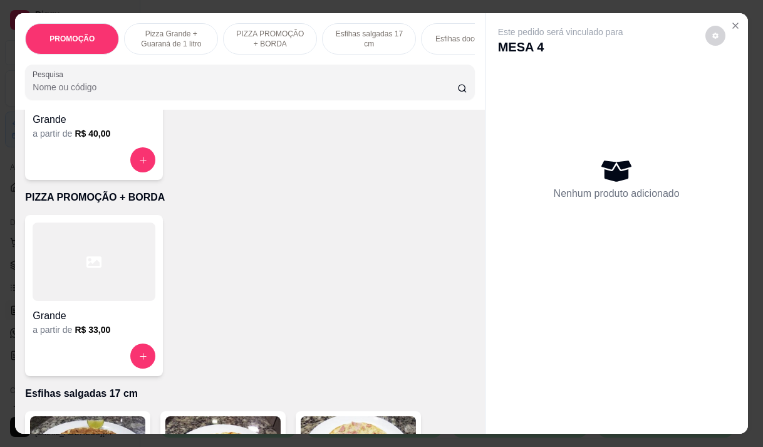
click at [132, 356] on button "increase-product-quantity" at bounding box center [142, 355] width 25 height 25
click at [140, 162] on icon "increase-product-quantity" at bounding box center [142, 159] width 9 height 9
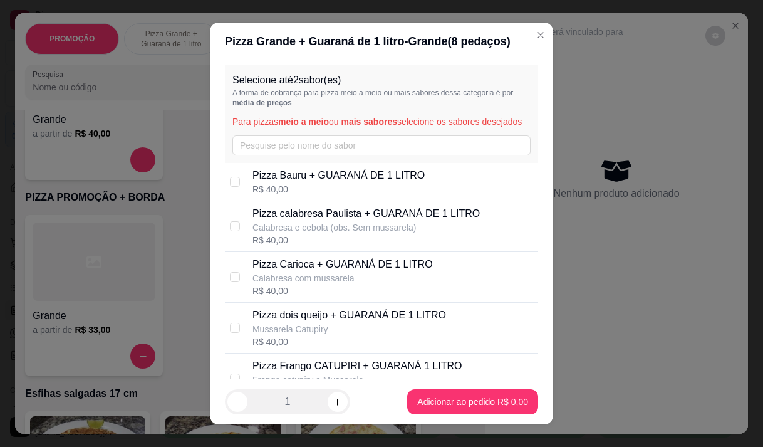
click at [363, 183] on p "Pizza Bauru + GUARANÁ DE 1 LITRO" at bounding box center [338, 175] width 172 height 15
checkbox input "true"
click at [344, 284] on p "Calabresa com mussarela" at bounding box center [342, 278] width 180 height 13
checkbox input "true"
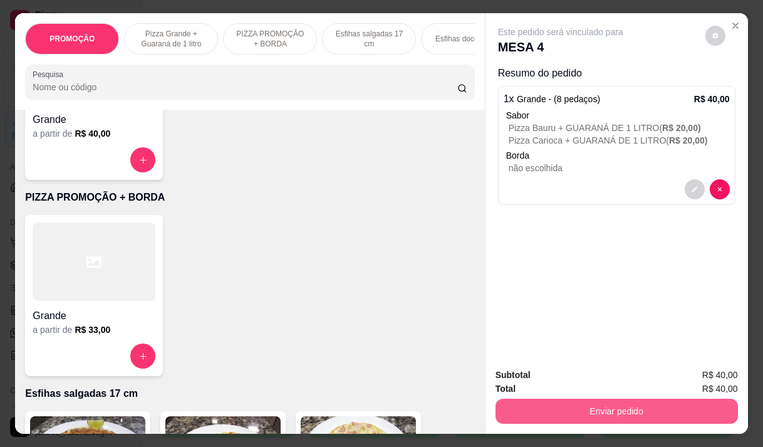
click at [577, 403] on button "Enviar pedido" at bounding box center [617, 410] width 242 height 25
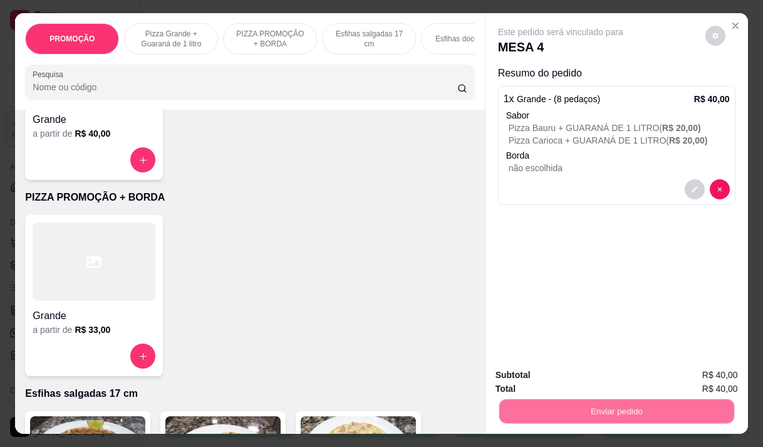
click at [550, 371] on button "Não registrar e enviar pedido" at bounding box center [575, 375] width 130 height 24
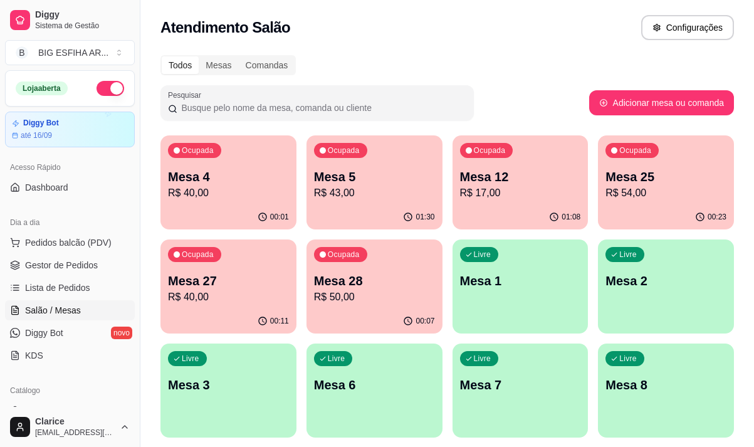
click at [373, 308] on div "Ocupada Mesa 28 R$ 50,00" at bounding box center [374, 274] width 136 height 70
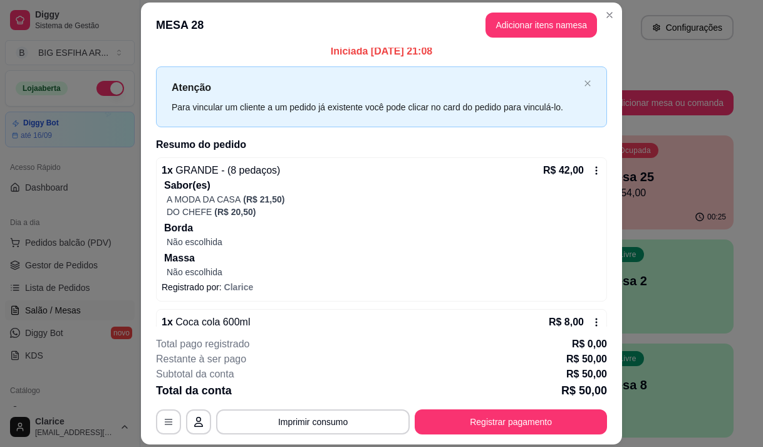
scroll to position [0, 0]
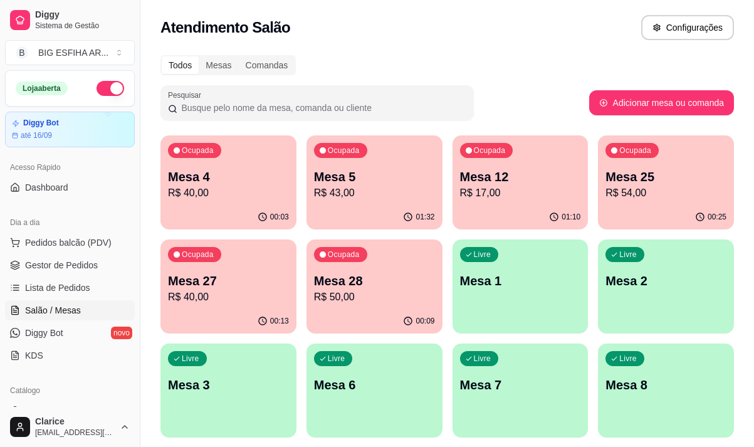
click at [402, 319] on div "00:09" at bounding box center [374, 321] width 136 height 24
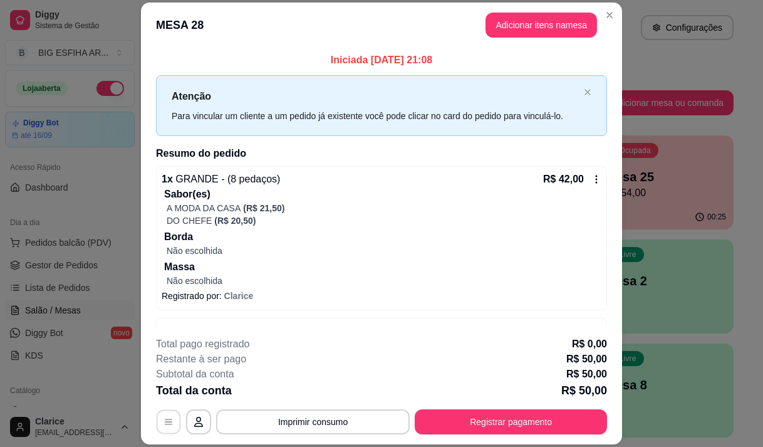
click at [164, 425] on icon "button" at bounding box center [169, 422] width 10 height 10
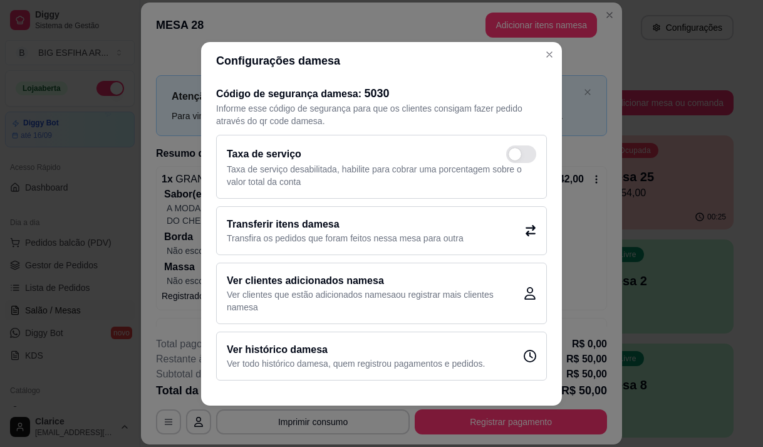
click at [530, 232] on icon at bounding box center [530, 230] width 11 height 11
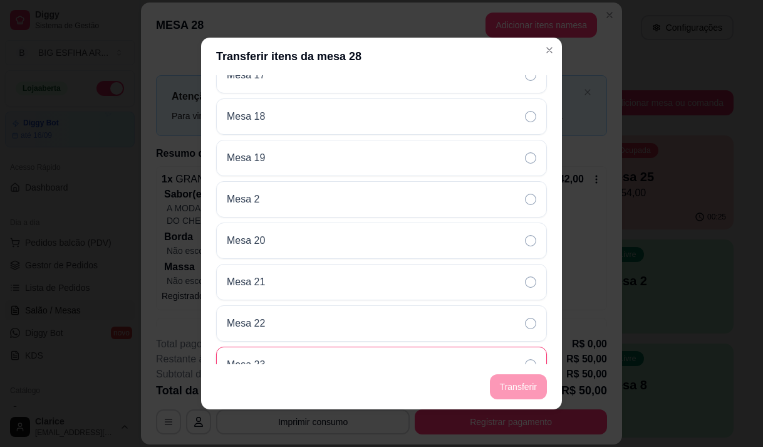
scroll to position [501, 0]
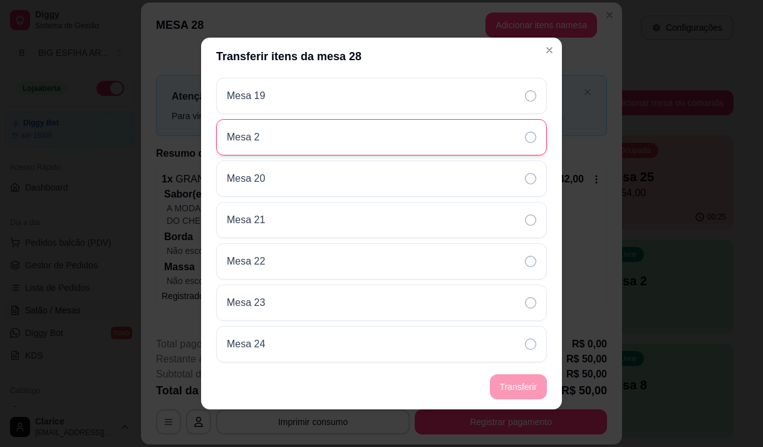
click at [316, 137] on div "Mesa 2" at bounding box center [381, 137] width 331 height 36
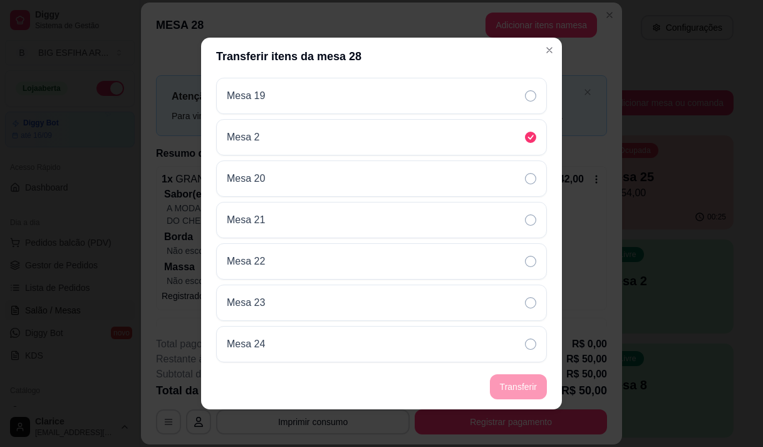
scroll to position [0, 0]
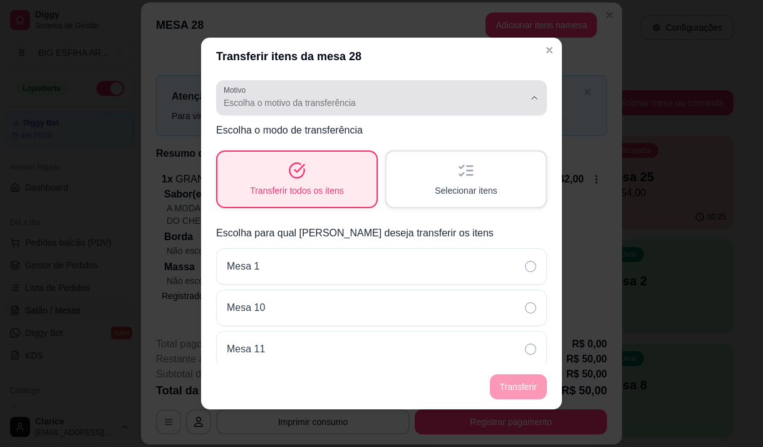
click at [368, 103] on span "Escolha o motivo da transferência" at bounding box center [374, 102] width 301 height 13
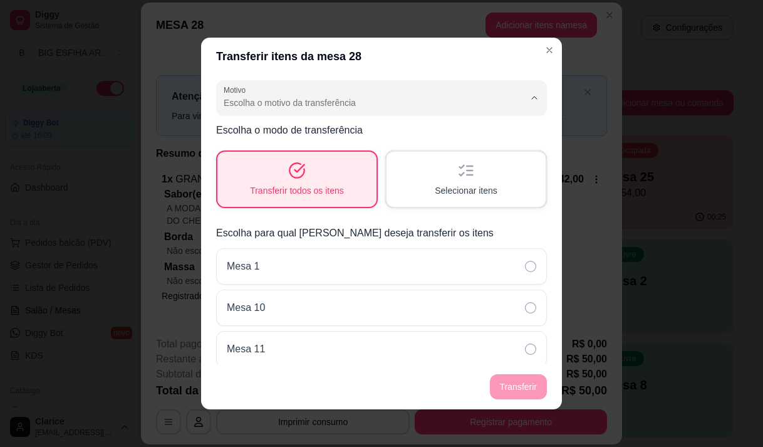
click at [286, 153] on span "Mudança de mesa" at bounding box center [366, 153] width 278 height 12
type input "TABLE_TRANSFER"
select select "TABLE_TRANSFER"
click at [532, 389] on button "Transferir" at bounding box center [519, 387] width 56 height 24
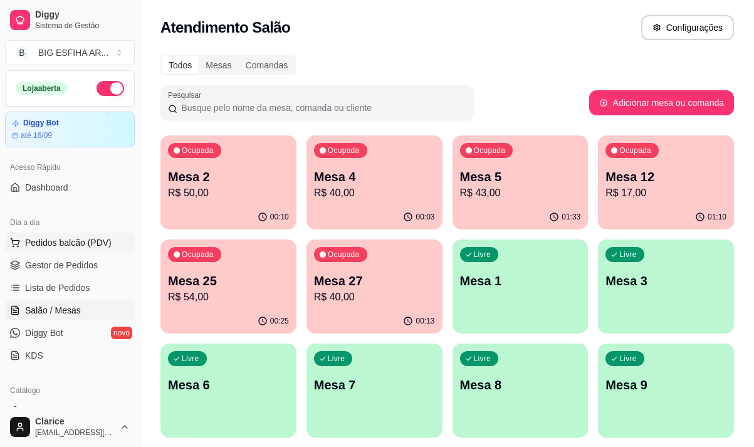
click at [61, 241] on span "Pedidos balcão (PDV)" at bounding box center [68, 242] width 86 height 13
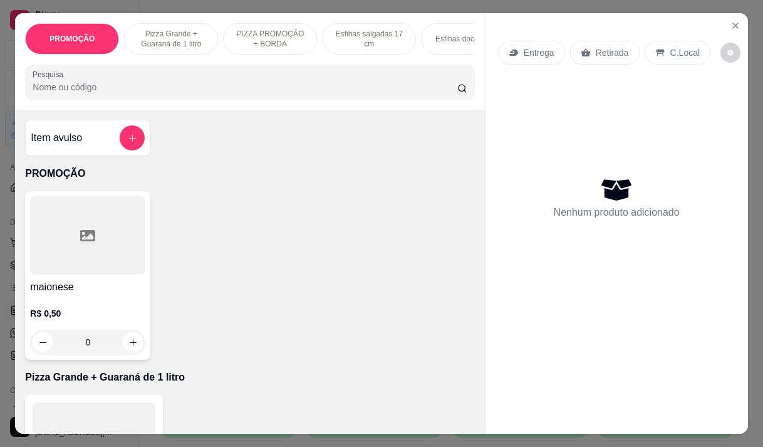
click at [517, 51] on div "Entrega" at bounding box center [531, 53] width 67 height 24
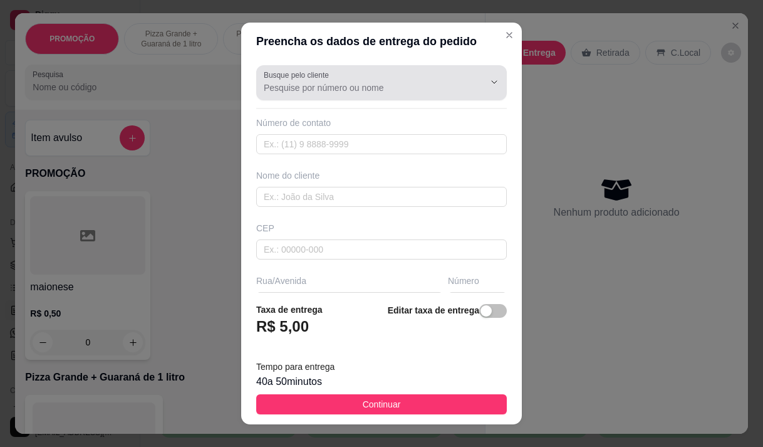
click at [387, 92] on input "Busque pelo cliente" at bounding box center [364, 87] width 200 height 13
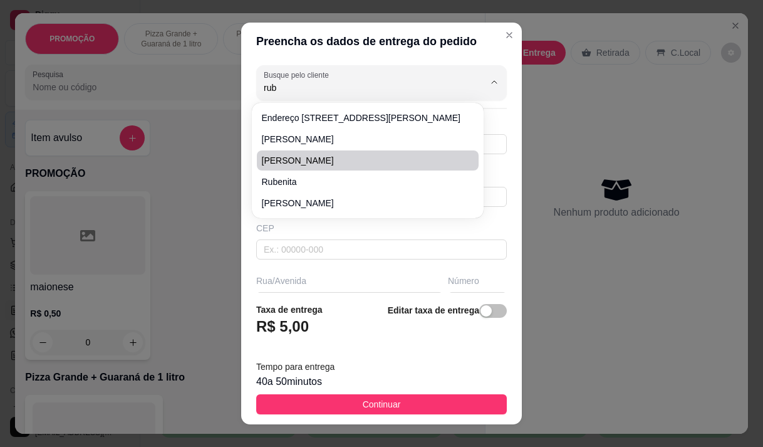
click at [317, 159] on span "[PERSON_NAME]" at bounding box center [361, 160] width 199 height 13
type input "[PERSON_NAME]"
type input "984181100"
type input "[PERSON_NAME]"
type input "Entrega : [PERSON_NAME][STREET_ADDRESS]"
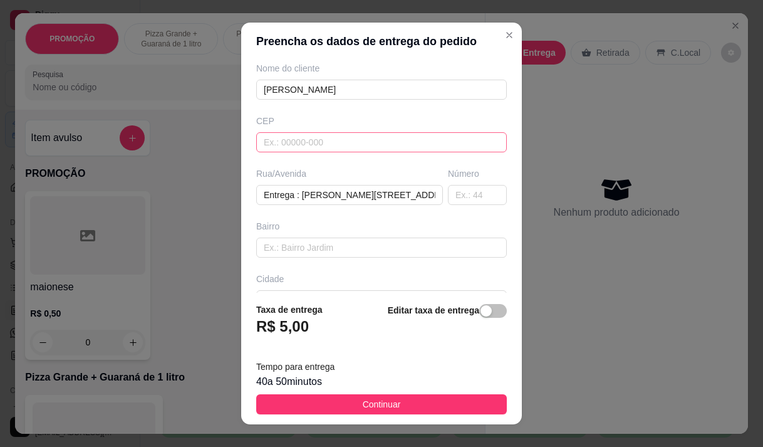
scroll to position [125, 0]
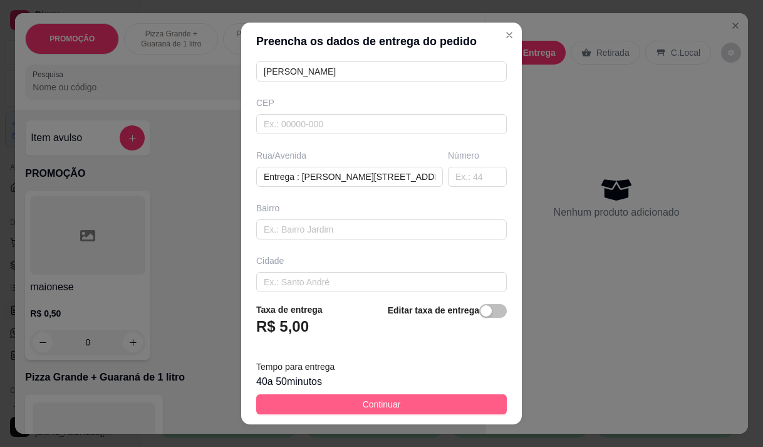
type input "[PERSON_NAME]"
click at [340, 399] on button "Continuar" at bounding box center [381, 404] width 251 height 20
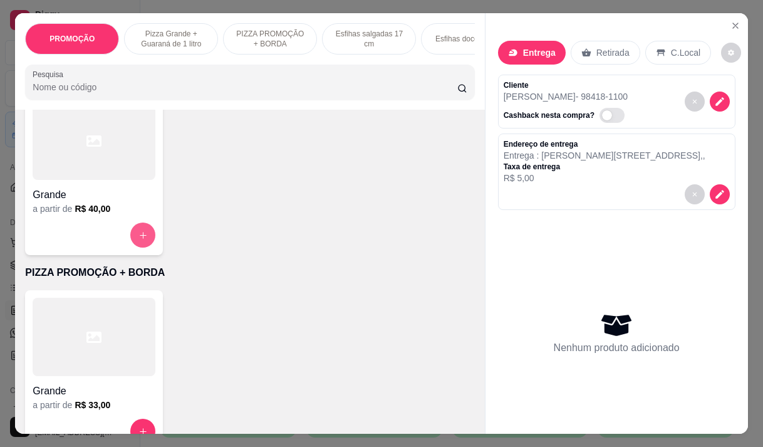
scroll to position [376, 0]
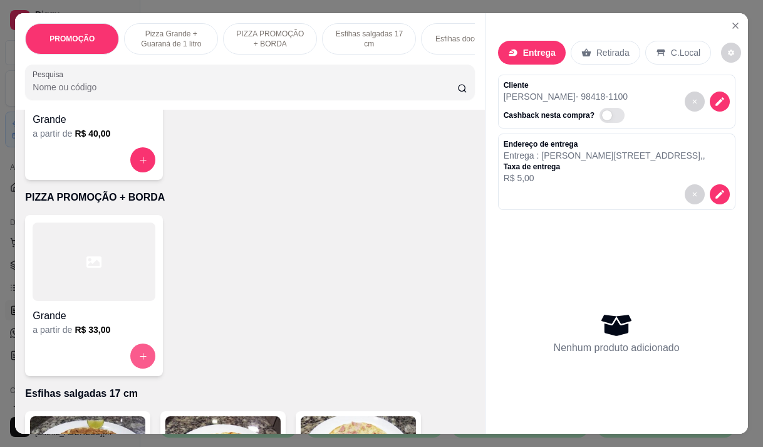
click at [142, 361] on icon "increase-product-quantity" at bounding box center [142, 355] width 9 height 9
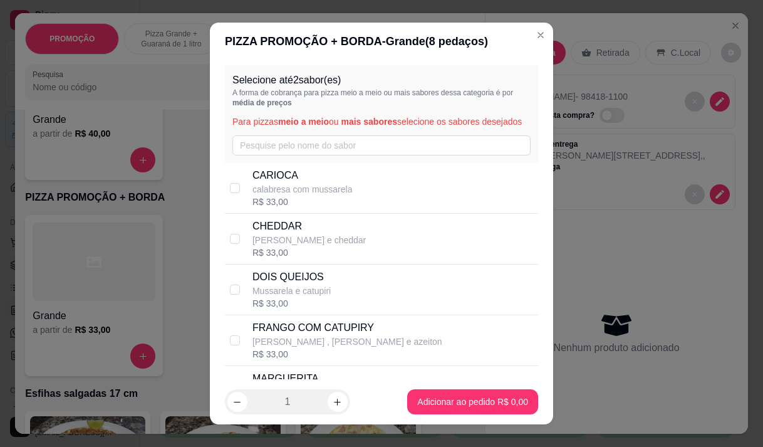
click at [314, 195] on p "calabresa com mussarela" at bounding box center [302, 189] width 100 height 13
checkbox input "true"
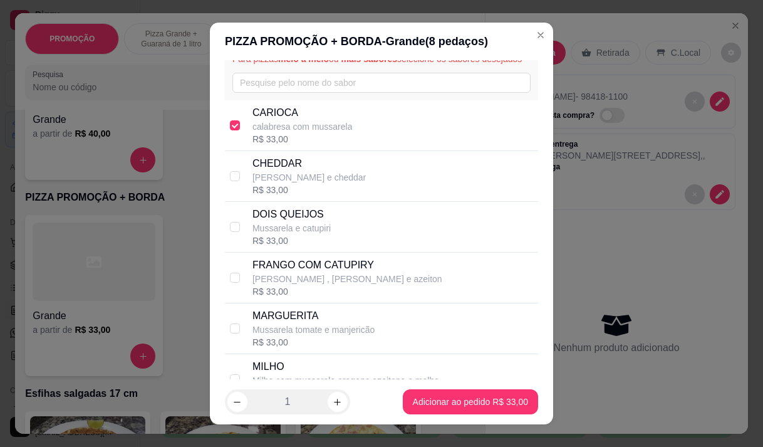
click at [333, 285] on p "Frango catupiri , mussarela oregano e azeiton" at bounding box center [347, 279] width 190 height 13
checkbox input "true"
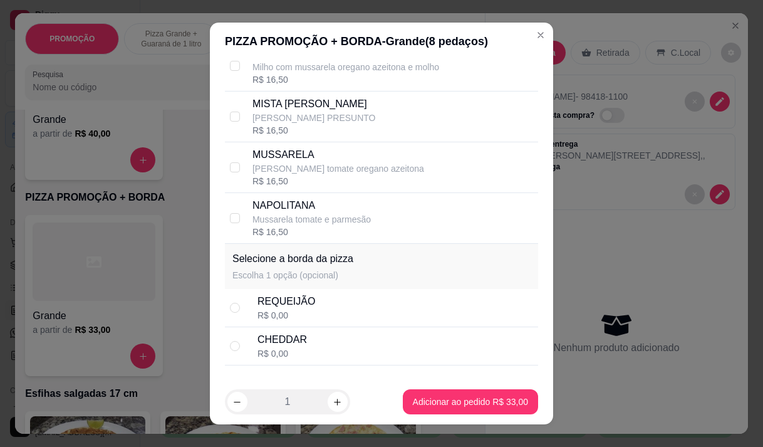
scroll to position [429, 0]
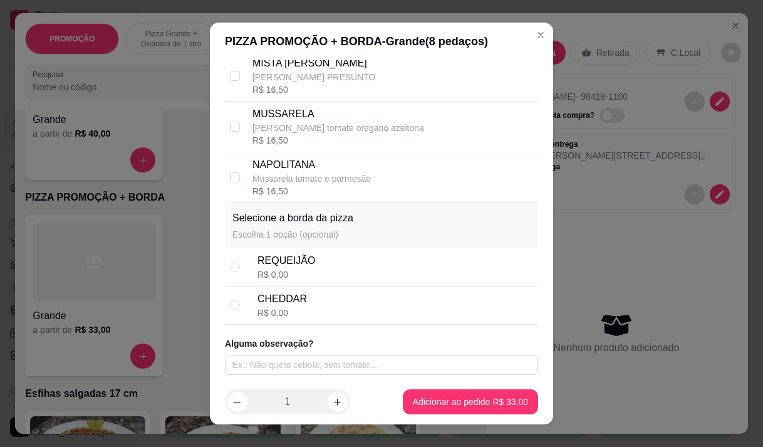
click at [373, 271] on div "REQUEIJÃO R$ 0,00" at bounding box center [395, 267] width 276 height 28
radio input "true"
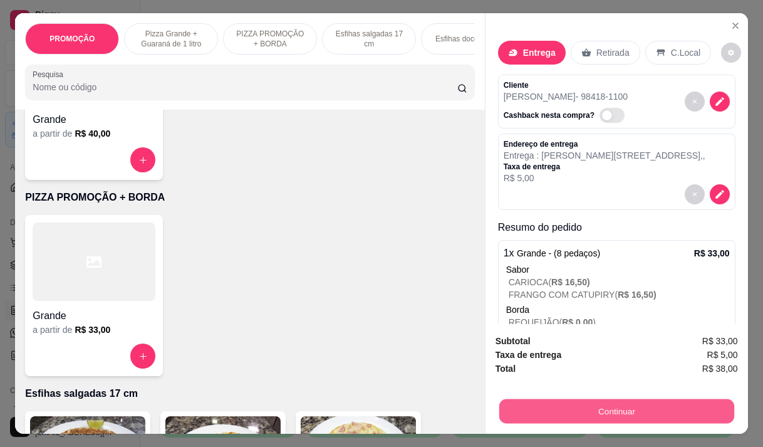
click at [569, 405] on button "Continuar" at bounding box center [616, 410] width 235 height 24
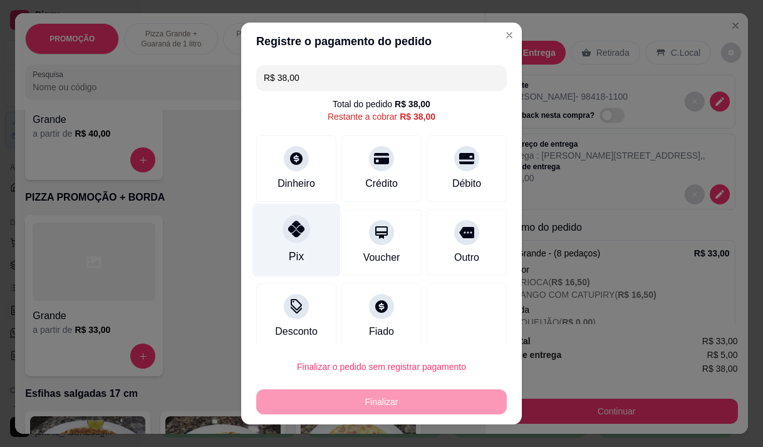
click at [304, 246] on div "Pix" at bounding box center [296, 239] width 88 height 73
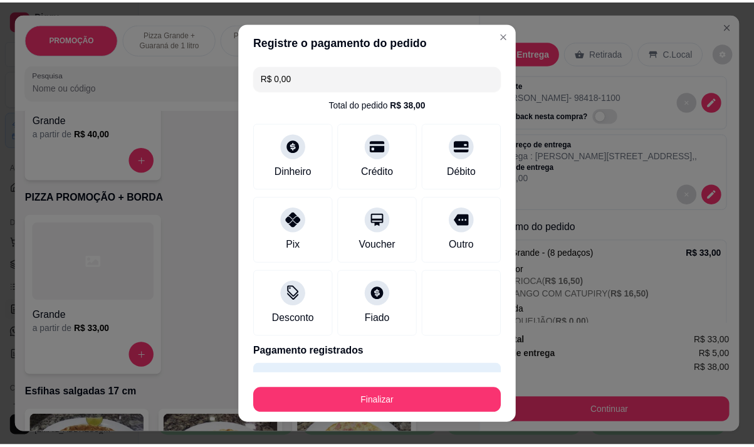
scroll to position [33, 0]
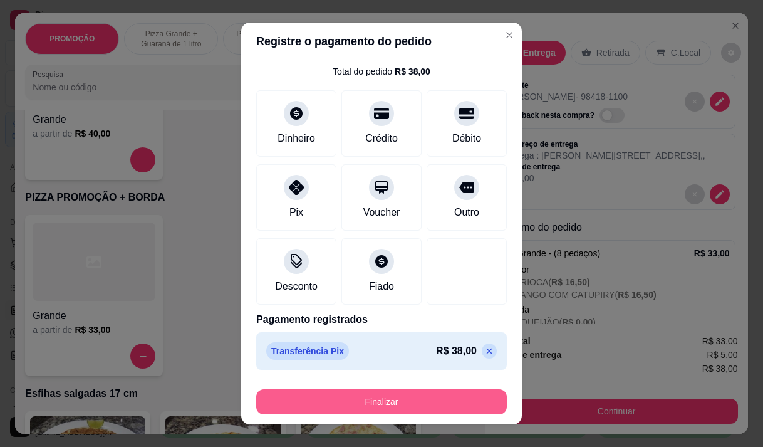
click at [399, 399] on button "Finalizar" at bounding box center [381, 401] width 251 height 25
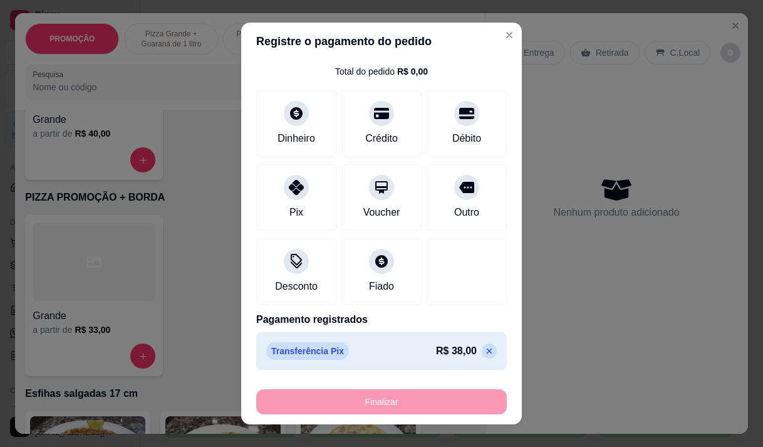
type input "-R$ 38,00"
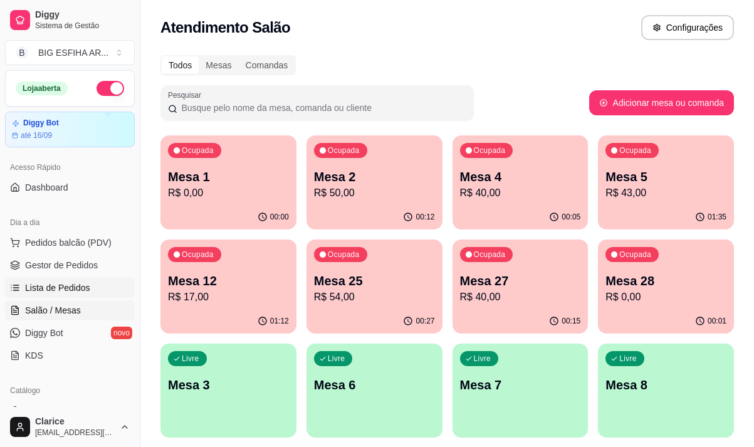
click at [50, 292] on span "Lista de Pedidos" at bounding box center [57, 287] width 65 height 13
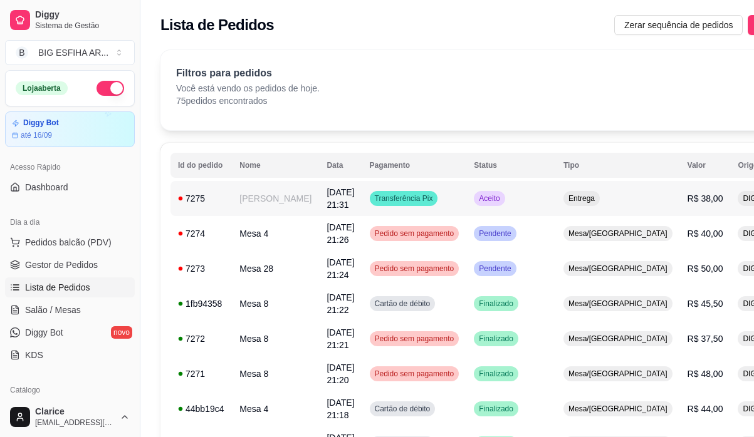
click at [517, 204] on td "Aceito" at bounding box center [511, 198] width 90 height 35
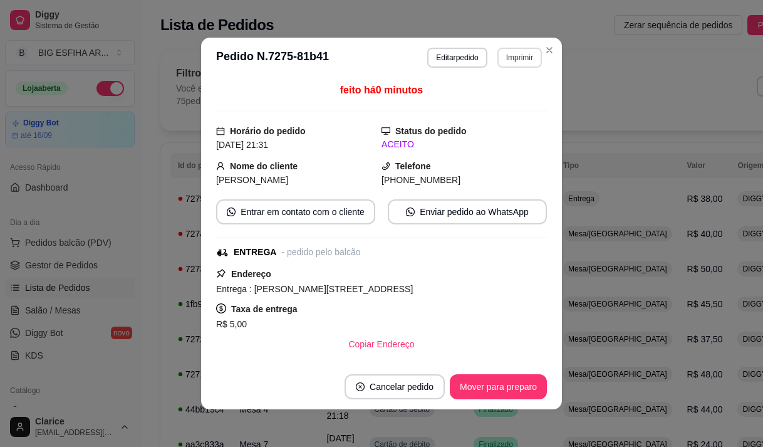
click at [509, 62] on button "Imprimir" at bounding box center [519, 58] width 44 height 20
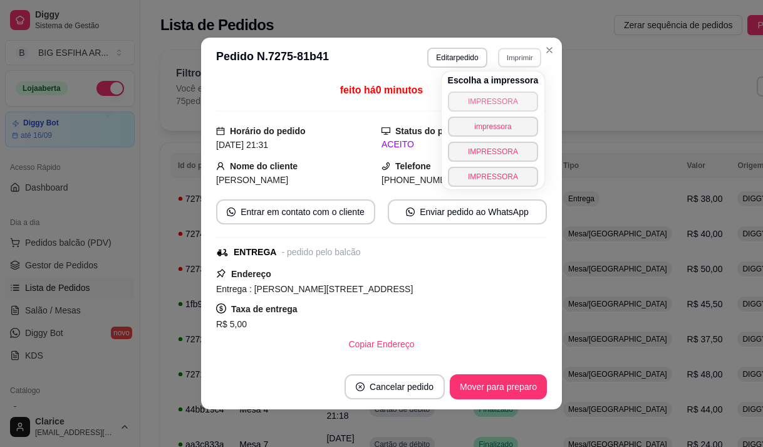
click at [494, 97] on button "IMPRESSORA" at bounding box center [493, 101] width 91 height 20
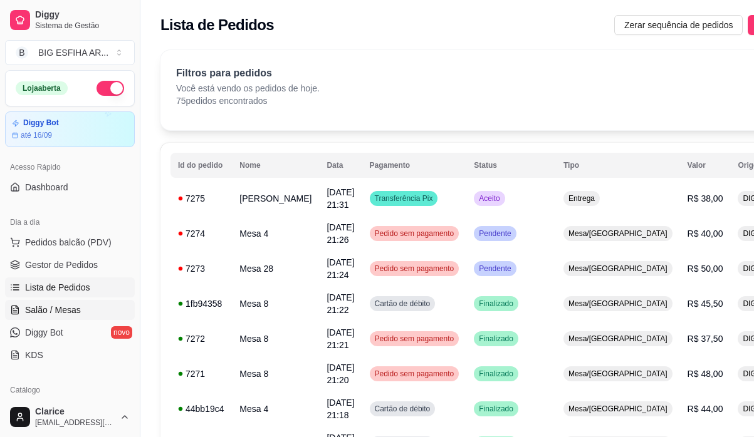
click at [41, 310] on span "Salão / Mesas" at bounding box center [53, 310] width 56 height 13
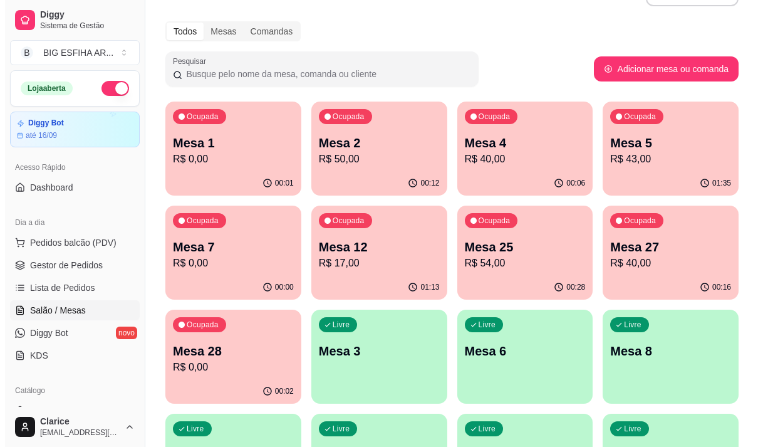
scroll to position [63, 0]
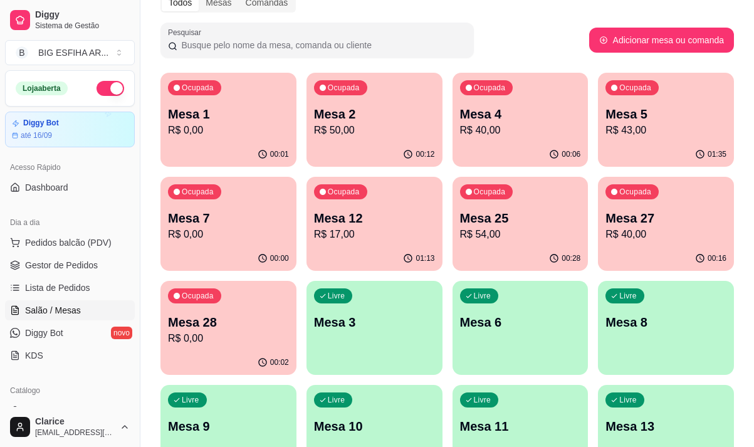
click at [610, 244] on div "Ocupada Mesa 27 R$ 40,00" at bounding box center [666, 212] width 136 height 70
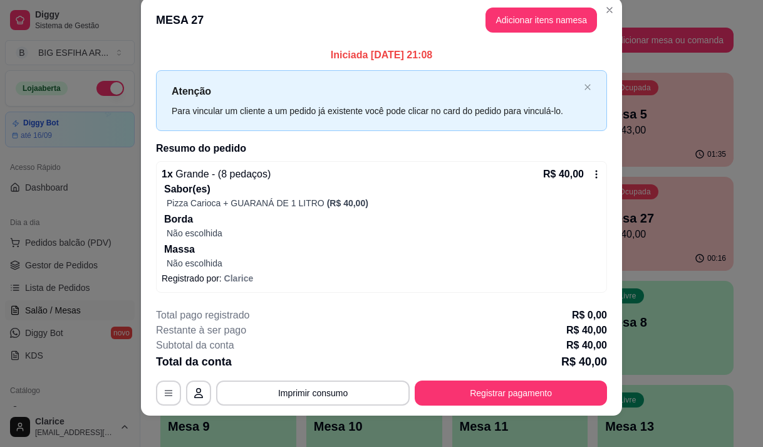
scroll to position [26, 0]
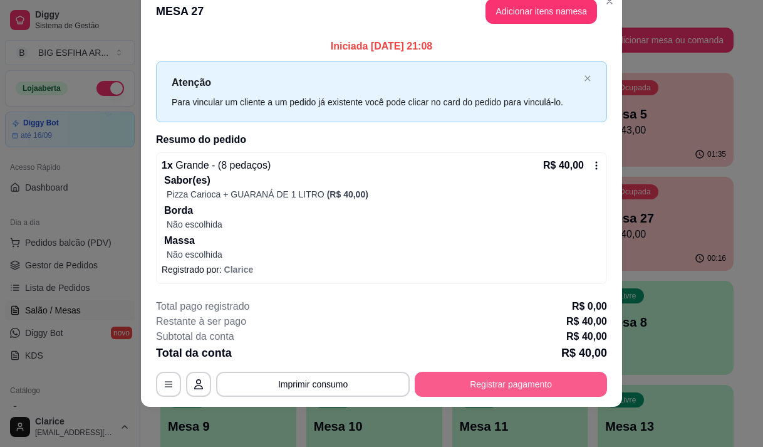
click at [482, 385] on button "Registrar pagamento" at bounding box center [511, 383] width 192 height 25
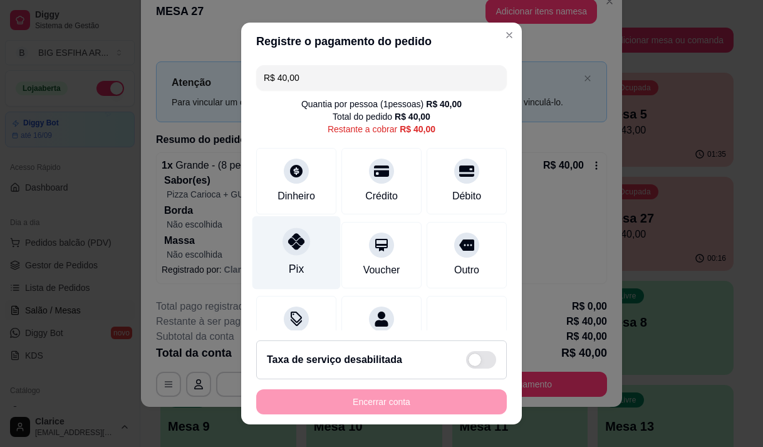
click at [296, 256] on div "Pix" at bounding box center [296, 251] width 88 height 73
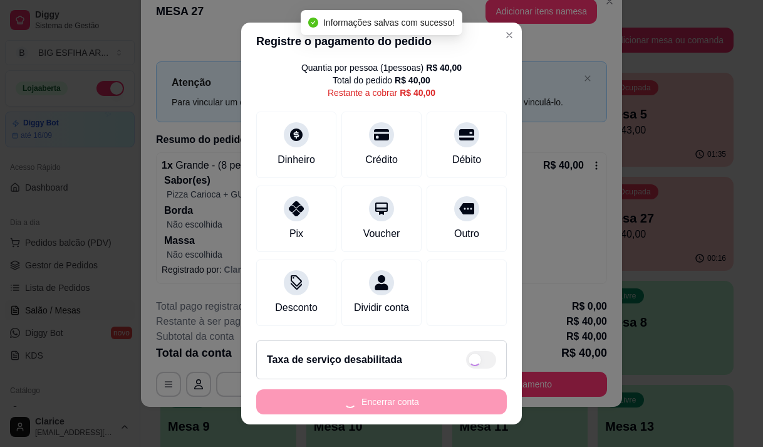
type input "R$ 0,00"
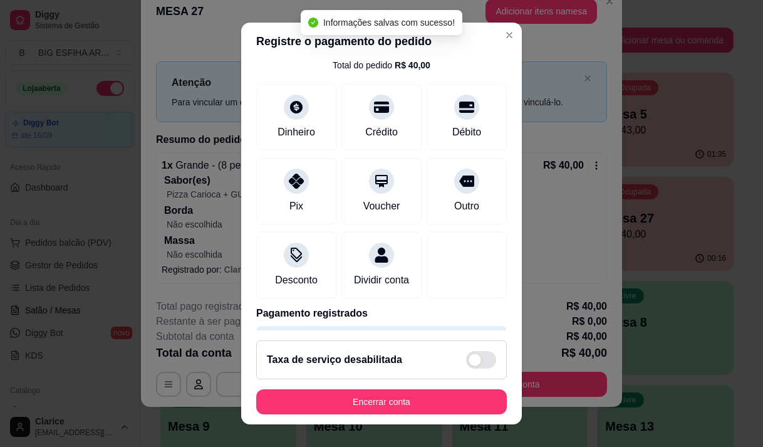
scroll to position [52, 0]
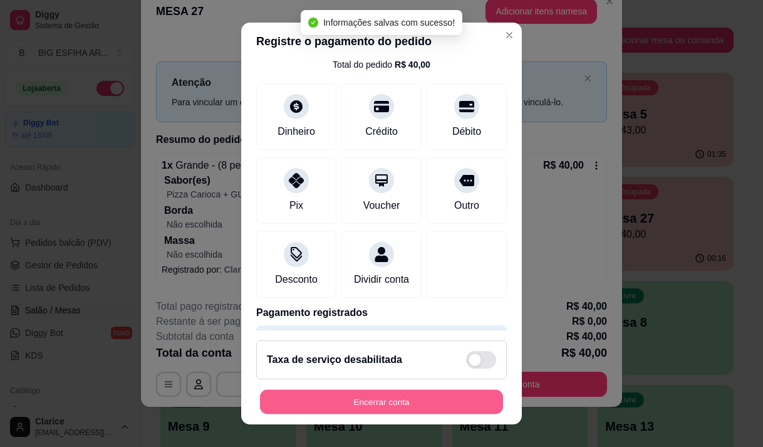
click at [378, 398] on button "Encerrar conta" at bounding box center [381, 402] width 243 height 24
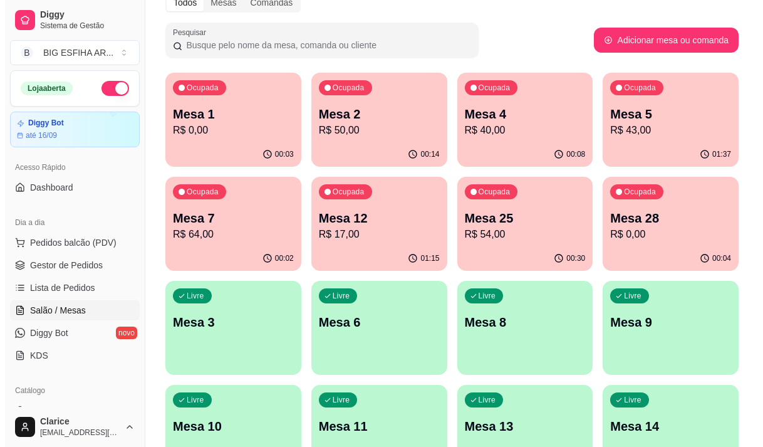
scroll to position [125, 0]
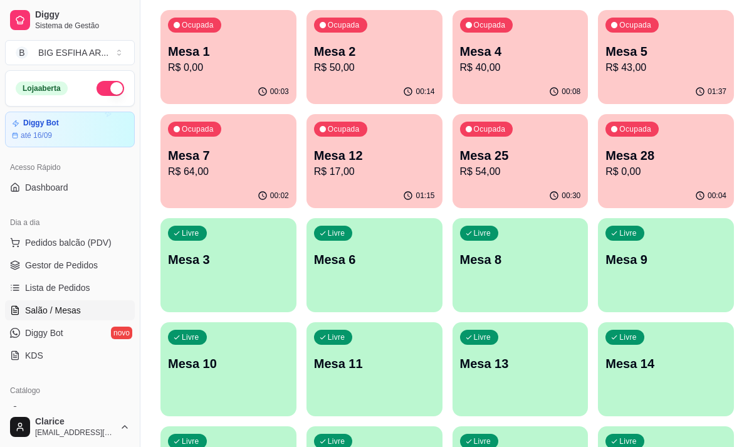
click at [646, 256] on p "Mesa 9" at bounding box center [665, 260] width 121 height 18
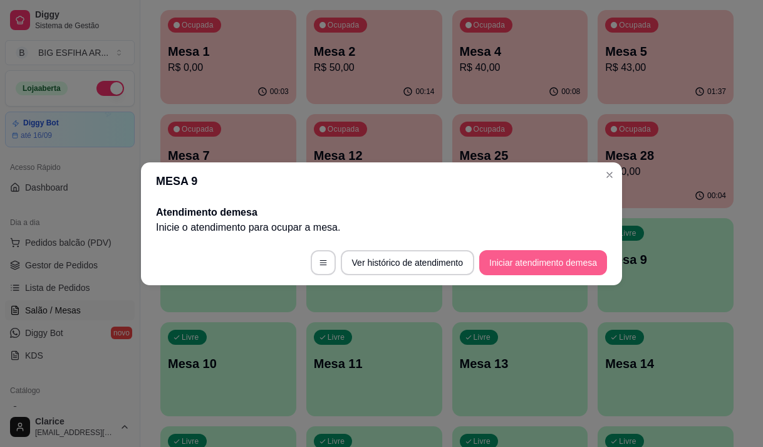
click at [584, 259] on button "Iniciar atendimento de mesa" at bounding box center [543, 262] width 128 height 25
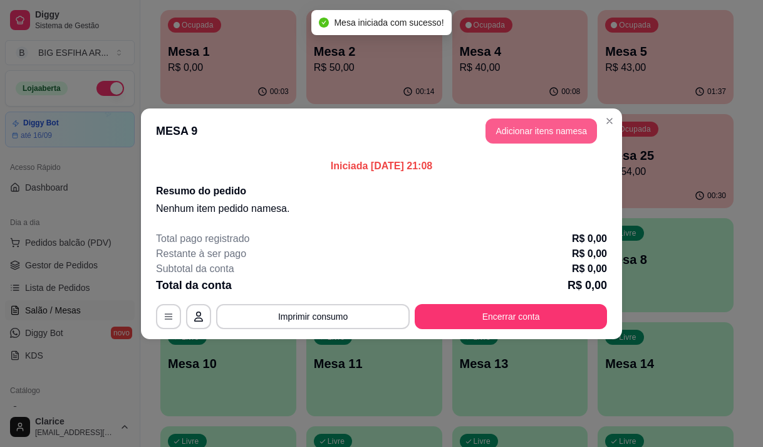
click at [509, 132] on button "Adicionar itens na mesa" at bounding box center [541, 130] width 112 height 25
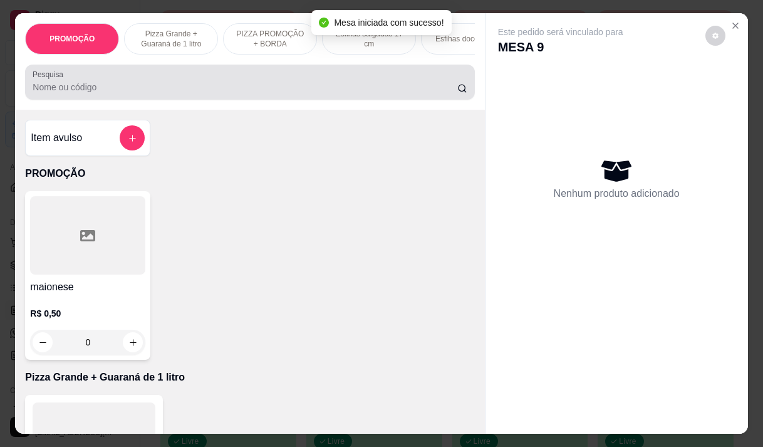
click at [108, 85] on div at bounding box center [250, 82] width 434 height 25
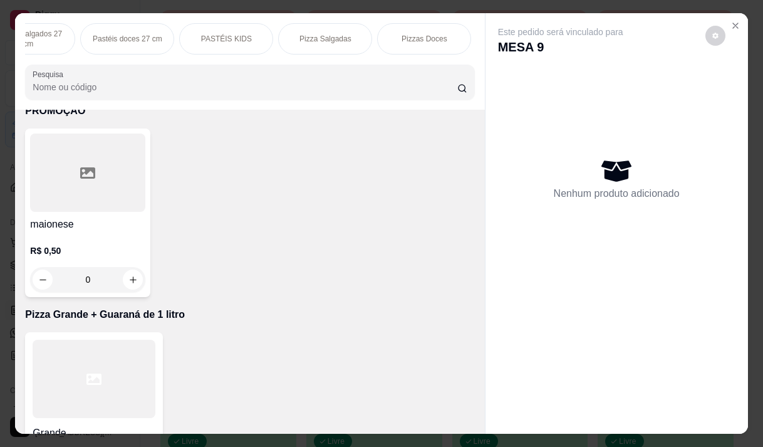
scroll to position [0, 659]
click at [311, 34] on p "Pizza Salgadas" at bounding box center [304, 39] width 52 height 10
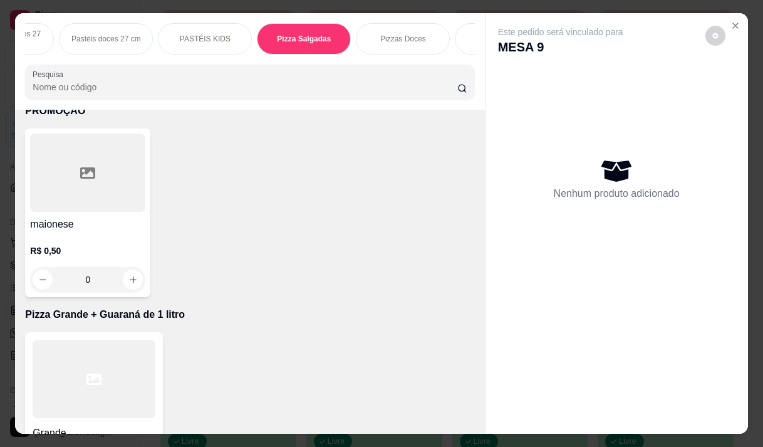
scroll to position [31, 0]
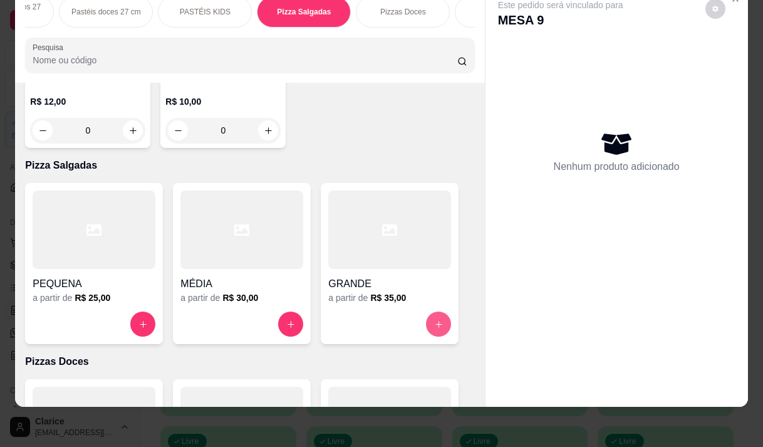
click at [437, 319] on icon "increase-product-quantity" at bounding box center [438, 323] width 9 height 9
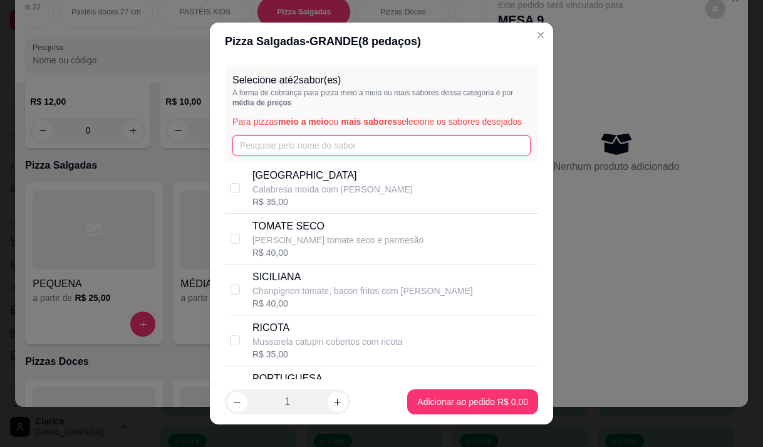
click at [288, 149] on input "text" at bounding box center [381, 145] width 298 height 20
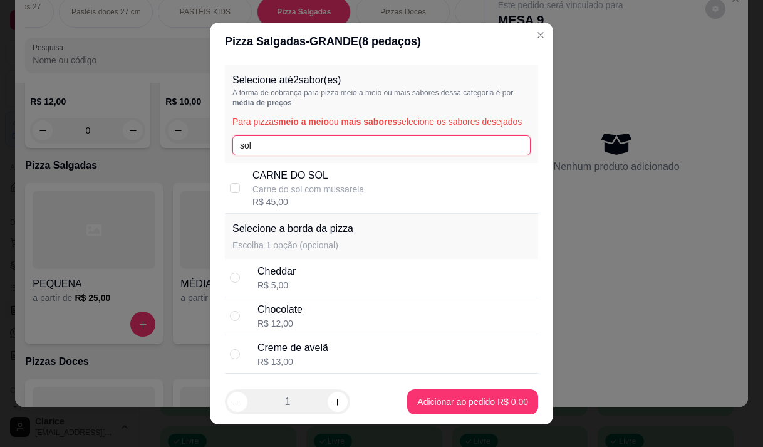
type input "sol"
click at [297, 195] on p "Carne do sol com mussarela" at bounding box center [308, 189] width 112 height 13
checkbox input "true"
click at [288, 154] on input "sol" at bounding box center [381, 145] width 298 height 20
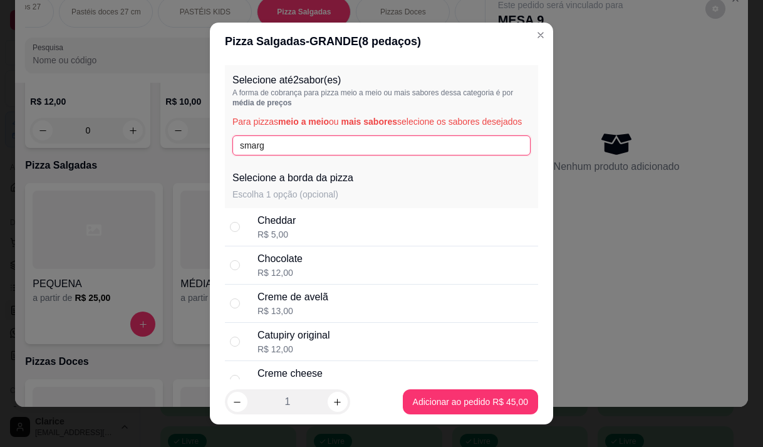
click at [237, 155] on input "smarg" at bounding box center [381, 145] width 298 height 20
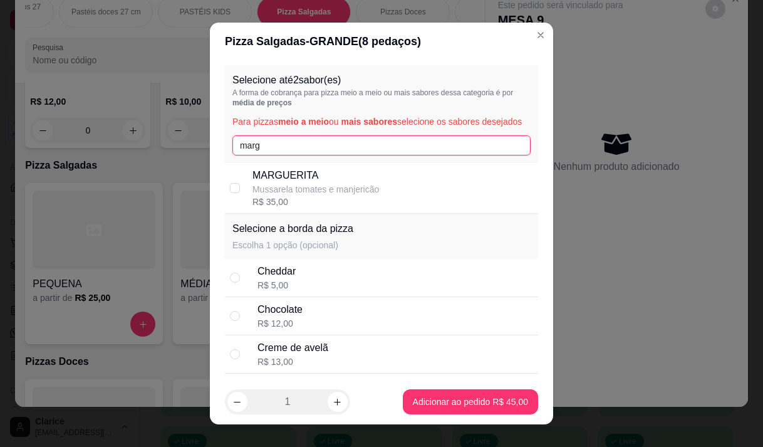
type input "marg"
click at [288, 183] on p "MARGUERITA" at bounding box center [315, 175] width 127 height 15
checkbox input "true"
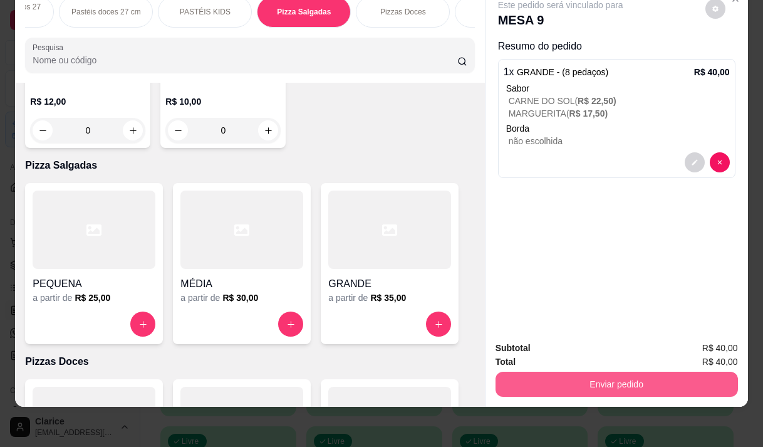
click at [576, 378] on button "Enviar pedido" at bounding box center [617, 383] width 242 height 25
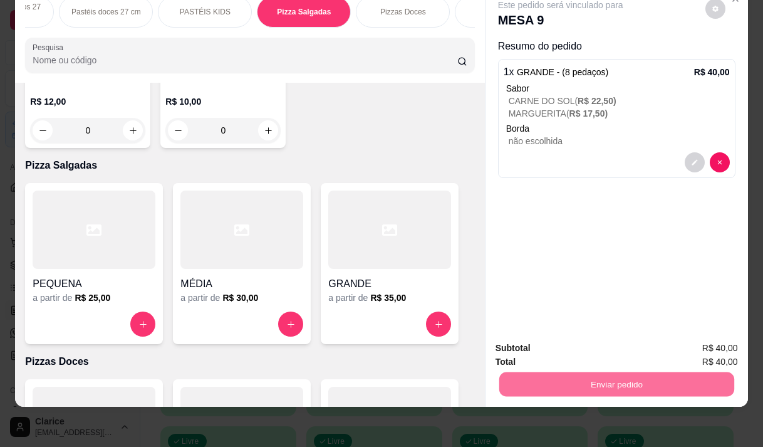
click at [538, 345] on button "Não registrar e enviar pedido" at bounding box center [575, 344] width 130 height 24
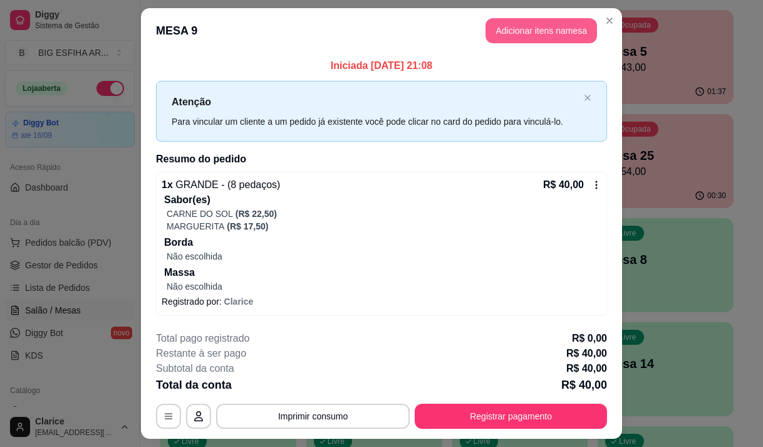
click at [522, 28] on button "Adicionar itens na mesa" at bounding box center [541, 30] width 112 height 25
click at [308, 81] on div at bounding box center [250, 82] width 434 height 25
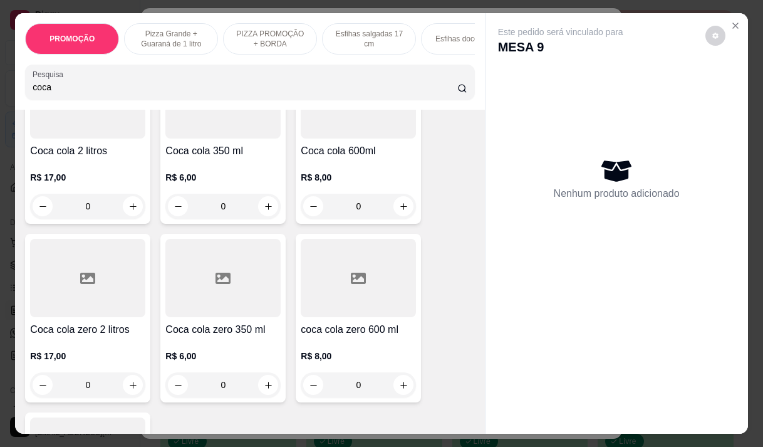
scroll to position [125, 0]
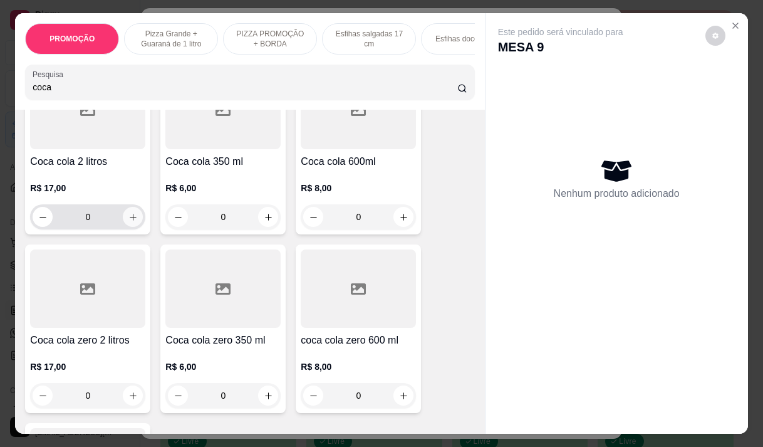
type input "coca"
click at [128, 221] on icon "increase-product-quantity" at bounding box center [132, 216] width 9 height 9
type input "1"
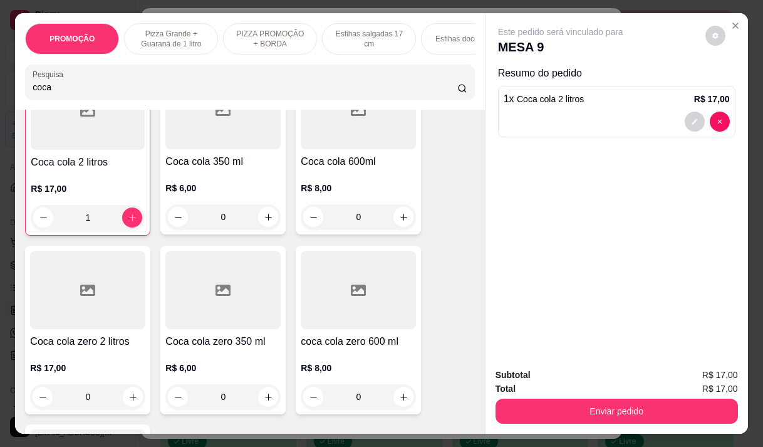
scroll to position [126, 0]
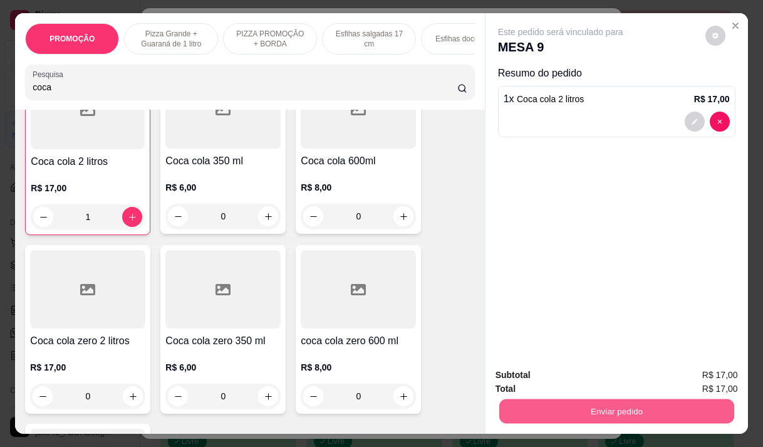
click at [547, 398] on button "Enviar pedido" at bounding box center [616, 410] width 235 height 24
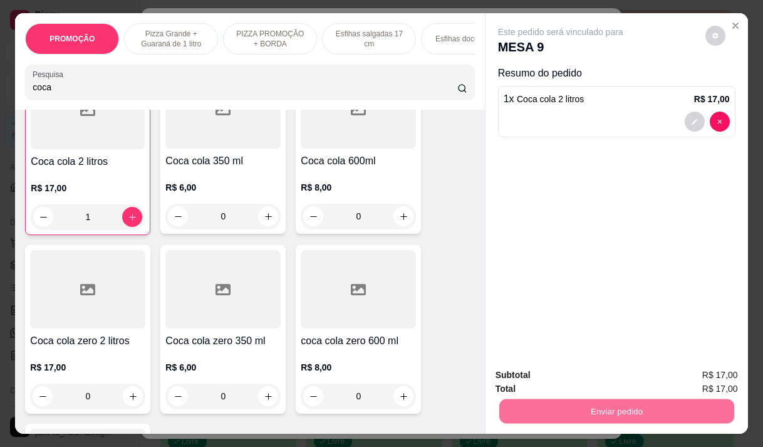
click at [529, 373] on button "Não registrar e enviar pedido" at bounding box center [575, 375] width 130 height 24
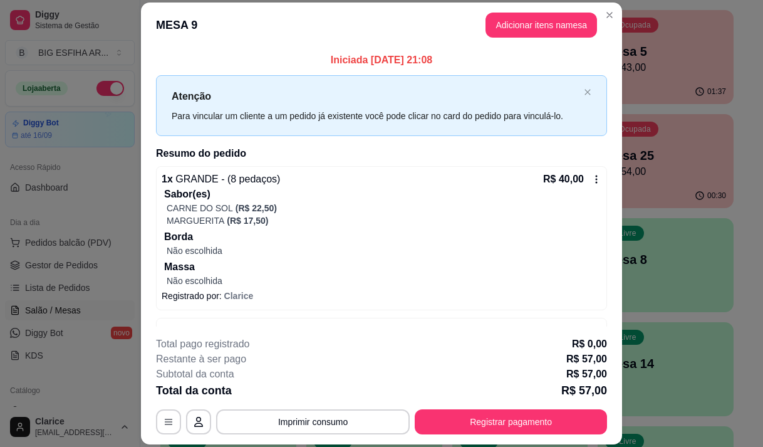
scroll to position [38, 0]
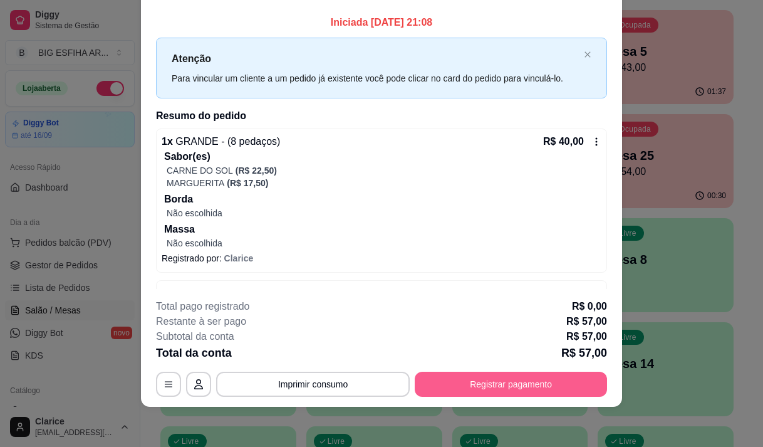
click at [456, 380] on button "Registrar pagamento" at bounding box center [511, 383] width 192 height 25
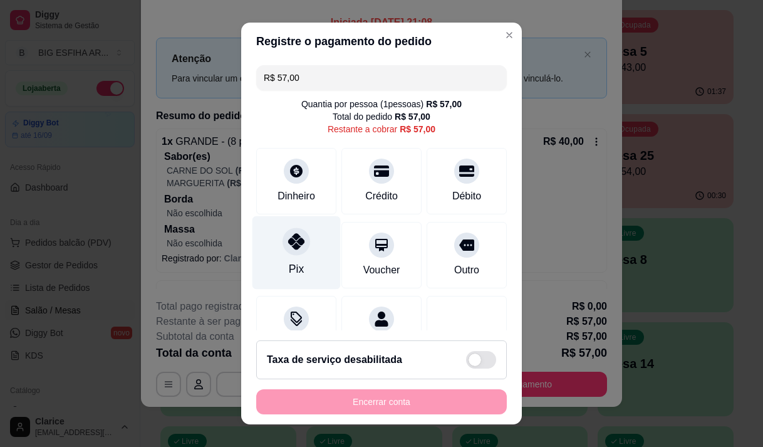
click at [289, 243] on icon at bounding box center [296, 241] width 16 height 16
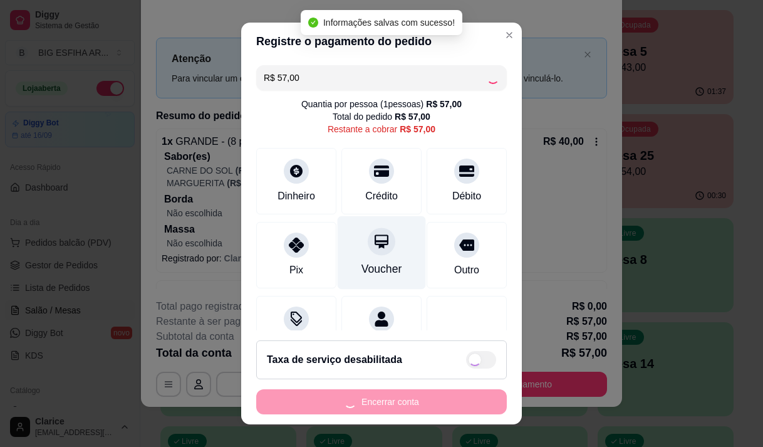
type input "R$ 0,00"
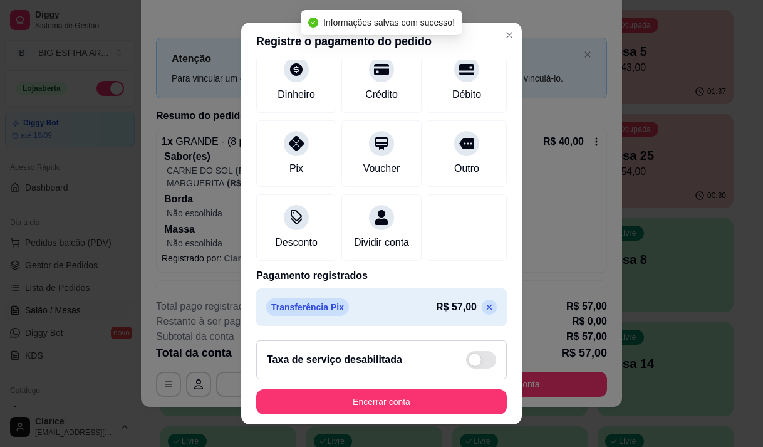
scroll to position [18, 0]
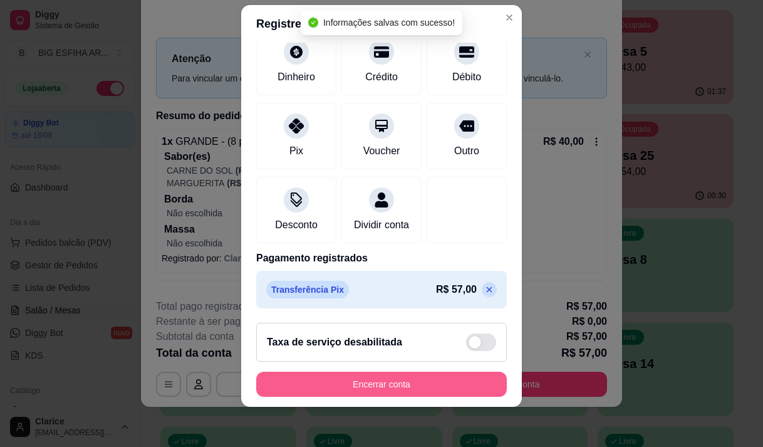
click at [400, 378] on button "Encerrar conta" at bounding box center [381, 383] width 251 height 25
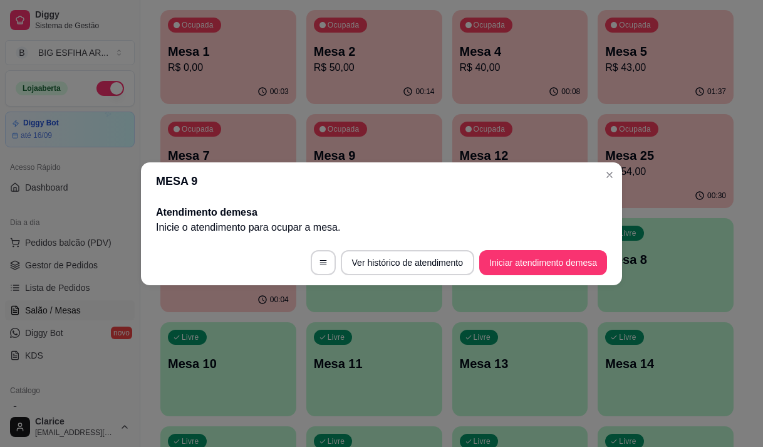
scroll to position [0, 0]
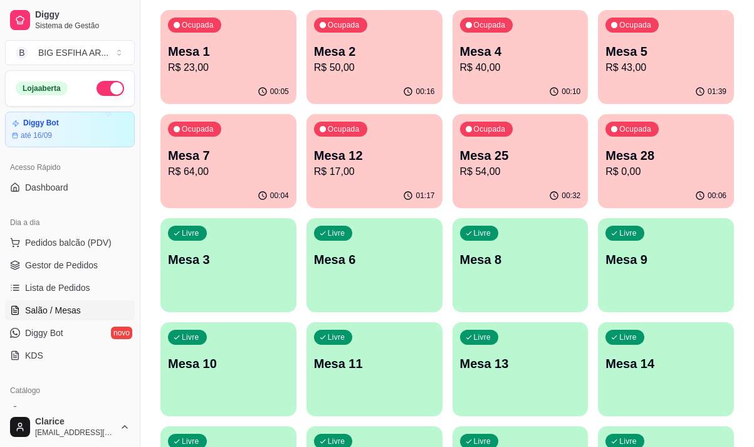
click at [524, 155] on p "Mesa 25" at bounding box center [520, 156] width 121 height 18
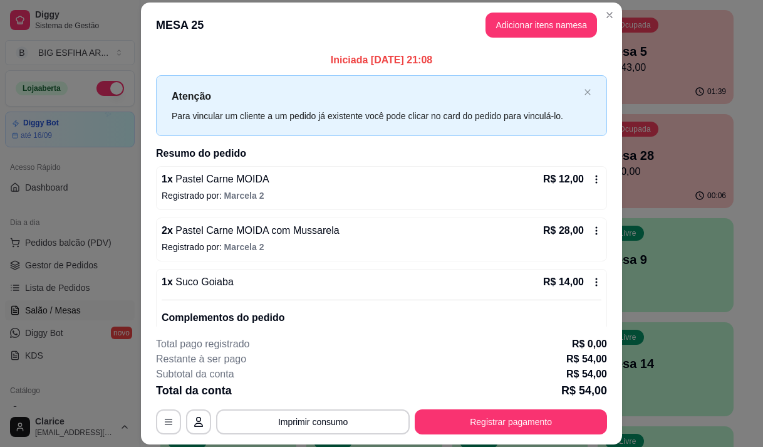
scroll to position [61, 0]
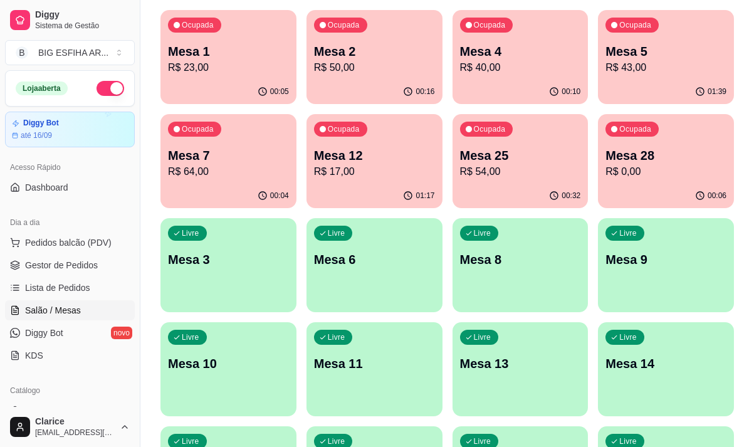
click at [375, 180] on div "Ocupada Mesa 12 R$ 17,00" at bounding box center [374, 149] width 136 height 70
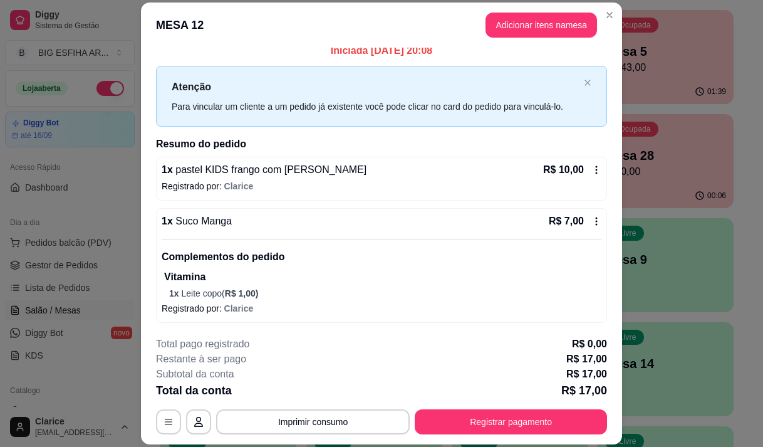
scroll to position [10, 0]
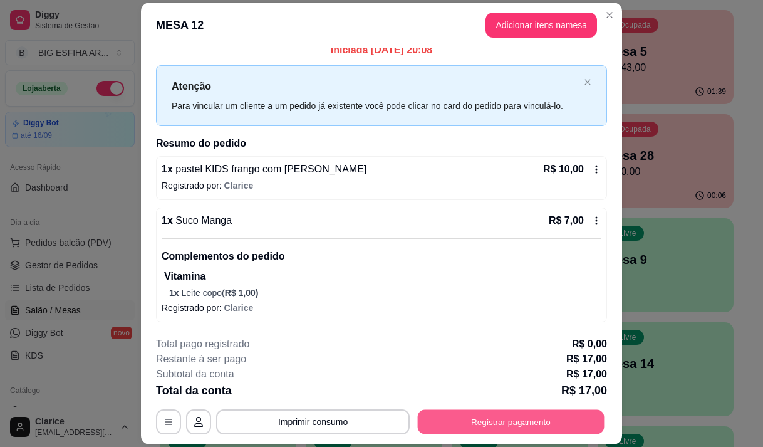
click at [519, 418] on button "Registrar pagamento" at bounding box center [511, 422] width 187 height 24
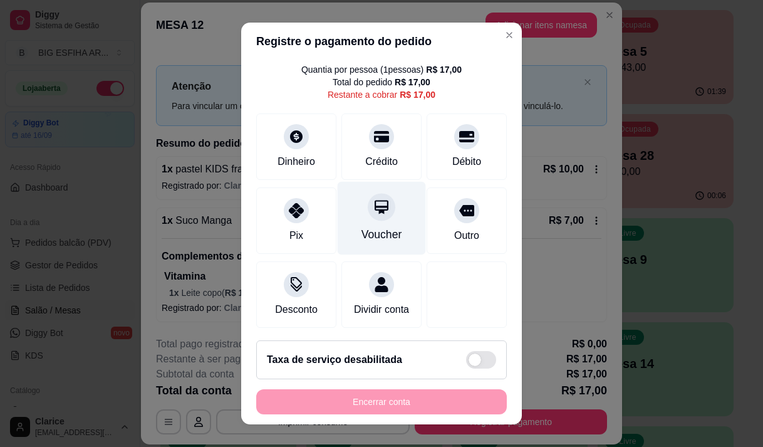
scroll to position [51, 0]
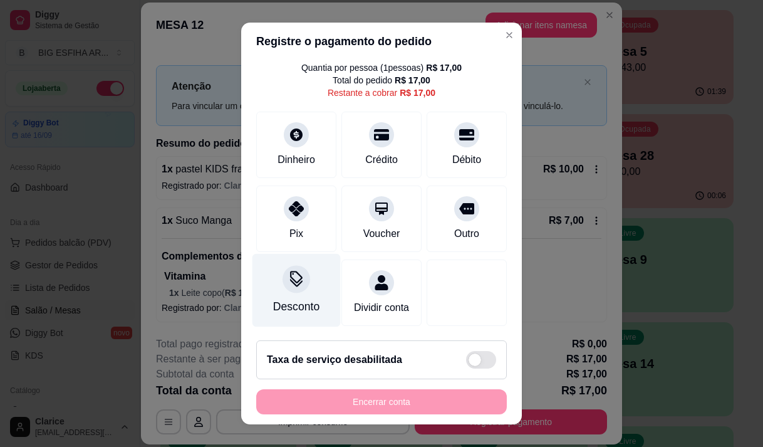
click at [301, 298] on div "Desconto" at bounding box center [296, 306] width 46 height 16
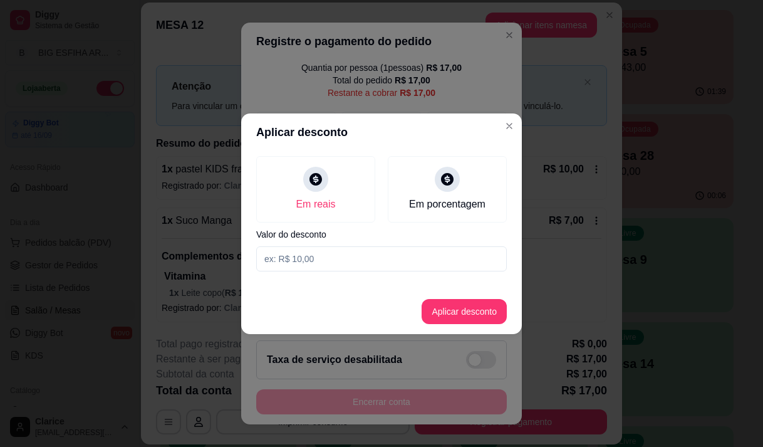
click at [351, 264] on input at bounding box center [381, 258] width 251 height 25
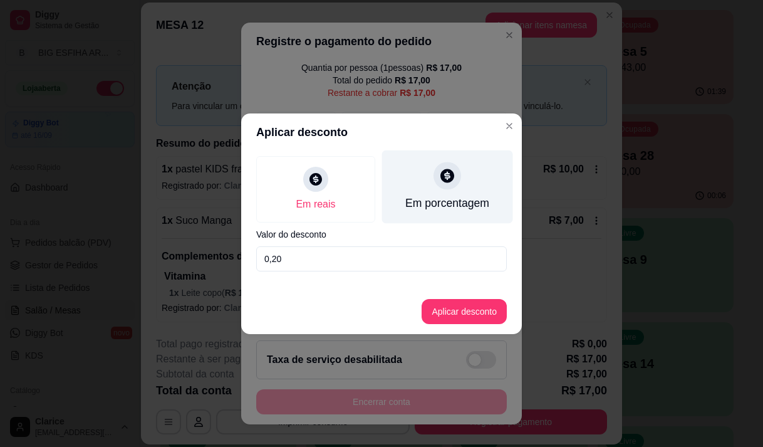
type input "0,20"
click at [447, 193] on div "Em porcentagem" at bounding box center [447, 186] width 131 height 73
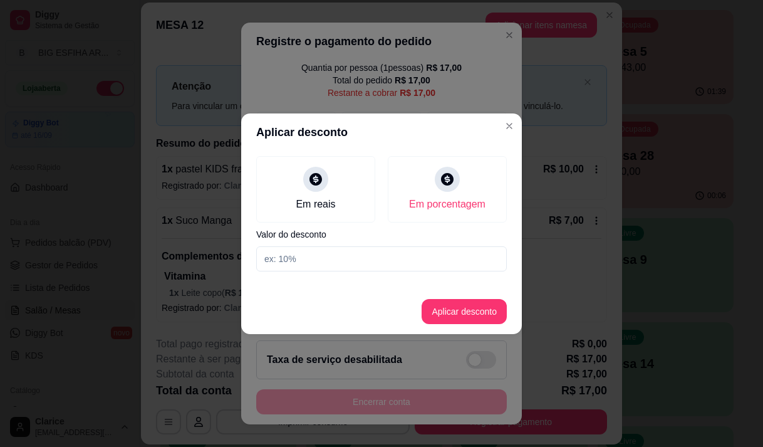
click at [300, 254] on input at bounding box center [381, 258] width 251 height 25
type input "20"
click at [454, 317] on button "Aplicar desconto" at bounding box center [464, 311] width 85 height 25
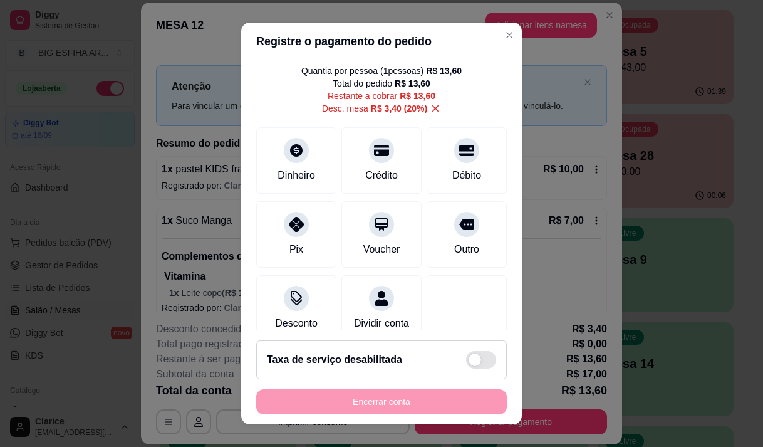
scroll to position [64, 0]
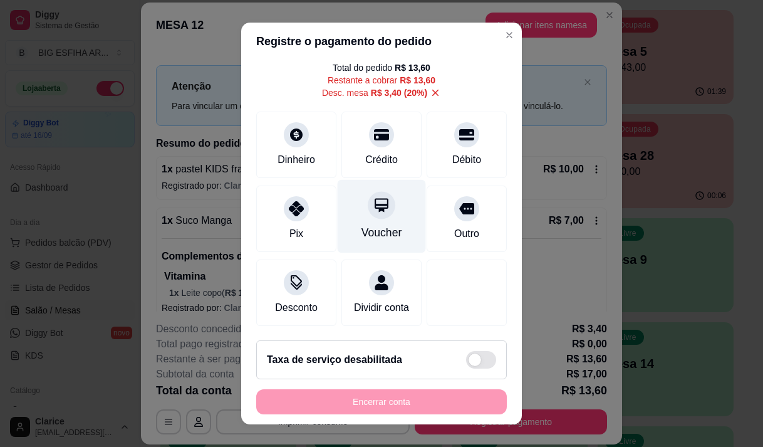
click at [360, 203] on div "Voucher" at bounding box center [382, 215] width 88 height 73
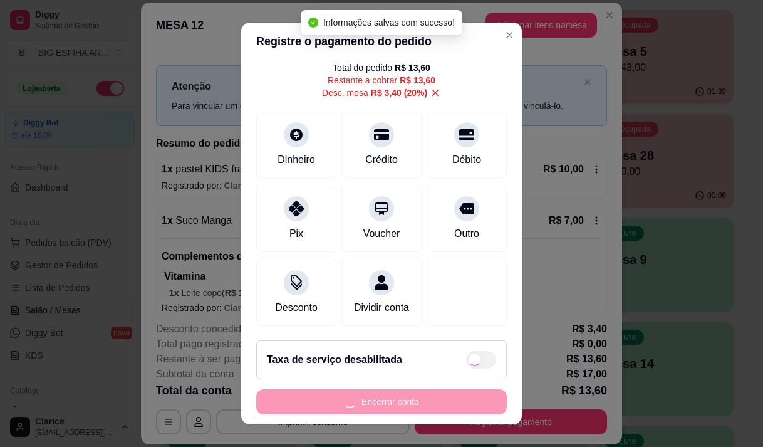
type input "R$ 0,00"
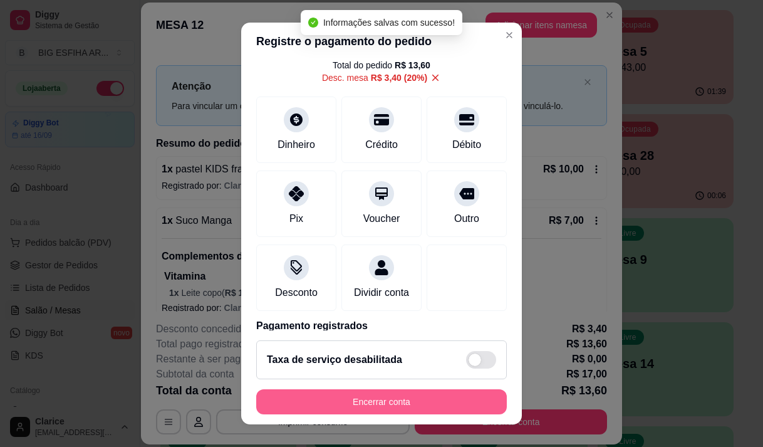
click at [418, 401] on button "Encerrar conta" at bounding box center [381, 401] width 251 height 25
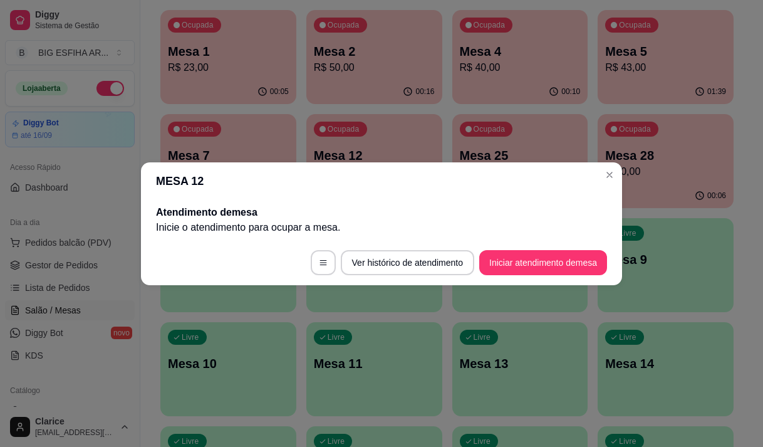
scroll to position [0, 0]
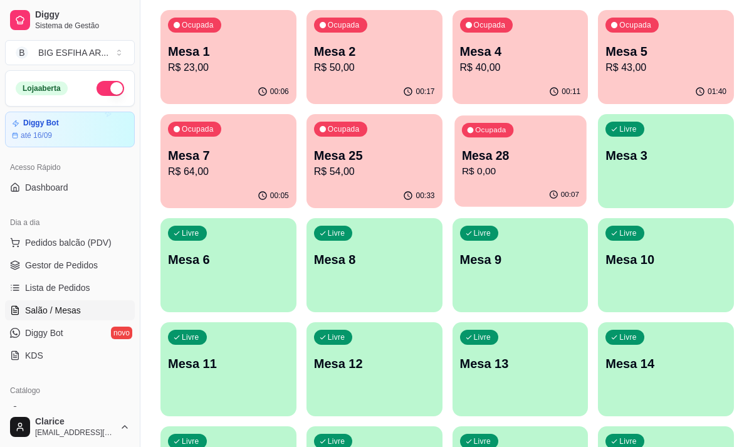
click at [514, 174] on p "R$ 0,00" at bounding box center [519, 171] width 117 height 14
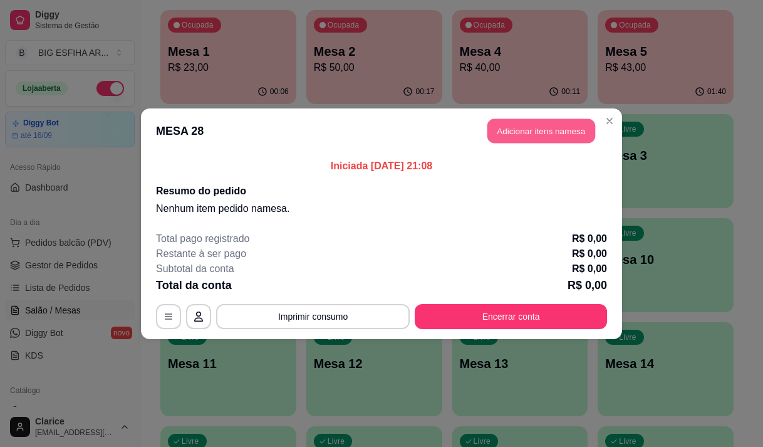
click at [509, 135] on button "Adicionar itens na mesa" at bounding box center [541, 130] width 108 height 24
click at [293, 110] on div "PROMOÇÃO Pizza Grande + Guaraná de 1 litro PIZZA PROMOÇÃO + BORDA Esfihas salga…" at bounding box center [249, 61] width 469 height 96
click at [294, 95] on div at bounding box center [250, 82] width 434 height 25
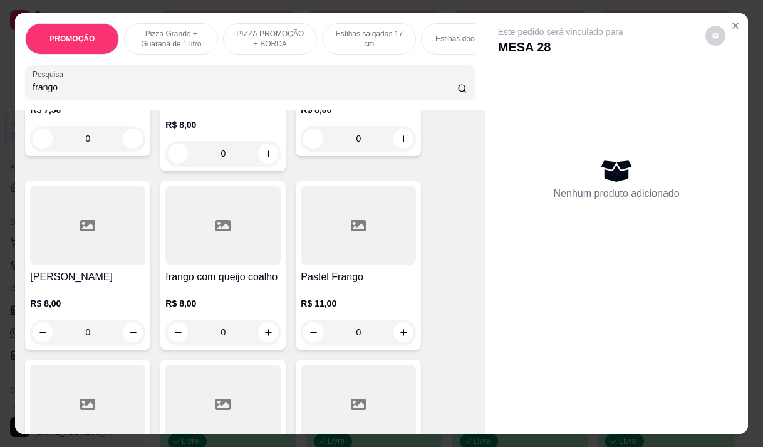
scroll to position [313, 0]
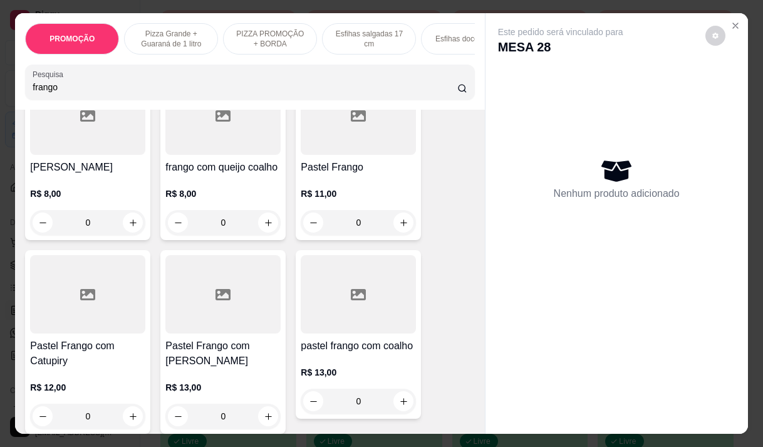
type input "frango"
click at [243, 338] on h4 "Pastel Frango com [PERSON_NAME]" at bounding box center [222, 353] width 115 height 30
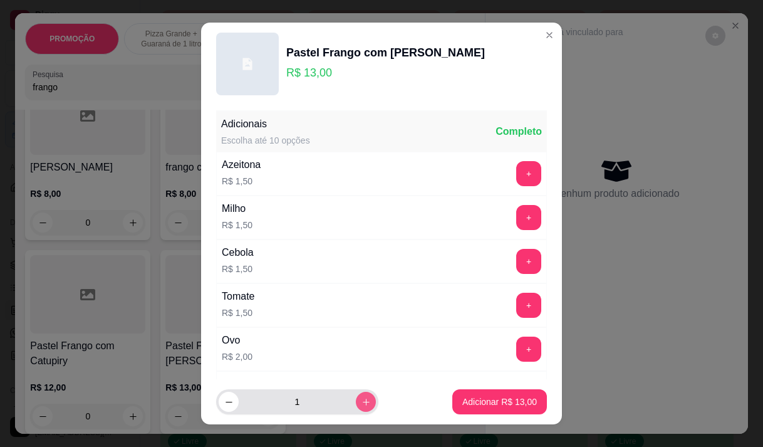
click at [361, 398] on icon "increase-product-quantity" at bounding box center [365, 401] width 9 height 9
type input "2"
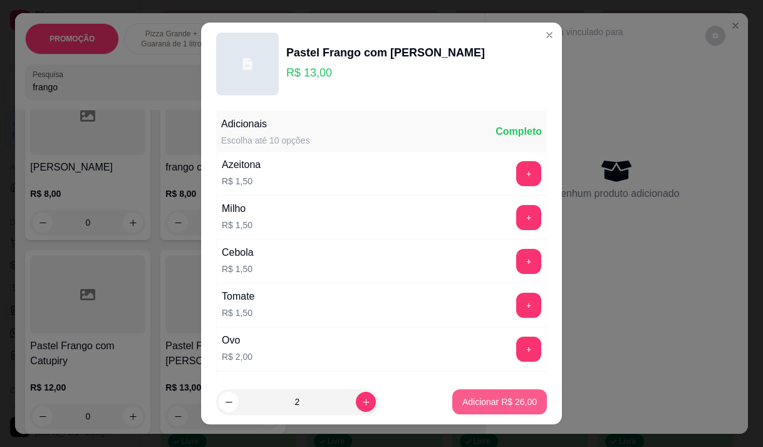
click at [514, 395] on p "Adicionar R$ 26,00" at bounding box center [499, 401] width 75 height 13
type input "2"
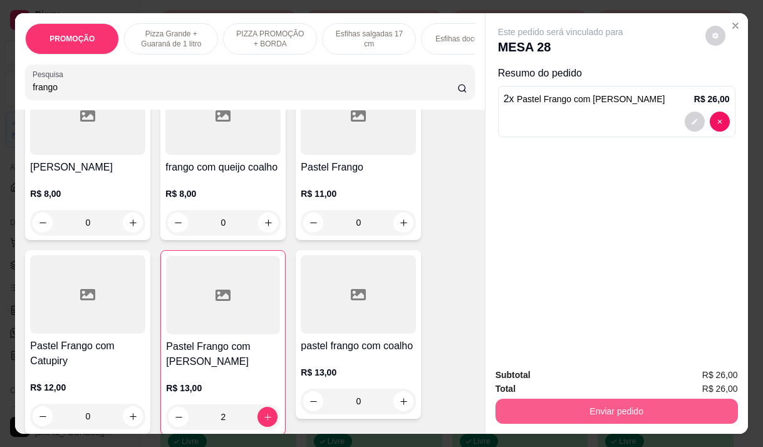
click at [602, 403] on button "Enviar pedido" at bounding box center [617, 410] width 242 height 25
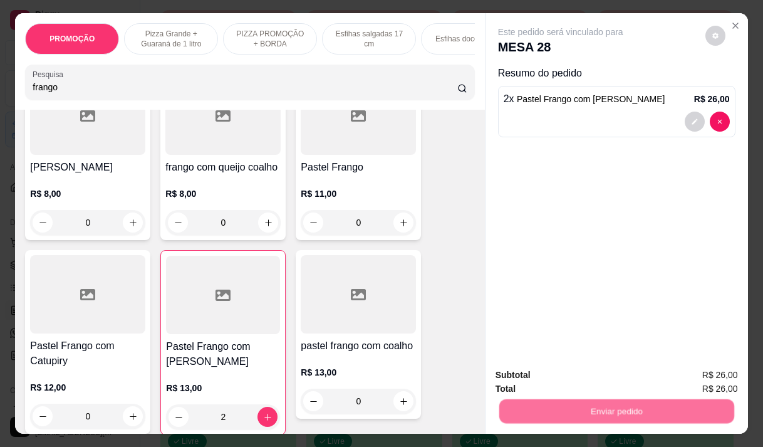
click at [564, 370] on button "Não registrar e enviar pedido" at bounding box center [575, 375] width 130 height 24
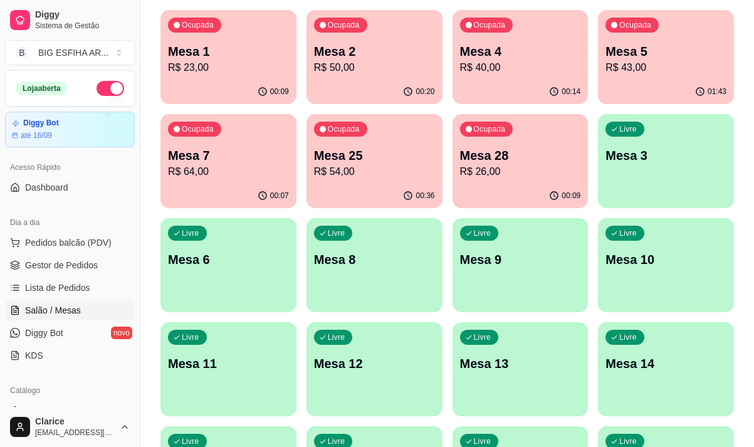
click at [520, 192] on div "00:09" at bounding box center [520, 196] width 136 height 24
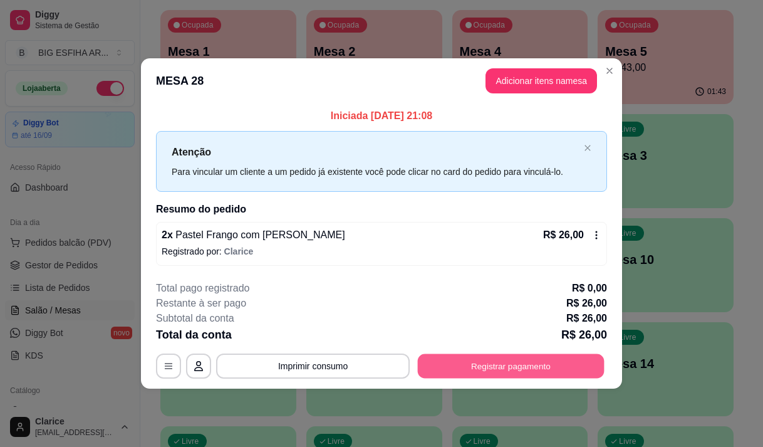
click at [455, 369] on button "Registrar pagamento" at bounding box center [511, 366] width 187 height 24
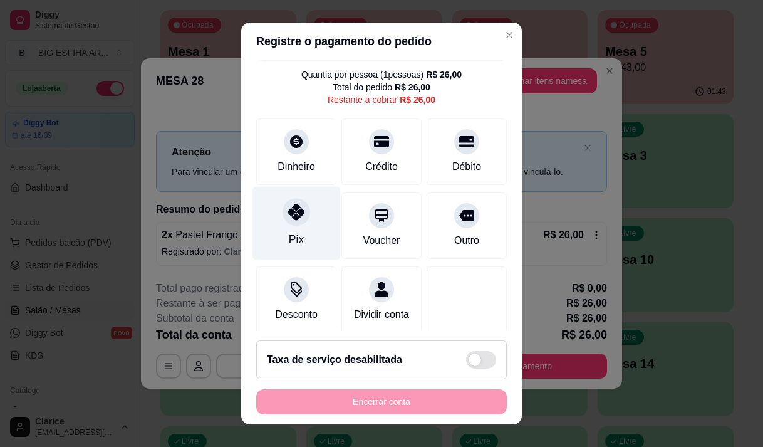
scroll to position [51, 0]
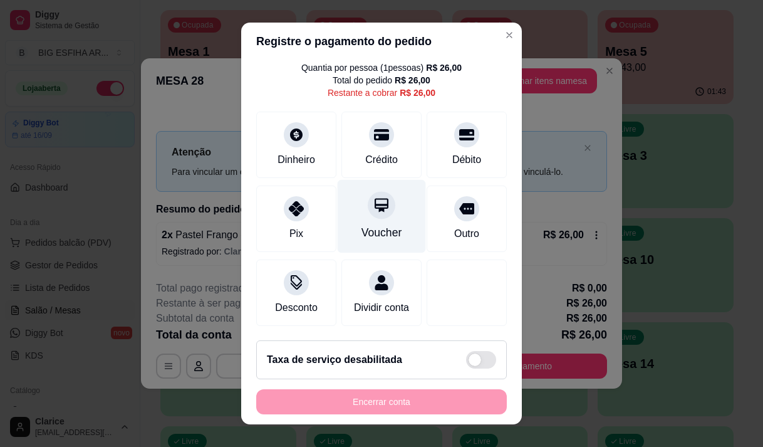
click at [392, 218] on div "Voucher" at bounding box center [382, 215] width 88 height 73
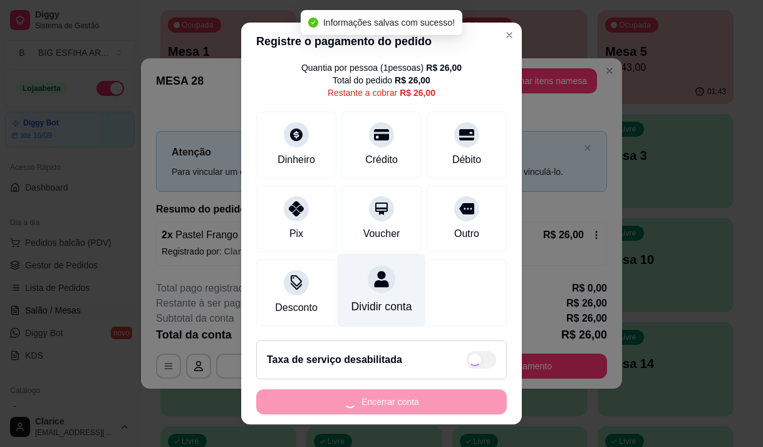
type input "R$ 0,00"
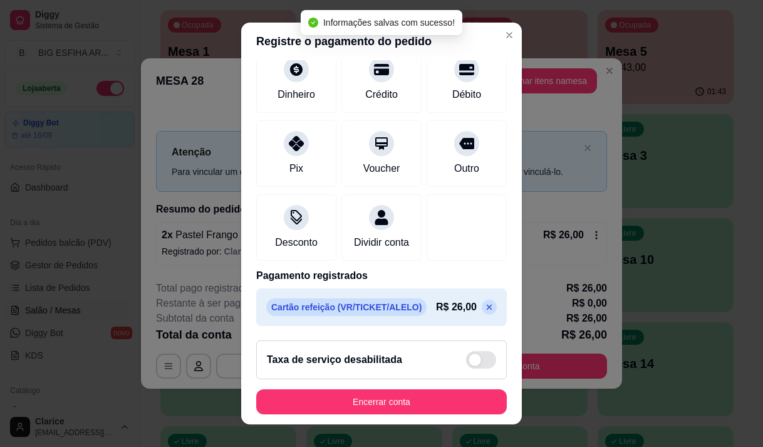
scroll to position [104, 0]
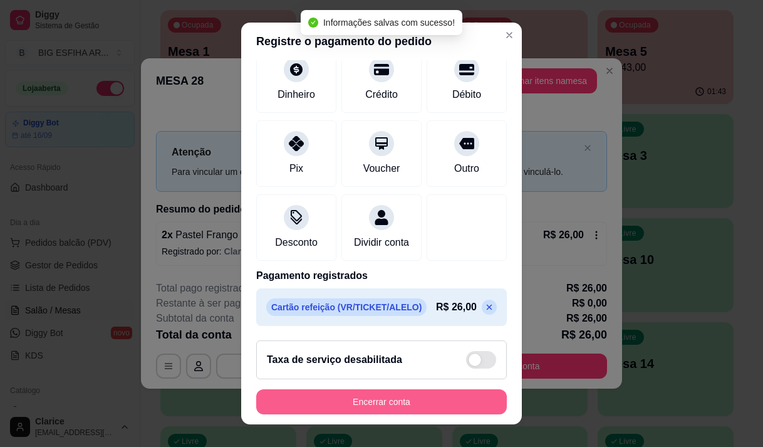
click at [374, 398] on button "Encerrar conta" at bounding box center [381, 401] width 251 height 25
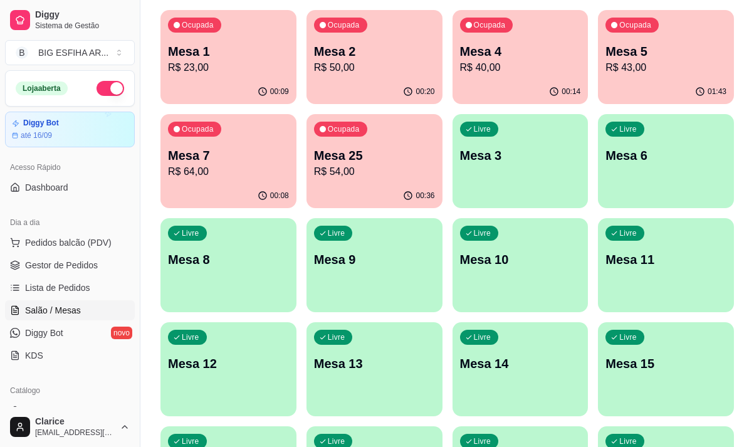
click at [624, 270] on div "Livre Mesa 11" at bounding box center [666, 257] width 136 height 79
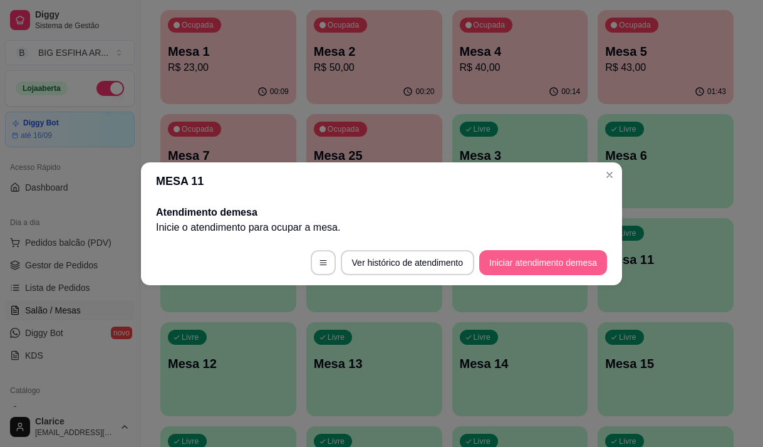
click at [532, 266] on button "Iniciar atendimento de mesa" at bounding box center [543, 262] width 128 height 25
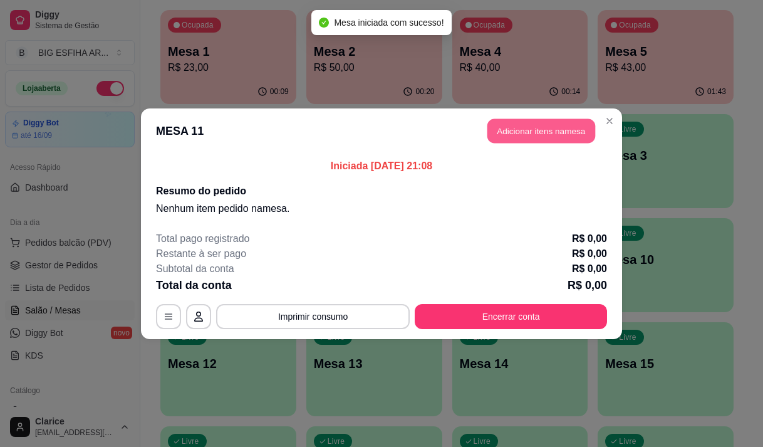
click at [542, 126] on button "Adicionar itens na mesa" at bounding box center [541, 130] width 108 height 24
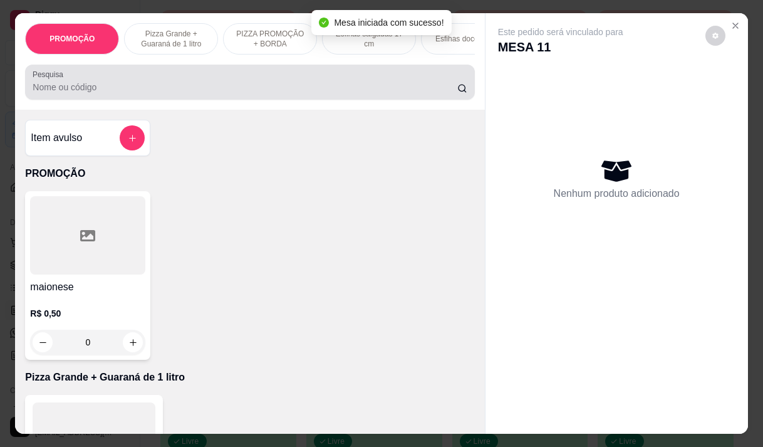
click at [147, 93] on input "Pesquisa" at bounding box center [245, 87] width 425 height 13
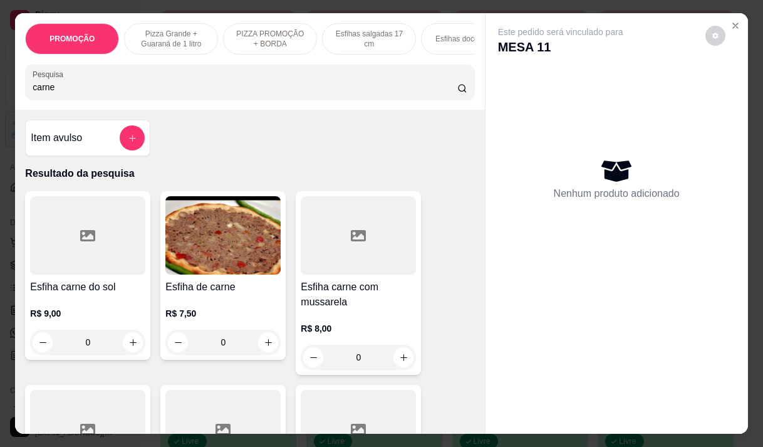
type input "carne"
click at [214, 269] on img at bounding box center [222, 235] width 115 height 78
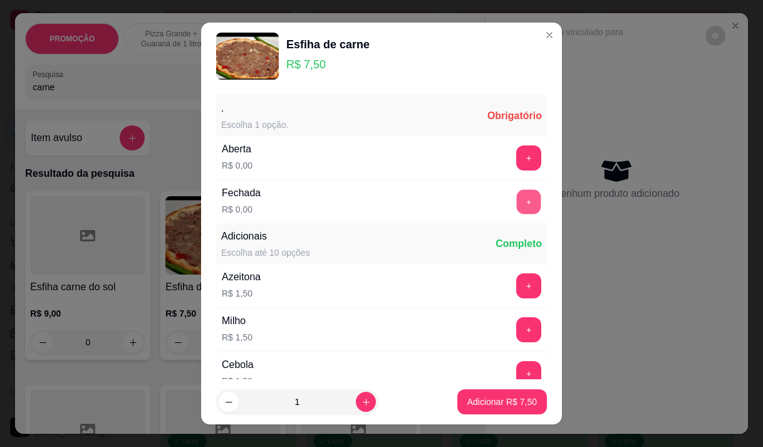
click at [517, 196] on button "+" at bounding box center [529, 201] width 24 height 24
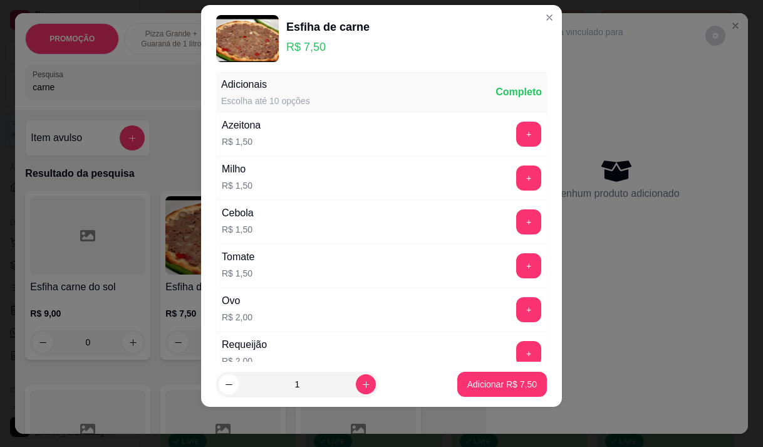
scroll to position [259, 0]
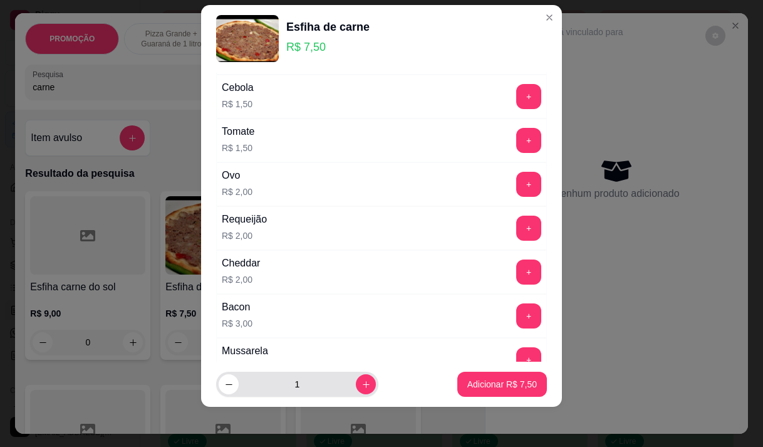
click at [353, 373] on div "1" at bounding box center [297, 383] width 157 height 25
click at [361, 381] on icon "increase-product-quantity" at bounding box center [365, 384] width 9 height 9
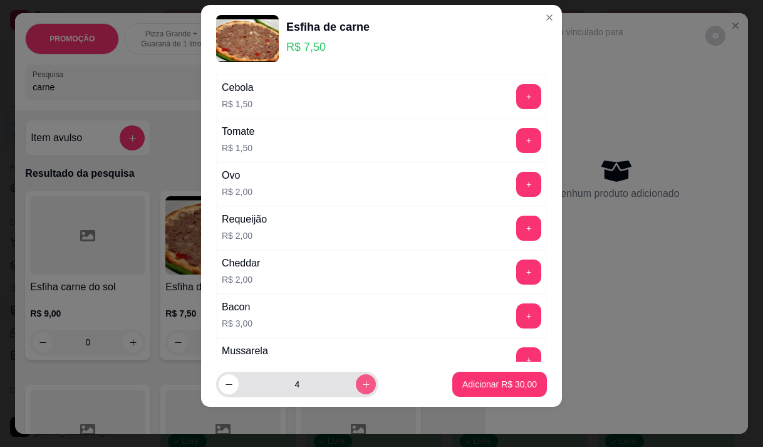
type input "5"
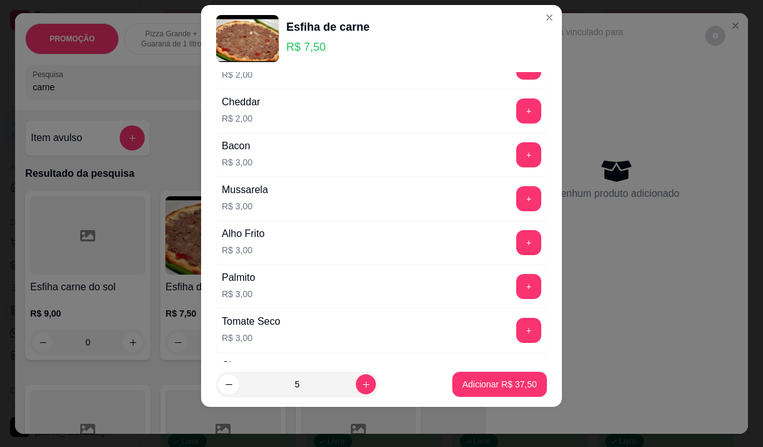
scroll to position [447, 0]
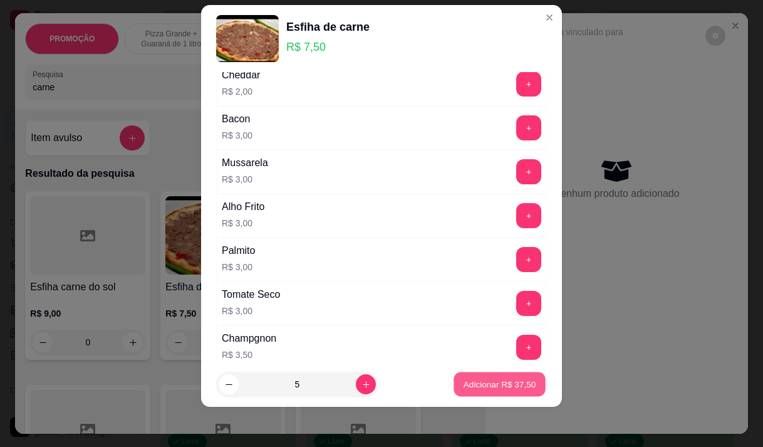
click at [467, 378] on p "Adicionar R$ 37,50" at bounding box center [500, 384] width 73 height 12
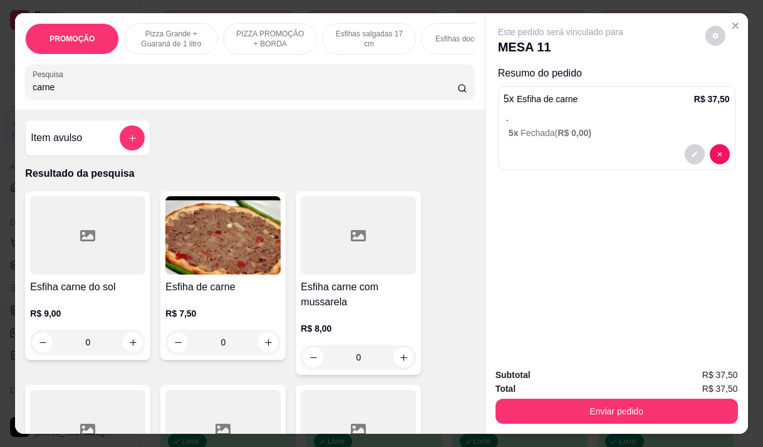
click at [160, 88] on input "carne" at bounding box center [245, 87] width 425 height 13
type input "c"
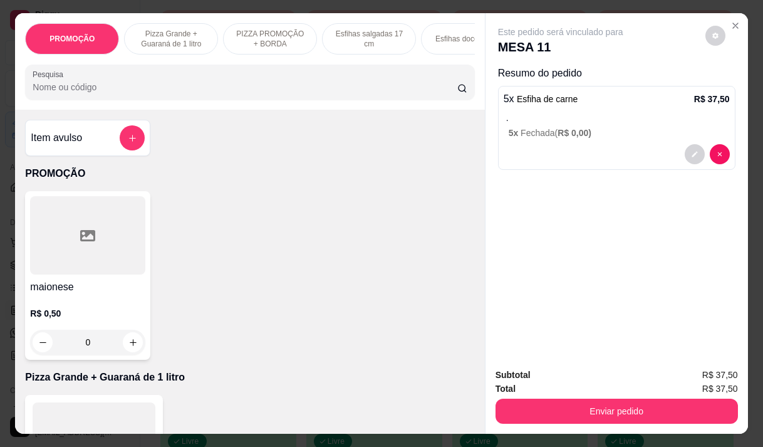
click at [158, 90] on input "Pesquisa" at bounding box center [245, 87] width 425 height 13
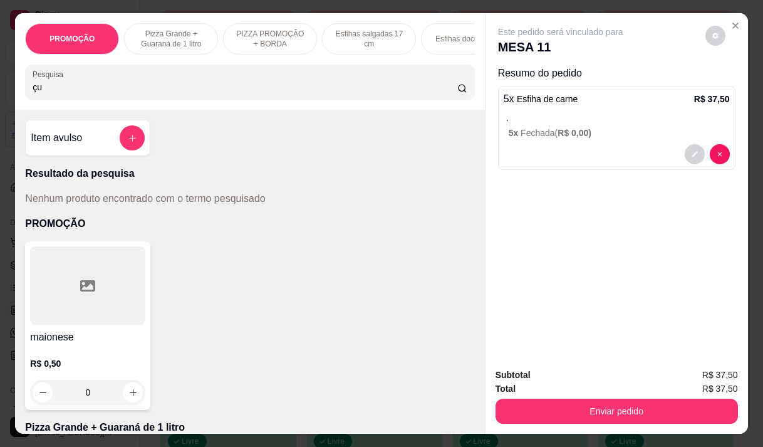
type input "ç"
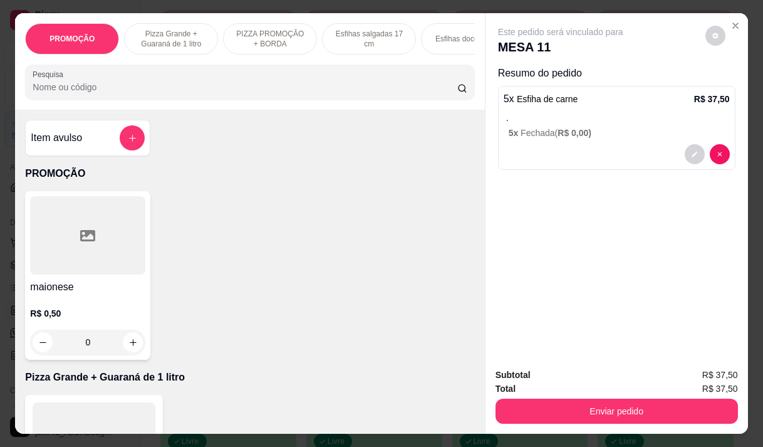
type input "ç"
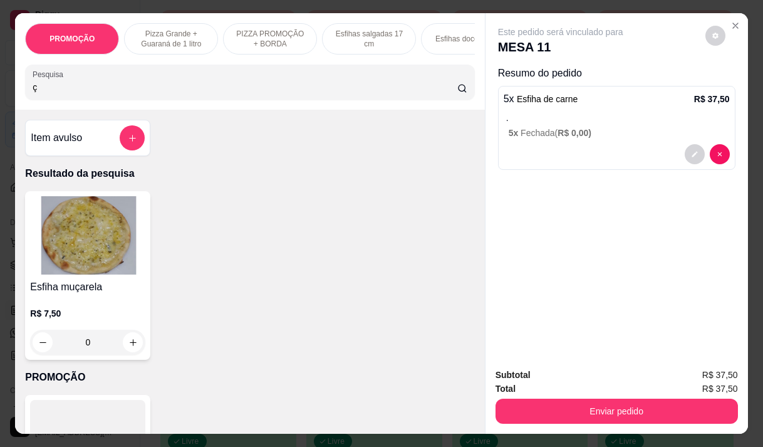
click at [439, 91] on input "ç" at bounding box center [245, 87] width 425 height 13
drag, startPoint x: 443, startPoint y: 92, endPoint x: 605, endPoint y: 125, distance: 165.6
click at [444, 91] on input "ç" at bounding box center [245, 87] width 425 height 13
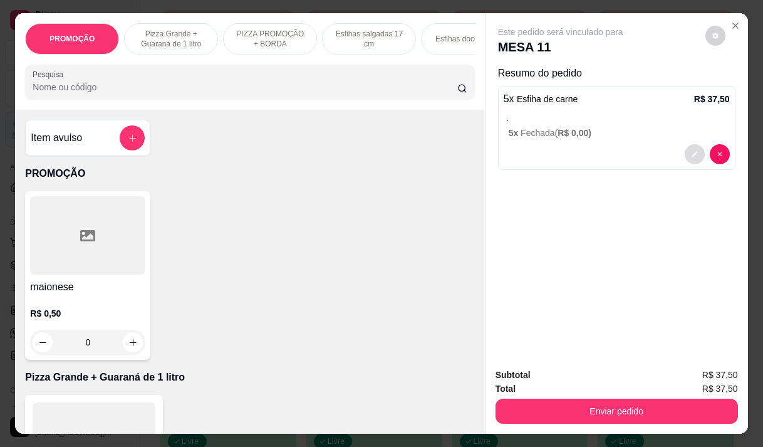
click at [685, 147] on button "decrease-product-quantity" at bounding box center [695, 154] width 20 height 20
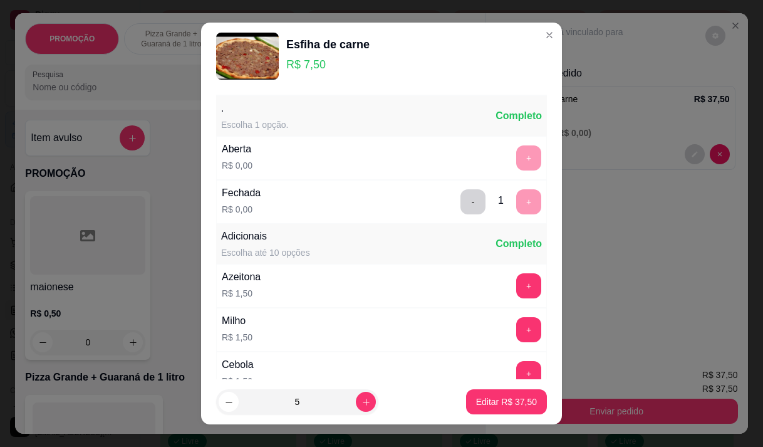
click at [356, 120] on div ". Escolha 1 opção. Completo" at bounding box center [381, 116] width 331 height 40
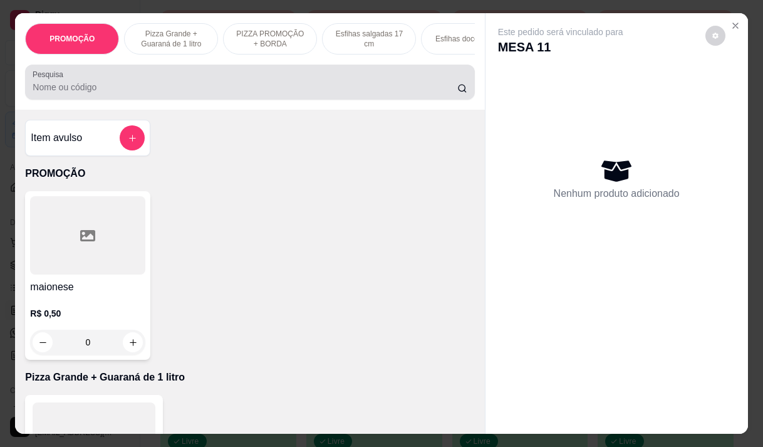
click at [143, 83] on div at bounding box center [250, 82] width 434 height 25
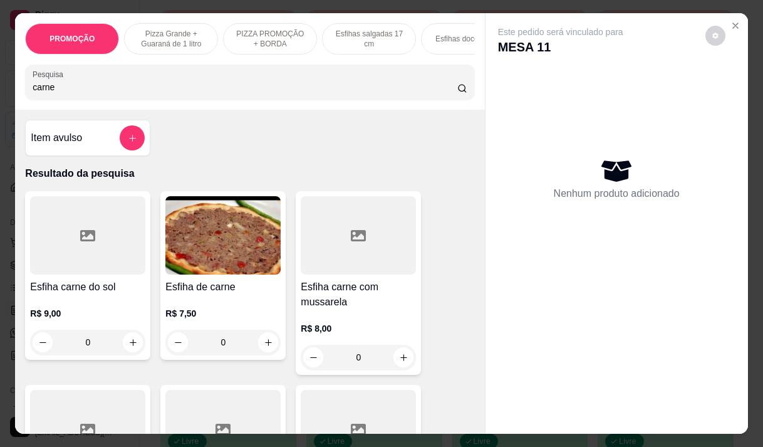
type input "carne"
click at [339, 335] on p "R$ 8,00" at bounding box center [358, 328] width 115 height 13
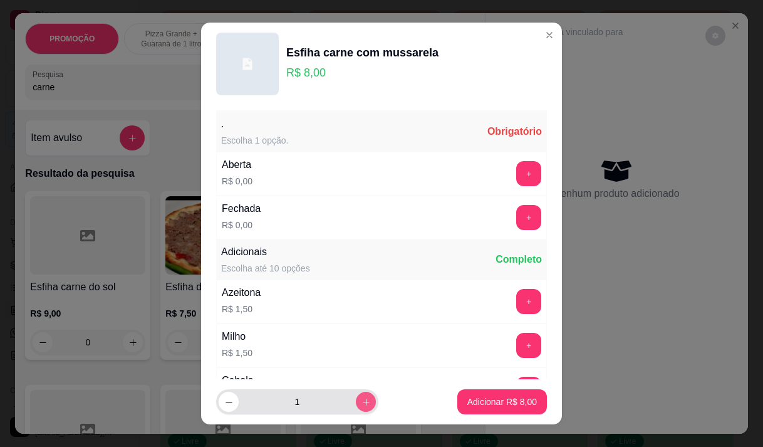
click at [363, 402] on icon "increase-product-quantity" at bounding box center [366, 401] width 7 height 7
click at [363, 402] on icon "increase-product-quantity" at bounding box center [366, 401] width 6 height 6
type input "5"
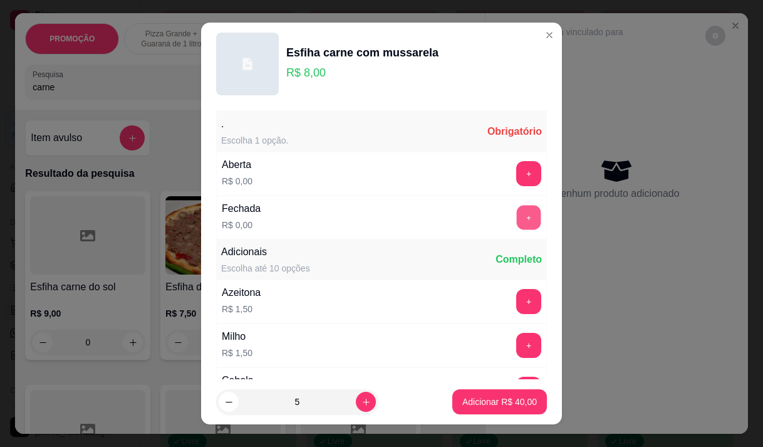
click at [517, 225] on button "+" at bounding box center [529, 217] width 24 height 24
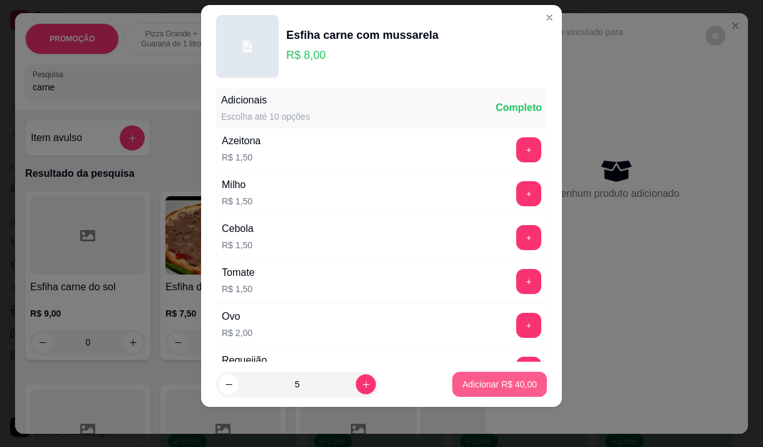
click at [488, 390] on button "Adicionar R$ 40,00" at bounding box center [499, 383] width 95 height 25
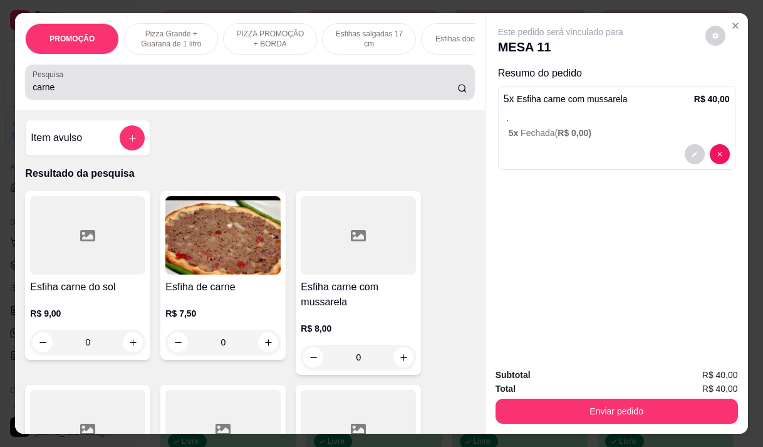
click at [103, 93] on input "carne" at bounding box center [245, 87] width 425 height 13
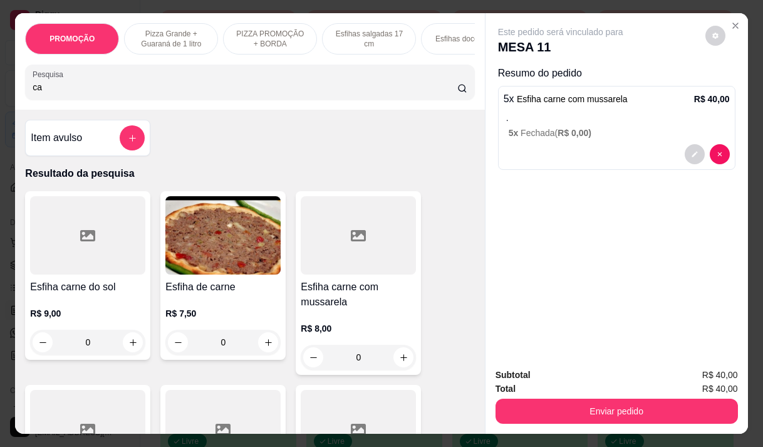
type input "c"
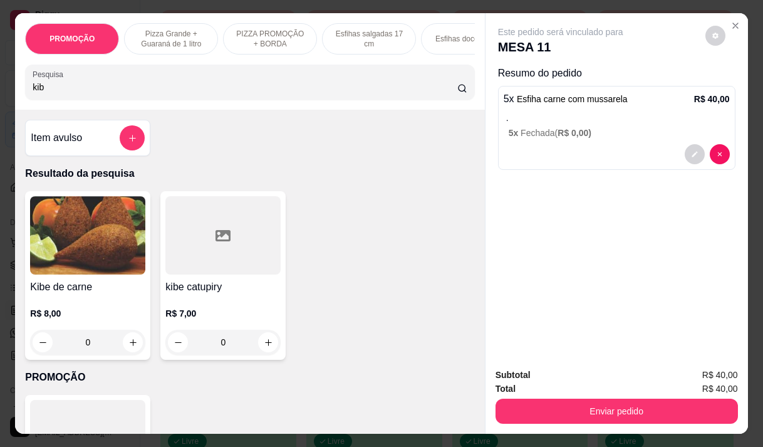
type input "kib"
click at [70, 291] on h4 "Kibe de carne" at bounding box center [87, 286] width 115 height 15
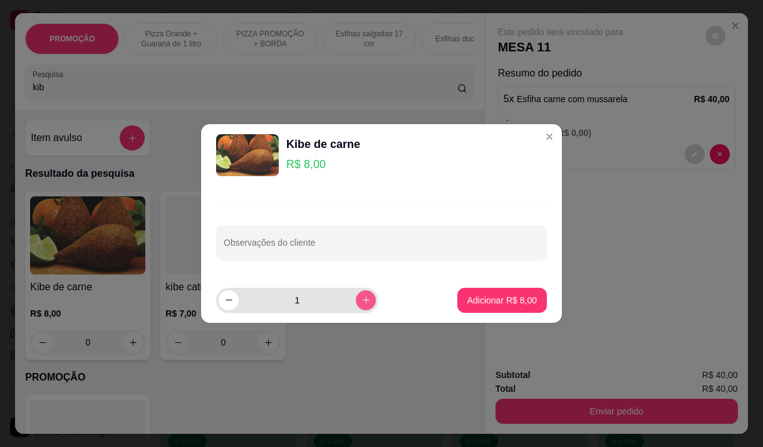
click at [363, 300] on icon "increase-product-quantity" at bounding box center [366, 300] width 7 height 7
type input "2"
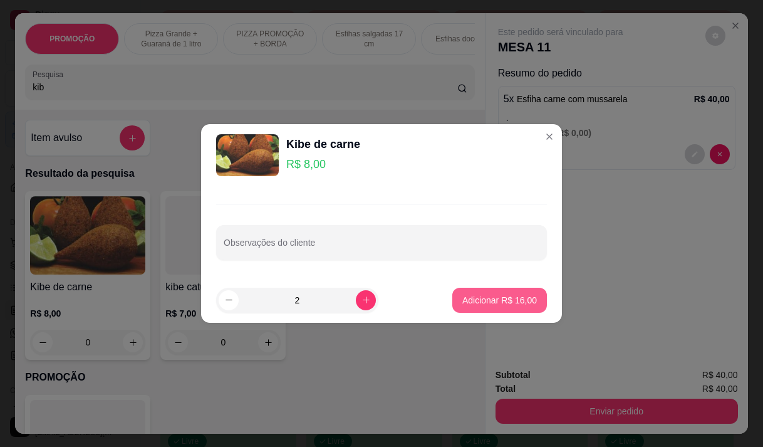
click at [471, 304] on p "Adicionar R$ 16,00" at bounding box center [499, 300] width 75 height 13
type input "2"
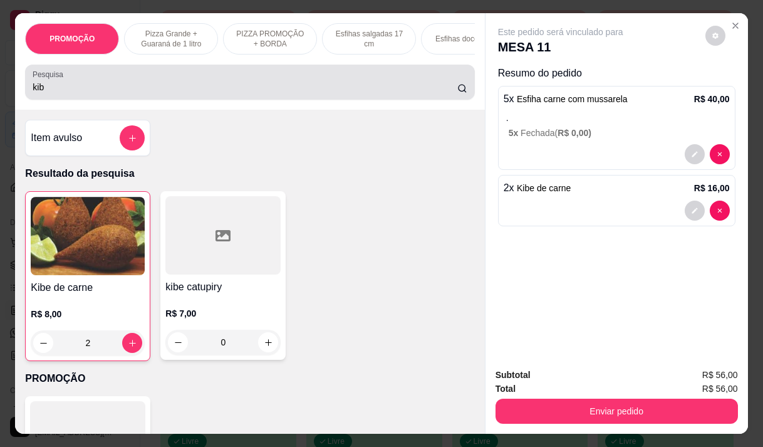
click at [111, 88] on input "kib" at bounding box center [245, 87] width 425 height 13
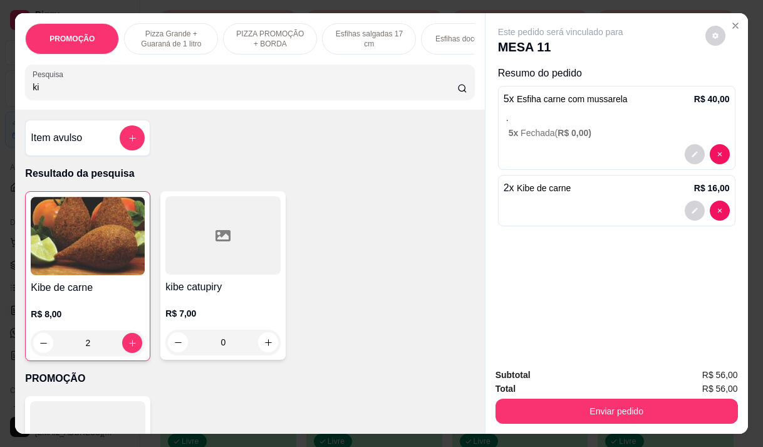
type input "k"
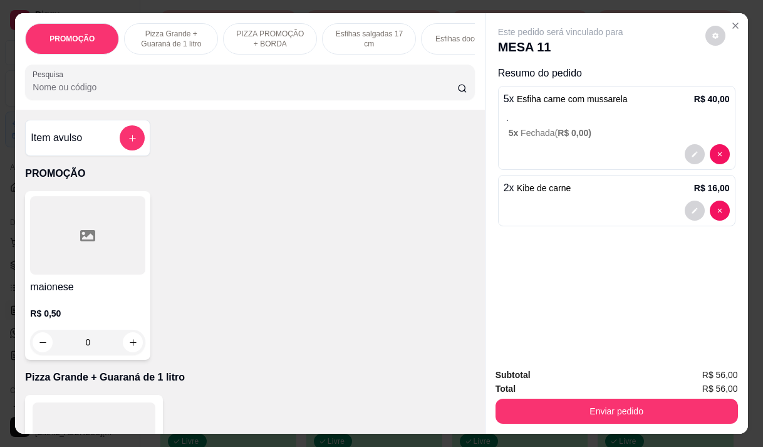
click at [170, 86] on input "Pesquisa" at bounding box center [245, 87] width 425 height 13
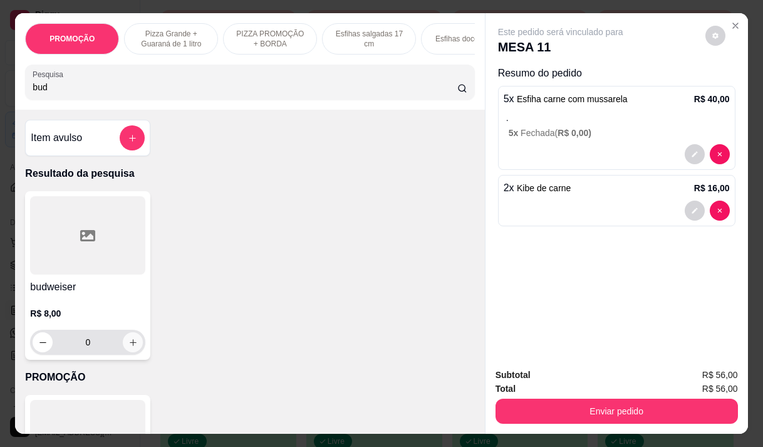
type input "bud"
click at [133, 344] on button "increase-product-quantity" at bounding box center [133, 342] width 20 height 20
type input "1"
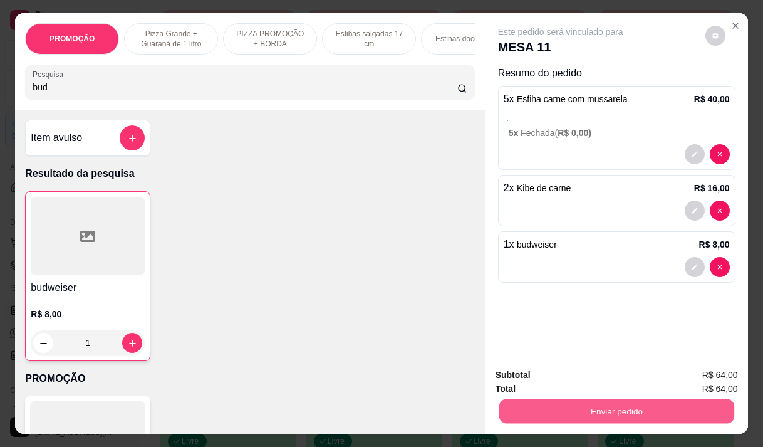
click at [549, 398] on button "Enviar pedido" at bounding box center [616, 410] width 235 height 24
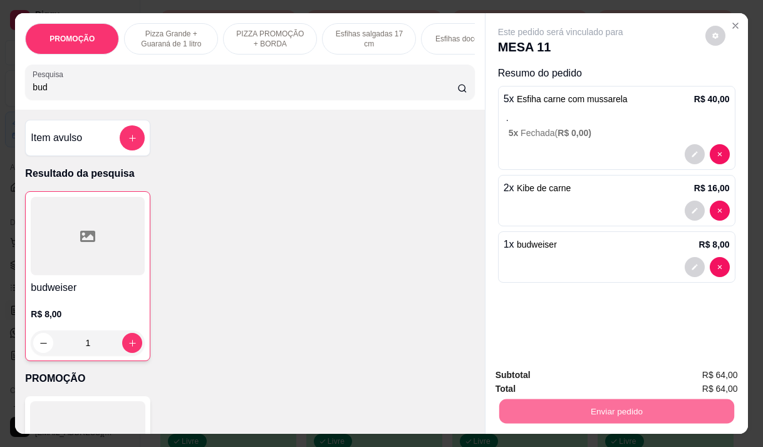
click at [551, 373] on button "Não registrar e enviar pedido" at bounding box center [575, 374] width 127 height 23
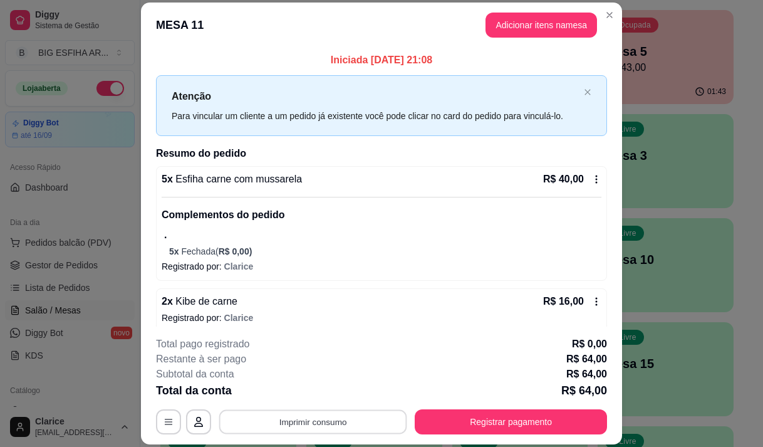
click at [284, 413] on button "Imprimir consumo" at bounding box center [313, 422] width 188 height 24
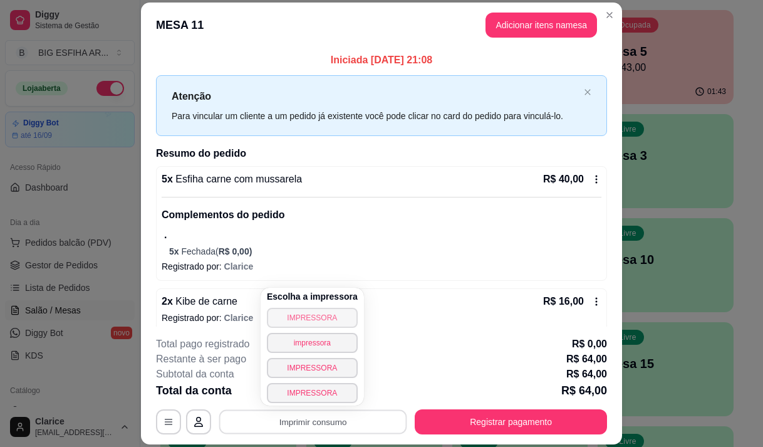
click at [309, 323] on button "IMPRESSORA" at bounding box center [312, 318] width 91 height 20
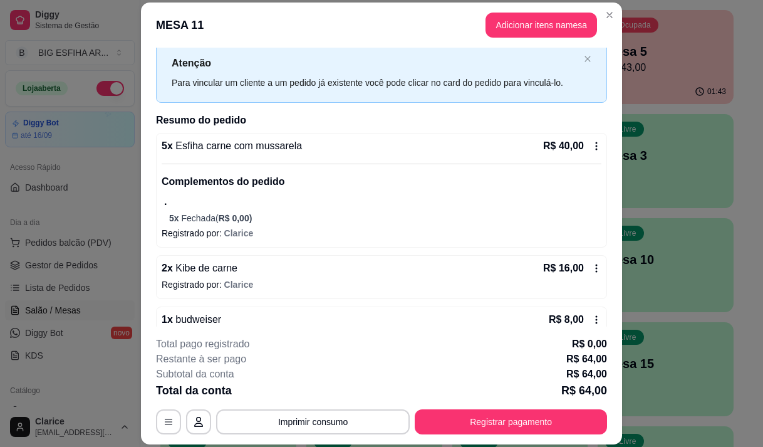
scroll to position [61, 0]
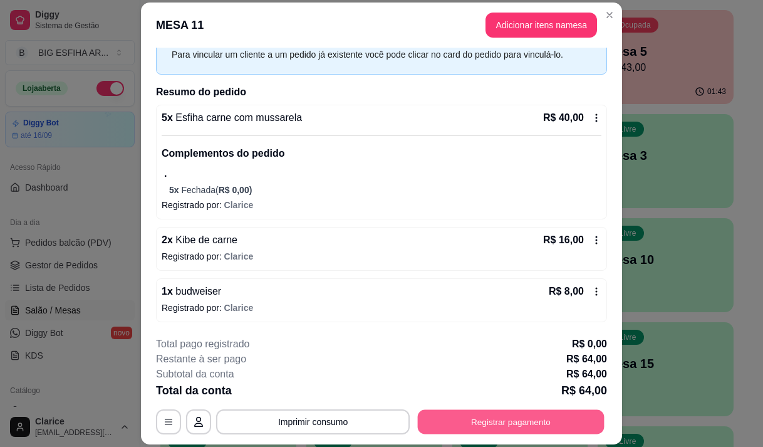
click at [460, 420] on button "Registrar pagamento" at bounding box center [511, 422] width 187 height 24
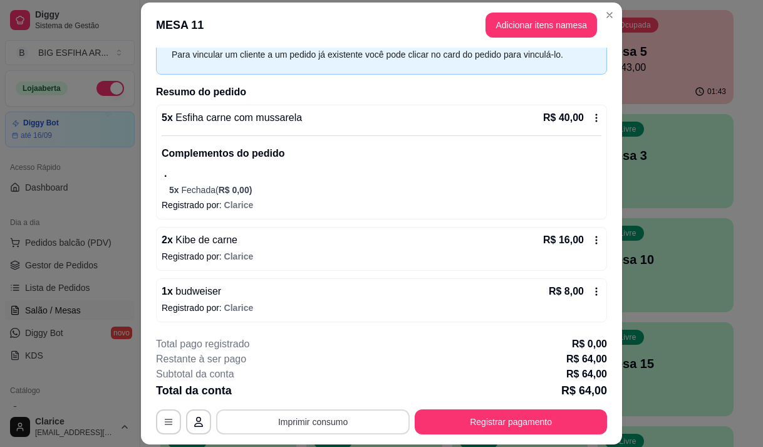
click at [309, 420] on button "Imprimir consumo" at bounding box center [313, 421] width 194 height 25
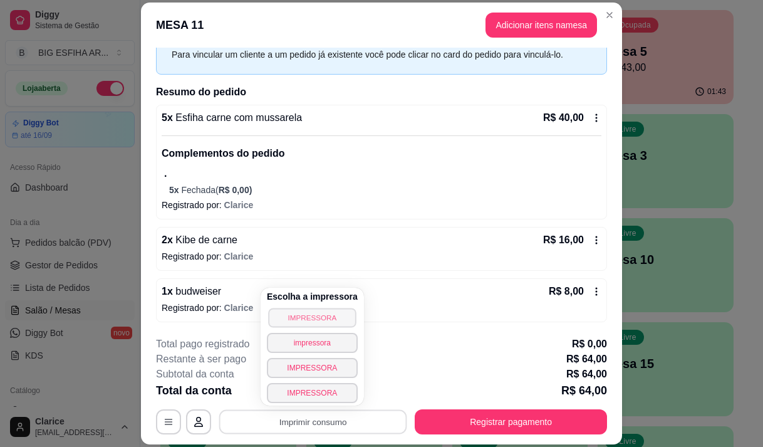
click at [315, 321] on button "IMPRESSORA" at bounding box center [312, 317] width 88 height 19
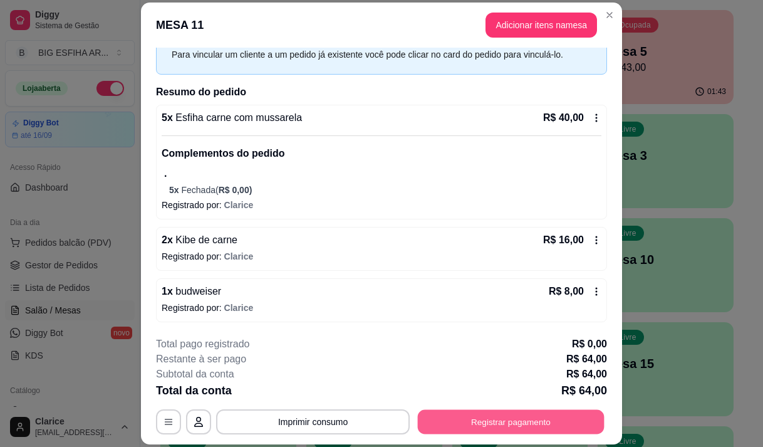
click at [480, 412] on button "Registrar pagamento" at bounding box center [511, 422] width 187 height 24
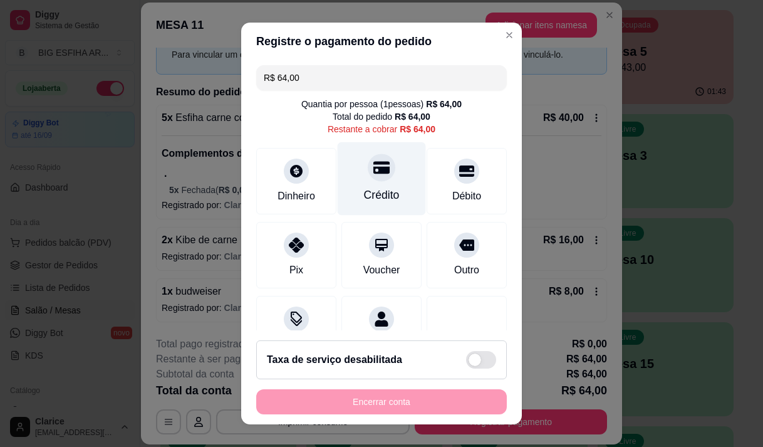
click at [376, 196] on div "Crédito" at bounding box center [382, 195] width 36 height 16
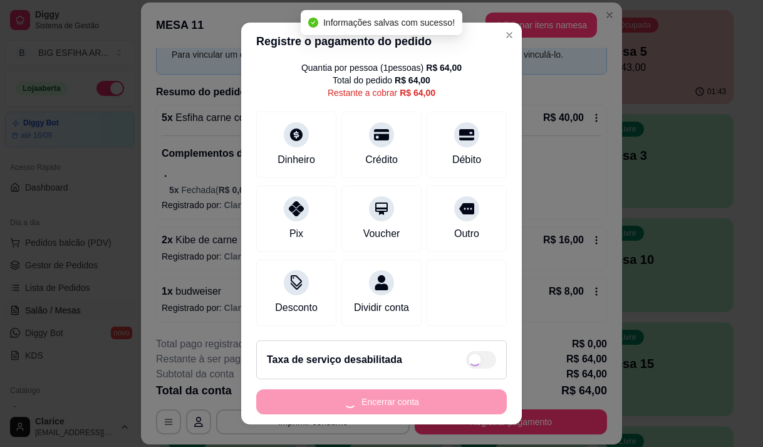
type input "R$ 0,00"
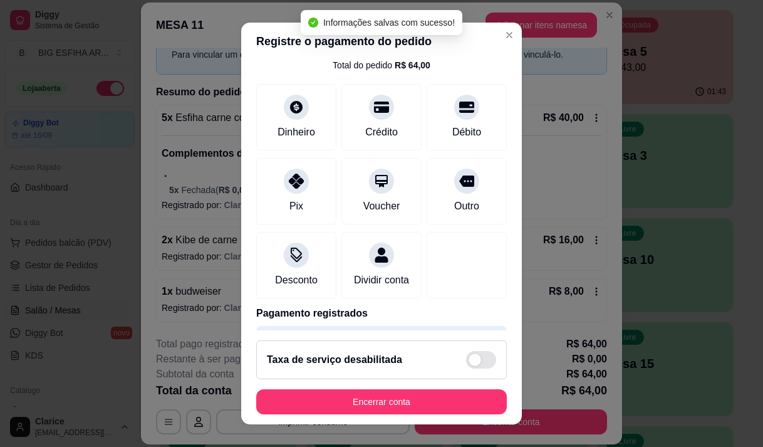
scroll to position [18, 0]
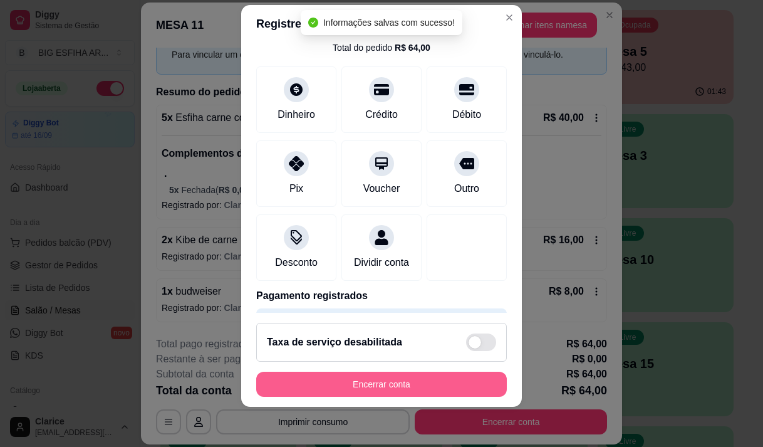
click at [406, 389] on button "Encerrar conta" at bounding box center [381, 383] width 251 height 25
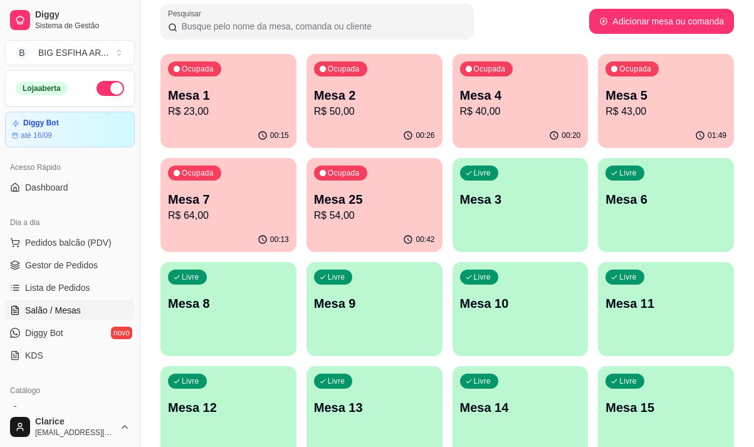
scroll to position [63, 0]
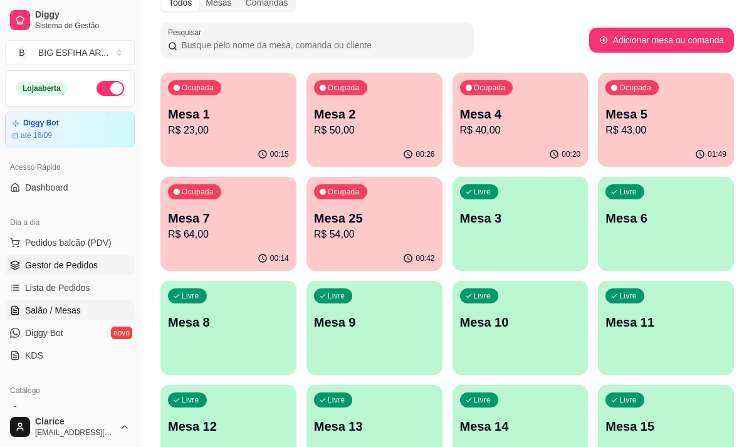
click at [72, 263] on span "Gestor de Pedidos" at bounding box center [61, 265] width 73 height 13
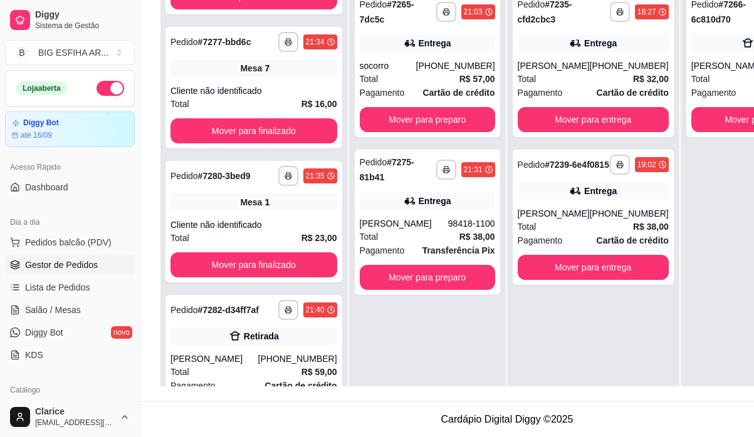
scroll to position [1082, 0]
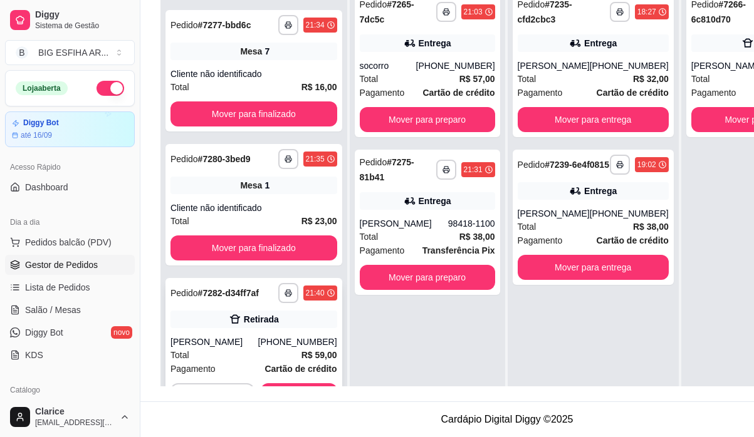
click at [242, 336] on div "[PERSON_NAME]" at bounding box center [214, 342] width 88 height 13
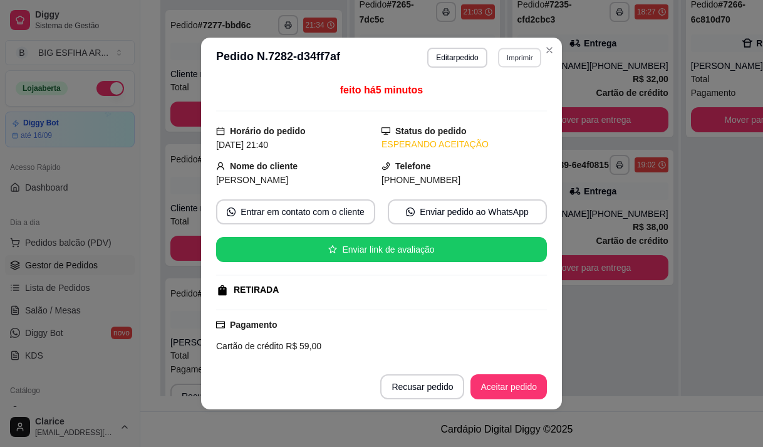
click at [508, 58] on button "Imprimir" at bounding box center [519, 57] width 43 height 19
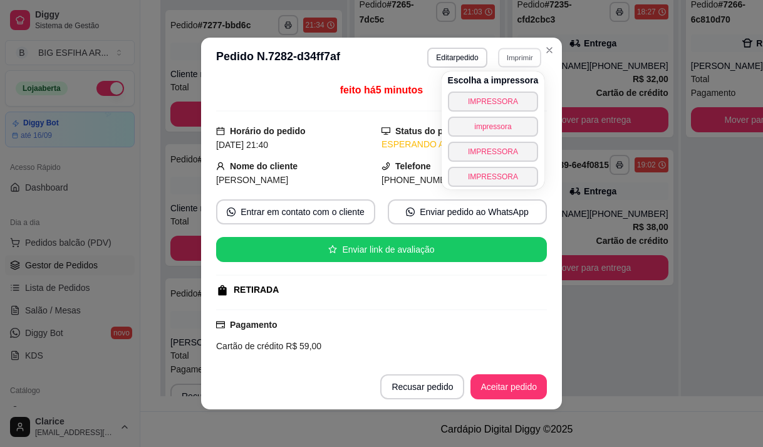
click at [494, 94] on button "IMPRESSORA" at bounding box center [493, 101] width 91 height 20
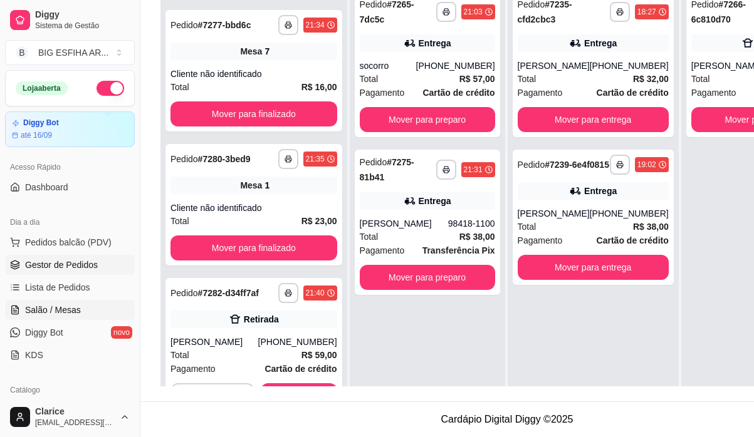
click at [65, 306] on span "Salão / Mesas" at bounding box center [53, 310] width 56 height 13
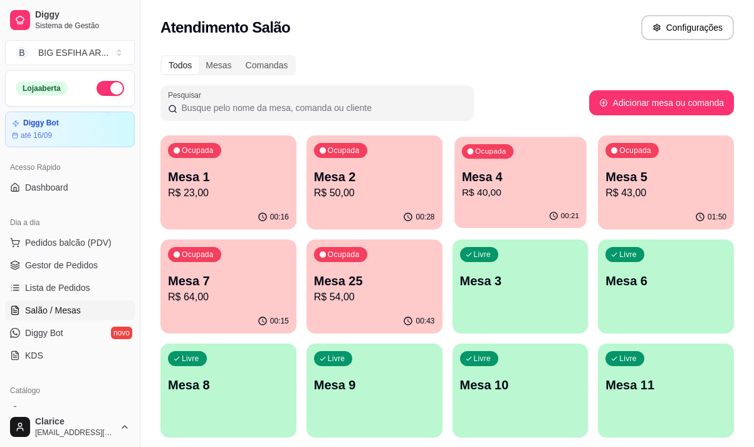
click at [514, 214] on div "00:21" at bounding box center [520, 216] width 132 height 24
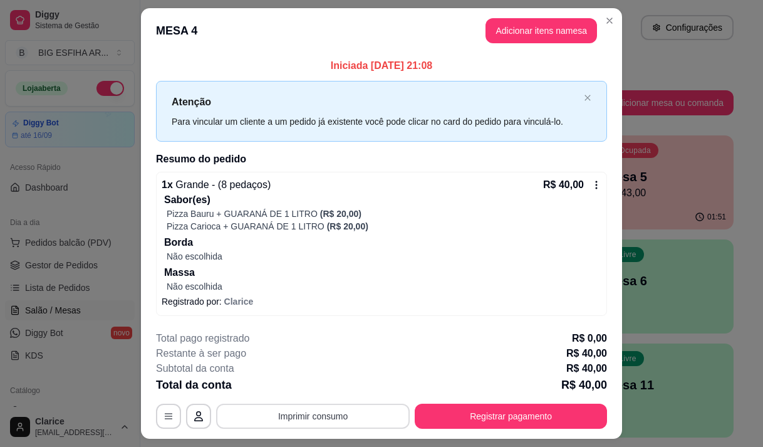
click at [346, 413] on button "Imprimir consumo" at bounding box center [313, 415] width 194 height 25
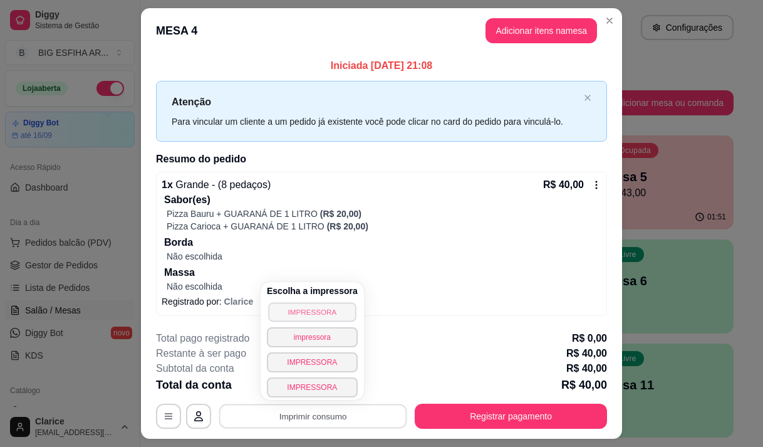
click at [334, 311] on button "IMPRESSORA" at bounding box center [312, 311] width 88 height 19
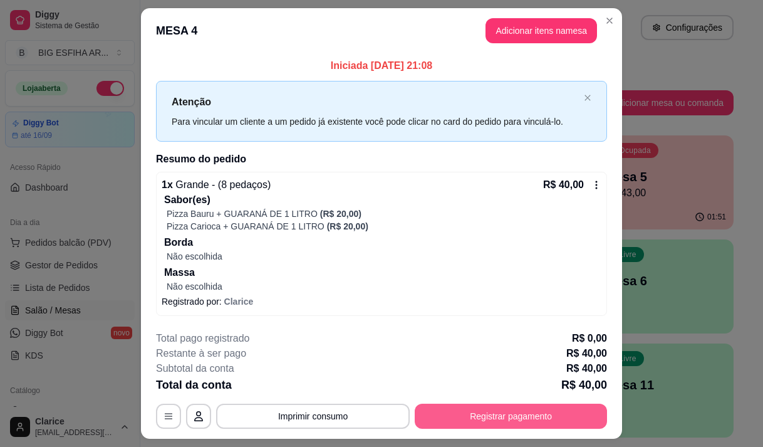
click at [497, 420] on button "Registrar pagamento" at bounding box center [511, 415] width 192 height 25
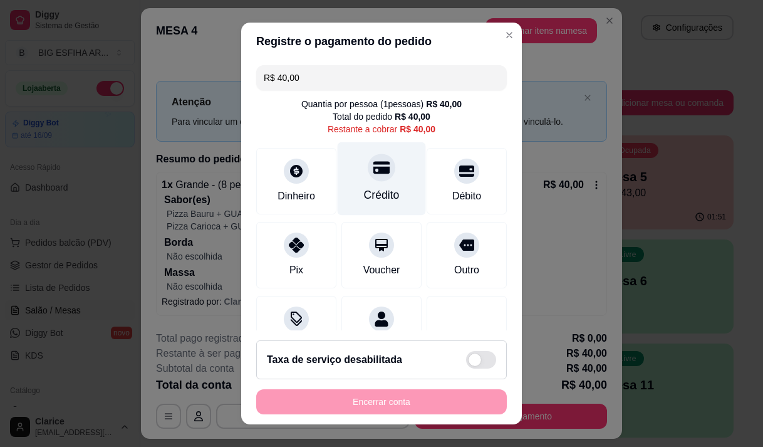
click at [364, 194] on div "Crédito" at bounding box center [382, 195] width 36 height 16
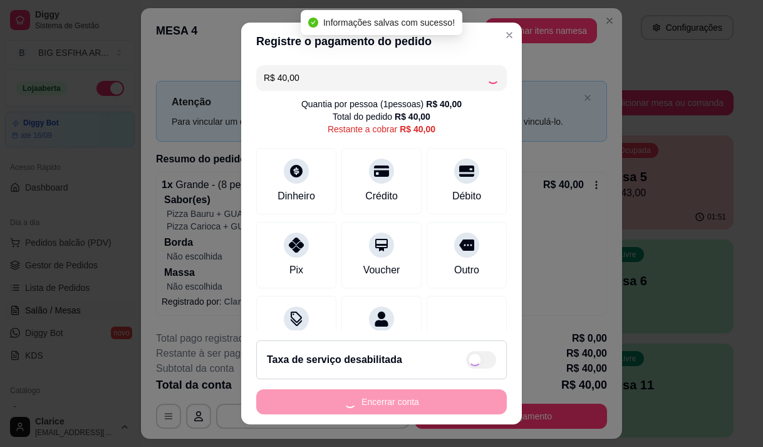
type input "R$ 0,00"
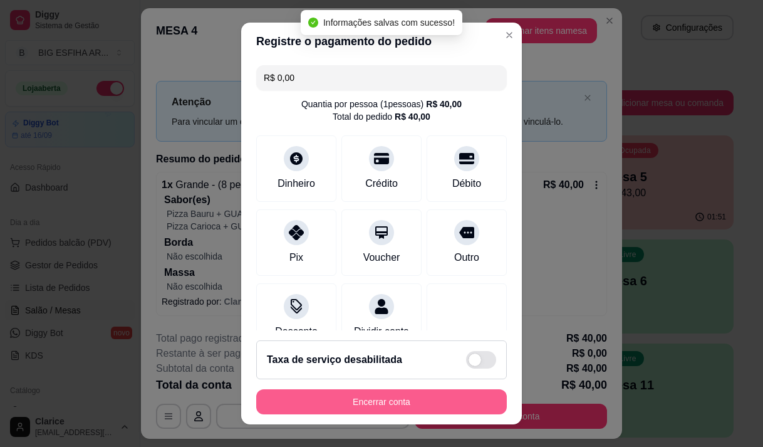
click at [380, 403] on button "Encerrar conta" at bounding box center [381, 401] width 251 height 25
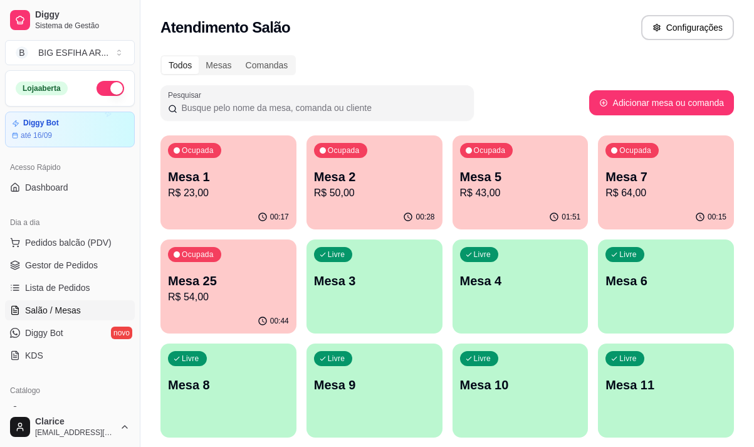
click at [504, 207] on div "01:51" at bounding box center [520, 217] width 136 height 24
click at [219, 286] on p "Mesa 25" at bounding box center [228, 281] width 121 height 18
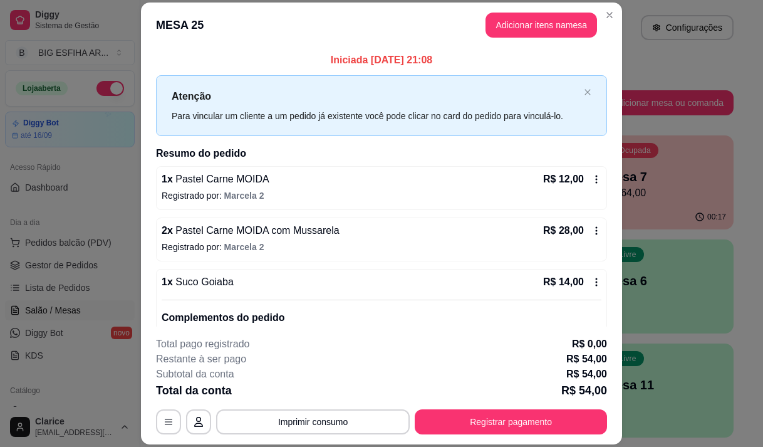
scroll to position [61, 0]
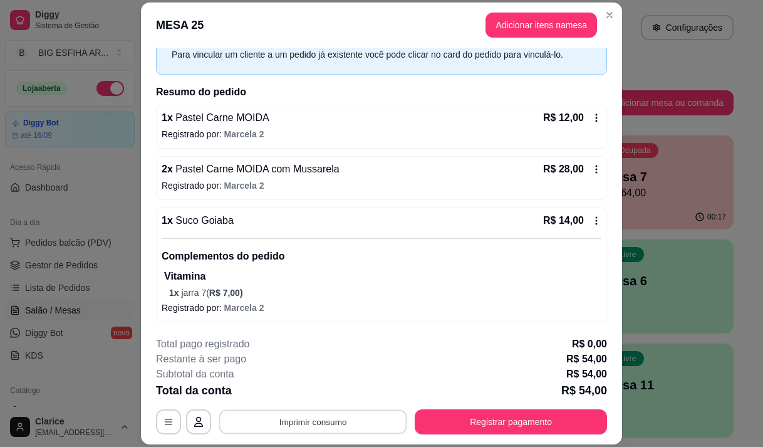
click at [368, 421] on button "Imprimir consumo" at bounding box center [313, 422] width 188 height 24
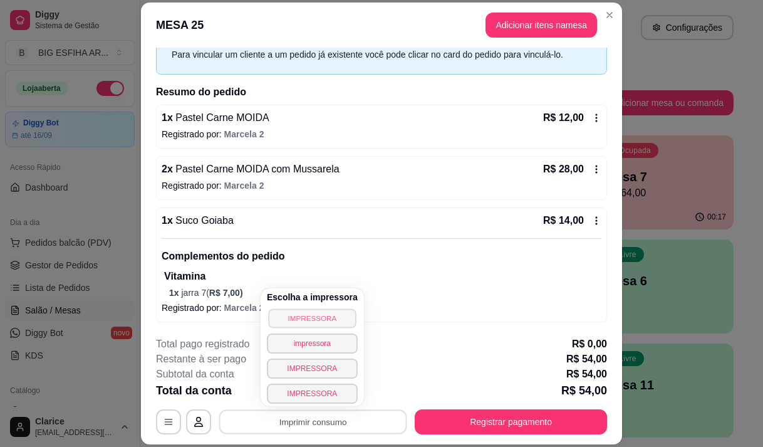
click at [316, 314] on button "IMPRESSORA" at bounding box center [312, 317] width 88 height 19
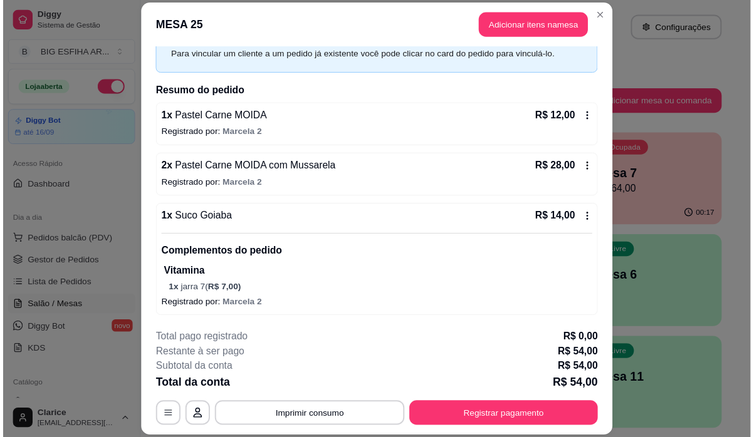
scroll to position [3, 0]
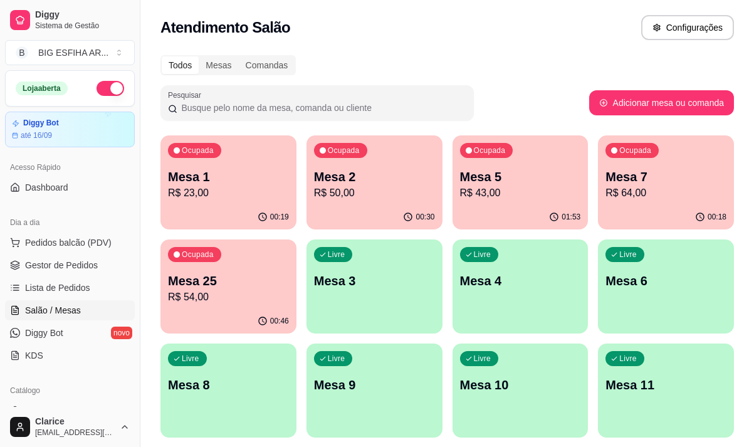
click at [169, 180] on p "Mesa 1" at bounding box center [228, 177] width 121 height 18
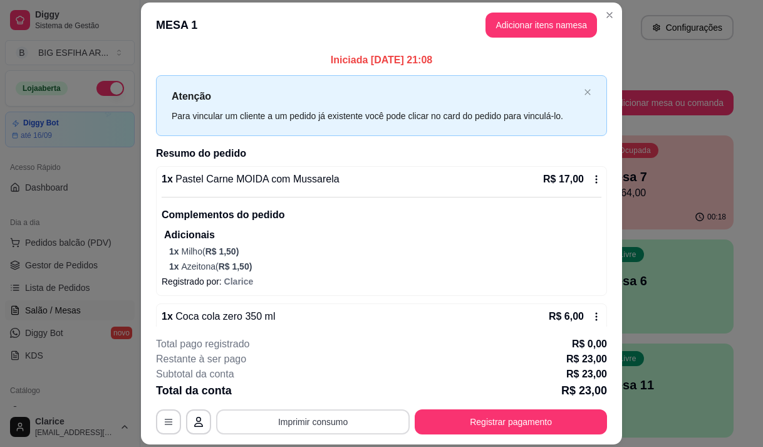
click at [352, 424] on button "Imprimir consumo" at bounding box center [313, 421] width 194 height 25
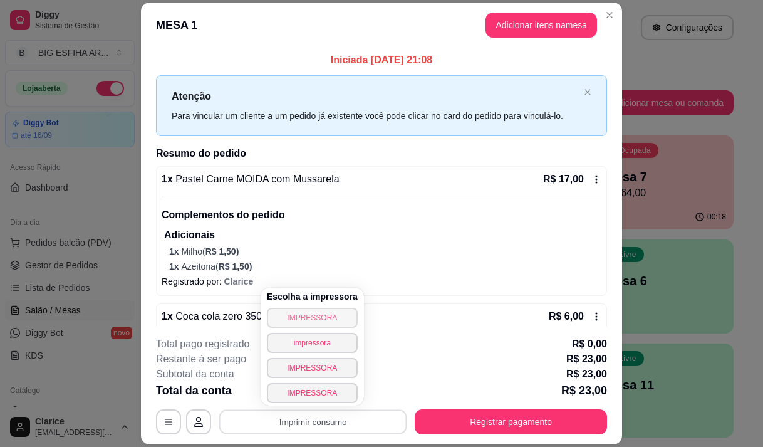
click at [319, 319] on button "IMPRESSORA" at bounding box center [312, 318] width 91 height 20
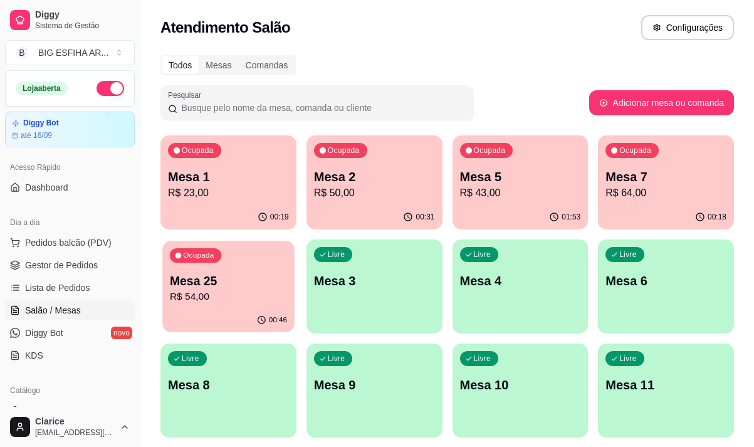
click at [256, 283] on p "Mesa 25" at bounding box center [228, 281] width 117 height 17
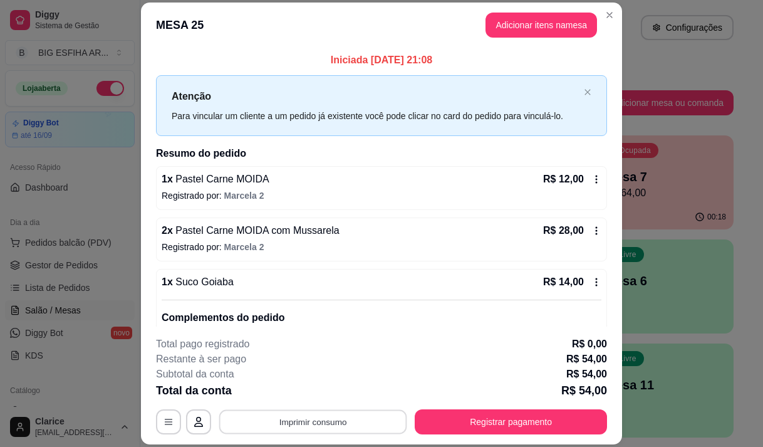
click at [346, 425] on button "Imprimir consumo" at bounding box center [313, 422] width 188 height 24
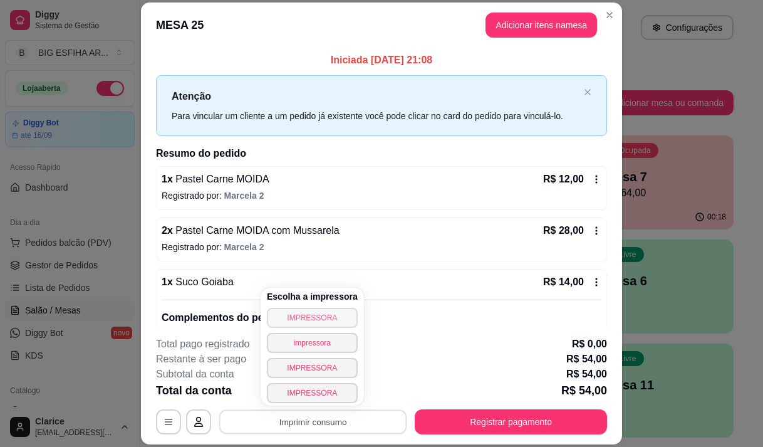
click at [337, 321] on button "IMPRESSORA" at bounding box center [312, 318] width 91 height 20
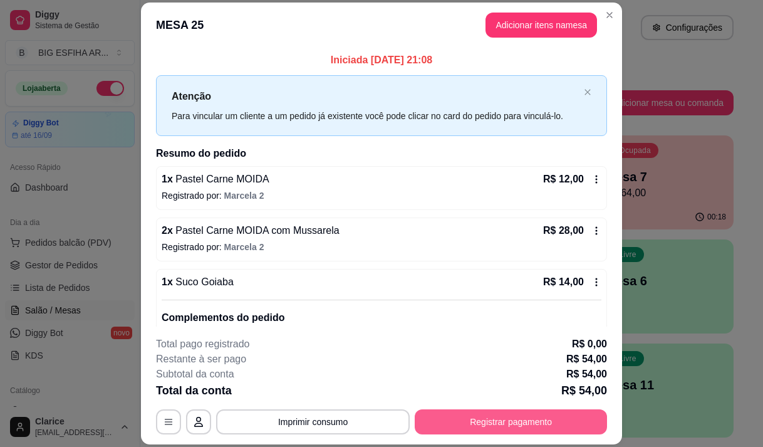
click at [506, 423] on button "Registrar pagamento" at bounding box center [511, 421] width 192 height 25
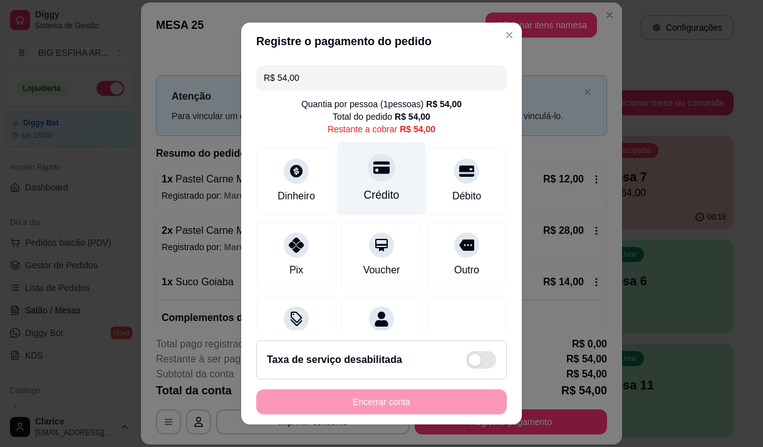
click at [392, 197] on div "Crédito" at bounding box center [382, 178] width 88 height 73
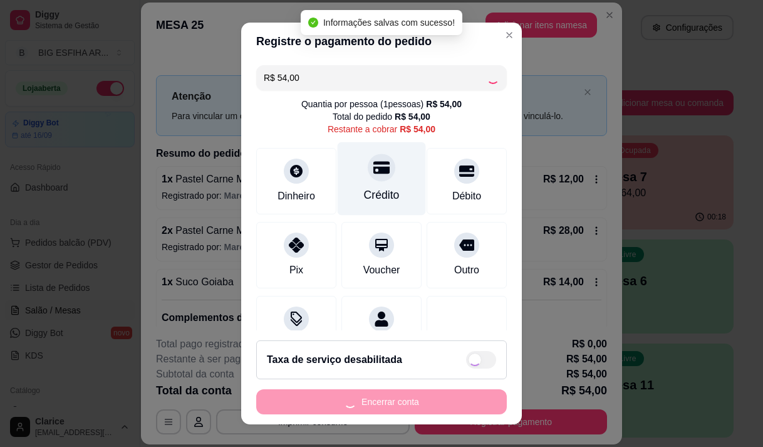
type input "R$ 0,00"
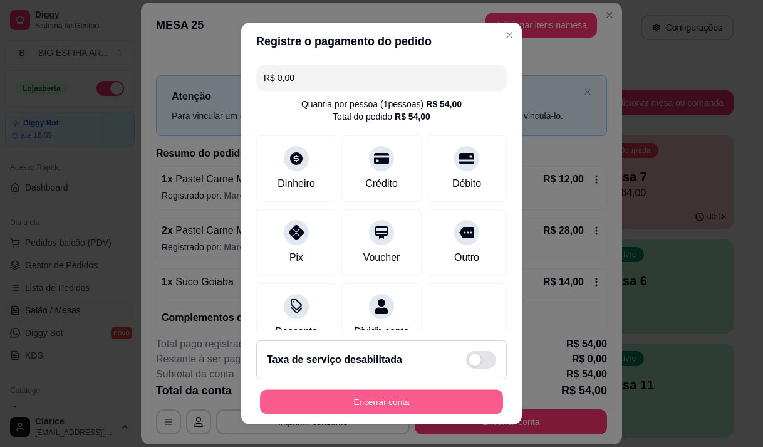
click at [385, 401] on button "Encerrar conta" at bounding box center [381, 402] width 243 height 24
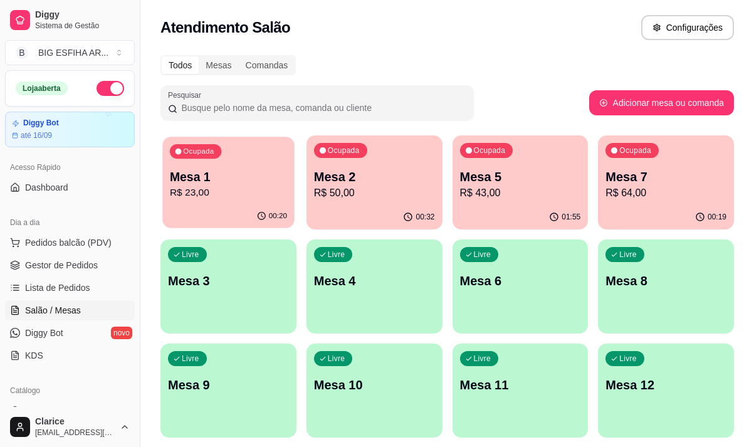
click at [269, 201] on div "Ocupada Mesa 1 R$ 23,00" at bounding box center [228, 171] width 132 height 68
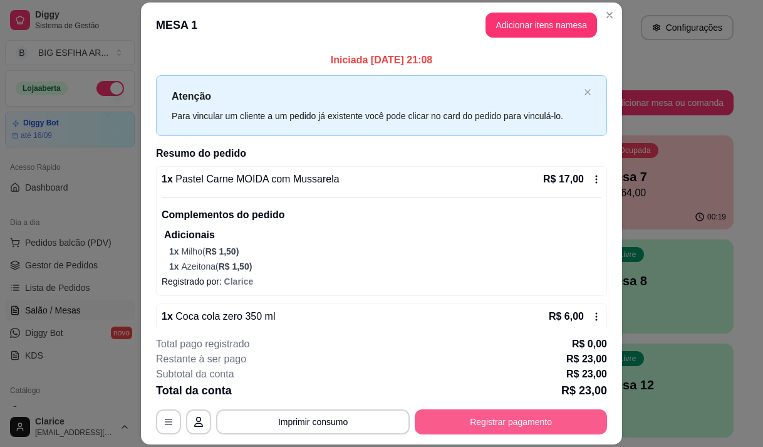
click at [443, 418] on button "Registrar pagamento" at bounding box center [511, 421] width 192 height 25
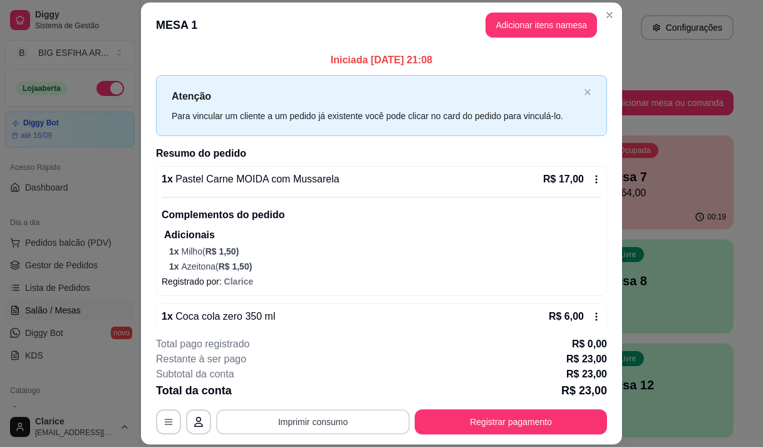
click at [306, 425] on button "Imprimir consumo" at bounding box center [313, 421] width 194 height 25
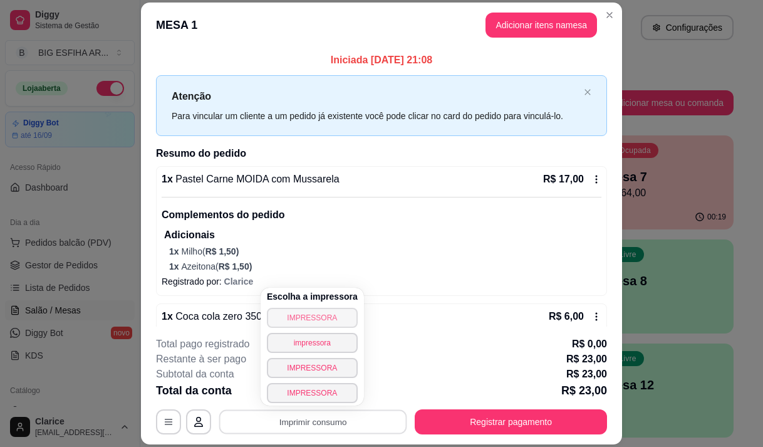
click at [303, 315] on button "IMPRESSORA" at bounding box center [312, 318] width 91 height 20
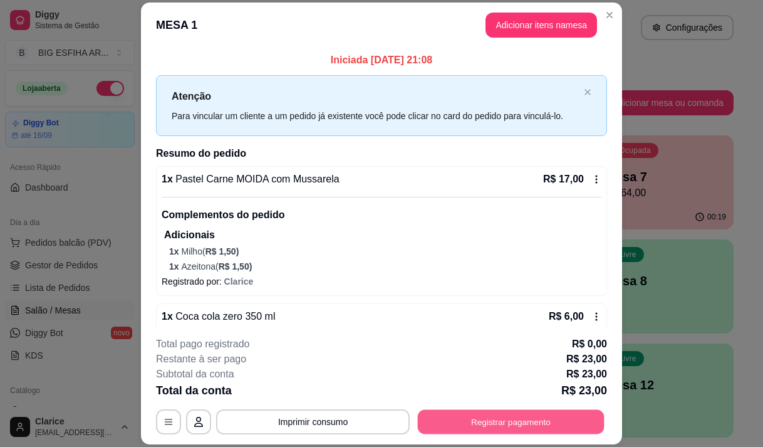
click at [514, 420] on button "Registrar pagamento" at bounding box center [511, 422] width 187 height 24
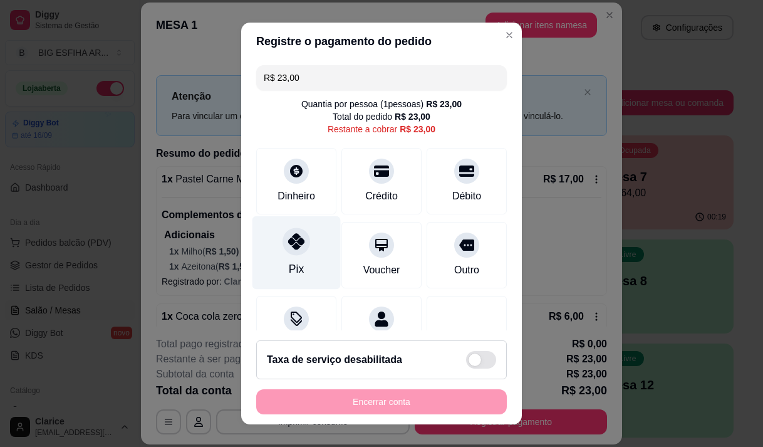
click at [294, 257] on div "Pix" at bounding box center [296, 251] width 88 height 73
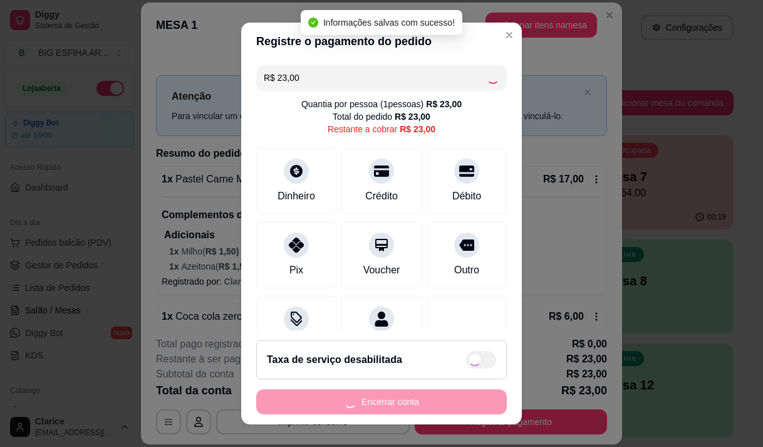
type input "R$ 0,00"
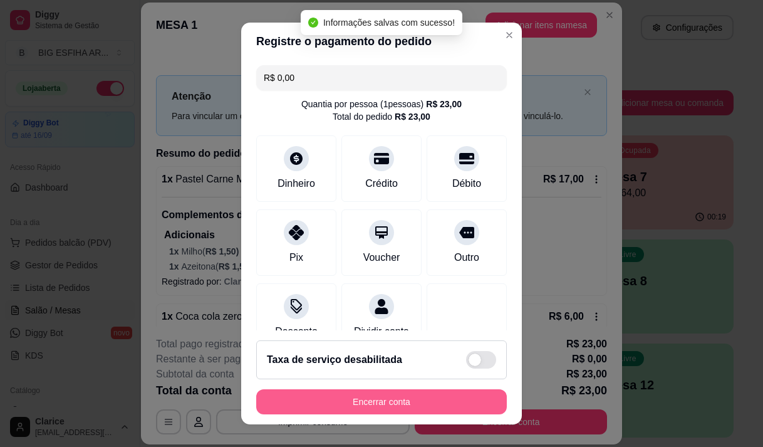
click at [442, 401] on button "Encerrar conta" at bounding box center [381, 401] width 251 height 25
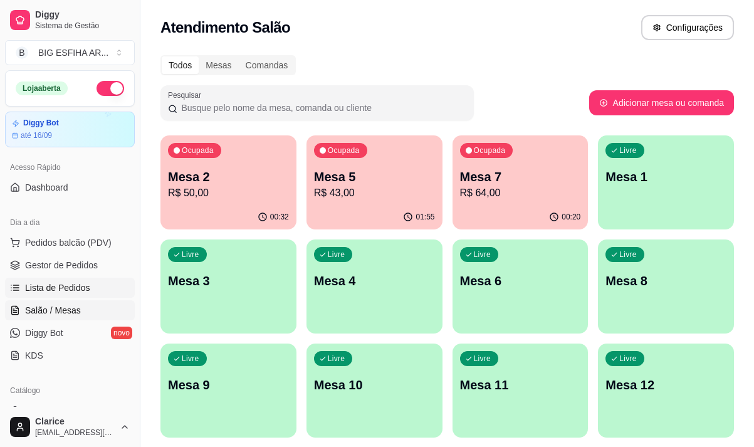
click at [57, 294] on link "Lista de Pedidos" at bounding box center [70, 288] width 130 height 20
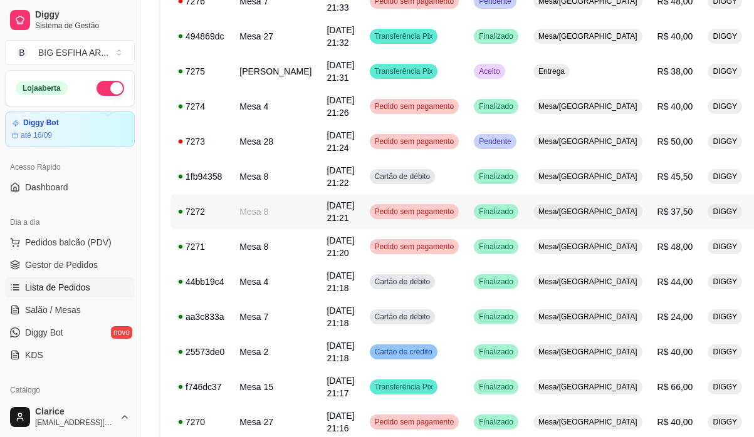
scroll to position [689, 0]
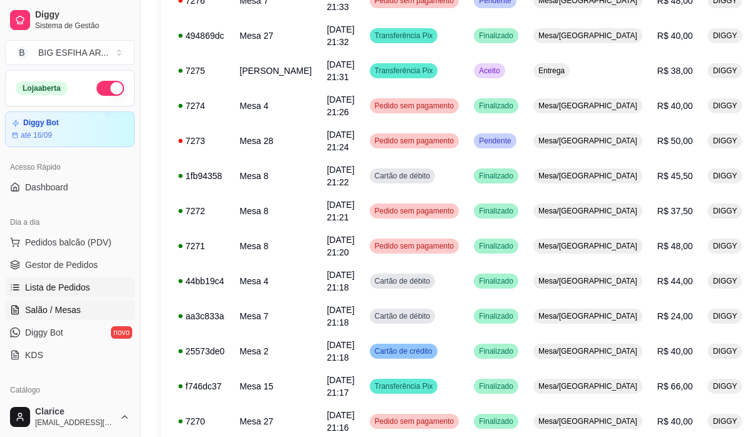
click at [53, 319] on link "Salão / Mesas" at bounding box center [70, 310] width 130 height 20
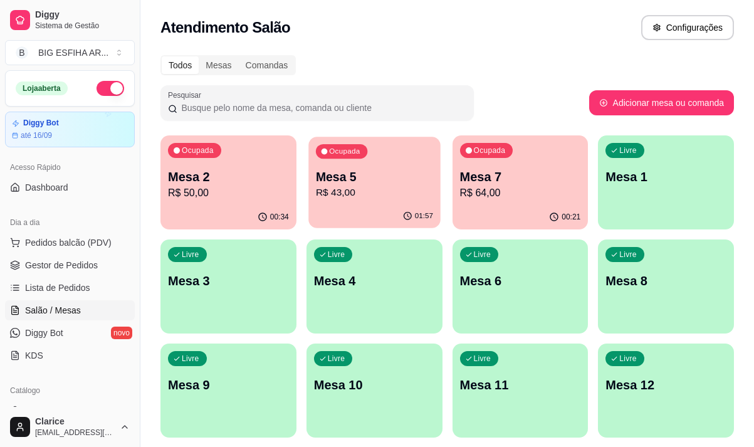
click at [355, 197] on p "R$ 43,00" at bounding box center [374, 192] width 117 height 14
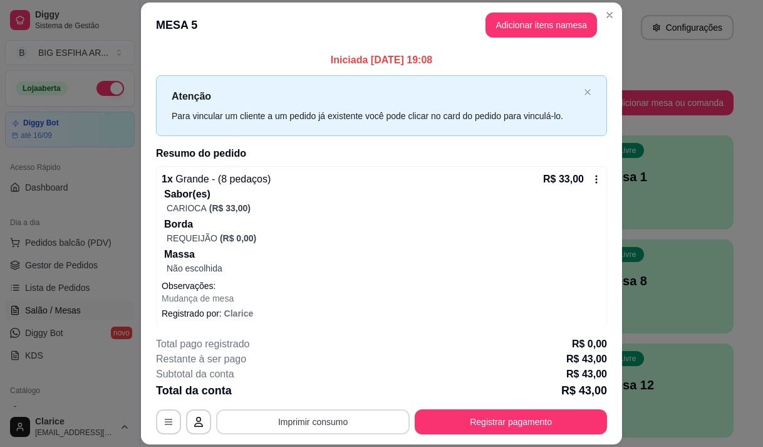
click at [341, 423] on button "Imprimir consumo" at bounding box center [313, 421] width 194 height 25
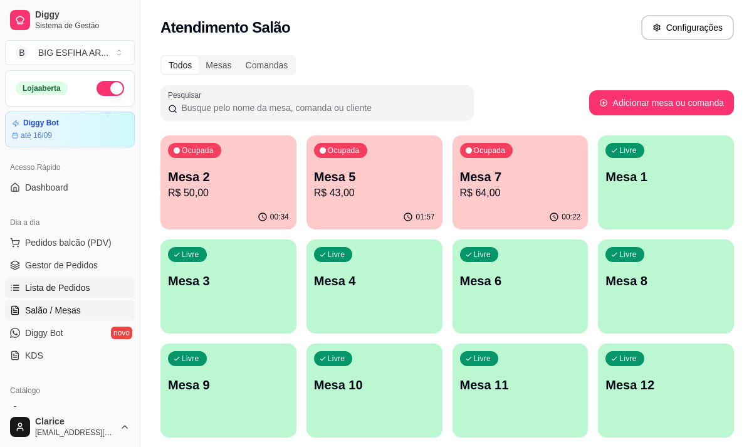
click at [61, 291] on span "Lista de Pedidos" at bounding box center [57, 287] width 65 height 13
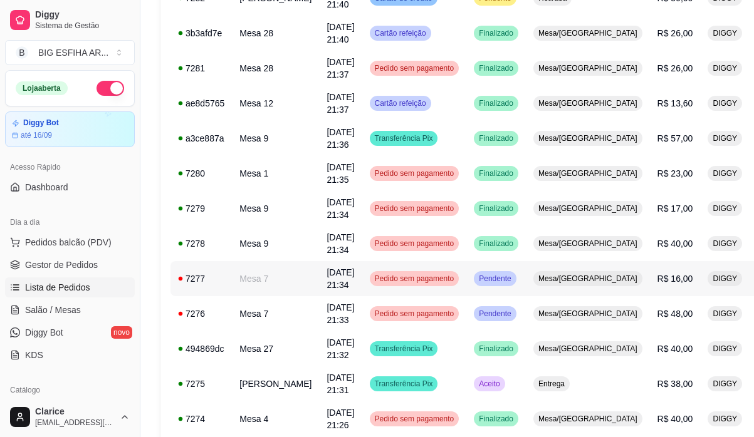
scroll to position [439, 0]
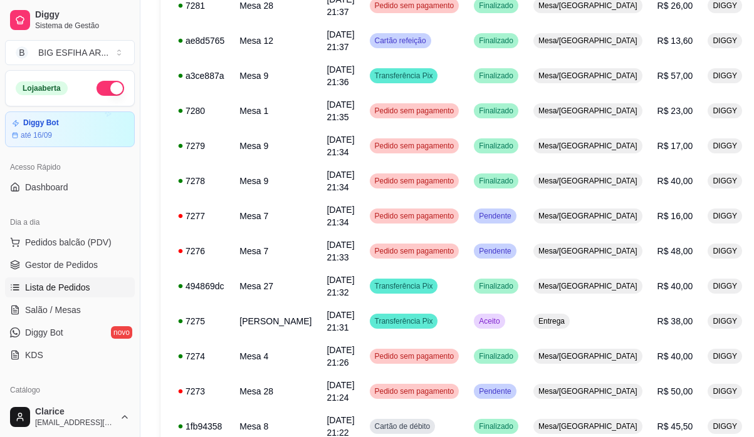
click at [65, 285] on span "Lista de Pedidos" at bounding box center [57, 287] width 65 height 13
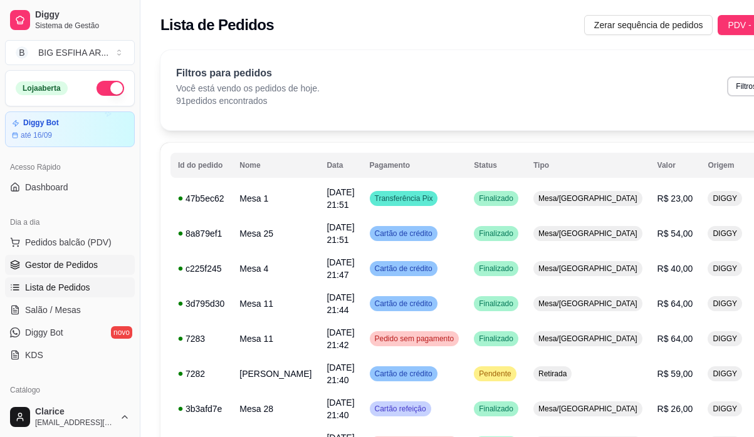
click at [86, 261] on span "Gestor de Pedidos" at bounding box center [61, 265] width 73 height 13
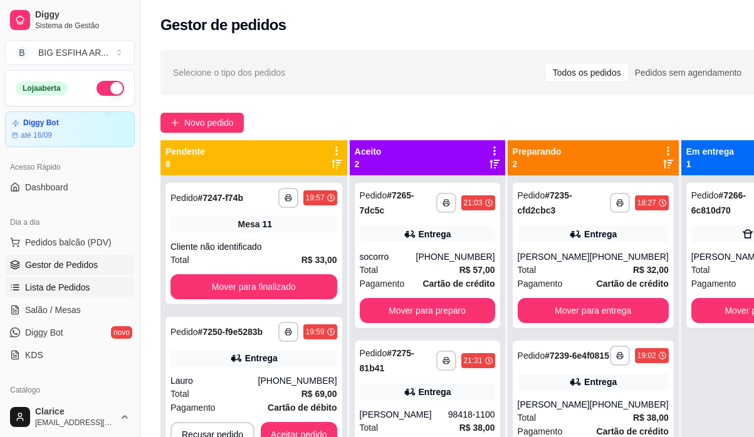
click at [88, 290] on link "Lista de Pedidos" at bounding box center [70, 288] width 130 height 20
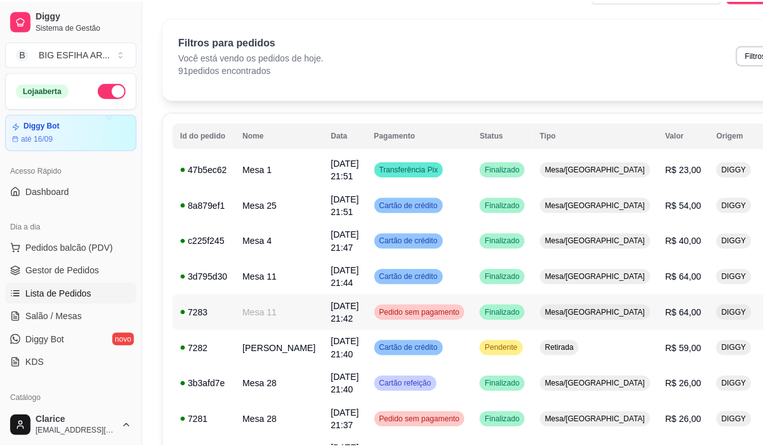
scroll to position [63, 0]
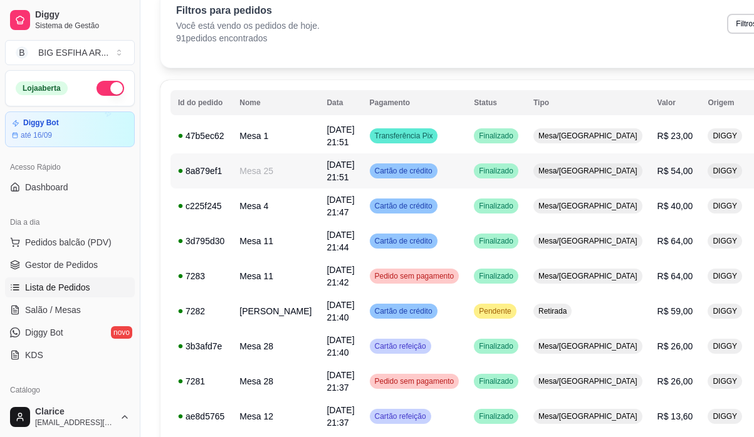
click at [266, 172] on td "Mesa 25" at bounding box center [275, 170] width 87 height 35
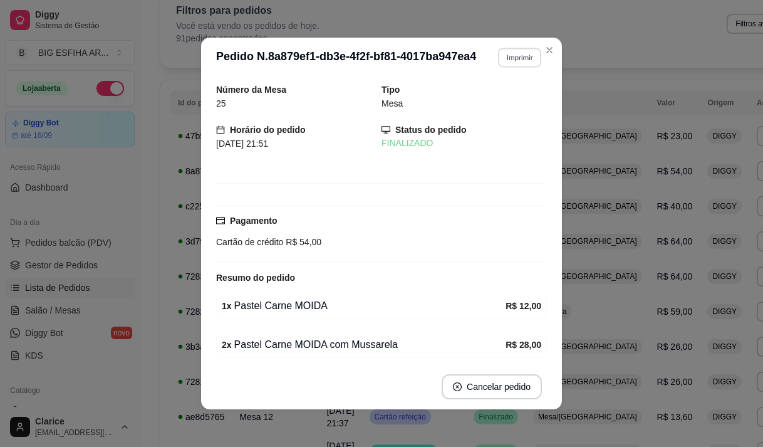
click at [518, 56] on button "Imprimir" at bounding box center [519, 57] width 43 height 19
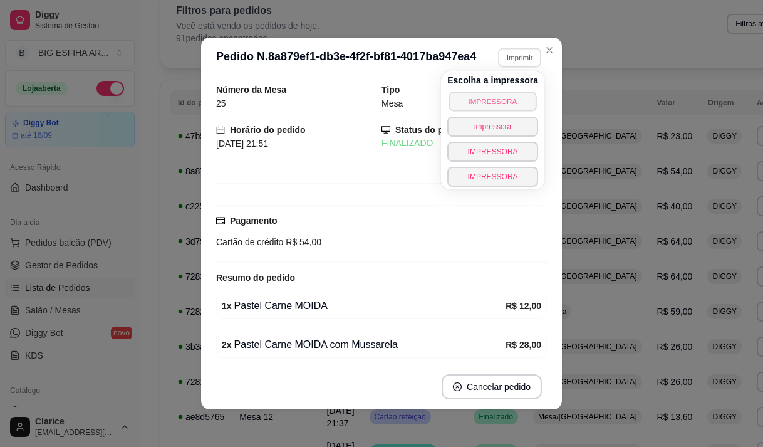
click at [490, 108] on button "IMPRESSORA" at bounding box center [493, 100] width 88 height 19
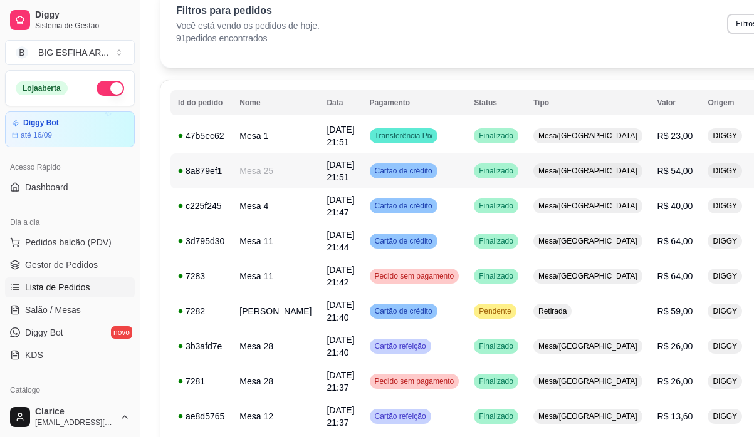
click at [258, 170] on td "Mesa 25" at bounding box center [275, 170] width 87 height 35
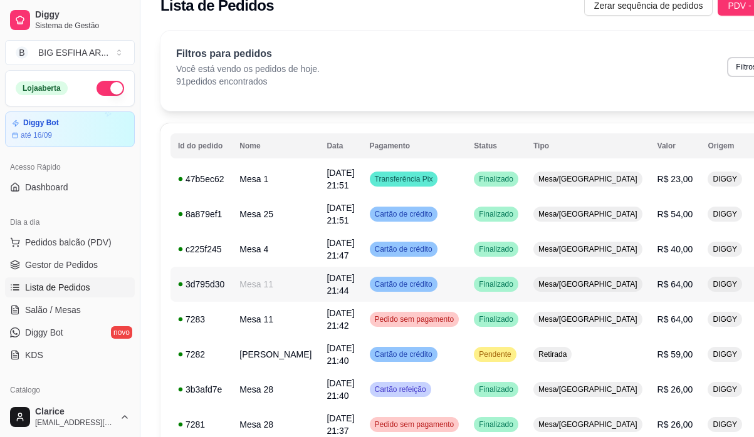
scroll to position [0, 0]
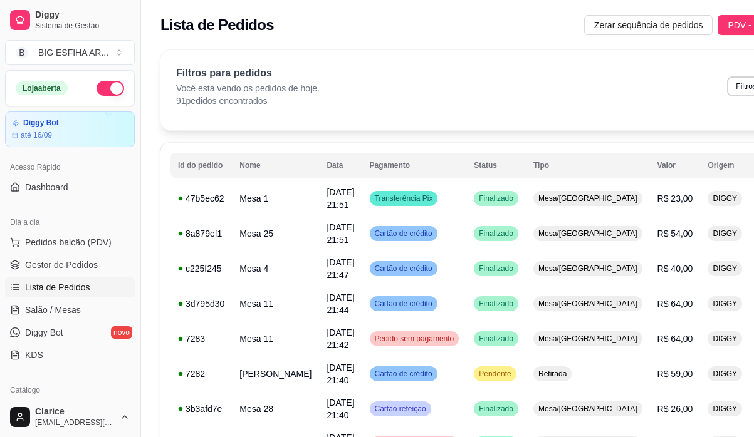
click at [143, 130] on button "Toggle Sidebar" at bounding box center [140, 218] width 10 height 437
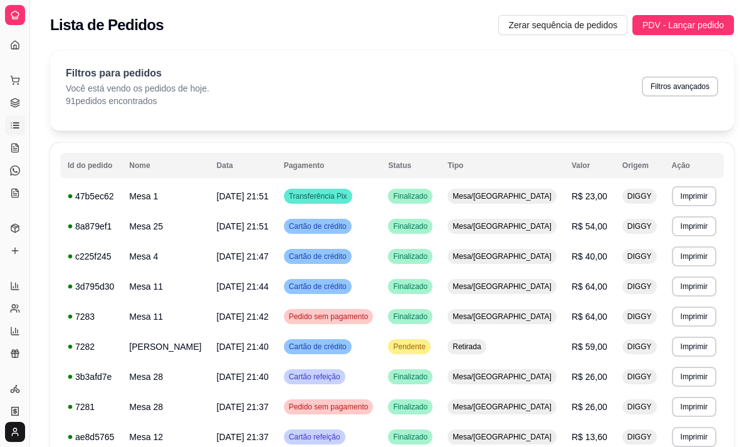
click at [24, 129] on button "Toggle Sidebar" at bounding box center [29, 223] width 10 height 447
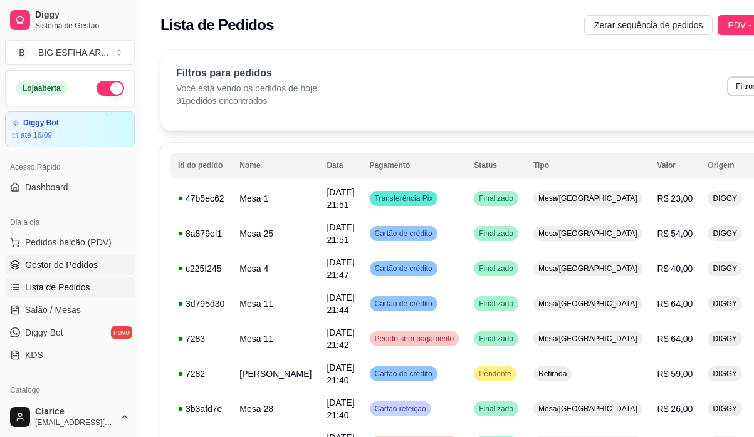
click at [70, 264] on span "Gestor de Pedidos" at bounding box center [61, 265] width 73 height 13
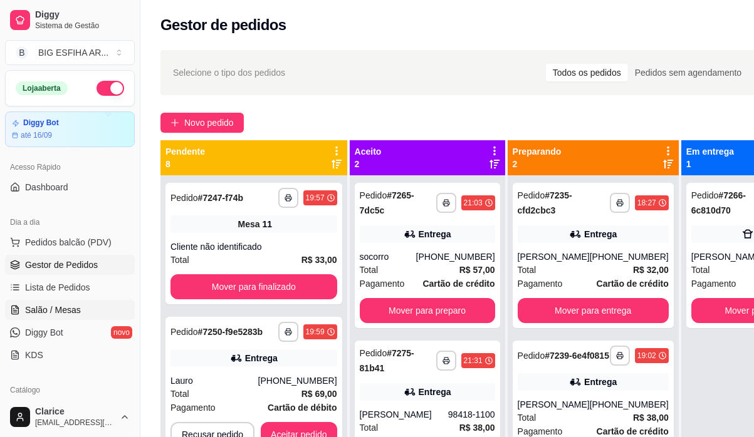
click at [66, 311] on span "Salão / Mesas" at bounding box center [53, 310] width 56 height 13
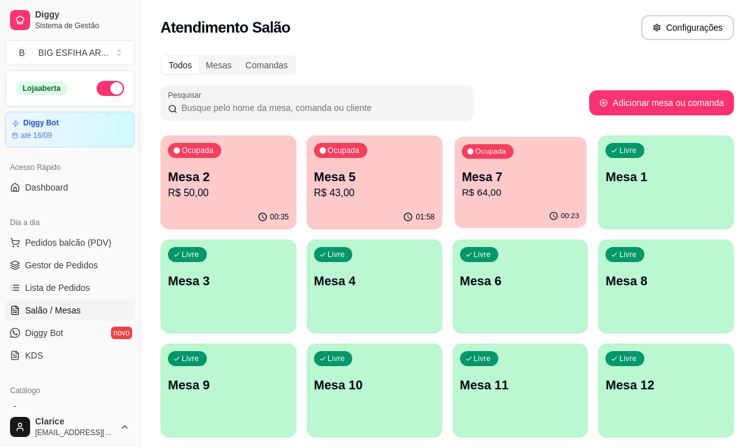
click at [511, 199] on p "R$ 64,00" at bounding box center [519, 192] width 117 height 14
click at [227, 159] on div "Ocupada Mesa 2 R$ 50,00" at bounding box center [228, 170] width 136 height 70
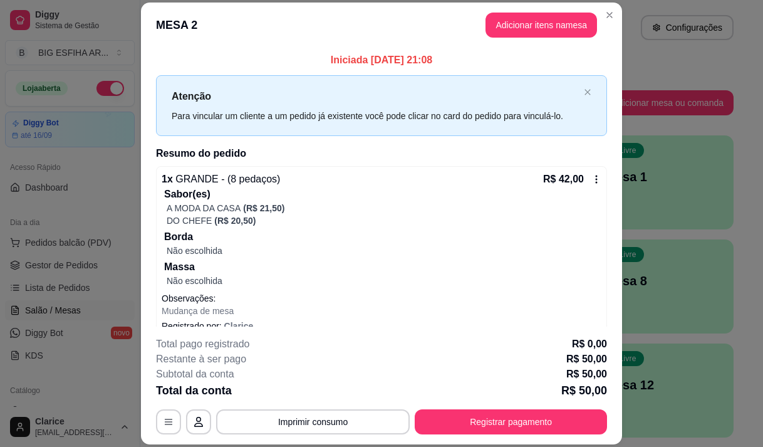
click at [320, 408] on div "**********" at bounding box center [381, 385] width 451 height 98
click at [324, 422] on button "Imprimir consumo" at bounding box center [313, 422] width 188 height 24
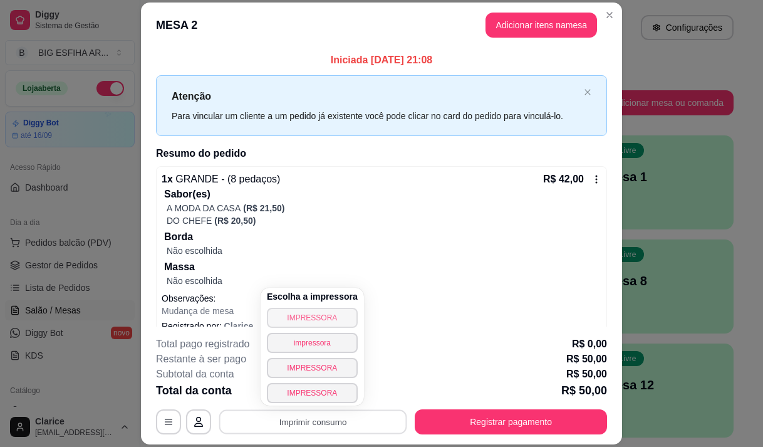
click at [316, 312] on button "IMPRESSORA" at bounding box center [312, 318] width 91 height 20
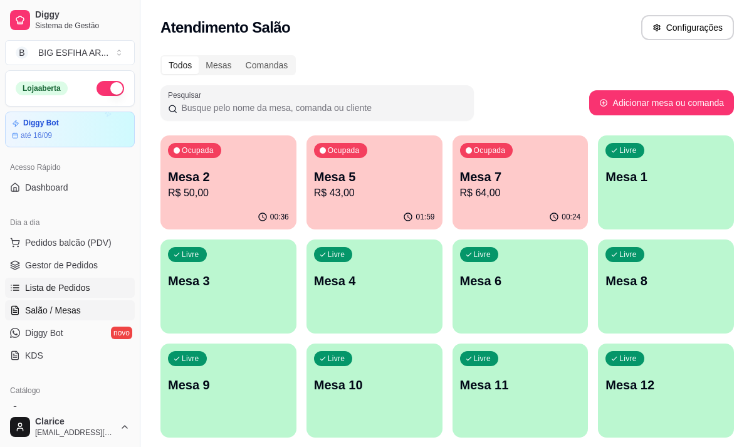
click at [45, 291] on span "Lista de Pedidos" at bounding box center [57, 287] width 65 height 13
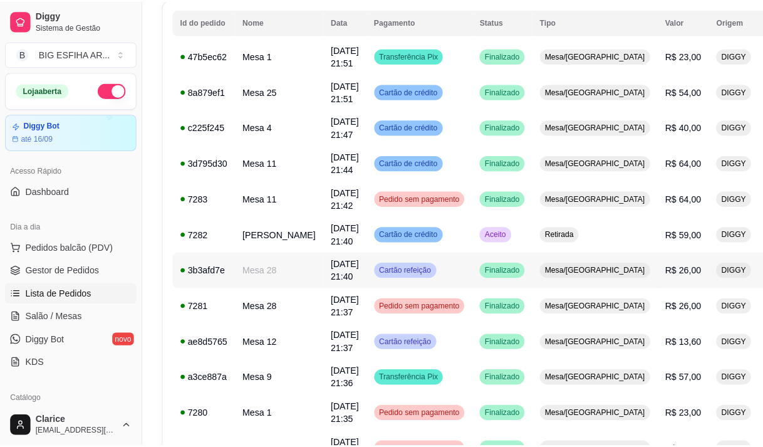
scroll to position [135, 0]
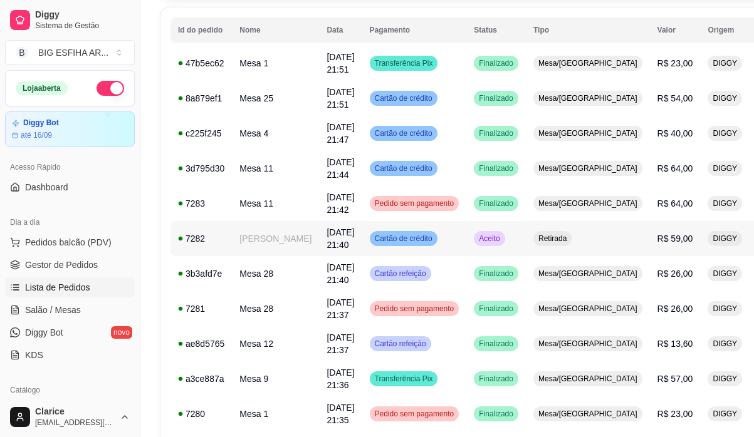
click at [379, 239] on span "Cartão de crédito" at bounding box center [403, 239] width 63 height 10
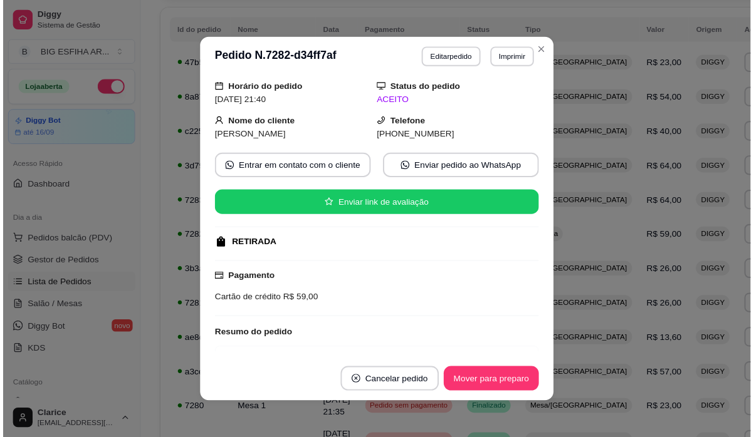
scroll to position [63, 0]
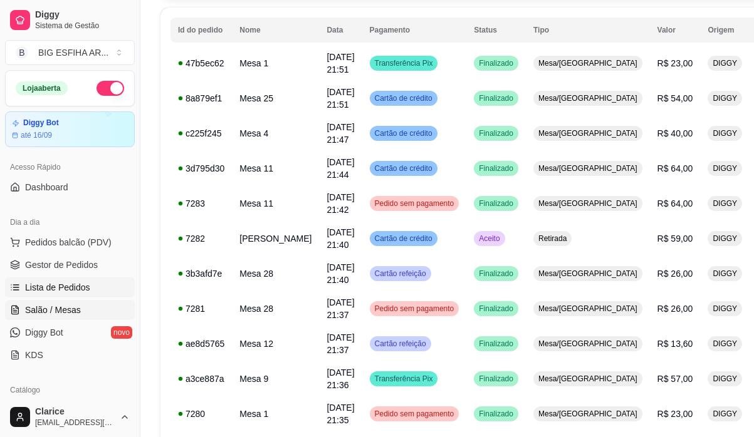
click at [67, 304] on span "Salão / Mesas" at bounding box center [53, 310] width 56 height 13
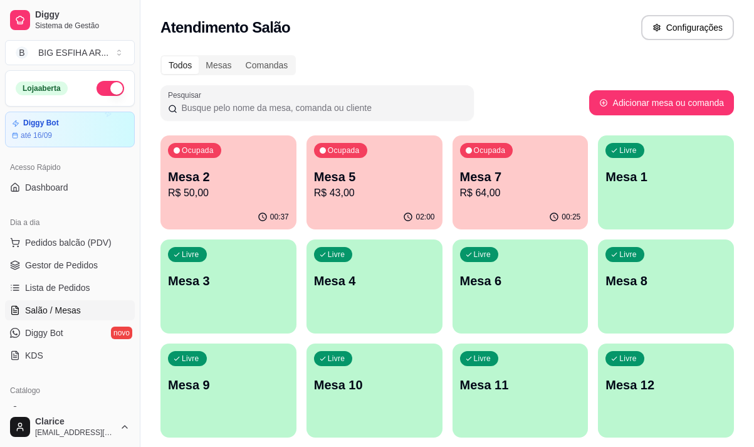
click at [256, 203] on div "Ocupada Mesa 2 R$ 50,00" at bounding box center [228, 170] width 136 height 70
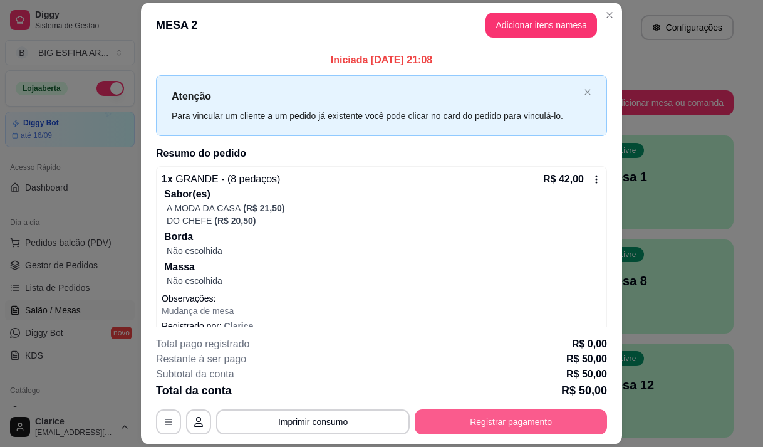
click at [456, 426] on button "Registrar pagamento" at bounding box center [511, 421] width 192 height 25
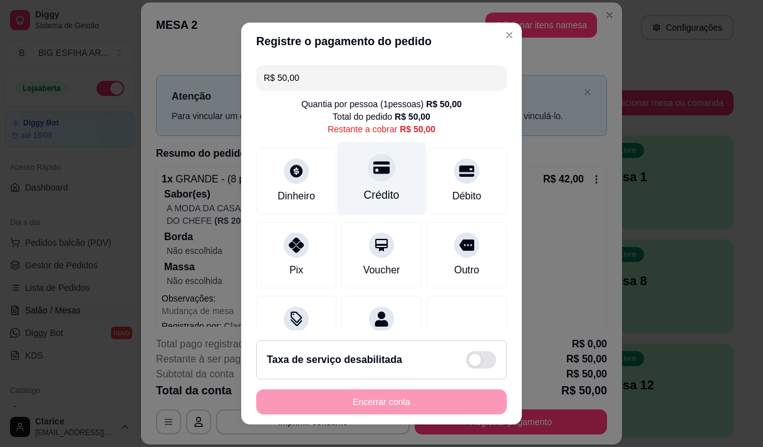
click at [370, 183] on div "Crédito" at bounding box center [382, 178] width 88 height 73
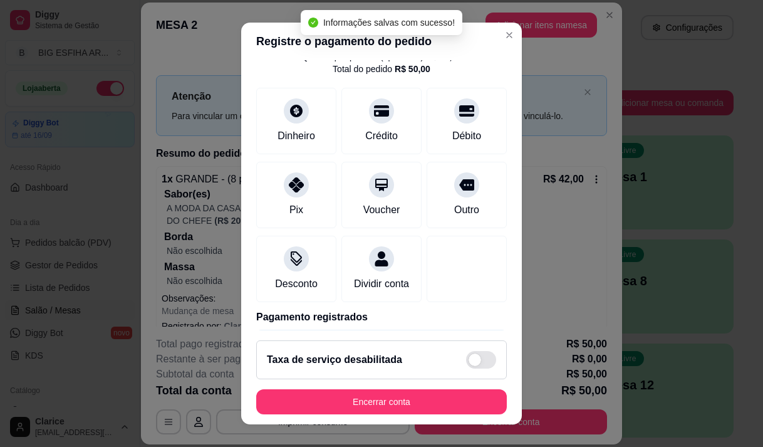
type input "R$ 0,00"
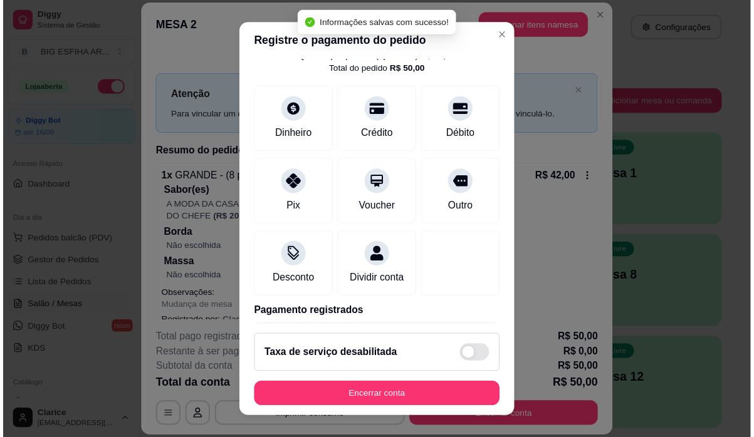
scroll to position [51, 0]
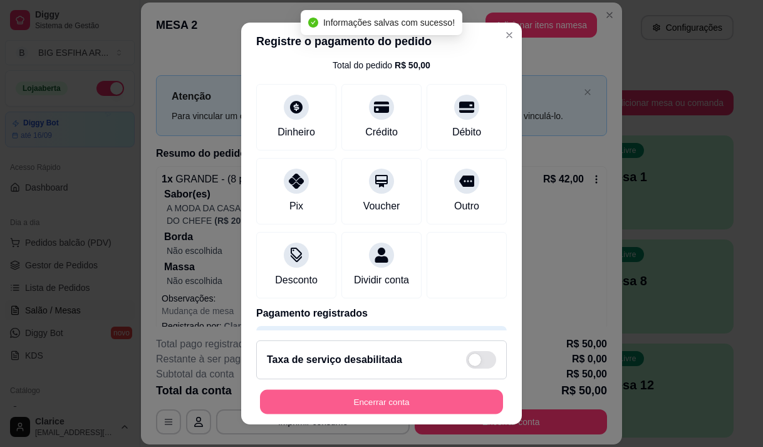
click at [377, 397] on button "Encerrar conta" at bounding box center [381, 402] width 243 height 24
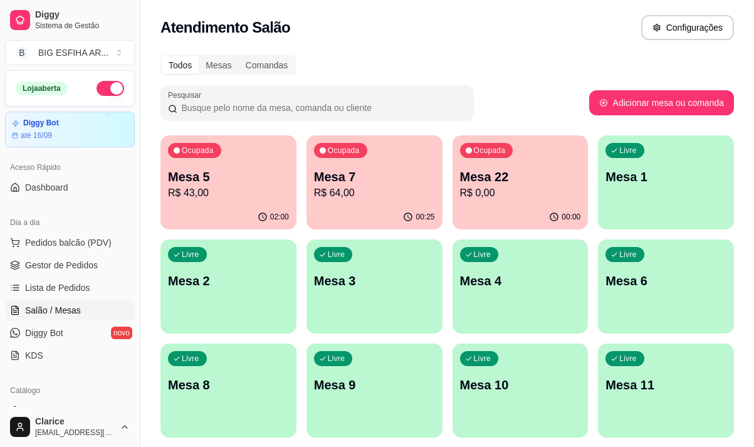
click at [638, 392] on p "Mesa 11" at bounding box center [665, 385] width 121 height 18
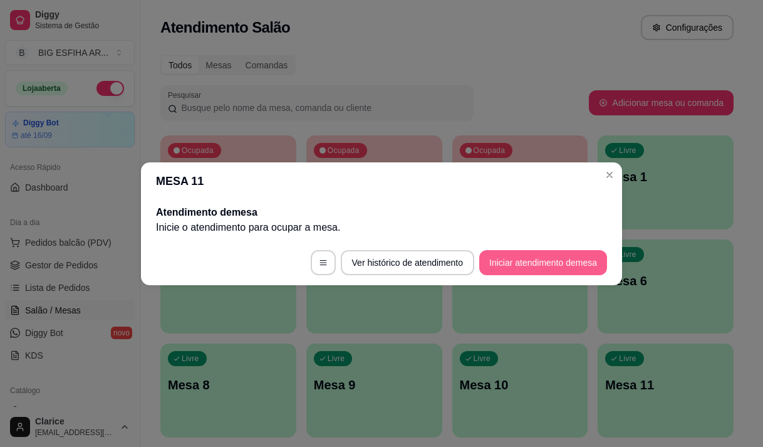
click at [553, 263] on button "Iniciar atendimento de mesa" at bounding box center [543, 262] width 128 height 25
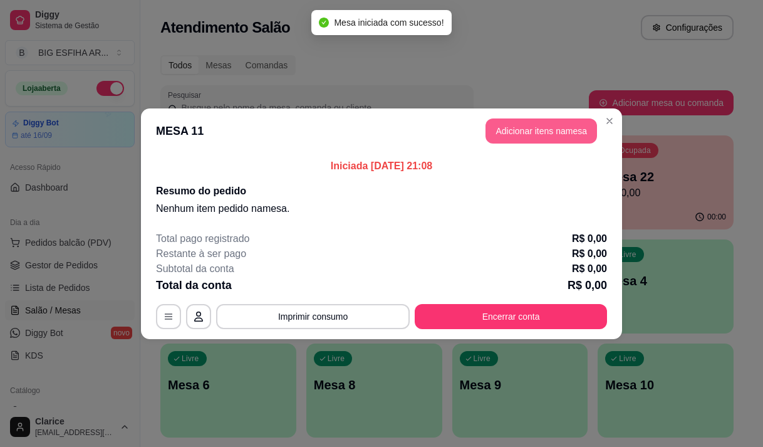
click at [564, 123] on button "Adicionar itens na mesa" at bounding box center [541, 130] width 112 height 25
click at [369, 95] on div at bounding box center [250, 82] width 434 height 25
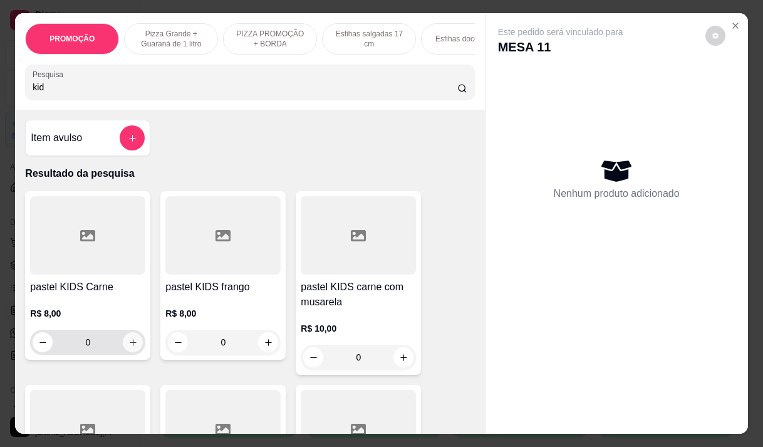
type input "kid"
click at [128, 347] on icon "increase-product-quantity" at bounding box center [132, 342] width 9 height 9
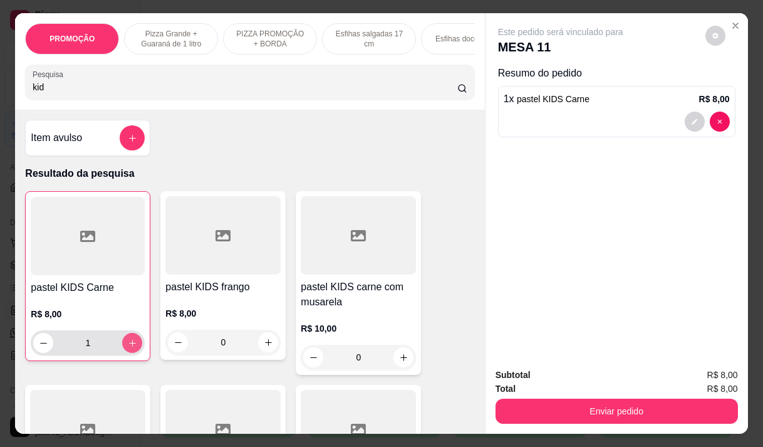
type input "1"
click at [130, 345] on icon "increase-product-quantity" at bounding box center [132, 342] width 9 height 9
type input "2"
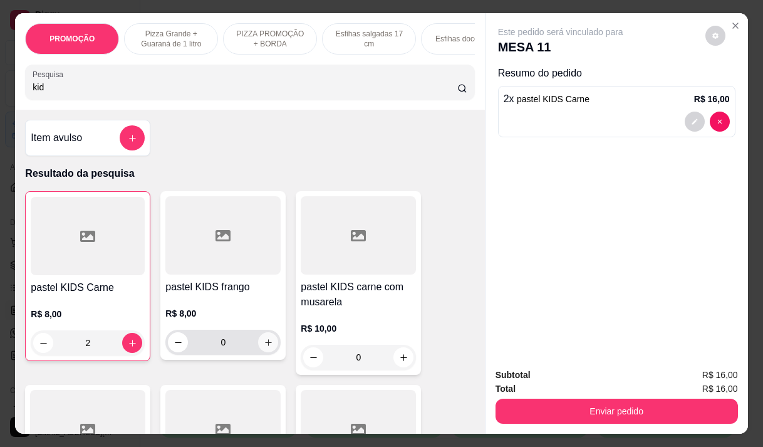
click at [265, 346] on icon "increase-product-quantity" at bounding box center [268, 342] width 7 height 7
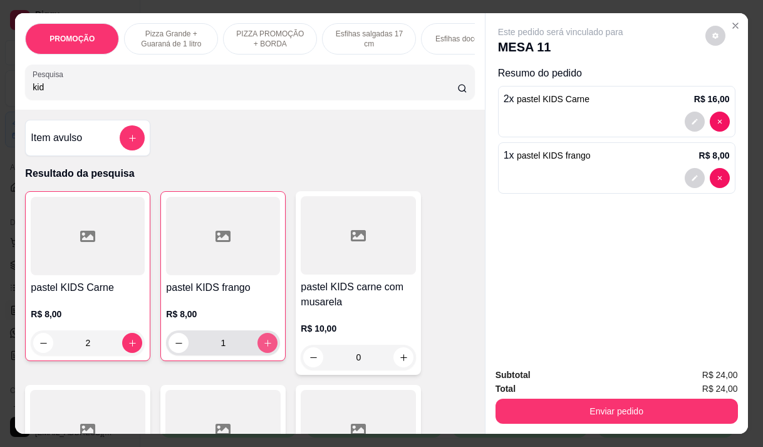
type input "1"
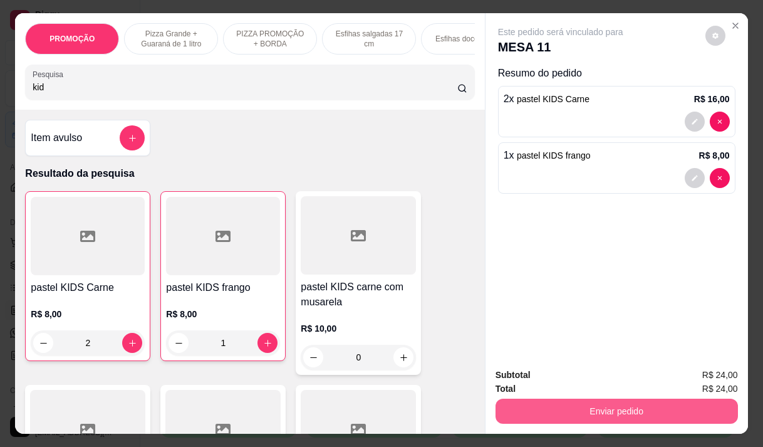
click at [511, 402] on button "Enviar pedido" at bounding box center [617, 410] width 242 height 25
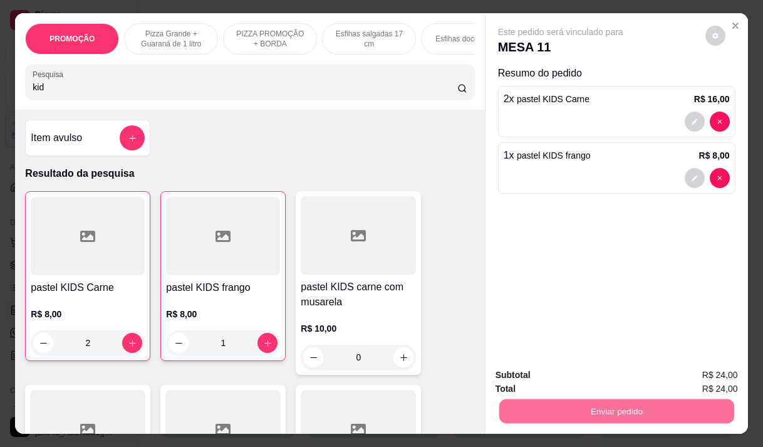
click at [606, 373] on button "Não registrar e enviar pedido" at bounding box center [575, 375] width 130 height 24
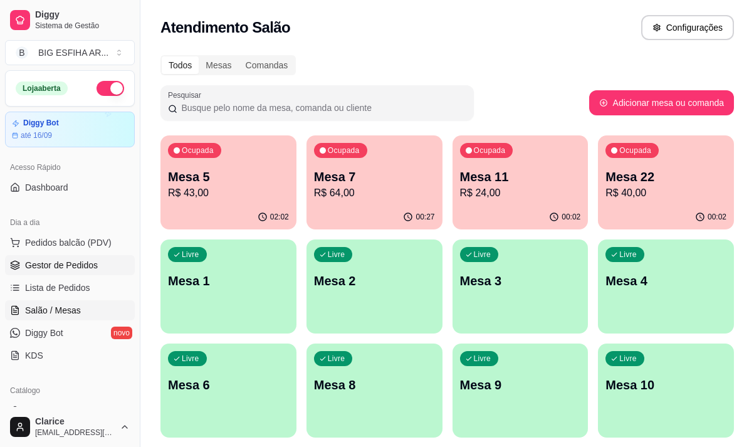
click at [64, 270] on span "Gestor de Pedidos" at bounding box center [61, 265] width 73 height 13
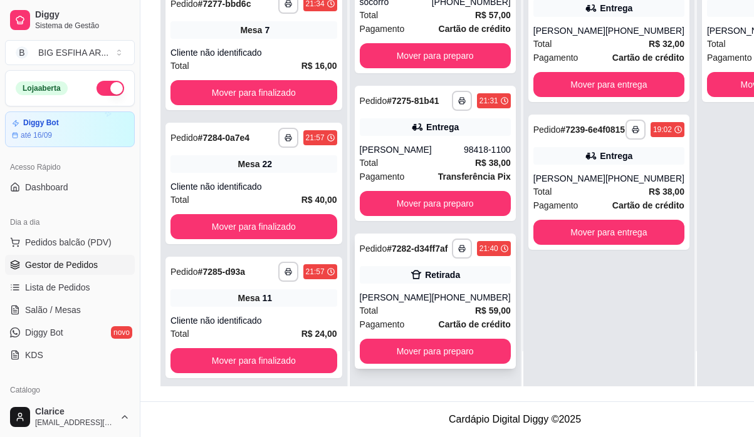
scroll to position [39, 0]
click at [428, 291] on div "[PERSON_NAME]" at bounding box center [396, 297] width 72 height 13
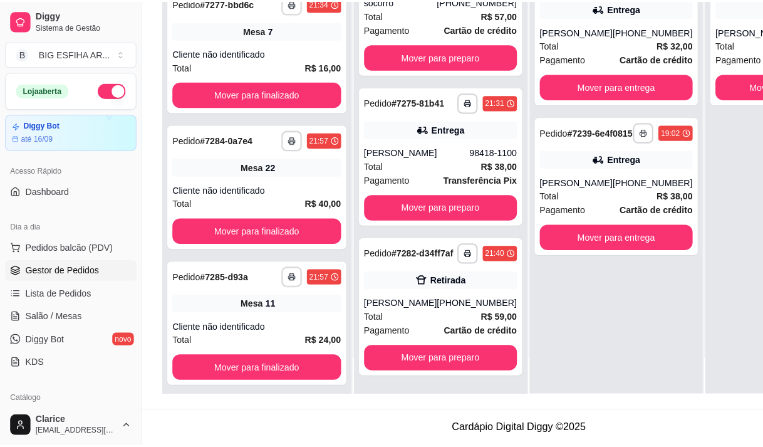
scroll to position [191, 0]
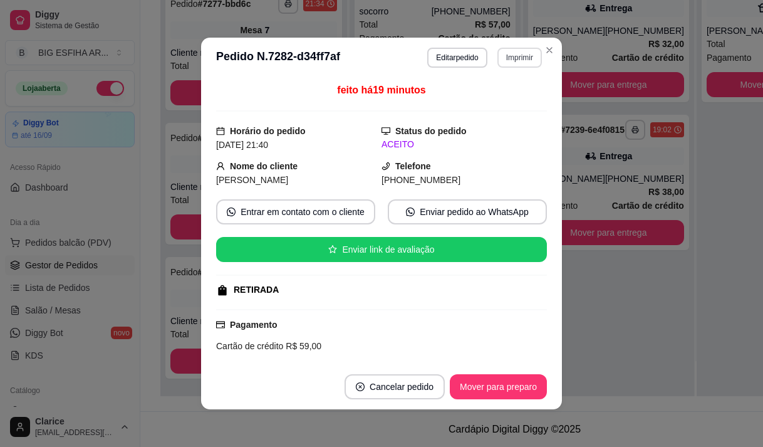
click at [504, 63] on button "Imprimir" at bounding box center [519, 58] width 44 height 20
click at [448, 58] on button "Editar pedido" at bounding box center [457, 58] width 60 height 20
click at [444, 58] on button "Editar pedido" at bounding box center [457, 58] width 60 height 20
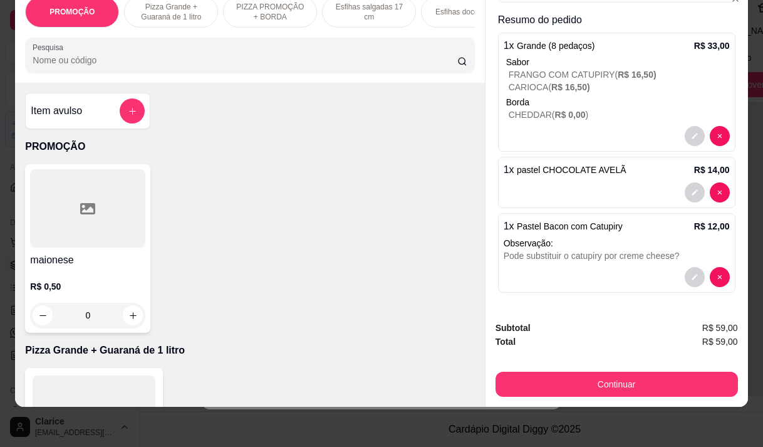
scroll to position [31, 0]
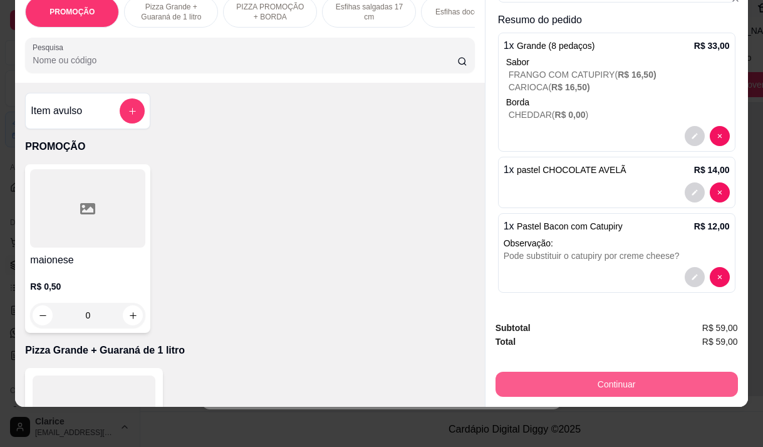
click at [601, 371] on button "Continuar" at bounding box center [617, 383] width 242 height 25
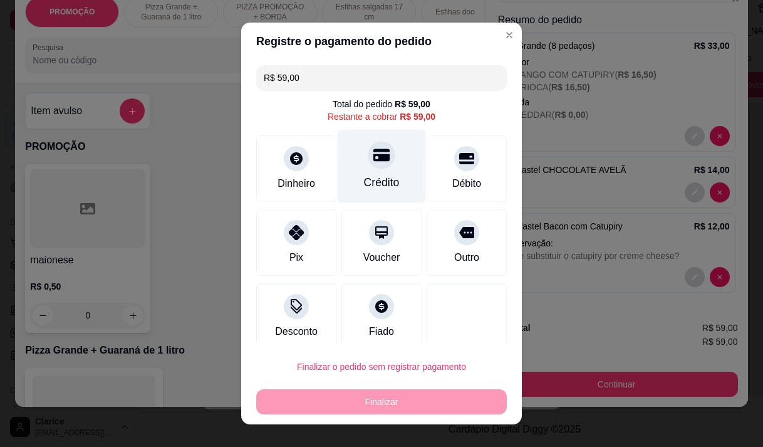
click at [377, 192] on div "Crédito" at bounding box center [382, 165] width 88 height 73
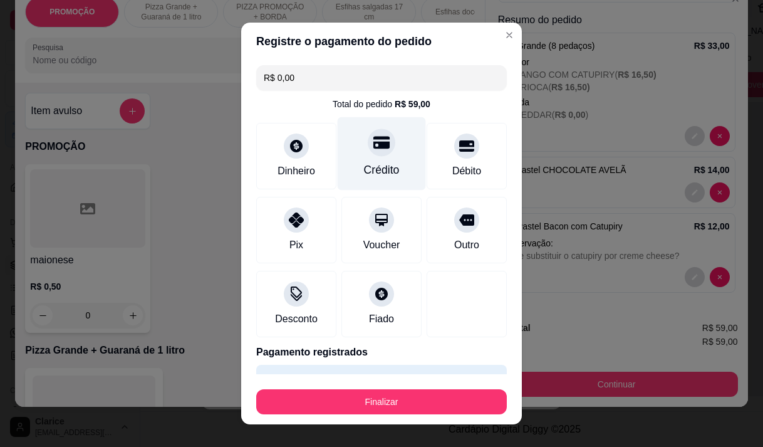
type input "R$ 0,00"
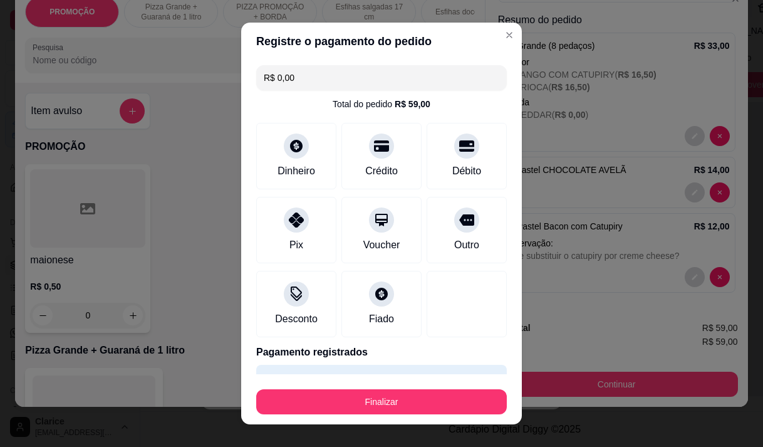
scroll to position [33, 0]
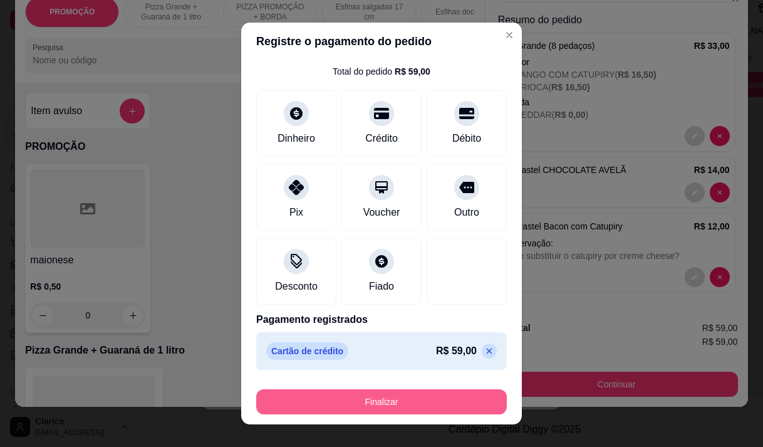
click at [397, 401] on button "Finalizar" at bounding box center [381, 401] width 251 height 25
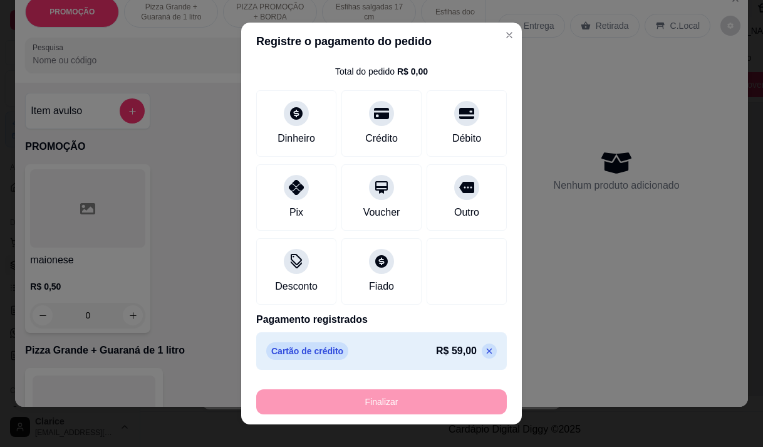
type input "0"
type input "-R$ 59,00"
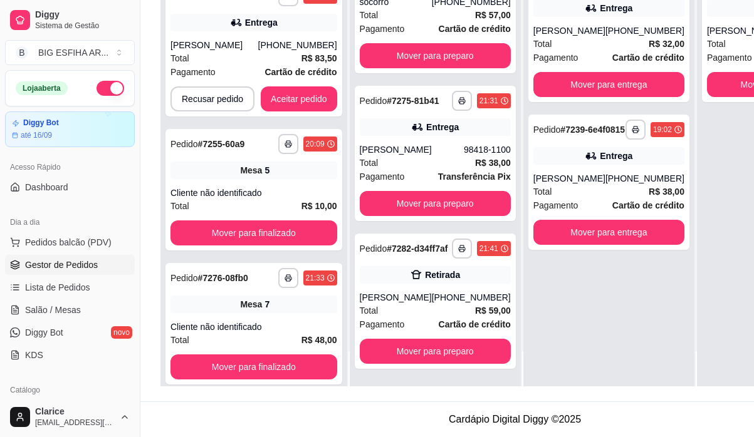
scroll to position [165, 0]
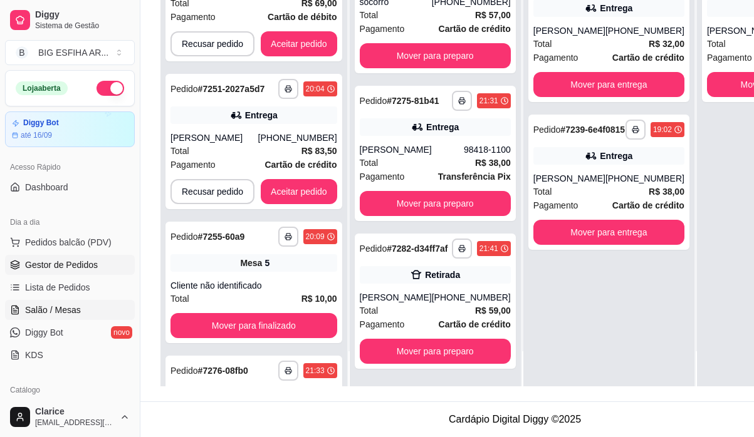
click at [41, 306] on span "Salão / Mesas" at bounding box center [53, 310] width 56 height 13
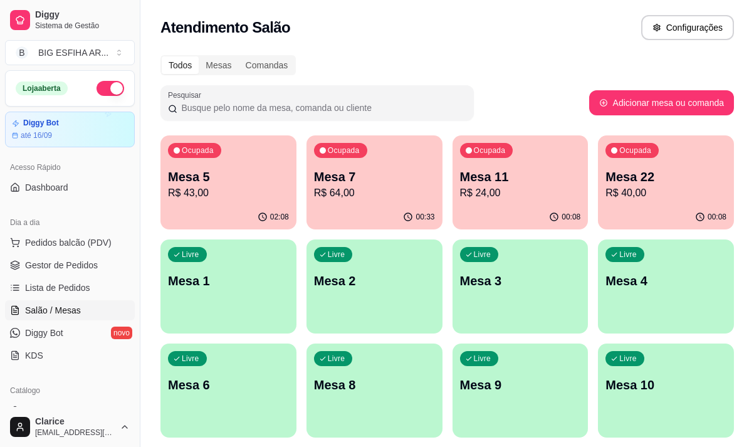
click at [534, 208] on div "00:08" at bounding box center [520, 217] width 136 height 24
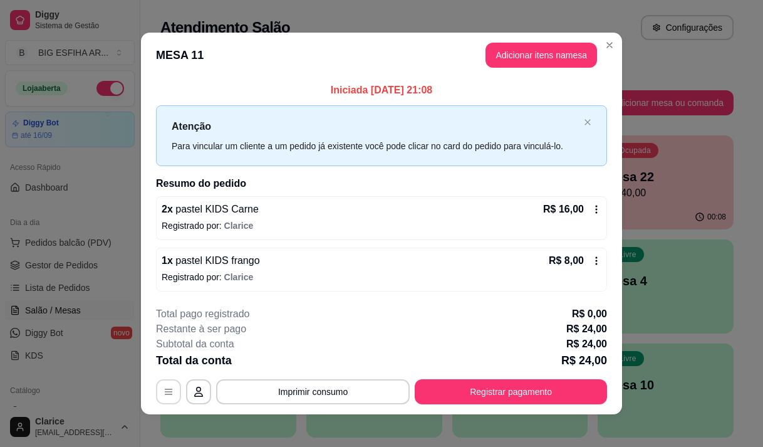
click at [164, 391] on icon "button" at bounding box center [169, 392] width 10 height 10
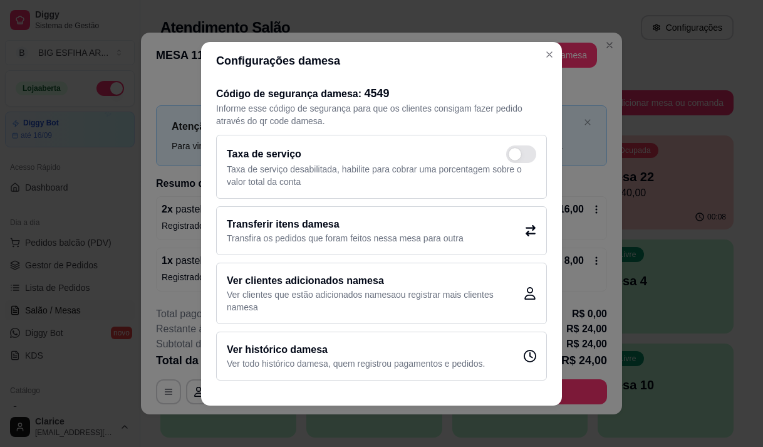
click at [528, 226] on icon at bounding box center [530, 230] width 11 height 11
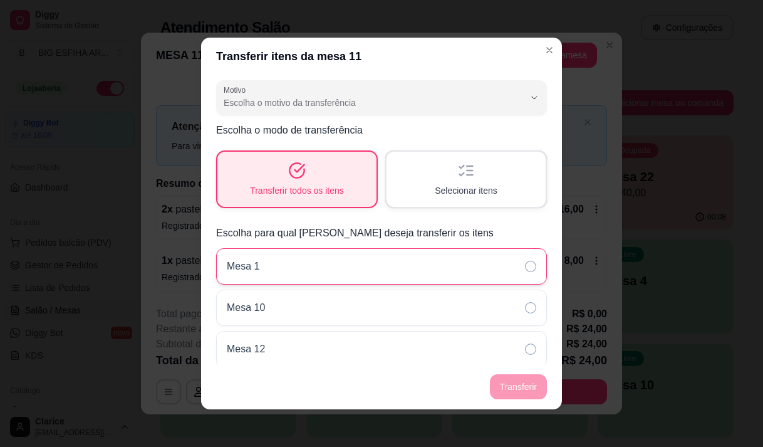
click at [350, 261] on div "Mesa 1" at bounding box center [381, 266] width 331 height 36
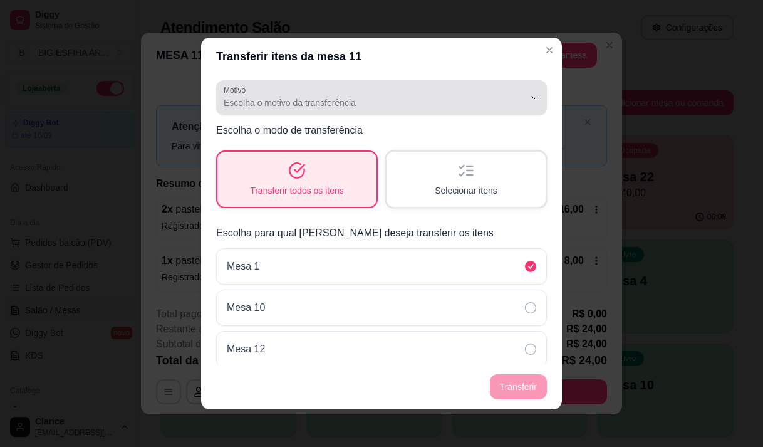
click at [318, 95] on div "Escolha o motivo da transferência" at bounding box center [374, 97] width 301 height 25
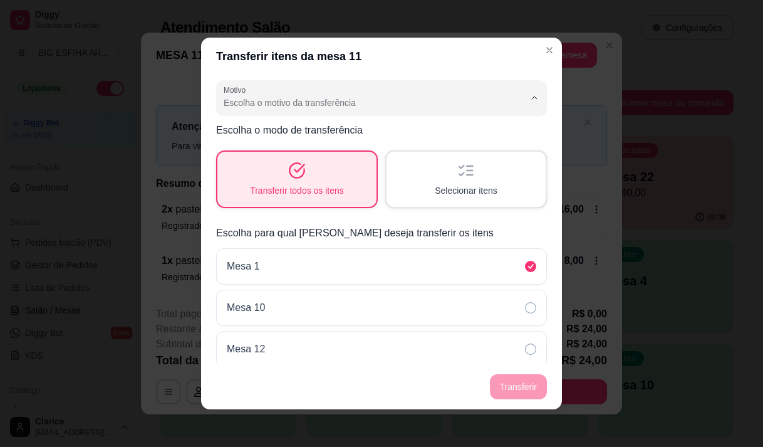
click at [288, 155] on span "Mudança de mesa" at bounding box center [366, 153] width 278 height 12
type input "TABLE_TRANSFER"
select select "TABLE_TRANSFER"
click at [518, 382] on button "Transferir" at bounding box center [518, 386] width 57 height 25
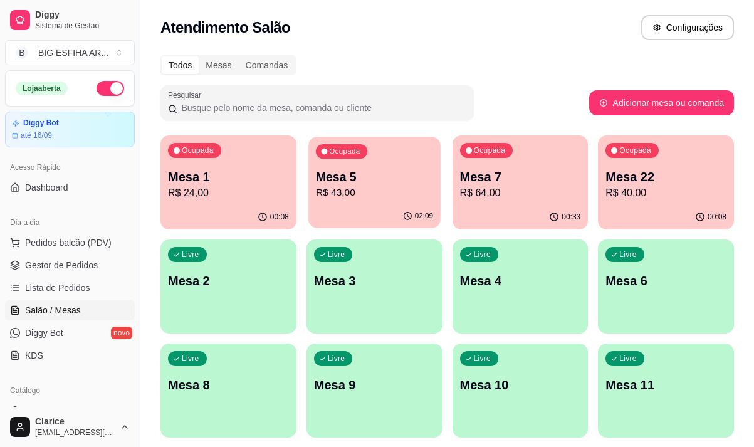
click at [373, 207] on div "02:09" at bounding box center [374, 216] width 132 height 24
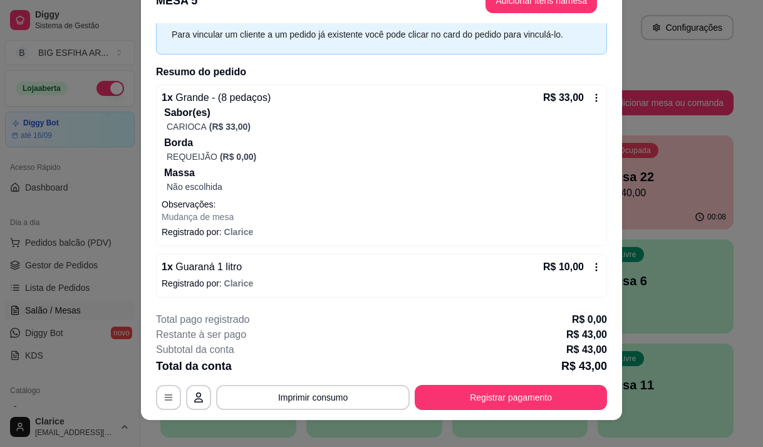
scroll to position [38, 0]
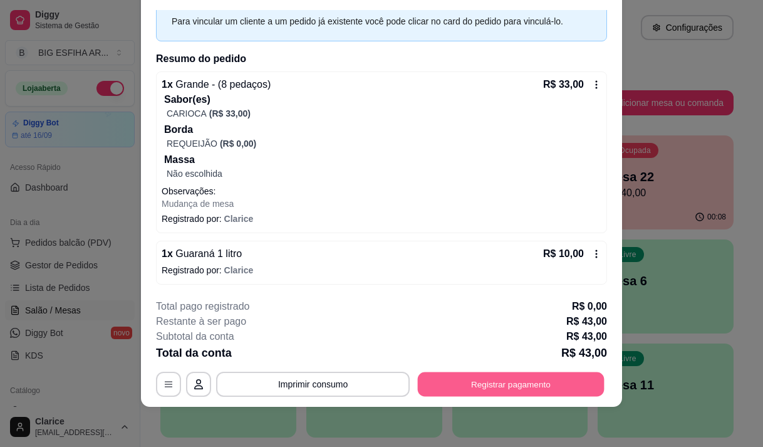
click at [453, 384] on button "Registrar pagamento" at bounding box center [511, 384] width 187 height 24
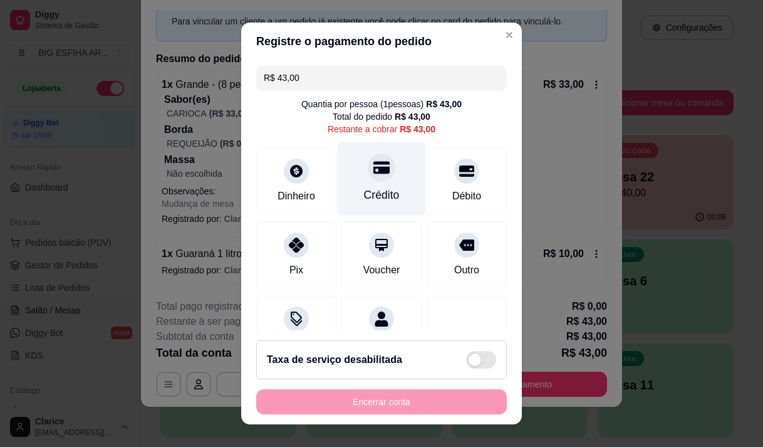
click at [364, 192] on div "Crédito" at bounding box center [382, 195] width 36 height 16
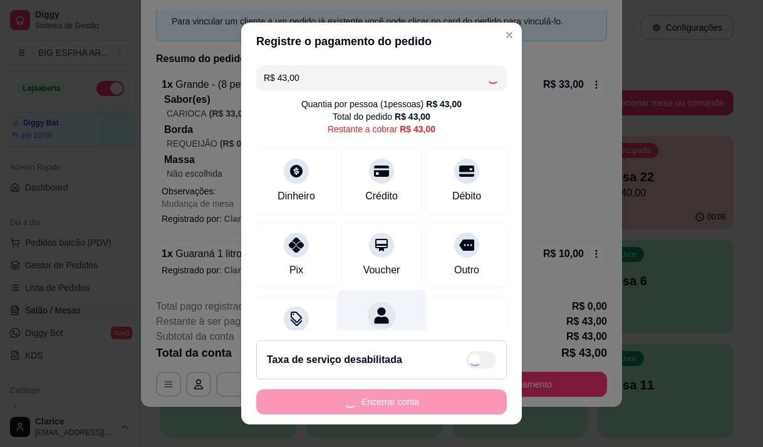
scroll to position [51, 0]
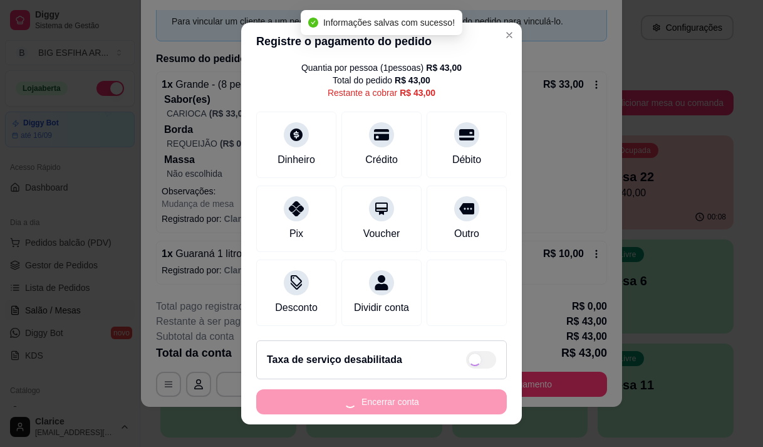
type input "R$ 0,00"
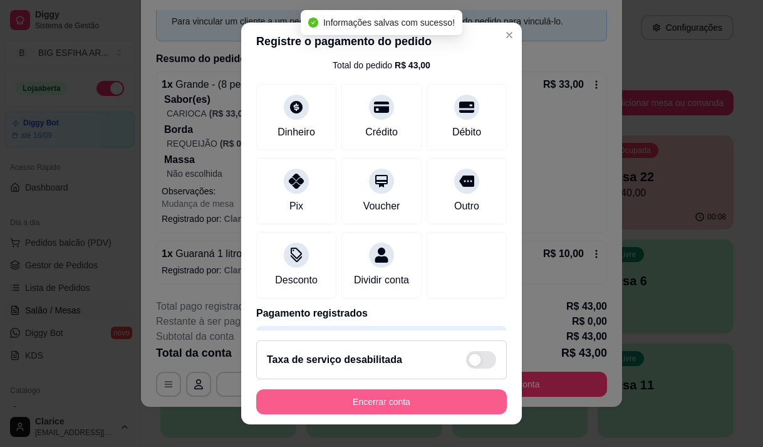
click at [365, 402] on button "Encerrar conta" at bounding box center [381, 401] width 251 height 25
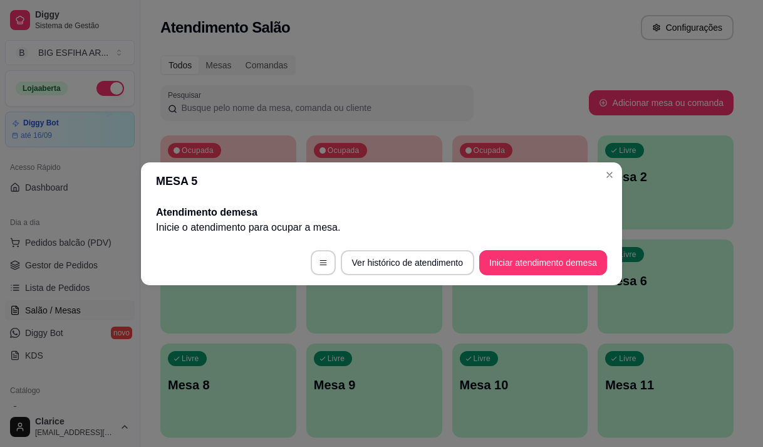
scroll to position [0, 0]
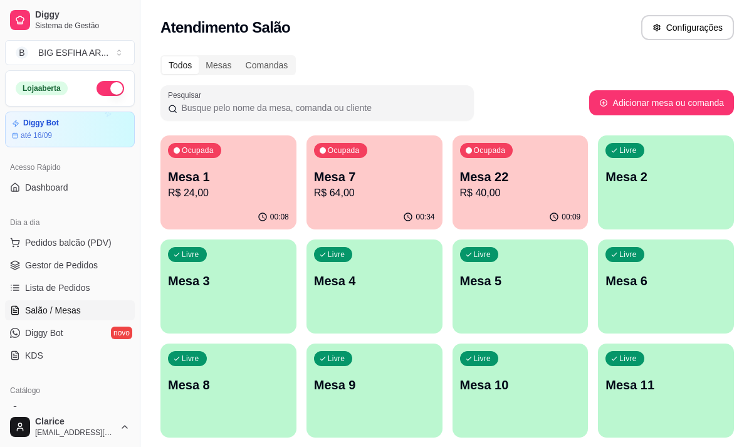
click at [368, 197] on p "R$ 64,00" at bounding box center [374, 192] width 121 height 15
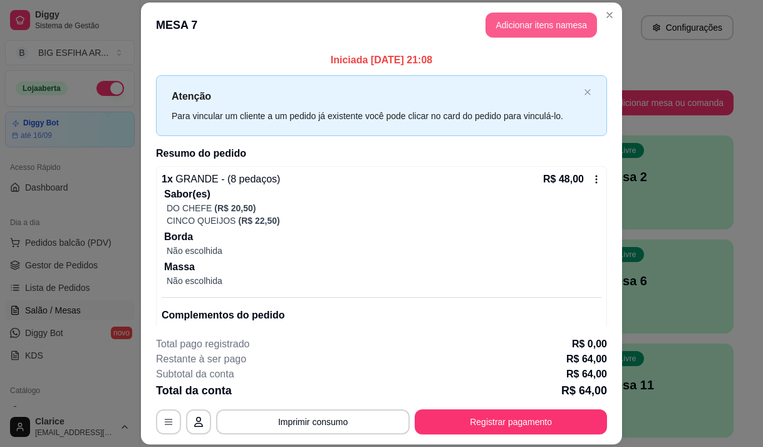
click at [526, 27] on button "Adicionar itens na mesa" at bounding box center [541, 25] width 112 height 25
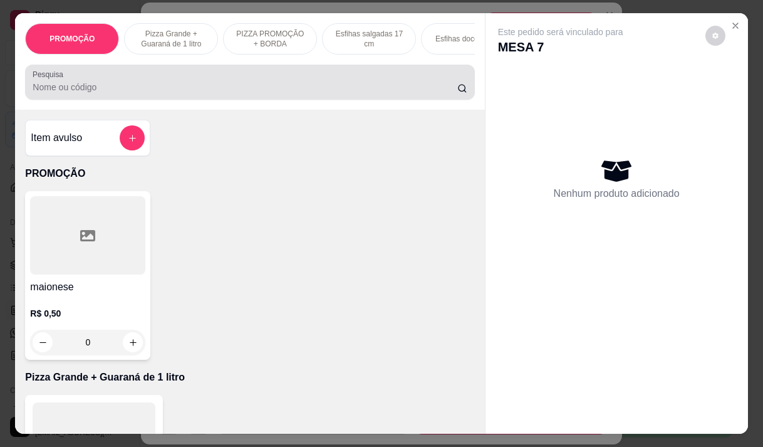
click at [143, 85] on input "Pesquisa" at bounding box center [245, 87] width 425 height 13
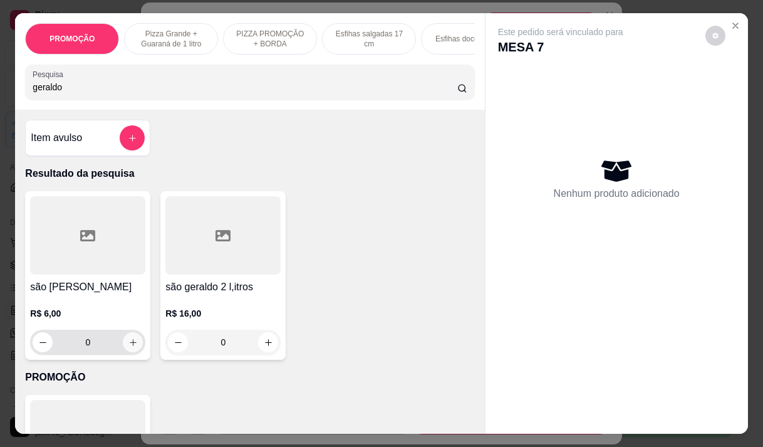
type input "geraldo"
click at [134, 345] on button "increase-product-quantity" at bounding box center [132, 342] width 19 height 19
type input "1"
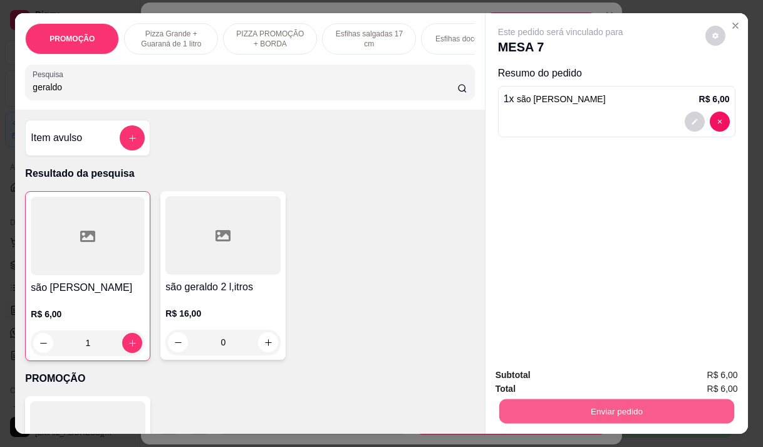
click at [539, 400] on button "Enviar pedido" at bounding box center [616, 410] width 235 height 24
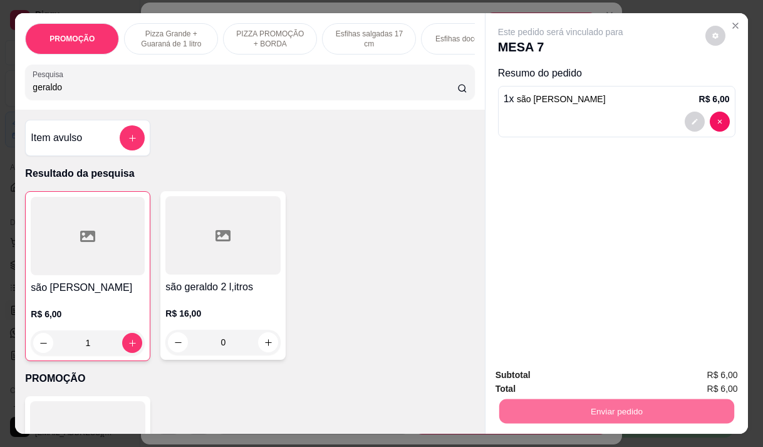
click at [543, 370] on button "Não registrar e enviar pedido" at bounding box center [575, 375] width 130 height 24
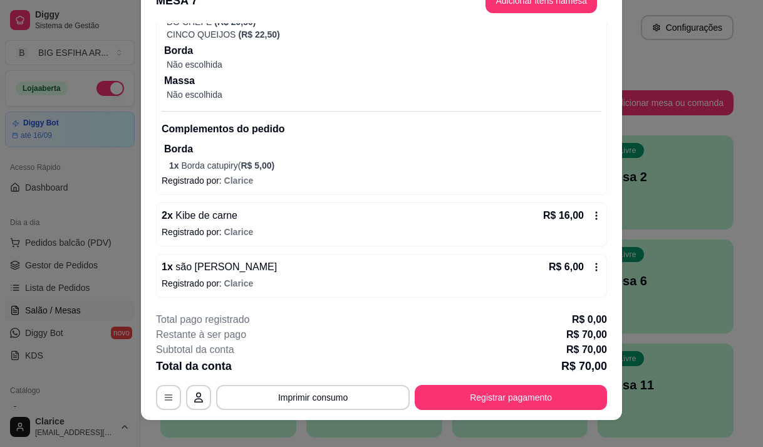
scroll to position [38, 0]
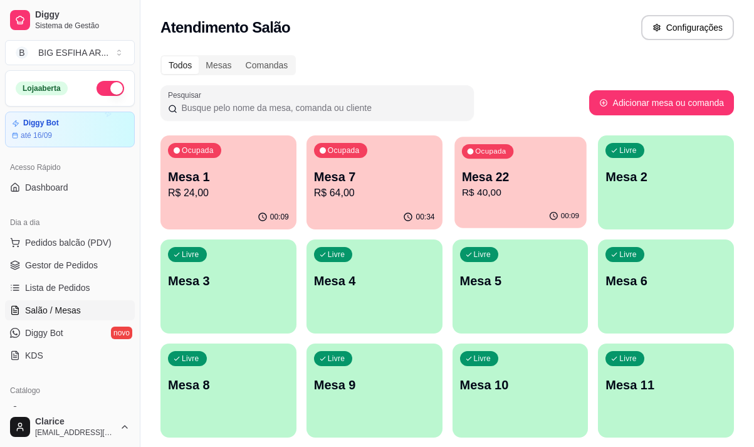
click at [521, 221] on div "00:09" at bounding box center [520, 216] width 132 height 24
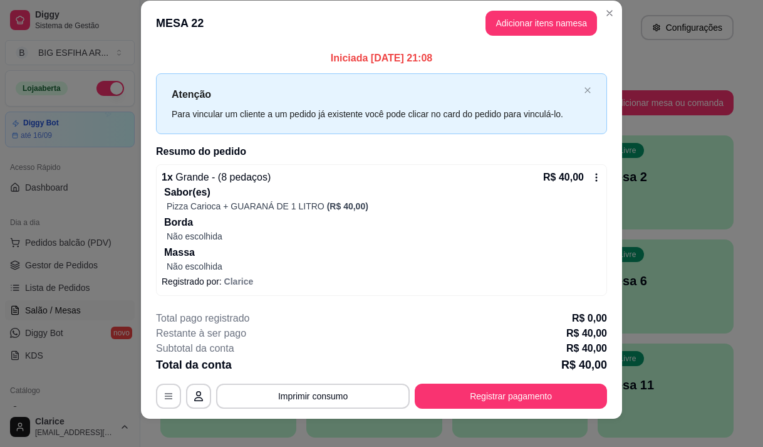
scroll to position [26, 0]
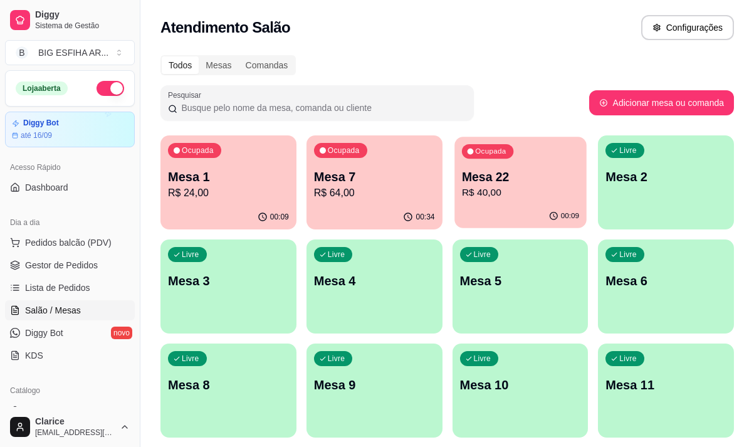
click at [517, 201] on div "Ocupada Mesa 22 R$ 40,00" at bounding box center [520, 171] width 132 height 68
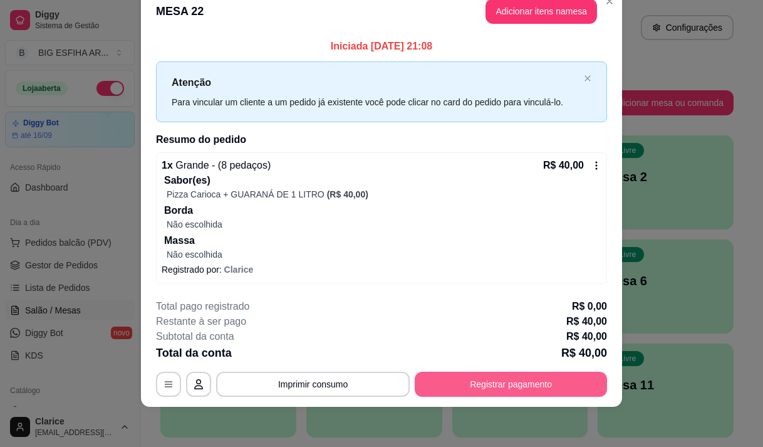
click at [474, 380] on button "Registrar pagamento" at bounding box center [511, 383] width 192 height 25
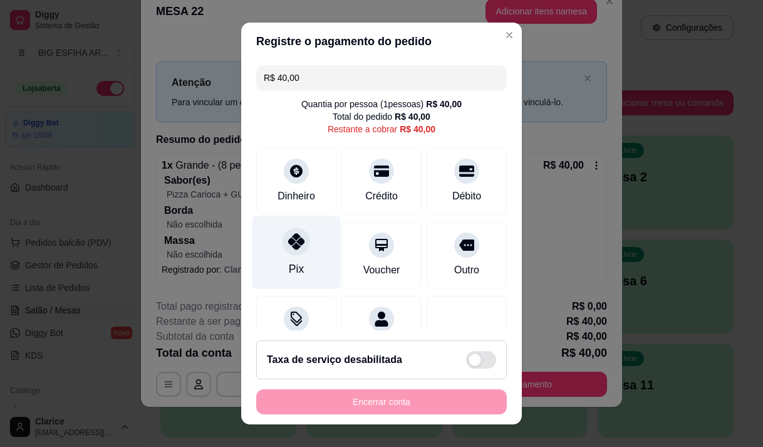
click at [287, 259] on div "Pix" at bounding box center [296, 251] width 88 height 73
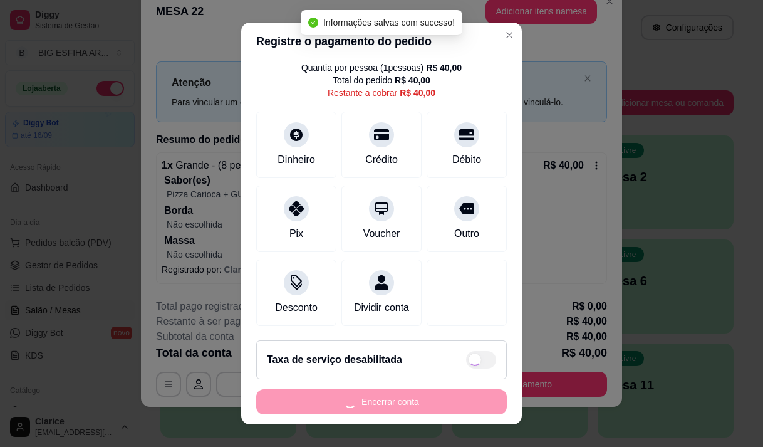
type input "R$ 0,00"
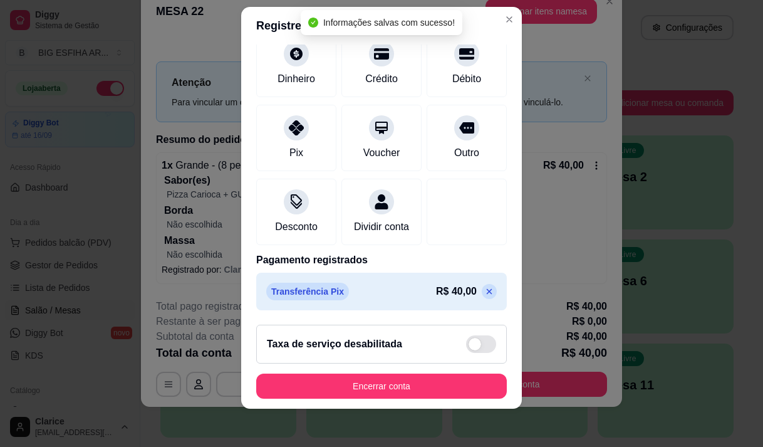
scroll to position [18, 0]
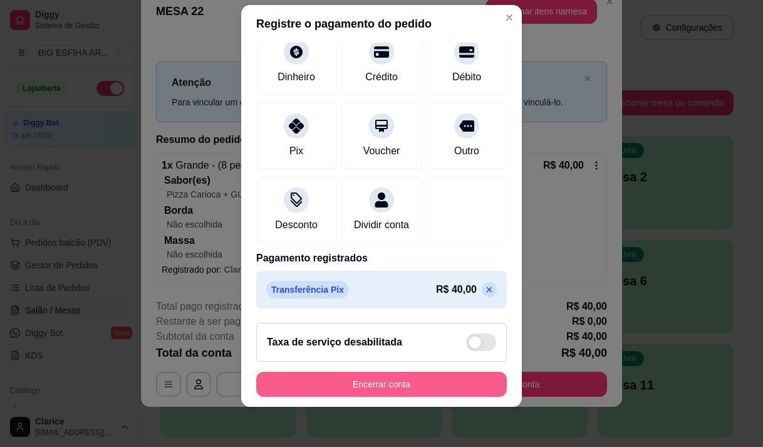
click at [434, 384] on button "Encerrar conta" at bounding box center [381, 383] width 251 height 25
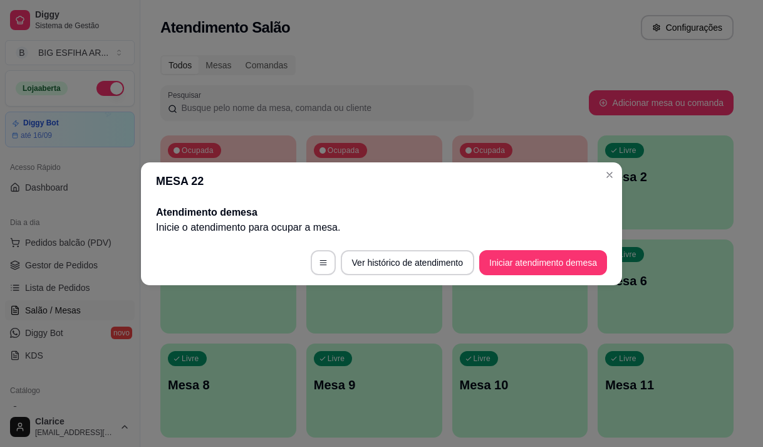
scroll to position [0, 0]
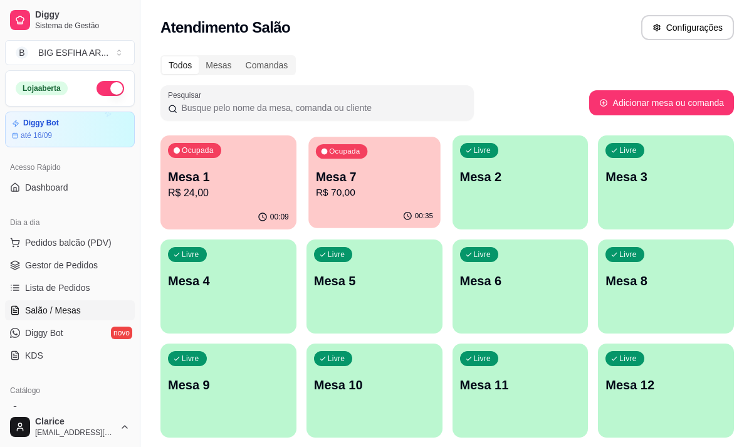
click at [364, 169] on p "Mesa 7" at bounding box center [374, 177] width 117 height 17
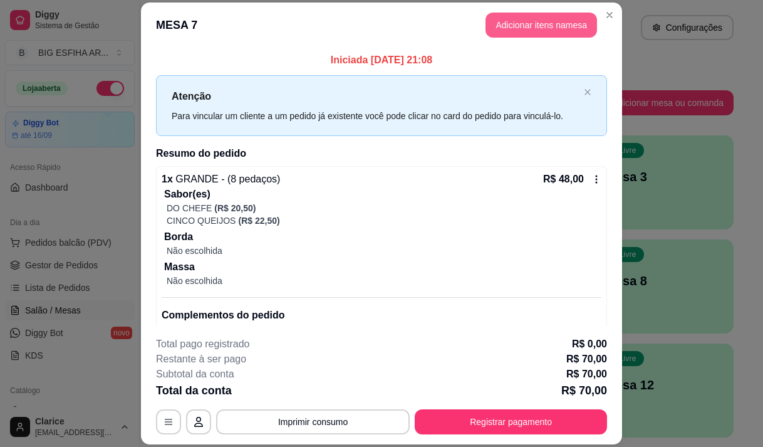
click at [553, 23] on button "Adicionar itens na mesa" at bounding box center [541, 25] width 112 height 25
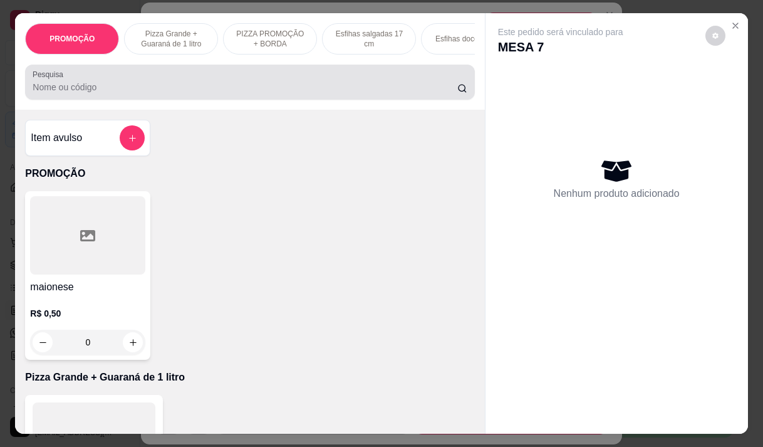
click at [248, 86] on input "Pesquisa" at bounding box center [245, 87] width 425 height 13
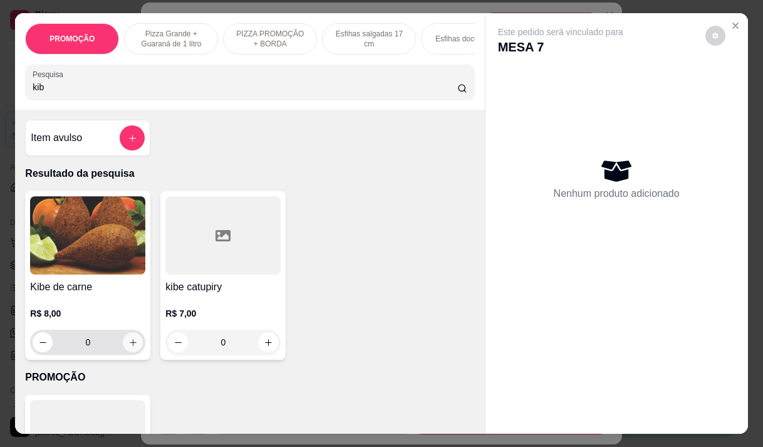
type input "kib"
click at [128, 347] on icon "increase-product-quantity" at bounding box center [132, 342] width 9 height 9
type input "1"
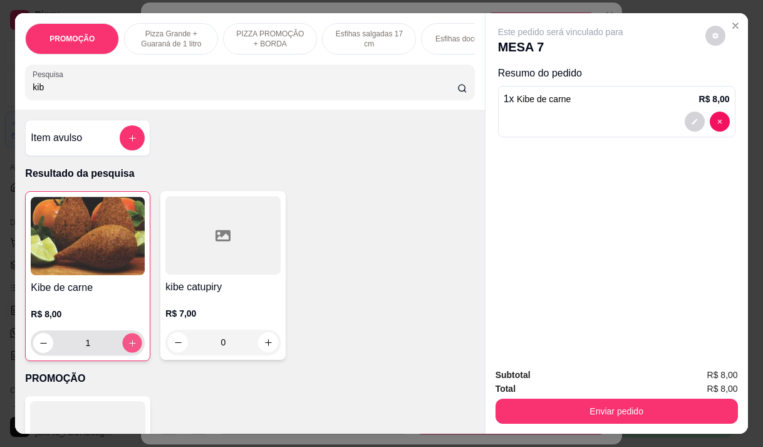
click at [128, 348] on icon "increase-product-quantity" at bounding box center [132, 342] width 9 height 9
type input "2"
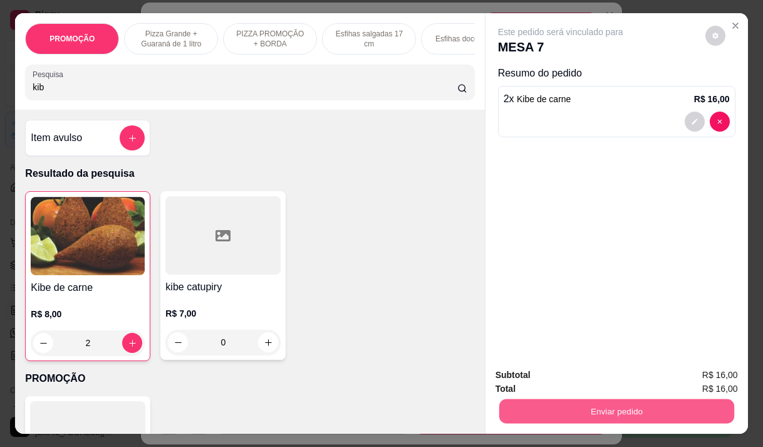
click at [650, 408] on button "Enviar pedido" at bounding box center [616, 410] width 235 height 24
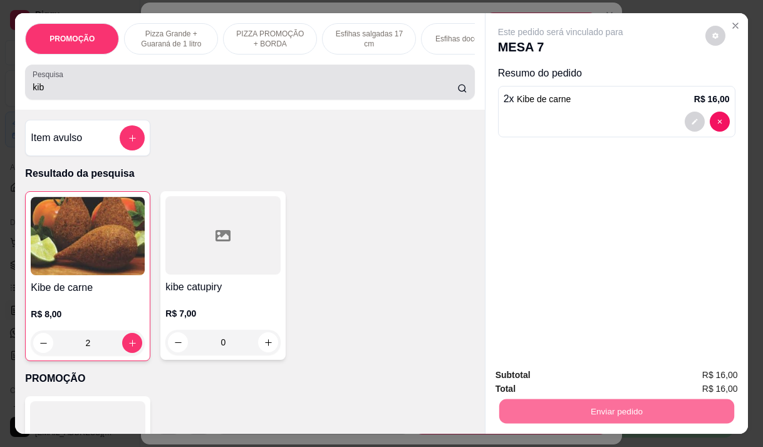
click at [130, 78] on div "kib" at bounding box center [250, 82] width 434 height 25
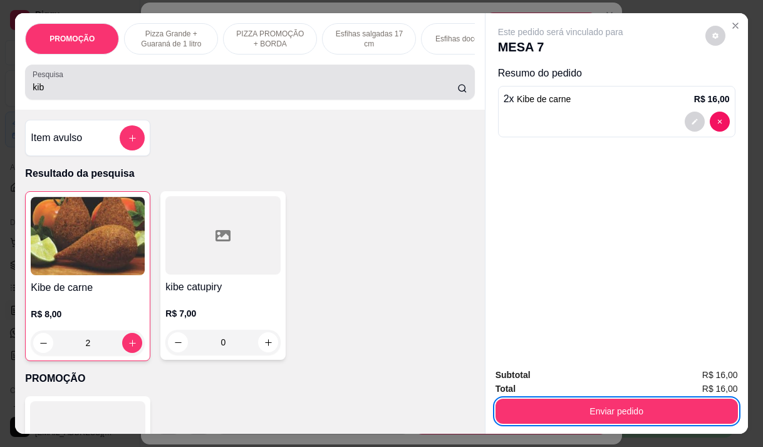
click at [130, 86] on input "kib" at bounding box center [245, 87] width 425 height 13
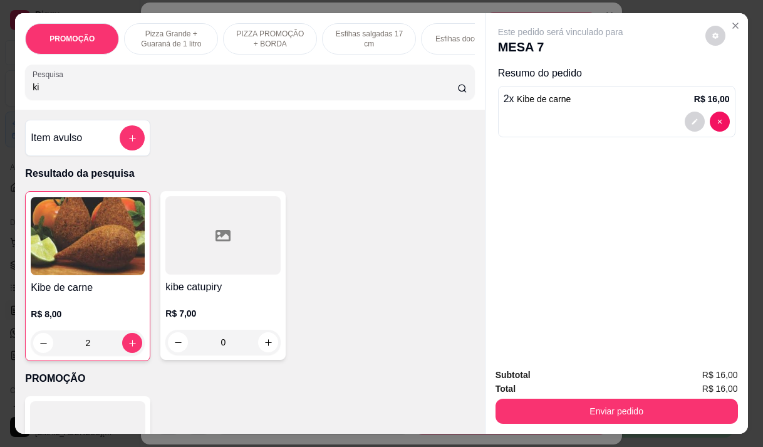
type input "k"
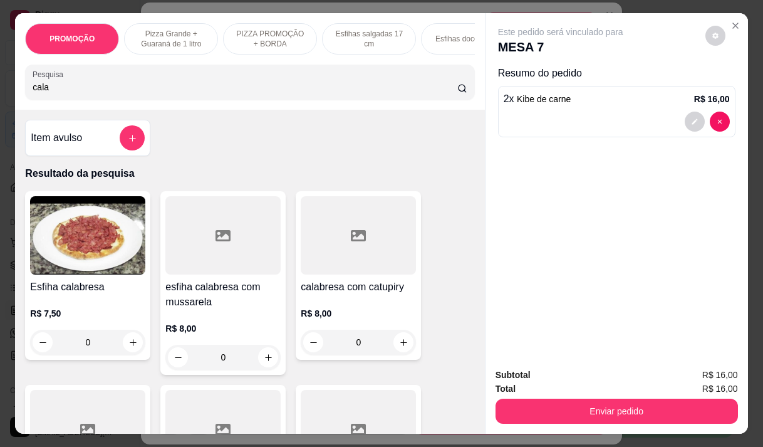
click at [263, 363] on div "0" at bounding box center [222, 357] width 115 height 25
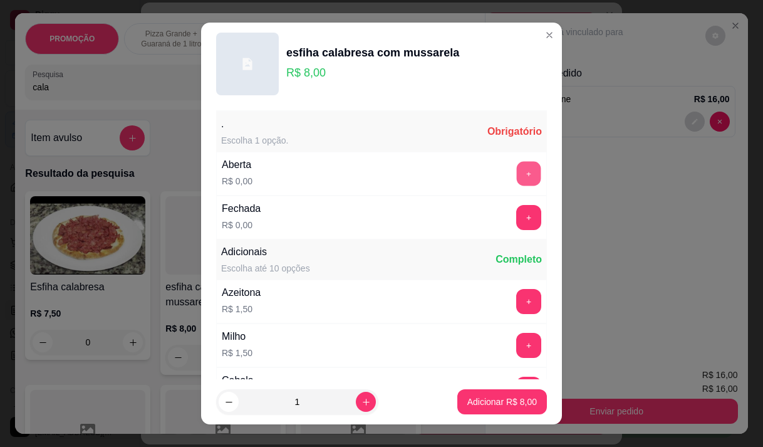
click at [517, 170] on button "+" at bounding box center [529, 173] width 24 height 24
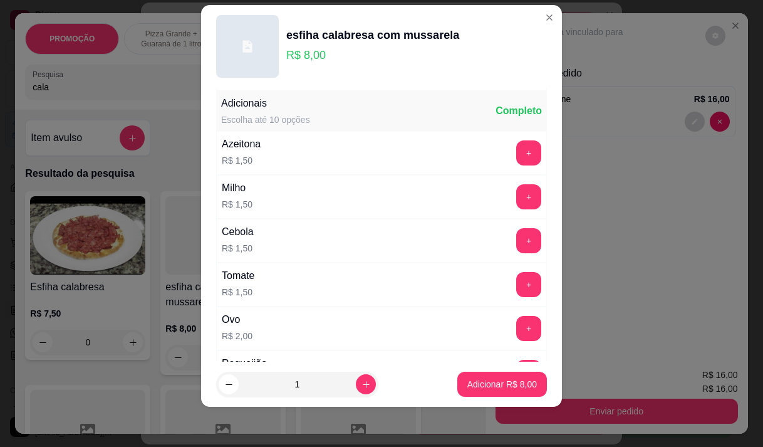
scroll to position [134, 0]
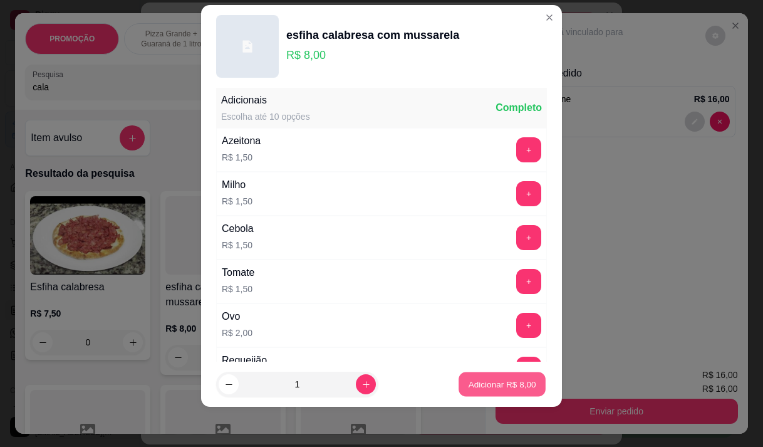
click at [471, 385] on p "Adicionar R$ 8,00" at bounding box center [502, 384] width 68 height 12
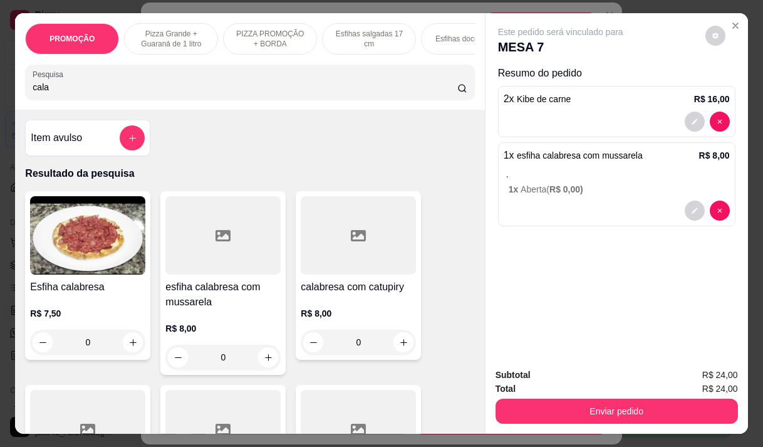
click at [127, 90] on input "cala" at bounding box center [245, 87] width 425 height 13
type input "c"
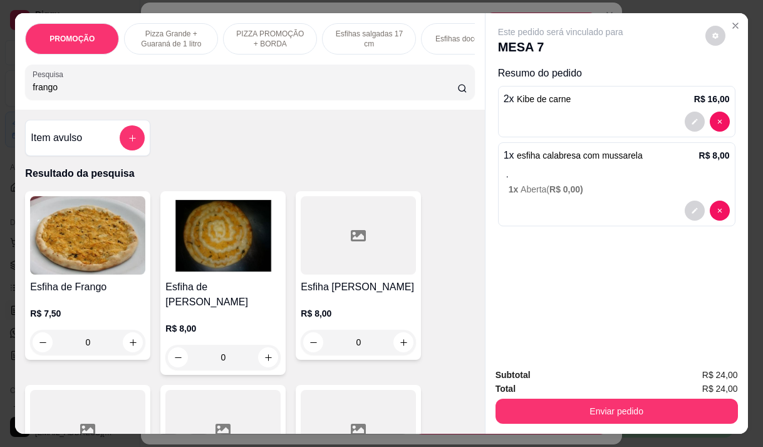
type input "frango"
click at [399, 345] on div "0" at bounding box center [358, 342] width 115 height 25
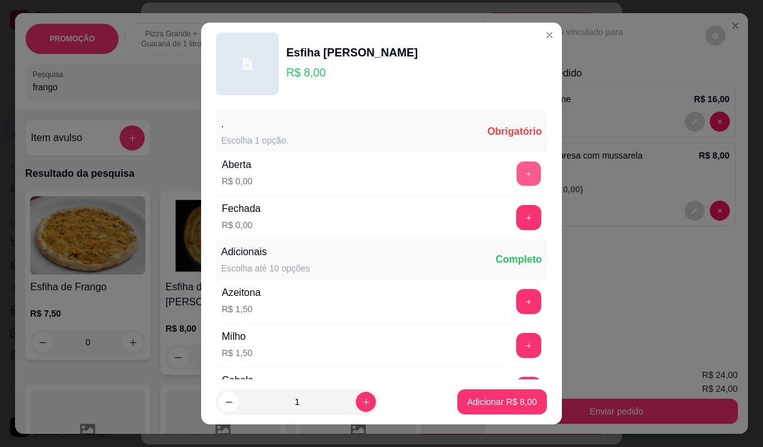
click at [517, 178] on button "+" at bounding box center [529, 173] width 24 height 24
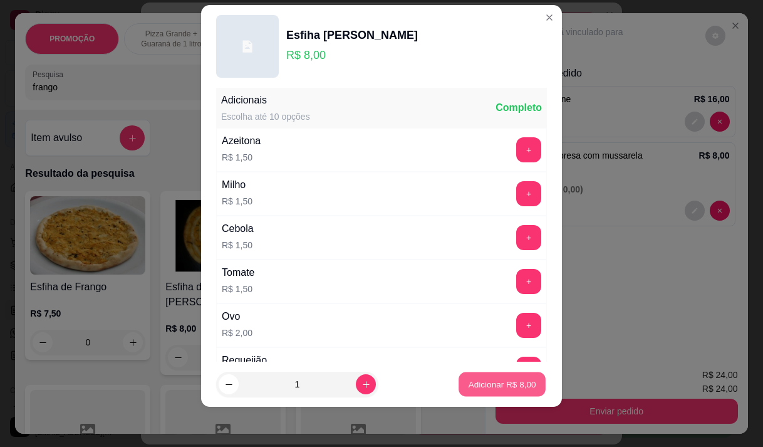
click at [491, 385] on p "Adicionar R$ 8,00" at bounding box center [502, 384] width 68 height 12
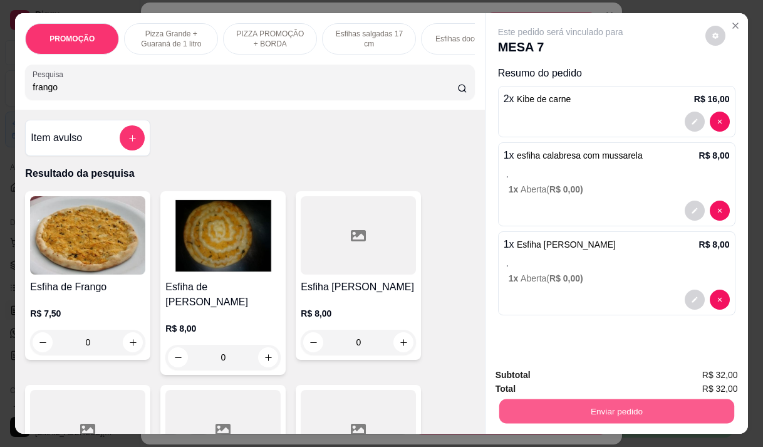
click at [558, 409] on button "Enviar pedido" at bounding box center [616, 410] width 235 height 24
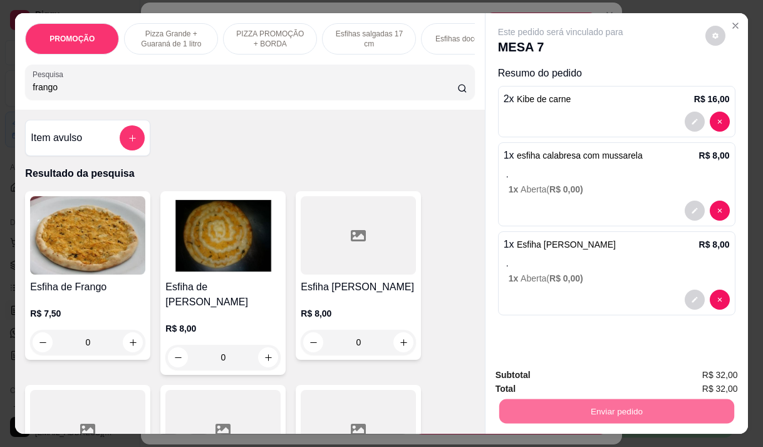
click at [558, 370] on button "Não registrar e enviar pedido" at bounding box center [575, 374] width 127 height 23
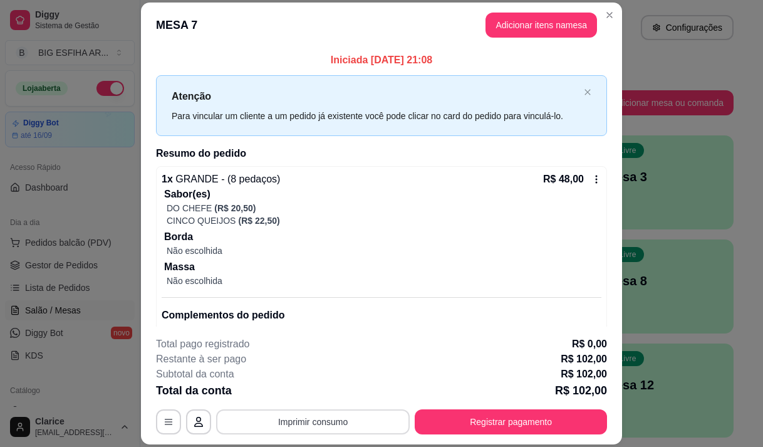
click at [374, 423] on button "Imprimir consumo" at bounding box center [313, 421] width 194 height 25
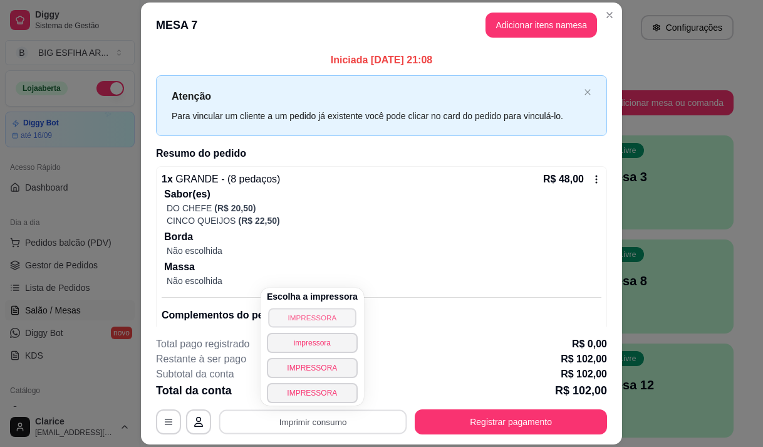
click at [318, 309] on button "IMPRESSORA" at bounding box center [312, 317] width 88 height 19
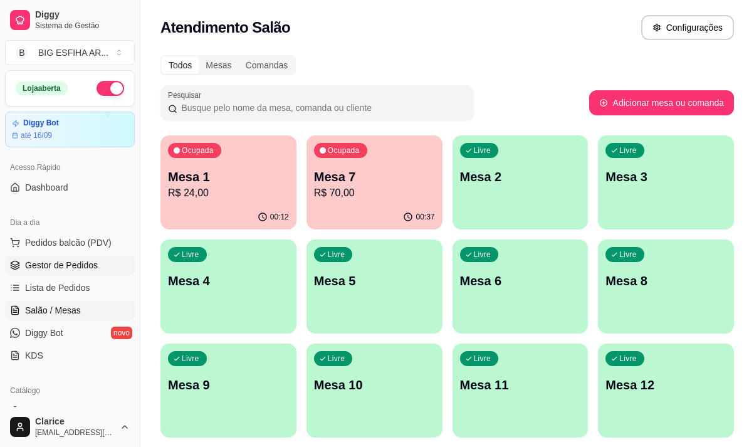
click at [123, 259] on link "Gestor de Pedidos" at bounding box center [70, 265] width 130 height 20
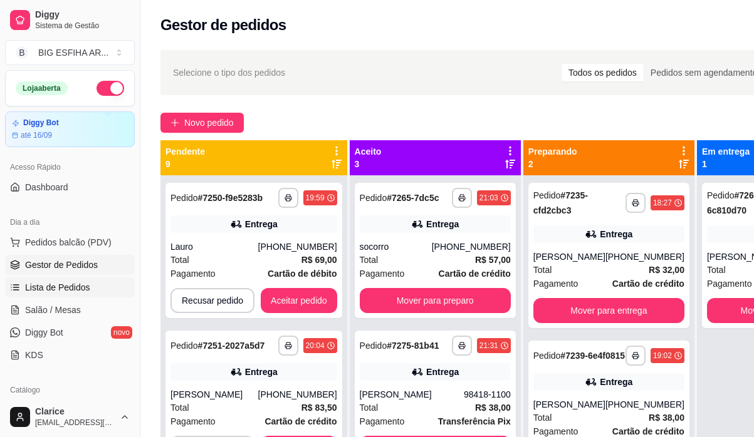
click at [68, 286] on span "Lista de Pedidos" at bounding box center [57, 287] width 65 height 13
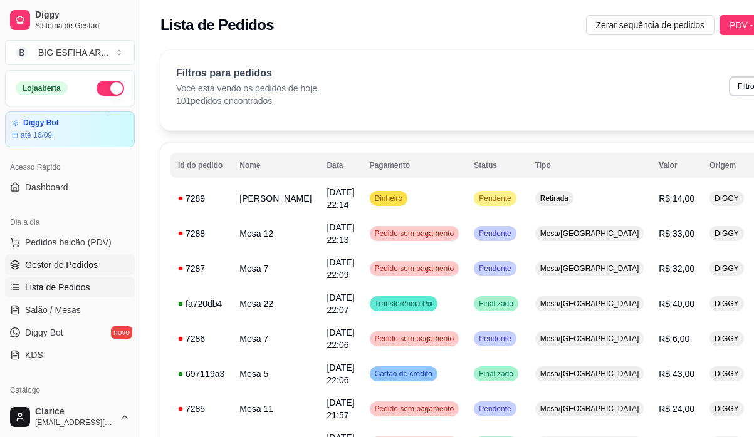
click at [88, 262] on span "Gestor de Pedidos" at bounding box center [61, 265] width 73 height 13
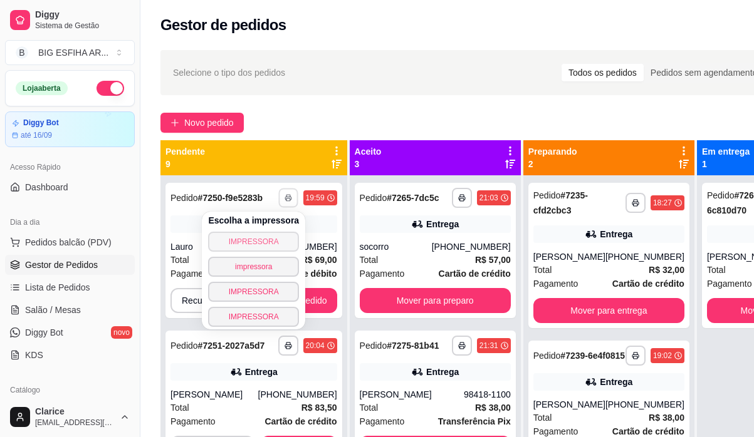
click at [266, 235] on button "IMPRESSORA" at bounding box center [253, 242] width 91 height 20
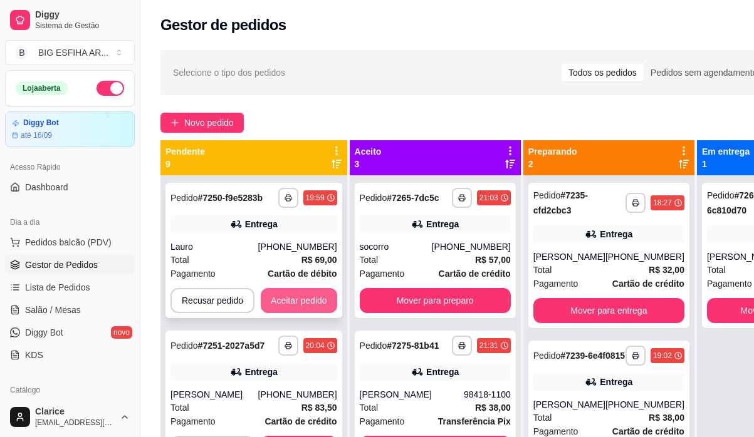
click at [318, 293] on button "Aceitar pedido" at bounding box center [299, 300] width 76 height 25
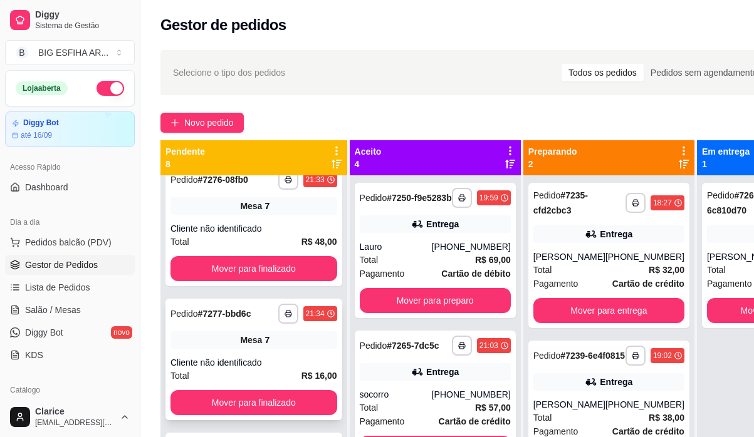
scroll to position [188, 0]
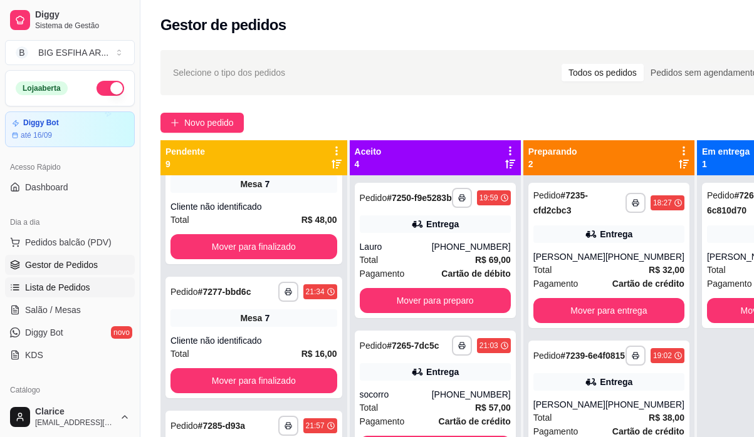
click at [63, 279] on link "Lista de Pedidos" at bounding box center [70, 288] width 130 height 20
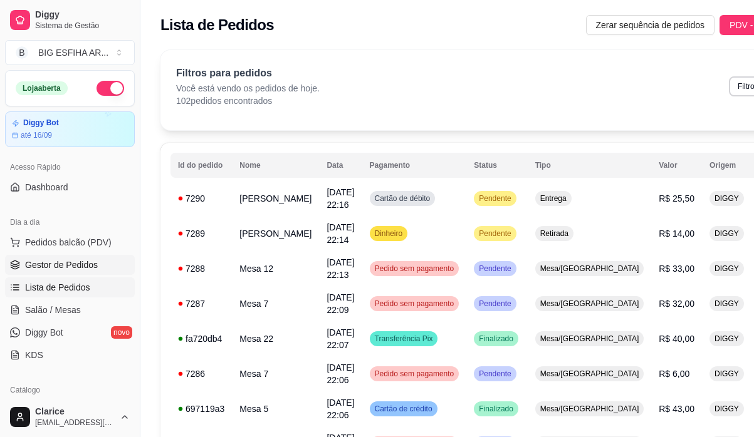
click at [78, 265] on span "Gestor de Pedidos" at bounding box center [61, 265] width 73 height 13
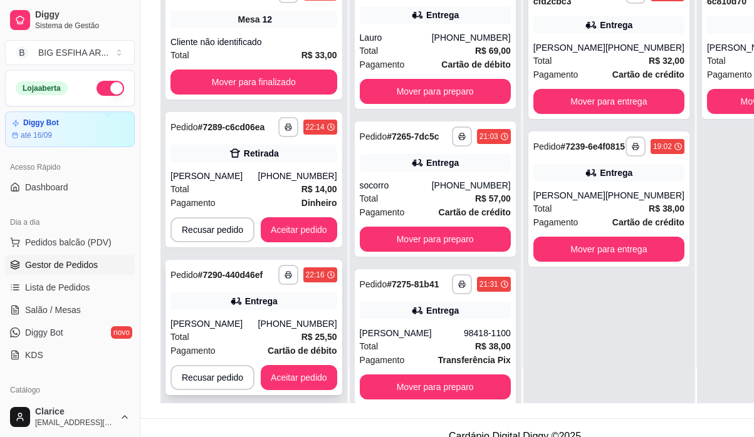
scroll to position [200, 0]
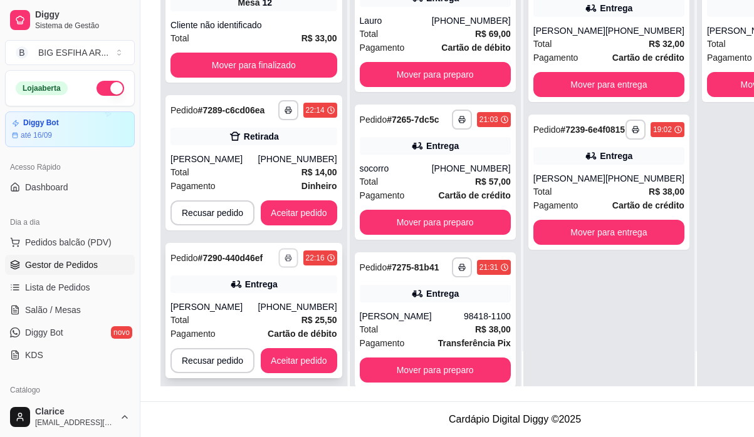
click at [288, 254] on icon "button" at bounding box center [288, 258] width 8 height 8
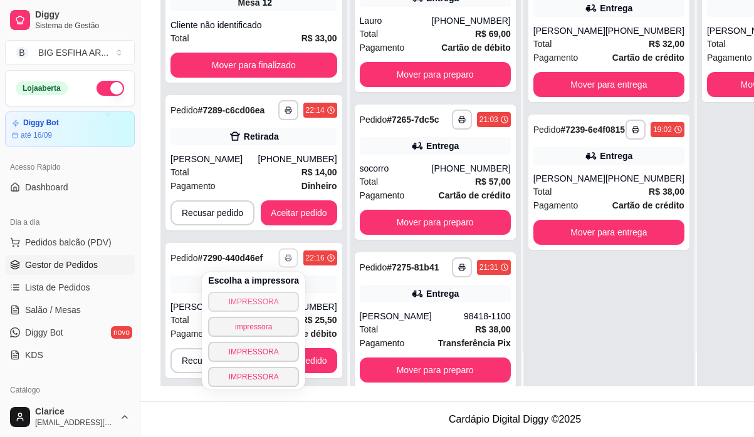
click at [252, 292] on button "IMPRESSORA" at bounding box center [253, 302] width 91 height 20
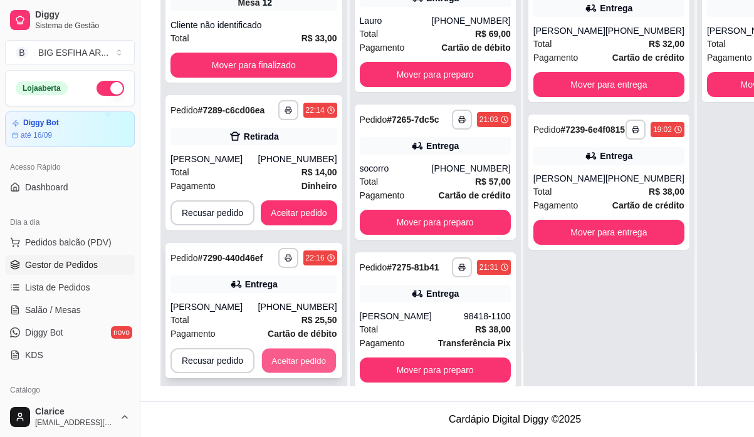
click at [304, 352] on button "Aceitar pedido" at bounding box center [299, 361] width 74 height 24
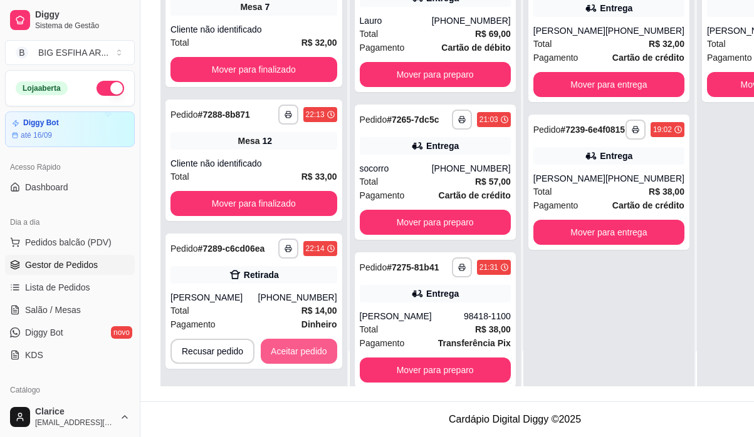
scroll to position [666, 0]
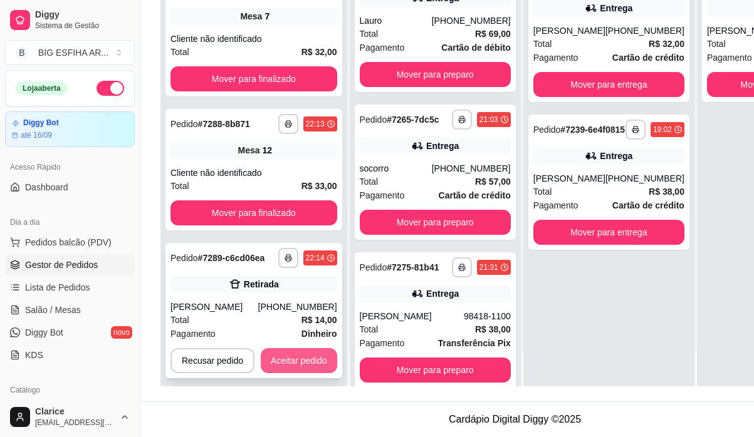
click at [317, 350] on button "Aceitar pedido" at bounding box center [299, 360] width 76 height 25
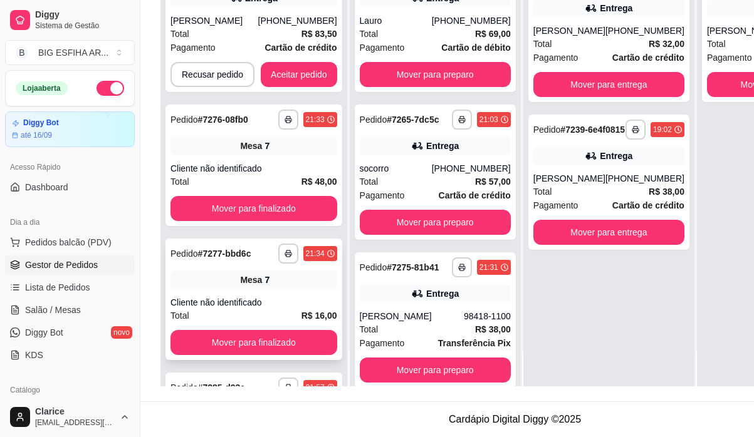
scroll to position [0, 0]
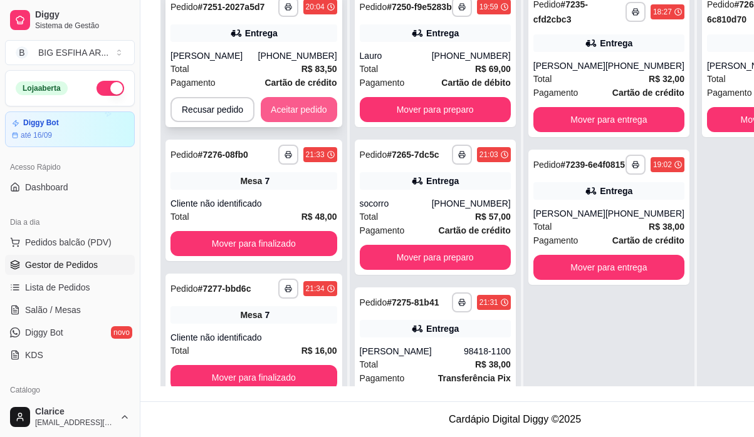
click at [326, 101] on button "Aceitar pedido" at bounding box center [299, 109] width 76 height 25
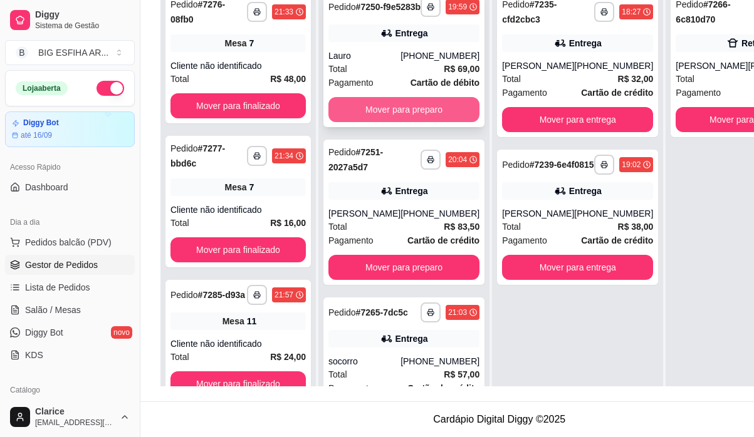
click at [401, 109] on button "Mover para preparo" at bounding box center [403, 109] width 151 height 25
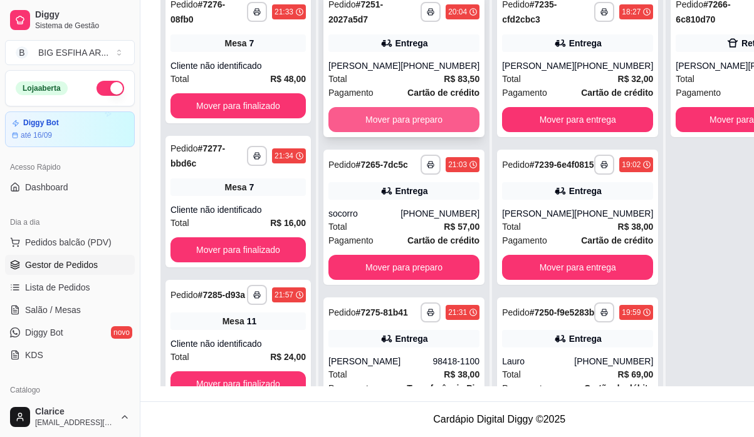
click at [402, 110] on button "Mover para preparo" at bounding box center [403, 119] width 151 height 25
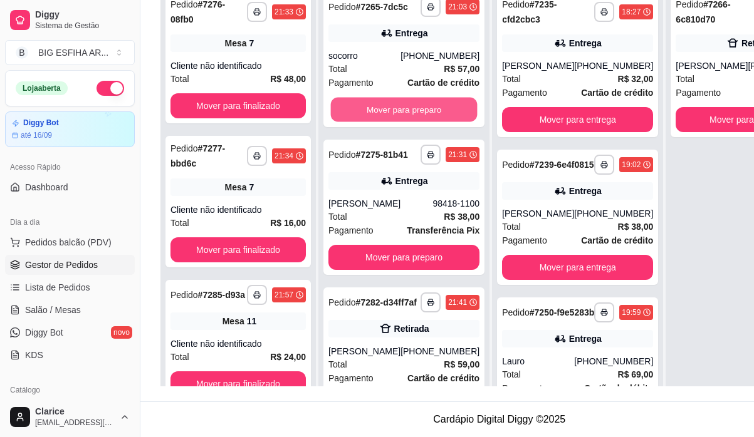
click at [404, 110] on button "Mover para preparo" at bounding box center [404, 110] width 147 height 24
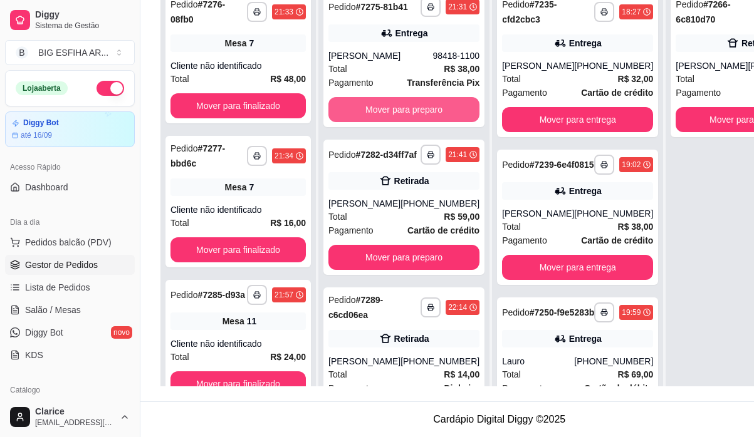
click at [404, 110] on button "Mover para preparo" at bounding box center [403, 109] width 151 height 25
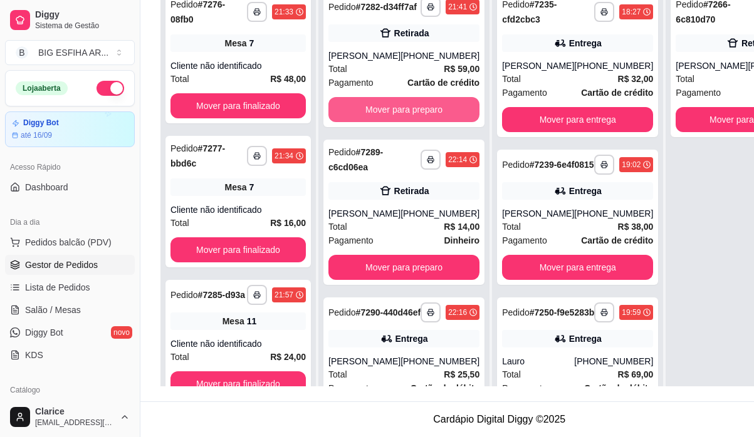
click at [404, 110] on button "Mover para preparo" at bounding box center [403, 109] width 151 height 25
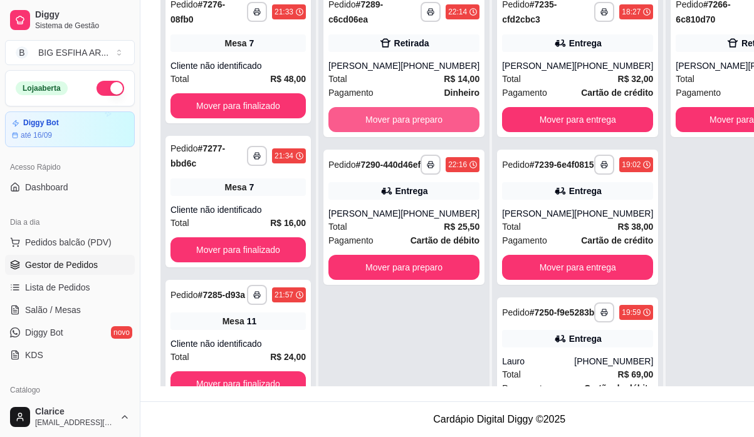
click at [404, 110] on button "Mover para preparo" at bounding box center [403, 119] width 151 height 25
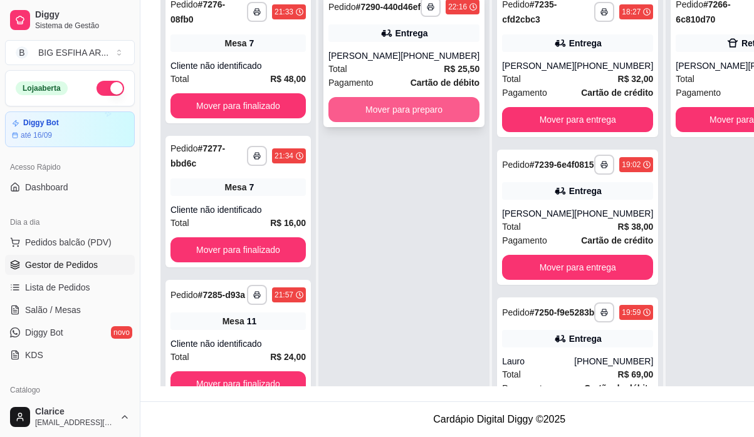
click at [405, 110] on button "Mover para preparo" at bounding box center [403, 109] width 151 height 25
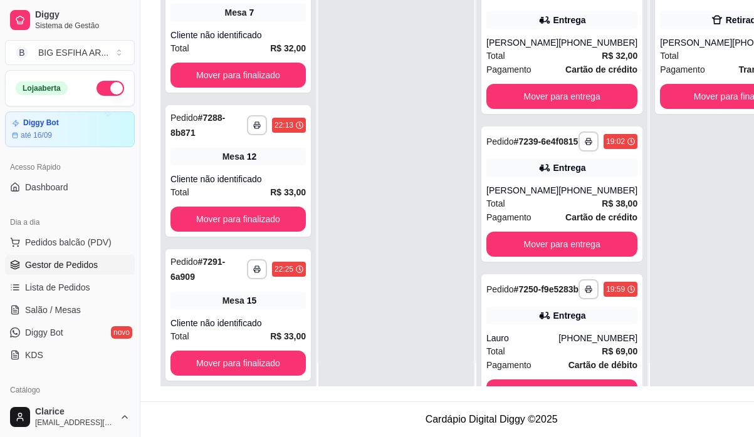
scroll to position [35, 0]
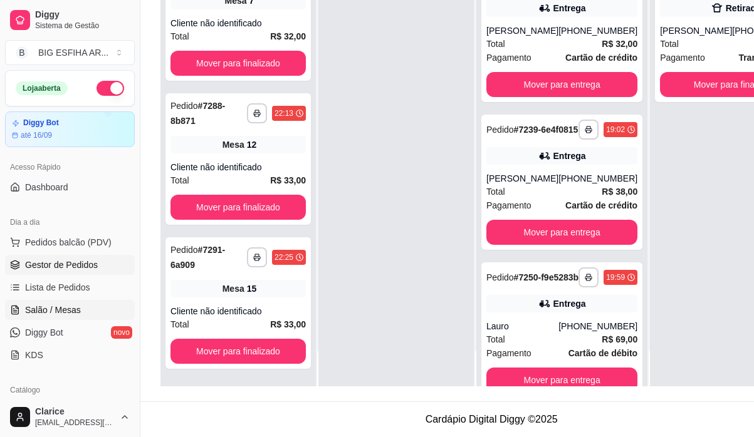
click at [61, 308] on span "Salão / Mesas" at bounding box center [53, 310] width 56 height 13
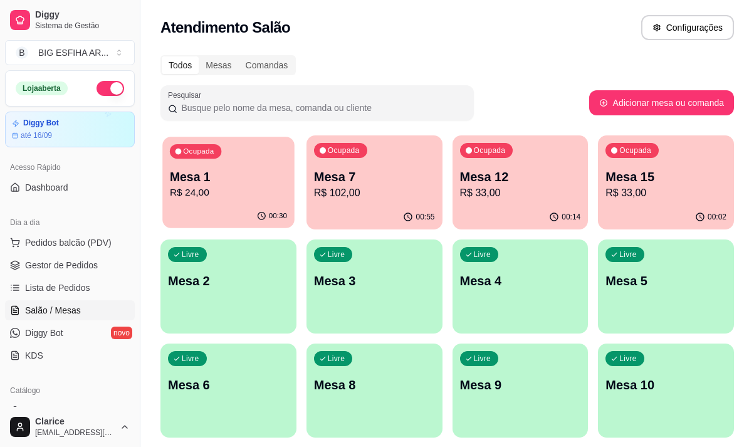
click at [190, 193] on p "R$ 24,00" at bounding box center [228, 192] width 117 height 14
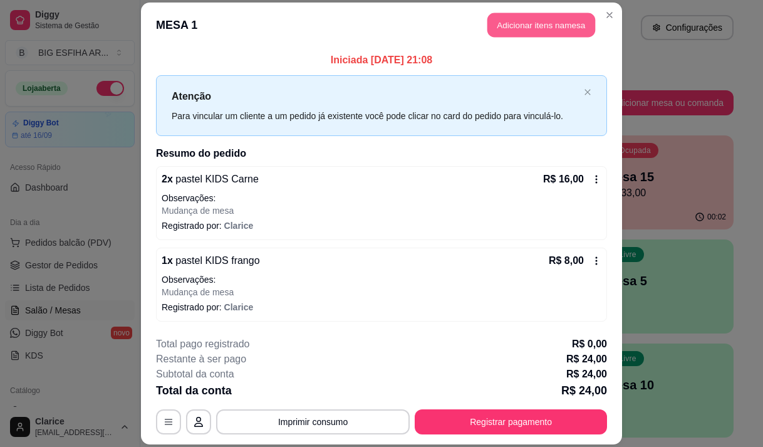
click at [523, 26] on button "Adicionar itens na mesa" at bounding box center [541, 25] width 108 height 24
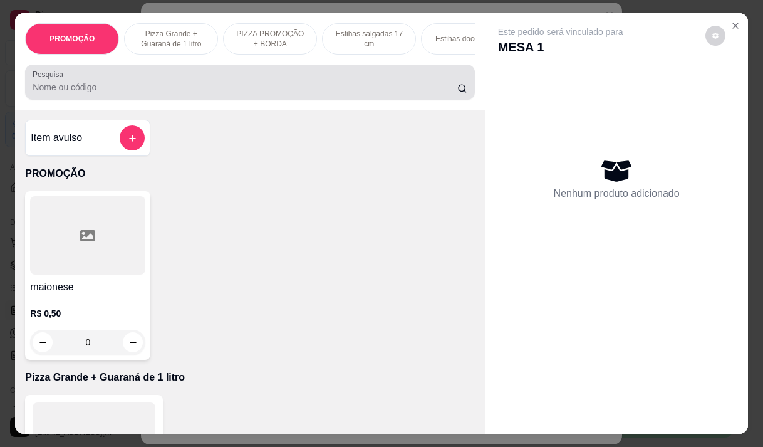
click at [210, 86] on input "Pesquisa" at bounding box center [245, 87] width 425 height 13
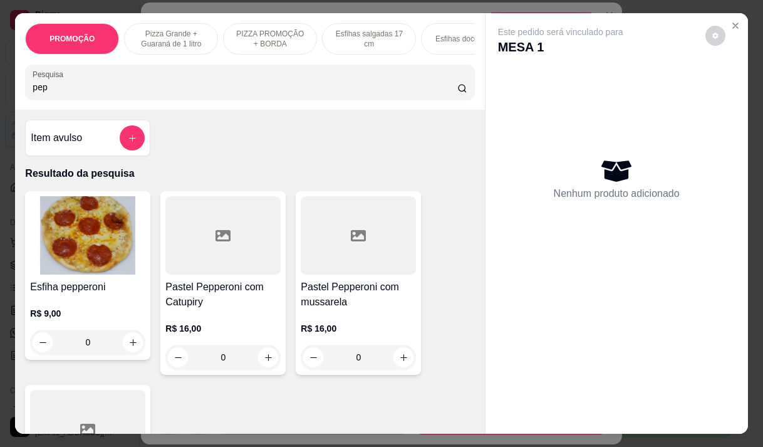
scroll to position [188, 0]
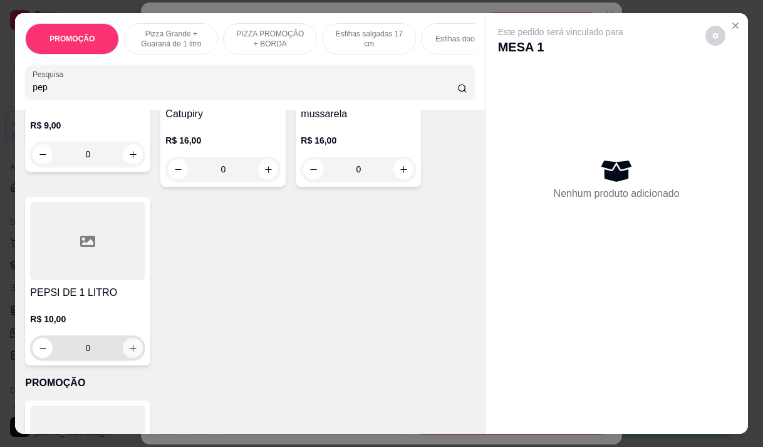
type input "pep"
click at [132, 353] on icon "increase-product-quantity" at bounding box center [132, 347] width 9 height 9
type input "1"
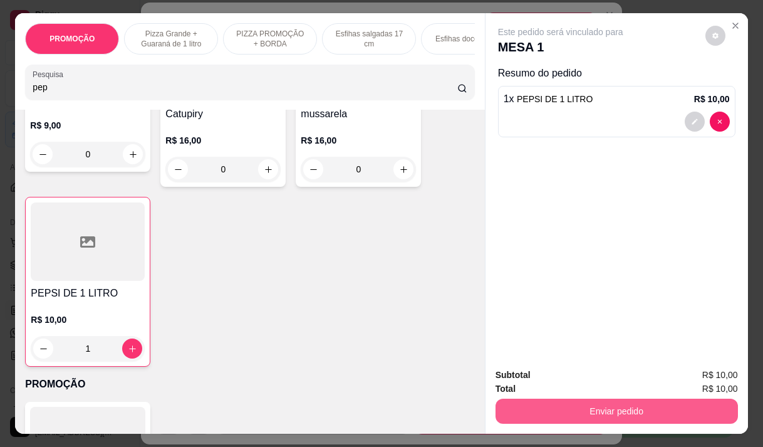
click at [661, 408] on button "Enviar pedido" at bounding box center [617, 410] width 242 height 25
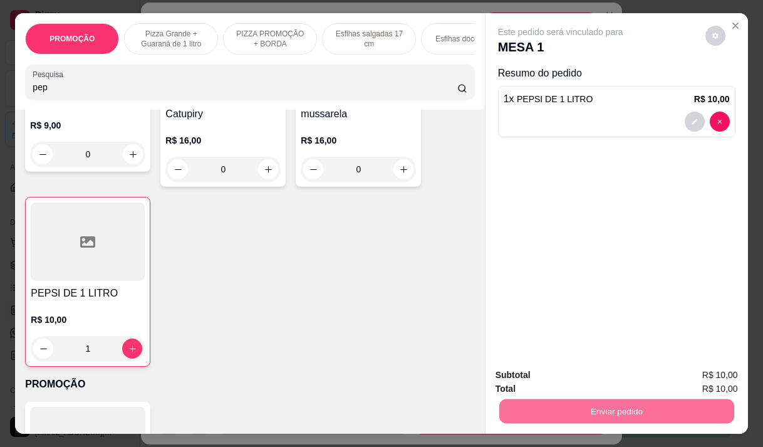
click at [572, 375] on button "Não registrar e enviar pedido" at bounding box center [575, 374] width 127 height 23
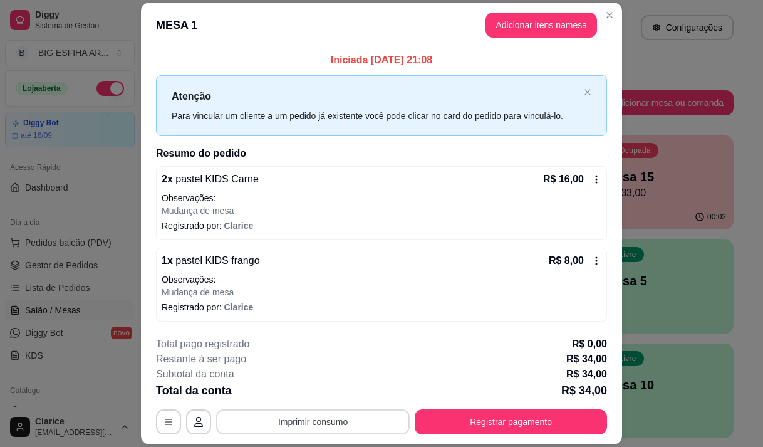
click at [351, 425] on button "Imprimir consumo" at bounding box center [313, 421] width 194 height 25
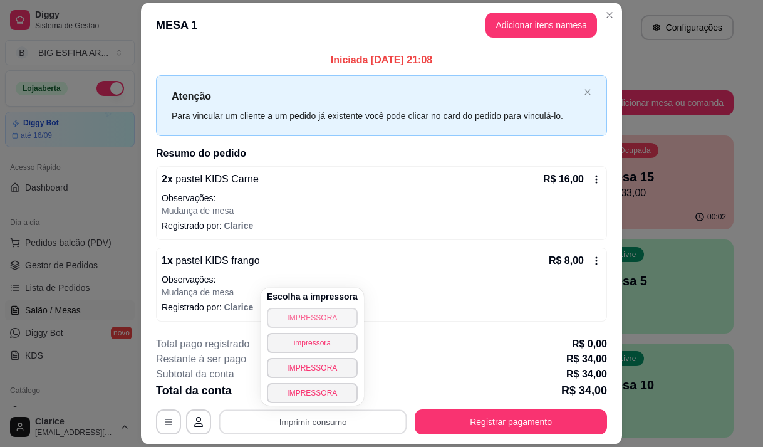
click at [338, 319] on button "IMPRESSORA" at bounding box center [312, 318] width 91 height 20
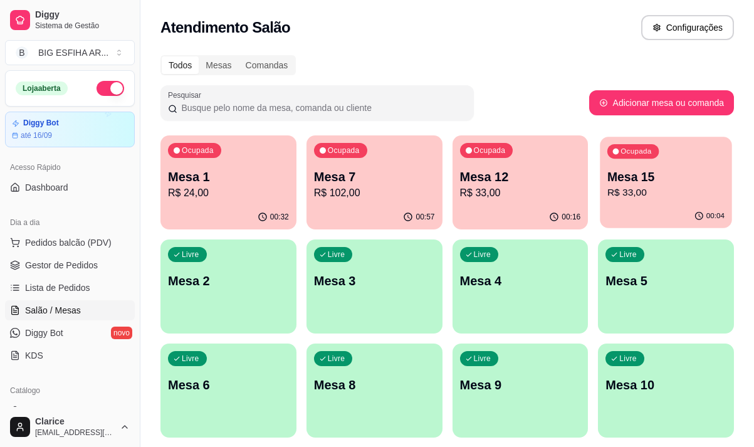
click at [636, 190] on p "R$ 33,00" at bounding box center [665, 192] width 117 height 14
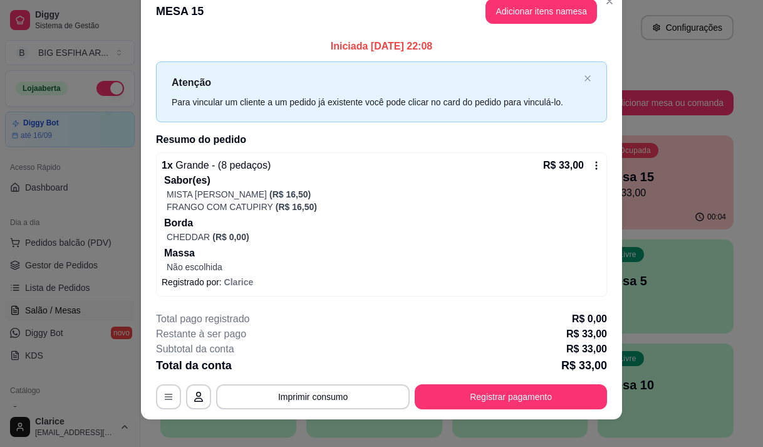
scroll to position [32, 0]
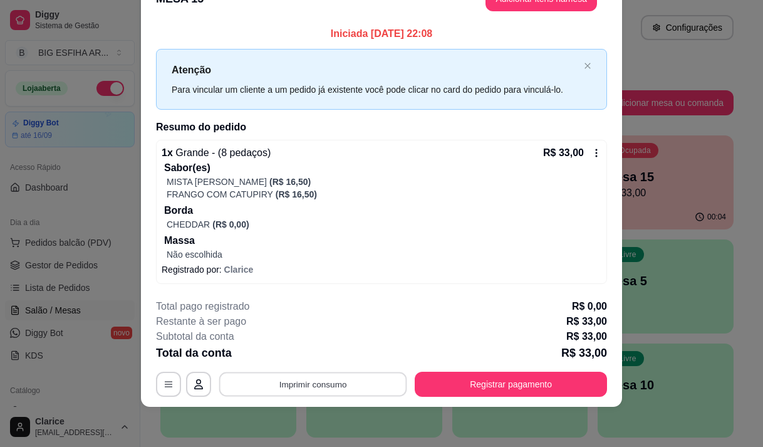
click at [304, 380] on button "Imprimir consumo" at bounding box center [313, 384] width 188 height 24
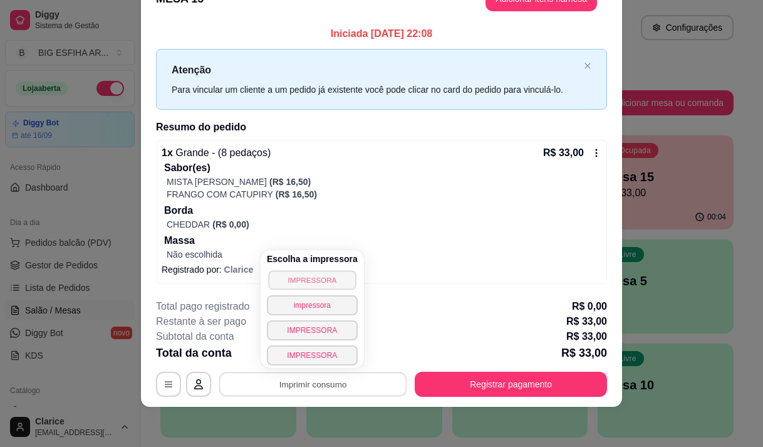
click at [318, 278] on button "IMPRESSORA" at bounding box center [312, 279] width 88 height 19
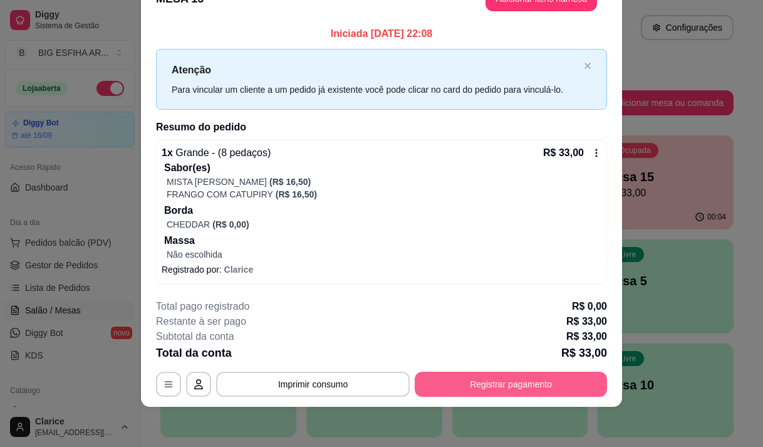
click at [512, 382] on button "Registrar pagamento" at bounding box center [511, 383] width 192 height 25
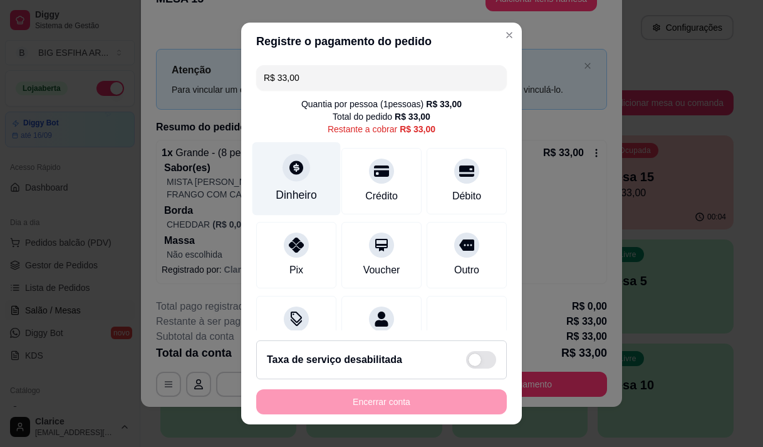
click at [288, 175] on icon at bounding box center [296, 167] width 16 height 16
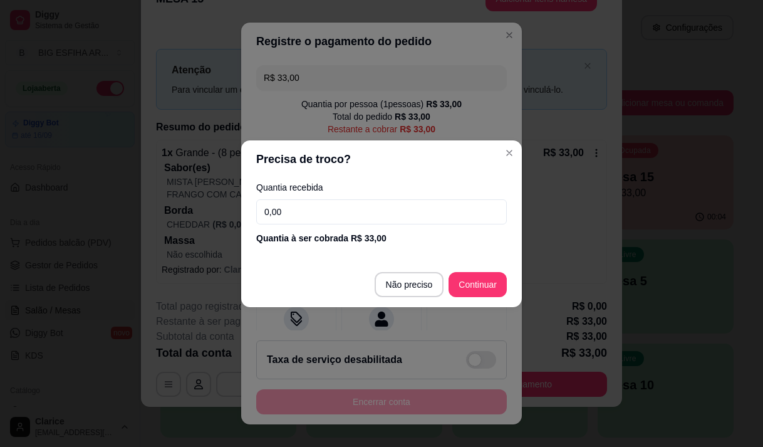
click at [382, 215] on input "0,00" at bounding box center [381, 211] width 251 height 25
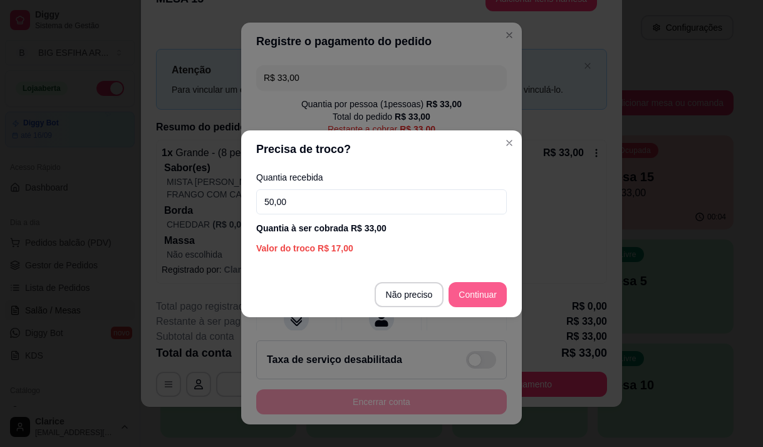
type input "50,00"
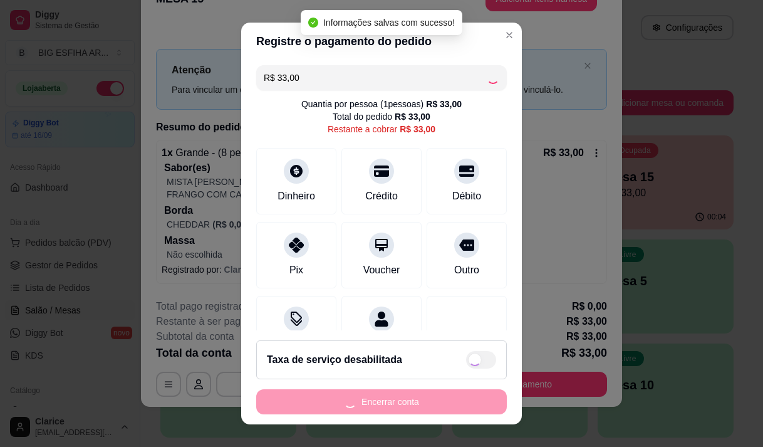
type input "R$ 0,00"
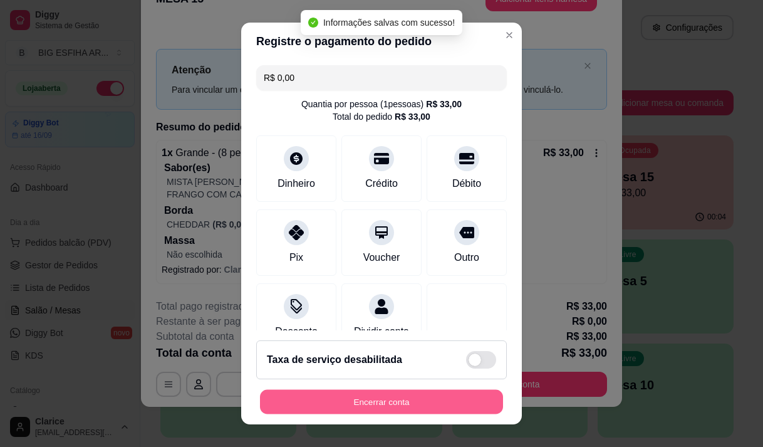
click at [434, 397] on button "Encerrar conta" at bounding box center [381, 402] width 243 height 24
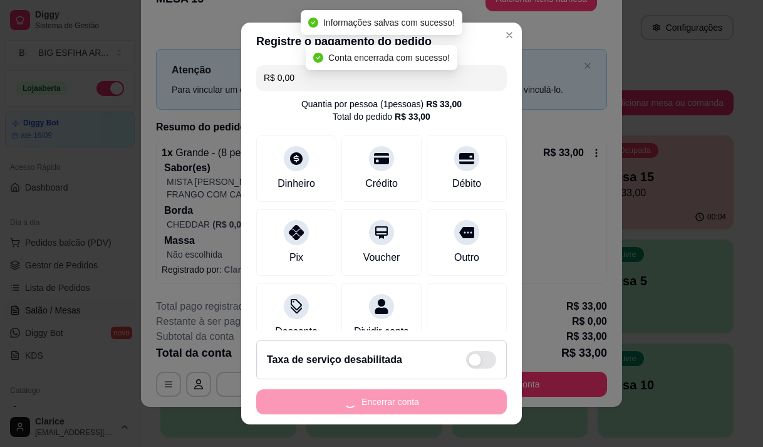
scroll to position [0, 0]
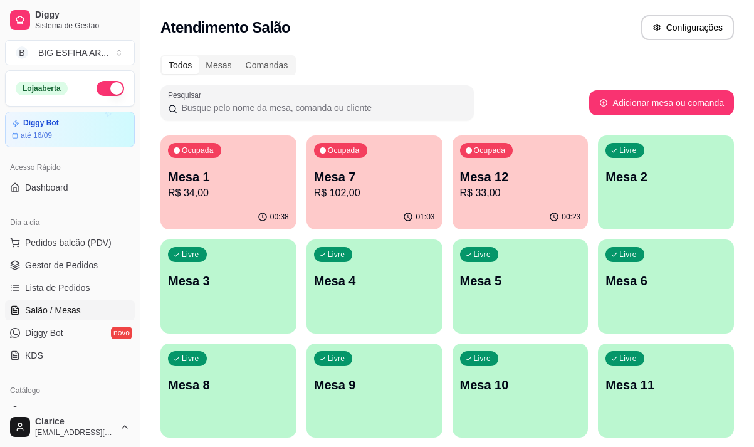
click at [247, 204] on div "Ocupada Mesa 1 R$ 34,00" at bounding box center [228, 170] width 136 height 70
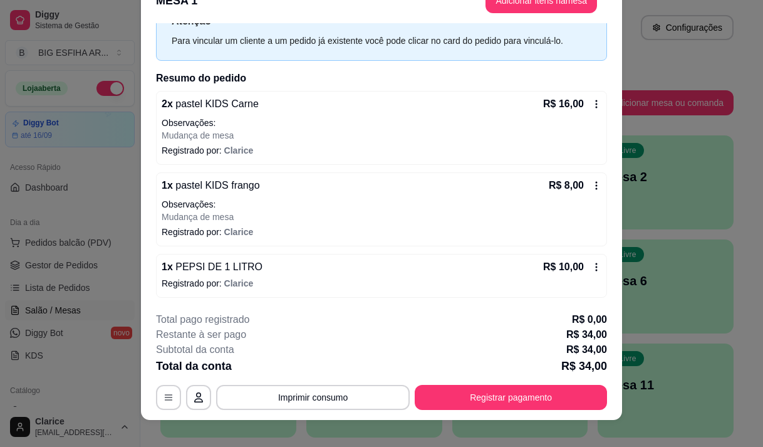
scroll to position [38, 0]
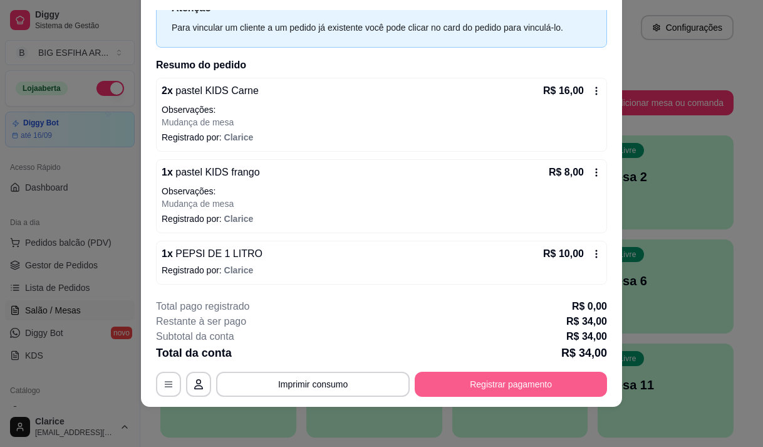
click at [447, 378] on button "Registrar pagamento" at bounding box center [511, 383] width 192 height 25
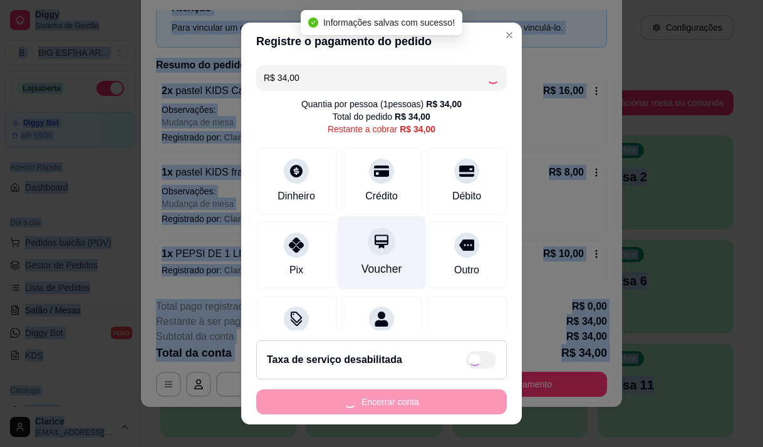
checkbox input "true"
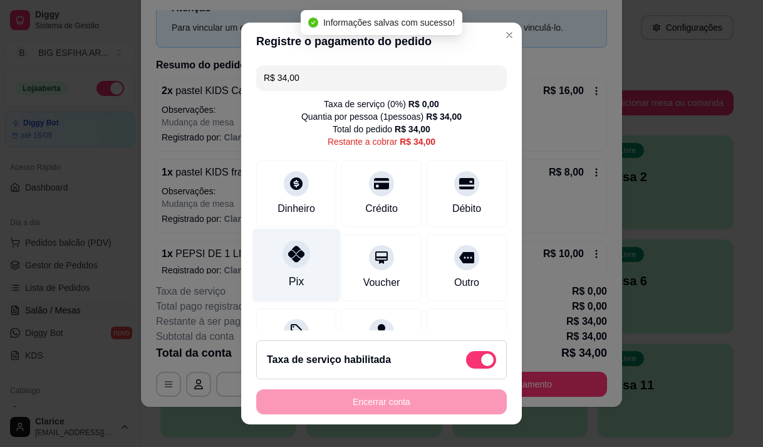
click at [289, 267] on div at bounding box center [297, 254] width 28 height 28
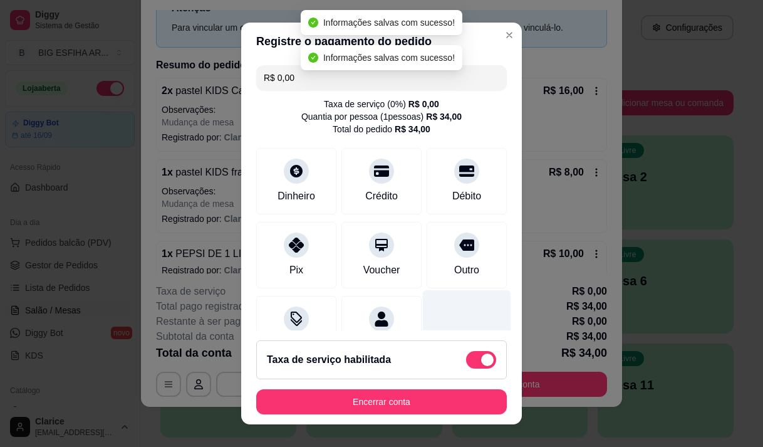
type input "R$ 0,00"
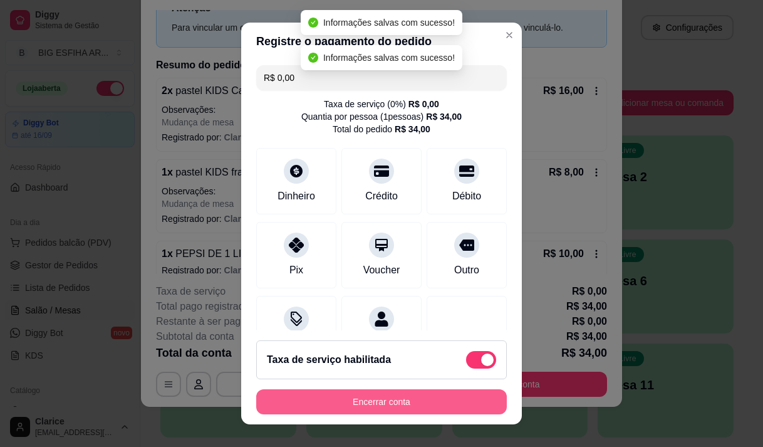
click at [423, 398] on button "Encerrar conta" at bounding box center [381, 401] width 251 height 25
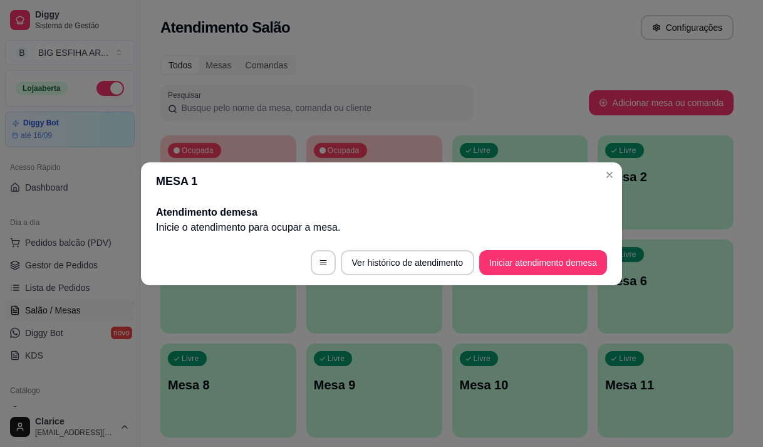
scroll to position [0, 0]
click at [517, 257] on button "Iniciar atendimento de mesa" at bounding box center [543, 262] width 128 height 25
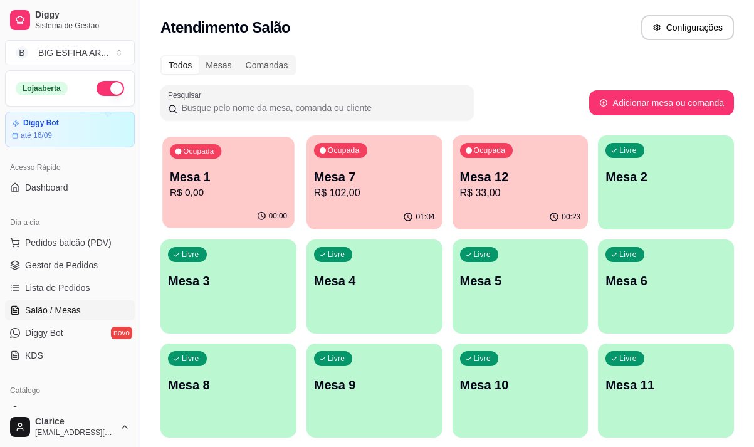
click at [247, 205] on div "00:00" at bounding box center [228, 216] width 132 height 24
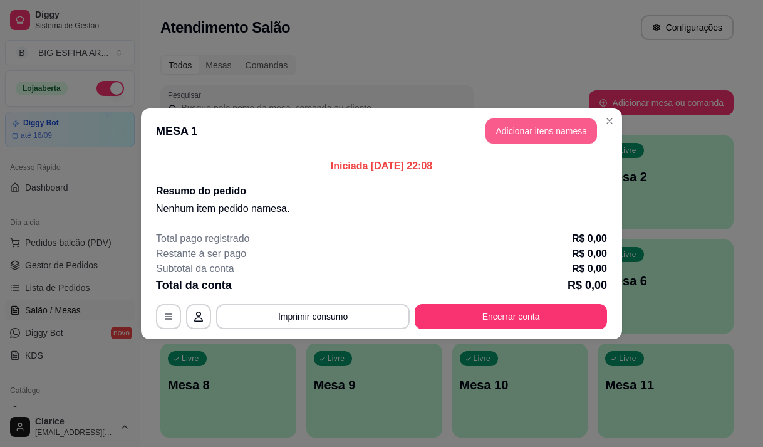
click at [495, 128] on button "Adicionar itens na mesa" at bounding box center [541, 130] width 112 height 25
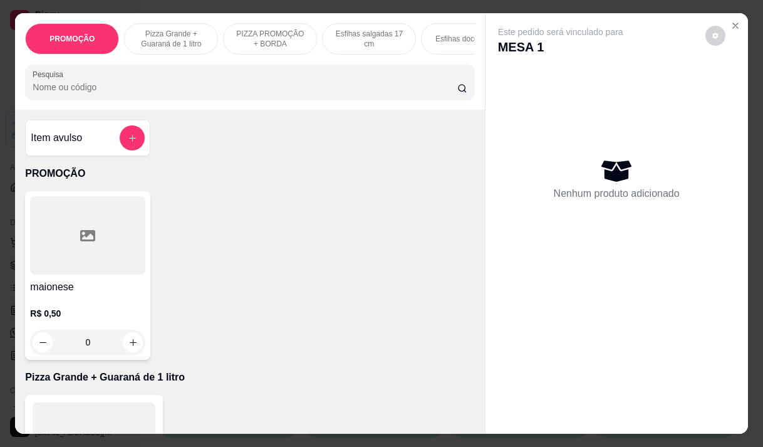
click at [259, 86] on input "Pesquisa" at bounding box center [245, 87] width 425 height 13
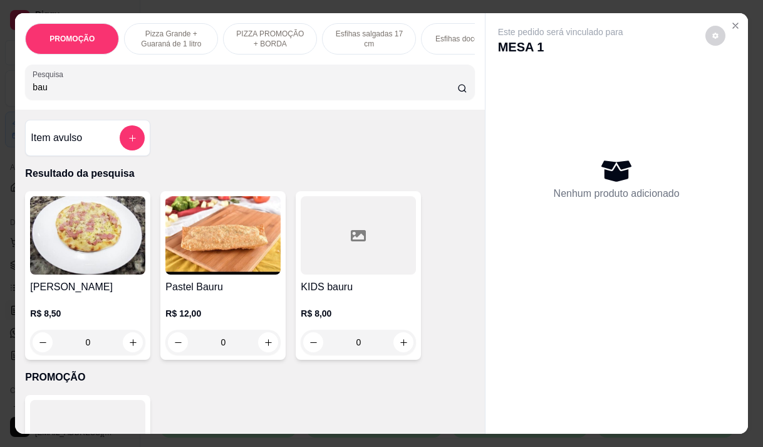
type input "bau"
click at [263, 346] on div "0" at bounding box center [222, 342] width 115 height 25
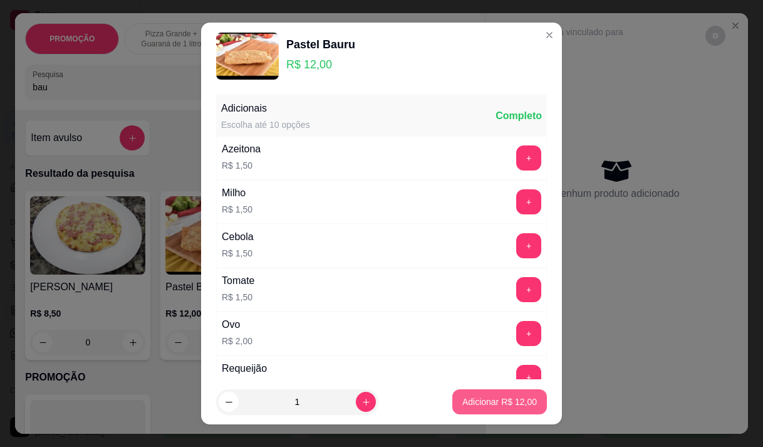
click at [497, 404] on p "Adicionar R$ 12,00" at bounding box center [499, 401] width 75 height 13
type input "1"
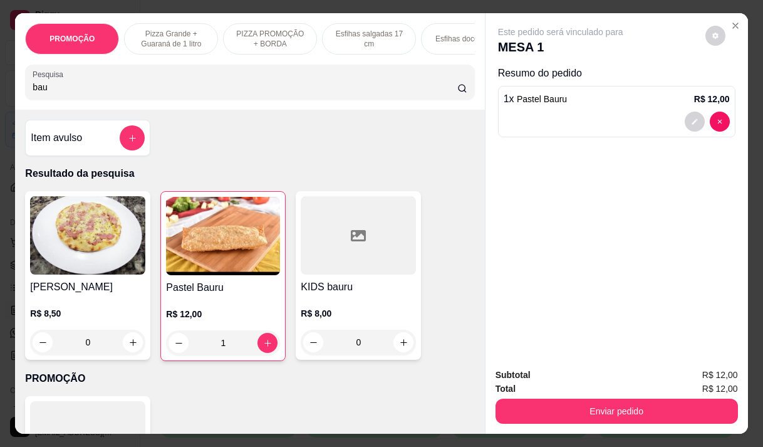
click at [135, 88] on input "bau" at bounding box center [245, 87] width 425 height 13
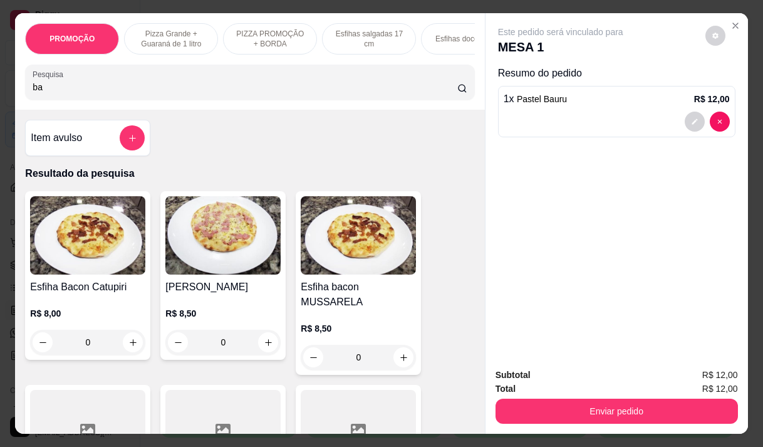
type input "b"
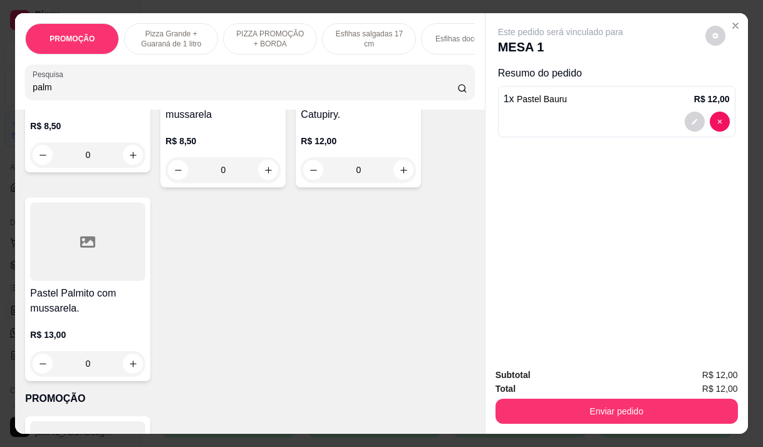
scroll to position [188, 0]
type input "palm"
click at [123, 372] on div "0" at bounding box center [87, 362] width 115 height 25
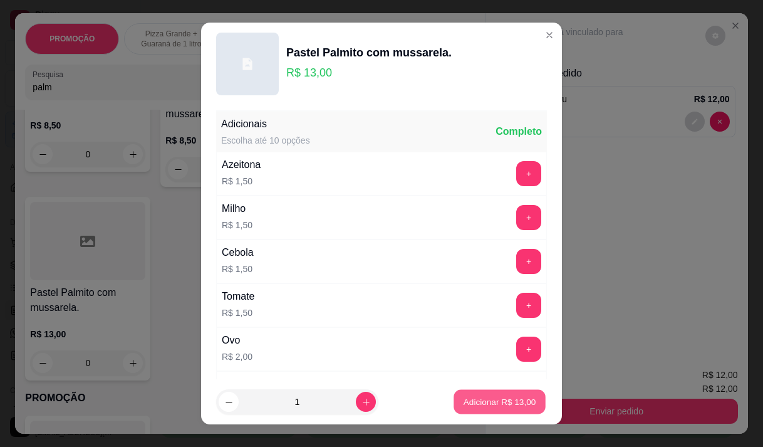
click at [464, 398] on p "Adicionar R$ 13,00" at bounding box center [500, 402] width 73 height 12
type input "1"
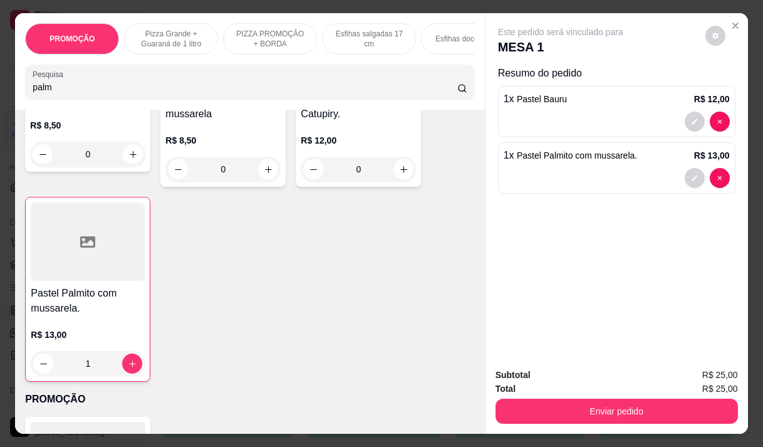
click at [153, 88] on input "palm" at bounding box center [245, 87] width 425 height 13
type input "p"
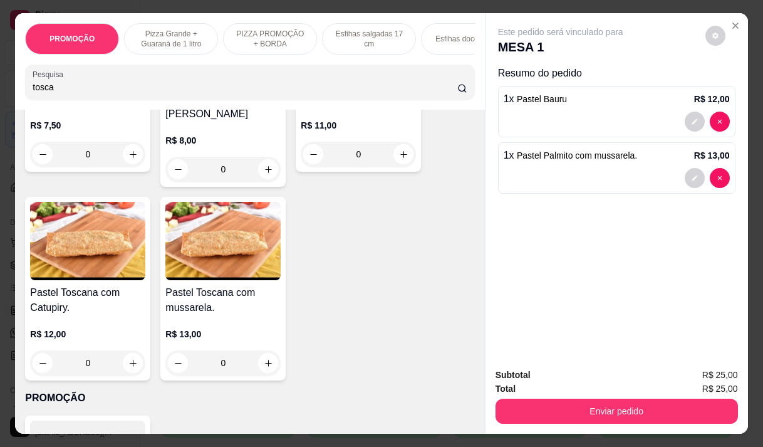
type input "tosca"
click at [267, 364] on div "0" at bounding box center [222, 362] width 115 height 25
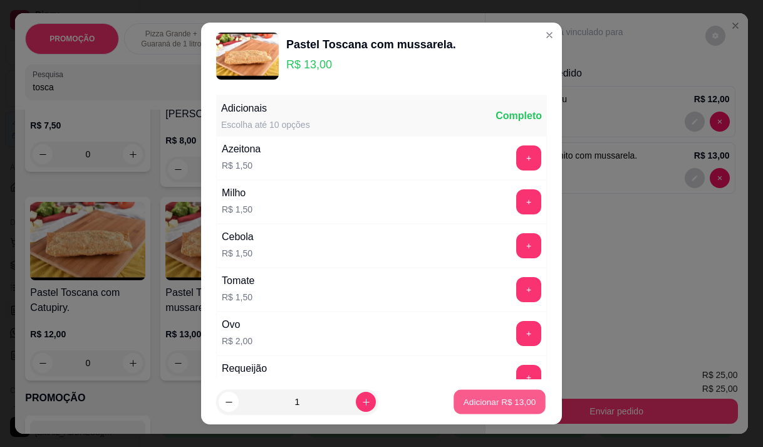
click at [464, 397] on p "Adicionar R$ 13,00" at bounding box center [500, 402] width 73 height 12
type input "1"
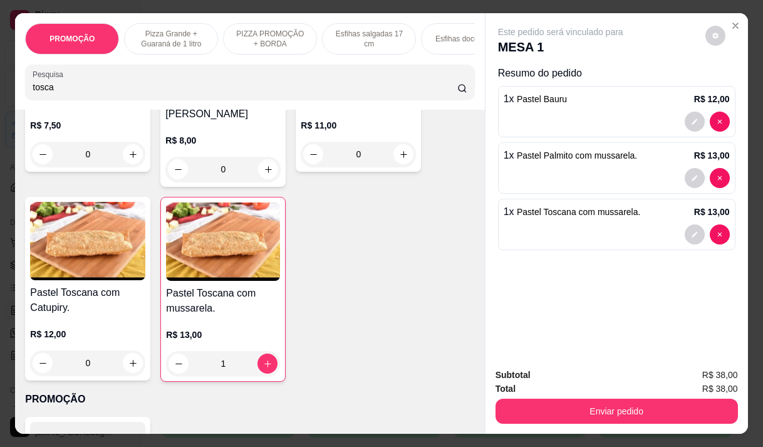
click at [156, 91] on input "tosca" at bounding box center [245, 87] width 425 height 13
type input "t"
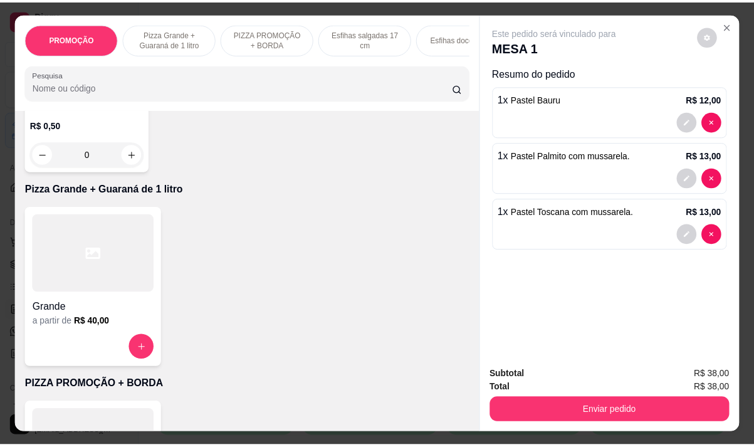
scroll to position [932, 0]
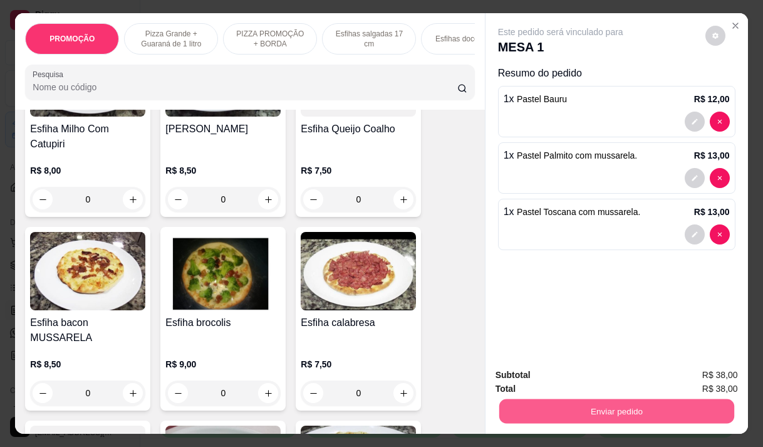
click at [606, 409] on button "Enviar pedido" at bounding box center [616, 410] width 235 height 24
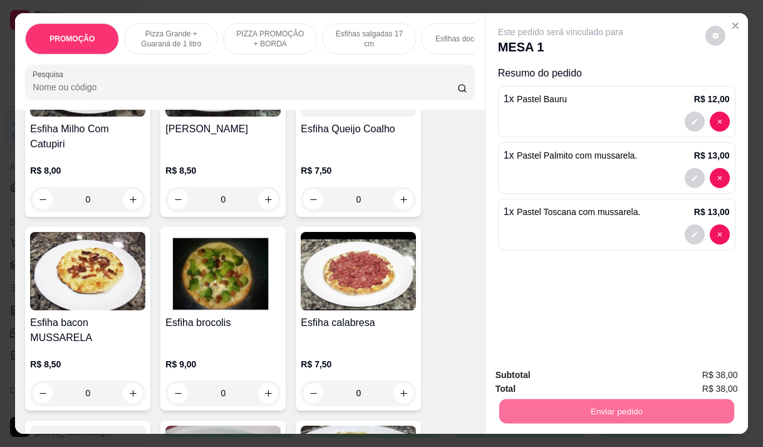
click at [605, 379] on button "Não registrar e enviar pedido" at bounding box center [575, 375] width 130 height 24
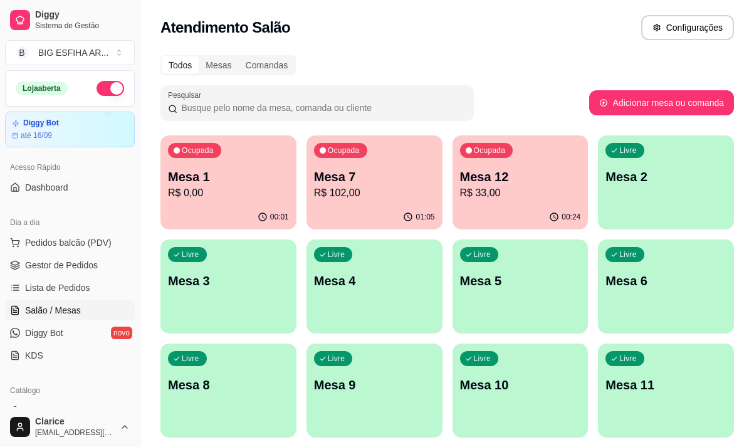
click at [490, 197] on p "R$ 33,00" at bounding box center [520, 192] width 121 height 15
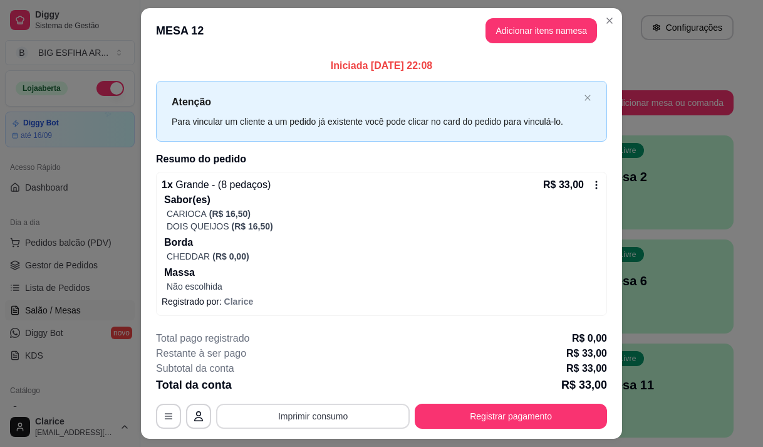
click at [353, 408] on button "Imprimir consumo" at bounding box center [313, 415] width 194 height 25
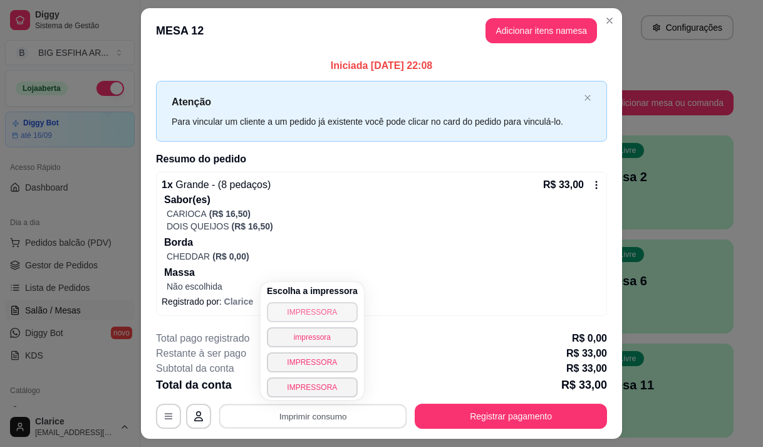
click at [337, 306] on button "IMPRESSORA" at bounding box center [312, 312] width 91 height 20
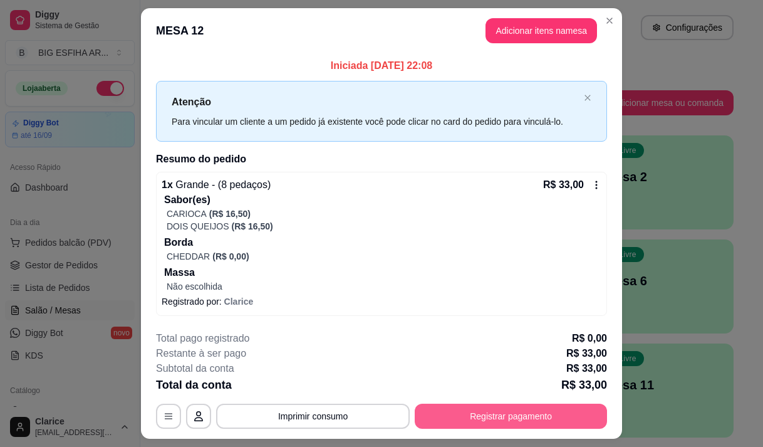
click at [467, 420] on button "Registrar pagamento" at bounding box center [511, 415] width 192 height 25
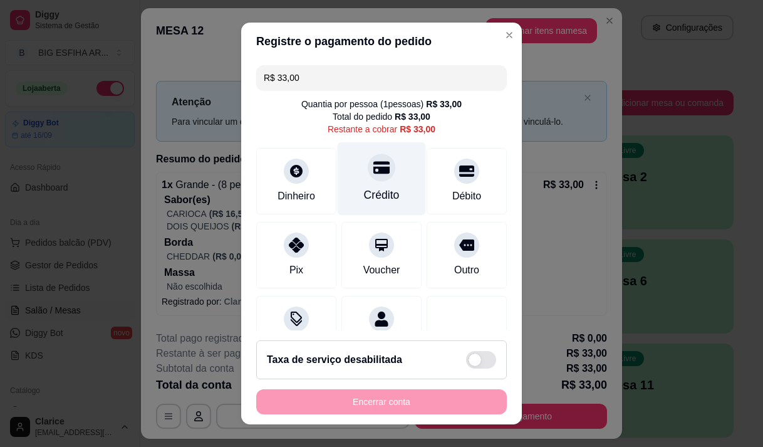
click at [373, 173] on icon at bounding box center [381, 167] width 16 height 13
type input "R$ 0,00"
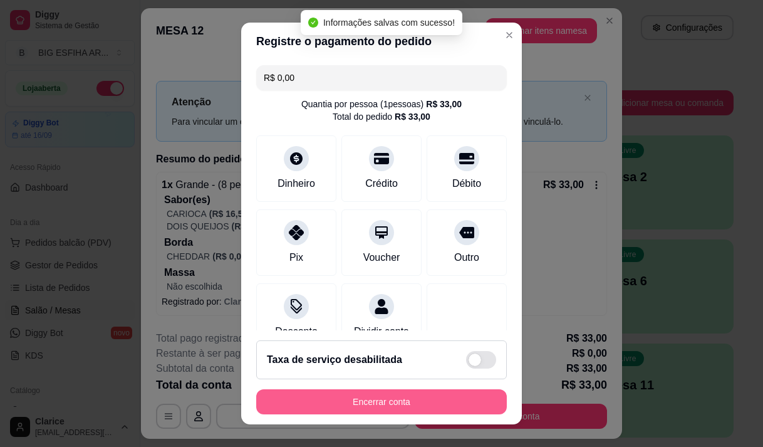
click at [386, 405] on button "Encerrar conta" at bounding box center [381, 401] width 251 height 25
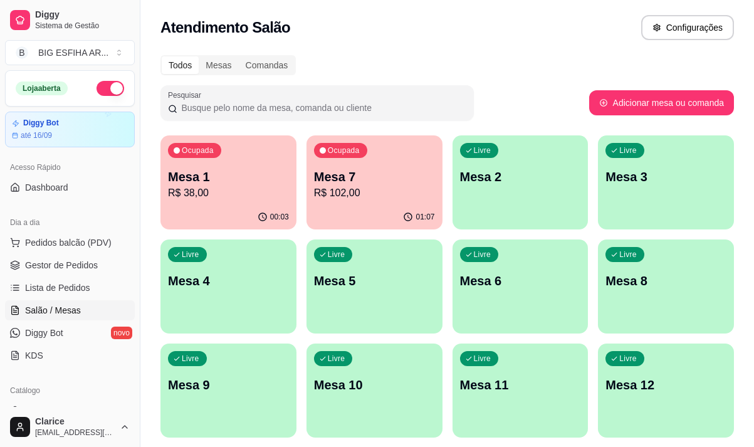
click at [330, 185] on p "R$ 102,00" at bounding box center [374, 192] width 121 height 15
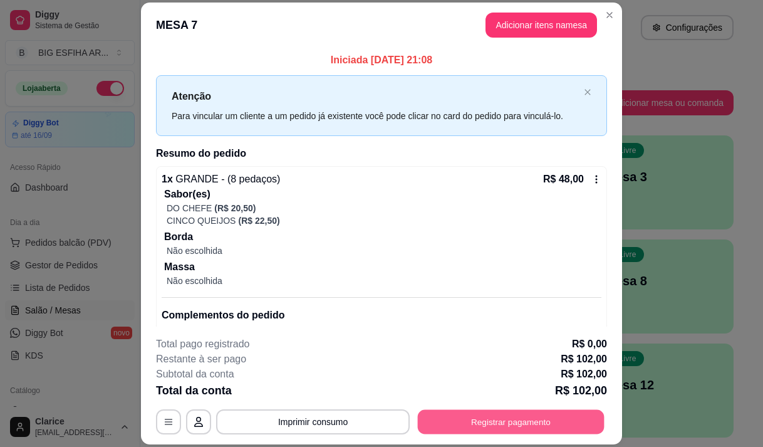
click at [467, 420] on button "Registrar pagamento" at bounding box center [511, 422] width 187 height 24
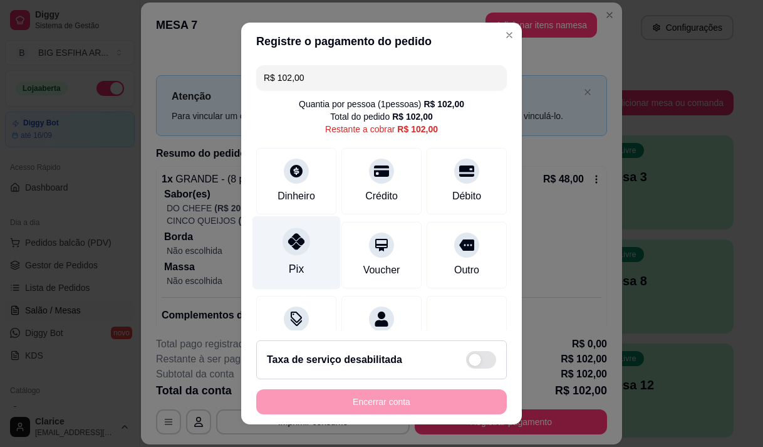
click at [288, 246] on icon at bounding box center [296, 241] width 16 height 16
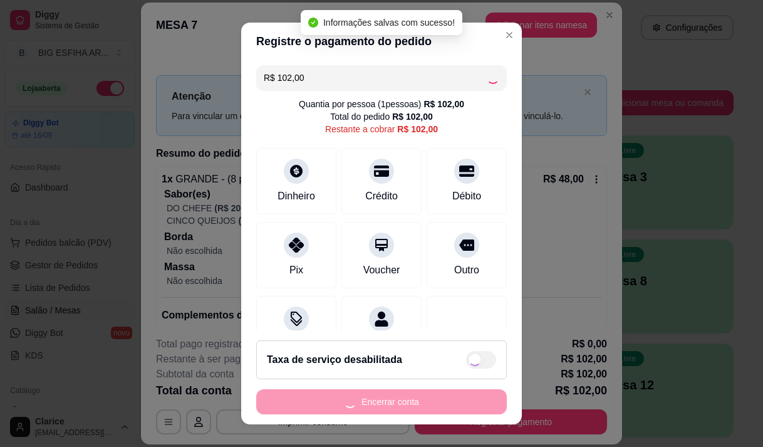
type input "R$ 0,00"
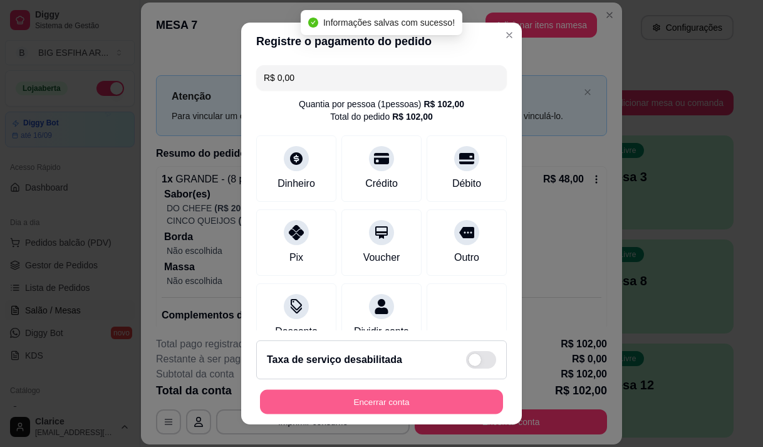
click at [425, 397] on button "Encerrar conta" at bounding box center [381, 402] width 243 height 24
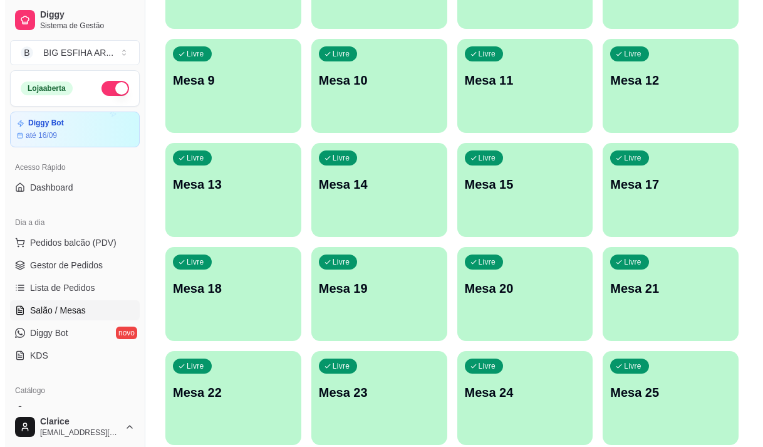
scroll to position [313, 0]
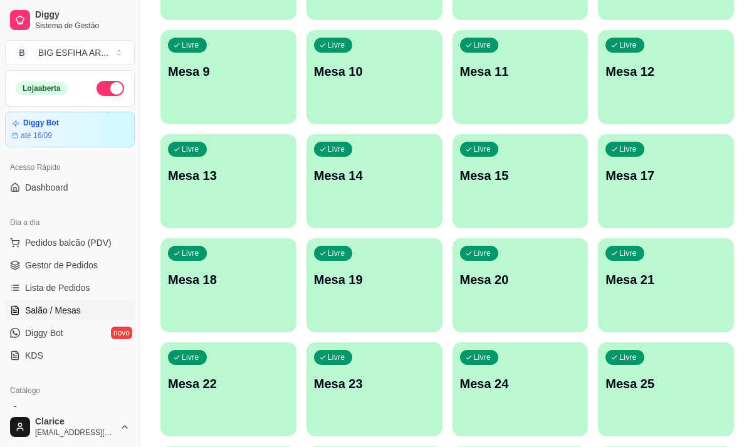
click at [502, 311] on div "Livre Mesa 20" at bounding box center [520, 277] width 136 height 79
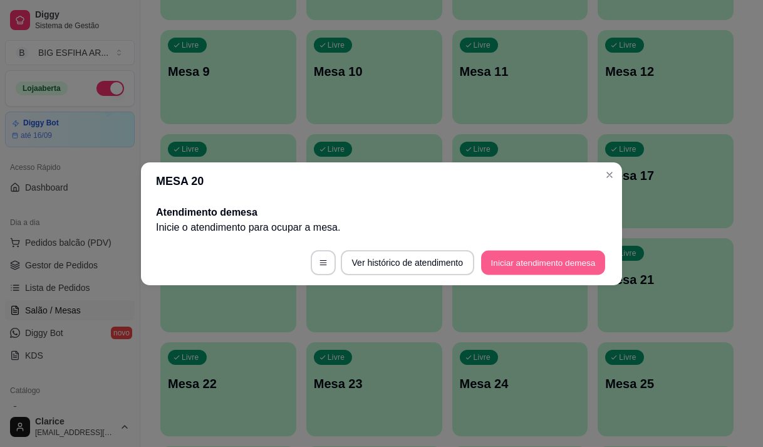
click at [508, 266] on button "Iniciar atendimento de mesa" at bounding box center [543, 262] width 124 height 24
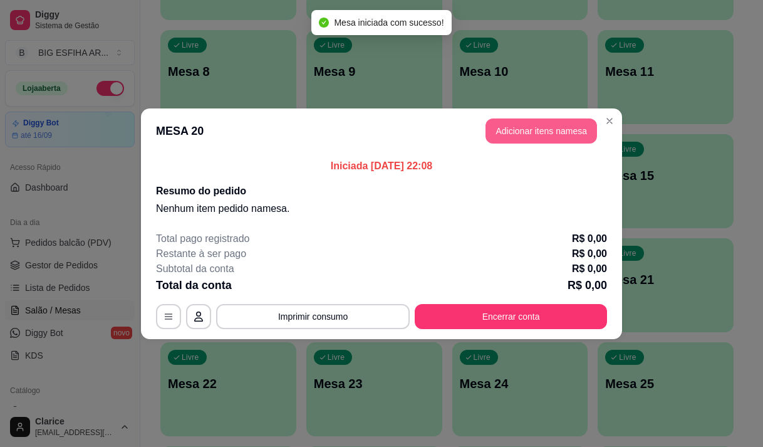
click at [510, 129] on button "Adicionar itens na mesa" at bounding box center [541, 130] width 112 height 25
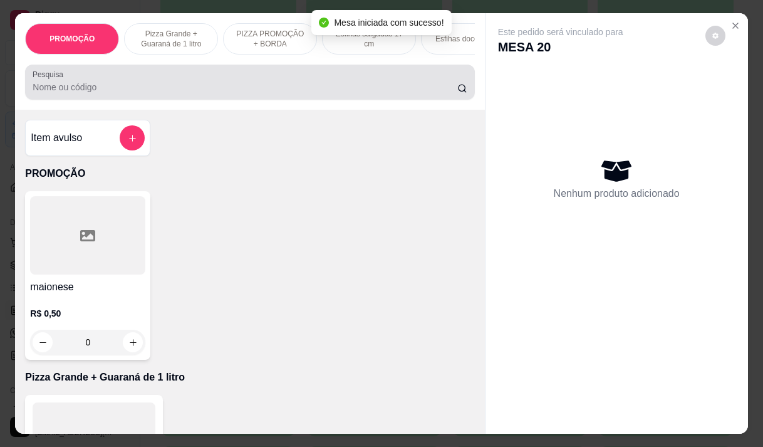
click at [249, 93] on input "Pesquisa" at bounding box center [245, 87] width 425 height 13
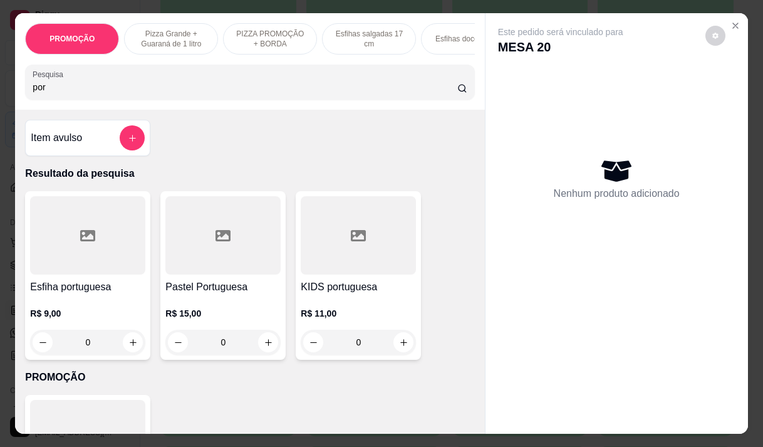
type input "por"
click at [126, 343] on div "0" at bounding box center [87, 342] width 115 height 25
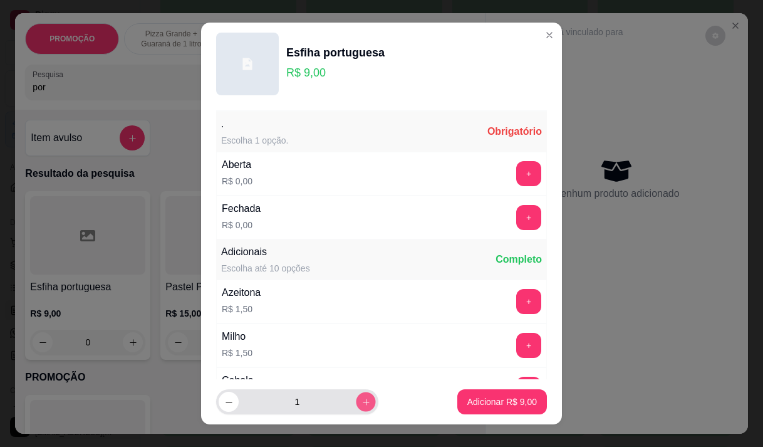
click at [356, 395] on button "increase-product-quantity" at bounding box center [365, 401] width 19 height 19
type input "2"
click at [517, 207] on button "+" at bounding box center [529, 217] width 24 height 24
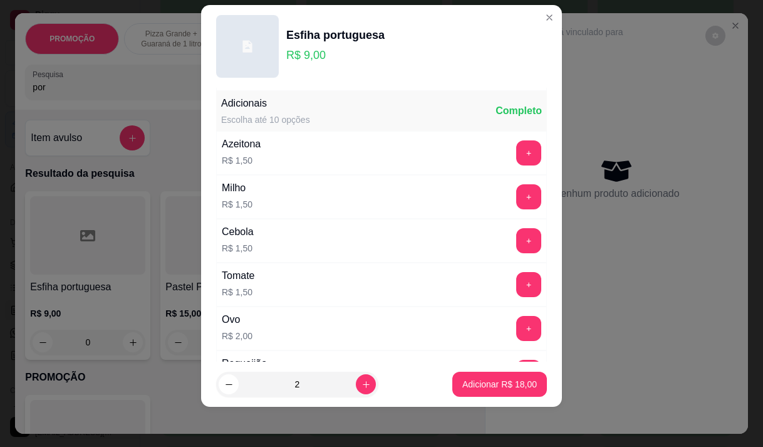
scroll to position [134, 0]
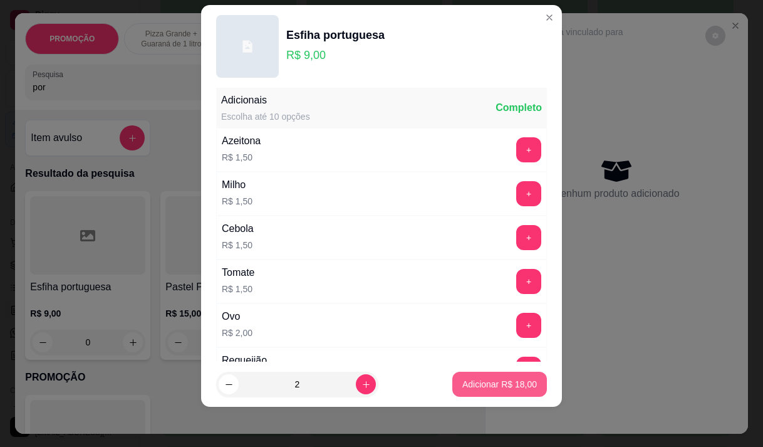
click at [506, 379] on p "Adicionar R$ 18,00" at bounding box center [499, 384] width 75 height 13
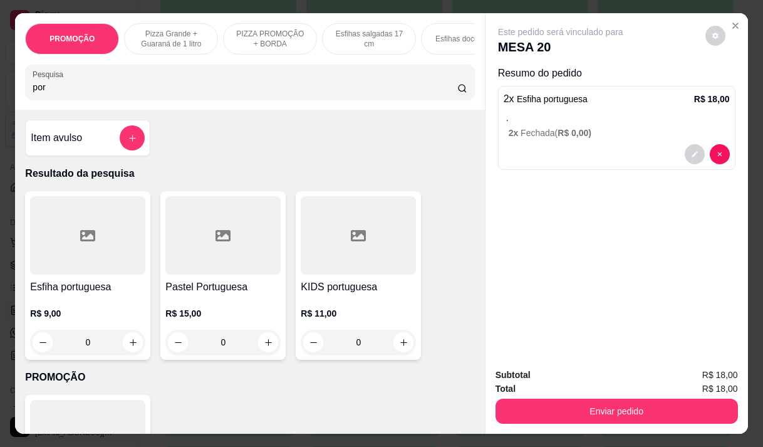
click at [130, 93] on input "por" at bounding box center [245, 87] width 425 height 13
type input "p"
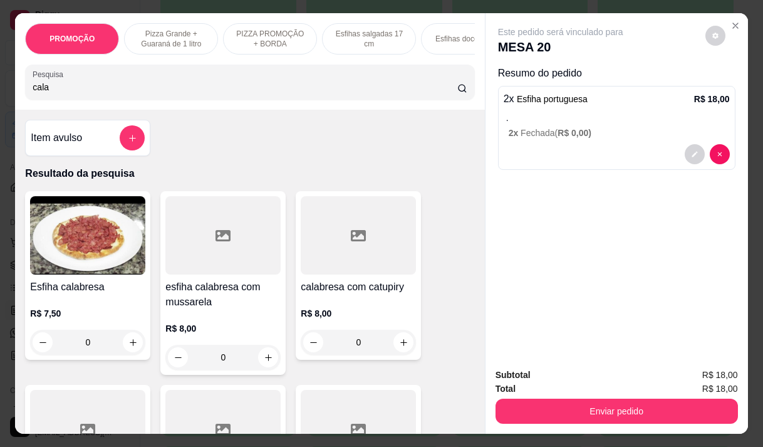
type input "cala"
click at [402, 343] on div "0" at bounding box center [358, 342] width 115 height 25
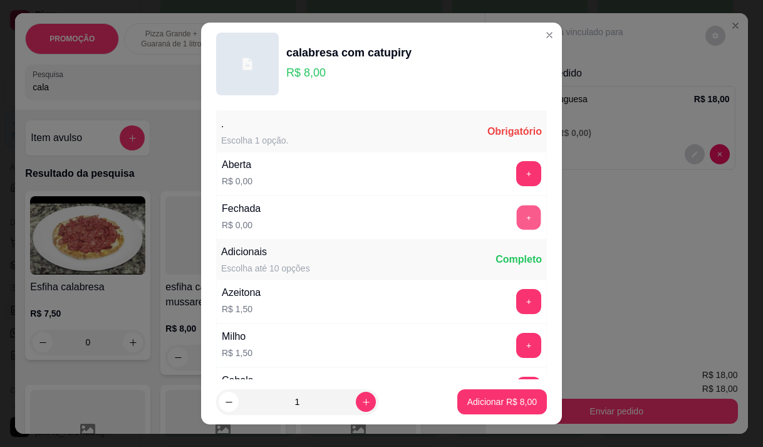
click at [517, 219] on button "+" at bounding box center [529, 217] width 24 height 24
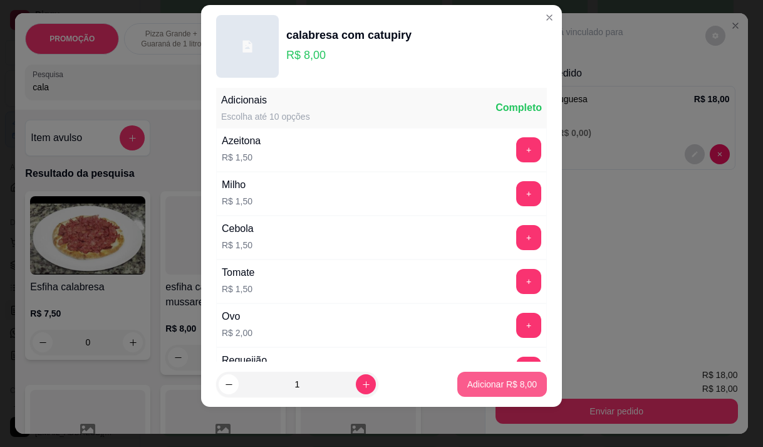
click at [485, 380] on p "Adicionar R$ 8,00" at bounding box center [502, 384] width 70 height 13
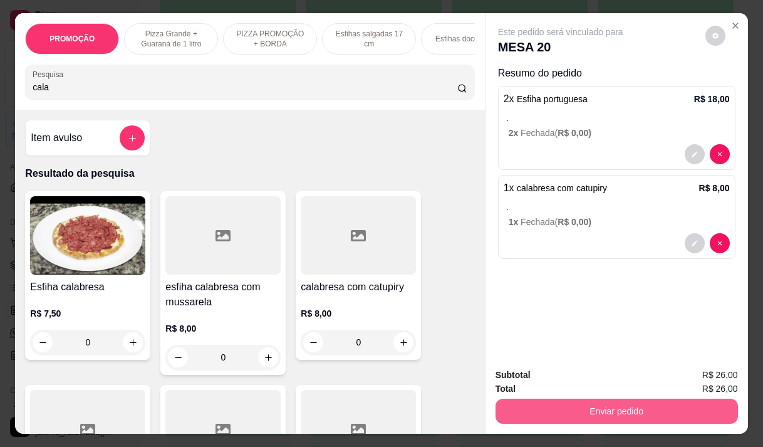
click at [587, 405] on button "Enviar pedido" at bounding box center [617, 410] width 242 height 25
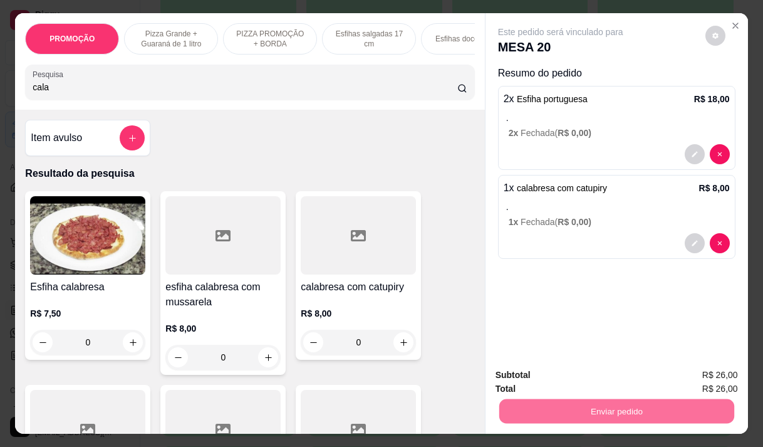
click at [606, 368] on button "Não registrar e enviar pedido" at bounding box center [575, 374] width 127 height 23
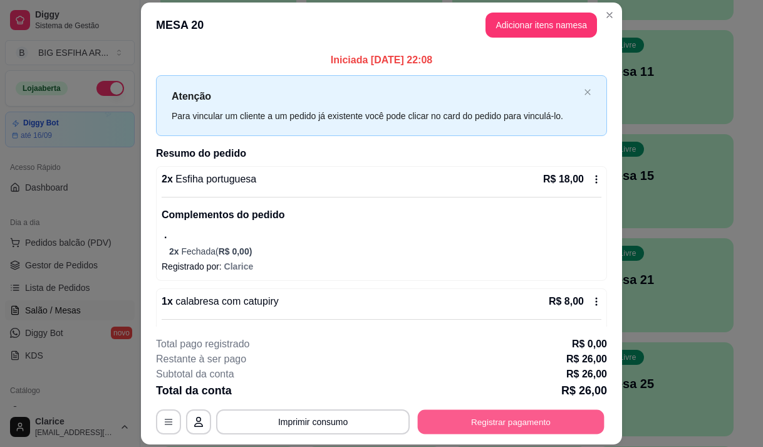
click at [504, 424] on button "Registrar pagamento" at bounding box center [511, 422] width 187 height 24
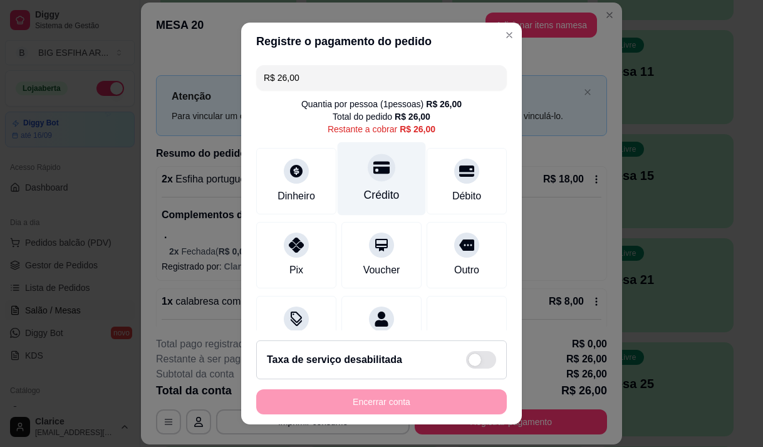
click at [380, 199] on div "Crédito" at bounding box center [382, 195] width 36 height 16
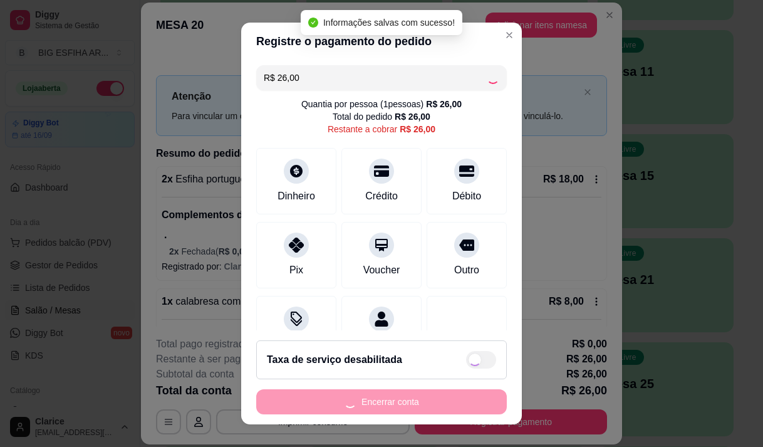
type input "R$ 0,00"
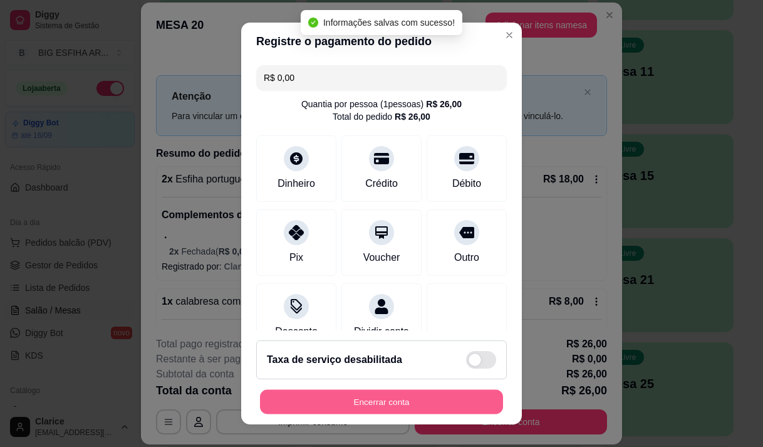
click at [400, 409] on button "Encerrar conta" at bounding box center [381, 402] width 243 height 24
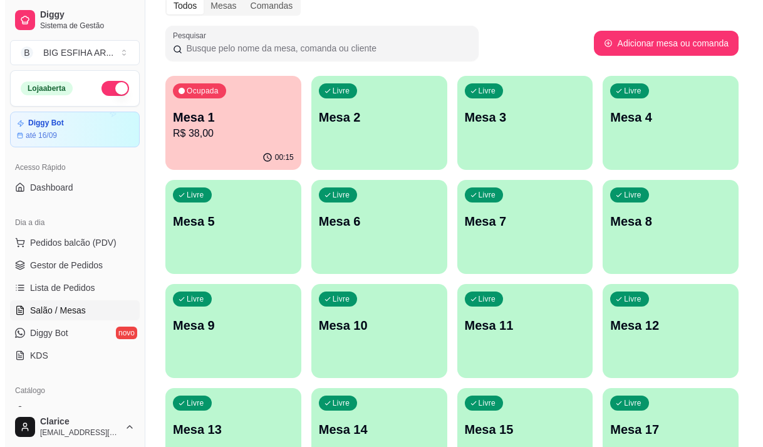
scroll to position [0, 0]
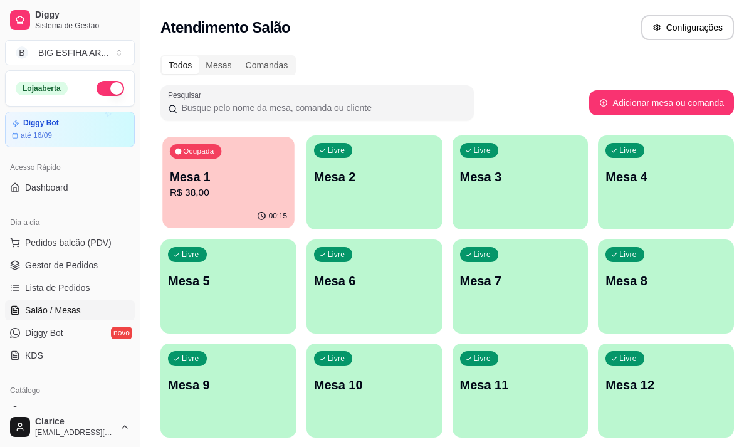
click at [212, 190] on p "R$ 38,00" at bounding box center [228, 192] width 117 height 14
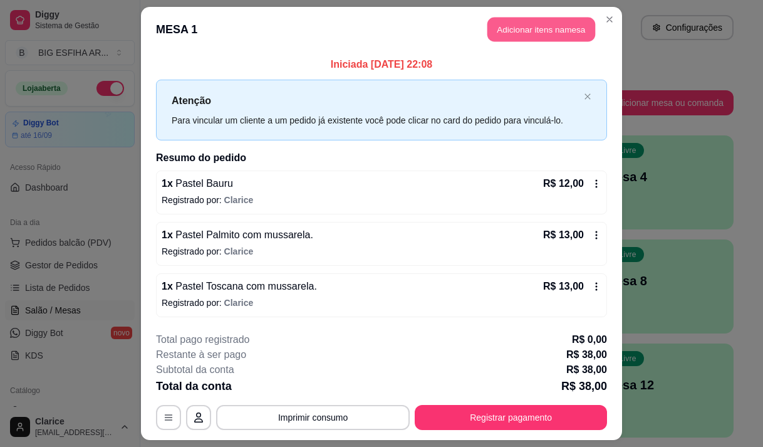
click at [557, 30] on button "Adicionar itens na mesa" at bounding box center [541, 30] width 108 height 24
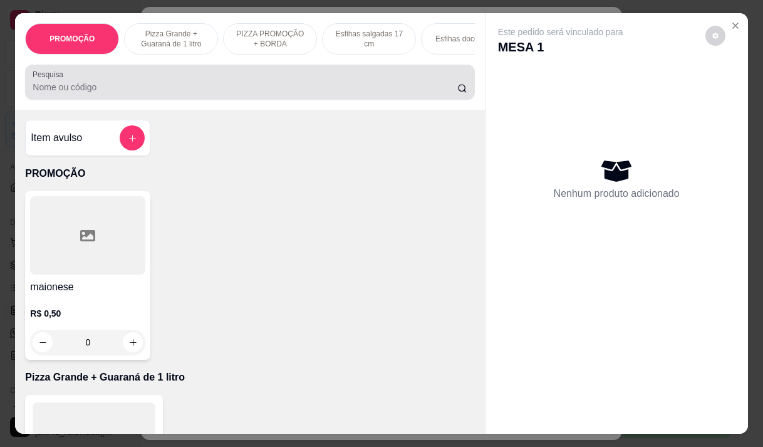
click at [296, 85] on div at bounding box center [250, 82] width 434 height 25
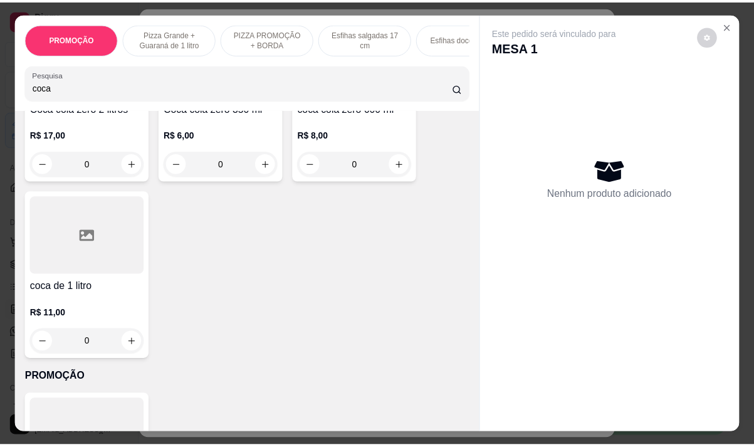
scroll to position [376, 0]
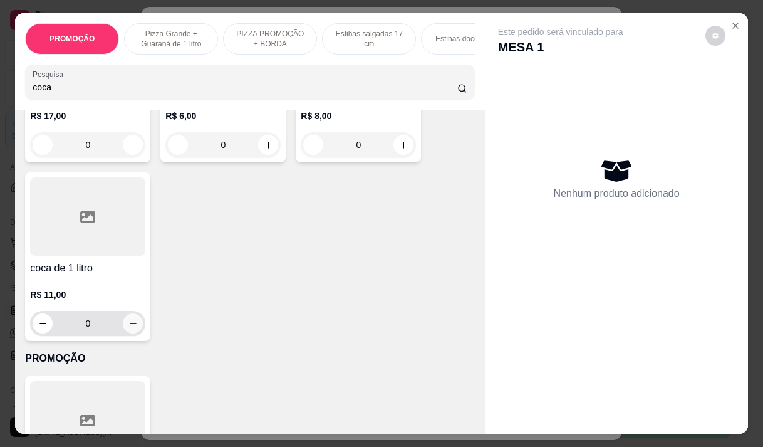
type input "coca"
click at [128, 328] on icon "increase-product-quantity" at bounding box center [132, 323] width 9 height 9
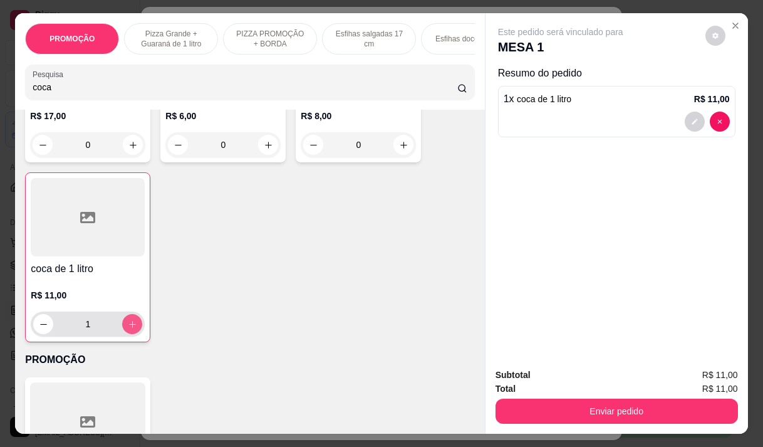
type input "1"
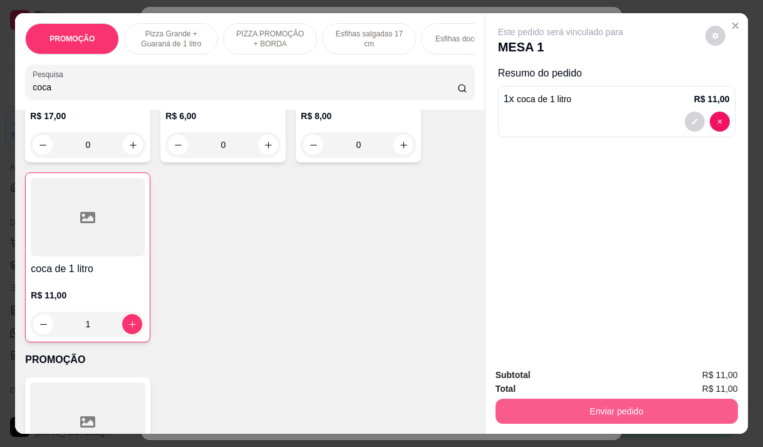
click at [618, 400] on button "Enviar pedido" at bounding box center [617, 410] width 242 height 25
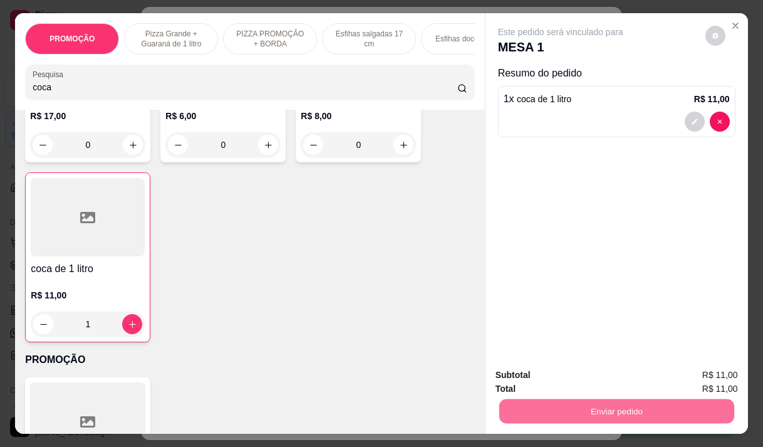
click at [613, 376] on button "Não registrar e enviar pedido" at bounding box center [575, 374] width 127 height 23
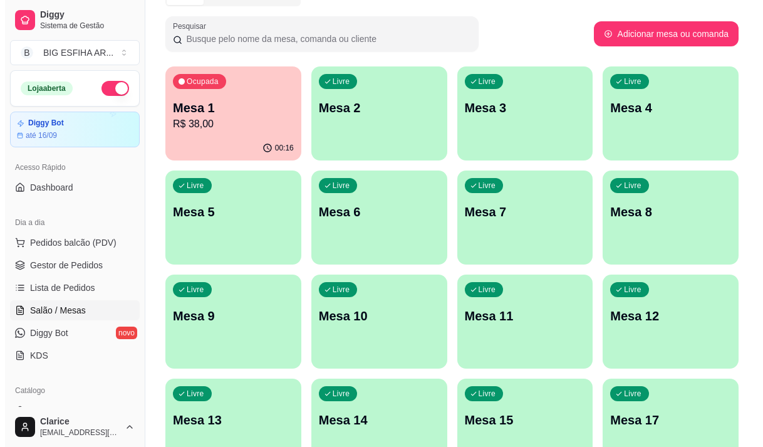
scroll to position [251, 0]
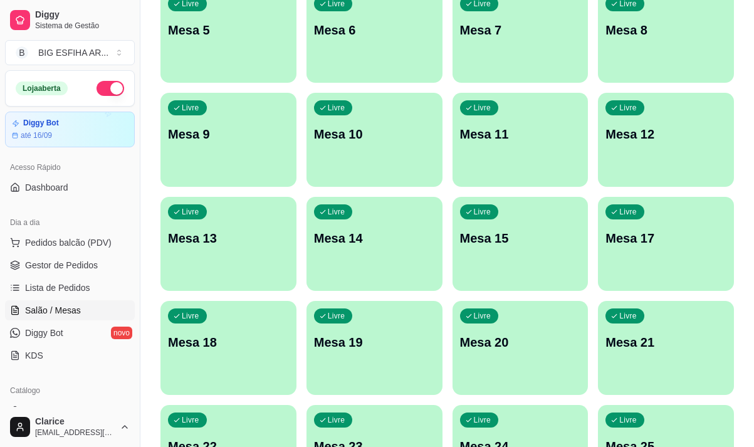
click at [522, 336] on p "Mesa 20" at bounding box center [520, 342] width 121 height 18
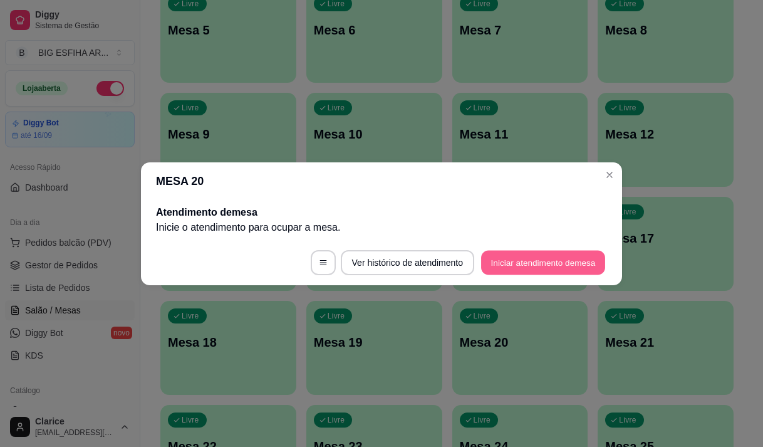
click at [516, 257] on button "Iniciar atendimento de mesa" at bounding box center [543, 262] width 124 height 24
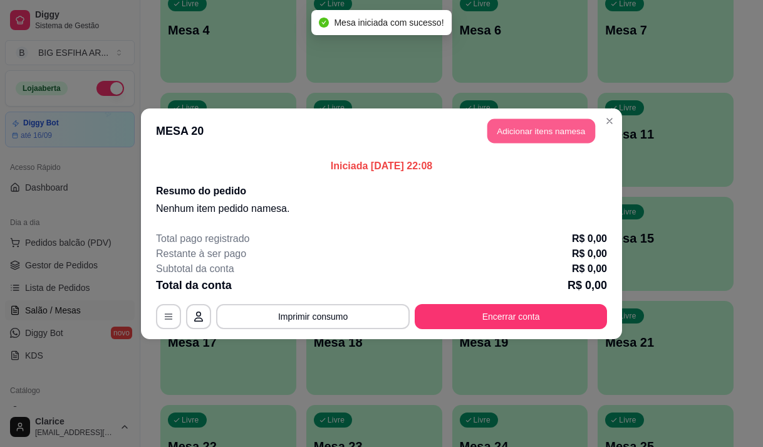
click at [548, 129] on button "Adicionar itens na mesa" at bounding box center [541, 130] width 108 height 24
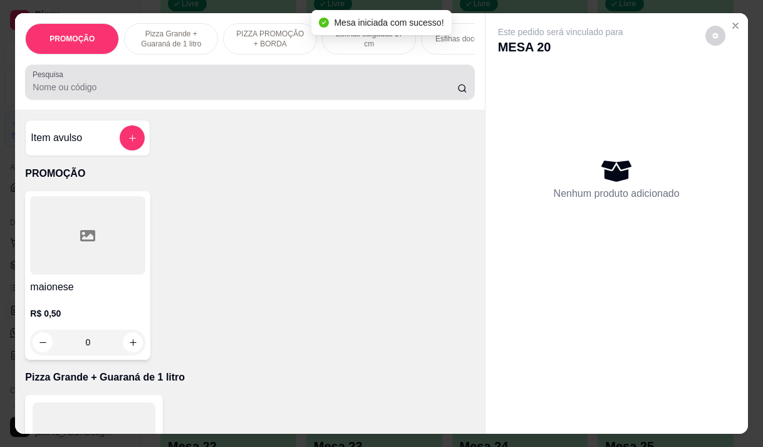
click at [223, 90] on input "Pesquisa" at bounding box center [245, 87] width 425 height 13
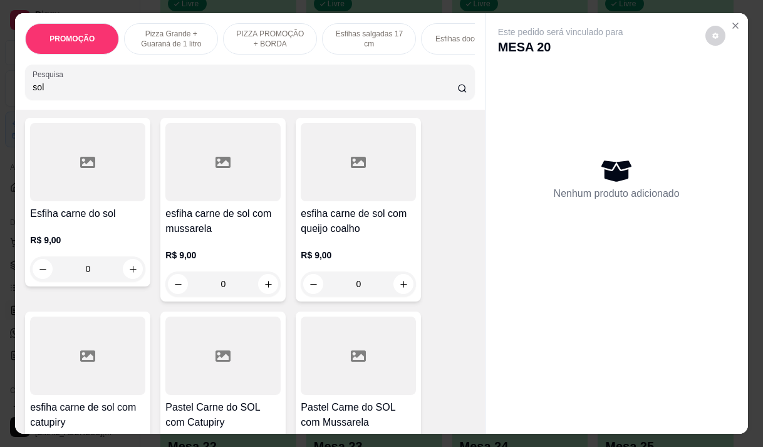
scroll to position [0, 0]
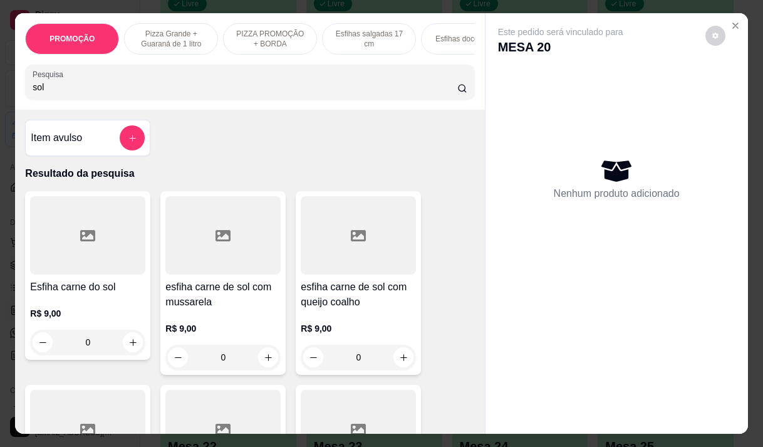
click at [249, 86] on input "sol" at bounding box center [245, 87] width 425 height 13
type input "s"
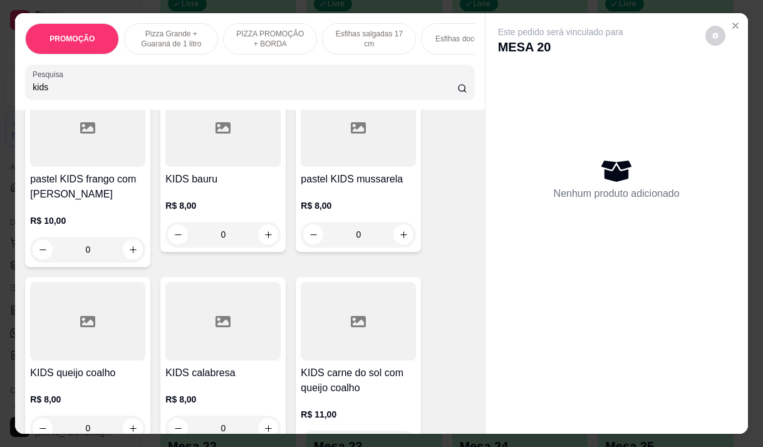
scroll to position [376, 0]
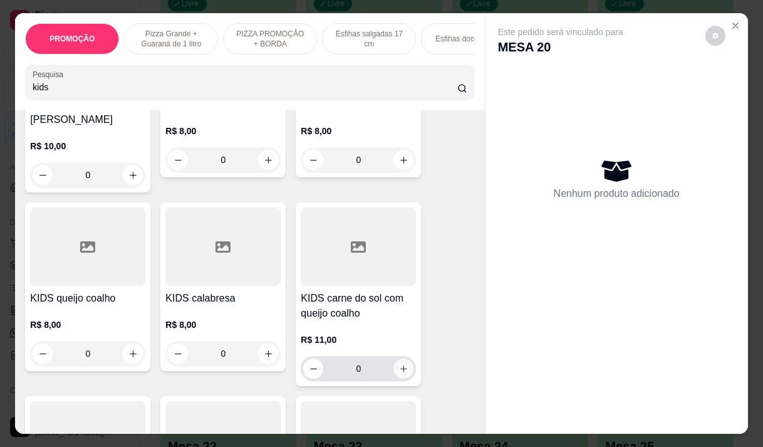
type input "kids"
click at [399, 371] on icon "increase-product-quantity" at bounding box center [403, 368] width 9 height 9
type input "1"
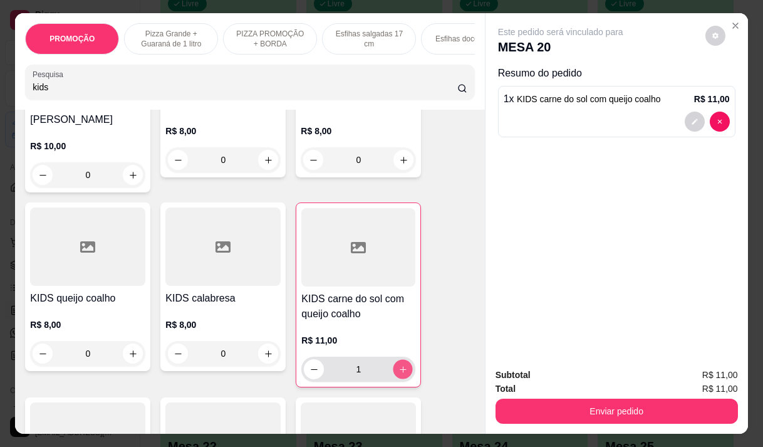
click at [398, 373] on icon "increase-product-quantity" at bounding box center [402, 369] width 9 height 9
type input "2"
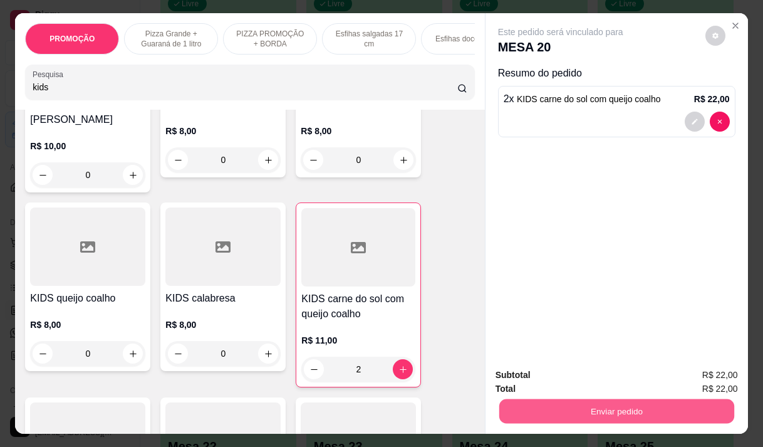
click at [574, 405] on button "Enviar pedido" at bounding box center [616, 410] width 235 height 24
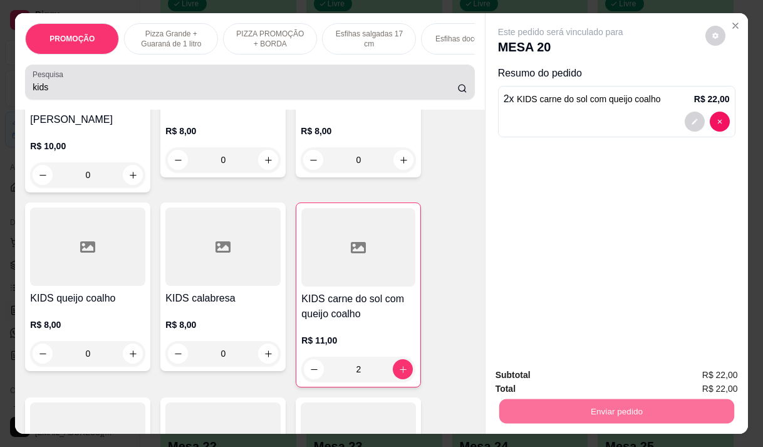
click at [85, 93] on input "kids" at bounding box center [245, 87] width 425 height 13
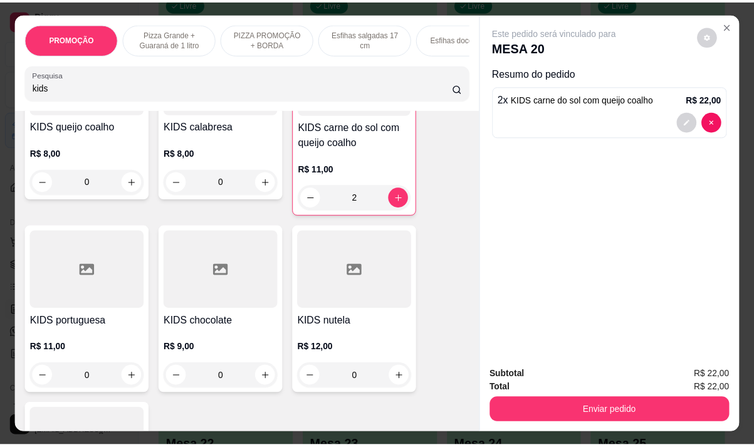
scroll to position [626, 0]
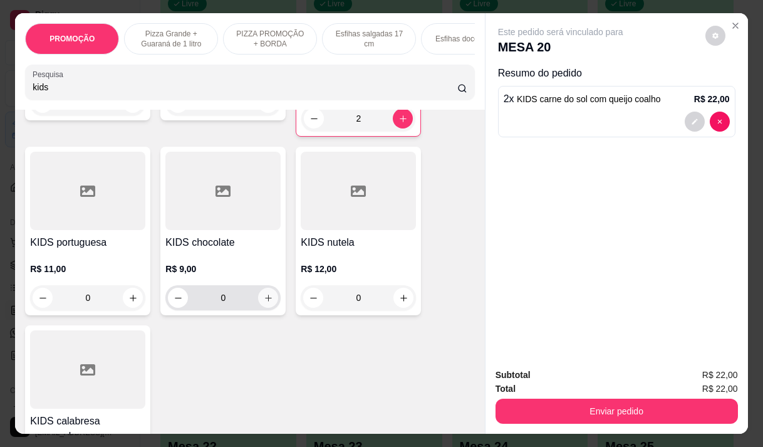
click at [264, 303] on icon "increase-product-quantity" at bounding box center [268, 297] width 9 height 9
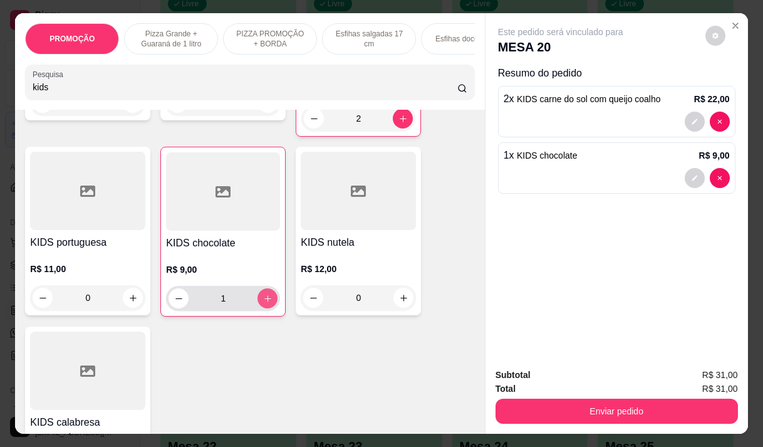
type input "1"
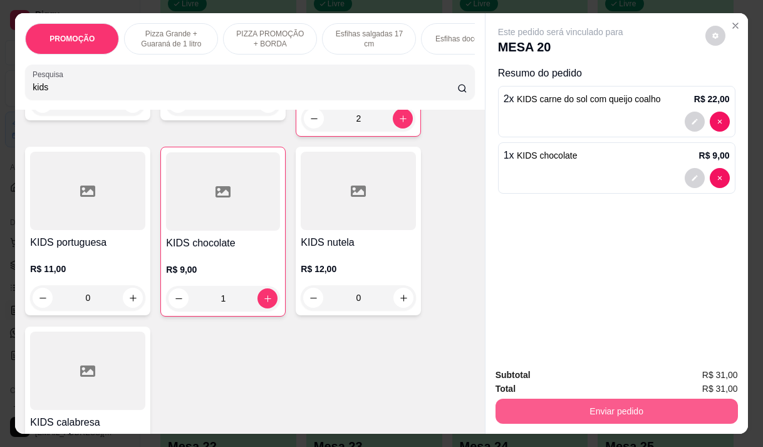
click at [601, 404] on button "Enviar pedido" at bounding box center [617, 410] width 242 height 25
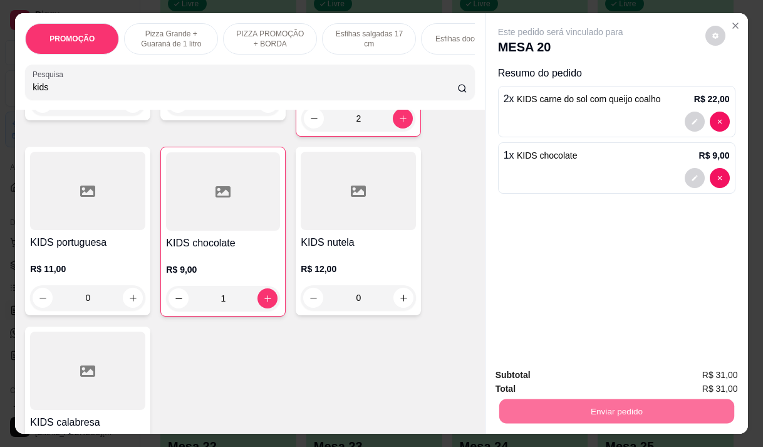
click at [603, 373] on button "Não registrar e enviar pedido" at bounding box center [575, 375] width 130 height 24
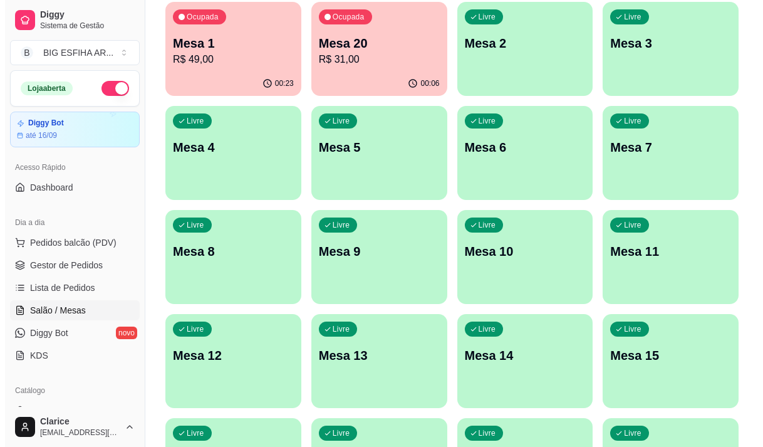
scroll to position [0, 0]
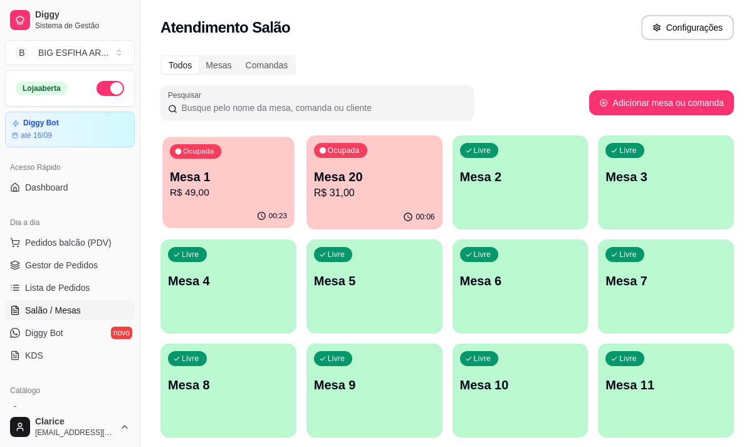
click at [205, 190] on p "R$ 49,00" at bounding box center [228, 192] width 117 height 14
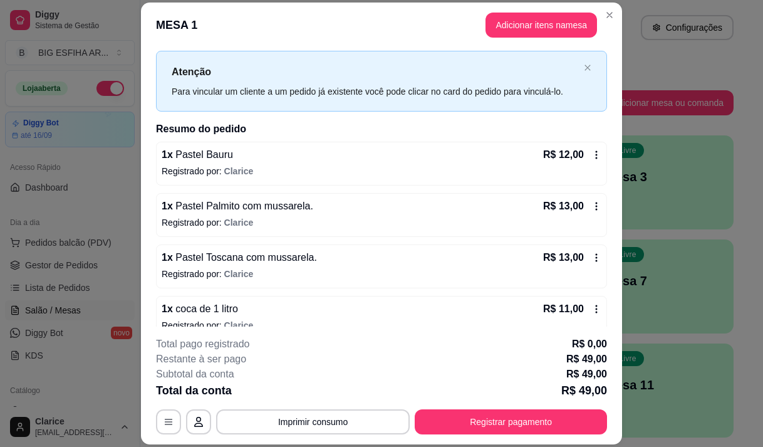
scroll to position [42, 0]
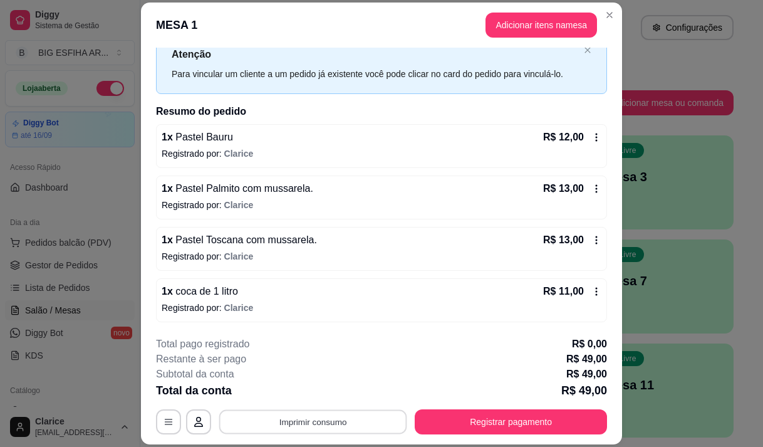
click at [343, 416] on button "Imprimir consumo" at bounding box center [313, 422] width 188 height 24
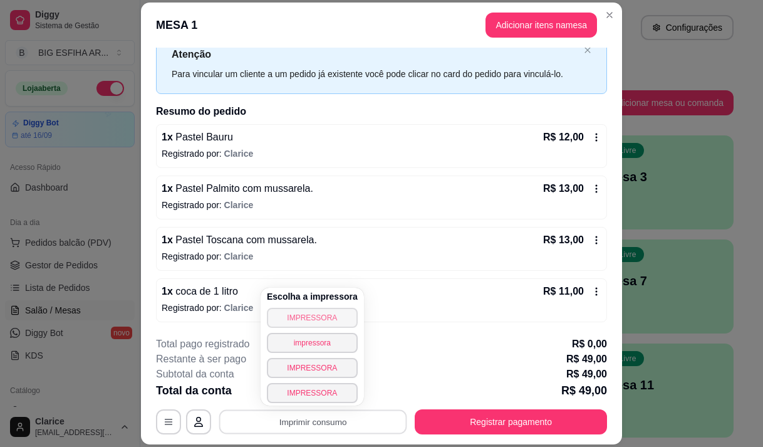
click at [312, 317] on button "IMPRESSORA" at bounding box center [312, 318] width 91 height 20
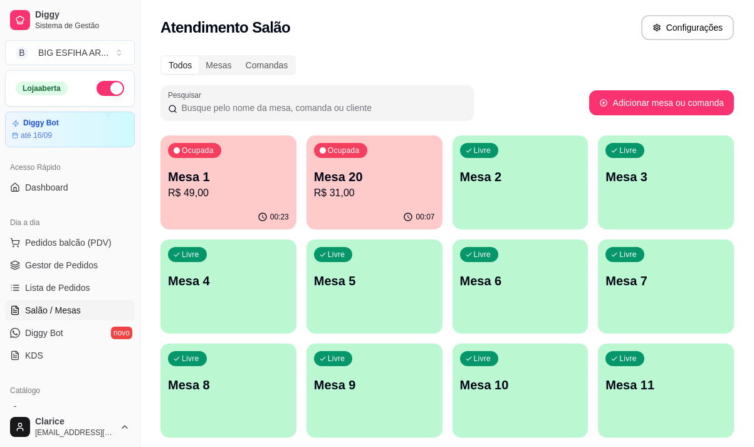
click at [226, 164] on div "Ocupada Mesa 1 R$ 49,00" at bounding box center [228, 170] width 136 height 70
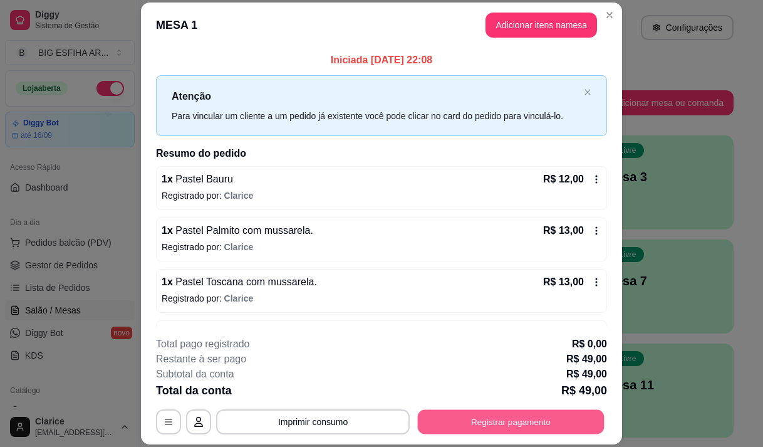
click at [491, 422] on button "Registrar pagamento" at bounding box center [511, 422] width 187 height 24
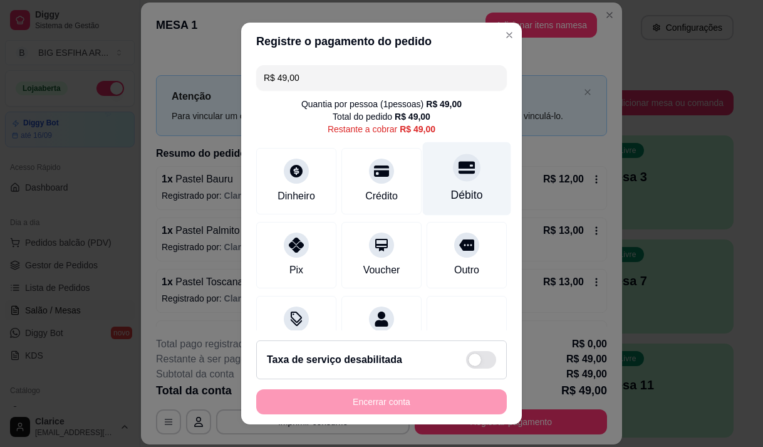
click at [460, 188] on div "Débito" at bounding box center [467, 195] width 32 height 16
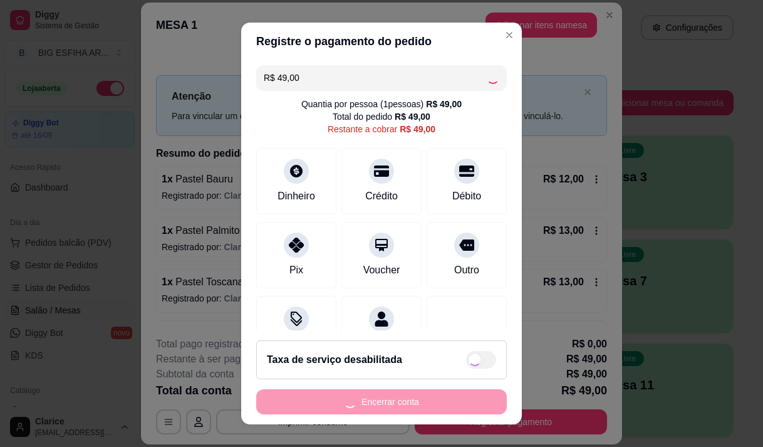
type input "R$ 0,00"
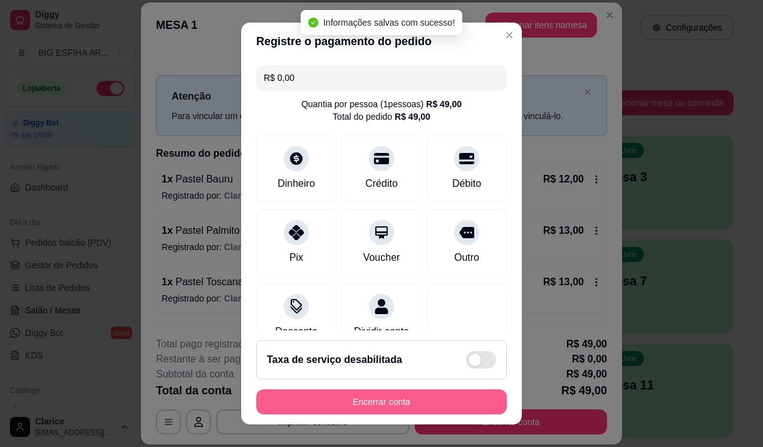
click at [402, 403] on button "Encerrar conta" at bounding box center [381, 401] width 251 height 25
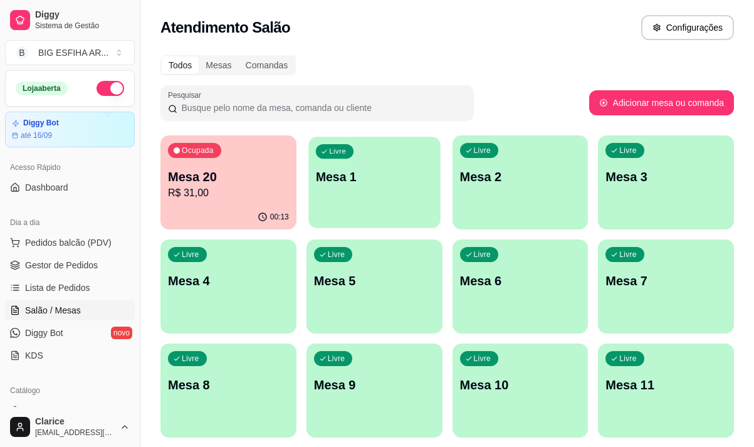
click at [341, 204] on div "Livre Mesa 1" at bounding box center [374, 175] width 132 height 76
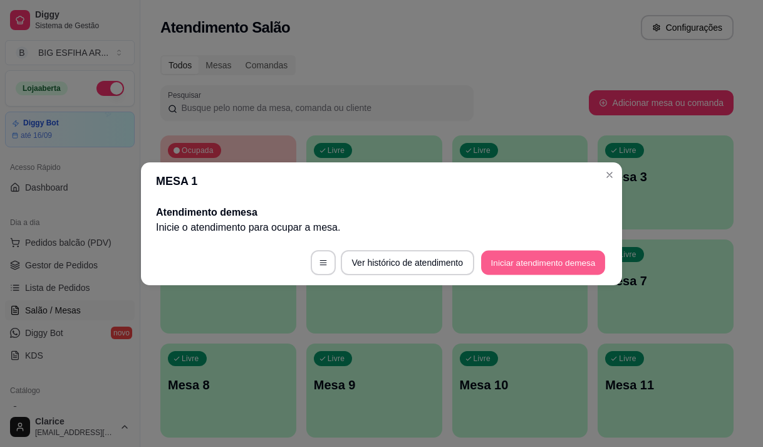
click at [529, 257] on button "Iniciar atendimento de mesa" at bounding box center [543, 262] width 124 height 24
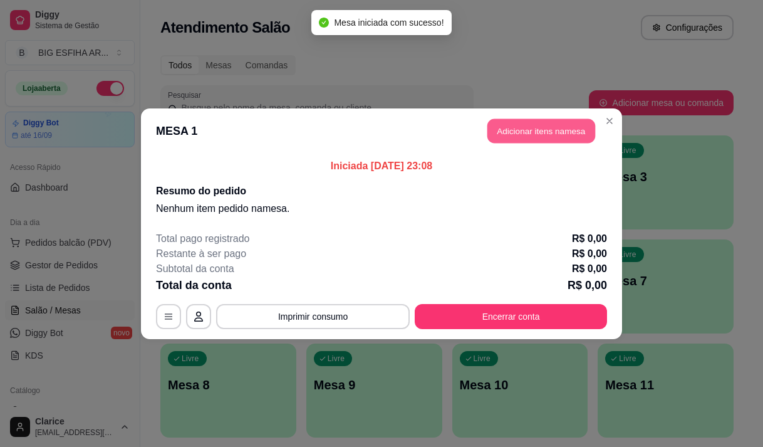
click at [548, 135] on button "Adicionar itens na mesa" at bounding box center [541, 130] width 108 height 24
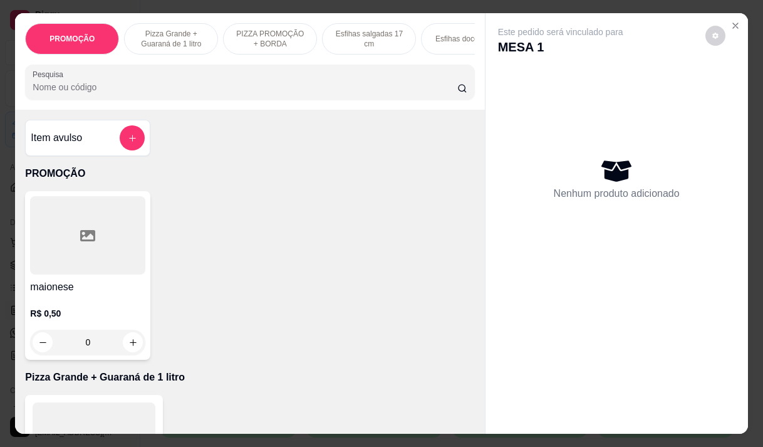
click at [285, 87] on input "Pesquisa" at bounding box center [245, 87] width 425 height 13
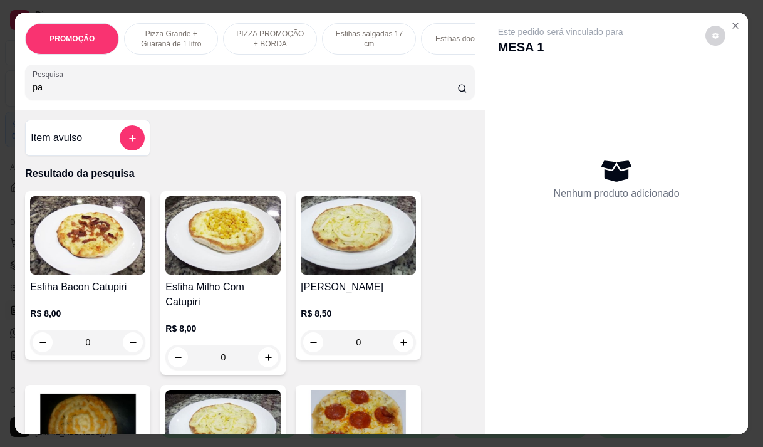
type input "p"
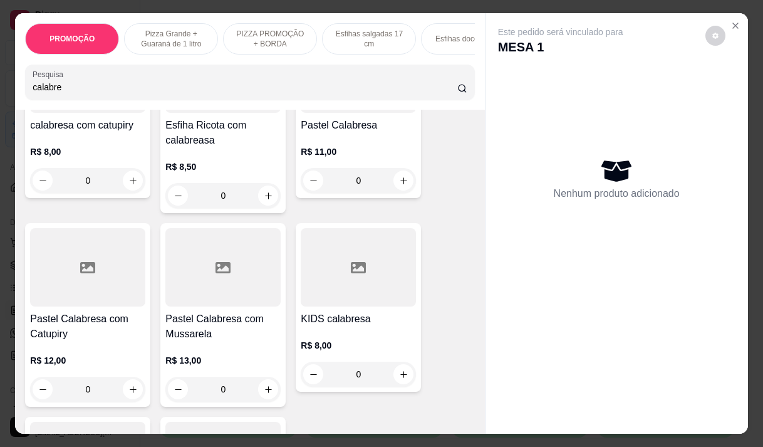
scroll to position [376, 0]
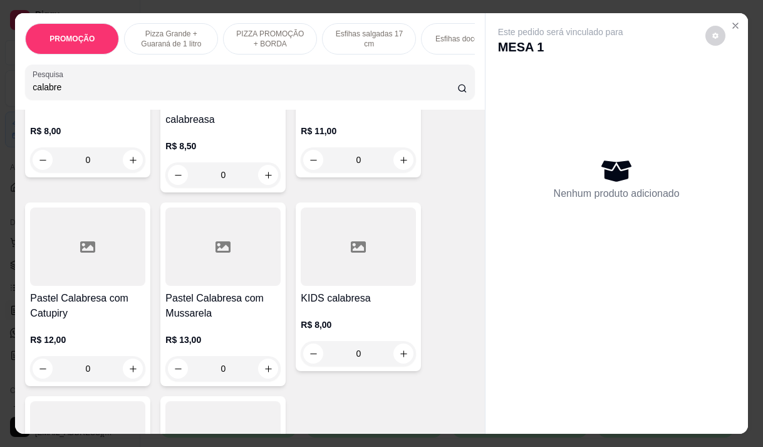
type input "calabre"
click at [125, 368] on div "0" at bounding box center [87, 368] width 115 height 25
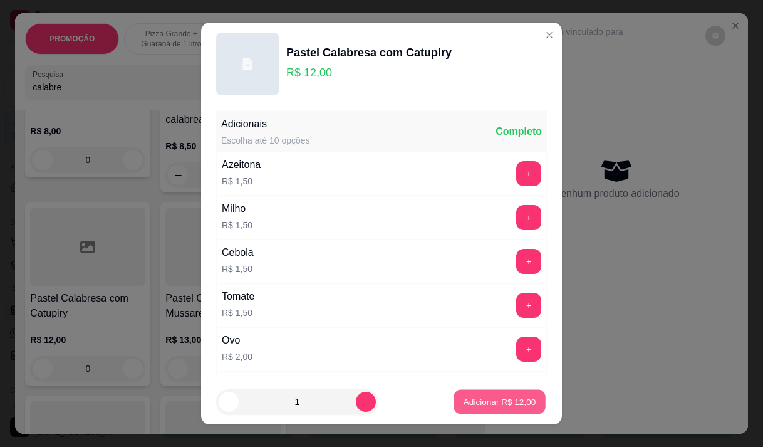
click at [477, 403] on p "Adicionar R$ 12,00" at bounding box center [500, 402] width 73 height 12
type input "1"
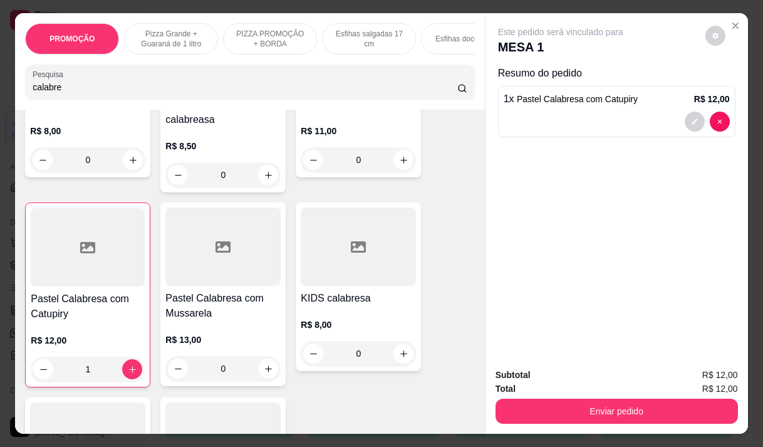
click at [112, 93] on input "calabre" at bounding box center [245, 87] width 425 height 13
type input "c"
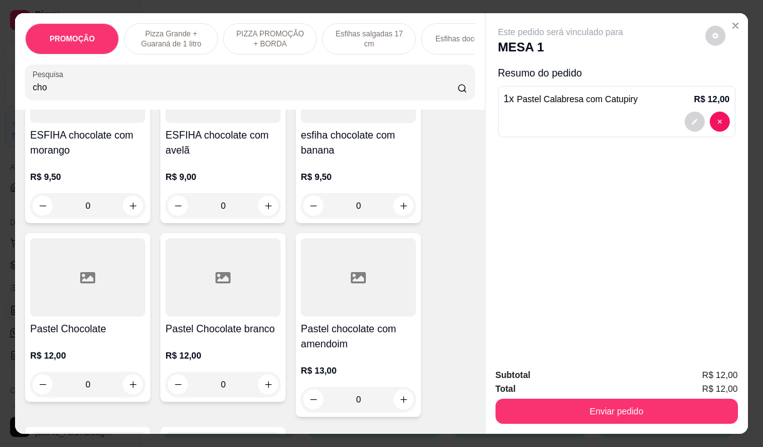
scroll to position [346, 0]
type input "cho"
click at [123, 387] on div "0" at bounding box center [87, 383] width 115 height 25
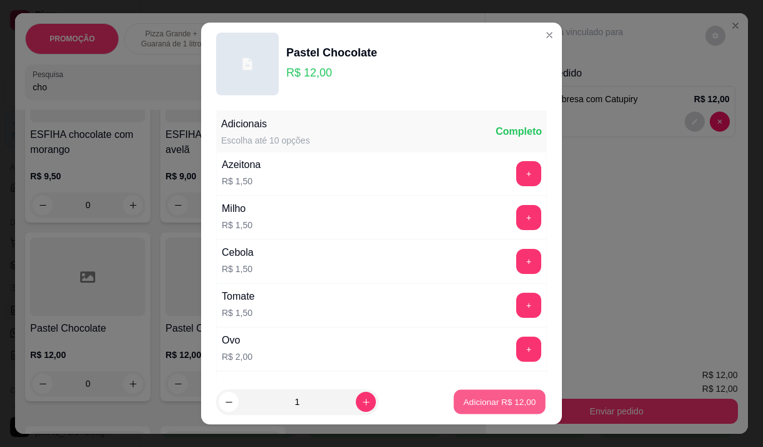
click at [495, 398] on p "Adicionar R$ 12,00" at bounding box center [500, 402] width 73 height 12
type input "1"
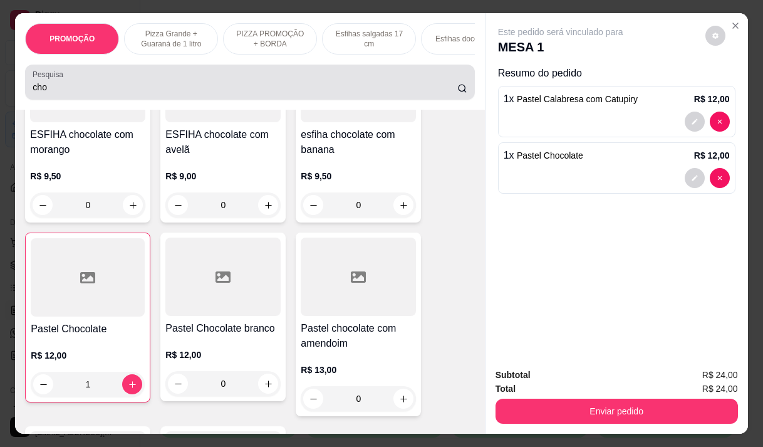
click at [141, 93] on input "cho" at bounding box center [245, 87] width 425 height 13
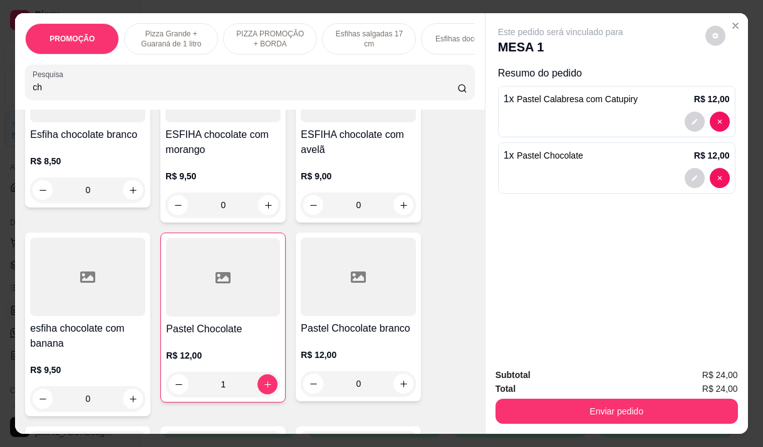
type input "c"
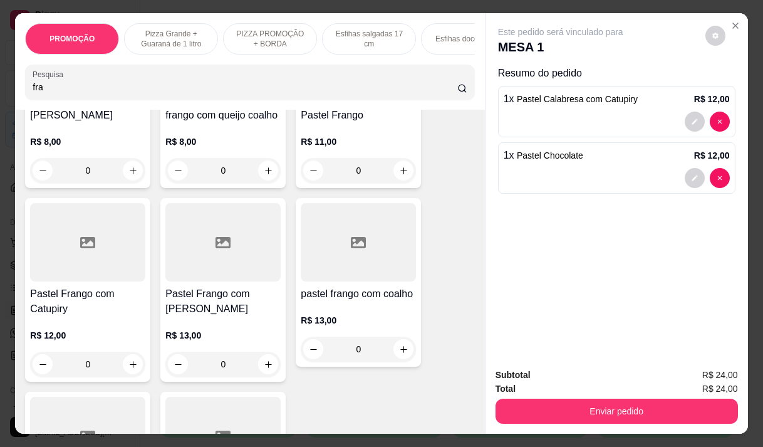
scroll to position [240, 0]
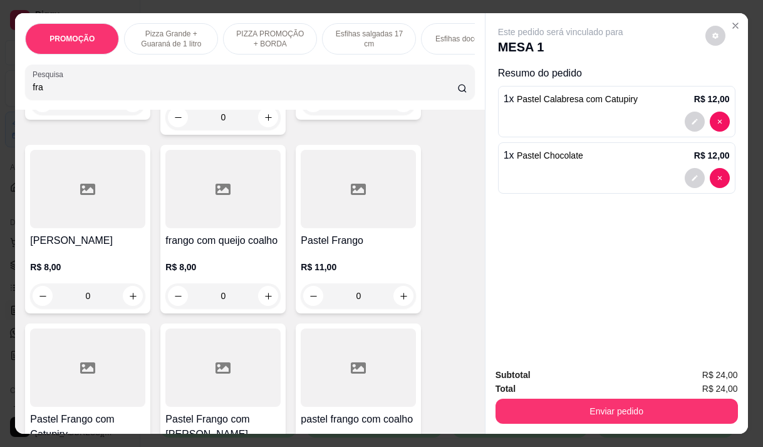
click at [398, 283] on div "0" at bounding box center [358, 295] width 115 height 25
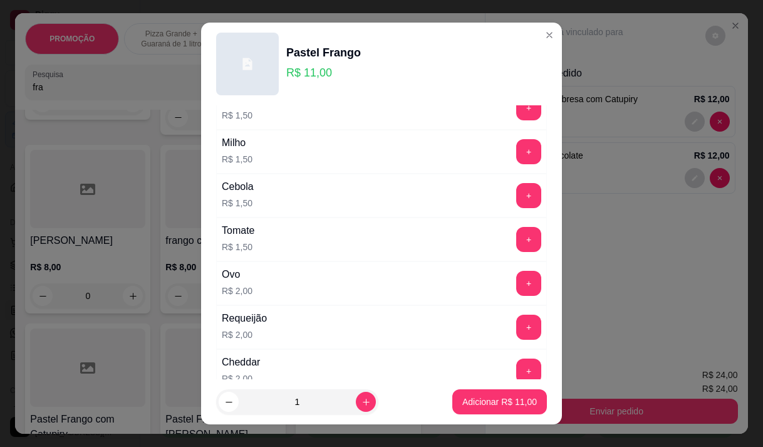
scroll to position [125, 0]
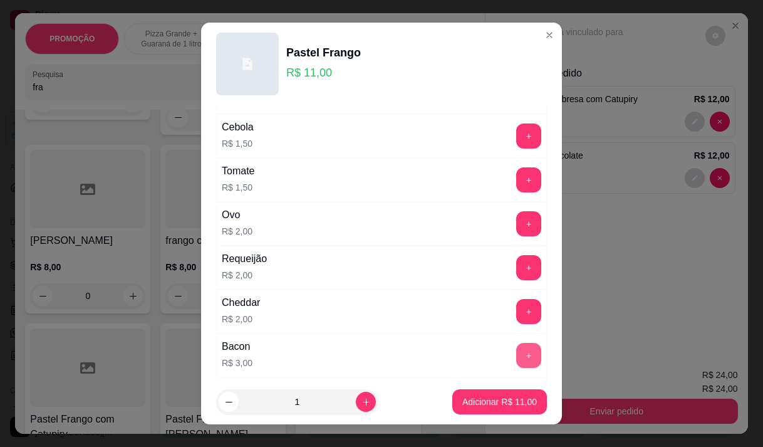
click at [516, 348] on button "+" at bounding box center [528, 355] width 25 height 25
click at [501, 399] on p "Adicionar R$ 14,00" at bounding box center [500, 402] width 73 height 12
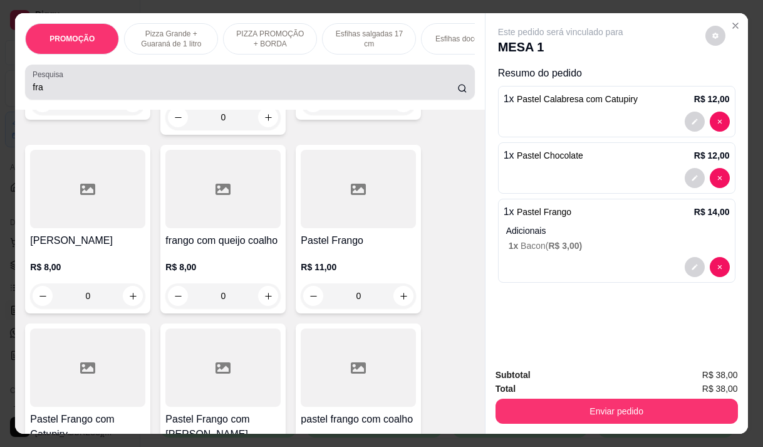
click at [209, 84] on div "fra" at bounding box center [250, 82] width 434 height 25
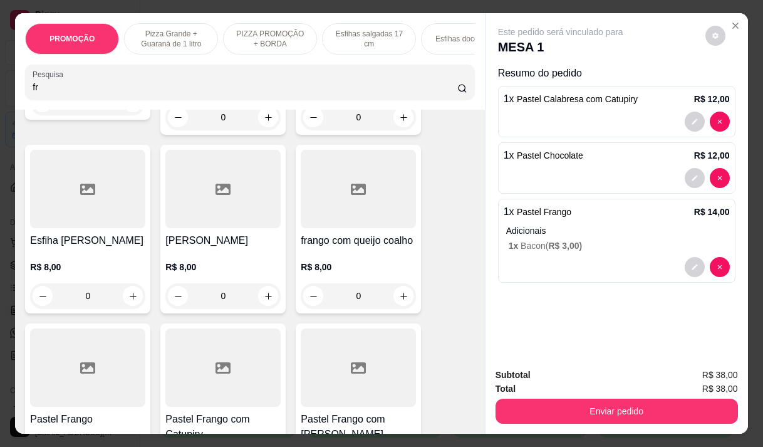
type input "f"
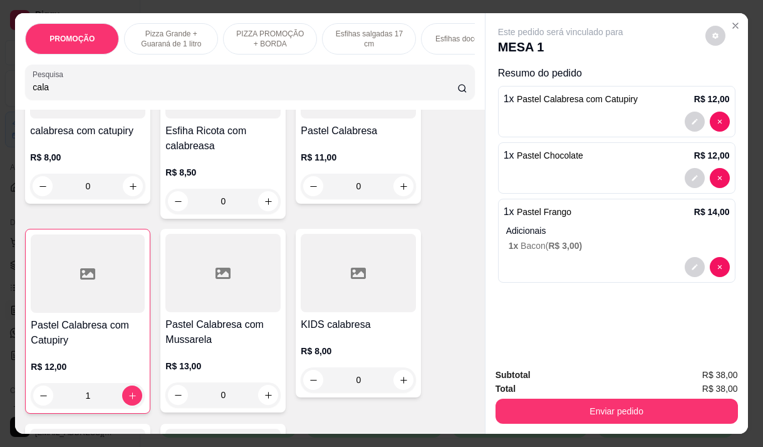
scroll to position [371, 0]
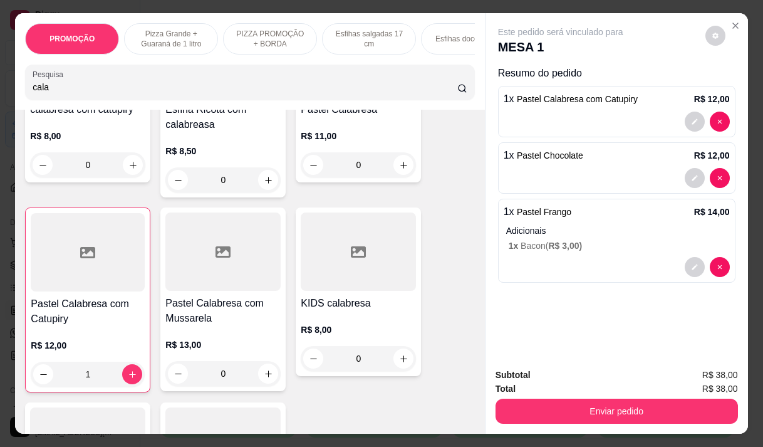
type input "cala"
click at [265, 379] on div "0" at bounding box center [222, 373] width 115 height 25
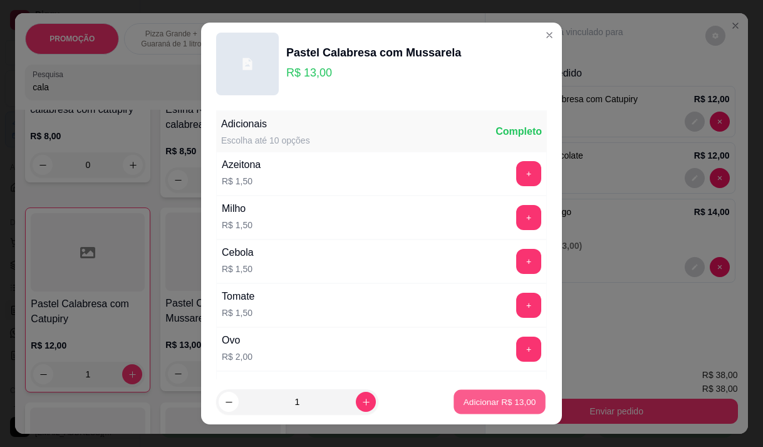
click at [514, 397] on p "Adicionar R$ 13,00" at bounding box center [500, 402] width 73 height 12
type input "1"
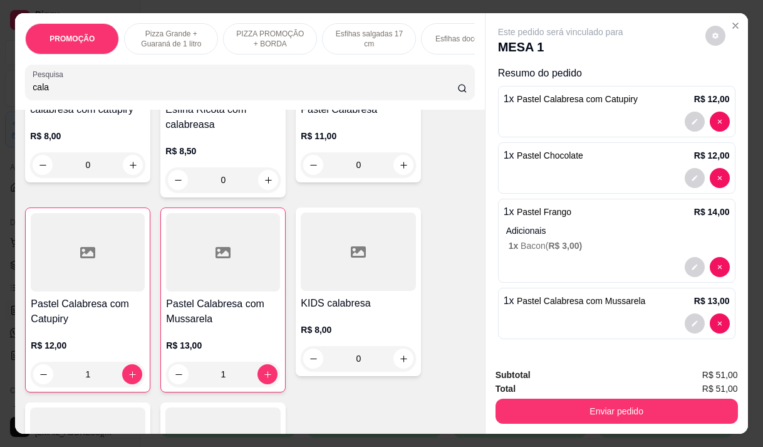
click at [101, 88] on input "cala" at bounding box center [245, 87] width 425 height 13
type input "c"
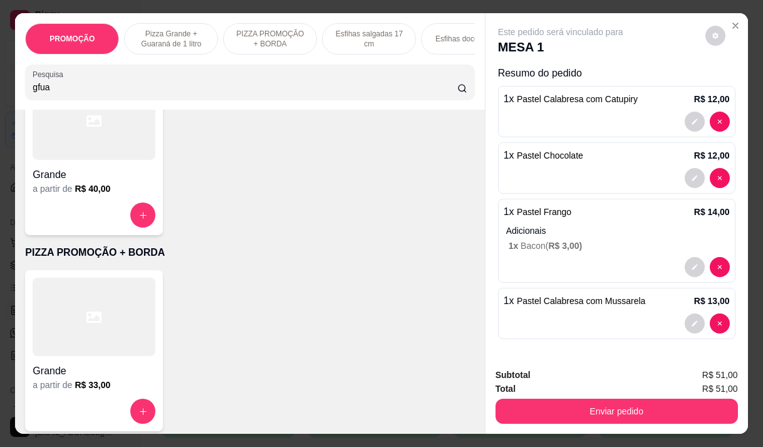
scroll to position [1909, 0]
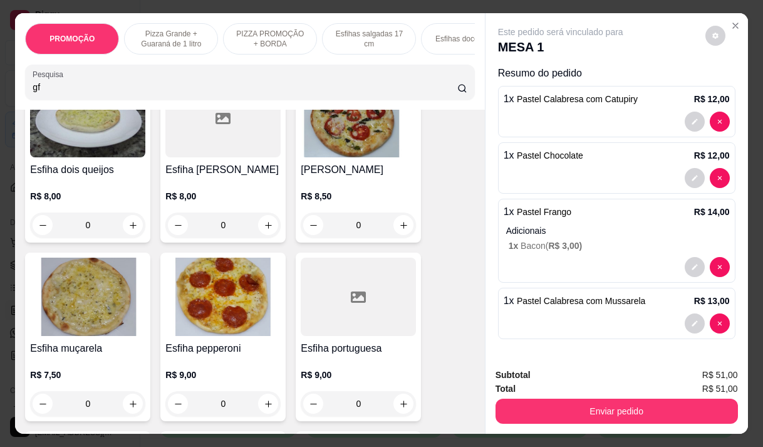
type input "g"
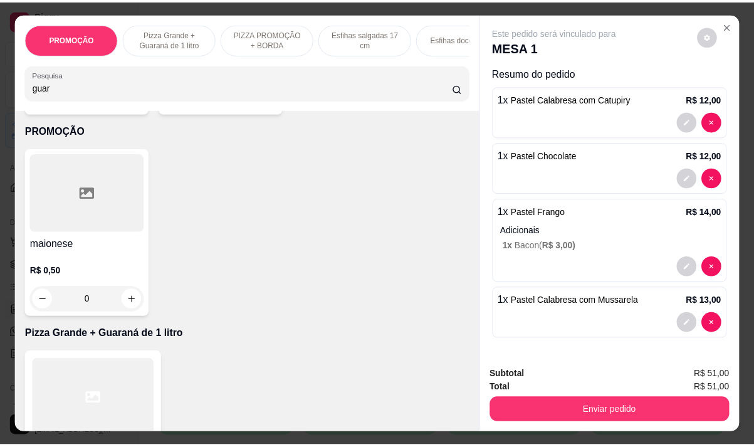
scroll to position [0, 0]
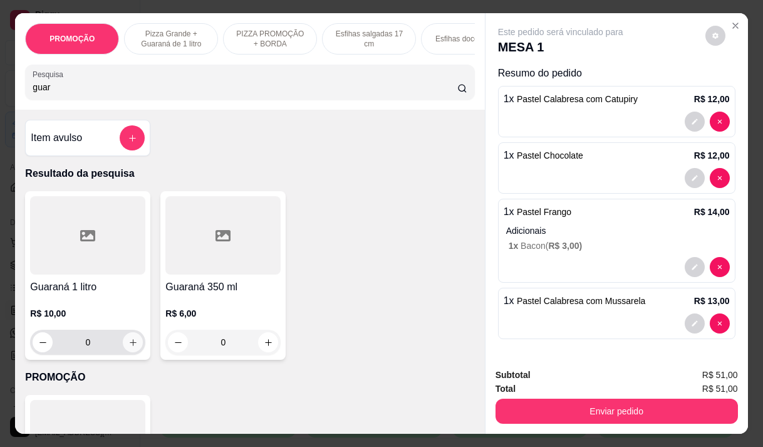
type input "guar"
click at [131, 345] on icon "increase-product-quantity" at bounding box center [132, 342] width 9 height 9
type input "1"
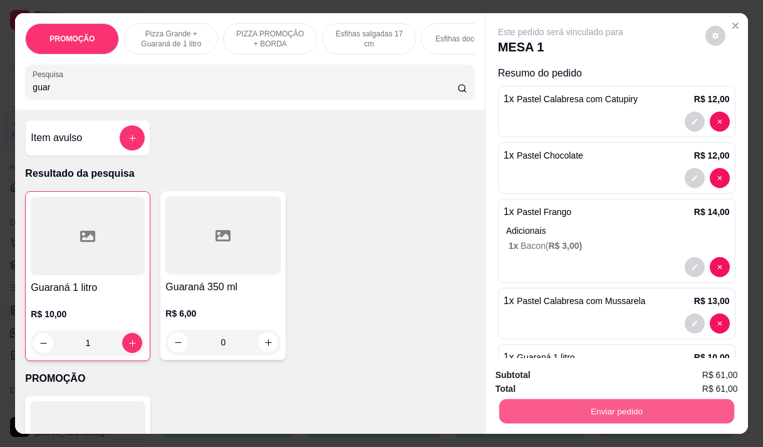
click at [567, 408] on button "Enviar pedido" at bounding box center [616, 410] width 235 height 24
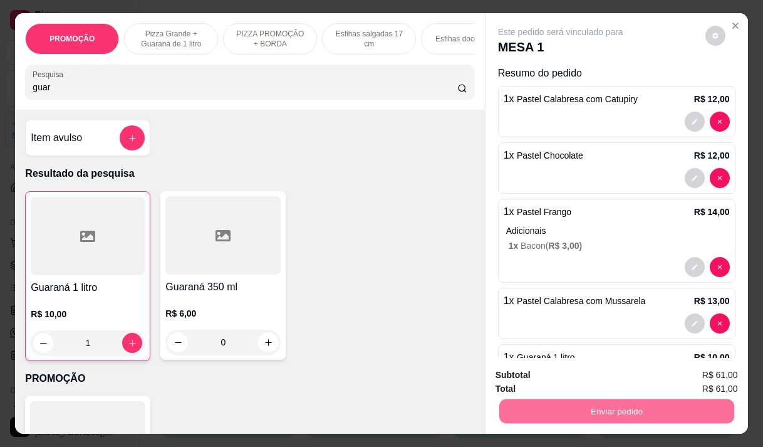
click at [590, 371] on button "Não registrar e enviar pedido" at bounding box center [575, 374] width 127 height 23
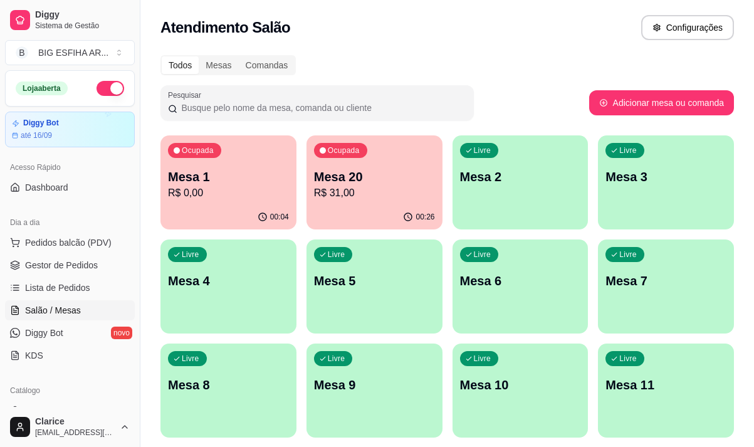
click at [321, 192] on p "R$ 31,00" at bounding box center [374, 192] width 121 height 15
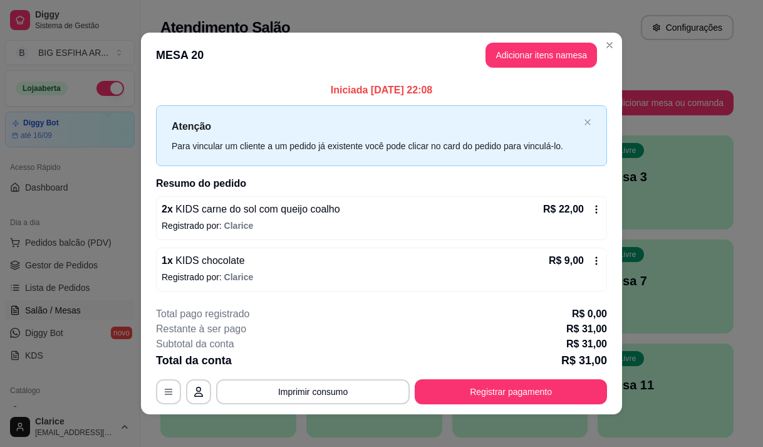
scroll to position [8, 0]
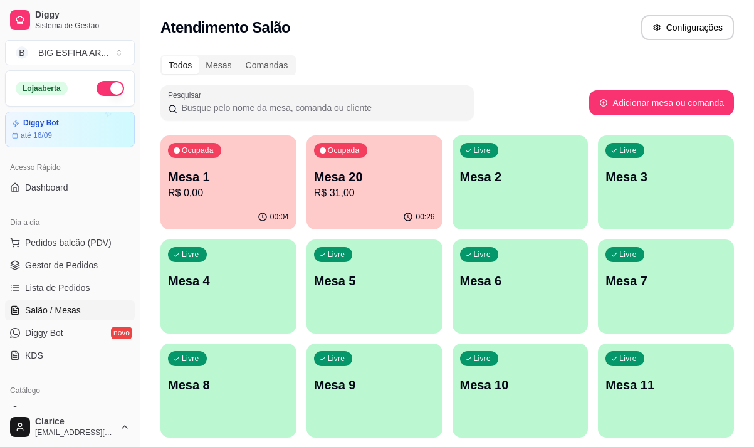
click at [249, 199] on p "R$ 0,00" at bounding box center [228, 192] width 121 height 15
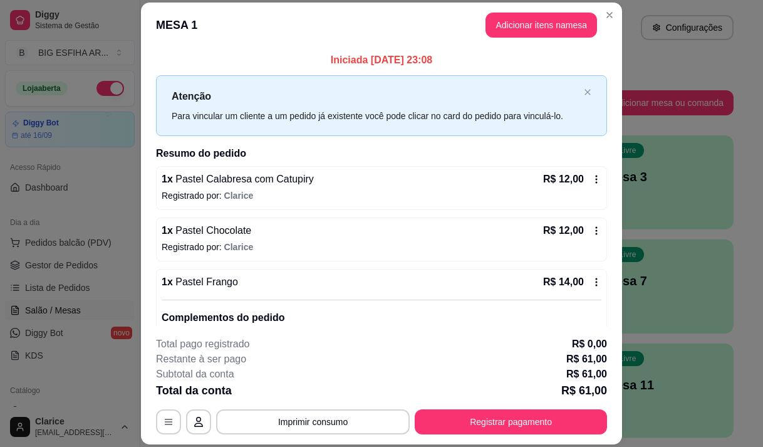
scroll to position [164, 0]
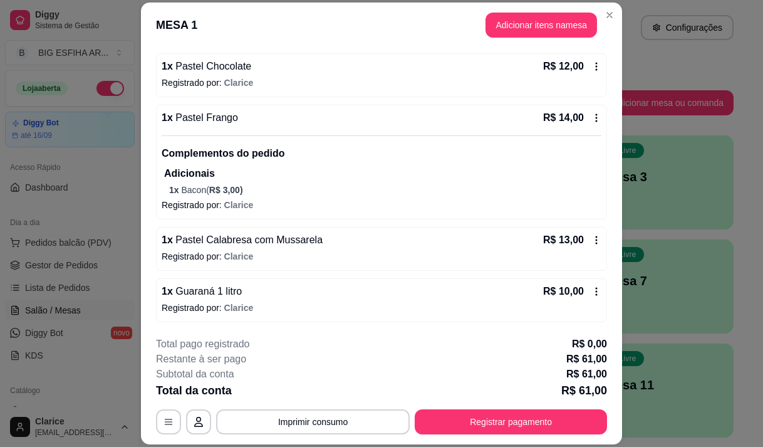
click at [527, 10] on header "MESA 1 Adicionar itens na mesa" at bounding box center [381, 25] width 481 height 45
click at [527, 15] on button "Adicionar itens na mesa" at bounding box center [541, 25] width 112 height 25
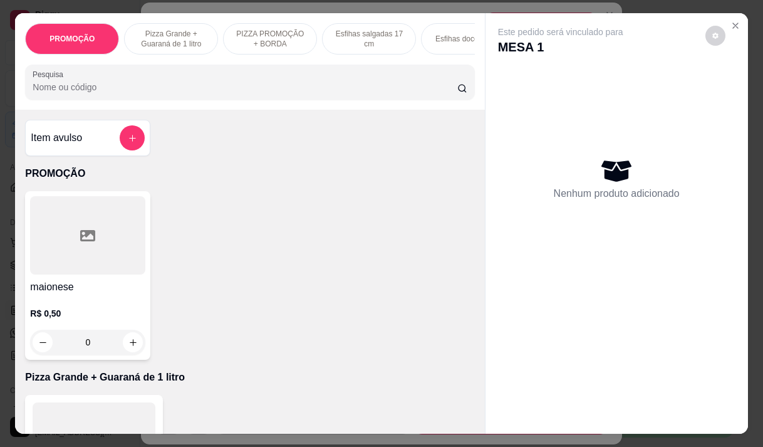
click at [242, 93] on input "Pesquisa" at bounding box center [245, 87] width 425 height 13
click at [113, 314] on p "R$ 6,00" at bounding box center [87, 313] width 115 height 13
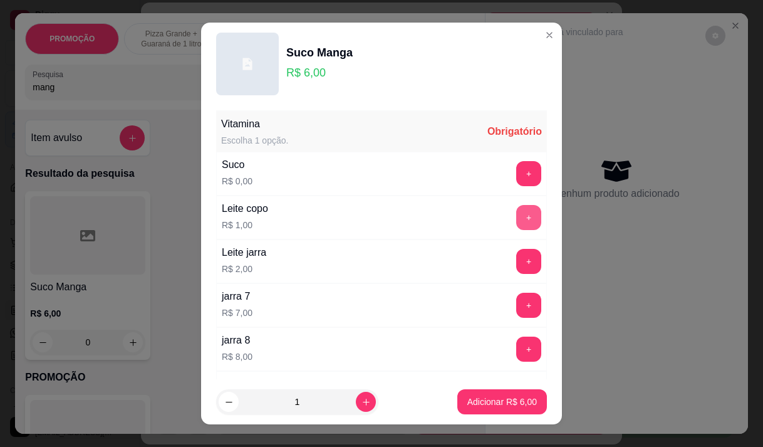
click at [516, 217] on button "+" at bounding box center [528, 217] width 25 height 25
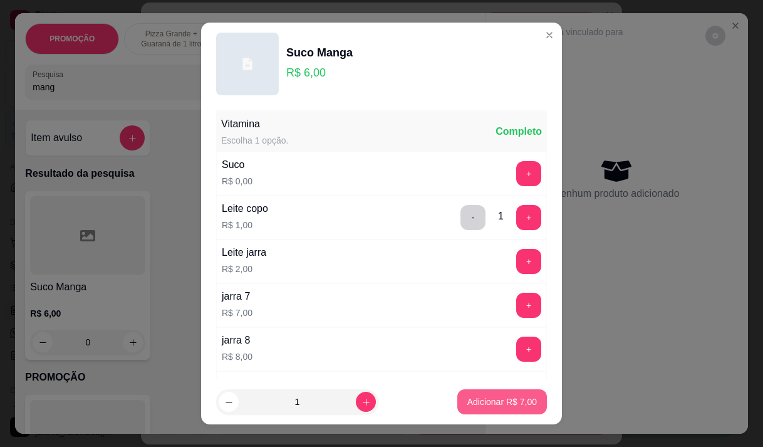
click at [501, 400] on p "Adicionar R$ 7,00" at bounding box center [502, 401] width 70 height 13
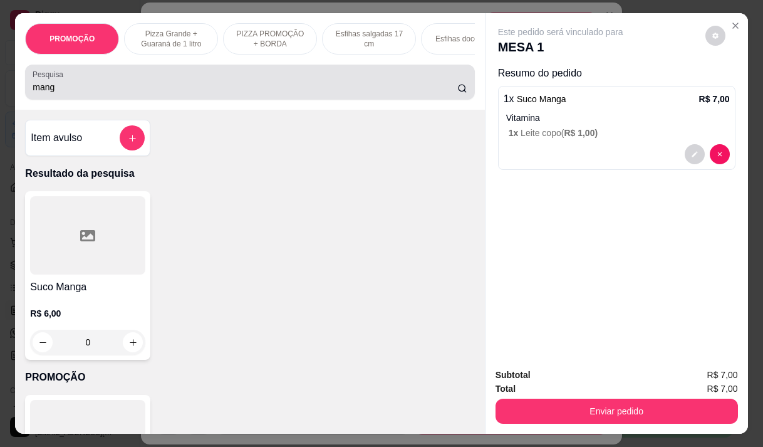
click at [125, 92] on input "mang" at bounding box center [245, 87] width 425 height 13
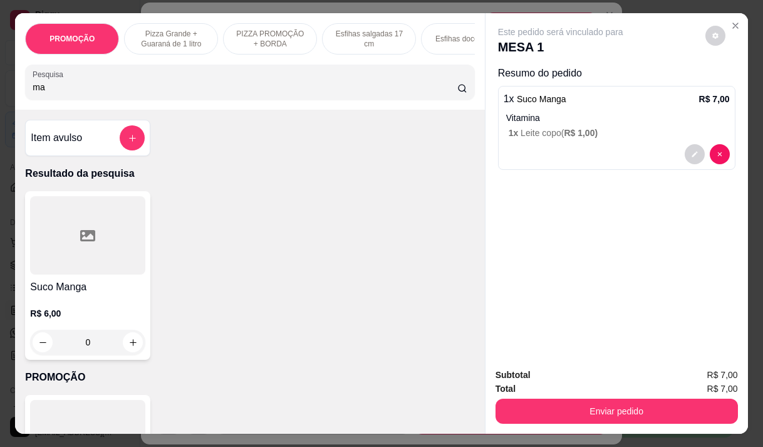
type input "m"
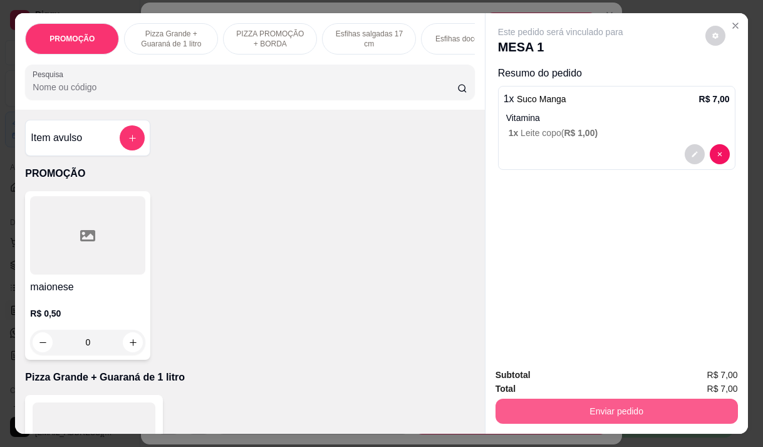
click at [622, 405] on button "Enviar pedido" at bounding box center [617, 410] width 242 height 25
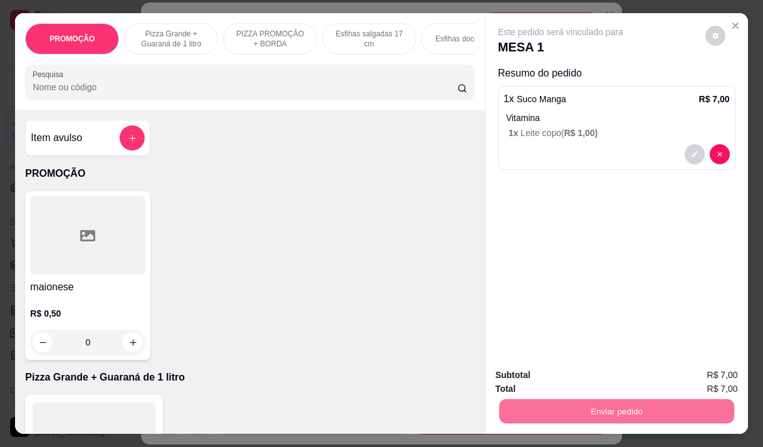
click at [539, 371] on button "Não registrar e enviar pedido" at bounding box center [575, 374] width 127 height 23
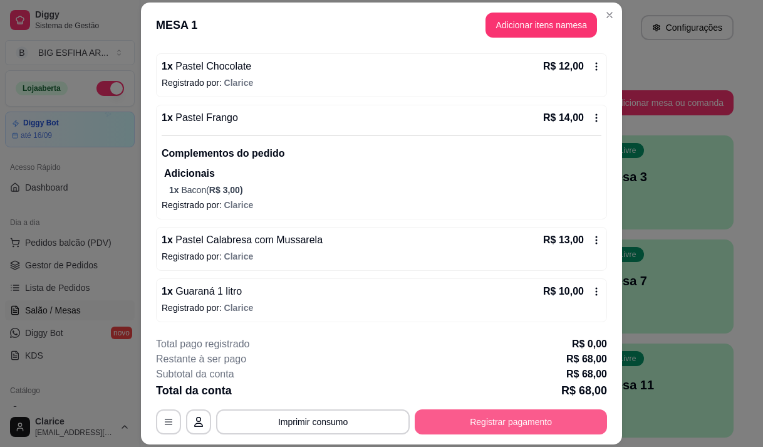
click at [536, 418] on button "Registrar pagamento" at bounding box center [511, 421] width 192 height 25
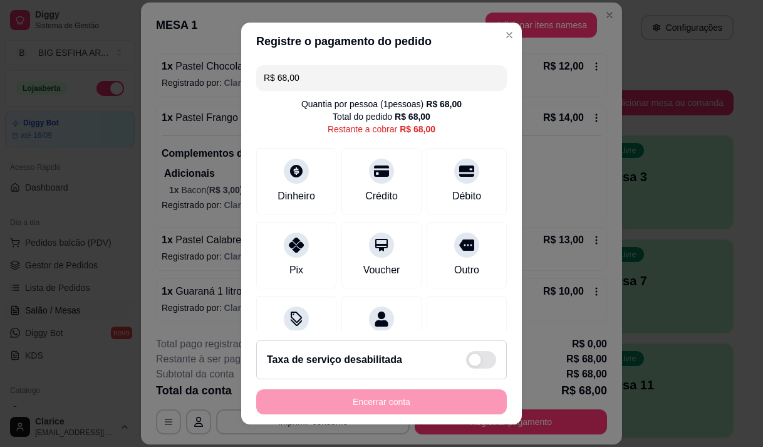
click at [329, 94] on div "R$ 68,00 Quantia por pessoa ( 1 pessoas) R$ 68,00 Total do pedido R$ 68,00 Rest…" at bounding box center [381, 195] width 281 height 271
drag, startPoint x: 340, startPoint y: 87, endPoint x: 351, endPoint y: 83, distance: 12.1
click at [345, 85] on input "R$ 68,00" at bounding box center [382, 77] width 236 height 25
click at [351, 83] on input "R$ 68,00" at bounding box center [382, 77] width 236 height 25
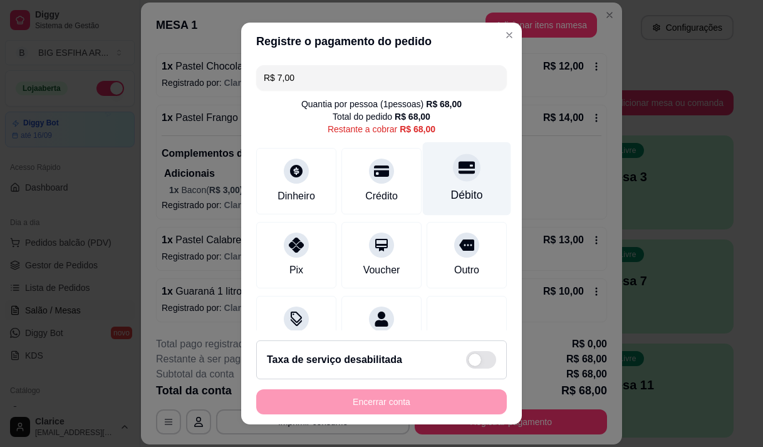
click at [450, 184] on div "Débito" at bounding box center [467, 178] width 88 height 73
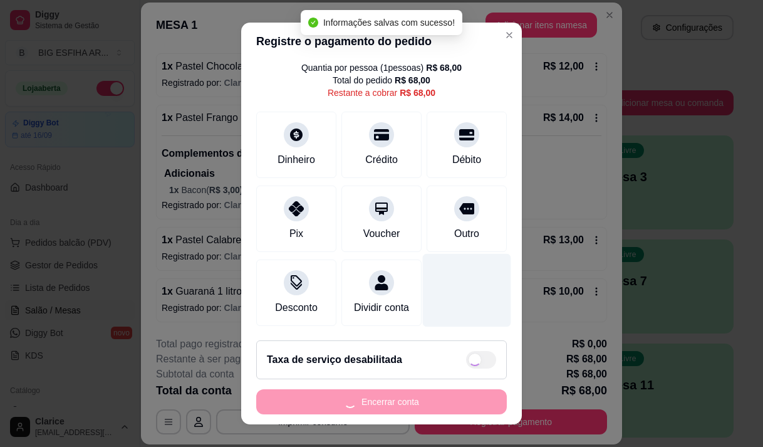
type input "R$ 61,00"
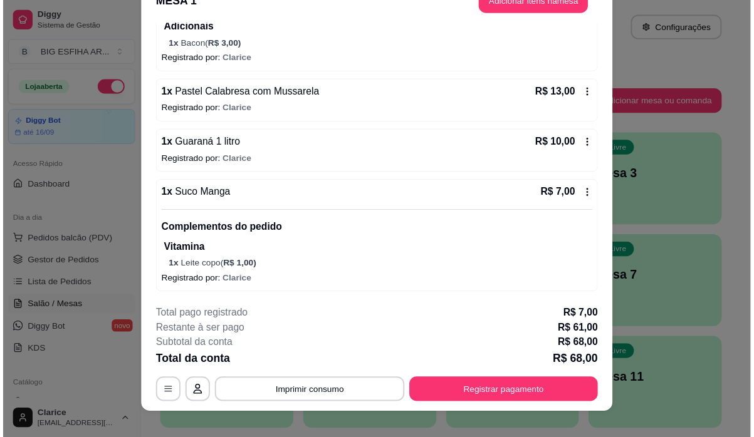
scroll to position [38, 0]
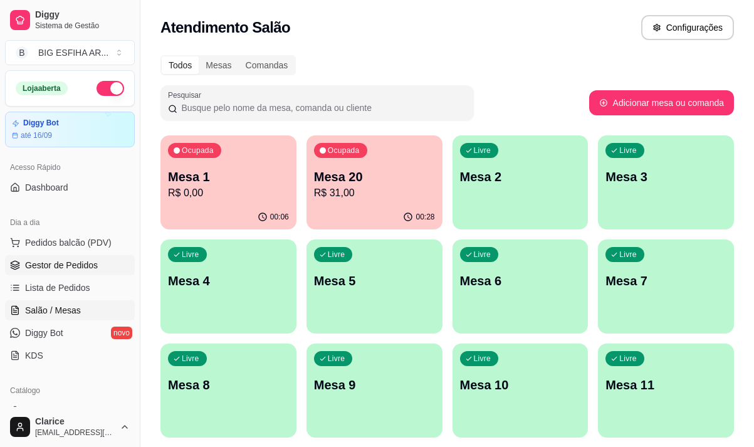
click at [38, 261] on span "Gestor de Pedidos" at bounding box center [61, 265] width 73 height 13
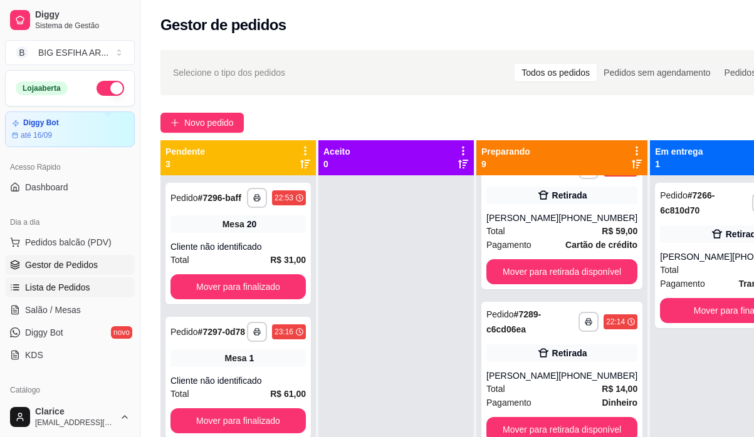
click at [32, 282] on span "Lista de Pedidos" at bounding box center [57, 287] width 65 height 13
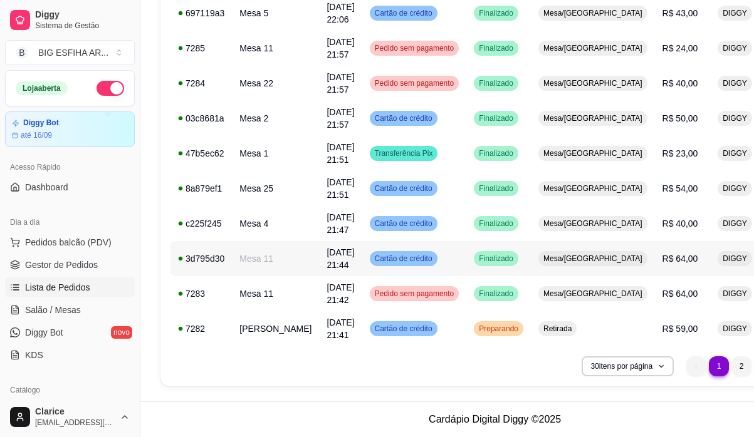
scroll to position [900, 0]
click at [731, 369] on li "2" at bounding box center [741, 366] width 20 height 20
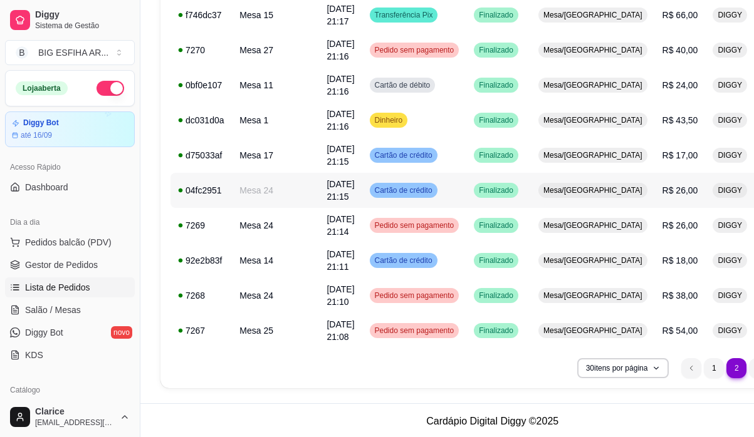
scroll to position [887, 0]
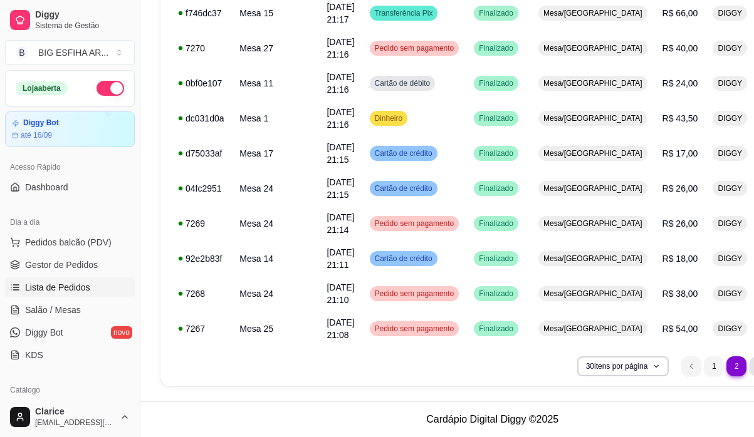
click at [749, 363] on li "3" at bounding box center [758, 365] width 19 height 19
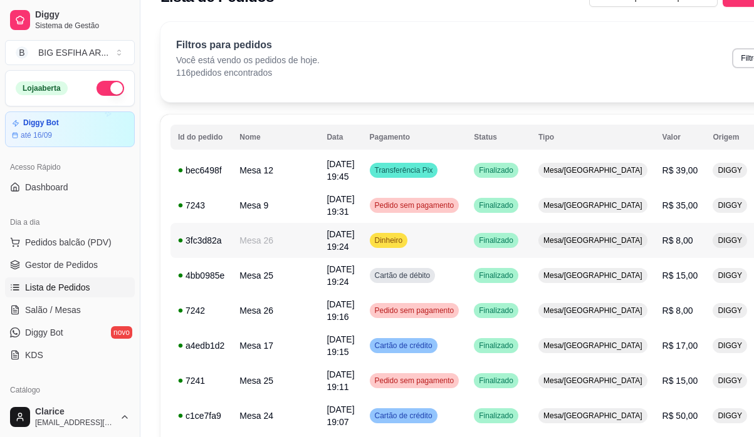
scroll to position [0, 0]
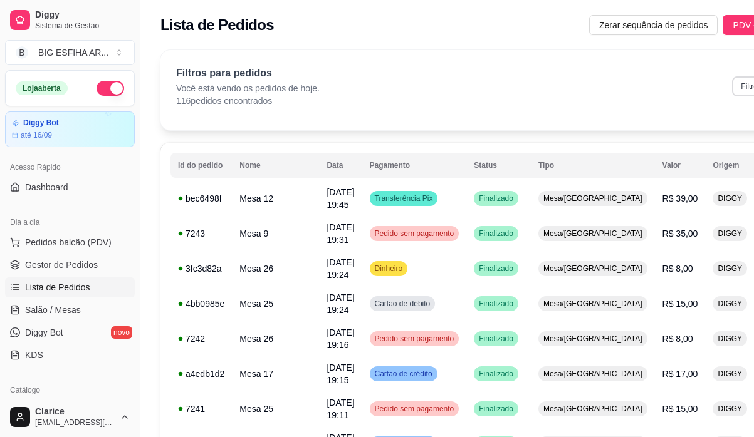
select select "0"
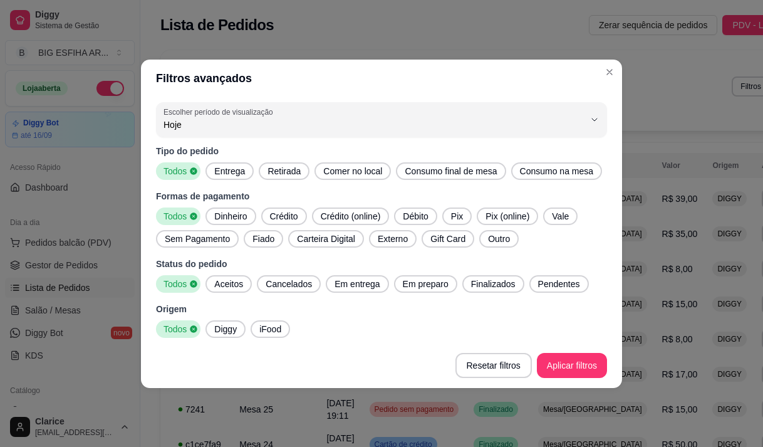
click at [291, 170] on span "Retirada" at bounding box center [283, 171] width 43 height 13
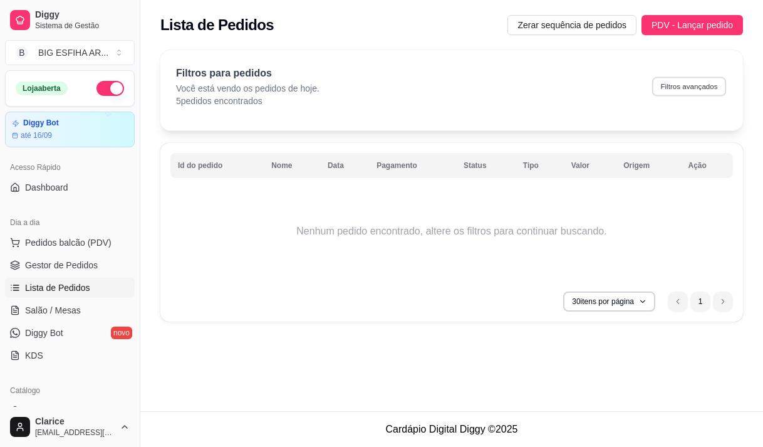
click at [714, 86] on button "Filtros avançados" at bounding box center [689, 85] width 74 height 19
select select "0"
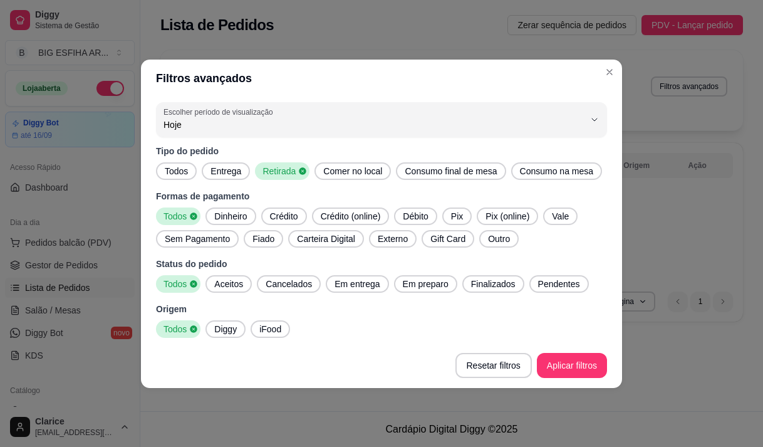
click at [412, 213] on span "Débito" at bounding box center [415, 216] width 35 height 13
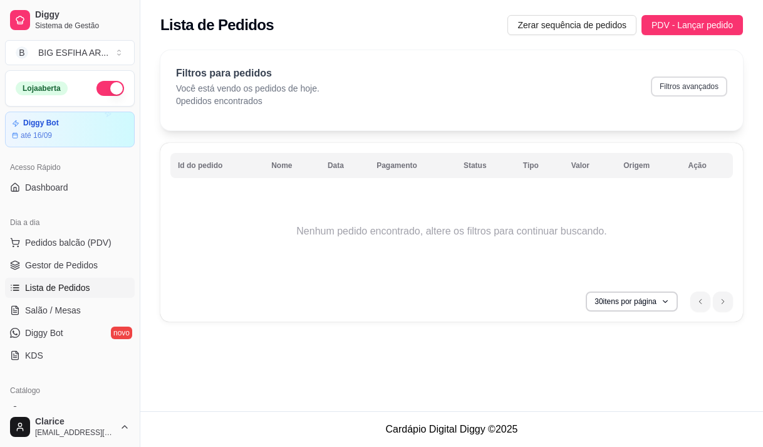
click at [693, 86] on button "Filtros avançados" at bounding box center [689, 86] width 76 height 20
select select "0"
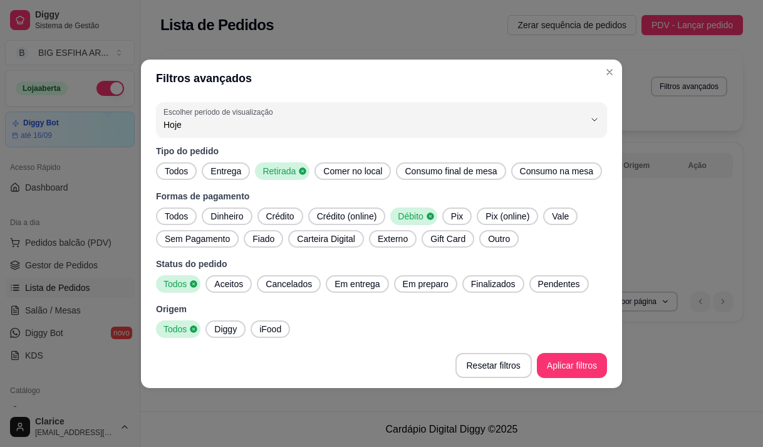
click at [485, 284] on span "Finalizados" at bounding box center [493, 284] width 55 height 13
click at [585, 378] on footer "Resetar filtros Aplicar filtros" at bounding box center [381, 365] width 481 height 45
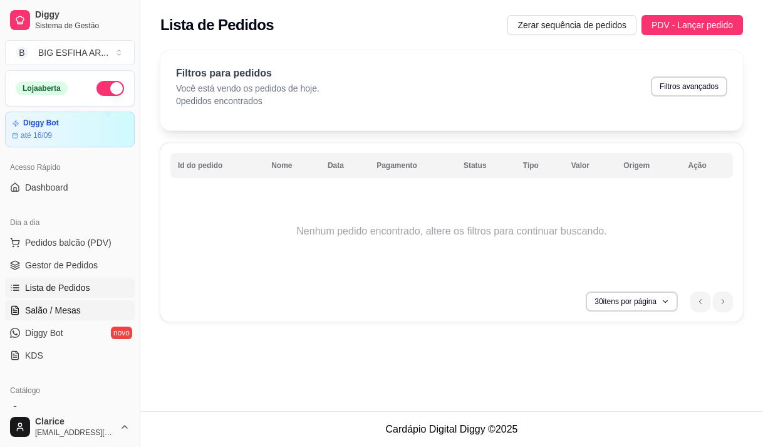
click at [58, 309] on span "Salão / Mesas" at bounding box center [53, 310] width 56 height 13
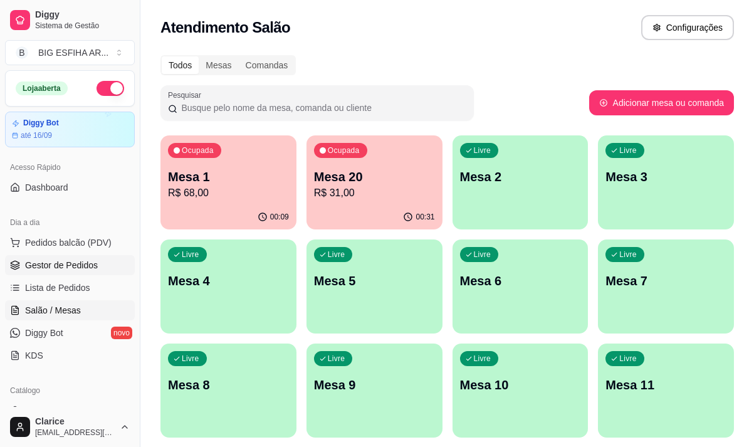
click at [75, 261] on span "Gestor de Pedidos" at bounding box center [61, 265] width 73 height 13
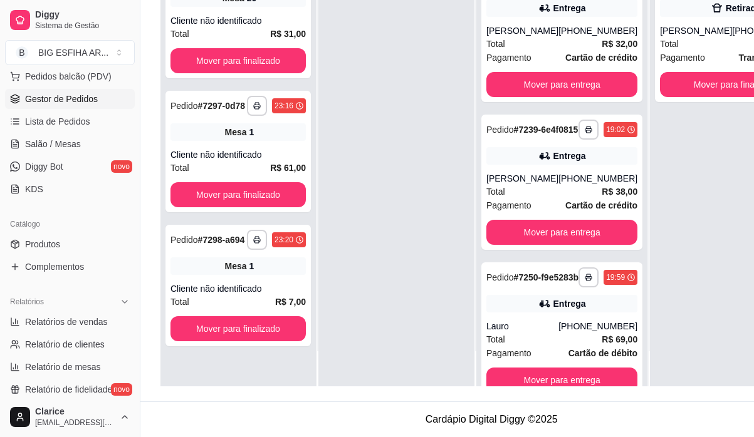
scroll to position [188, 0]
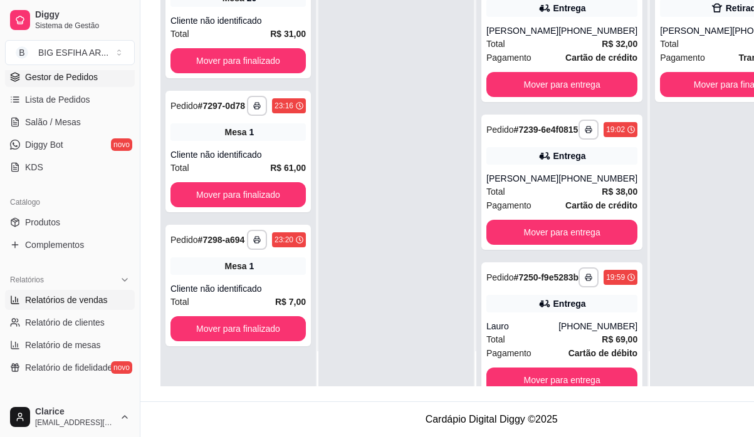
click at [62, 294] on span "Relatórios de vendas" at bounding box center [66, 300] width 83 height 13
select select "ALL"
select select "0"
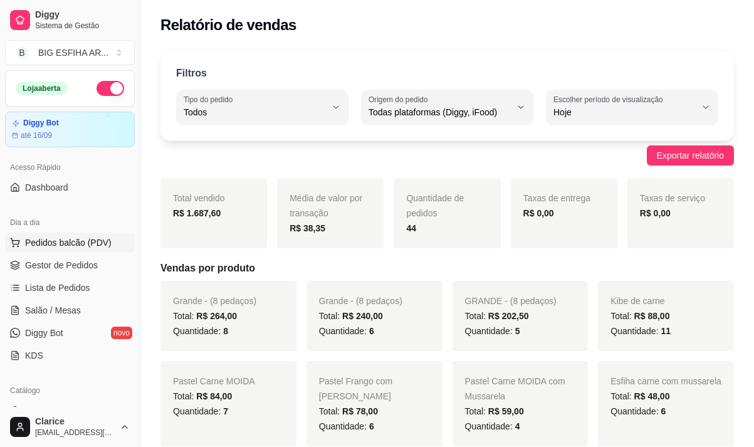
click at [74, 243] on span "Pedidos balcão (PDV)" at bounding box center [68, 242] width 86 height 13
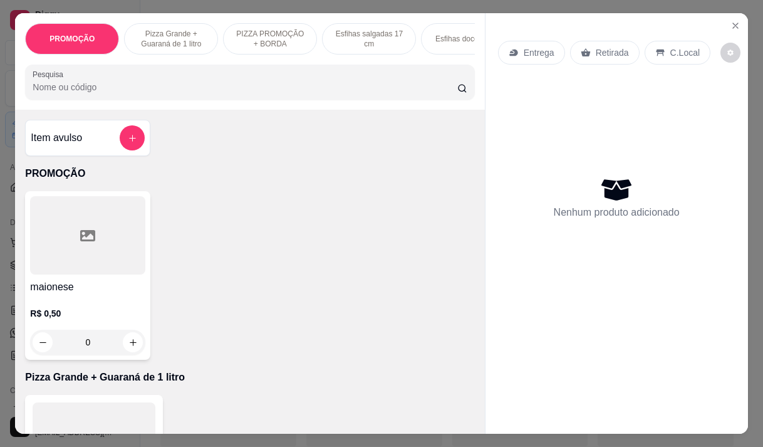
click at [517, 45] on div "Entrega" at bounding box center [531, 53] width 67 height 24
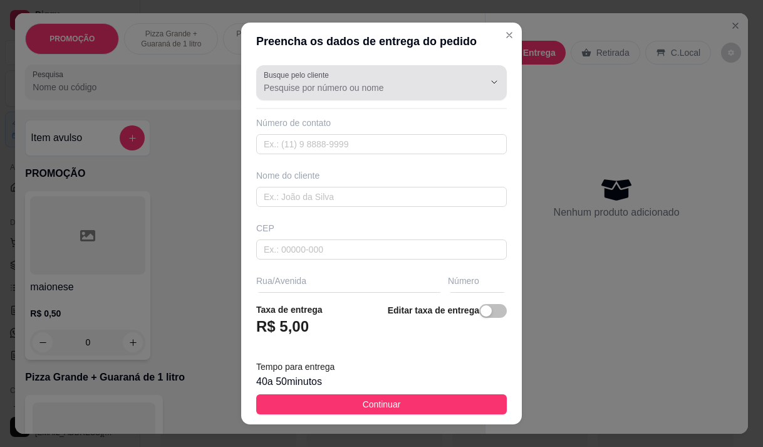
click at [351, 95] on div "Busque pelo cliente" at bounding box center [381, 82] width 251 height 35
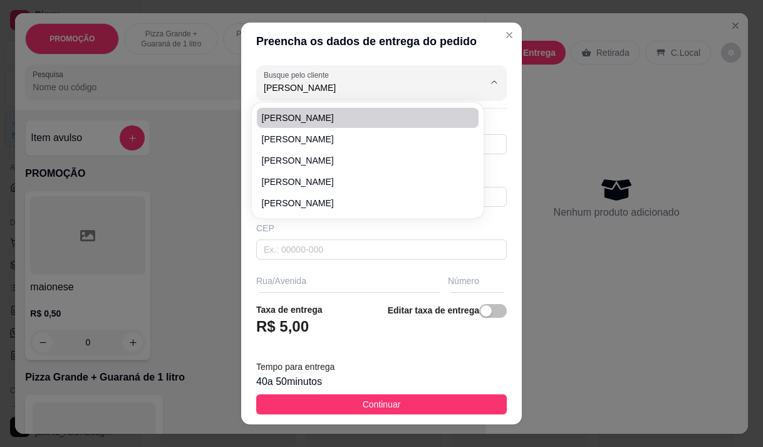
click at [318, 116] on span "Marcos Antônio" at bounding box center [361, 118] width 199 height 13
type input "Marcos Antônio"
type input "8592831368"
type input "Marcos Antônio"
type input "Rua Amadeu furtado, 1006"
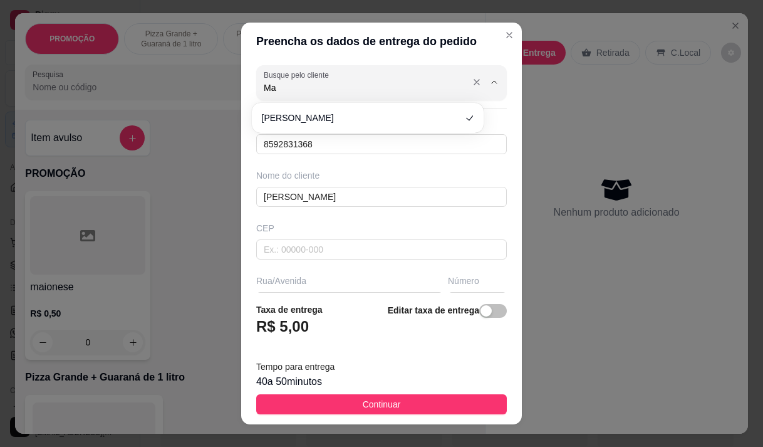
type input "M"
type input "[PERSON_NAME]"
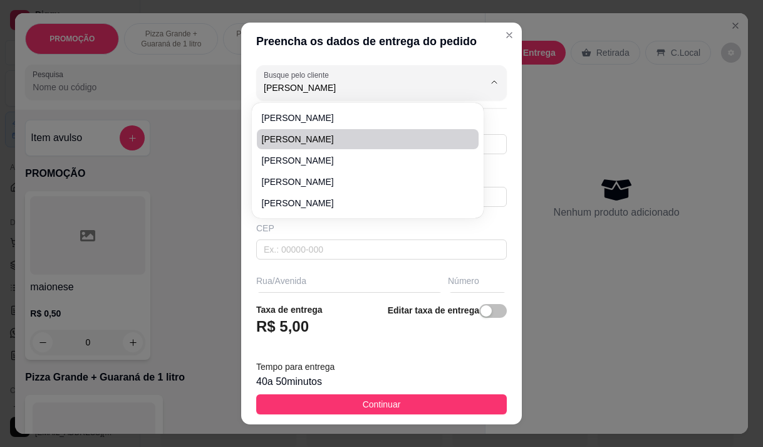
click at [330, 136] on span "[PERSON_NAME]" at bounding box center [361, 139] width 199 height 13
type input "85996325695"
type input "[PERSON_NAME]"
type input "[PERSON_NAME], 554"
type input "103"
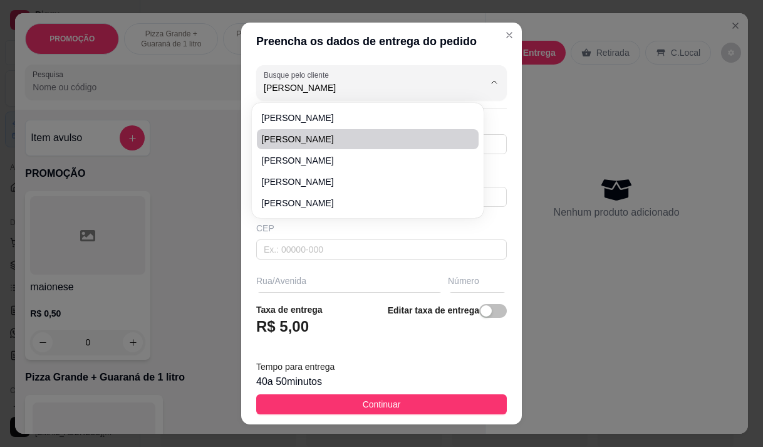
type input "deposito de construçao b2"
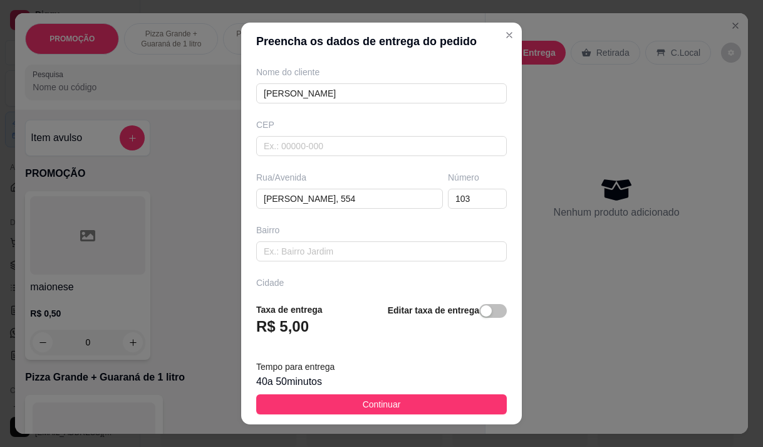
scroll to position [125, 0]
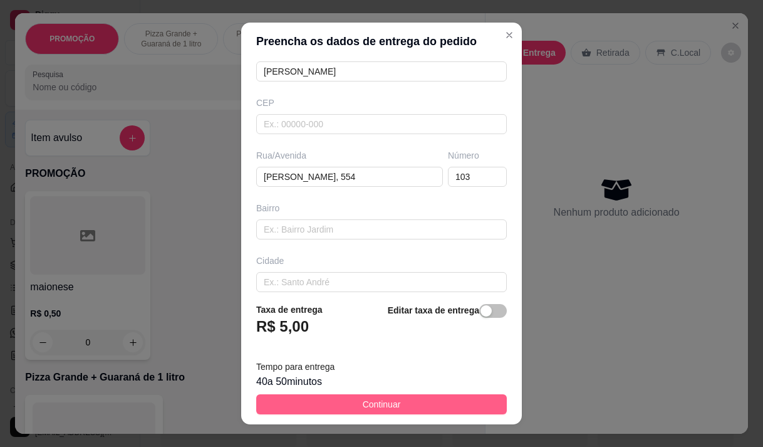
type input "[PERSON_NAME]"
click at [342, 402] on button "Continuar" at bounding box center [381, 404] width 251 height 20
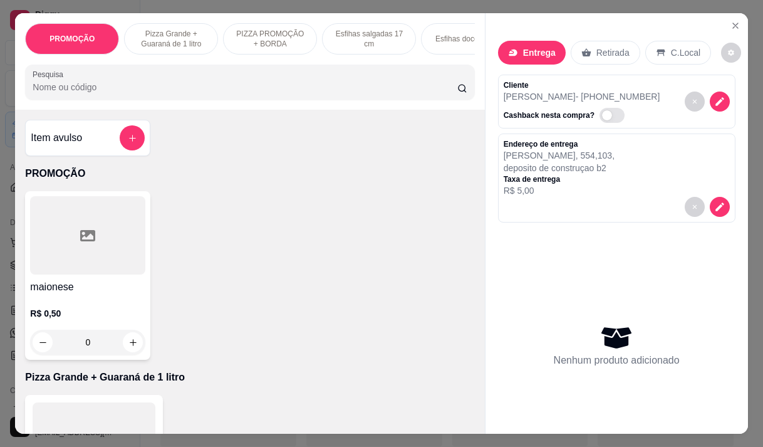
click at [192, 93] on input "Pesquisa" at bounding box center [245, 87] width 425 height 13
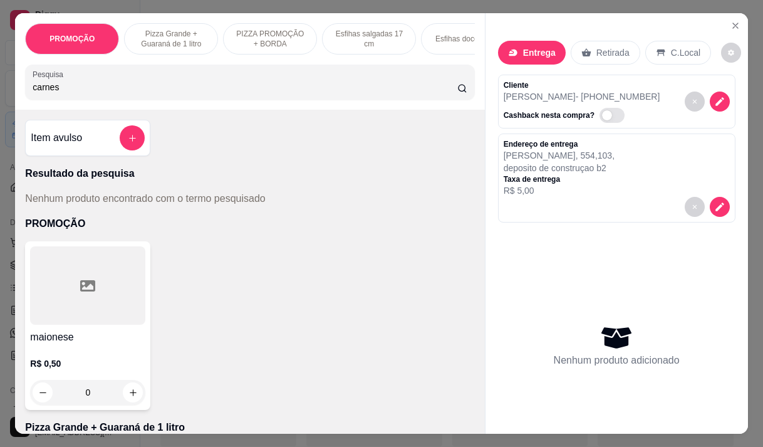
click at [133, 93] on input "carnes" at bounding box center [245, 87] width 425 height 13
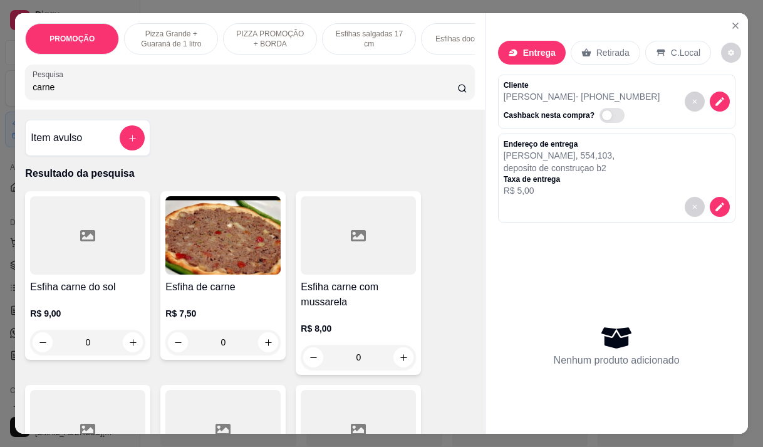
type input "carne"
click at [216, 299] on div "R$ 7,50 0" at bounding box center [222, 324] width 115 height 60
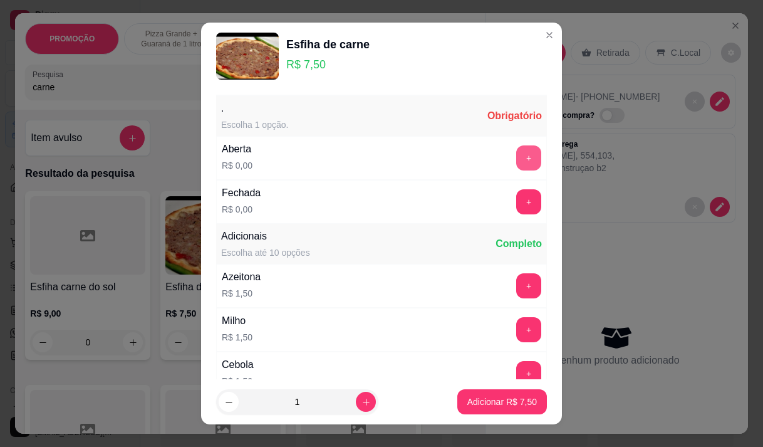
click at [516, 152] on button "+" at bounding box center [528, 157] width 25 height 25
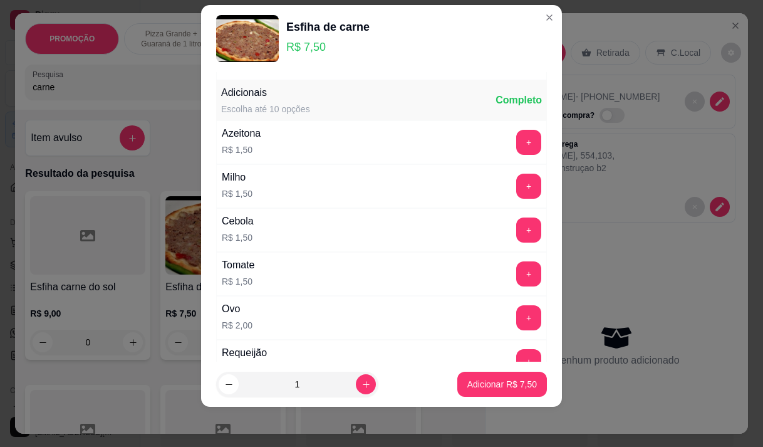
scroll to position [134, 0]
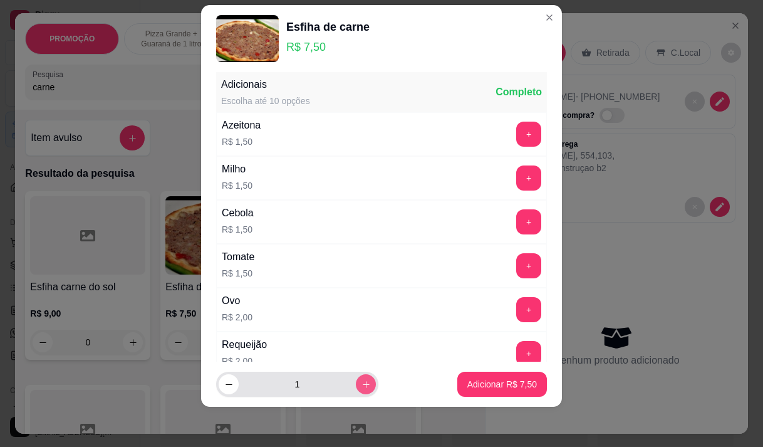
click at [361, 385] on icon "increase-product-quantity" at bounding box center [365, 384] width 9 height 9
type input "2"
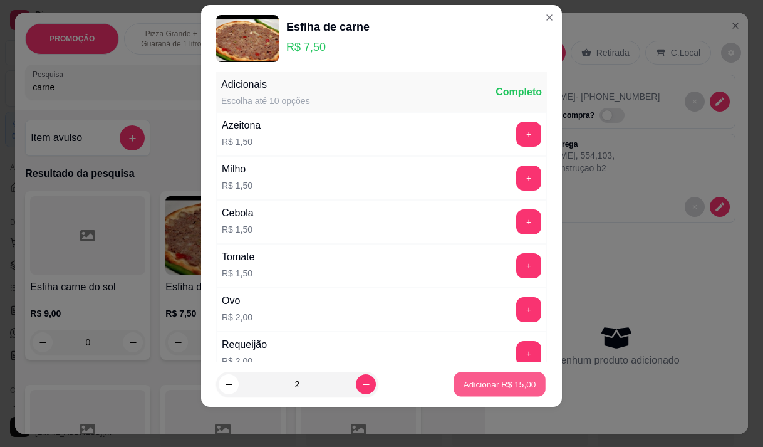
click at [464, 382] on p "Adicionar R$ 15,00" at bounding box center [500, 384] width 73 height 12
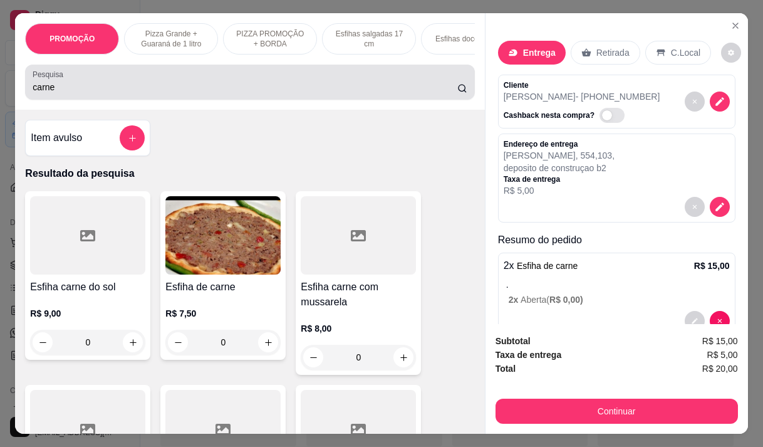
click at [79, 83] on div "carne" at bounding box center [250, 82] width 434 height 25
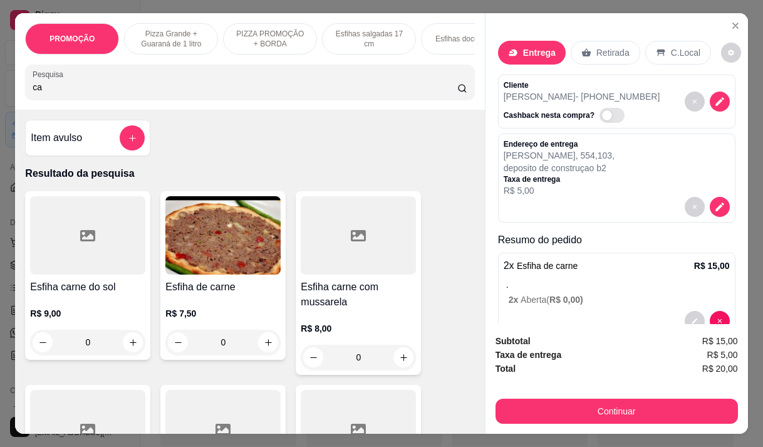
type input "c"
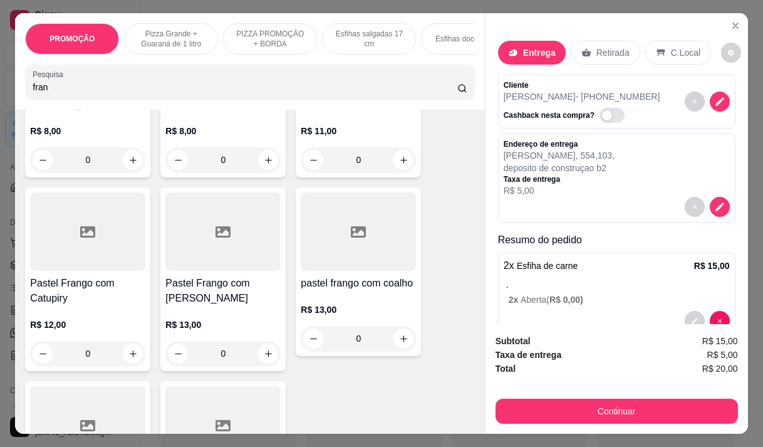
scroll to position [501, 0]
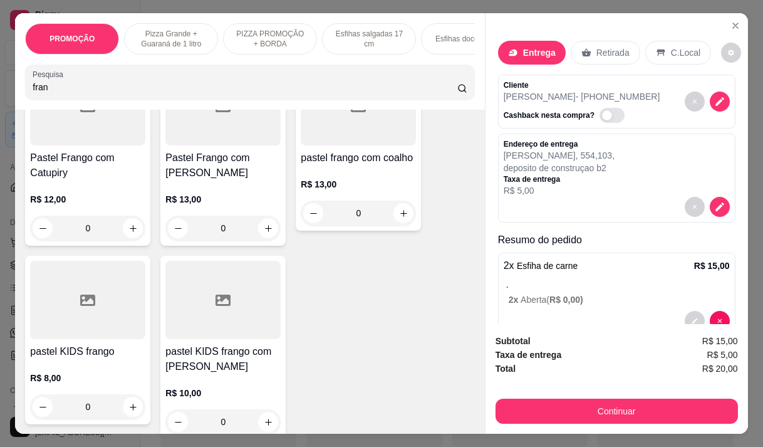
type input "fran"
click at [343, 178] on p "R$ 13,00" at bounding box center [358, 184] width 115 height 13
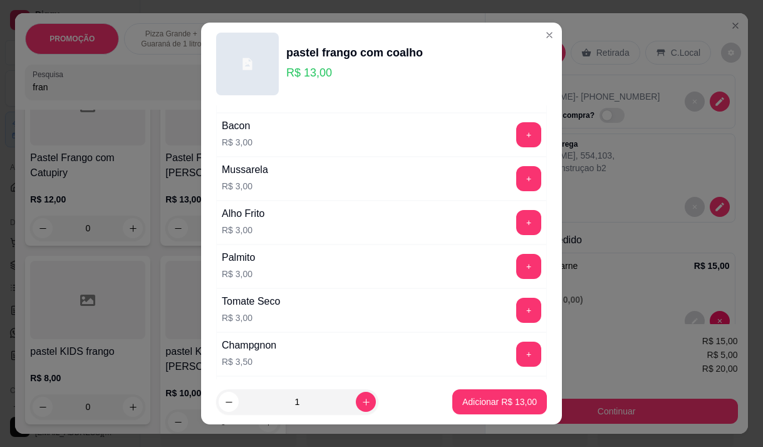
scroll to position [376, 0]
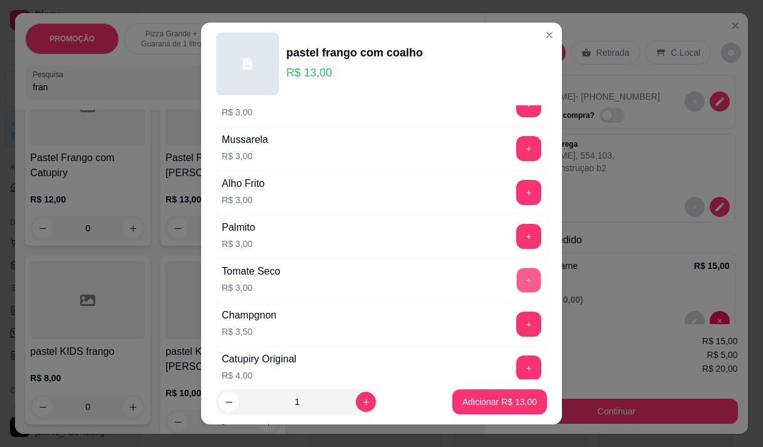
click at [517, 278] on button "+" at bounding box center [529, 279] width 24 height 24
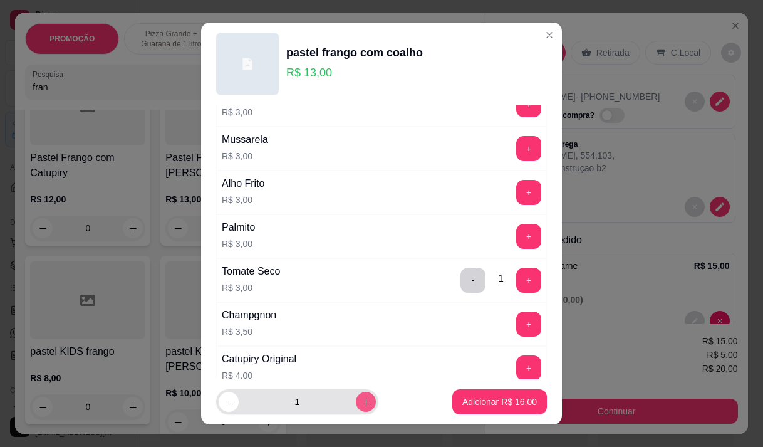
click at [356, 403] on button "increase-product-quantity" at bounding box center [366, 402] width 20 height 20
type input "2"
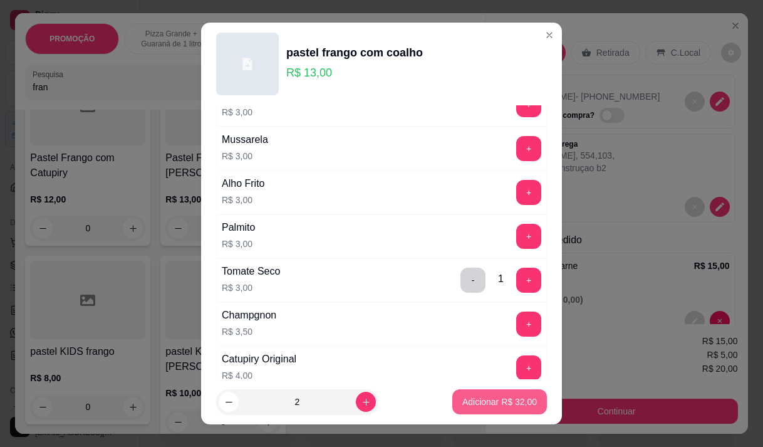
click at [483, 399] on p "Adicionar R$ 32,00" at bounding box center [499, 401] width 75 height 13
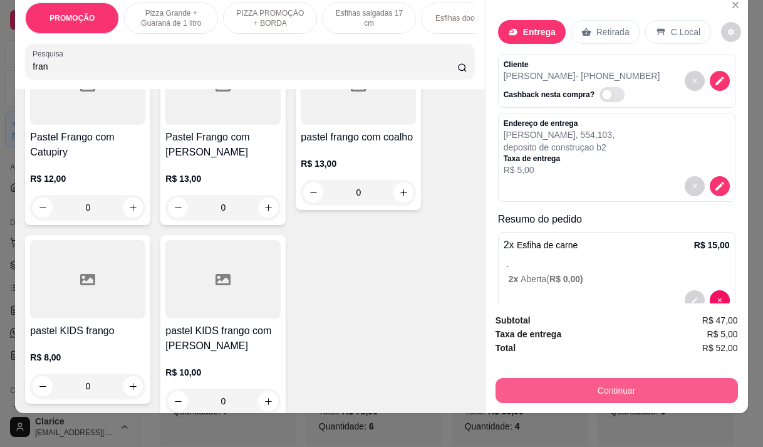
scroll to position [31, 0]
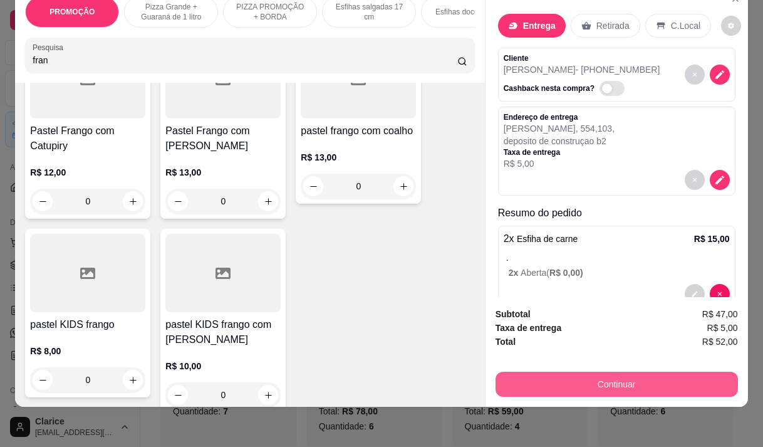
click at [625, 382] on button "Continuar" at bounding box center [617, 383] width 242 height 25
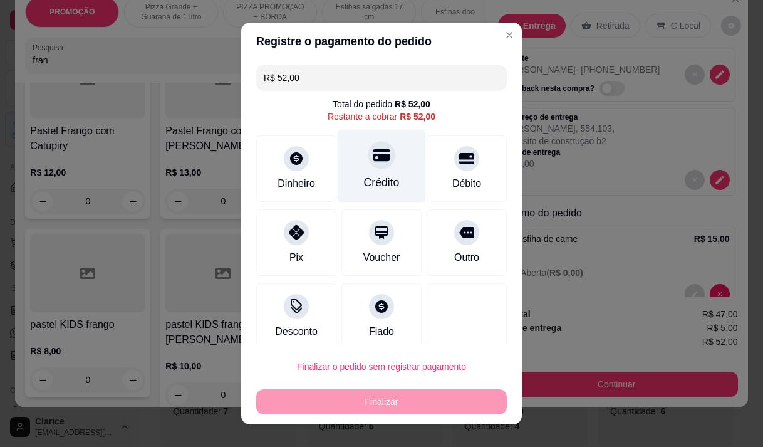
click at [393, 167] on div "Crédito" at bounding box center [382, 165] width 88 height 73
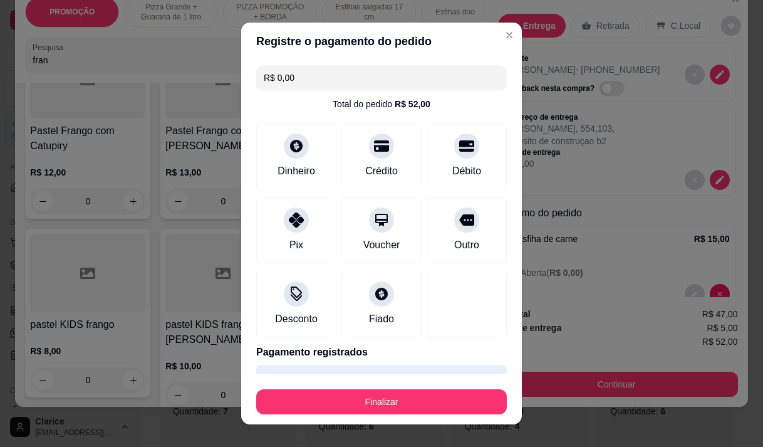
scroll to position [33, 0]
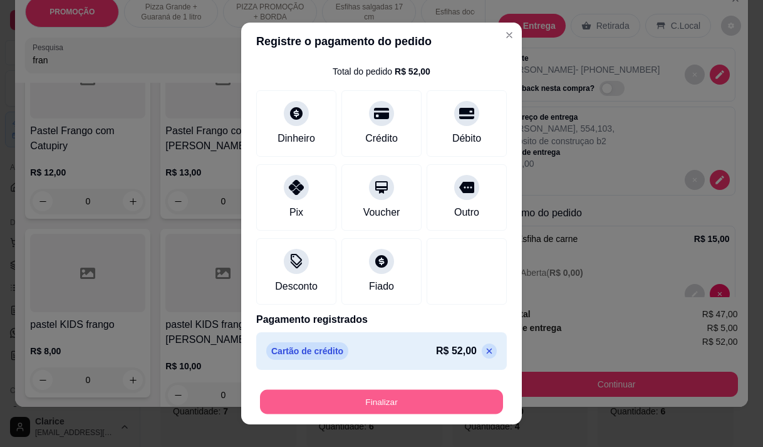
click at [377, 393] on button "Finalizar" at bounding box center [381, 402] width 243 height 24
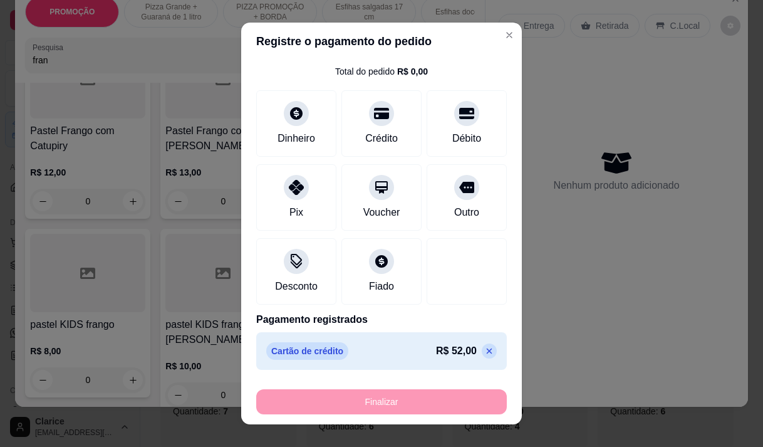
type input "-R$ 52,00"
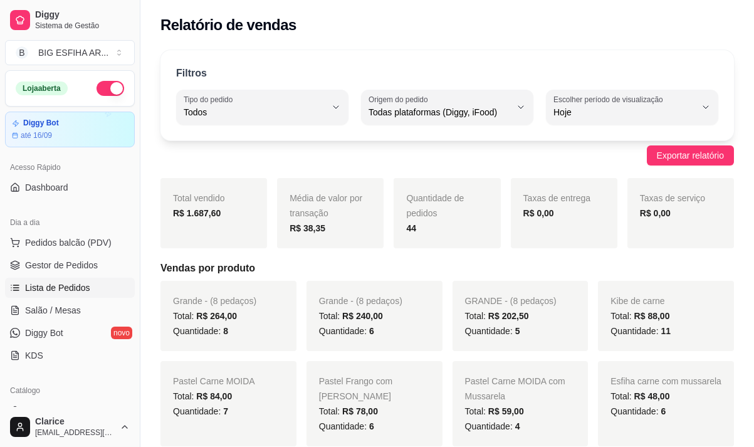
click at [65, 288] on span "Lista de Pedidos" at bounding box center [57, 287] width 65 height 13
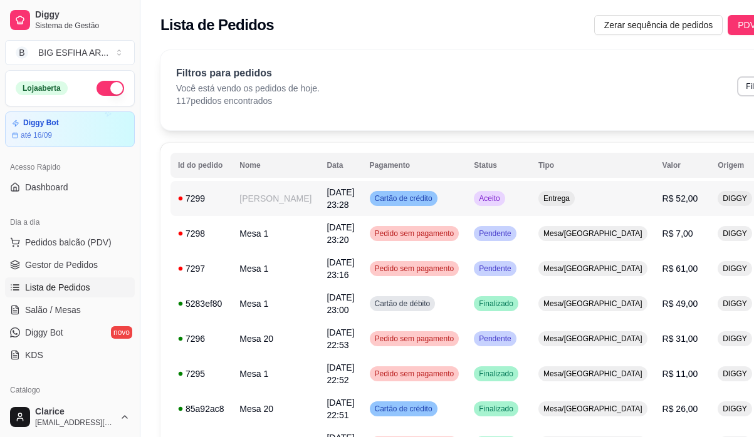
click at [413, 197] on td "Cartão de crédito" at bounding box center [414, 198] width 105 height 35
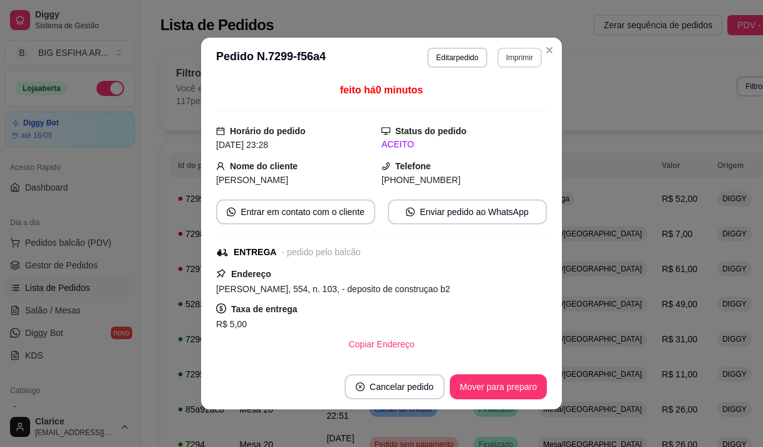
click at [518, 53] on button "Imprimir" at bounding box center [519, 58] width 44 height 20
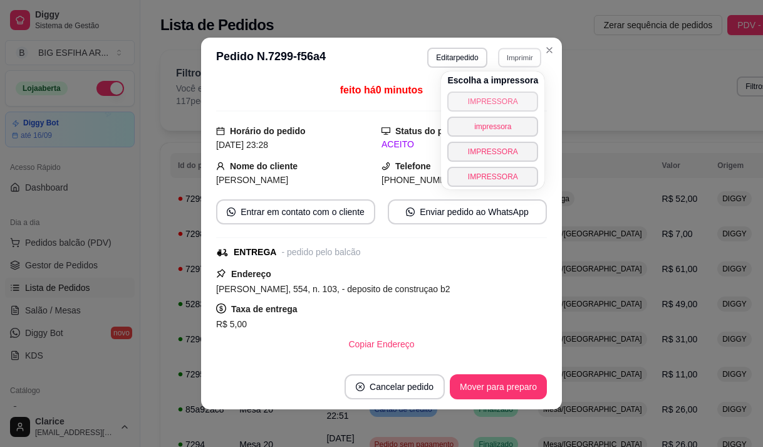
click at [494, 98] on button "IMPRESSORA" at bounding box center [492, 101] width 91 height 20
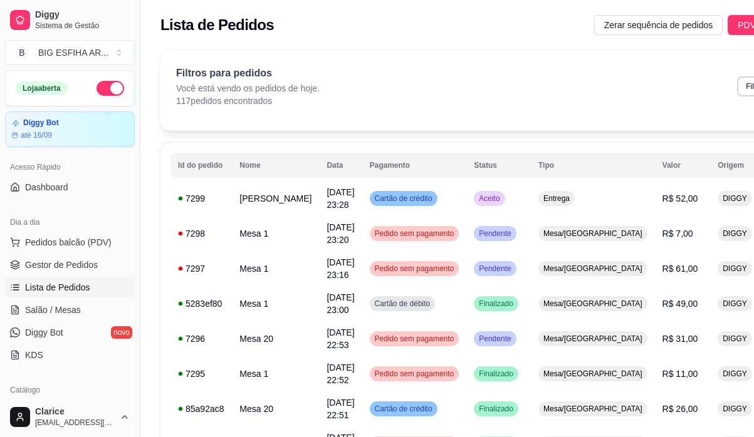
drag, startPoint x: 98, startPoint y: 61, endPoint x: 146, endPoint y: 34, distance: 55.2
click at [98, 61] on button "B BIG ESFIHA AR ..." at bounding box center [70, 52] width 130 height 25
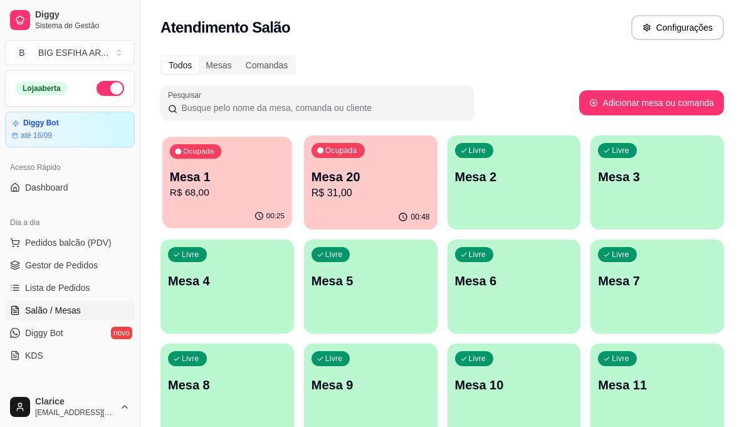
click at [209, 195] on p "R$ 68,00" at bounding box center [227, 192] width 115 height 14
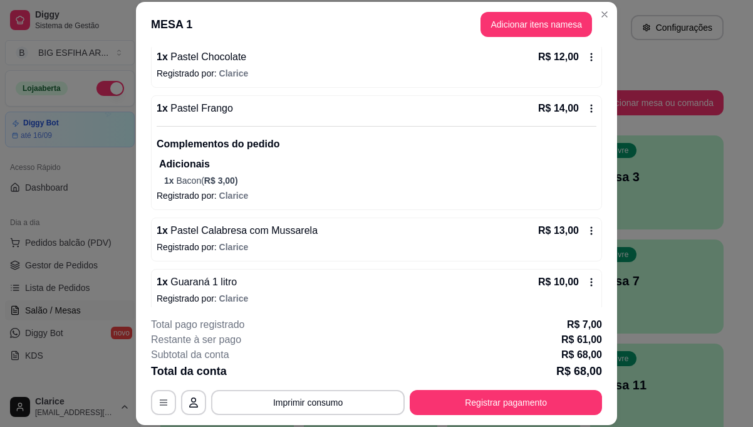
scroll to position [188, 0]
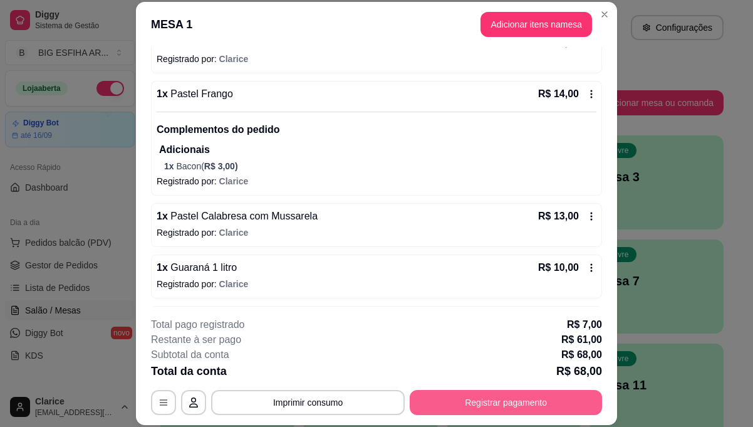
click at [520, 392] on button "Registrar pagamento" at bounding box center [506, 402] width 192 height 25
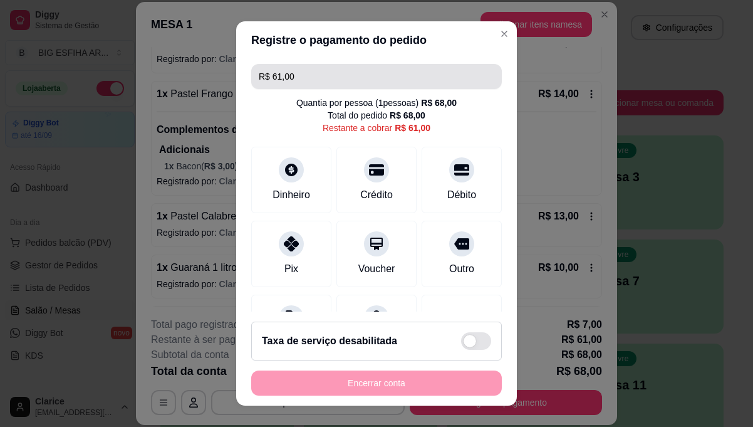
click at [291, 70] on input "R$ 61,00" at bounding box center [377, 76] width 236 height 25
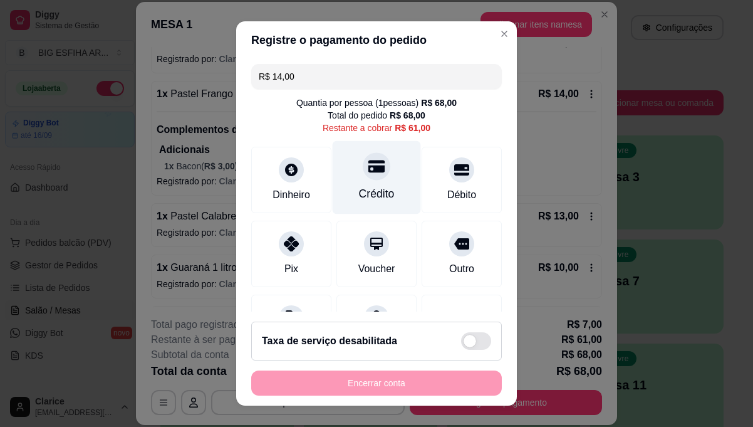
click at [374, 187] on div "Crédito" at bounding box center [377, 193] width 36 height 16
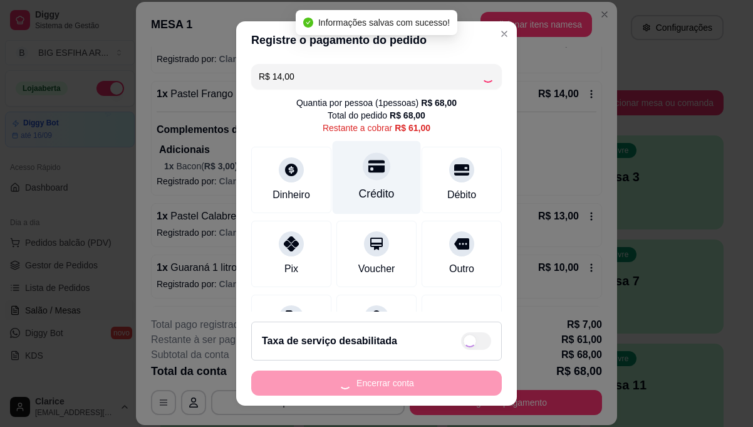
type input "R$ 47,00"
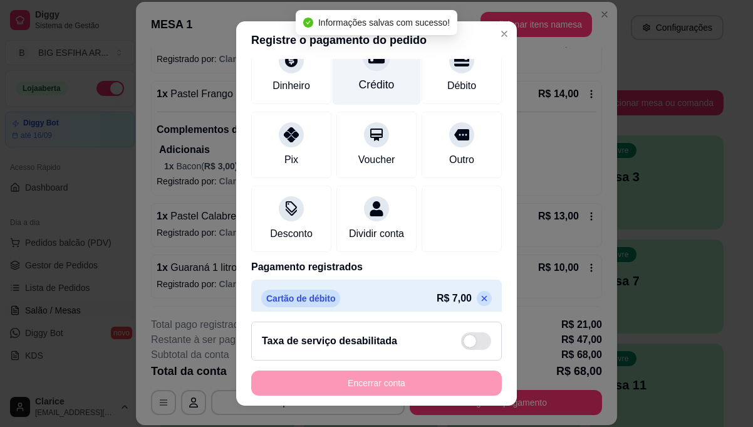
scroll to position [125, 0]
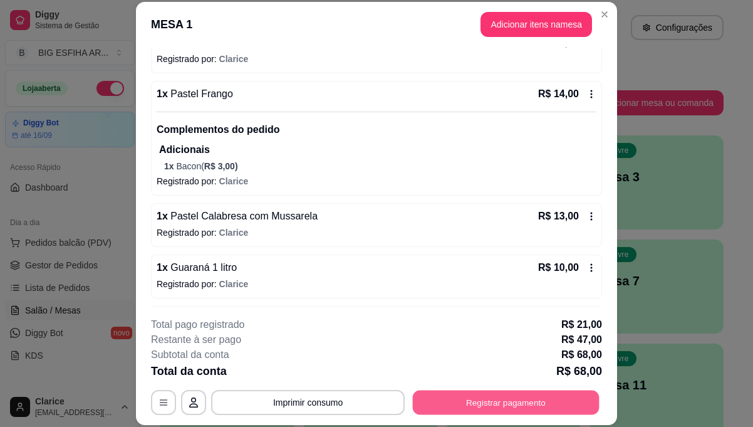
click at [511, 398] on button "Registrar pagamento" at bounding box center [506, 402] width 187 height 24
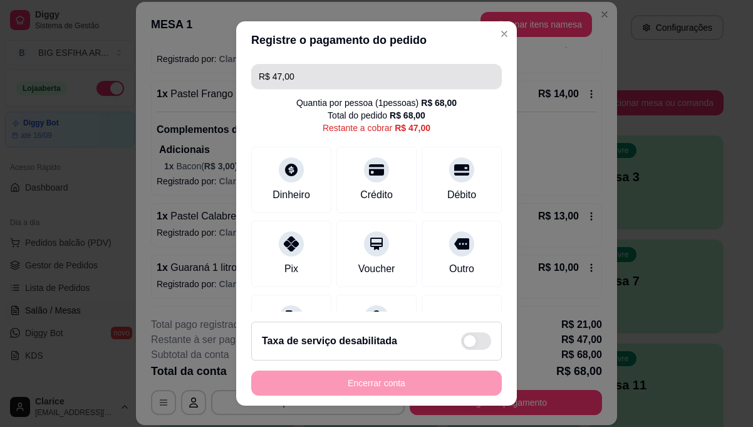
click at [301, 80] on input "R$ 47,00" at bounding box center [377, 76] width 236 height 25
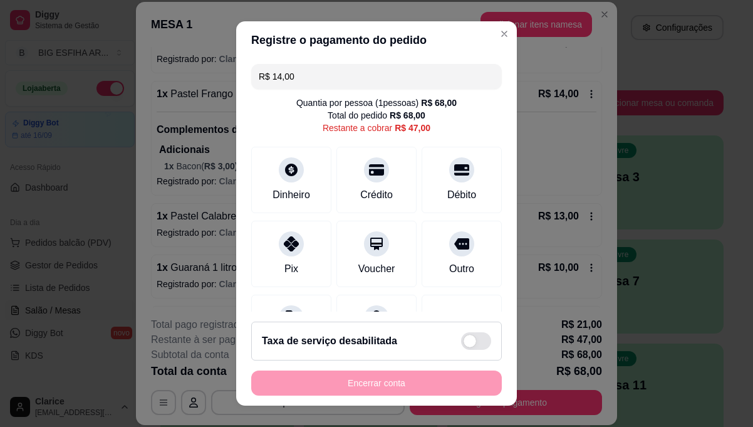
type input "R$ 14,00"
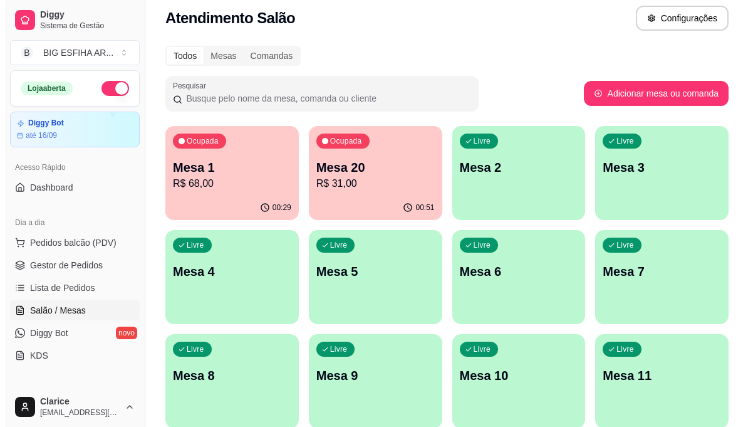
scroll to position [0, 0]
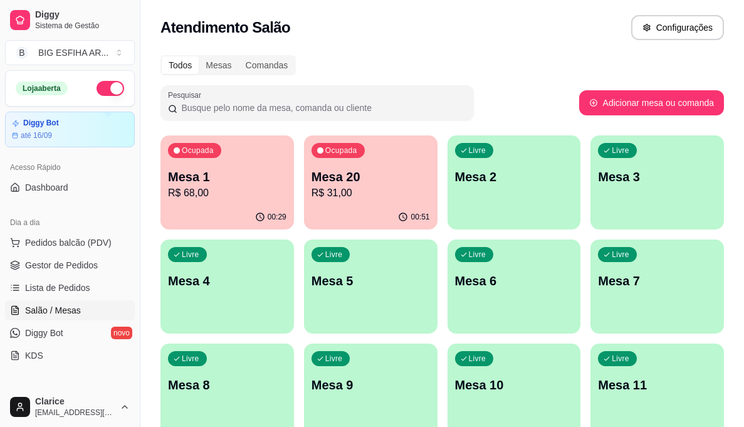
click at [360, 199] on p "R$ 31,00" at bounding box center [370, 192] width 118 height 15
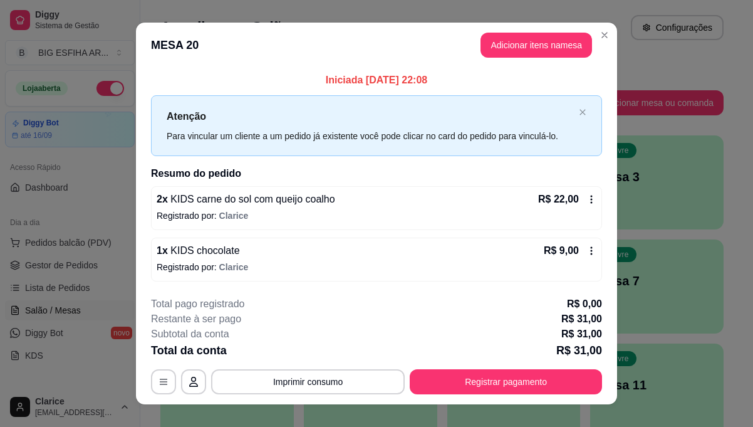
scroll to position [18, 0]
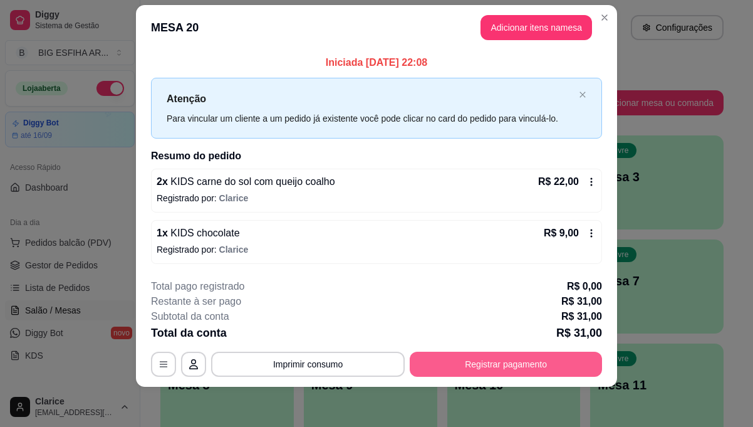
click at [451, 363] on button "Registrar pagamento" at bounding box center [506, 363] width 192 height 25
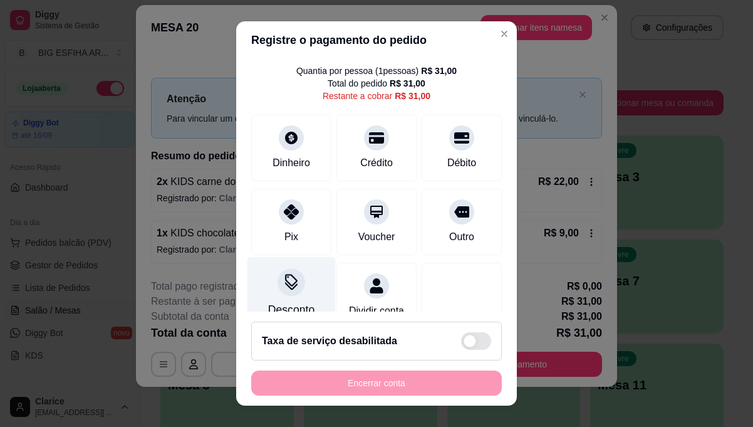
scroll to position [70, 0]
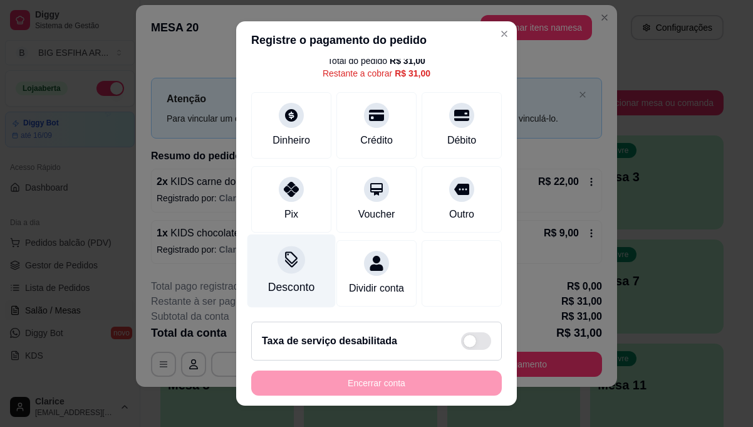
click at [298, 279] on div "Desconto" at bounding box center [291, 287] width 46 height 16
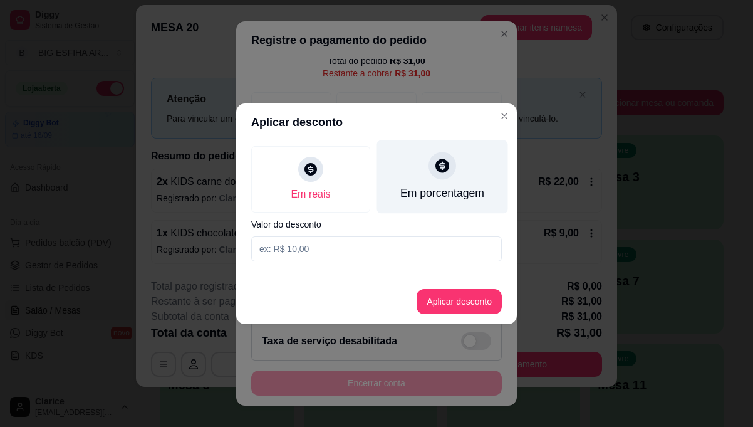
click at [439, 172] on icon at bounding box center [442, 165] width 16 height 16
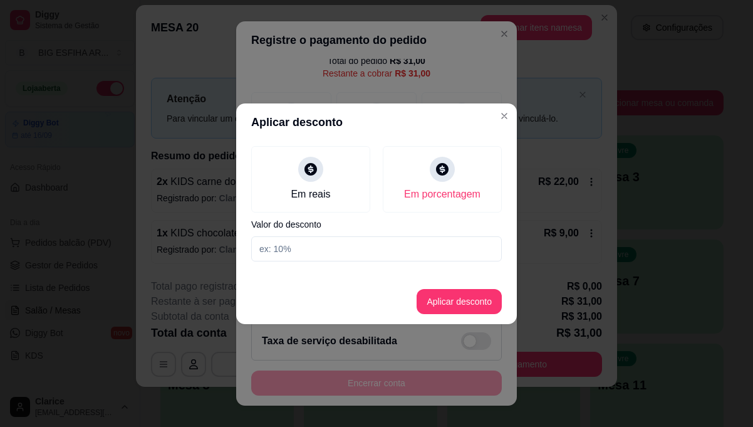
click at [383, 254] on input at bounding box center [376, 248] width 251 height 25
type input "20"
click at [472, 301] on button "Aplicar desconto" at bounding box center [459, 301] width 85 height 25
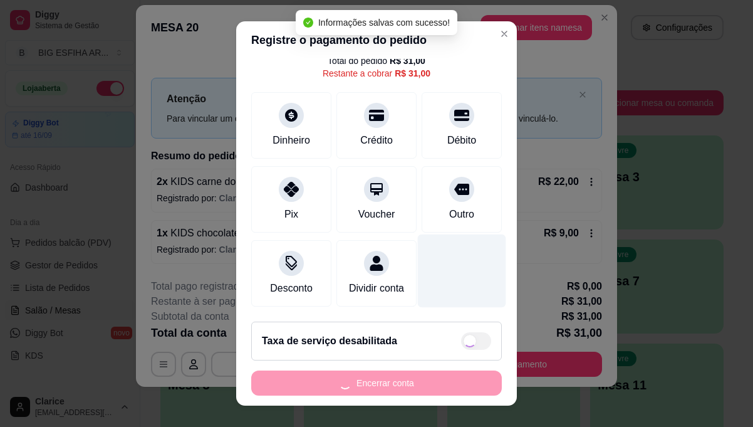
scroll to position [18, 0]
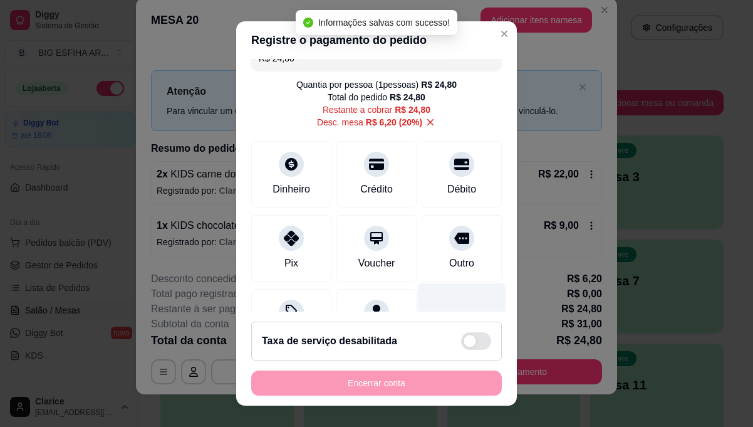
type input "R$ 24,80"
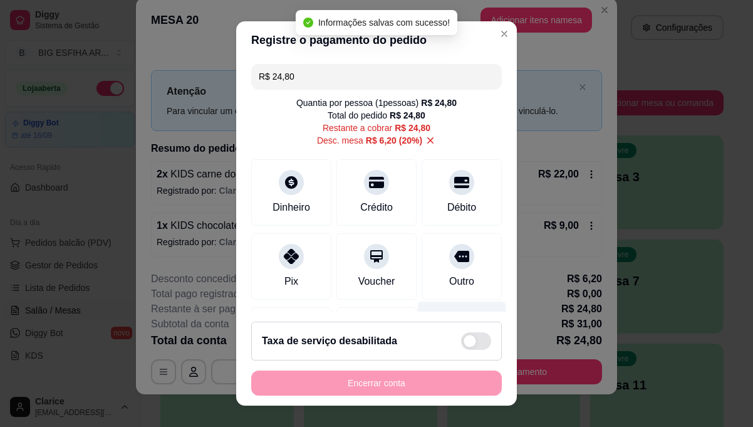
scroll to position [10, 0]
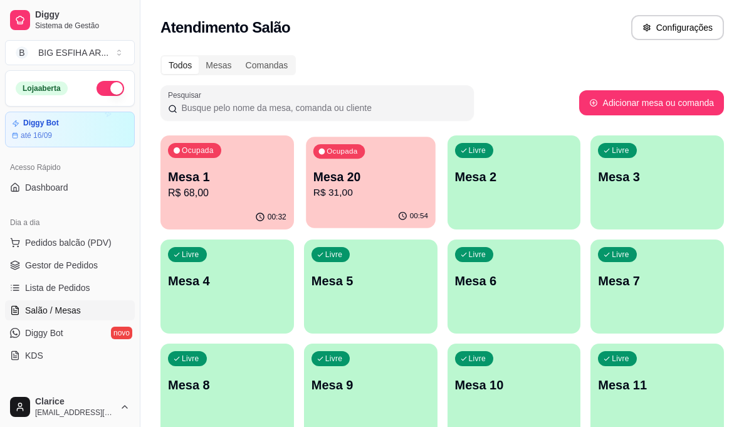
click at [342, 199] on p "R$ 31,00" at bounding box center [370, 192] width 115 height 14
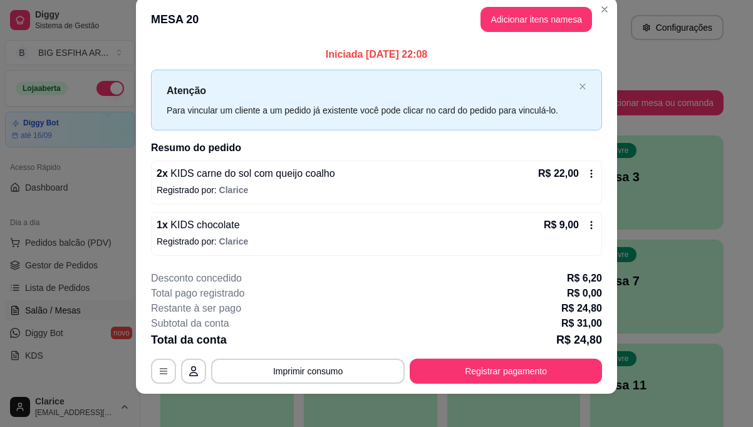
scroll to position [25, 0]
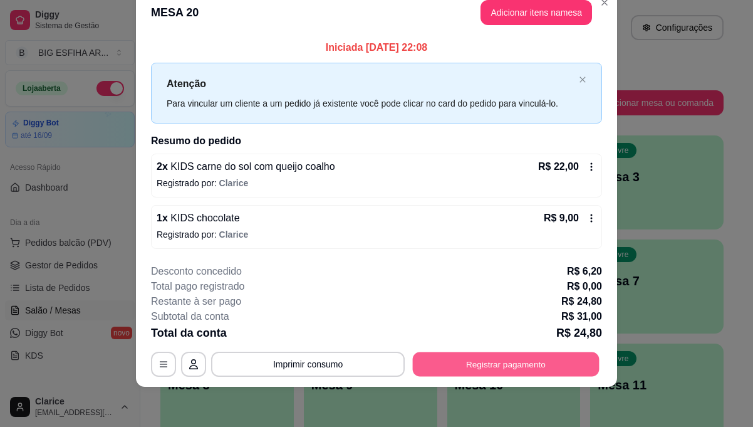
click at [463, 363] on button "Registrar pagamento" at bounding box center [506, 364] width 187 height 24
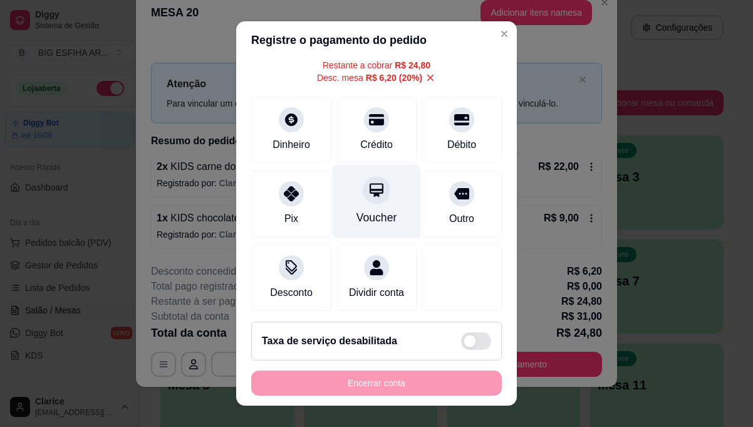
click at [363, 202] on div at bounding box center [377, 190] width 28 height 28
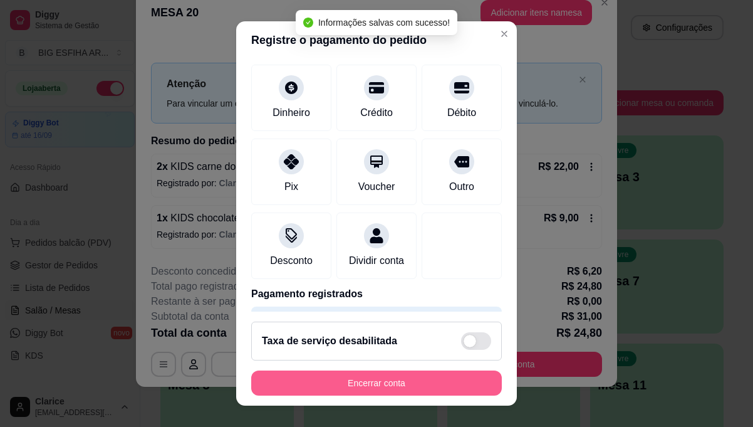
type input "R$ 0,00"
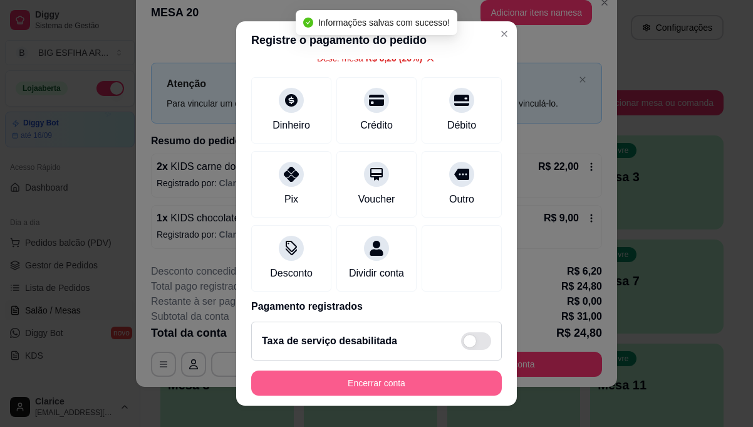
scroll to position [19, 0]
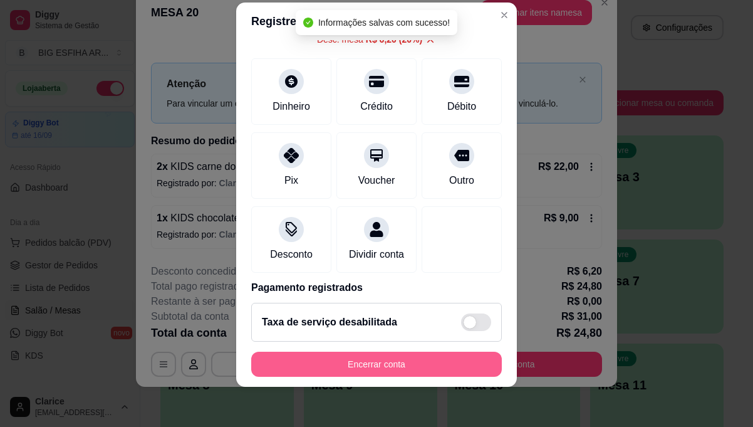
click at [387, 363] on button "Encerrar conta" at bounding box center [376, 363] width 251 height 25
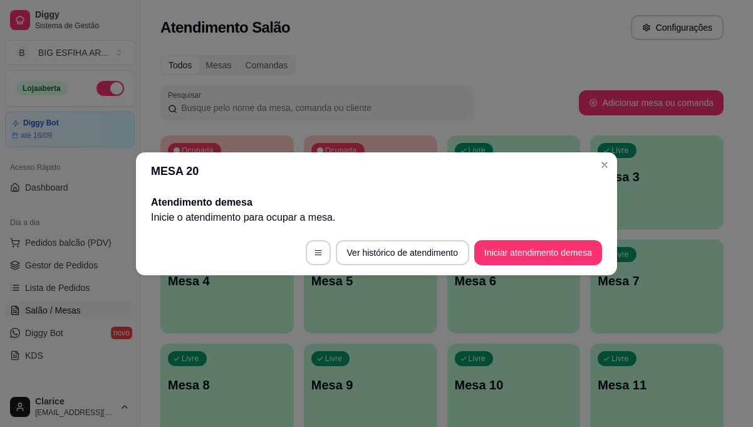
scroll to position [0, 0]
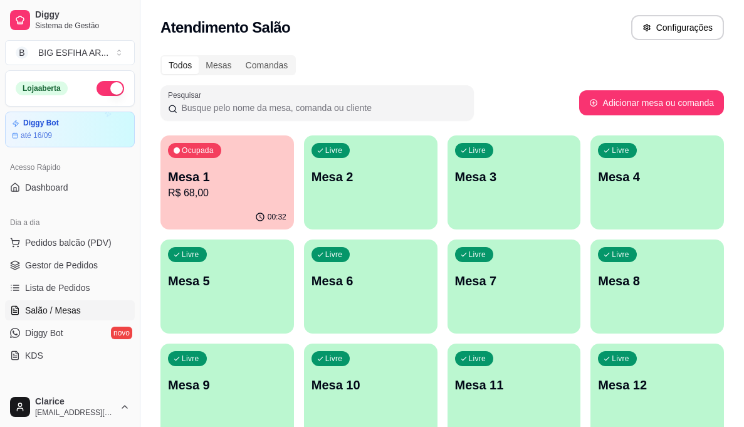
click at [222, 184] on p "Mesa 1" at bounding box center [227, 177] width 118 height 18
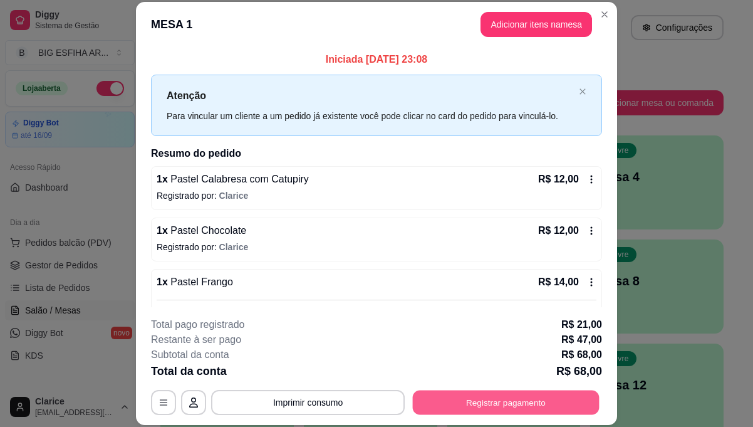
click at [467, 397] on button "Registrar pagamento" at bounding box center [506, 402] width 187 height 24
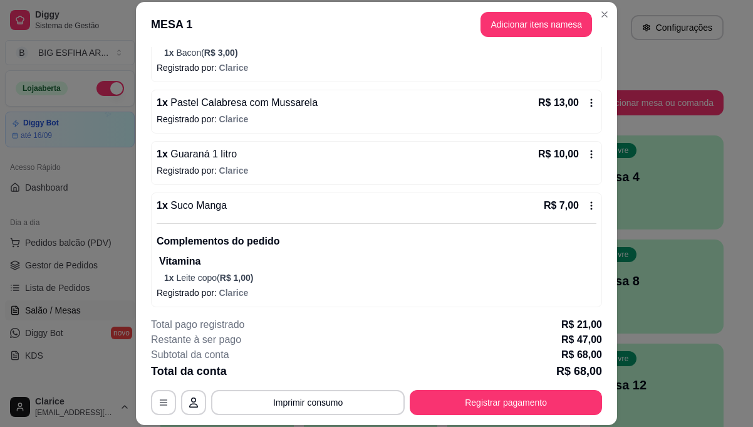
scroll to position [306, 0]
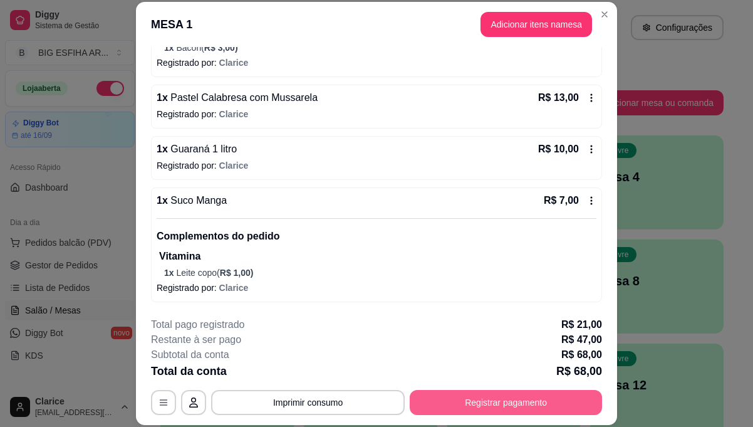
click at [451, 399] on button "Registrar pagamento" at bounding box center [506, 402] width 192 height 25
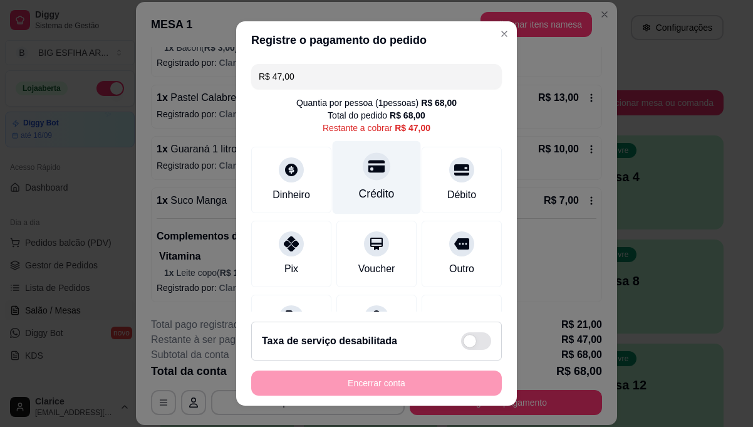
click at [366, 190] on div "Crédito" at bounding box center [377, 193] width 36 height 16
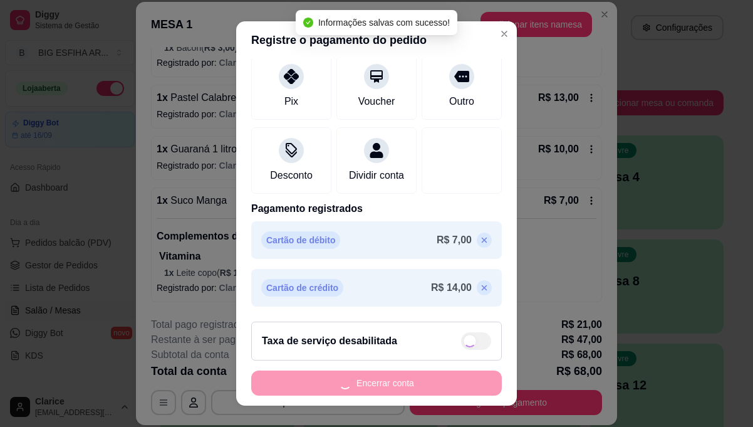
type input "R$ 0,00"
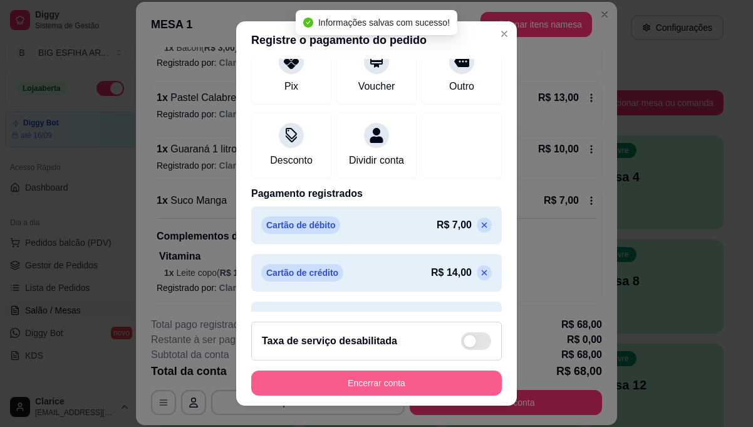
scroll to position [19, 0]
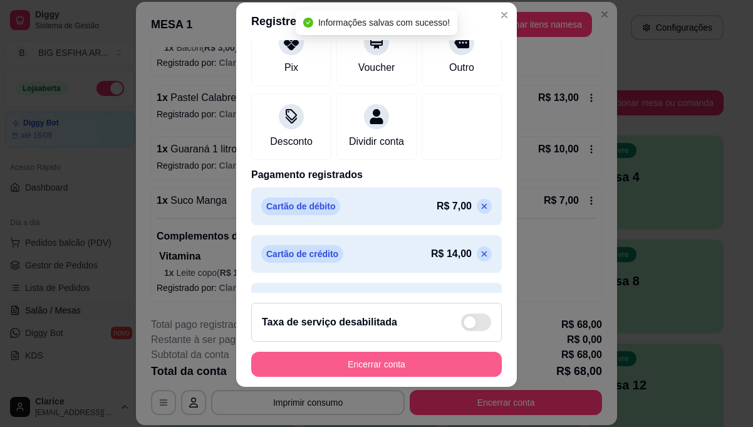
click at [393, 366] on button "Encerrar conta" at bounding box center [376, 363] width 251 height 25
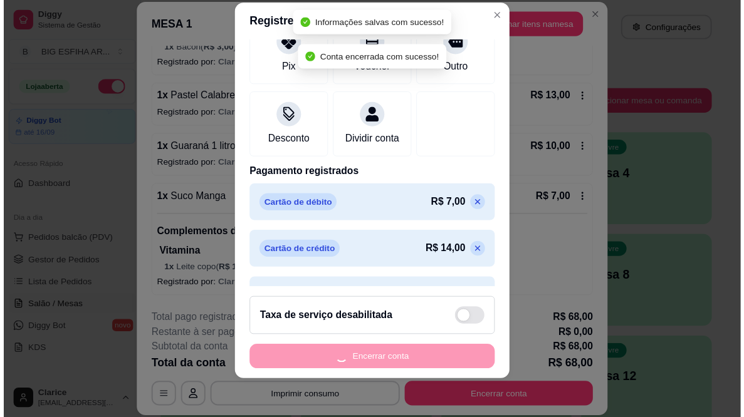
scroll to position [0, 0]
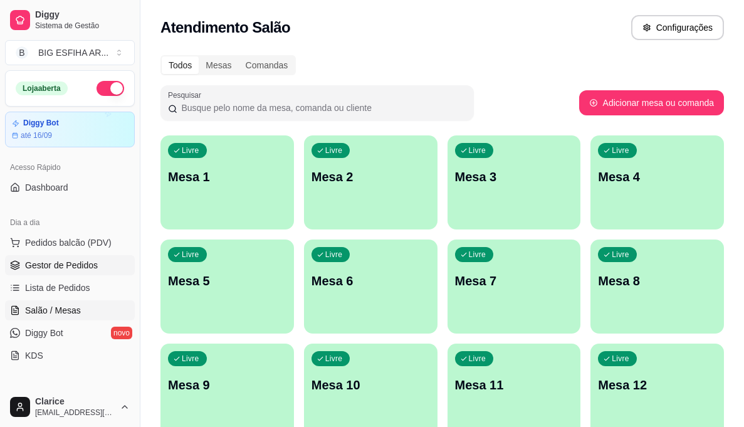
click at [87, 261] on span "Gestor de Pedidos" at bounding box center [61, 265] width 73 height 13
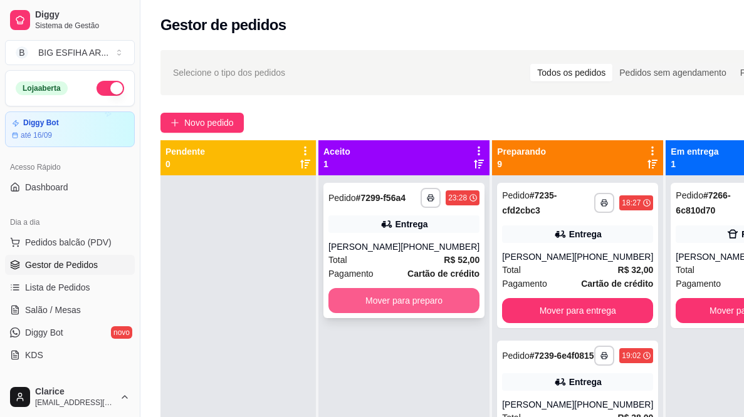
click at [394, 313] on button "Mover para preparo" at bounding box center [403, 300] width 151 height 25
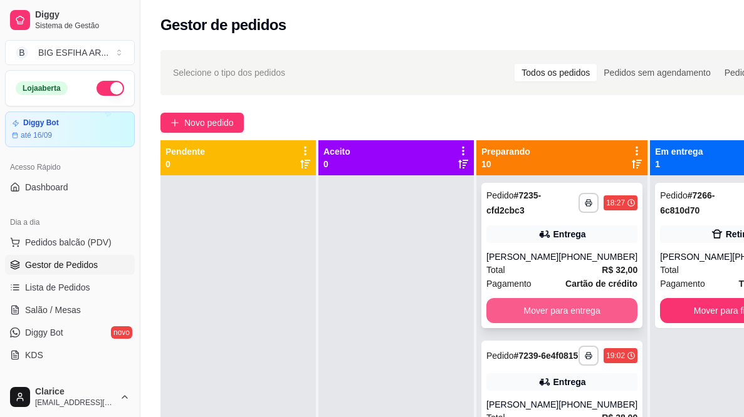
click at [528, 313] on button "Mover para entrega" at bounding box center [561, 310] width 151 height 25
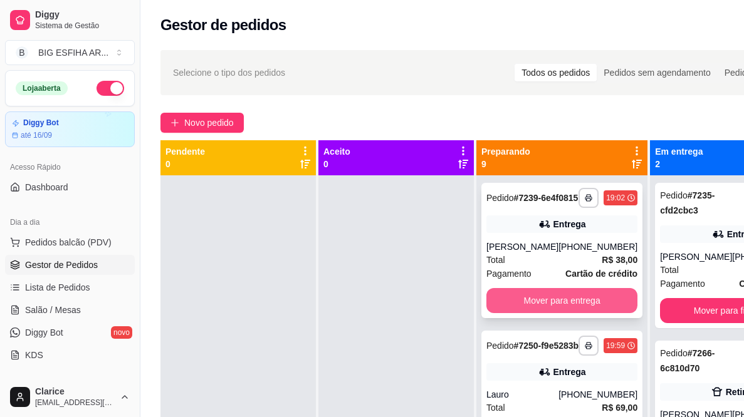
click at [541, 309] on button "Mover para entrega" at bounding box center [561, 300] width 151 height 25
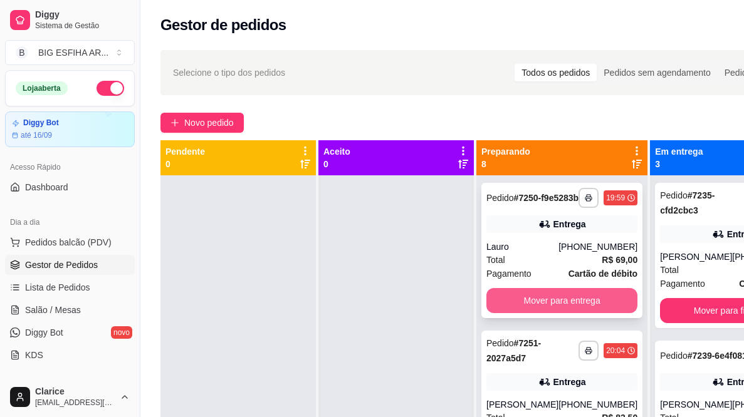
click at [549, 309] on button "Mover para entrega" at bounding box center [561, 300] width 151 height 25
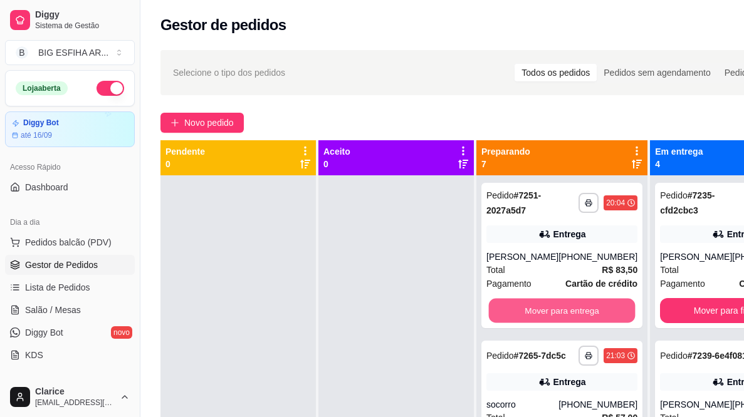
click at [550, 308] on button "Mover para entrega" at bounding box center [562, 311] width 147 height 24
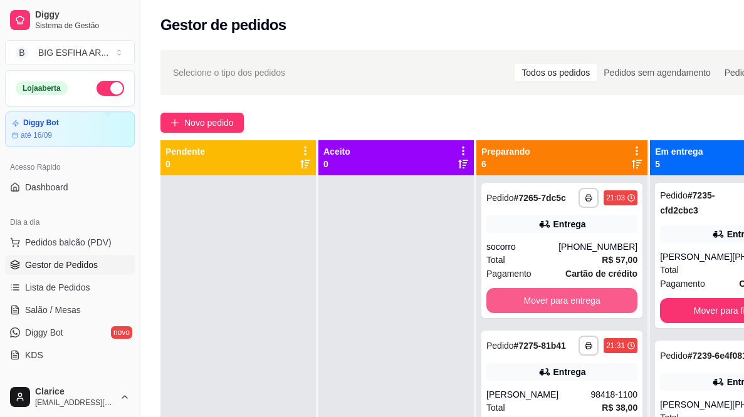
click at [551, 308] on button "Mover para entrega" at bounding box center [561, 300] width 151 height 25
click at [595, 302] on button "Mover para entrega" at bounding box center [561, 300] width 151 height 25
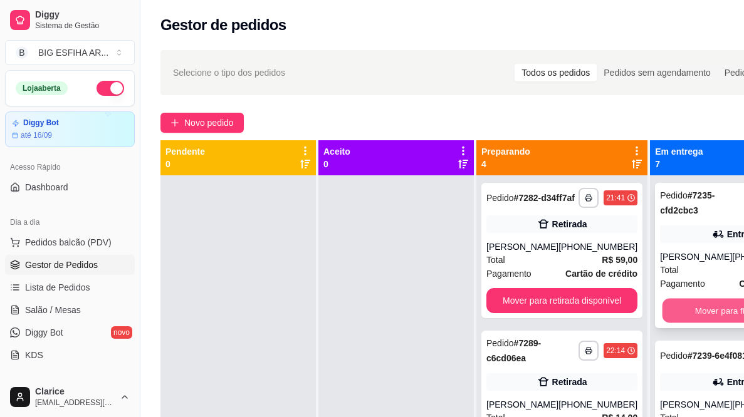
click at [693, 307] on button "Mover para finalizado" at bounding box center [735, 311] width 147 height 24
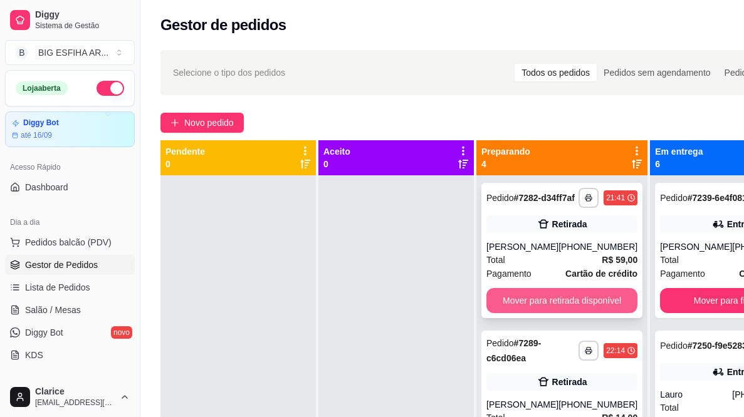
click at [563, 308] on button "Mover para retirada disponível" at bounding box center [561, 300] width 151 height 25
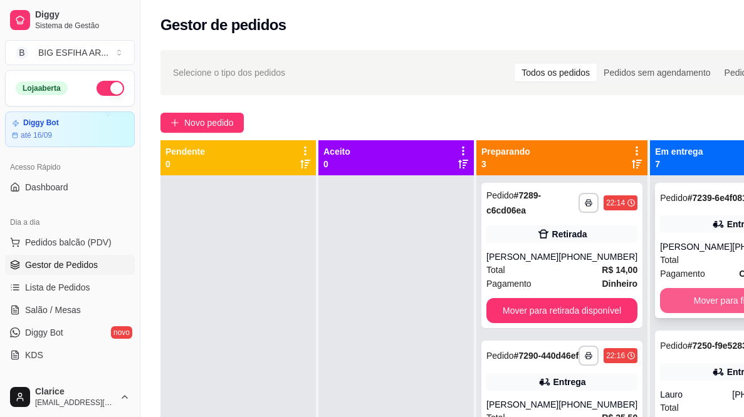
click at [698, 313] on button "Mover para finalizado" at bounding box center [735, 300] width 151 height 25
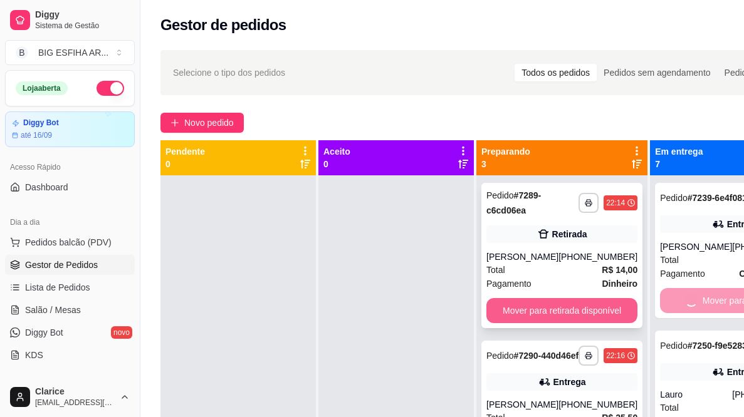
click at [537, 305] on button "Mover para retirada disponível" at bounding box center [561, 310] width 151 height 25
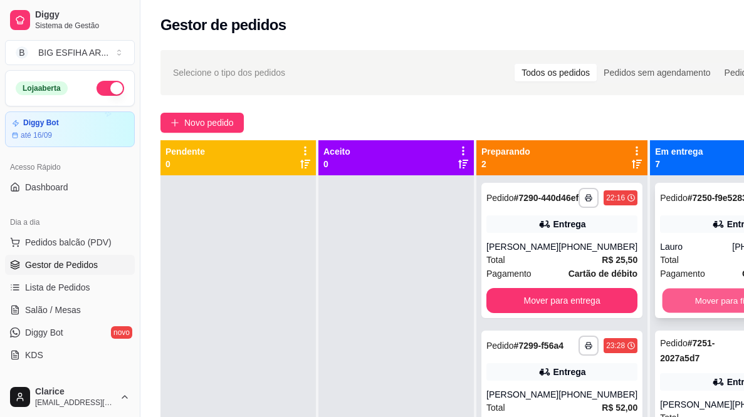
click at [678, 309] on button "Mover para finalizado" at bounding box center [735, 301] width 147 height 24
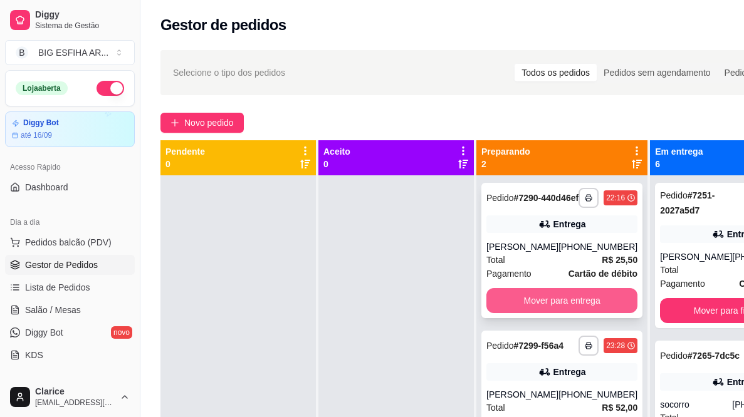
click at [592, 312] on button "Mover para entrega" at bounding box center [561, 300] width 151 height 25
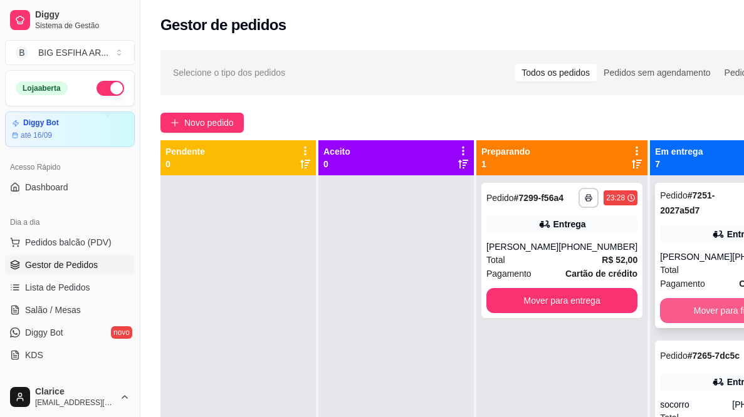
click at [675, 305] on button "Mover para finalizado" at bounding box center [735, 310] width 151 height 25
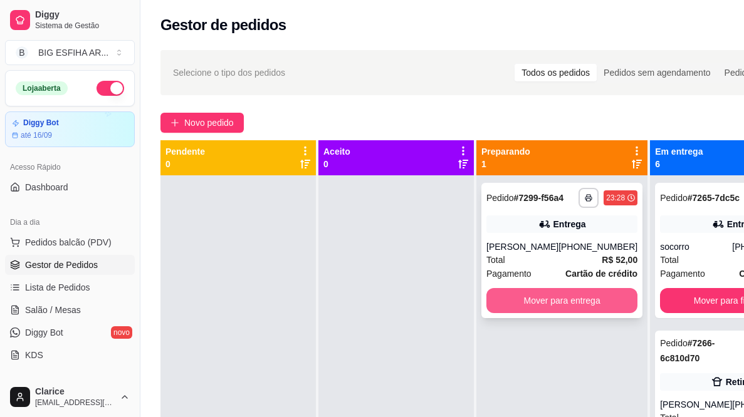
click at [591, 307] on button "Mover para entrega" at bounding box center [561, 300] width 151 height 25
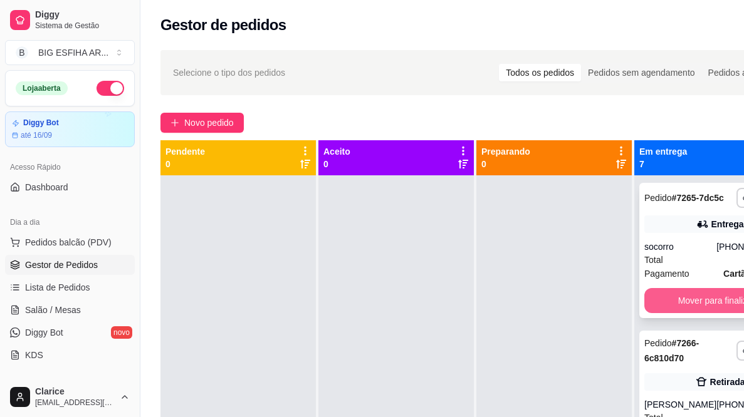
click at [667, 313] on button "Mover para finalizado" at bounding box center [719, 300] width 151 height 25
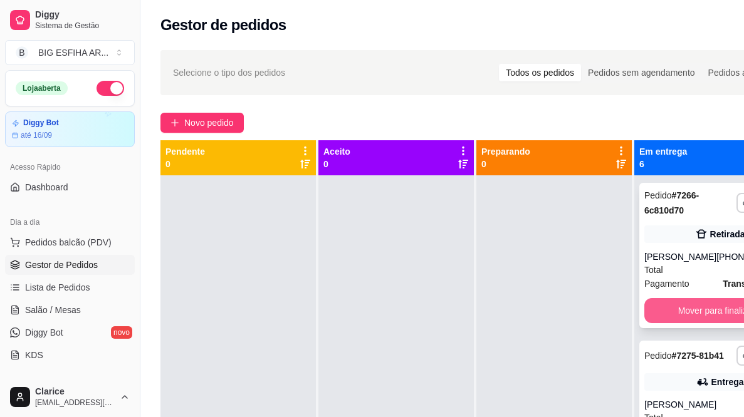
click at [675, 311] on button "Mover para finalizado" at bounding box center [719, 310] width 151 height 25
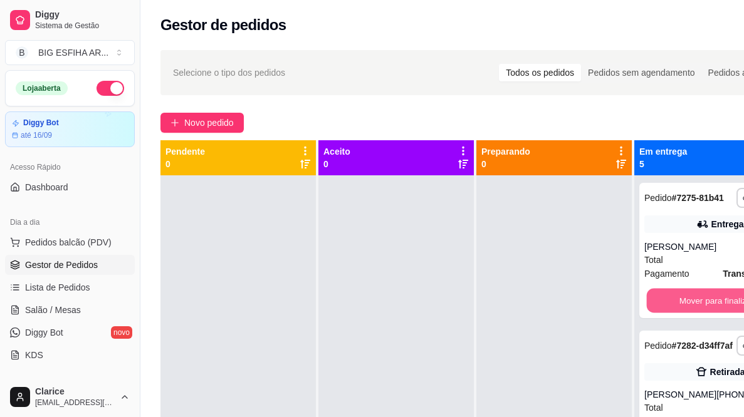
click at [675, 311] on button "Mover para finalizado" at bounding box center [719, 301] width 147 height 24
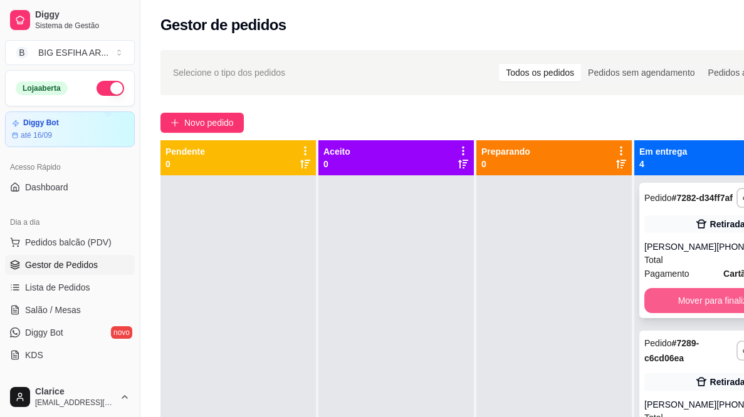
click at [677, 310] on button "Mover para finalizado" at bounding box center [719, 300] width 151 height 25
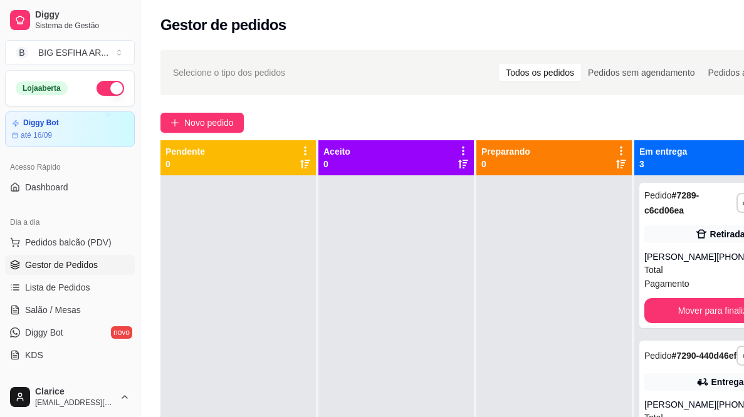
click at [680, 309] on div "**********" at bounding box center [719, 255] width 161 height 145
click at [706, 323] on button "Mover para finalizado" at bounding box center [719, 310] width 151 height 25
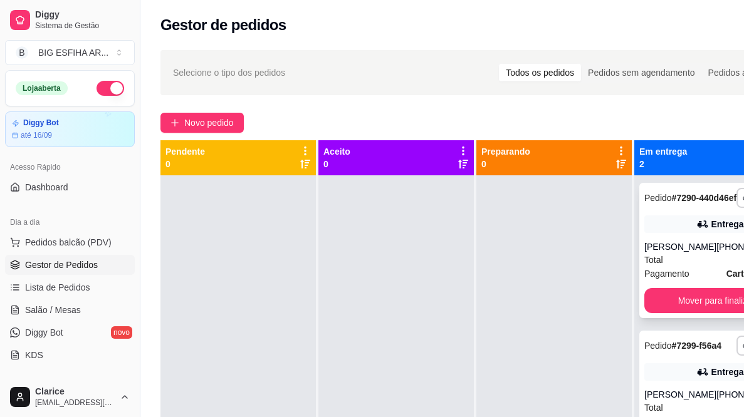
click at [712, 312] on button "Mover para finalizado" at bounding box center [719, 300] width 151 height 25
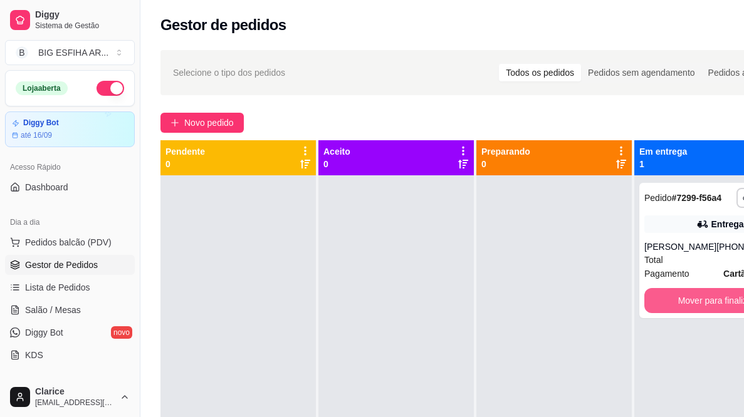
click at [712, 312] on button "Mover para finalizado" at bounding box center [719, 300] width 151 height 25
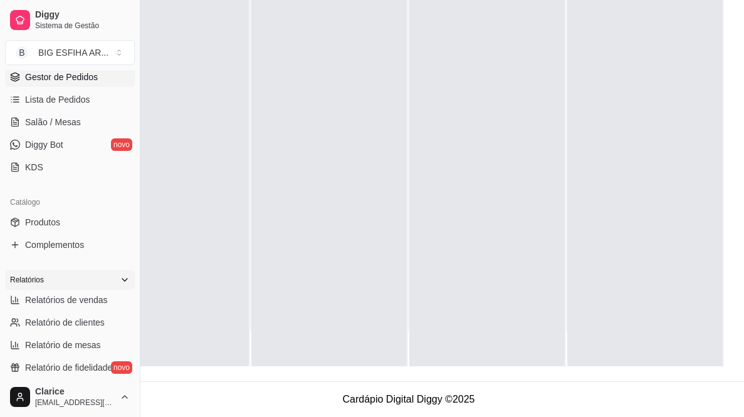
scroll to position [251, 0]
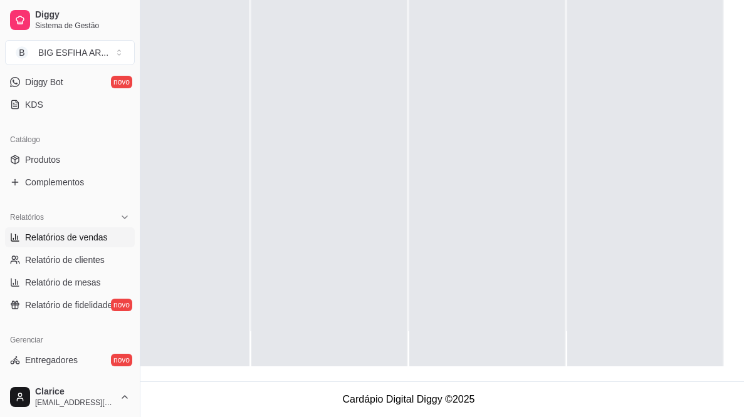
click at [83, 240] on span "Relatórios de vendas" at bounding box center [66, 237] width 83 height 13
select select "ALL"
select select "0"
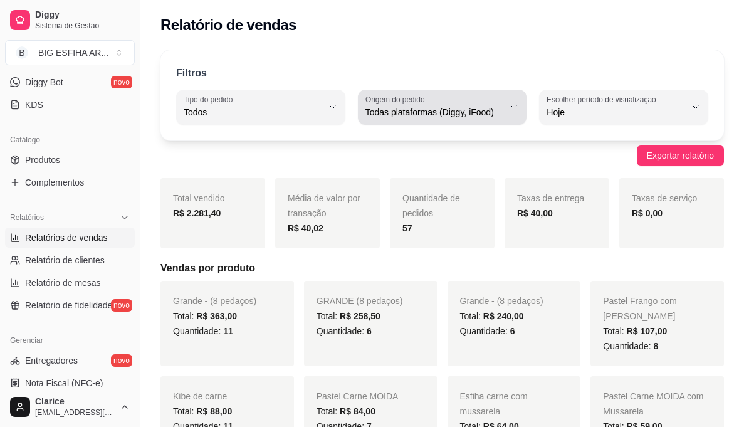
click at [519, 117] on button "Origem do pedido Todas plataformas (Diggy, iFood)" at bounding box center [442, 107] width 169 height 35
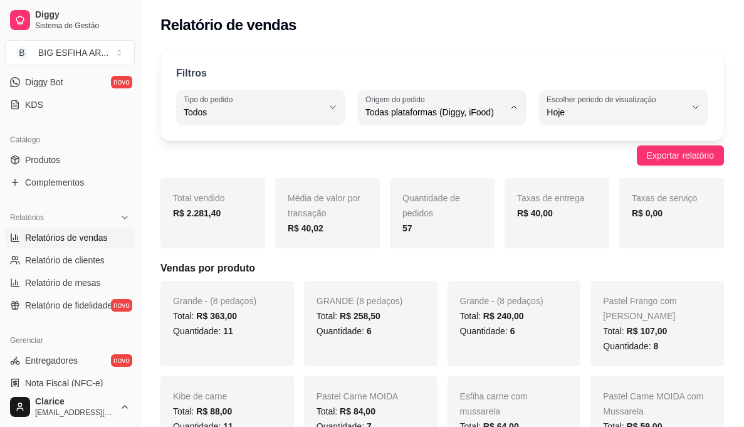
click at [445, 133] on li "Todas plataformas (Diggy, iFood)" at bounding box center [442, 142] width 153 height 19
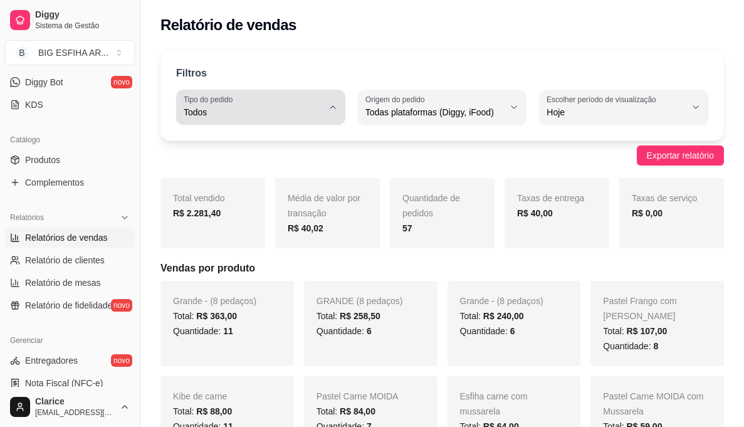
click at [320, 117] on span "Todos" at bounding box center [253, 112] width 139 height 13
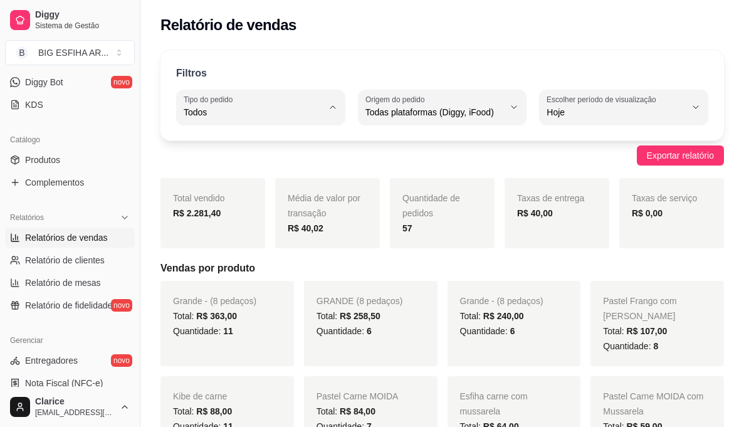
click at [264, 158] on span "Entrega" at bounding box center [254, 163] width 131 height 12
type input "DELIVERY"
select select "DELIVERY"
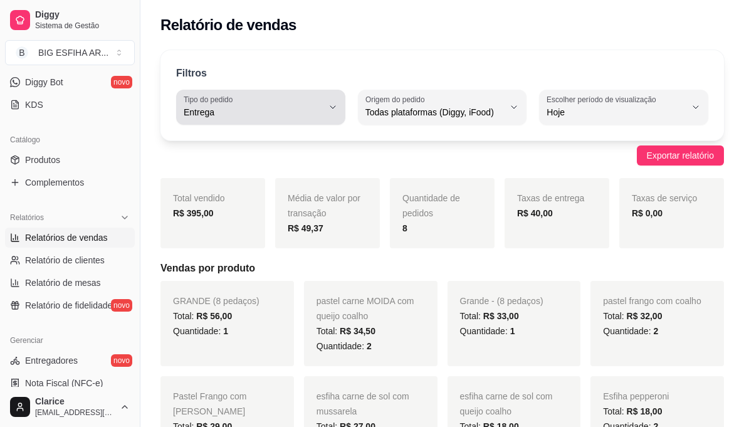
click at [321, 106] on span "Entrega" at bounding box center [253, 112] width 139 height 13
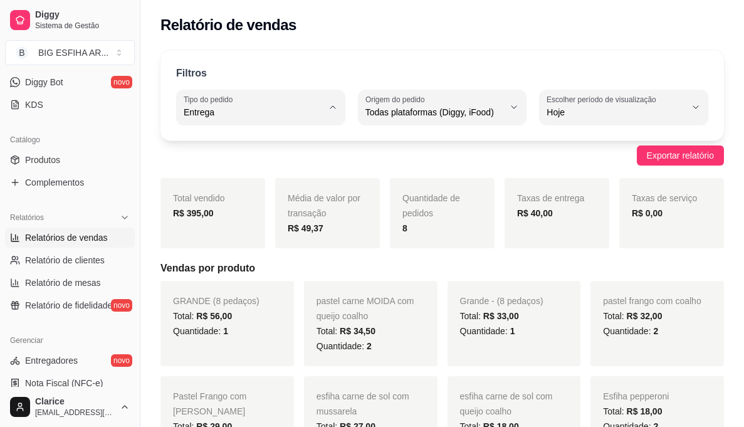
click at [294, 135] on li "Todos" at bounding box center [260, 142] width 152 height 19
type input "ALL"
select select "ALL"
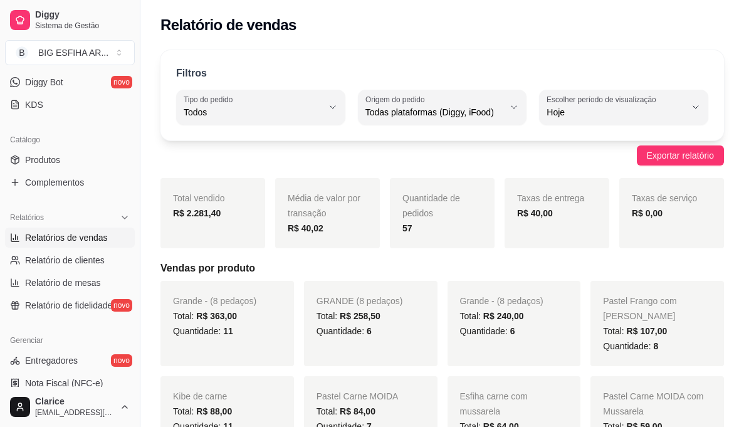
click at [228, 196] on div "Total vendido R$ 2.281,40" at bounding box center [212, 213] width 105 height 70
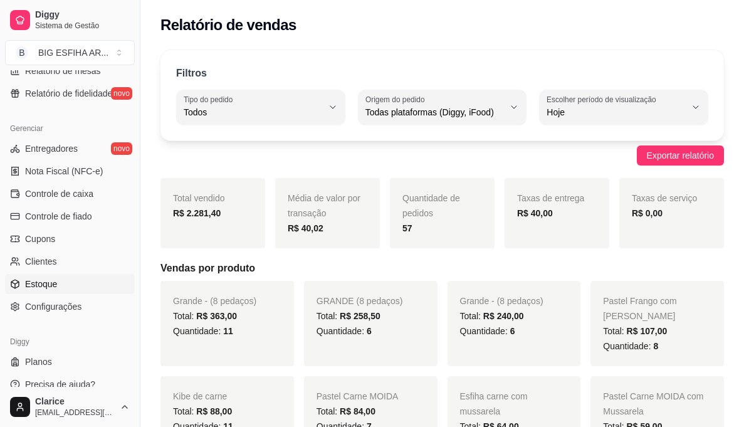
scroll to position [475, 0]
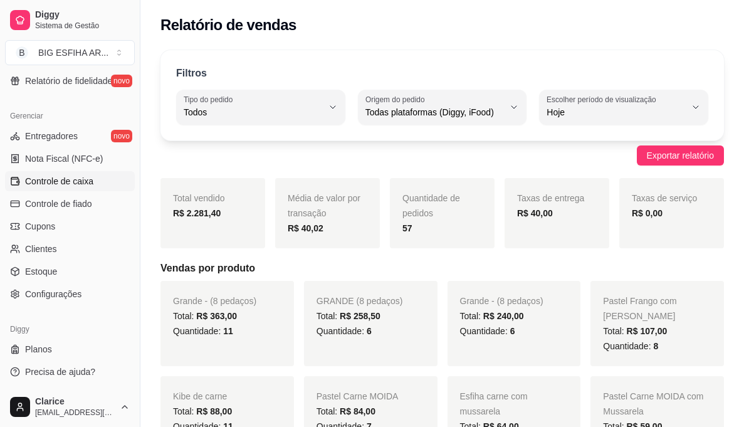
click at [77, 185] on span "Controle de caixa" at bounding box center [59, 181] width 68 height 13
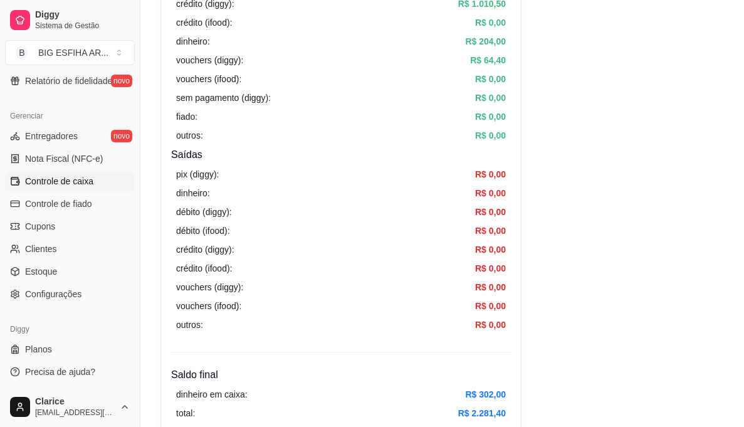
scroll to position [313, 0]
